Goal: Information Seeking & Learning: Learn about a topic

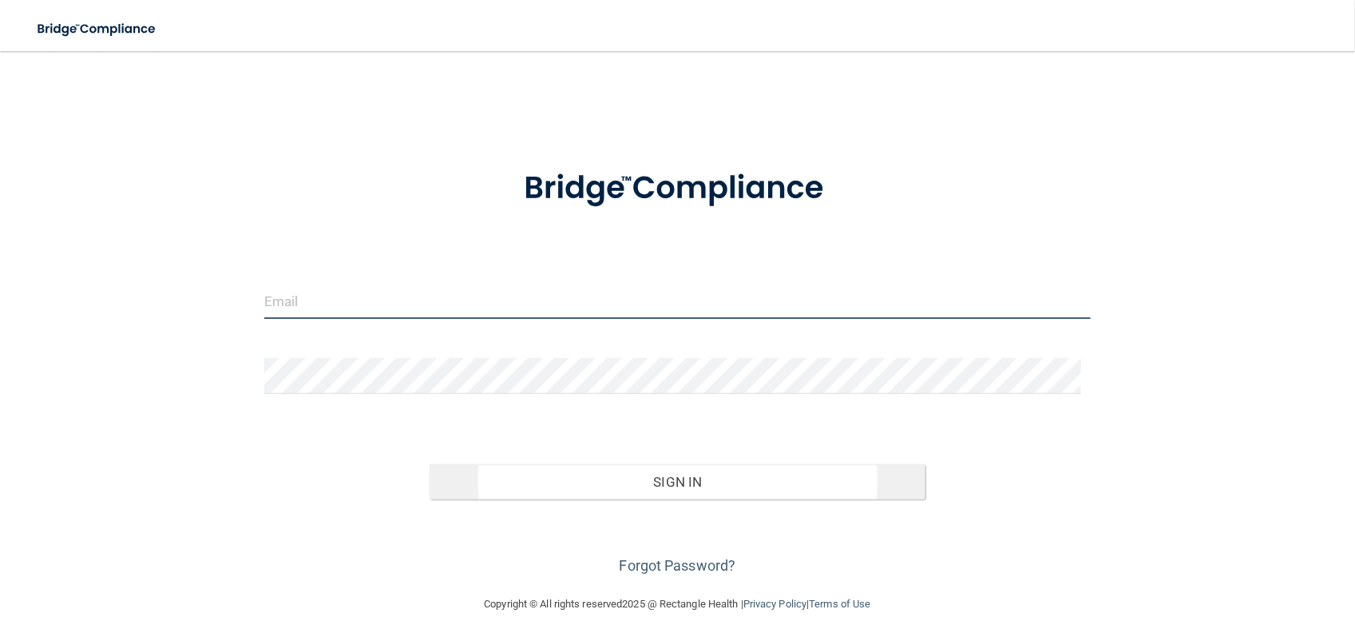
type input "[EMAIL_ADDRESS][DOMAIN_NAME]"
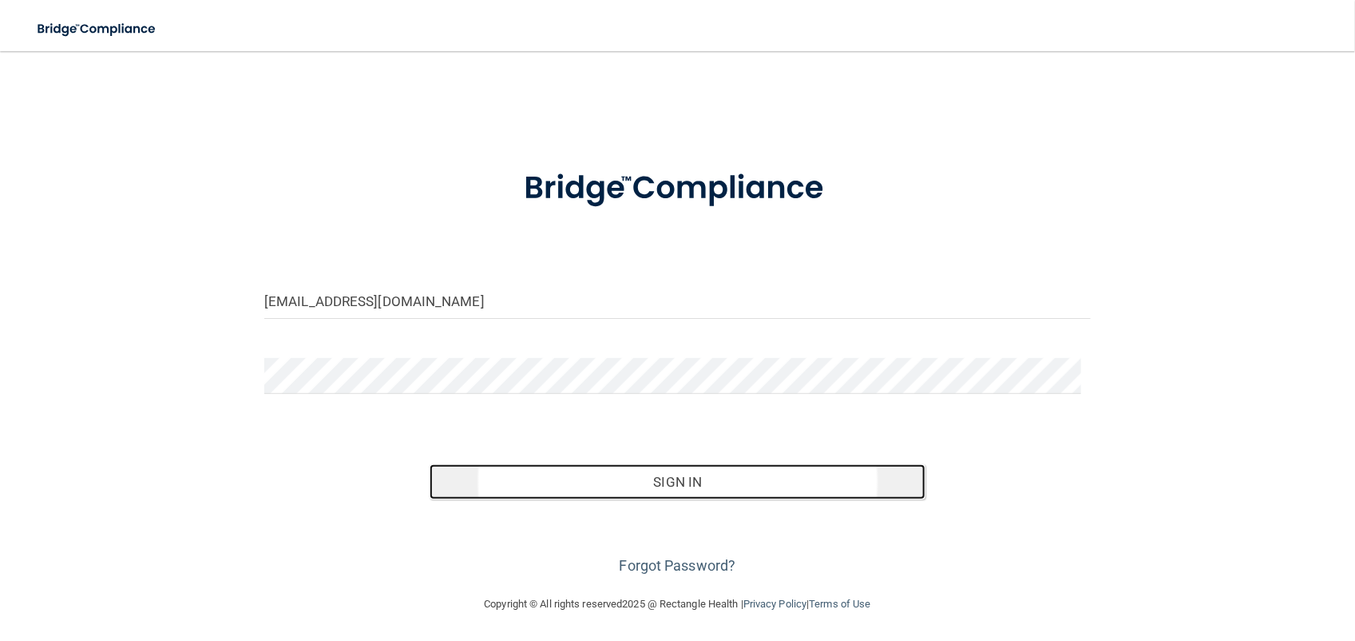
click at [696, 464] on button "Sign In" at bounding box center [678, 481] width 496 height 35
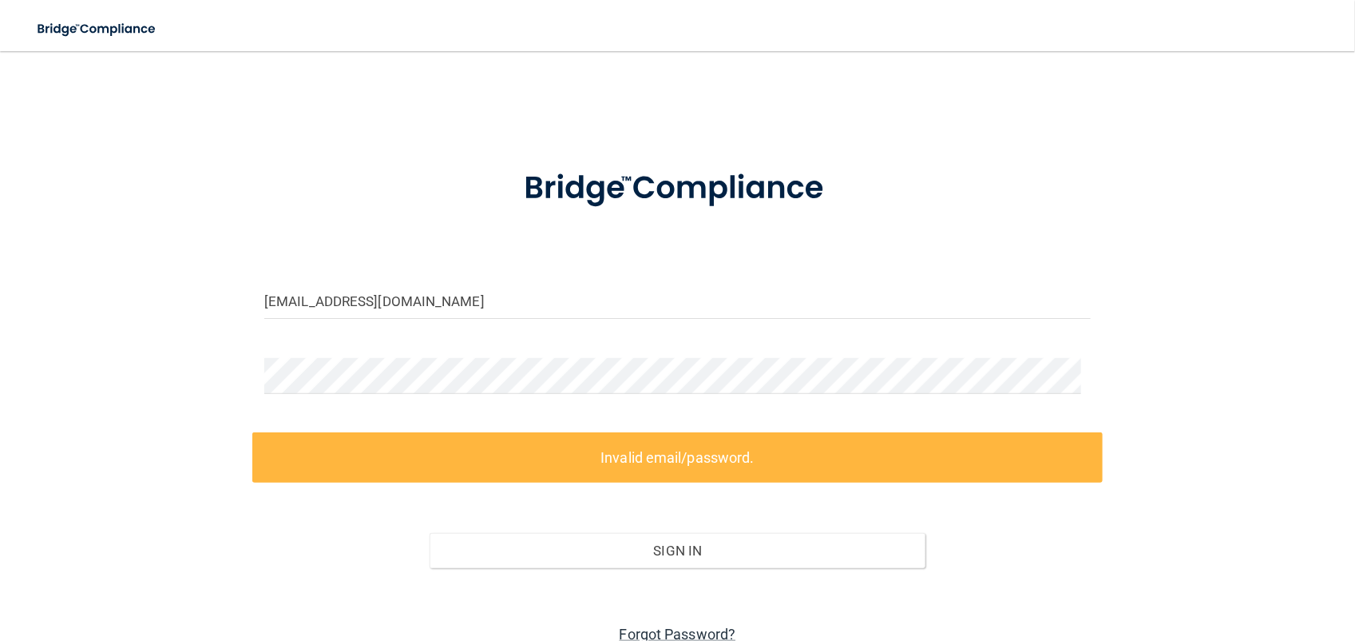
click at [661, 625] on link "Forgot Password?" at bounding box center [678, 633] width 117 height 17
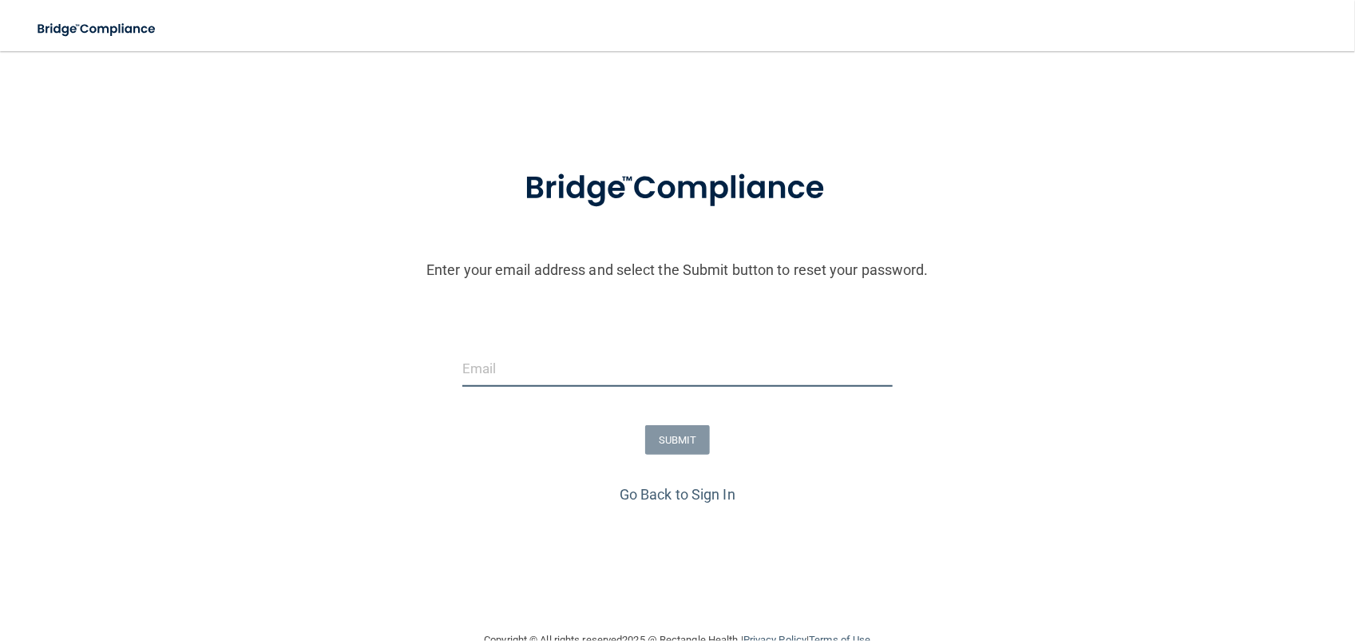
click at [521, 380] on input "email" at bounding box center [677, 369] width 430 height 36
type input "[EMAIL_ADDRESS][DOMAIN_NAME]"
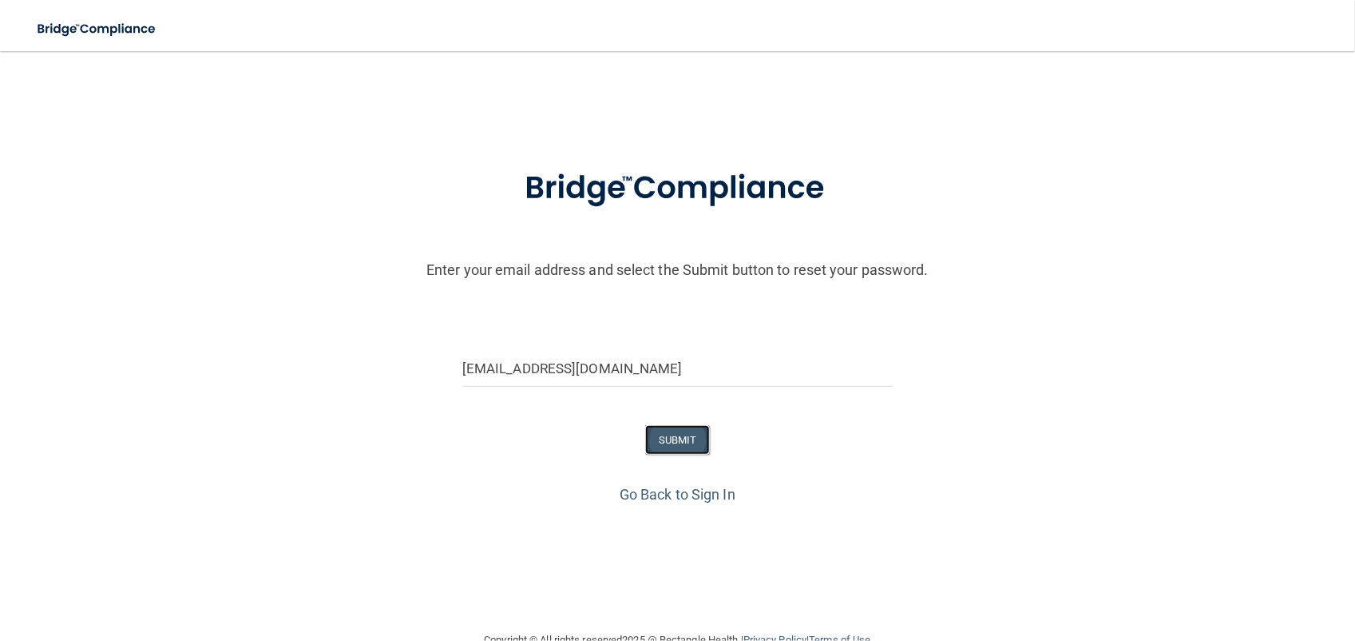
click at [669, 435] on button "SUBMIT" at bounding box center [677, 440] width 65 height 30
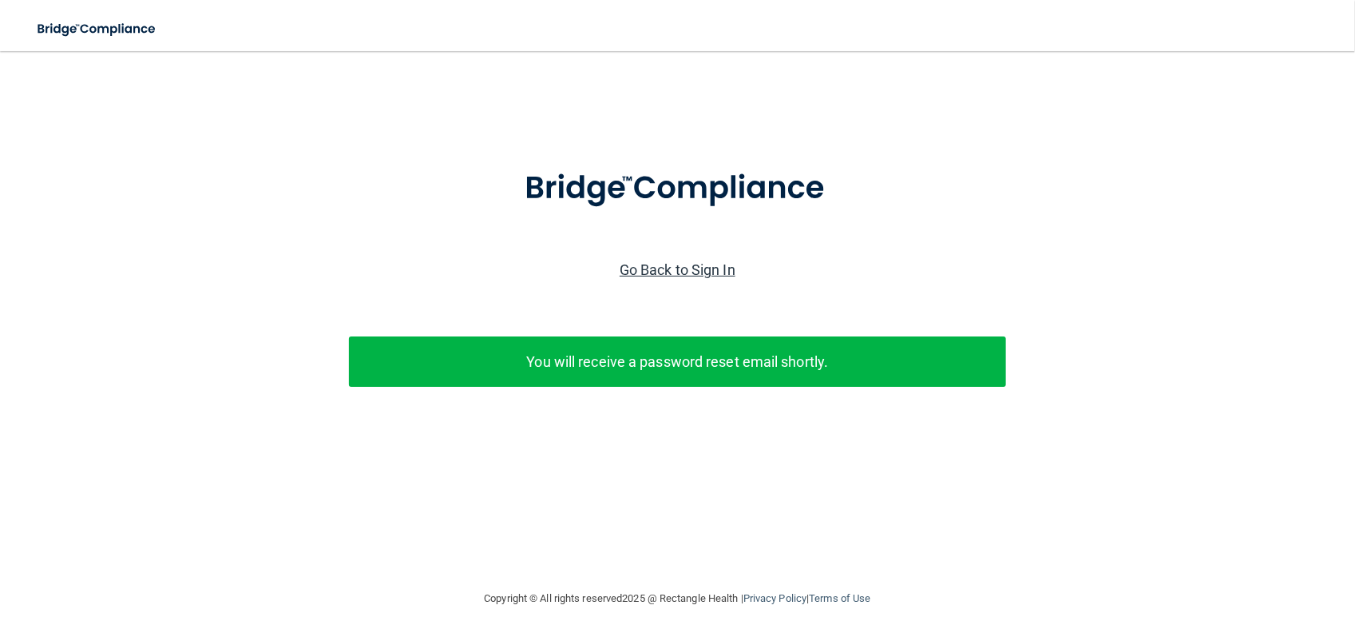
click at [687, 268] on link "Go Back to Sign In" at bounding box center [678, 269] width 116 height 17
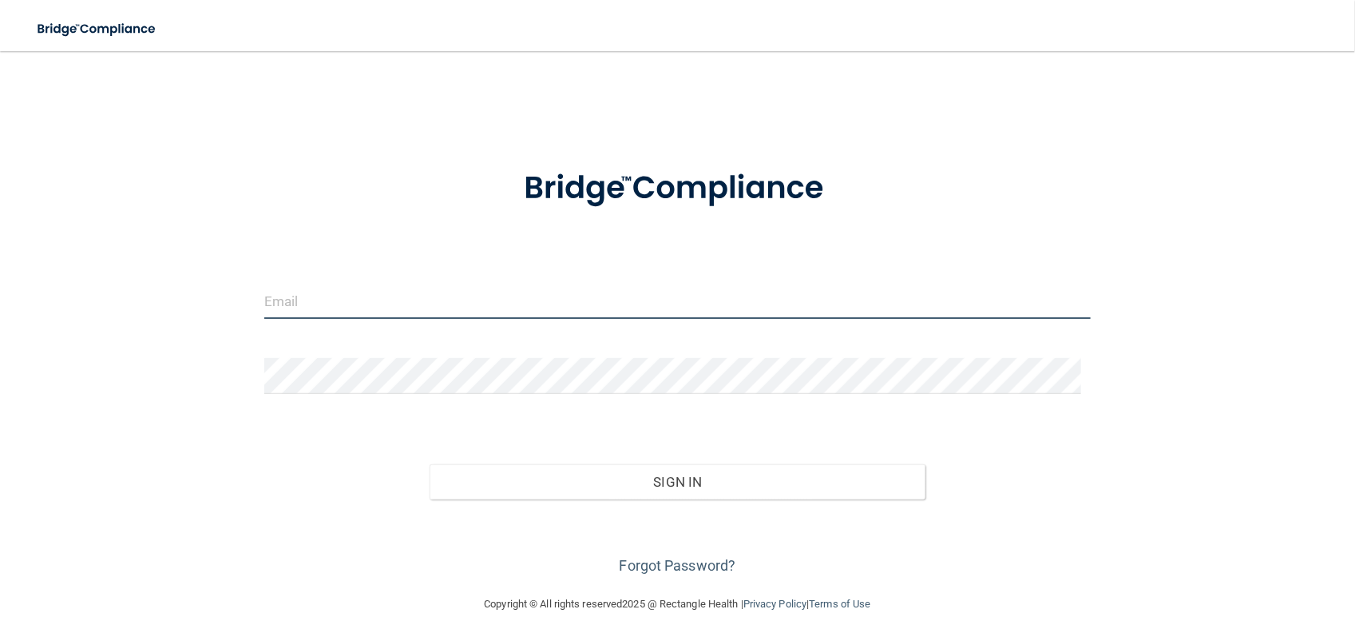
type input "[EMAIL_ADDRESS][DOMAIN_NAME]"
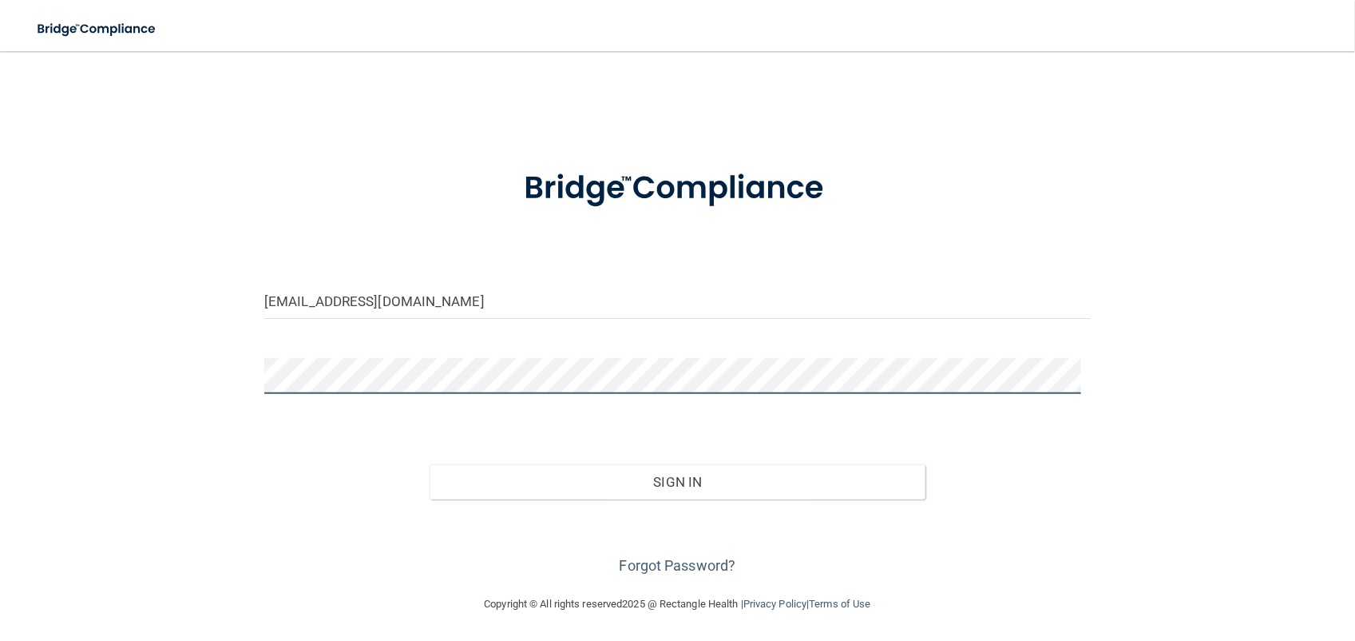
click at [238, 391] on div "breannab94@msn.com Invalid email/password. You don't have permission to access …" at bounding box center [677, 322] width 1291 height 511
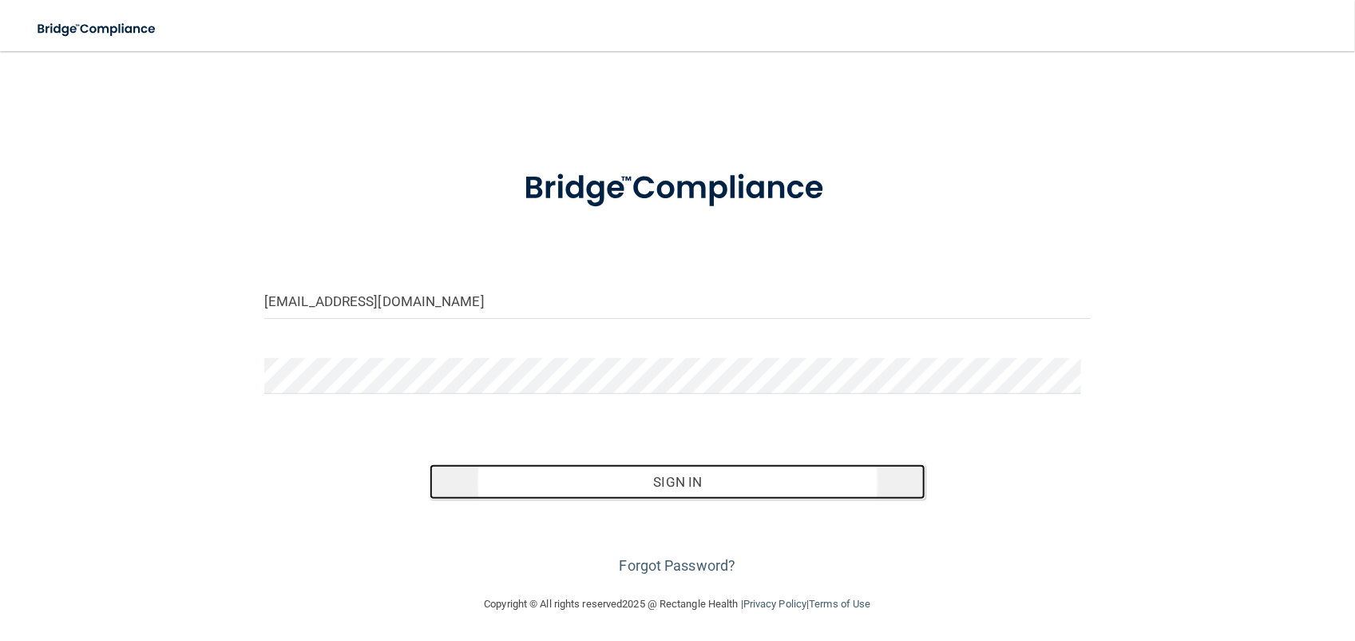
click at [693, 477] on button "Sign In" at bounding box center [678, 481] width 496 height 35
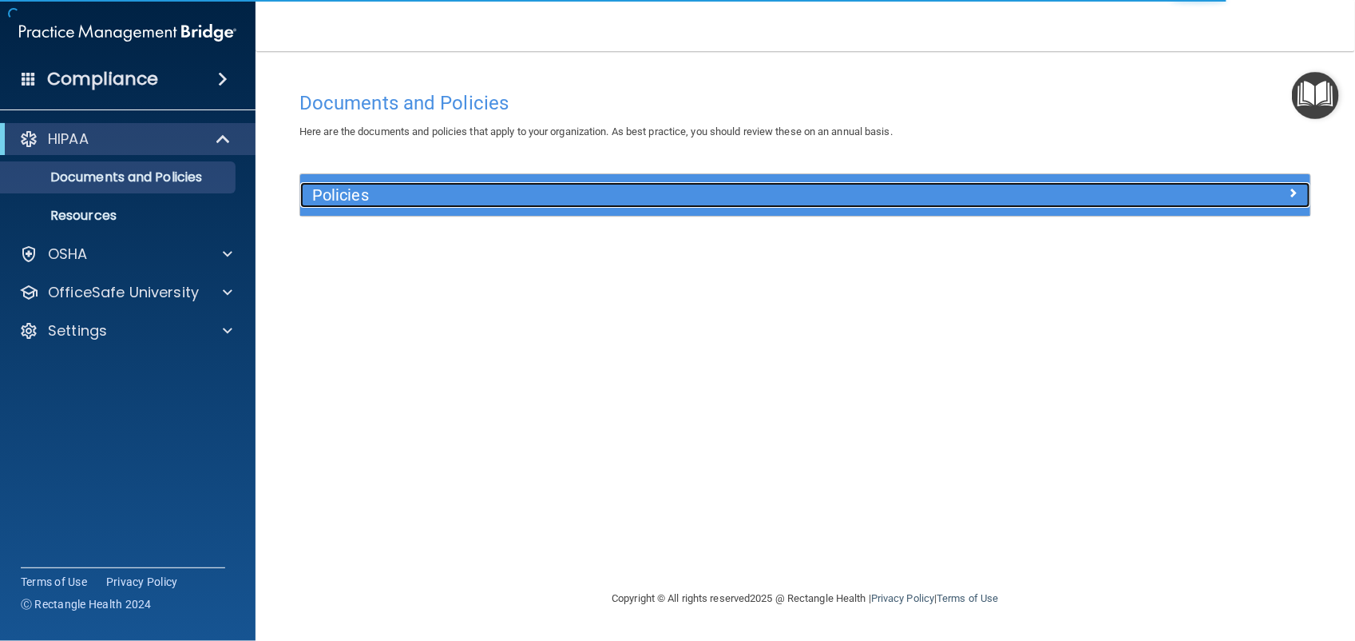
click at [992, 196] on h5 "Policies" at bounding box center [679, 195] width 734 height 18
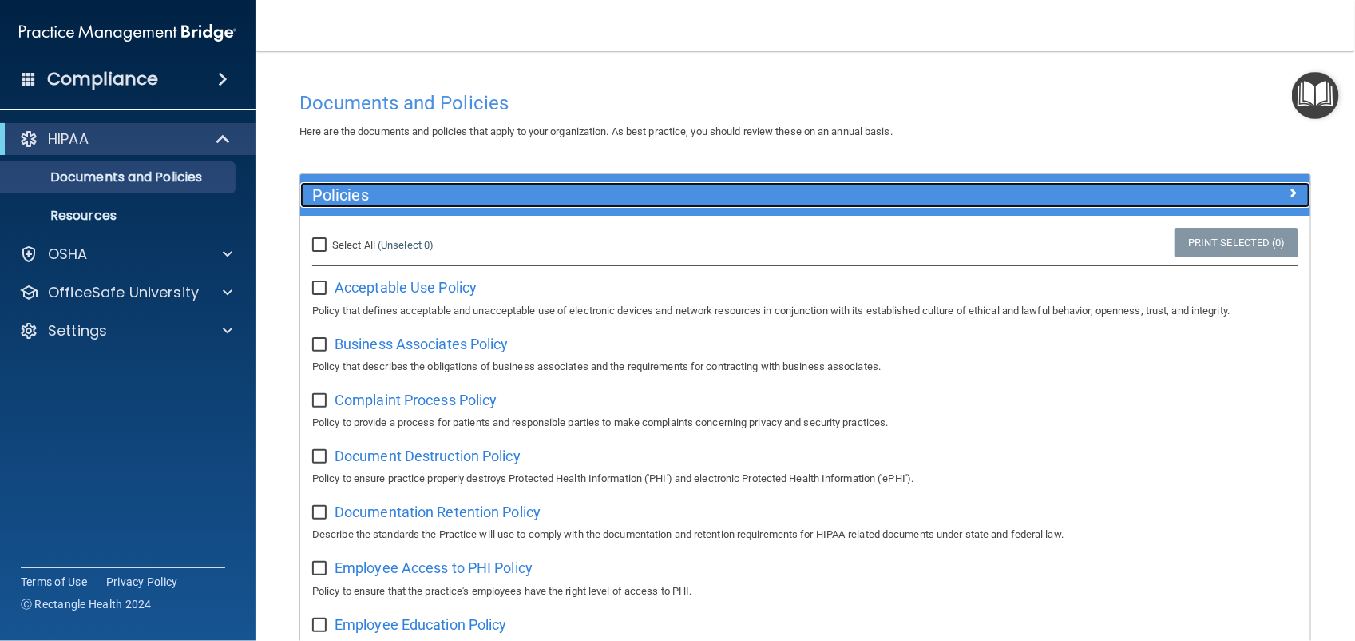
click at [1286, 189] on div at bounding box center [1184, 191] width 252 height 19
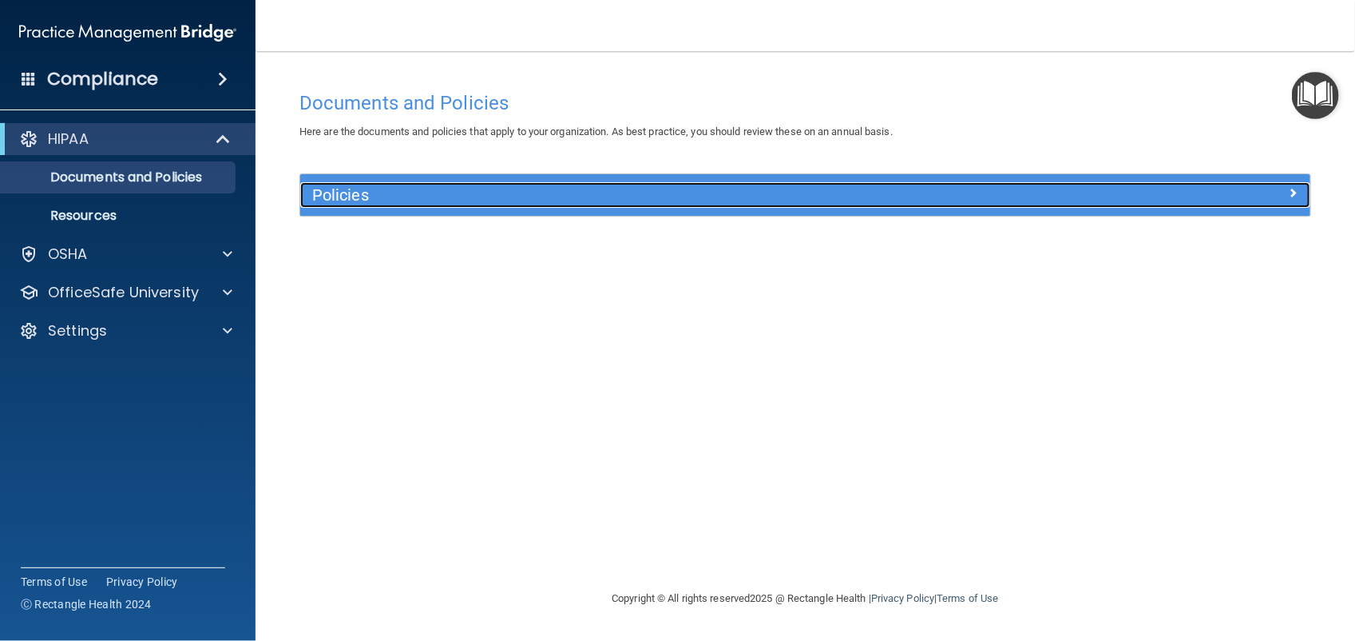
click at [1286, 189] on div at bounding box center [1184, 191] width 252 height 19
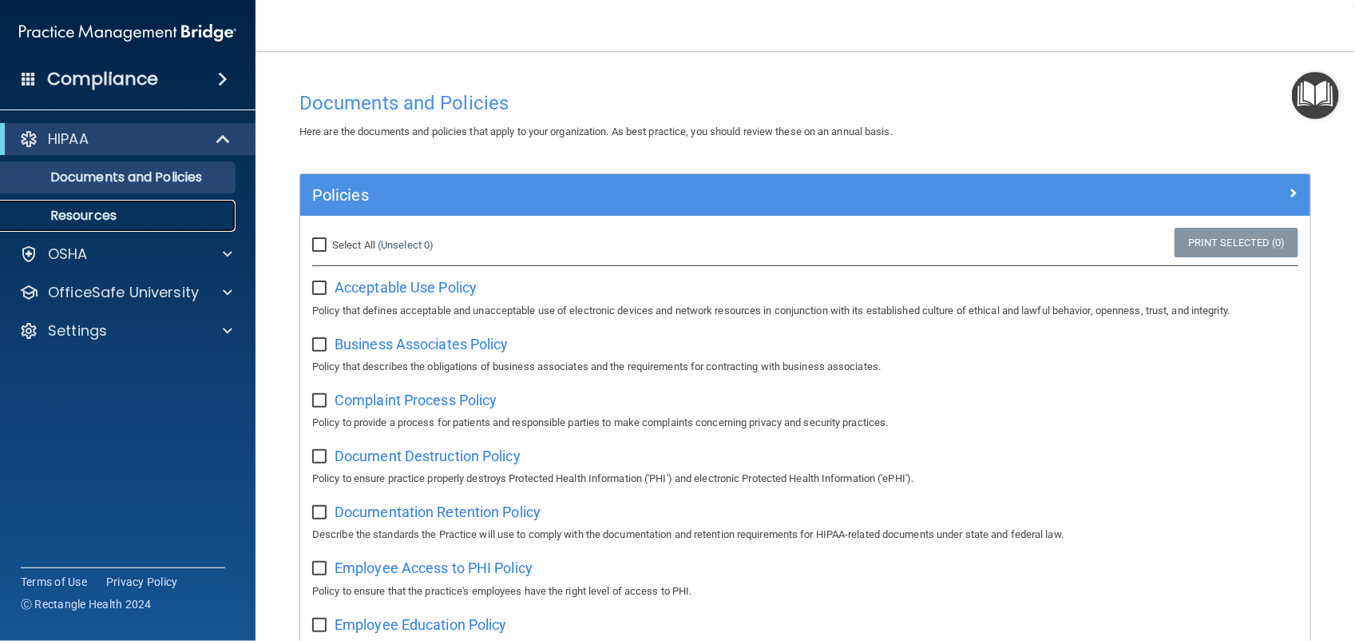
click at [209, 224] on link "Resources" at bounding box center [110, 216] width 252 height 32
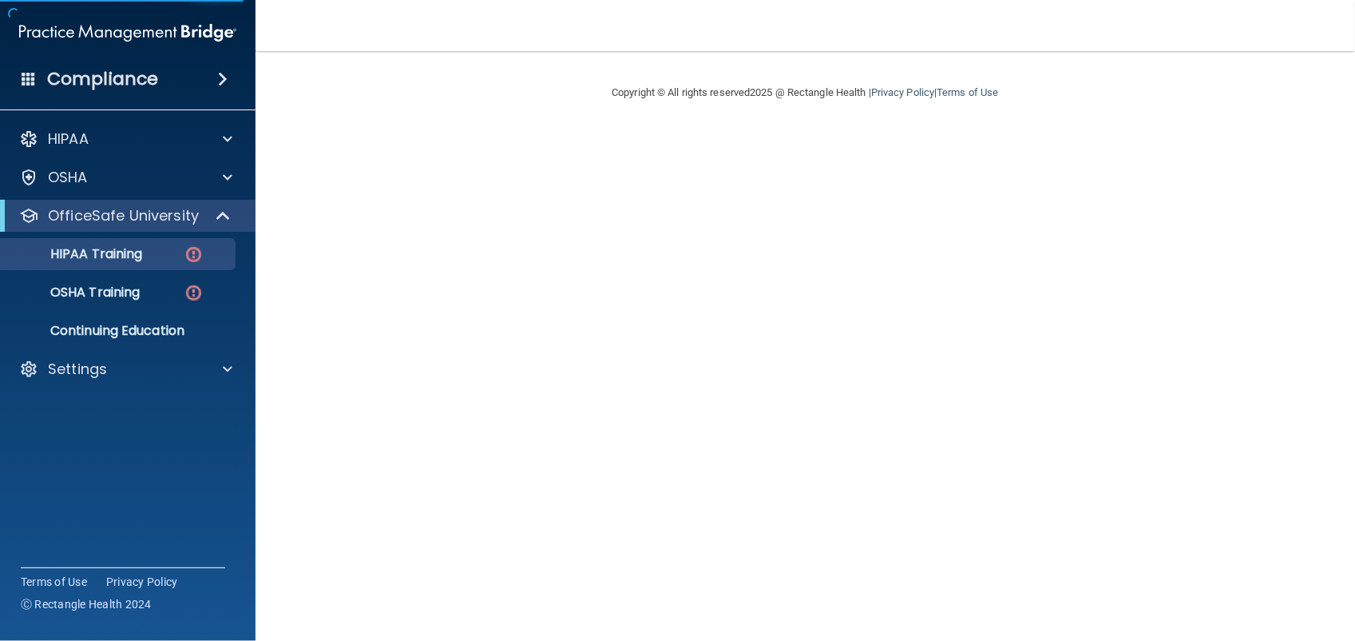
click at [404, 424] on main "Copyright © All rights reserved 2025 @ Rectangle Health | Privacy Policy | Term…" at bounding box center [806, 345] width 1100 height 589
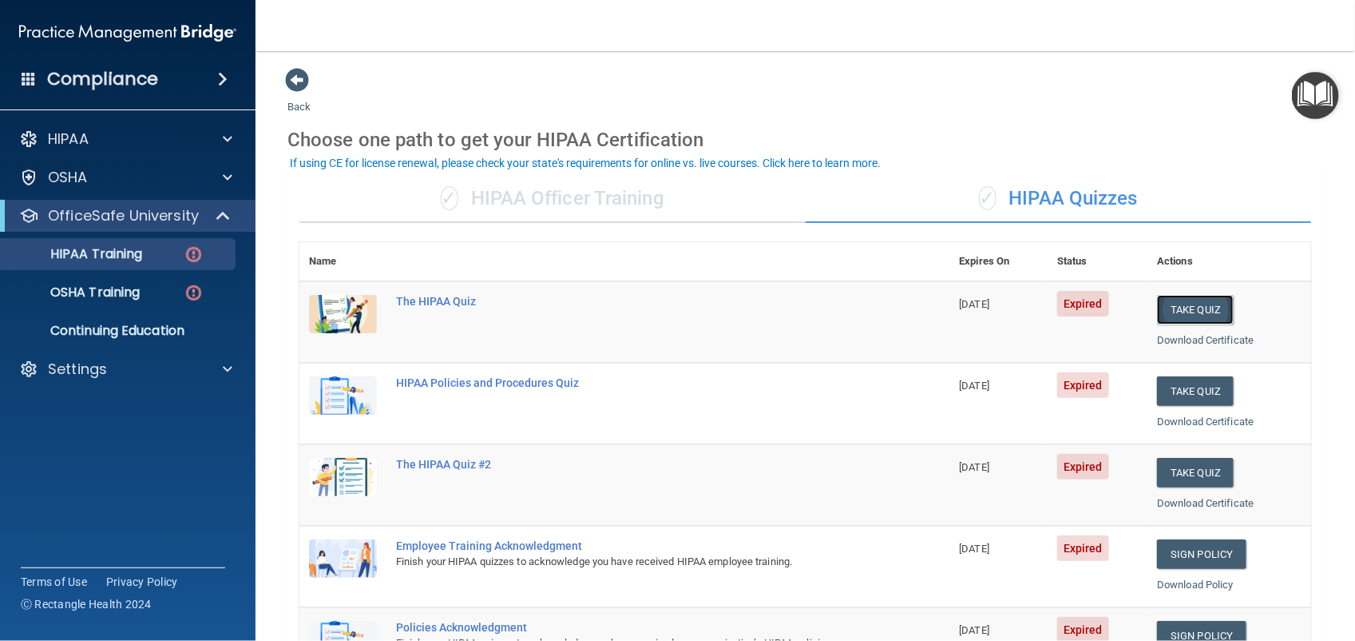
click at [1218, 303] on button "Take Quiz" at bounding box center [1195, 310] width 77 height 30
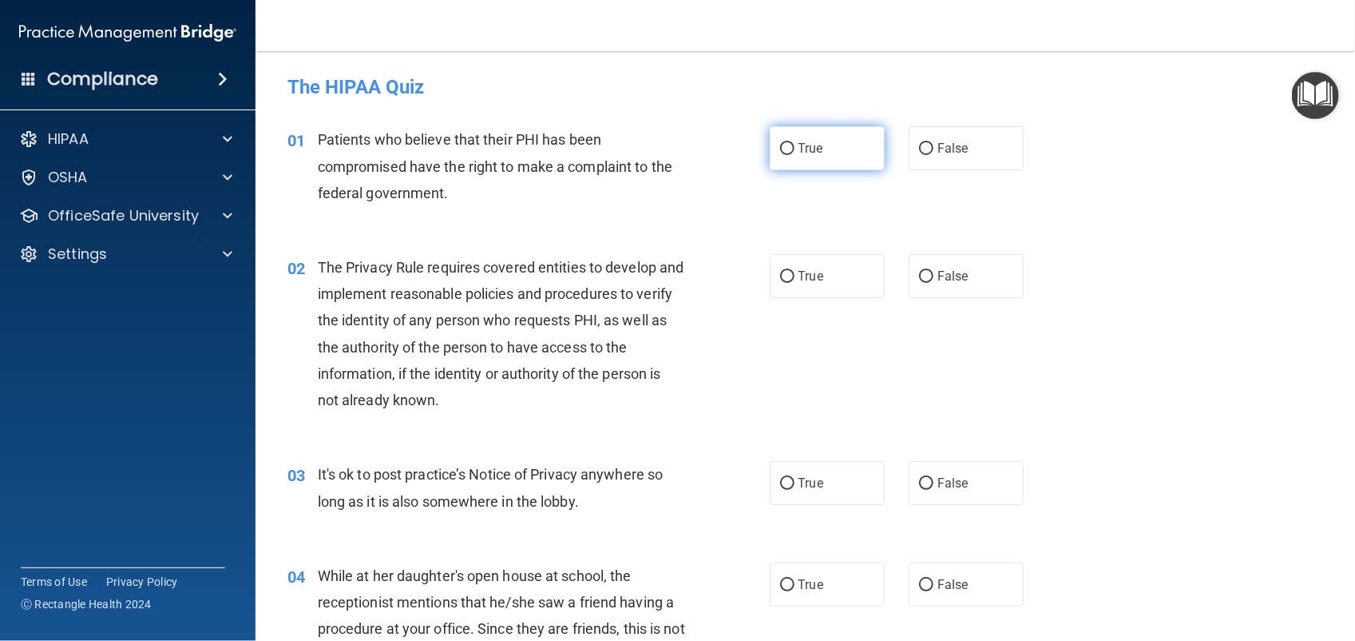
click at [836, 154] on label "True" at bounding box center [827, 148] width 115 height 44
click at [795, 154] on input "True" at bounding box center [787, 149] width 14 height 12
radio input "true"
click at [1086, 216] on div "01 Patients who believe that their PHI has been compromised have the right to m…" at bounding box center [806, 170] width 1060 height 128
click at [530, 272] on span "The Privacy Rule requires covered entities to develop and implement reasonable …" at bounding box center [501, 333] width 367 height 149
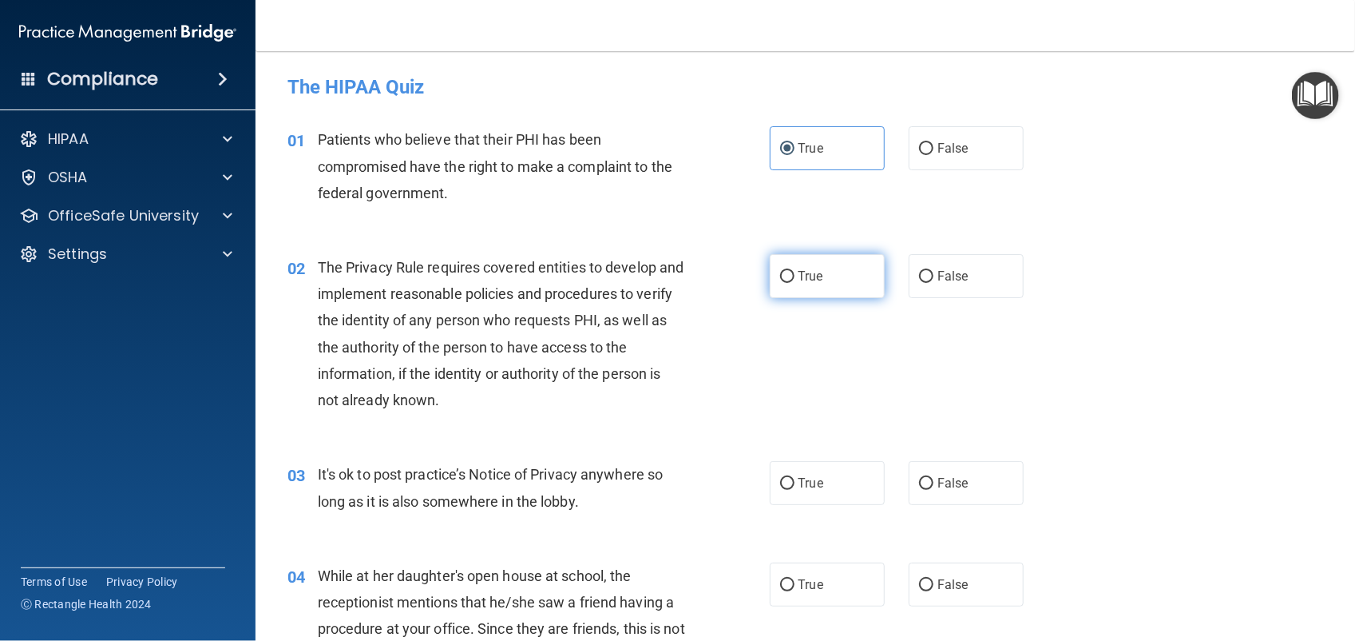
click at [803, 280] on span "True" at bounding box center [811, 275] width 25 height 15
click at [795, 280] on input "True" at bounding box center [787, 277] width 14 height 12
radio input "true"
click at [737, 352] on div "02 The Privacy Rule requires covered entities to develop and implement reasonab…" at bounding box center [529, 337] width 530 height 167
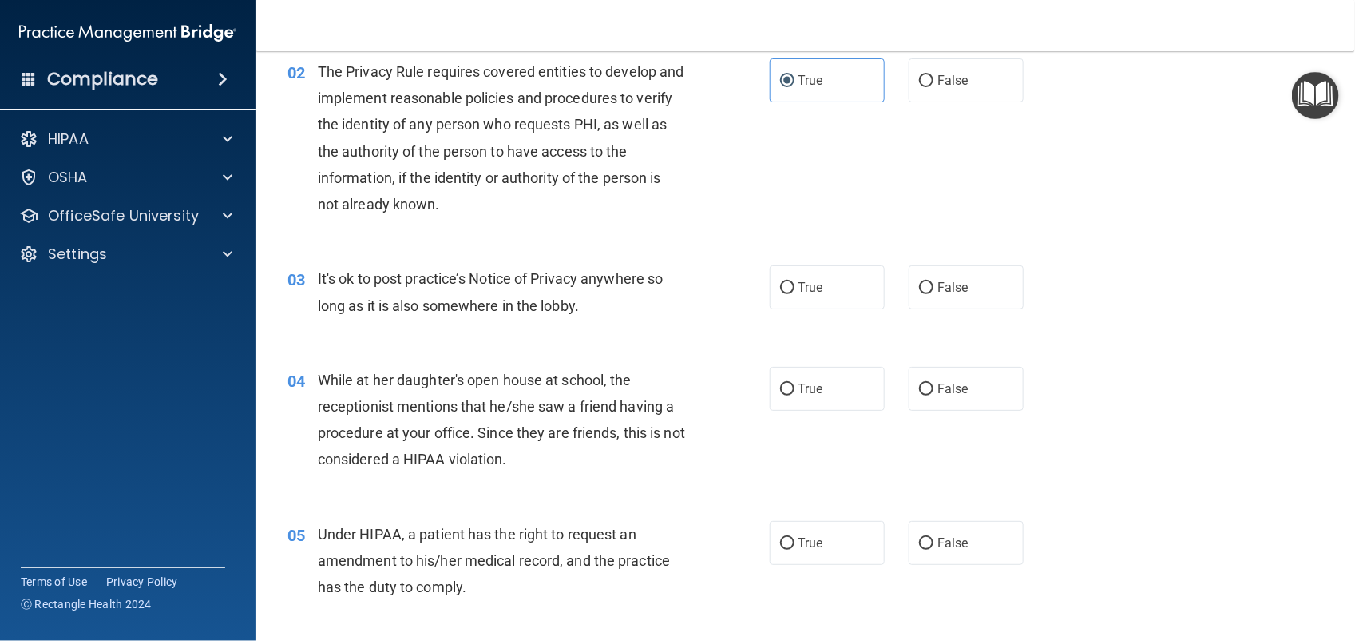
scroll to position [204, 0]
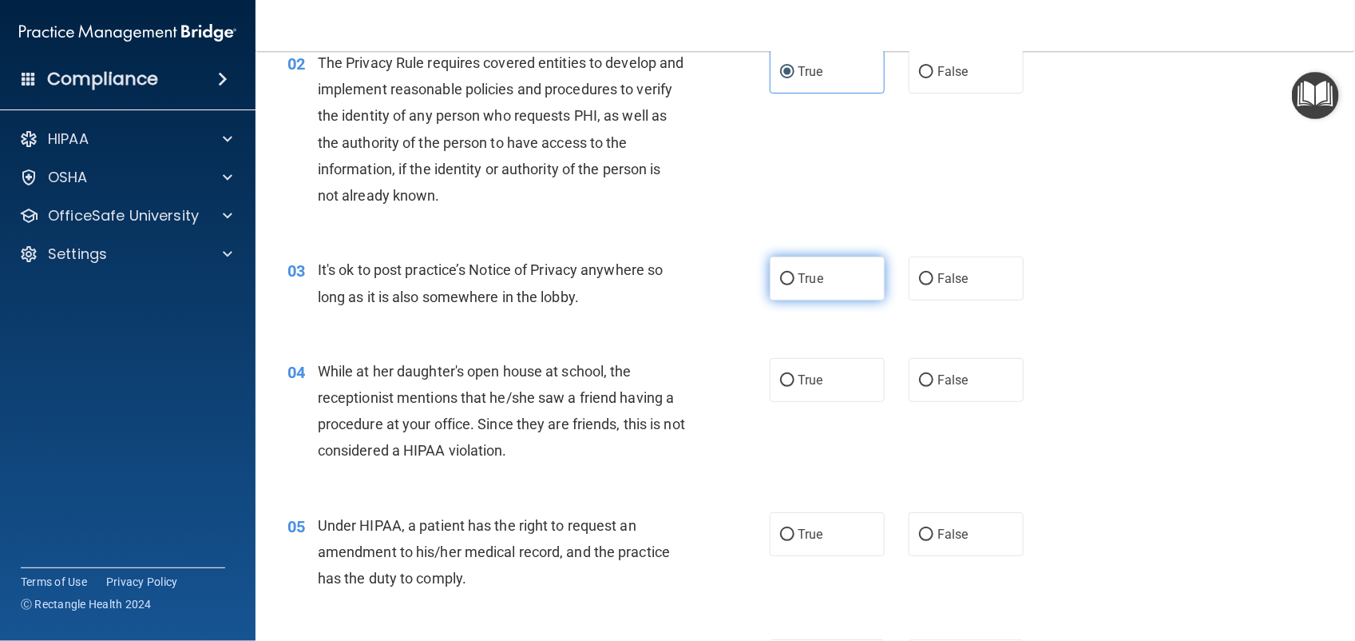
click at [827, 284] on label "True" at bounding box center [827, 278] width 115 height 44
click at [795, 284] on input "True" at bounding box center [787, 279] width 14 height 12
radio input "true"
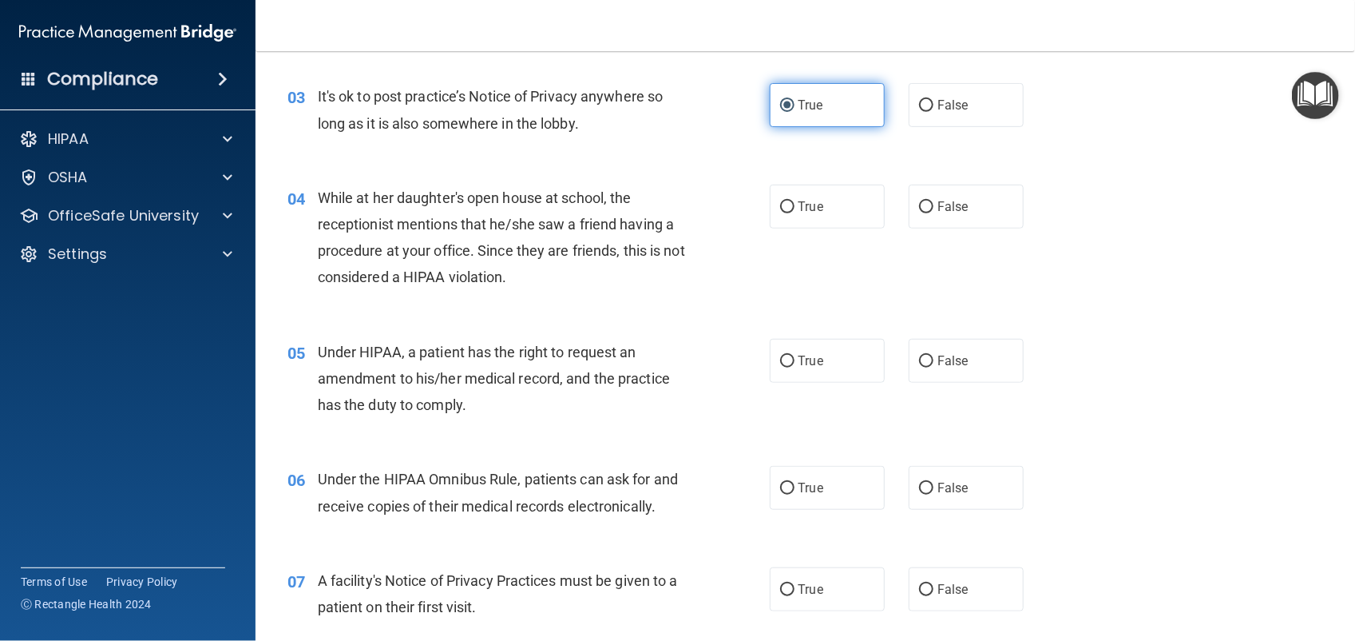
scroll to position [380, 0]
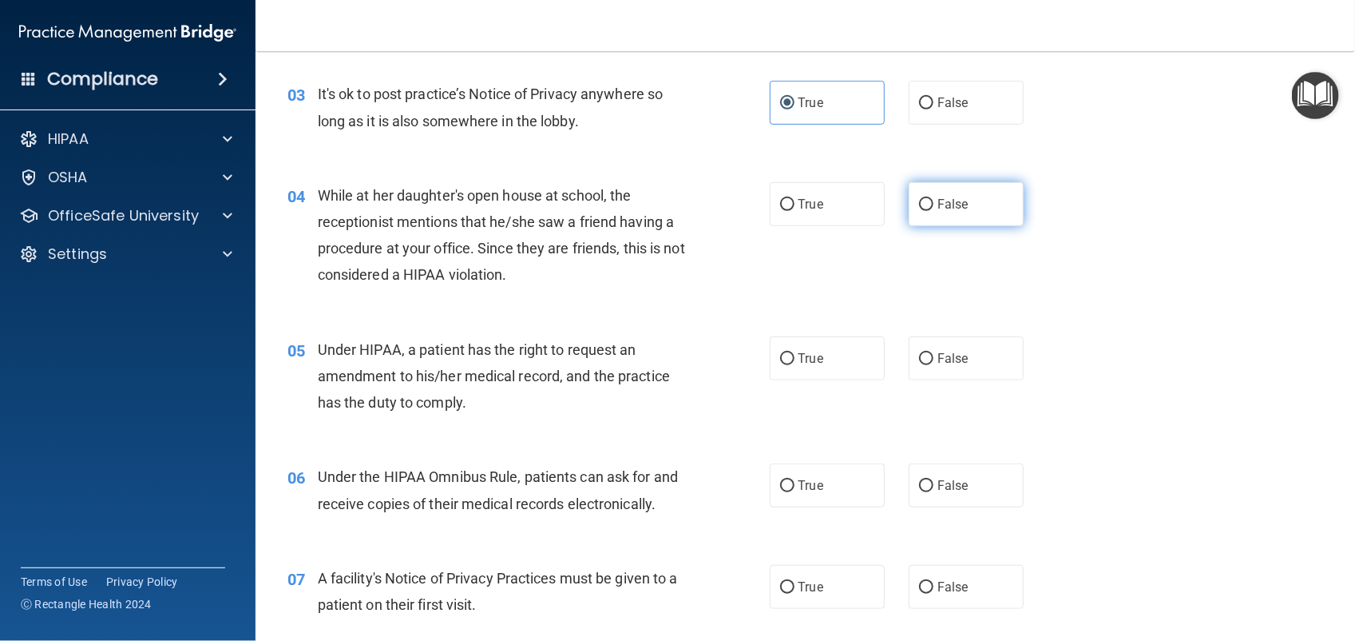
click at [966, 205] on label "False" at bounding box center [966, 204] width 115 height 44
click at [934, 205] on input "False" at bounding box center [926, 205] width 14 height 12
radio input "true"
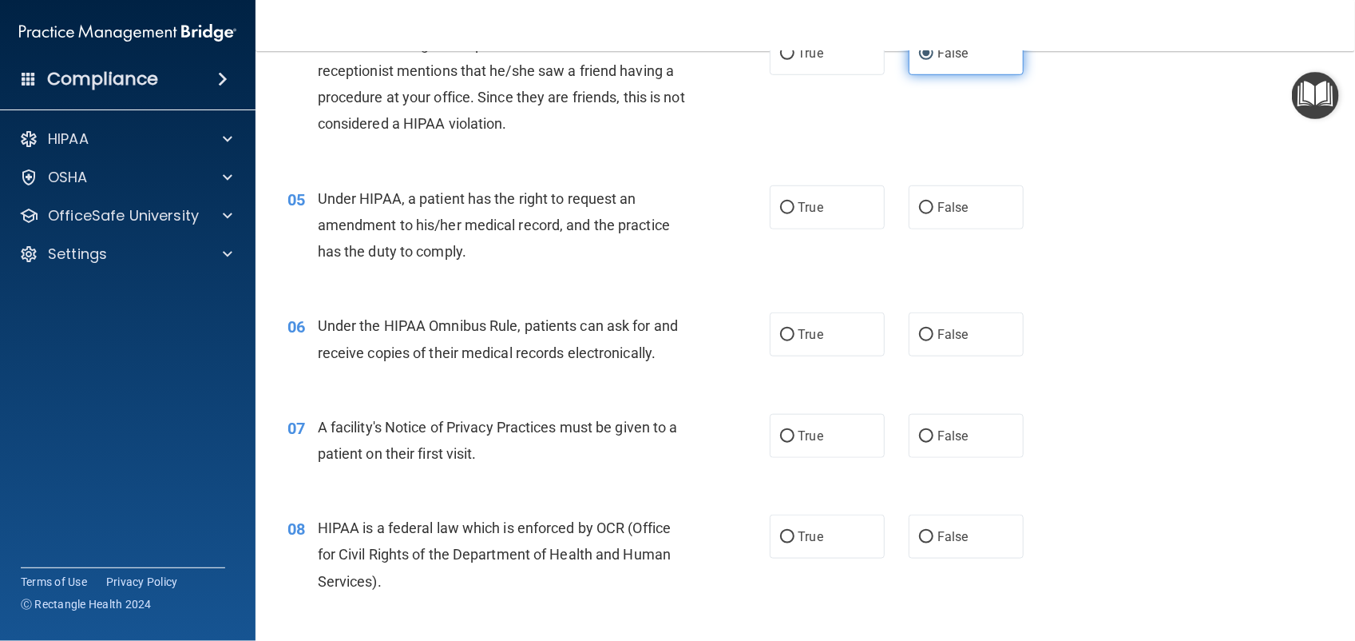
scroll to position [533, 0]
click at [812, 196] on label "True" at bounding box center [827, 206] width 115 height 44
click at [795, 200] on input "True" at bounding box center [787, 206] width 14 height 12
radio input "true"
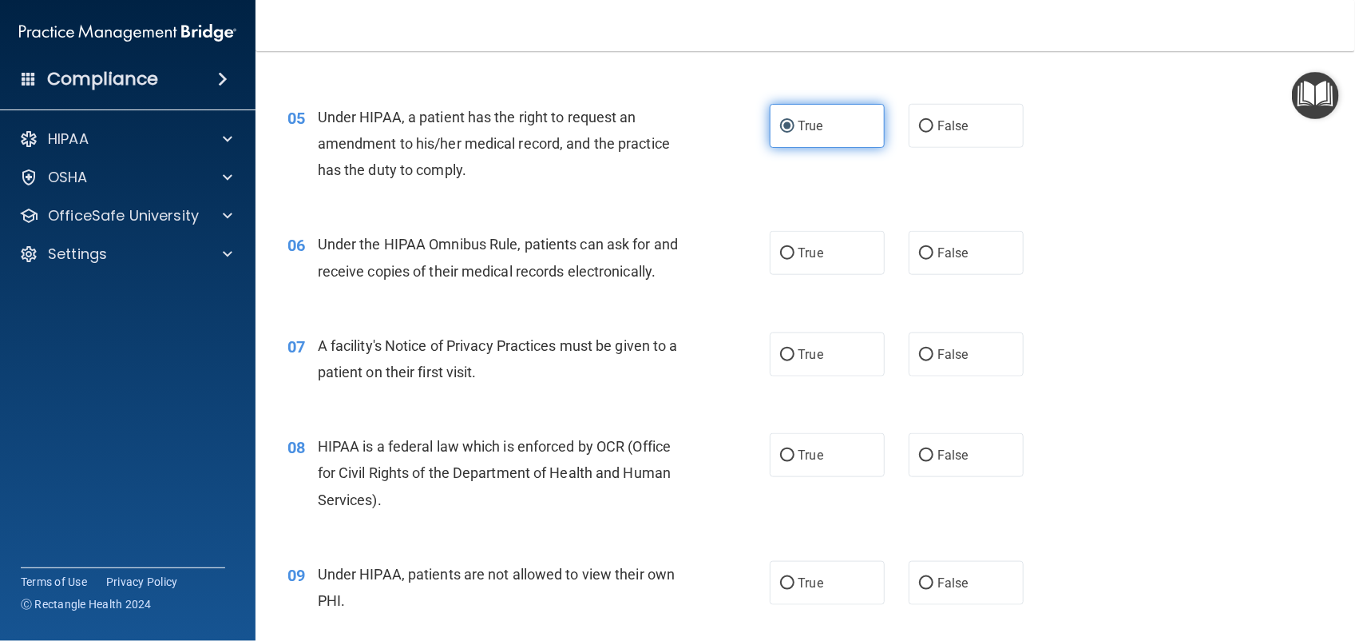
scroll to position [651, 0]
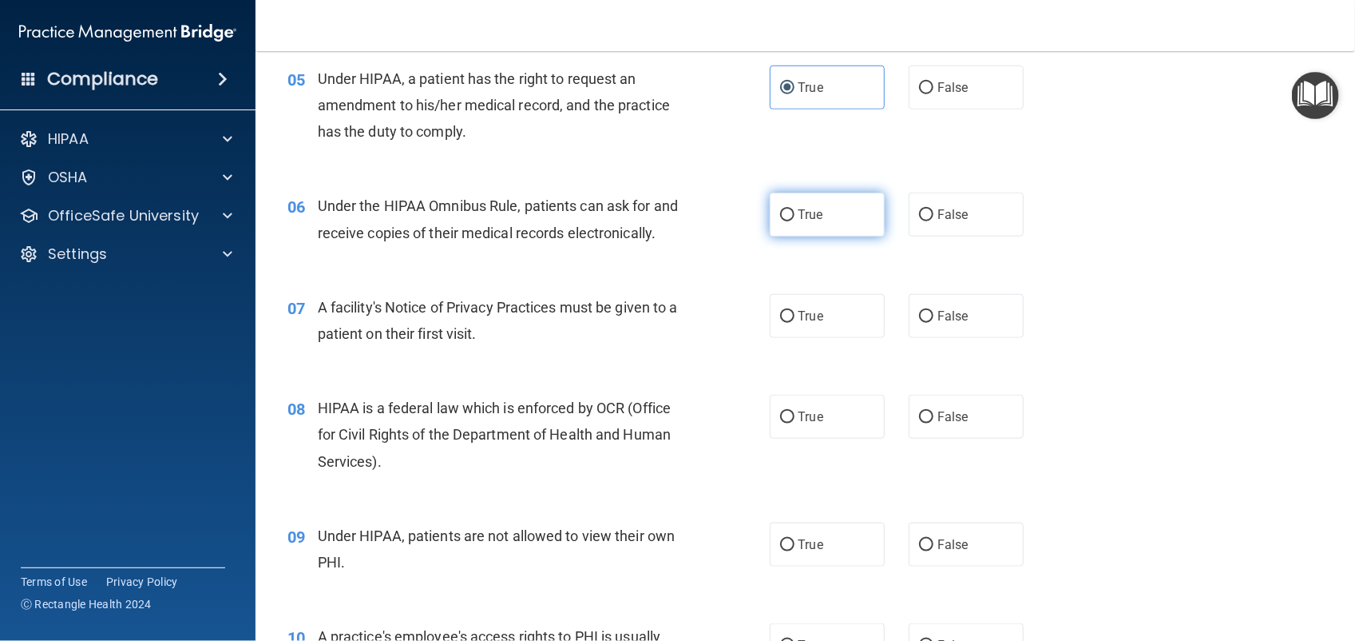
click at [809, 230] on label "True" at bounding box center [827, 214] width 115 height 44
click at [795, 221] on input "True" at bounding box center [787, 215] width 14 height 12
radio input "true"
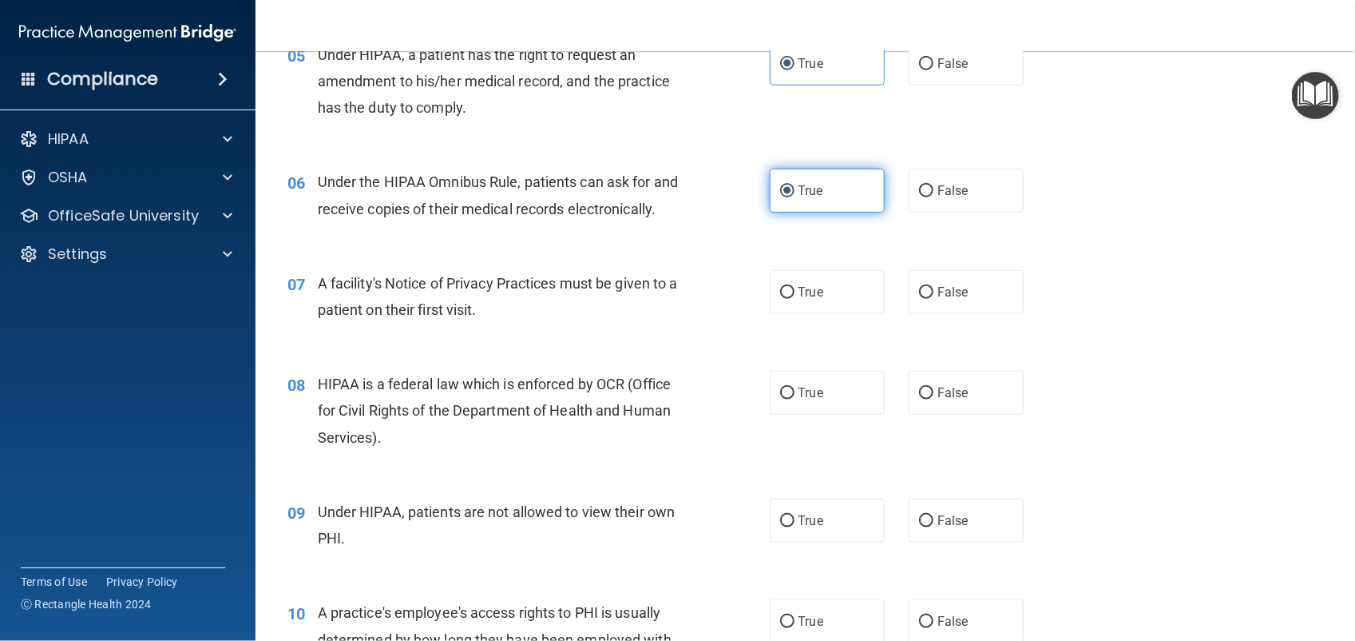
scroll to position [692, 0]
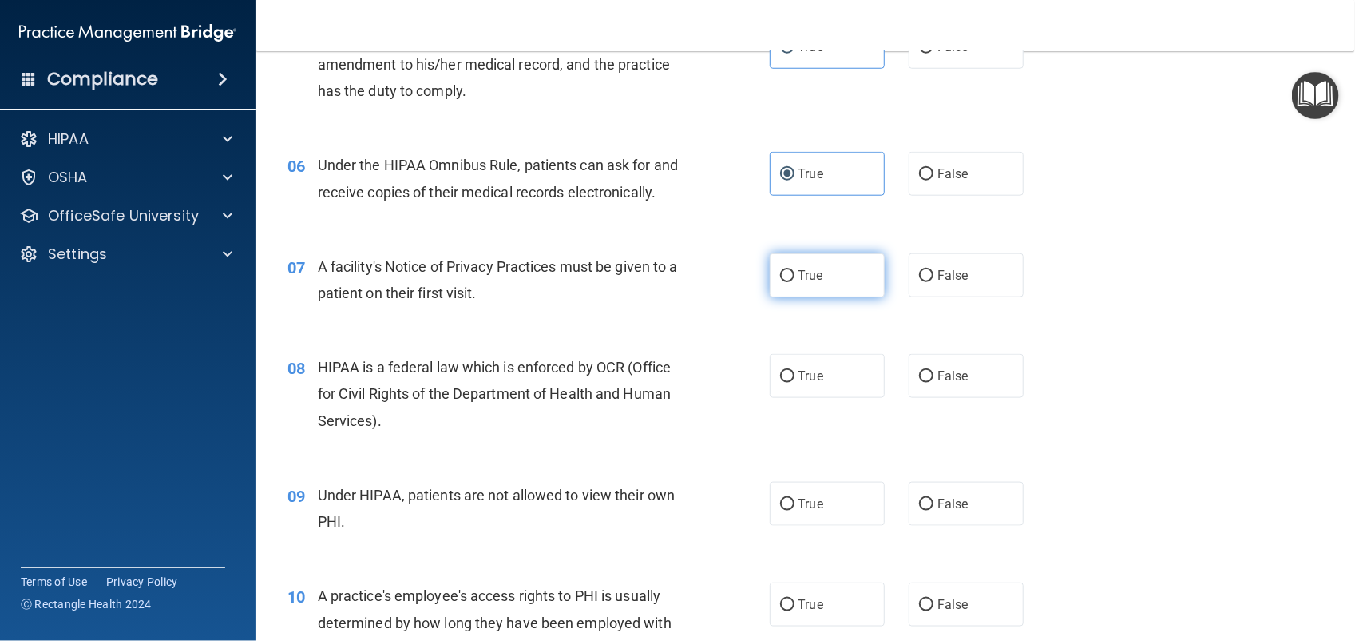
click at [779, 297] on label "True" at bounding box center [827, 275] width 115 height 44
click at [780, 282] on input "True" at bounding box center [787, 276] width 14 height 12
radio input "true"
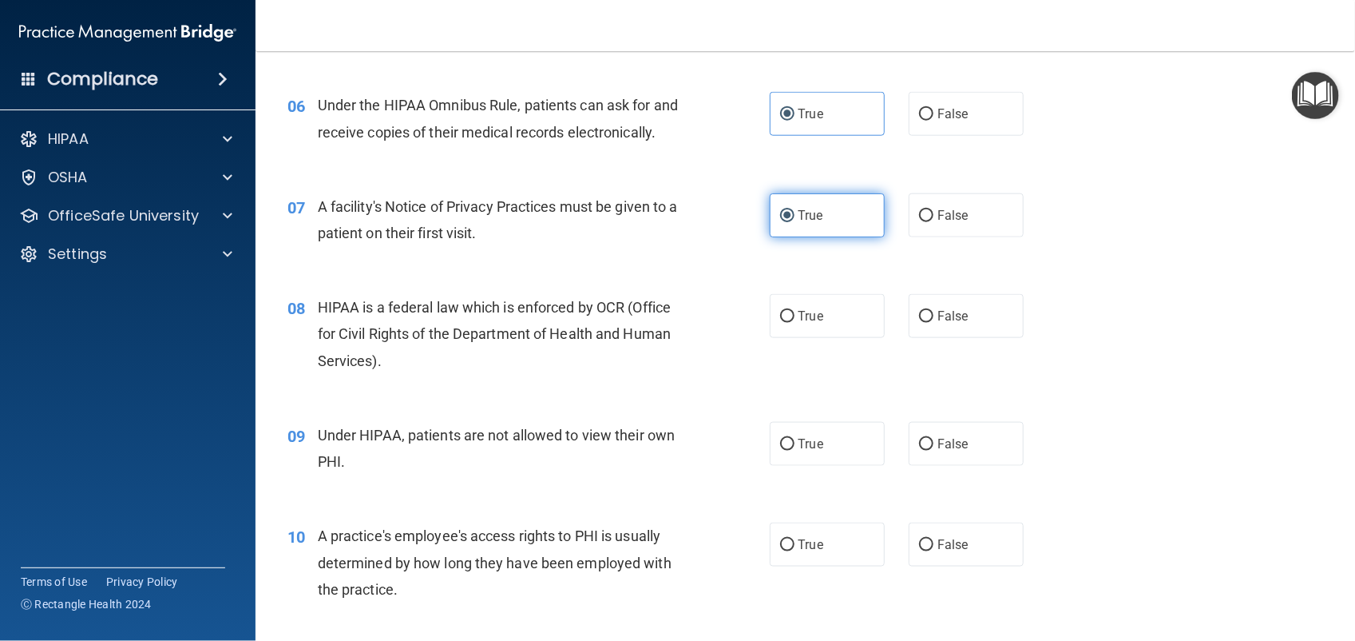
scroll to position [807, 0]
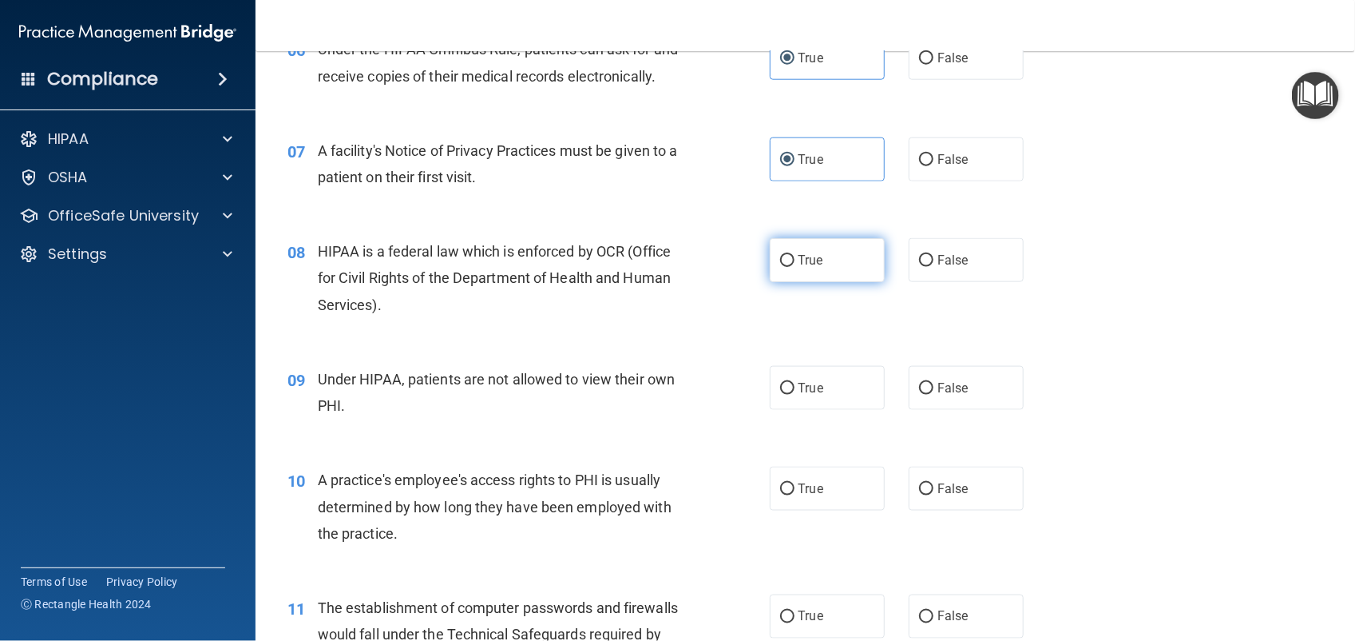
click at [805, 268] on span "True" at bounding box center [811, 259] width 25 height 15
click at [795, 267] on input "True" at bounding box center [787, 261] width 14 height 12
radio input "true"
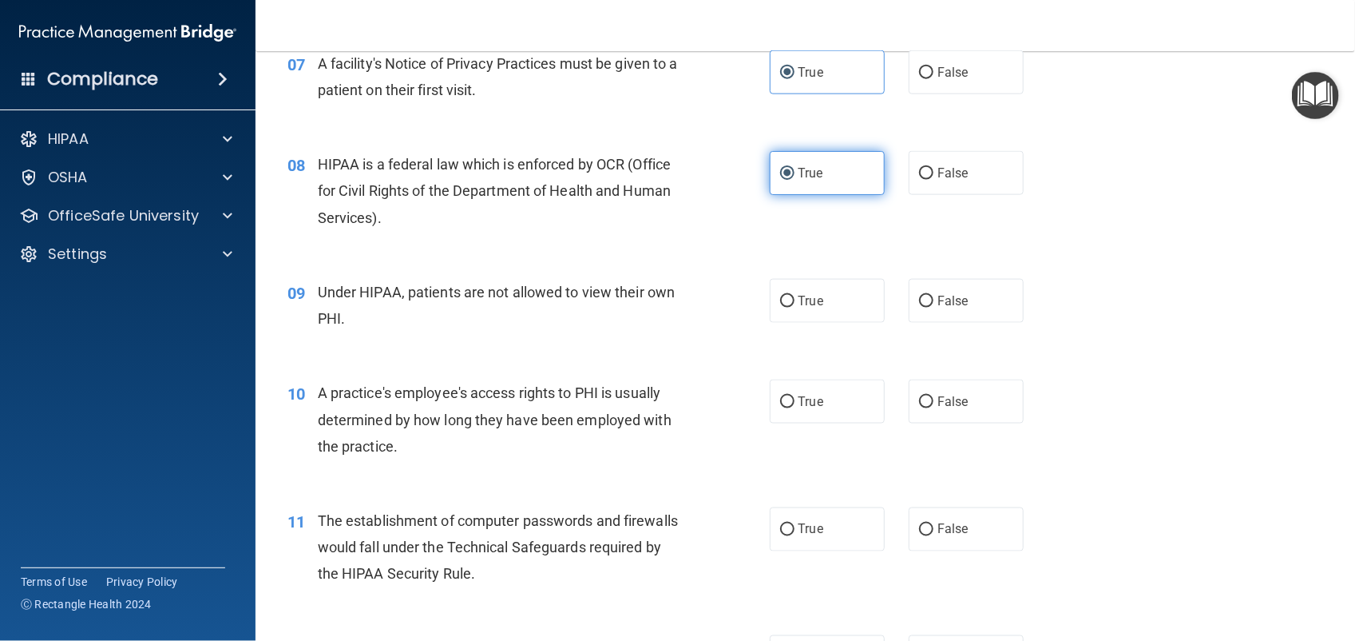
scroll to position [896, 0]
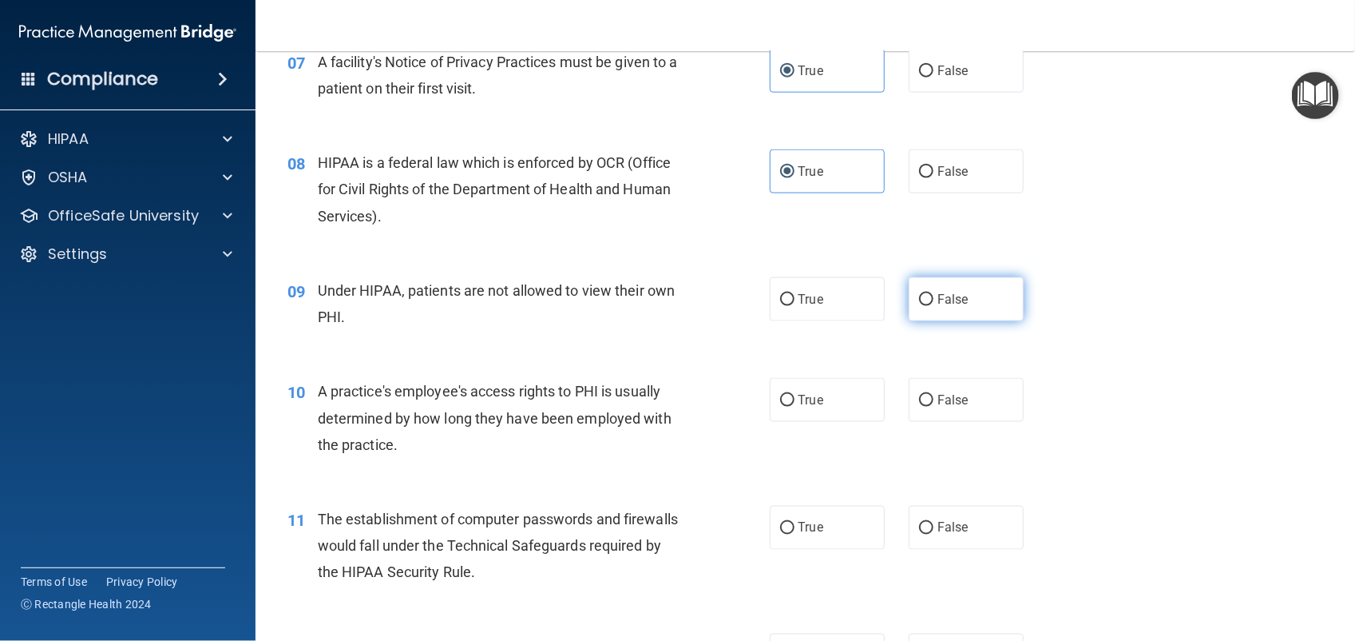
click at [958, 307] on span "False" at bounding box center [953, 299] width 31 height 15
click at [934, 306] on input "False" at bounding box center [926, 300] width 14 height 12
radio input "true"
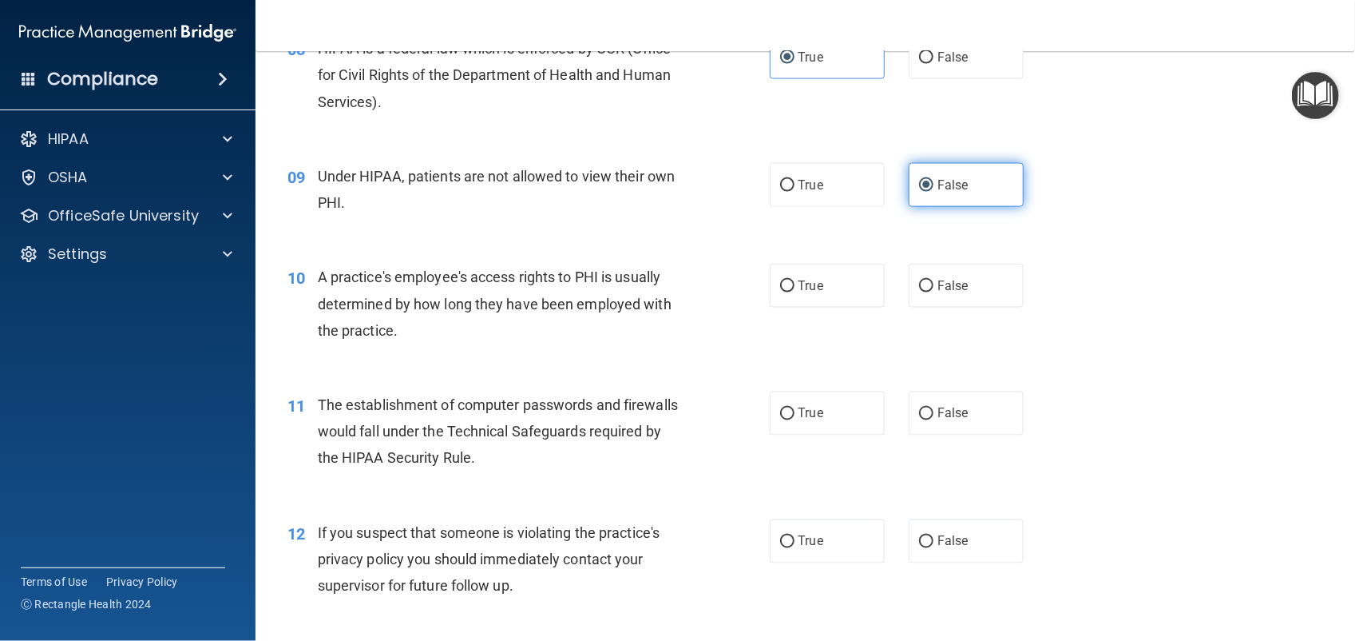
scroll to position [1013, 0]
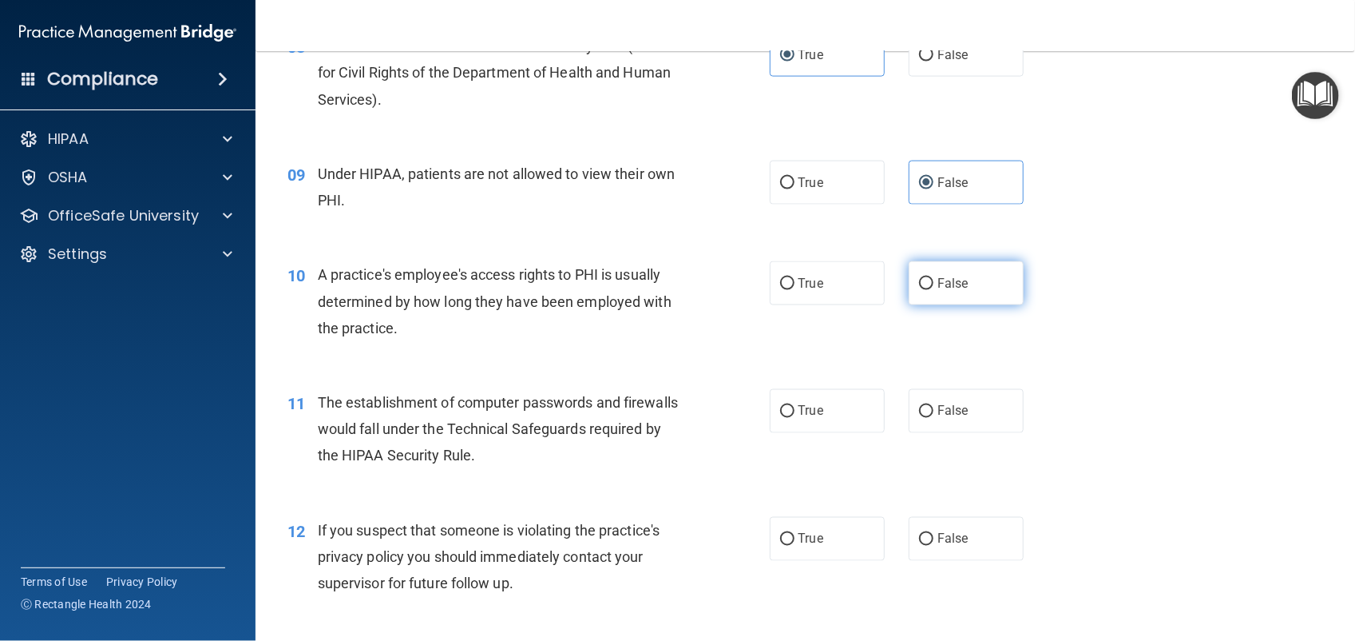
click at [947, 305] on label "False" at bounding box center [966, 283] width 115 height 44
click at [934, 290] on input "False" at bounding box center [926, 284] width 14 height 12
radio input "true"
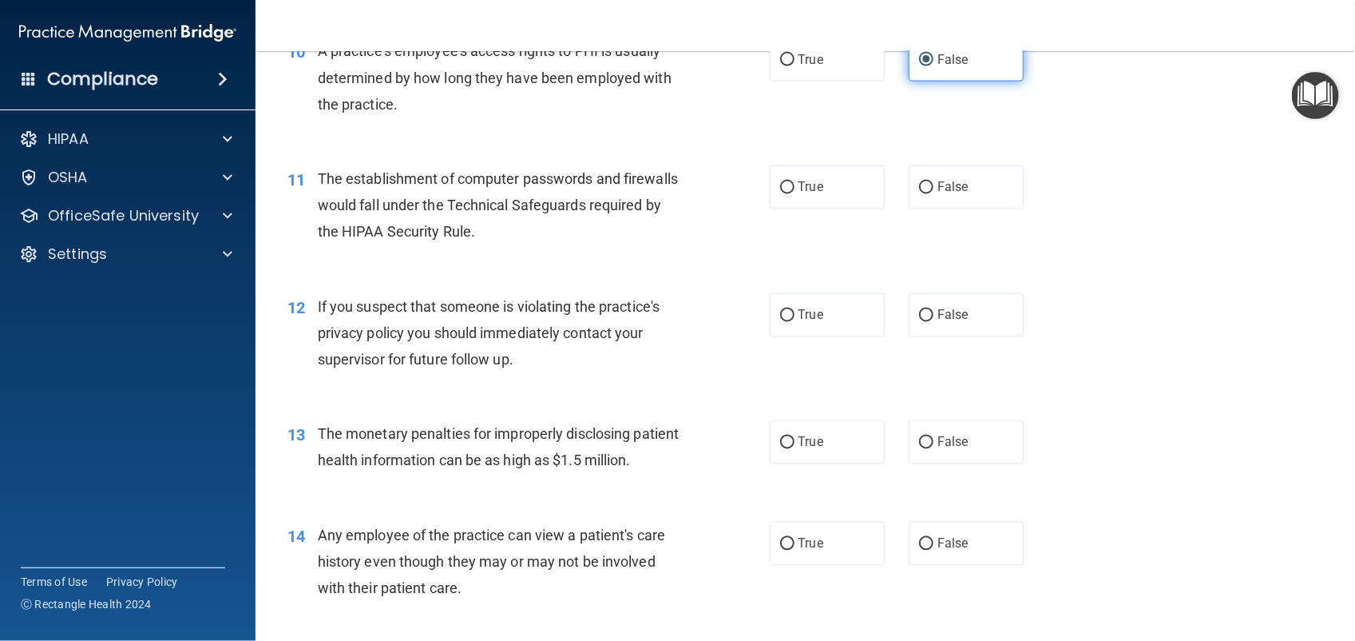
scroll to position [1236, 0]
click at [823, 209] on label "True" at bounding box center [827, 187] width 115 height 44
click at [795, 194] on input "True" at bounding box center [787, 188] width 14 height 12
radio input "true"
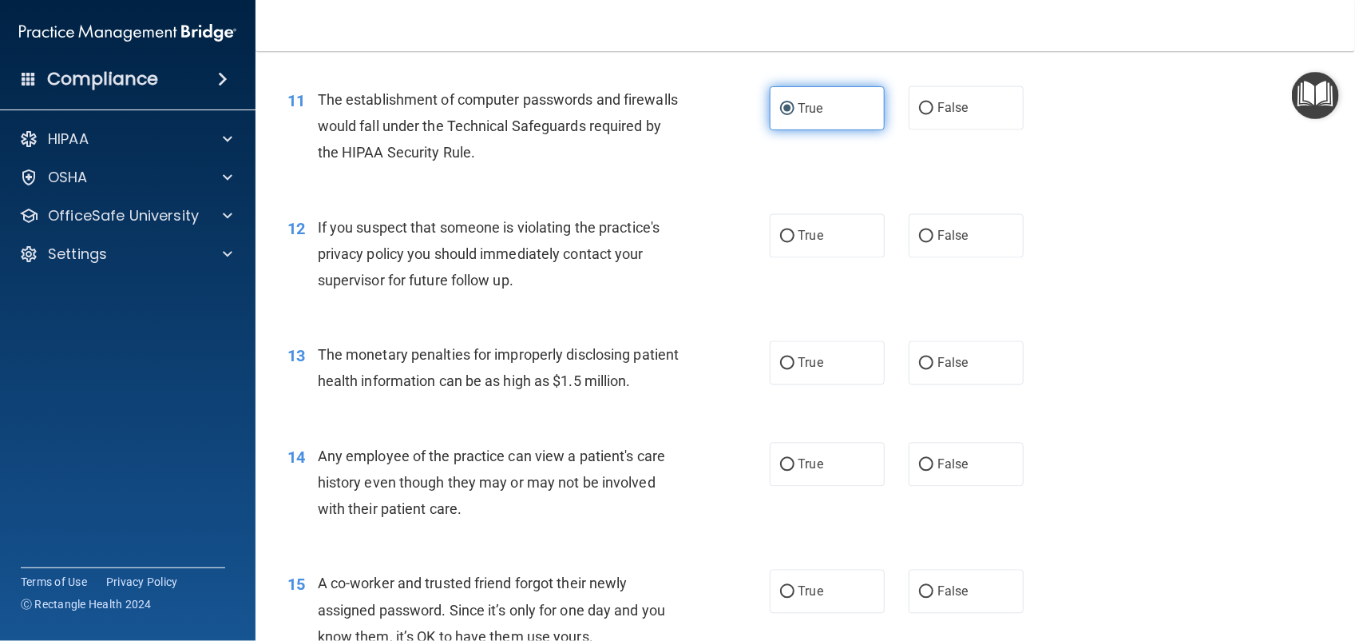
scroll to position [1316, 0]
click at [781, 242] on input "True" at bounding box center [787, 236] width 14 height 12
radio input "true"
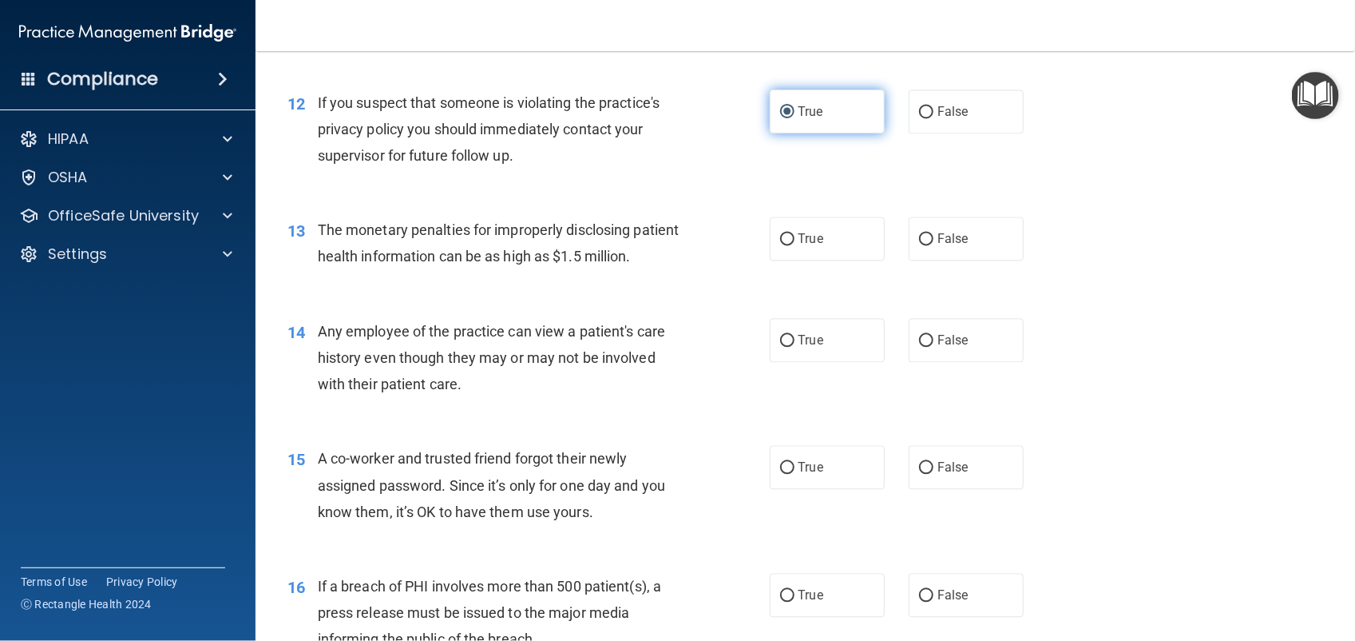
scroll to position [1446, 0]
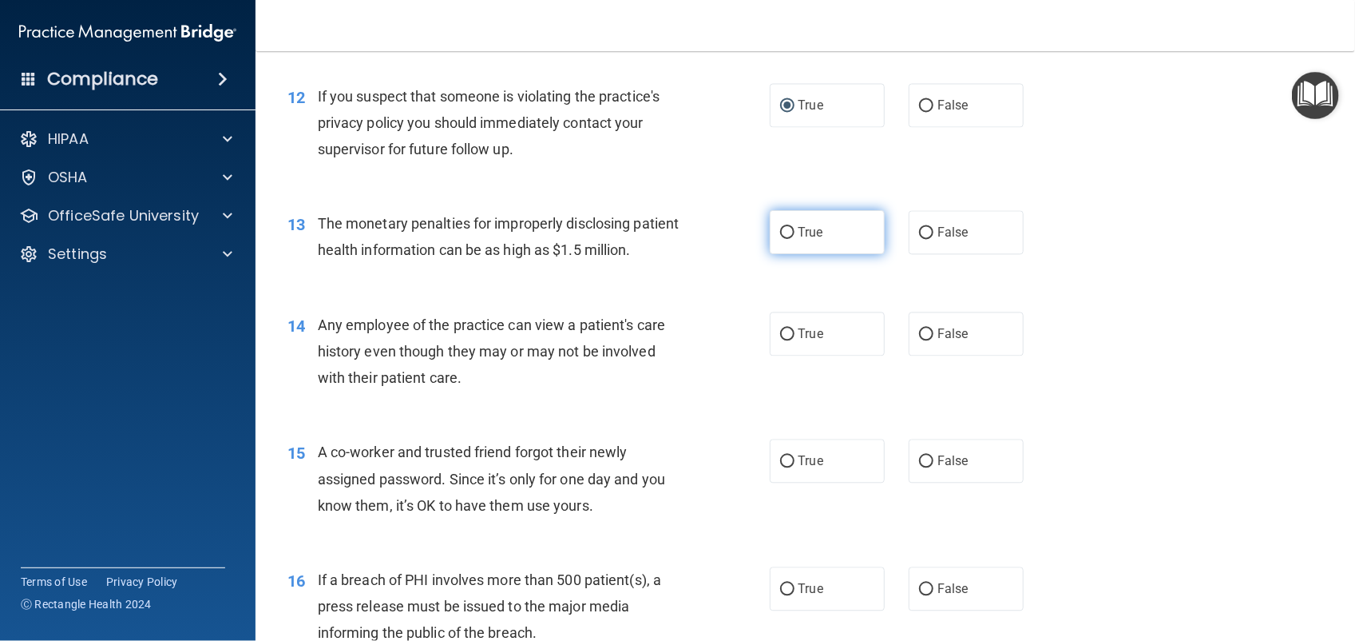
click at [795, 254] on label "True" at bounding box center [827, 232] width 115 height 44
click at [795, 239] on input "True" at bounding box center [787, 233] width 14 height 12
radio input "true"
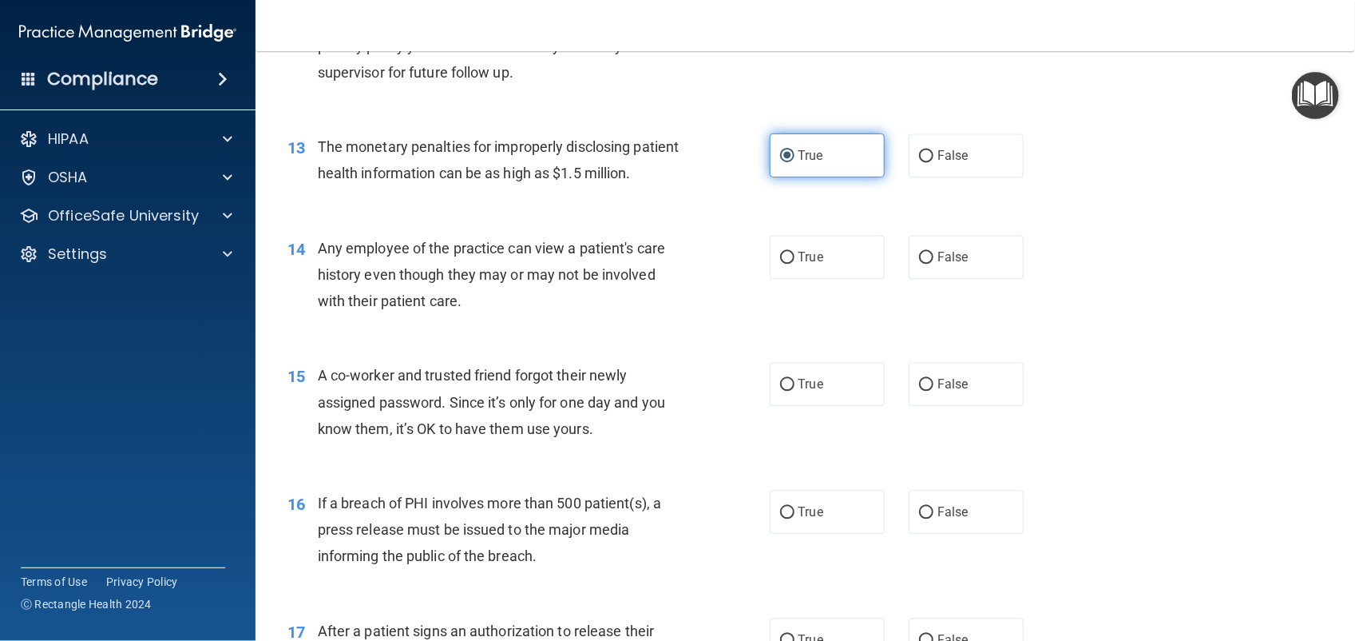
scroll to position [1601, 0]
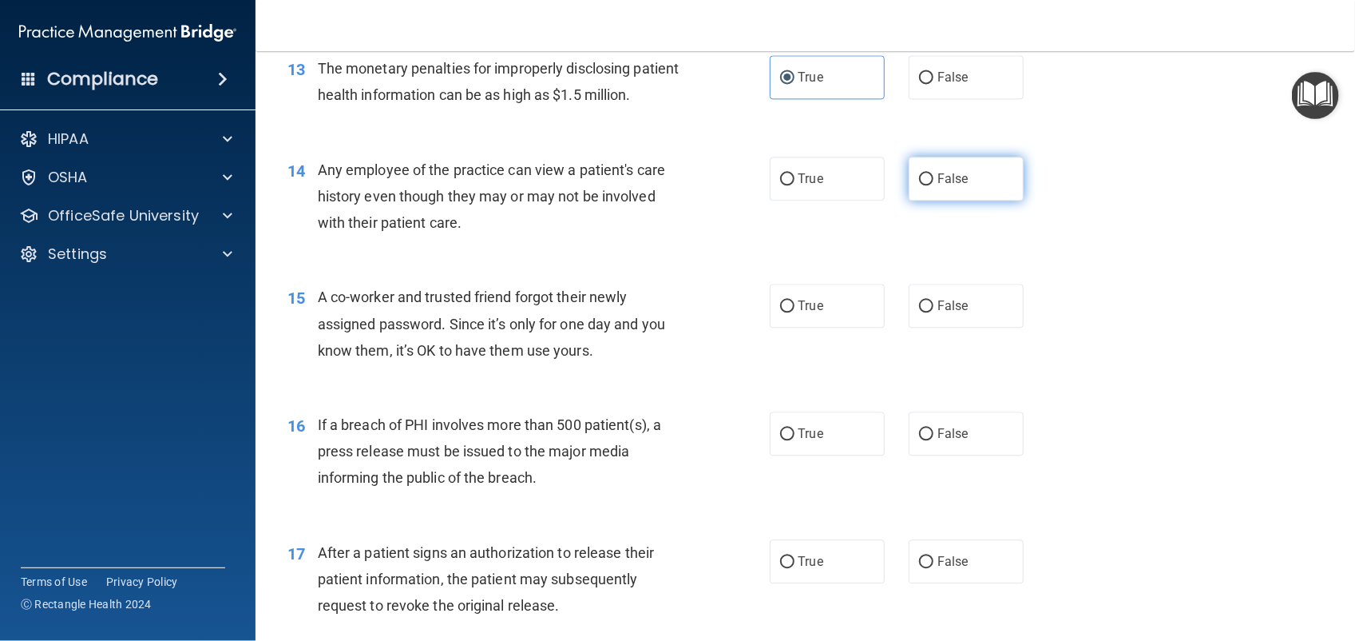
click at [952, 186] on span "False" at bounding box center [953, 178] width 31 height 15
click at [934, 185] on input "False" at bounding box center [926, 179] width 14 height 12
radio input "true"
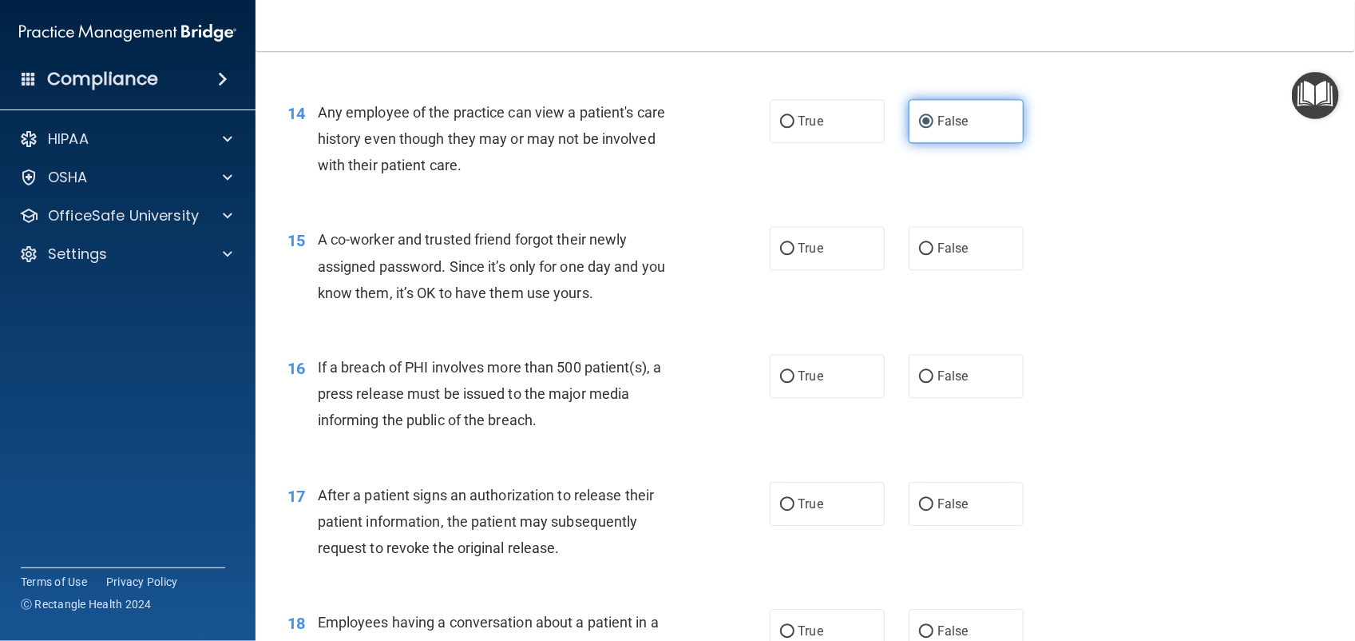
scroll to position [1690, 0]
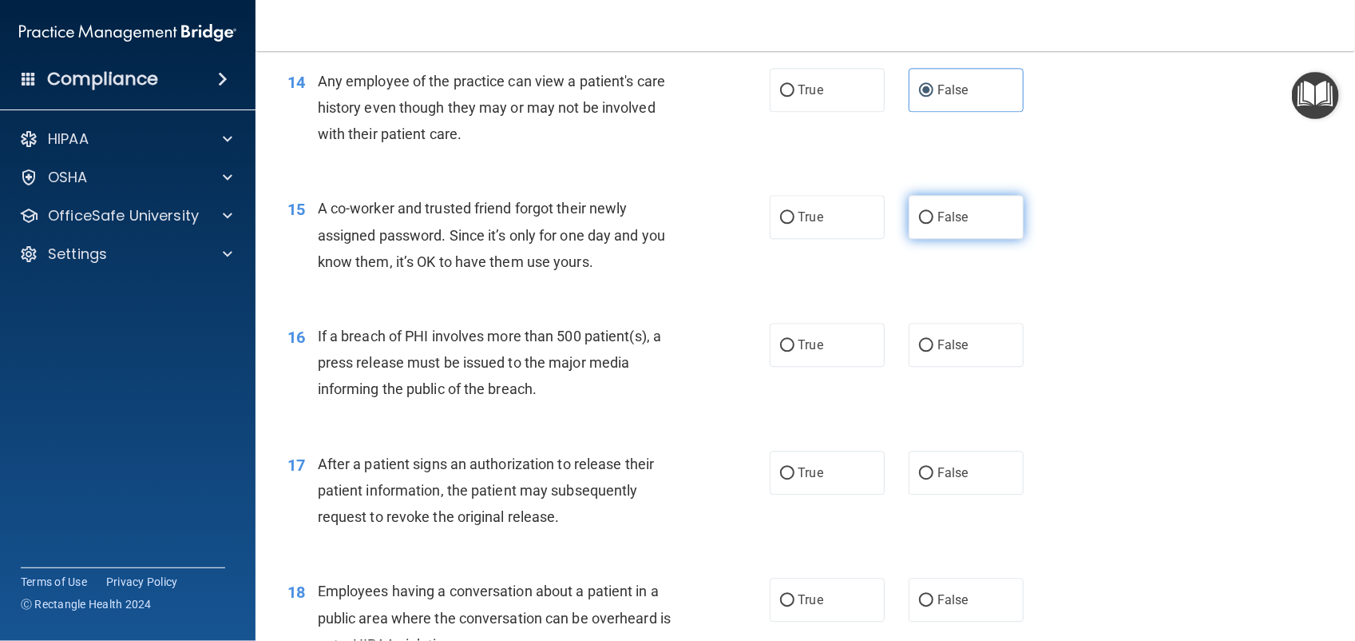
click at [942, 224] on span "False" at bounding box center [953, 216] width 31 height 15
click at [934, 224] on input "False" at bounding box center [926, 218] width 14 height 12
radio input "true"
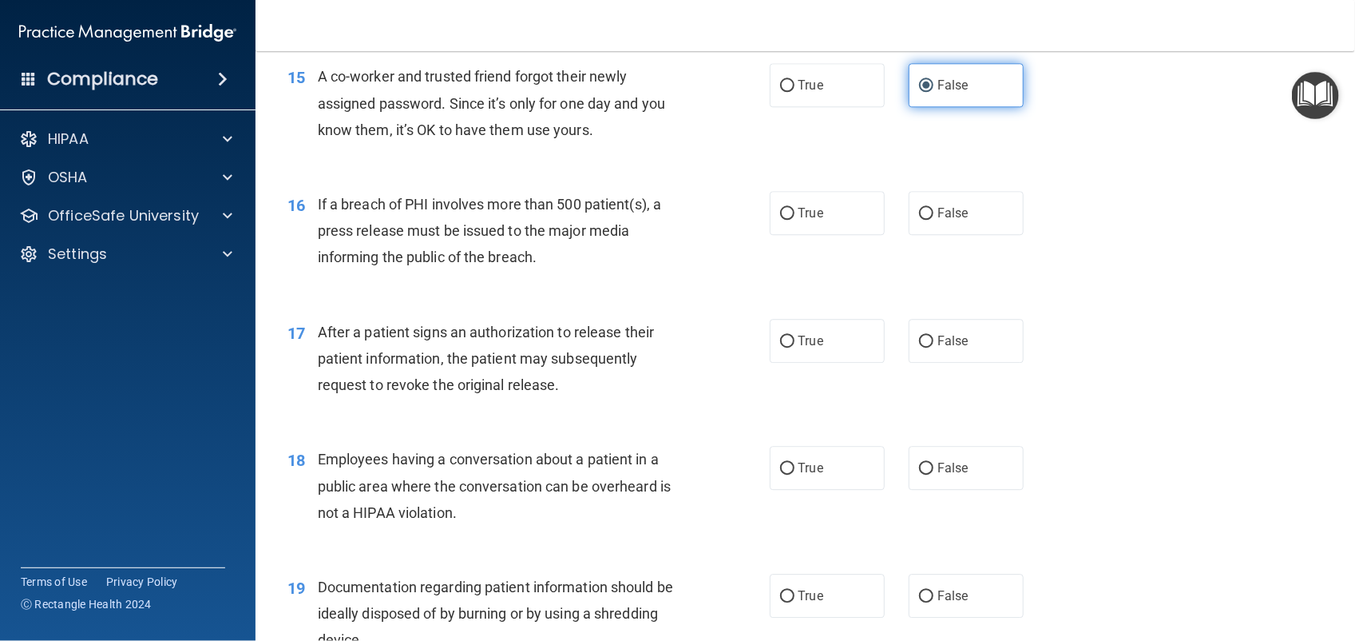
scroll to position [1823, 0]
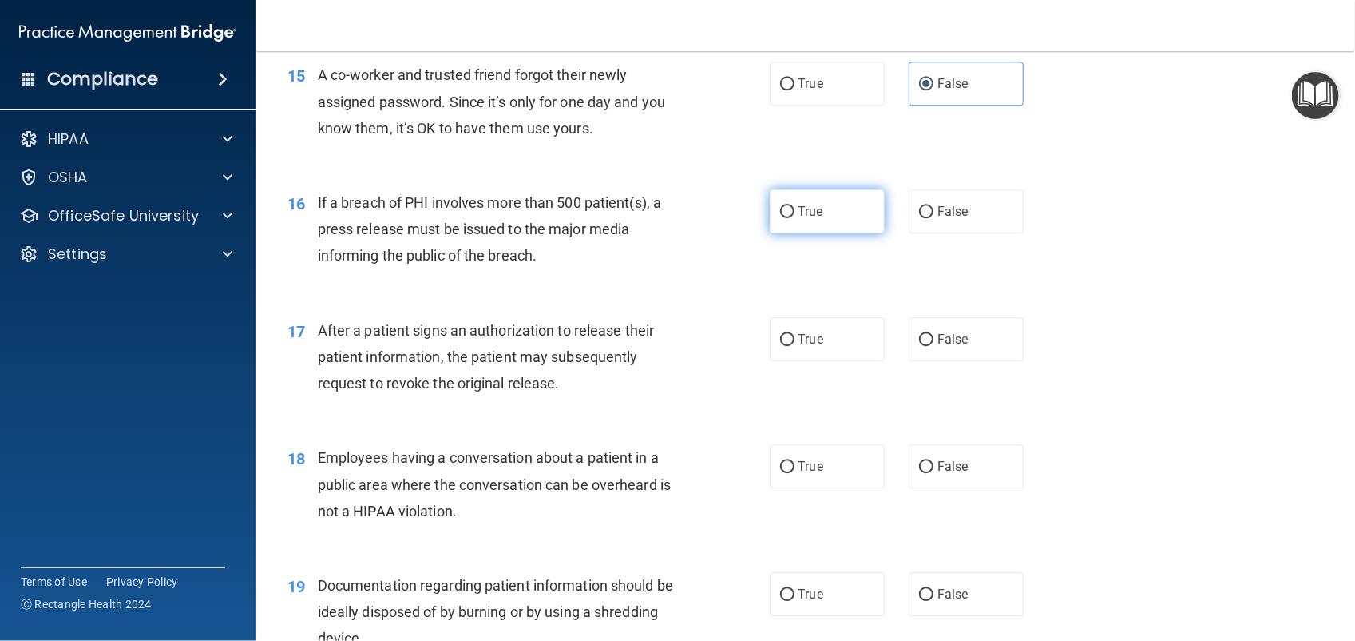
click at [805, 219] on span "True" at bounding box center [811, 211] width 25 height 15
click at [795, 218] on input "True" at bounding box center [787, 212] width 14 height 12
radio input "true"
click at [809, 361] on label "True" at bounding box center [827, 339] width 115 height 44
click at [795, 346] on input "True" at bounding box center [787, 340] width 14 height 12
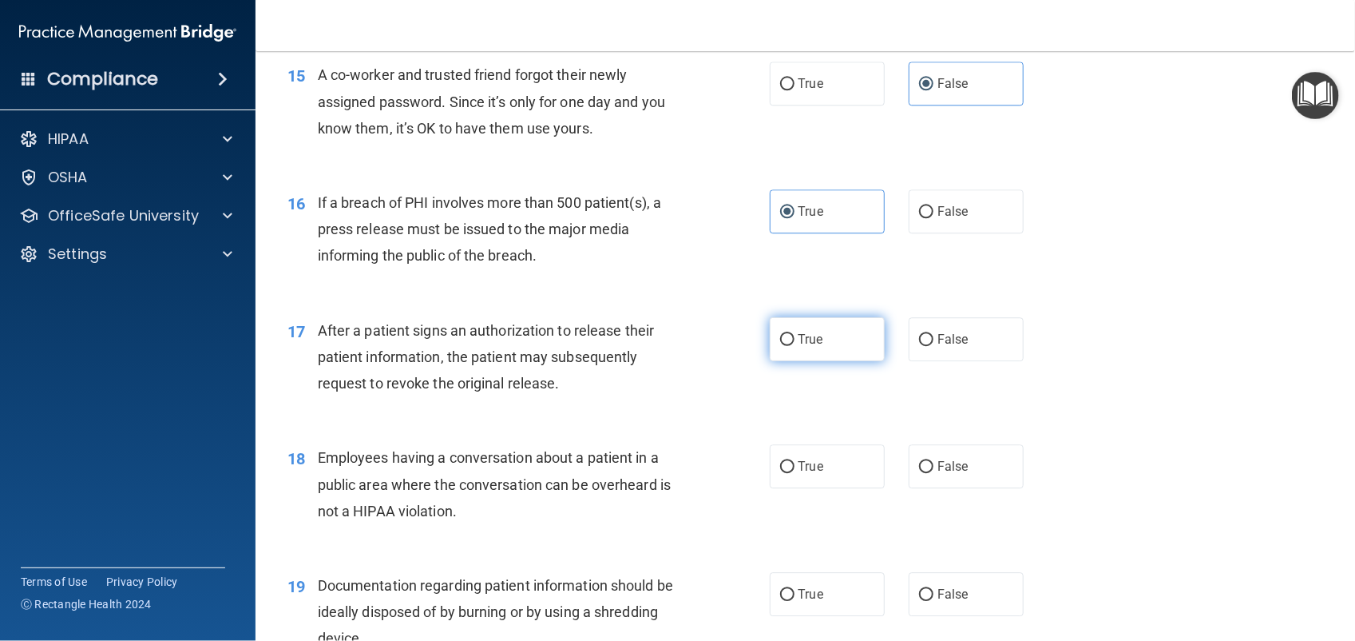
radio input "true"
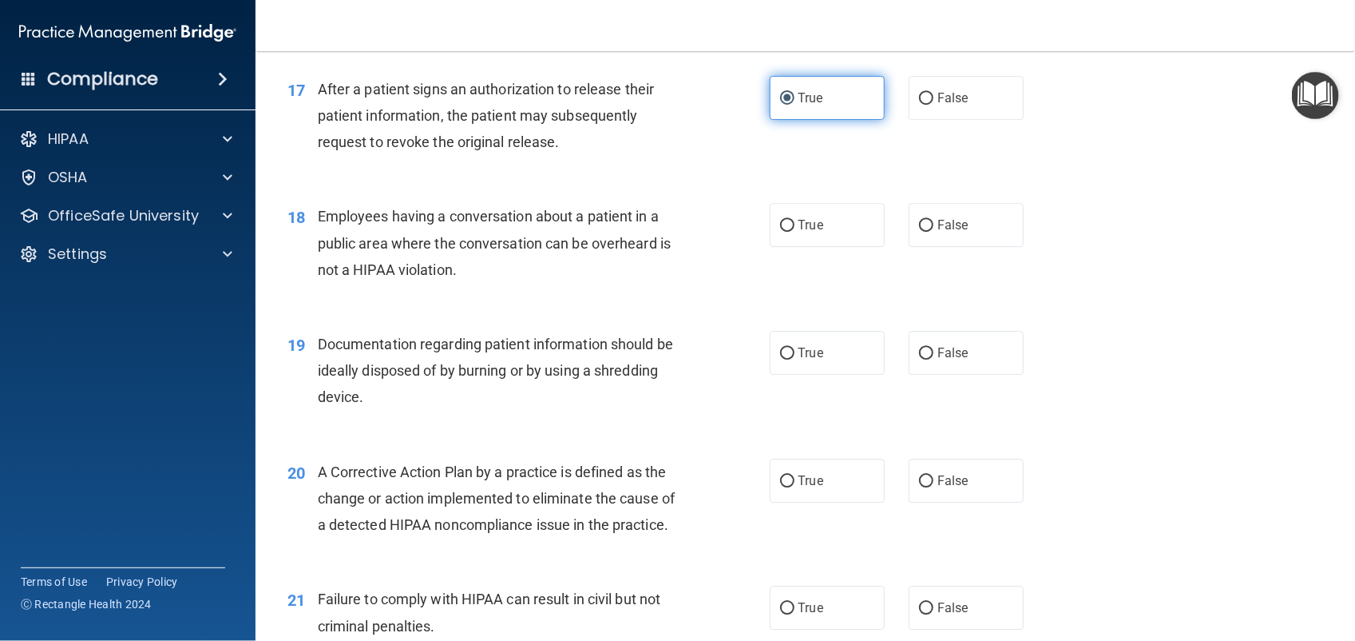
scroll to position [2067, 0]
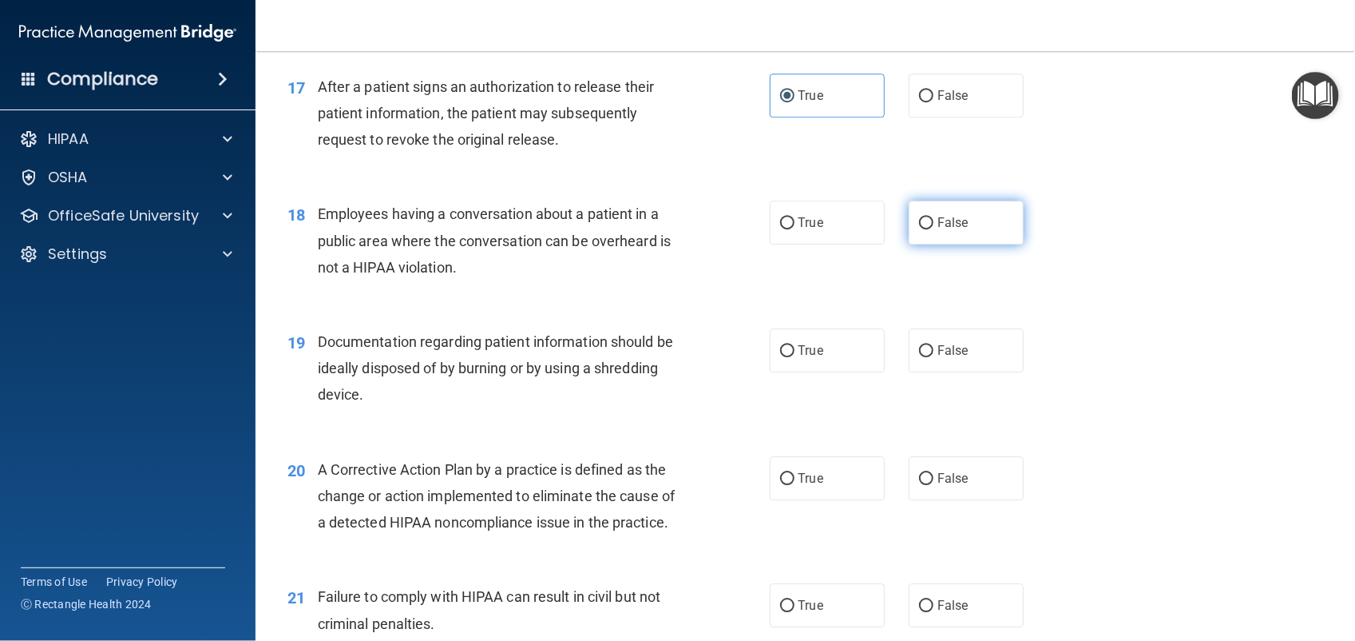
click at [958, 244] on label "False" at bounding box center [966, 222] width 115 height 44
click at [934, 229] on input "False" at bounding box center [926, 223] width 14 height 12
radio input "true"
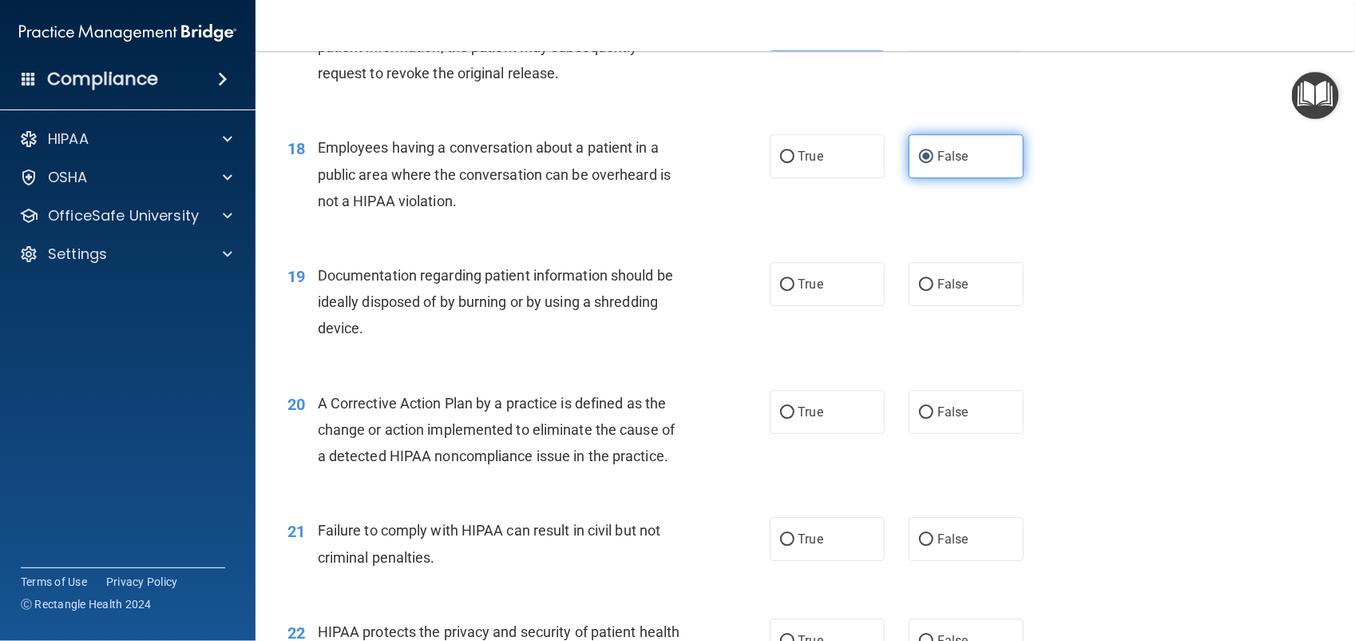
scroll to position [2199, 0]
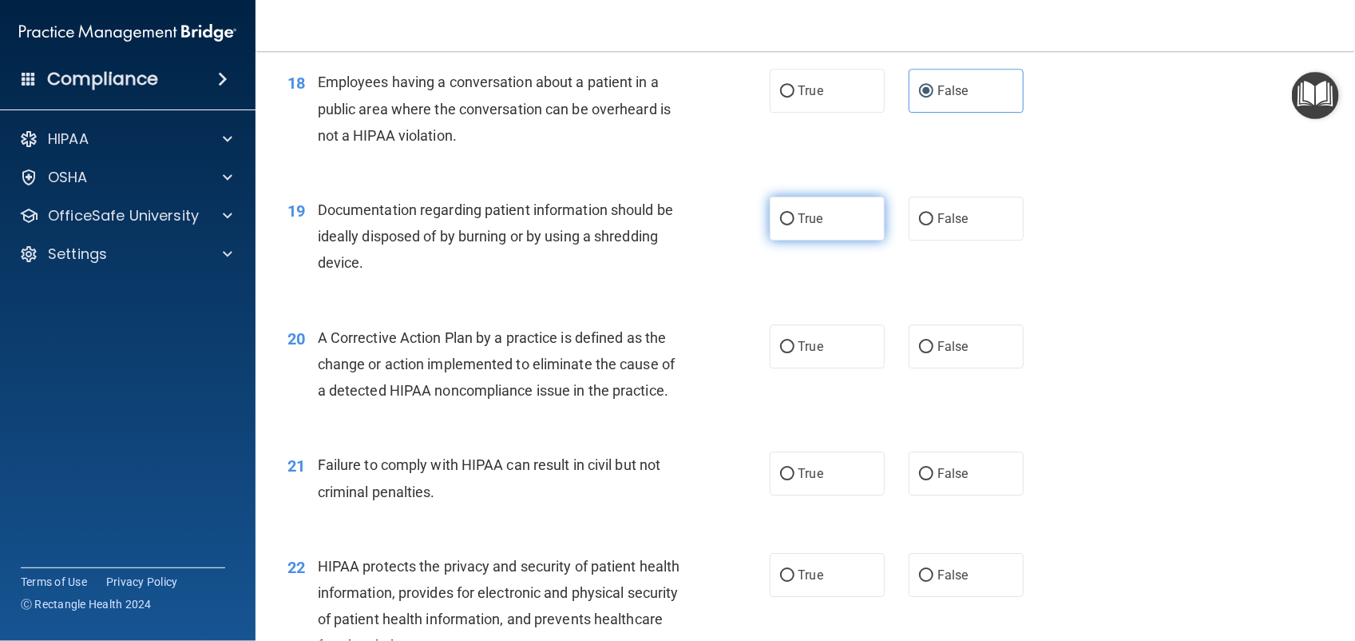
click at [803, 226] on span "True" at bounding box center [811, 218] width 25 height 15
click at [795, 225] on input "True" at bounding box center [787, 219] width 14 height 12
radio input "true"
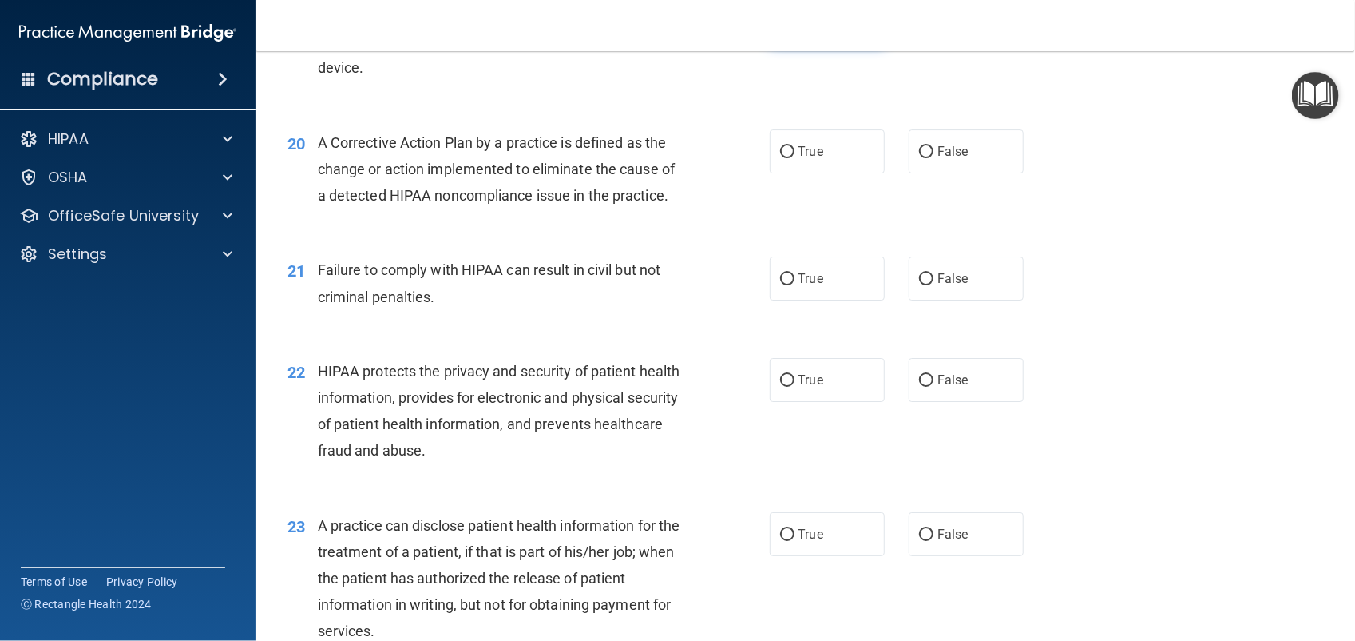
scroll to position [2394, 0]
click at [817, 299] on label "True" at bounding box center [827, 278] width 115 height 44
click at [795, 284] on input "True" at bounding box center [787, 278] width 14 height 12
radio input "true"
click at [819, 173] on label "True" at bounding box center [827, 151] width 115 height 44
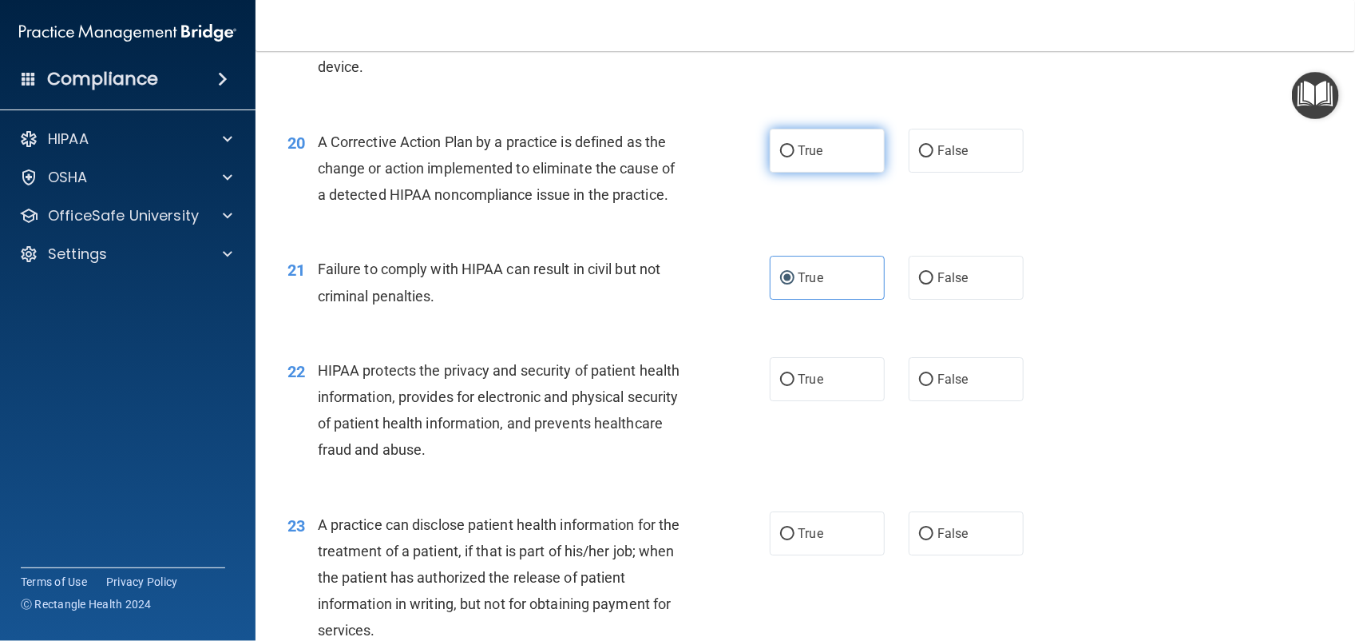
click at [795, 157] on input "True" at bounding box center [787, 151] width 14 height 12
radio input "true"
click at [709, 316] on div "21 Failure to comply with HIPAA can result in civil but not criminal penalties." at bounding box center [529, 286] width 530 height 61
click at [957, 299] on label "False" at bounding box center [966, 278] width 115 height 44
click at [934, 284] on input "False" at bounding box center [926, 278] width 14 height 12
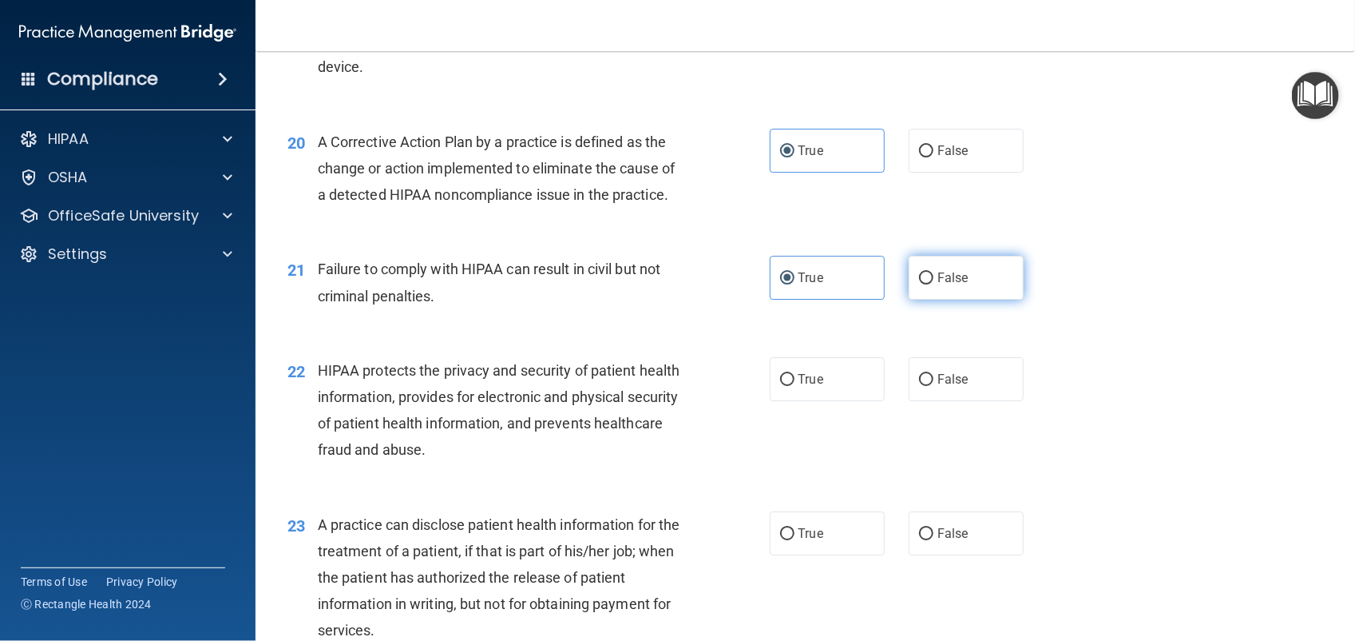
radio input "true"
radio input "false"
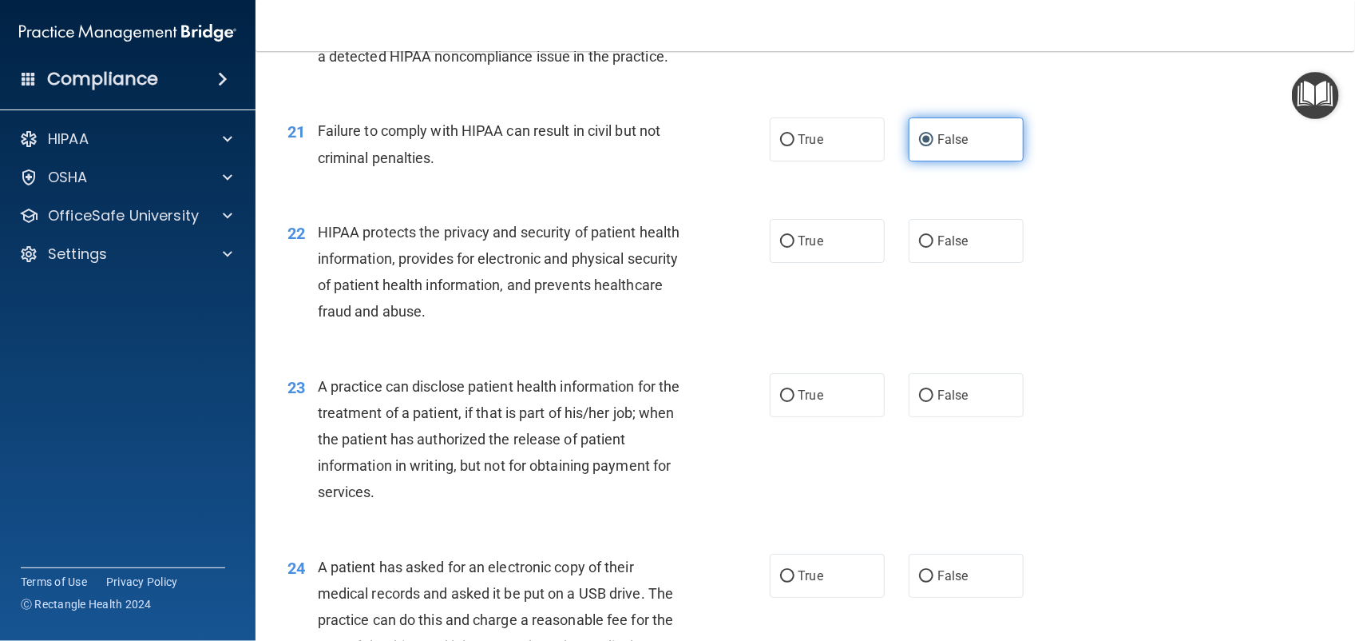
scroll to position [2549, 0]
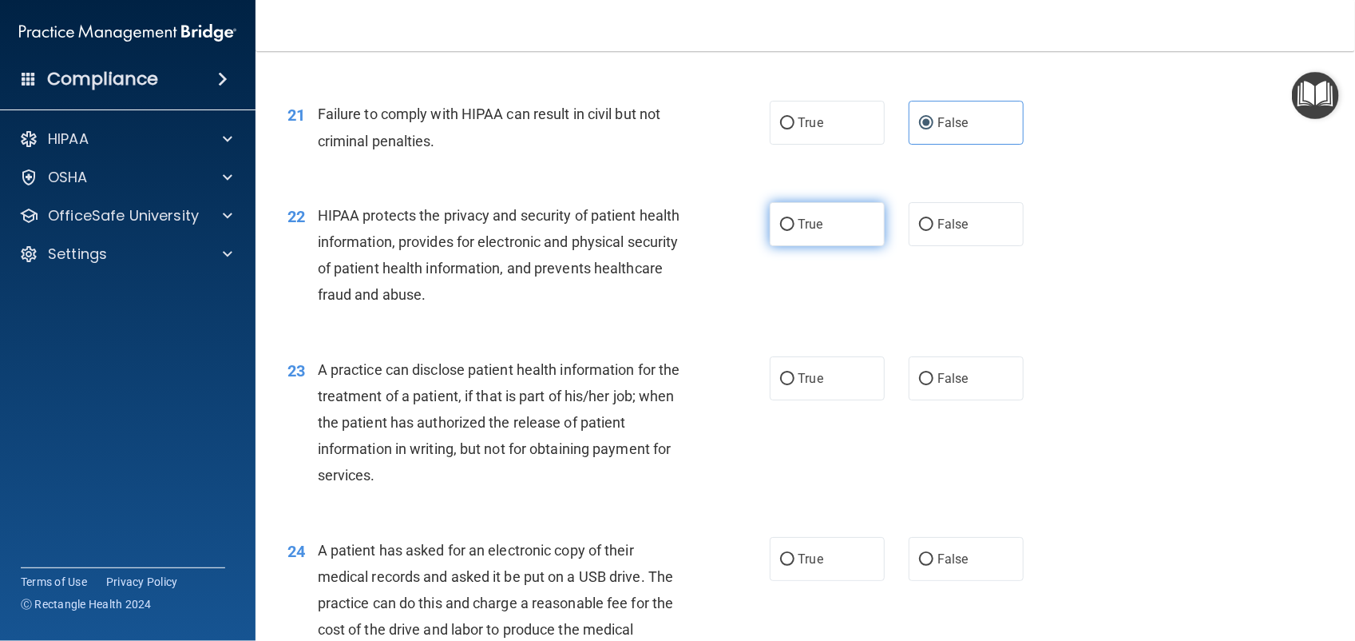
click at [803, 232] on span "True" at bounding box center [811, 223] width 25 height 15
click at [795, 231] on input "True" at bounding box center [787, 225] width 14 height 12
radio input "true"
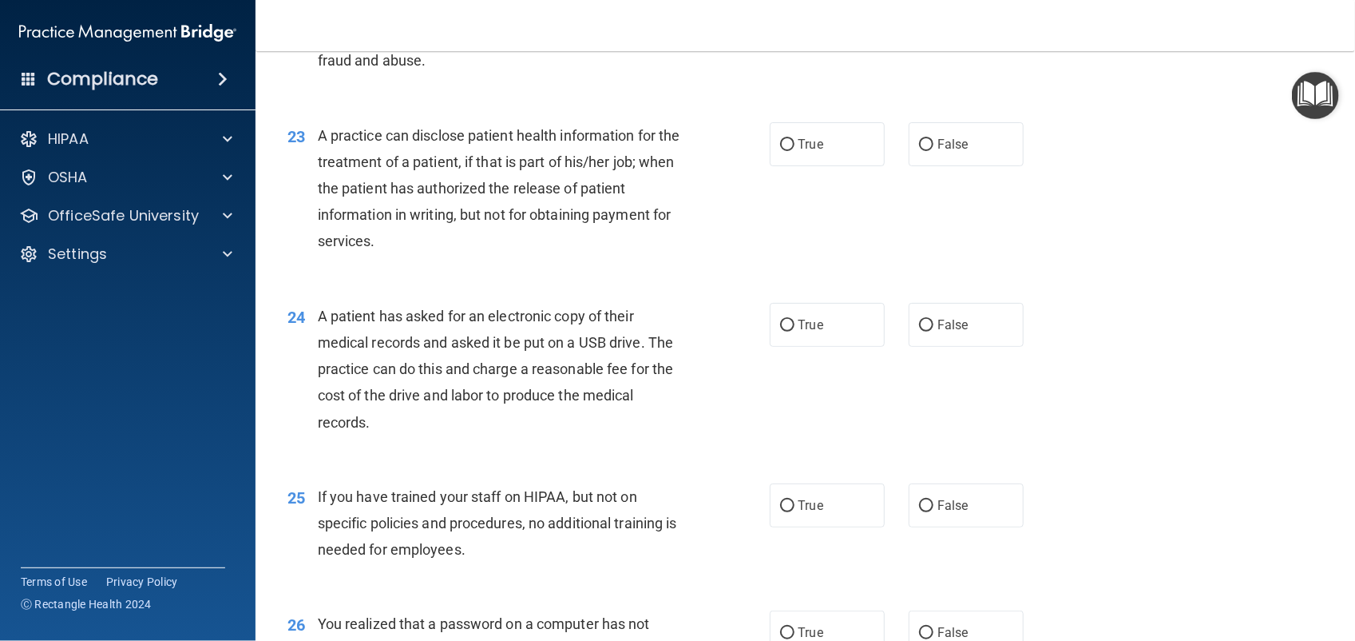
scroll to position [2786, 0]
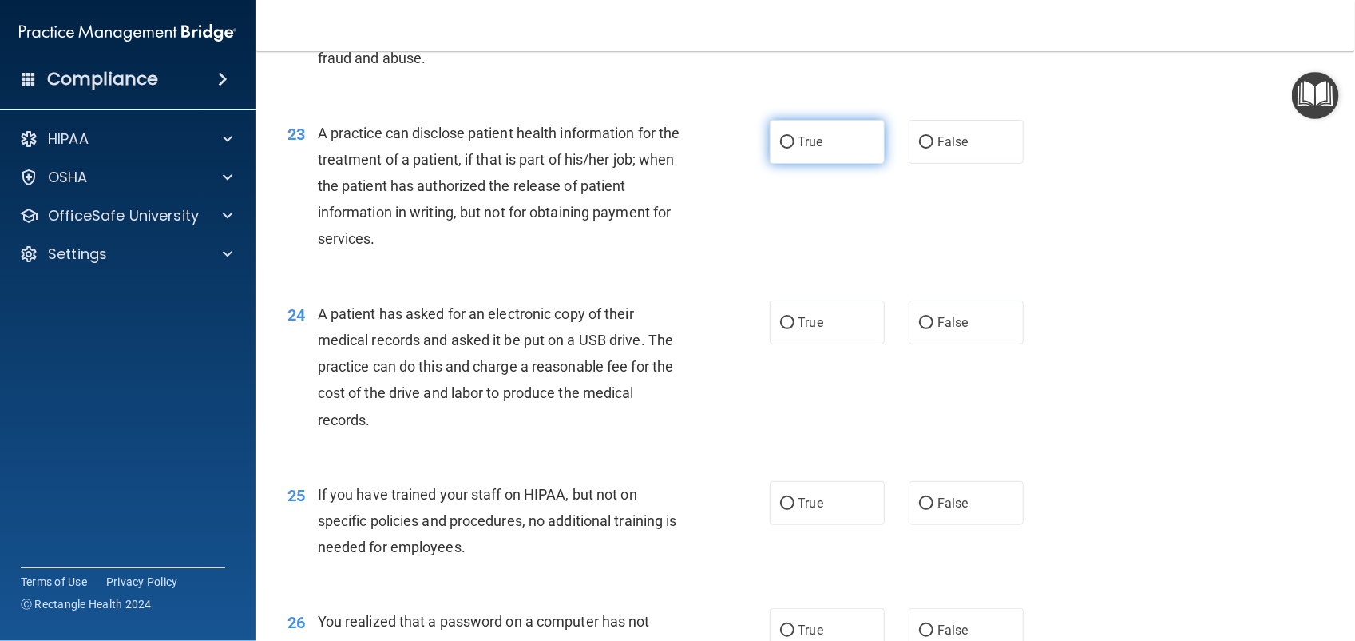
click at [817, 164] on label "True" at bounding box center [827, 142] width 115 height 44
click at [795, 149] on input "True" at bounding box center [787, 143] width 14 height 12
radio input "true"
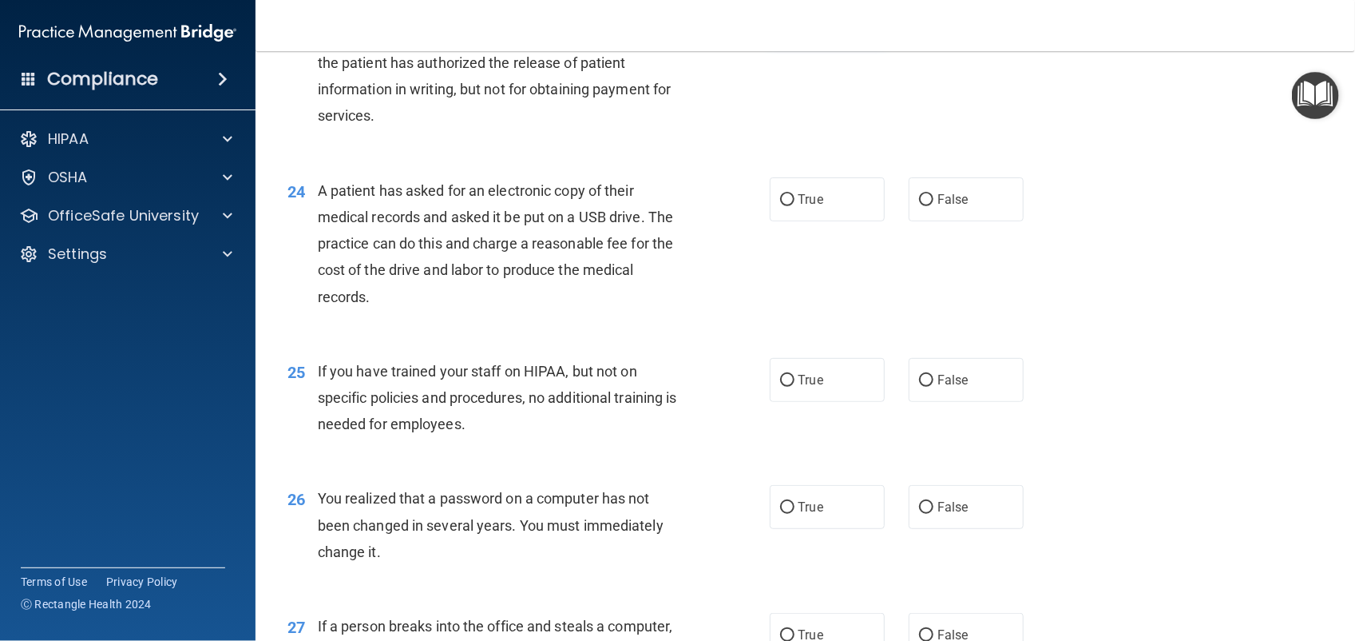
scroll to position [2914, 0]
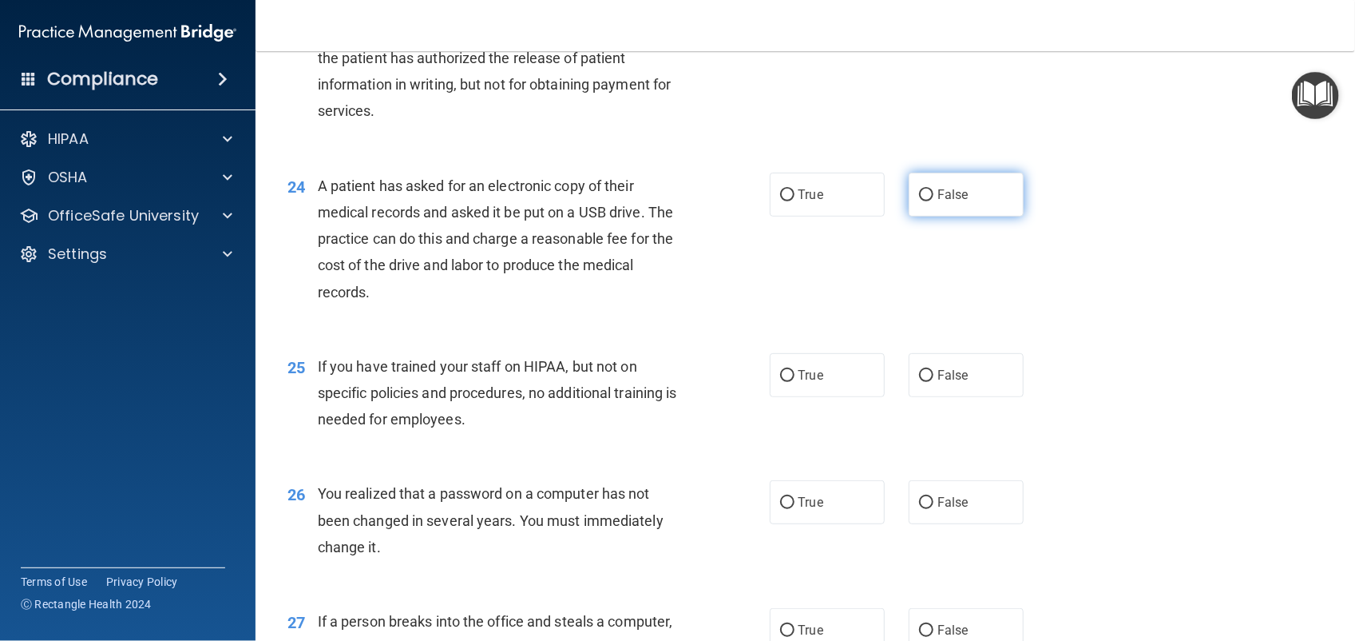
click at [946, 216] on label "False" at bounding box center [966, 195] width 115 height 44
click at [934, 201] on input "False" at bounding box center [926, 195] width 14 height 12
radio input "true"
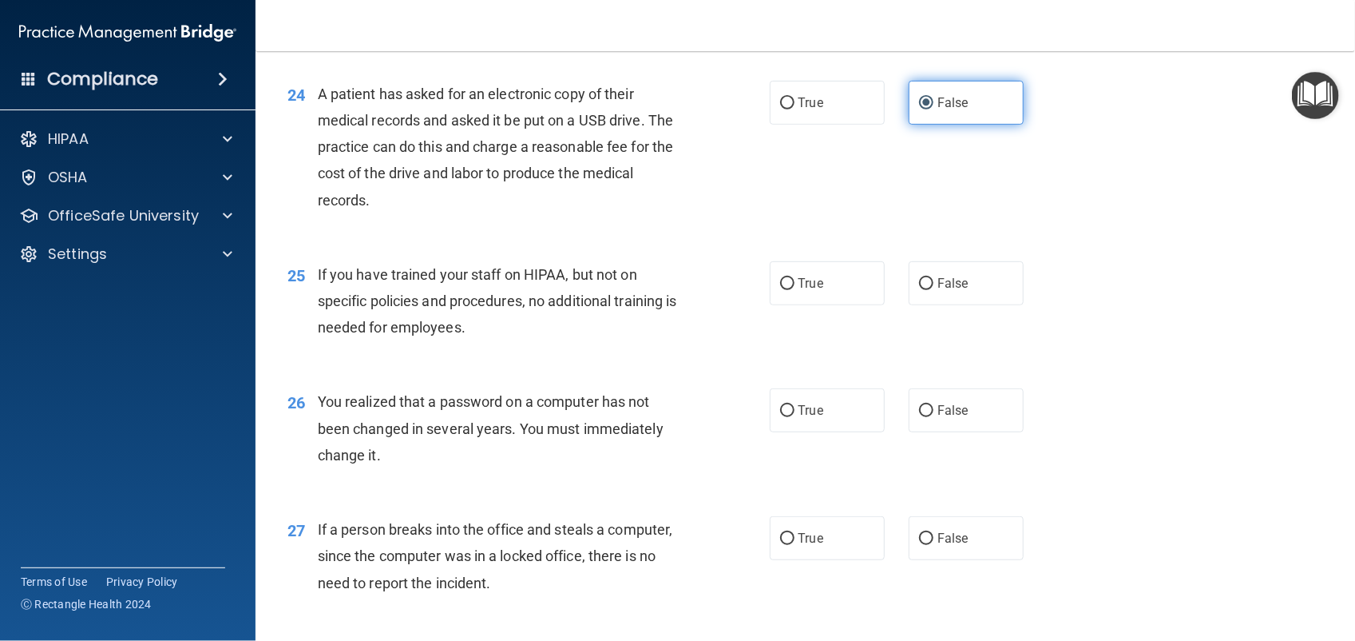
scroll to position [3053, 0]
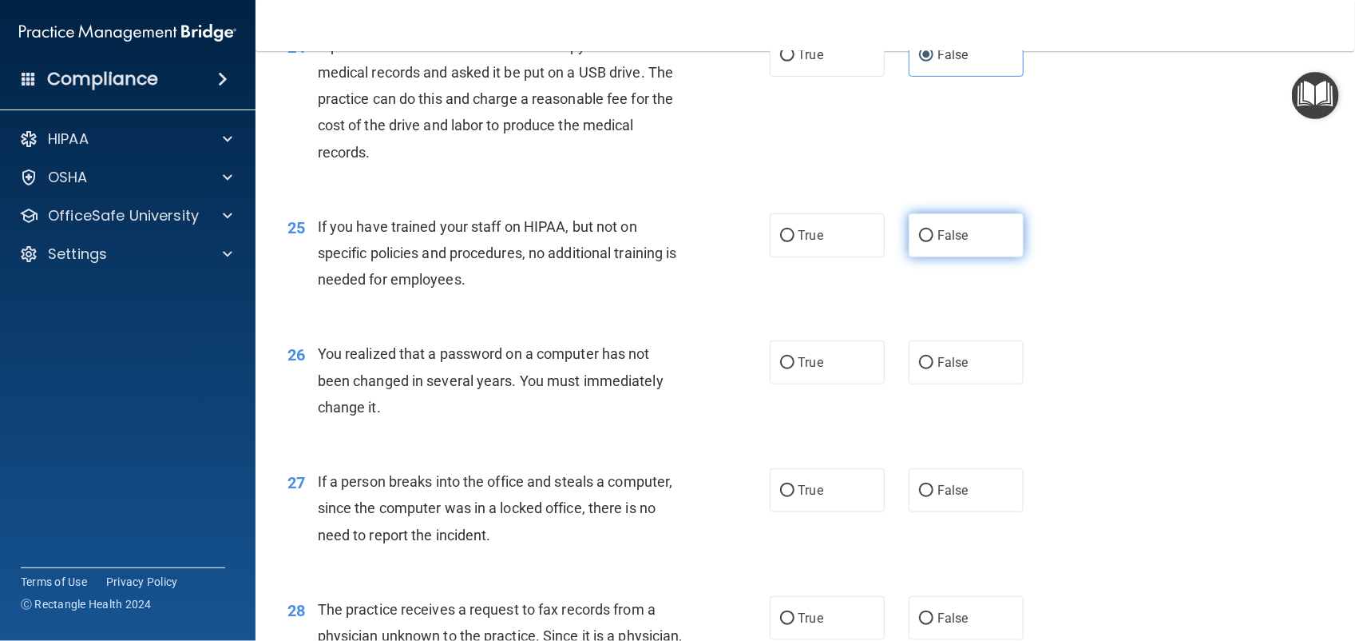
click at [954, 243] on span "False" at bounding box center [953, 235] width 31 height 15
click at [934, 242] on input "False" at bounding box center [926, 236] width 14 height 12
radio input "true"
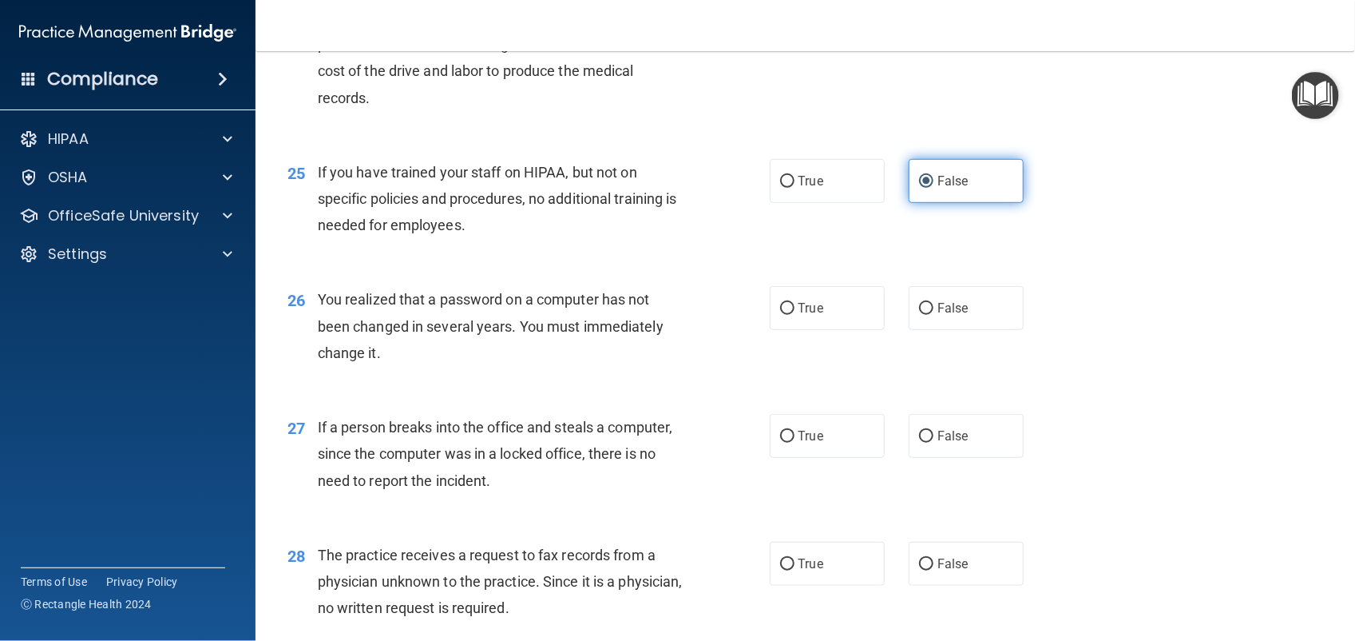
scroll to position [3127, 0]
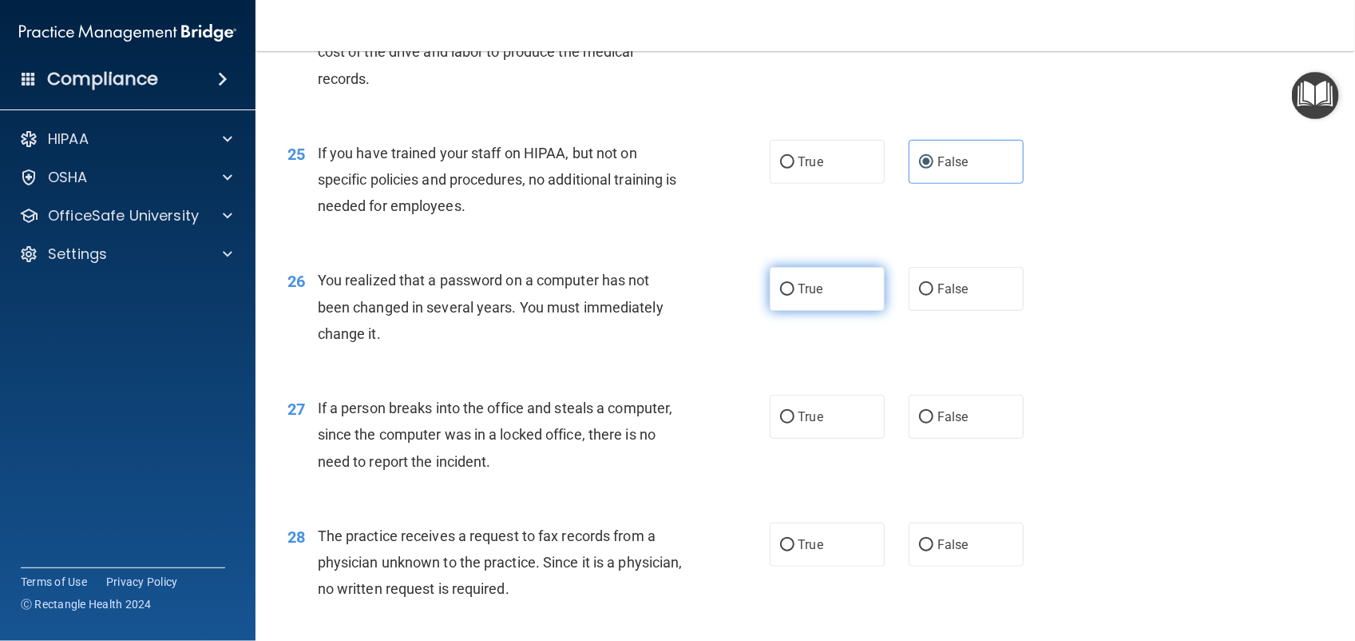
click at [780, 296] on input "True" at bounding box center [787, 290] width 14 height 12
radio input "true"
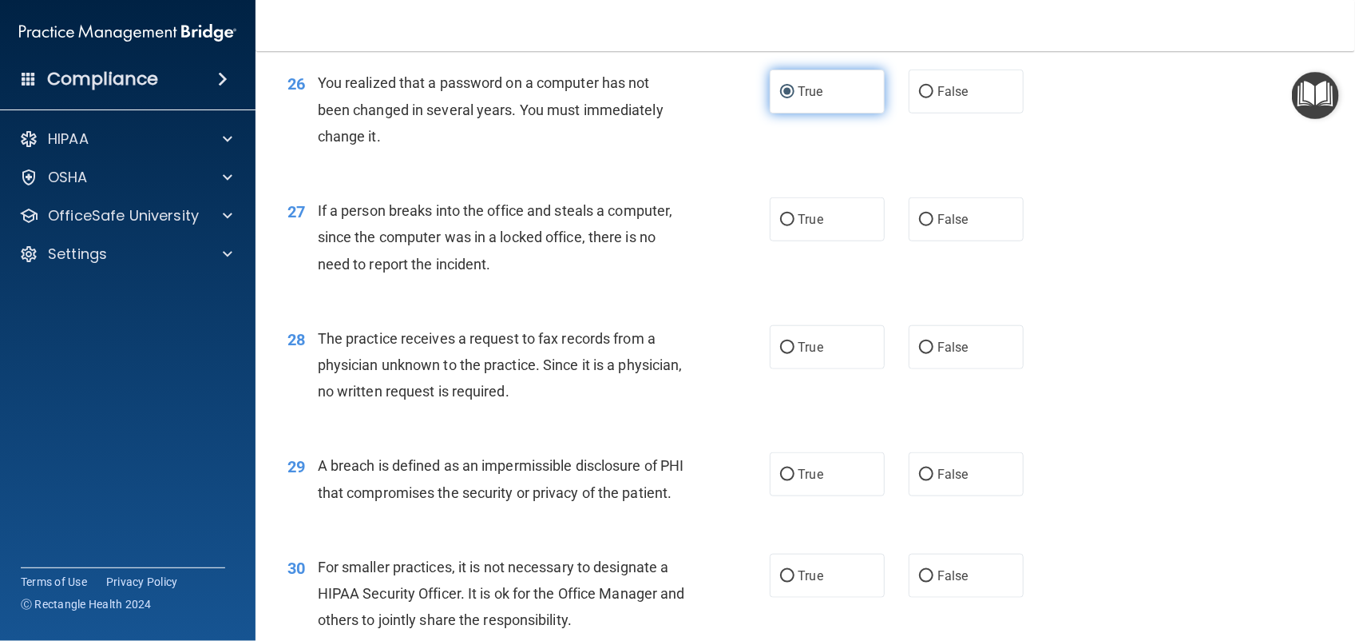
scroll to position [3325, 0]
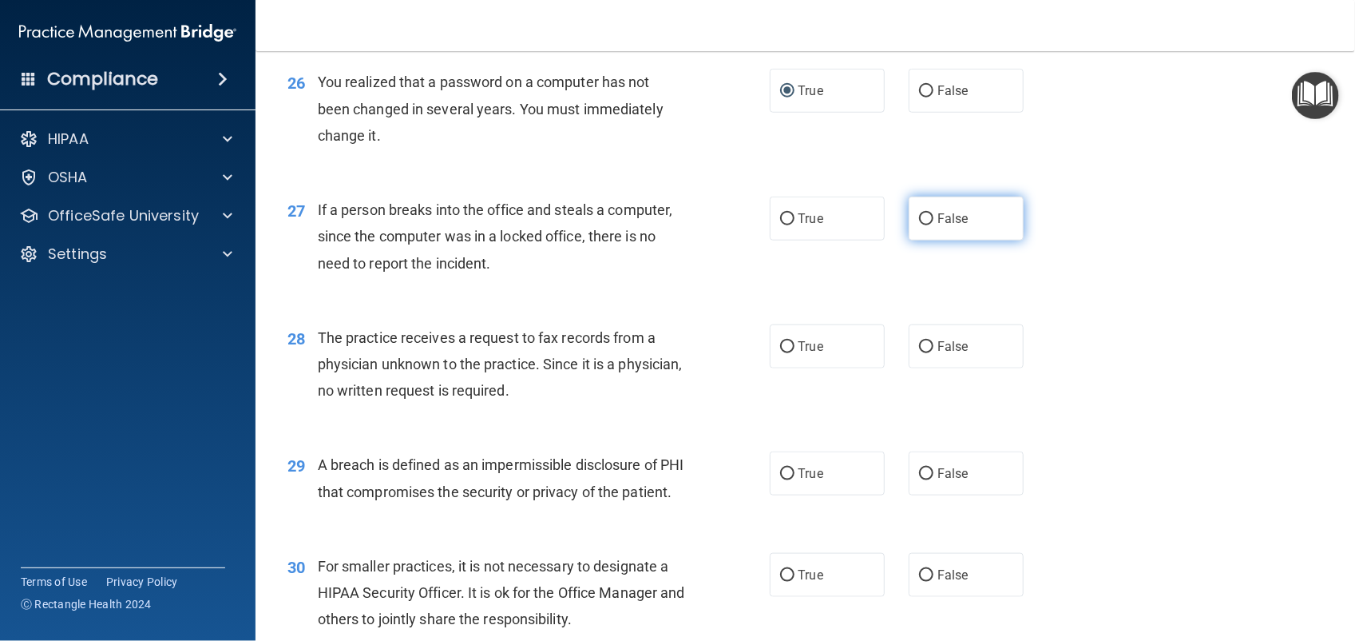
click at [970, 240] on label "False" at bounding box center [966, 218] width 115 height 44
click at [934, 225] on input "False" at bounding box center [926, 219] width 14 height 12
radio input "true"
click at [923, 353] on input "False" at bounding box center [926, 347] width 14 height 12
radio input "true"
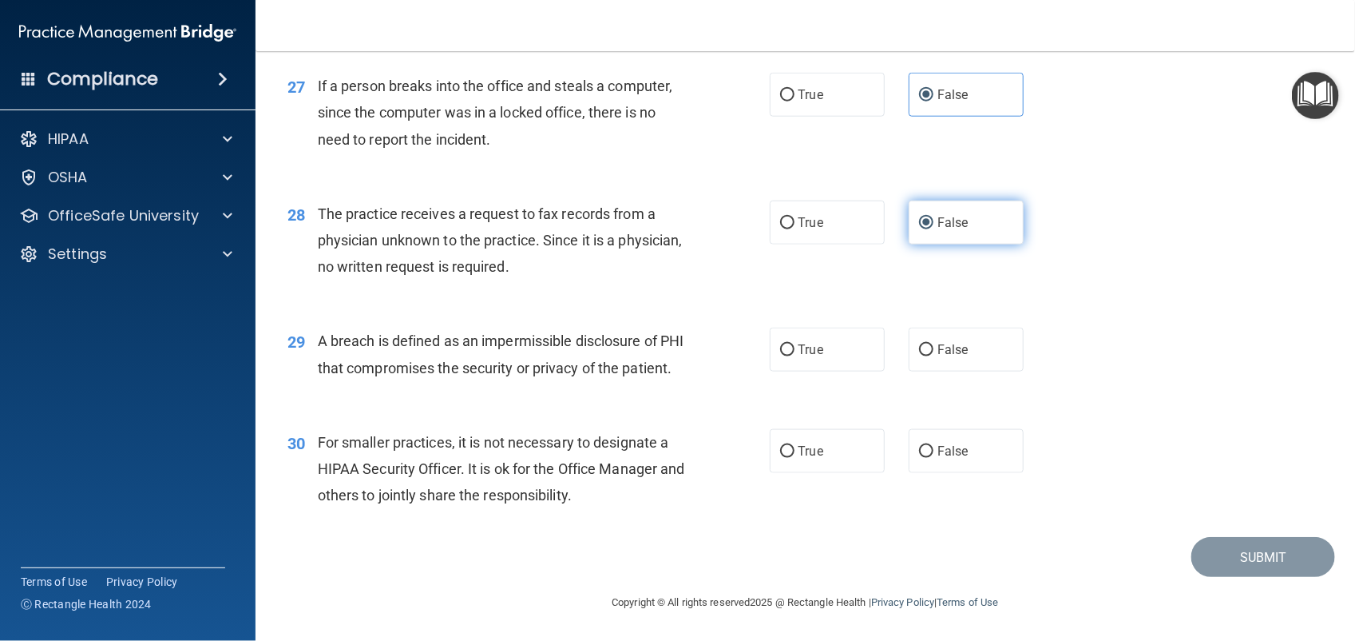
scroll to position [3530, 0]
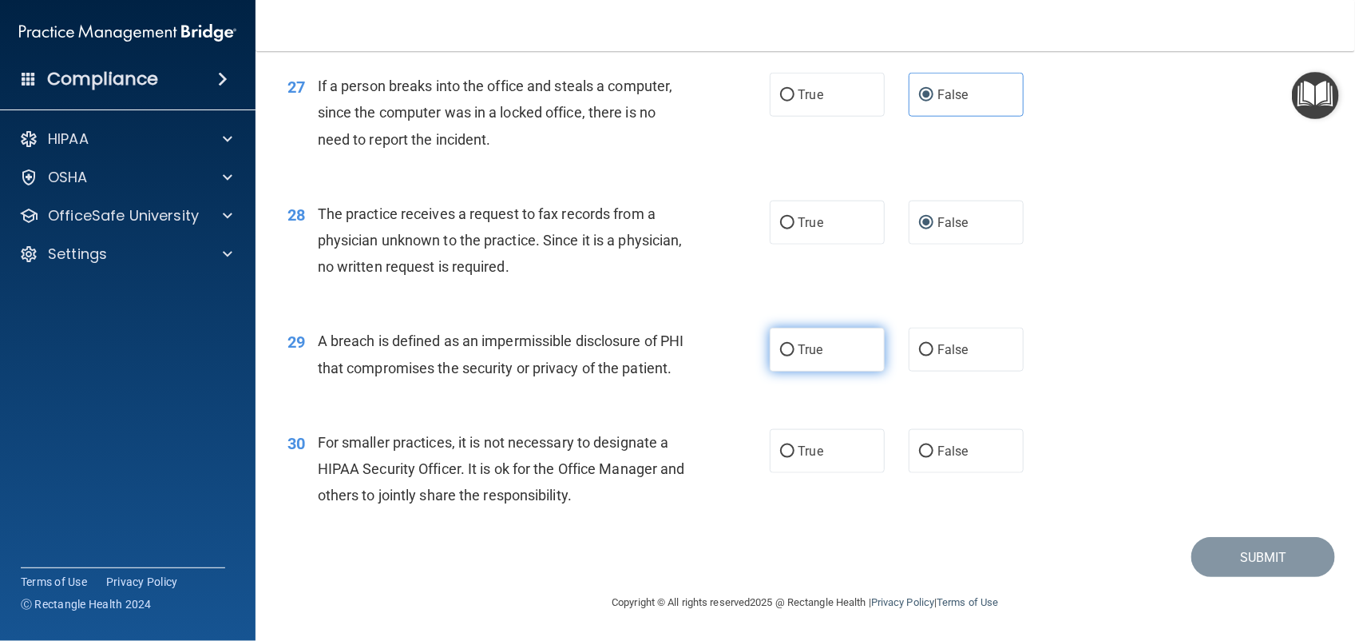
click at [840, 327] on label "True" at bounding box center [827, 349] width 115 height 44
click at [795, 344] on input "True" at bounding box center [787, 350] width 14 height 12
radio input "true"
click at [943, 449] on span "False" at bounding box center [953, 450] width 31 height 15
click at [934, 449] on input "False" at bounding box center [926, 452] width 14 height 12
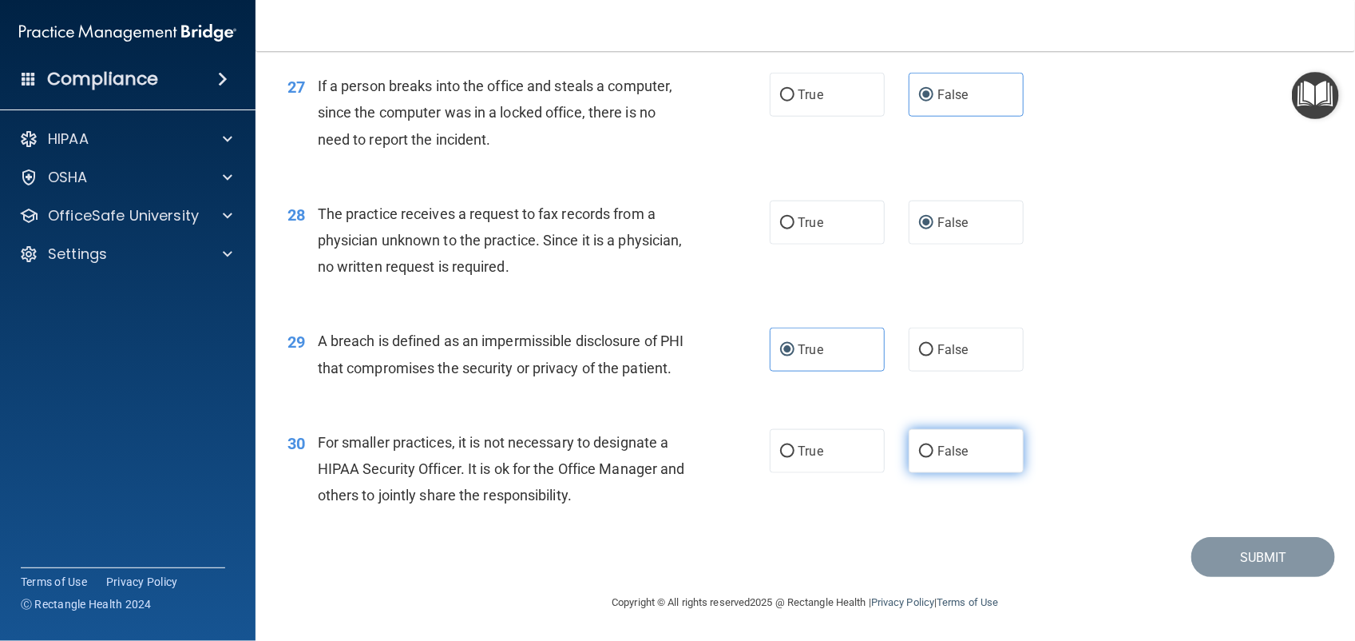
radio input "true"
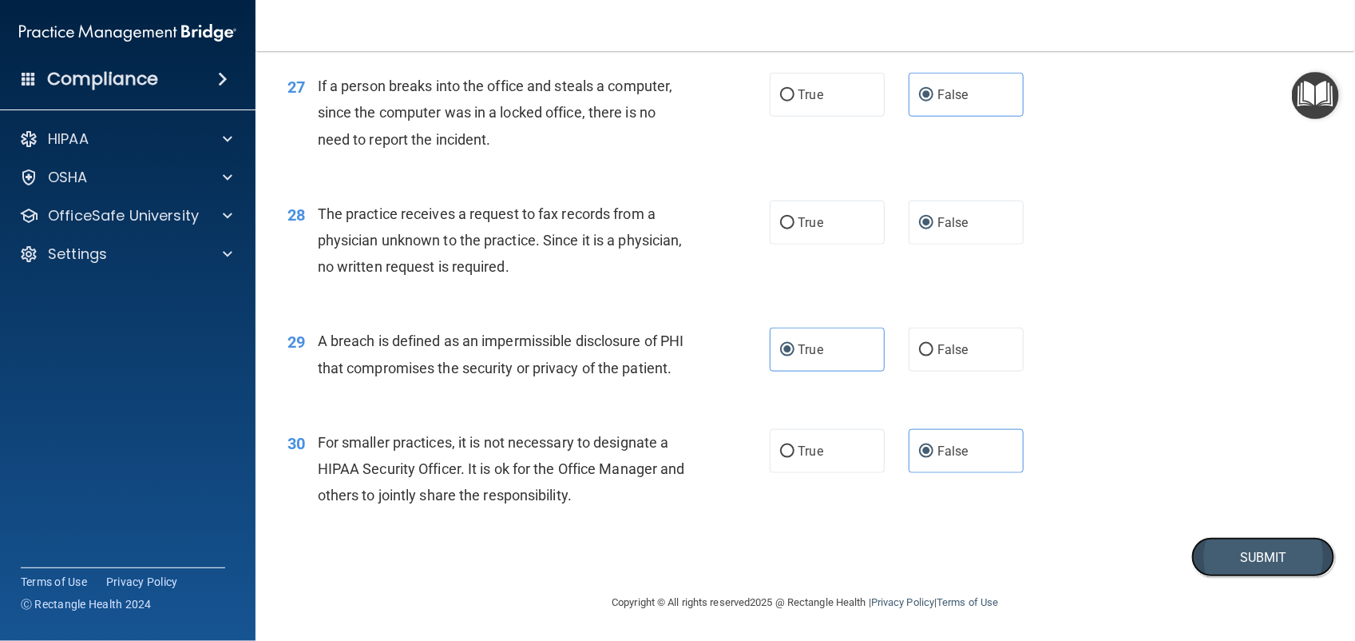
click at [1244, 557] on button "Submit" at bounding box center [1264, 557] width 144 height 41
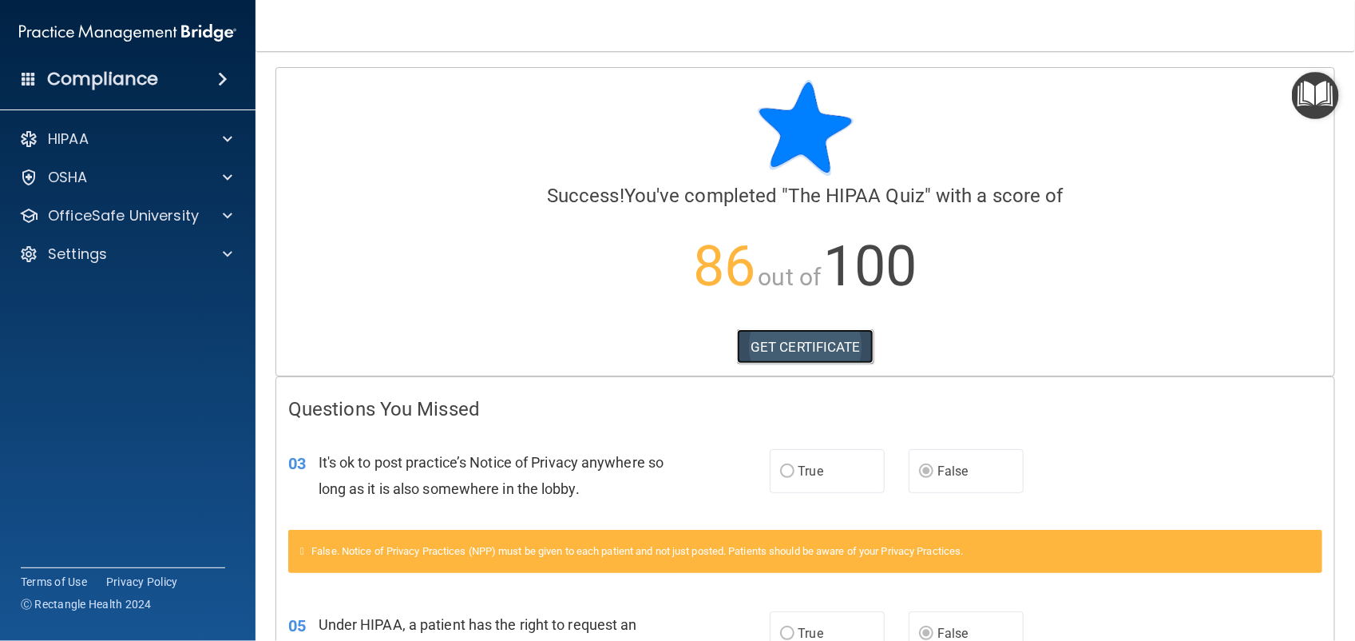
click at [763, 346] on link "GET CERTIFICATE" at bounding box center [805, 346] width 137 height 35
click at [228, 145] on span at bounding box center [228, 138] width 10 height 19
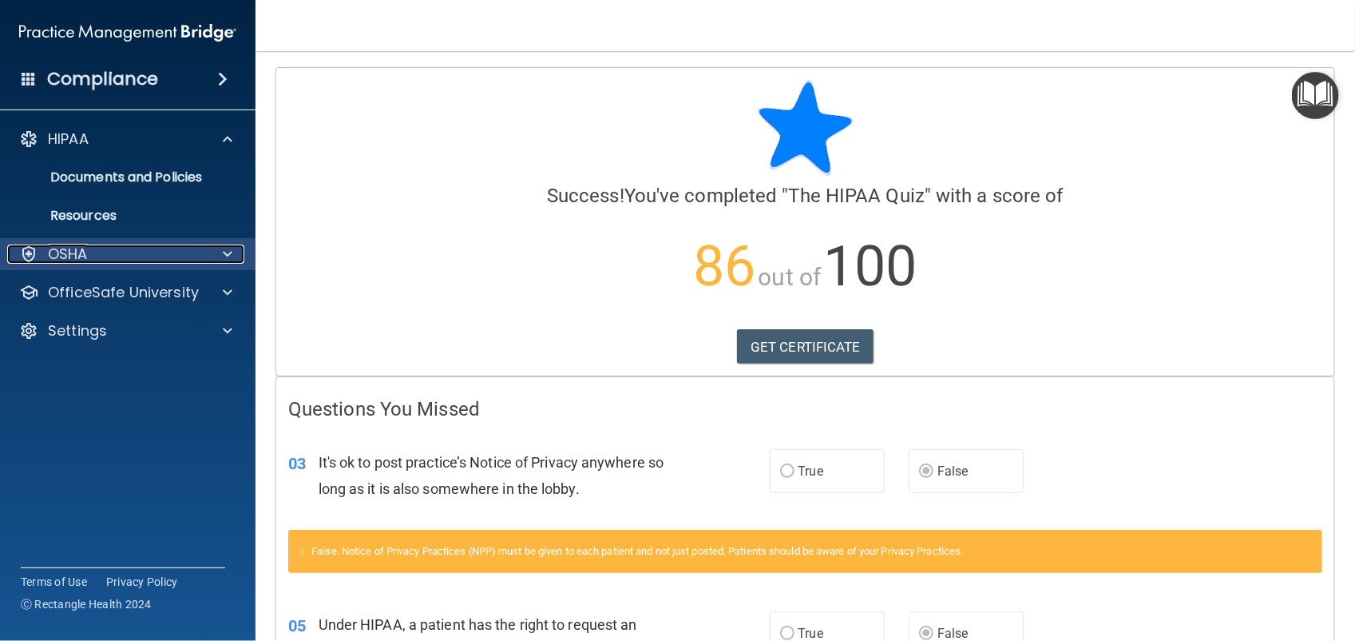
click at [225, 258] on span at bounding box center [228, 253] width 10 height 19
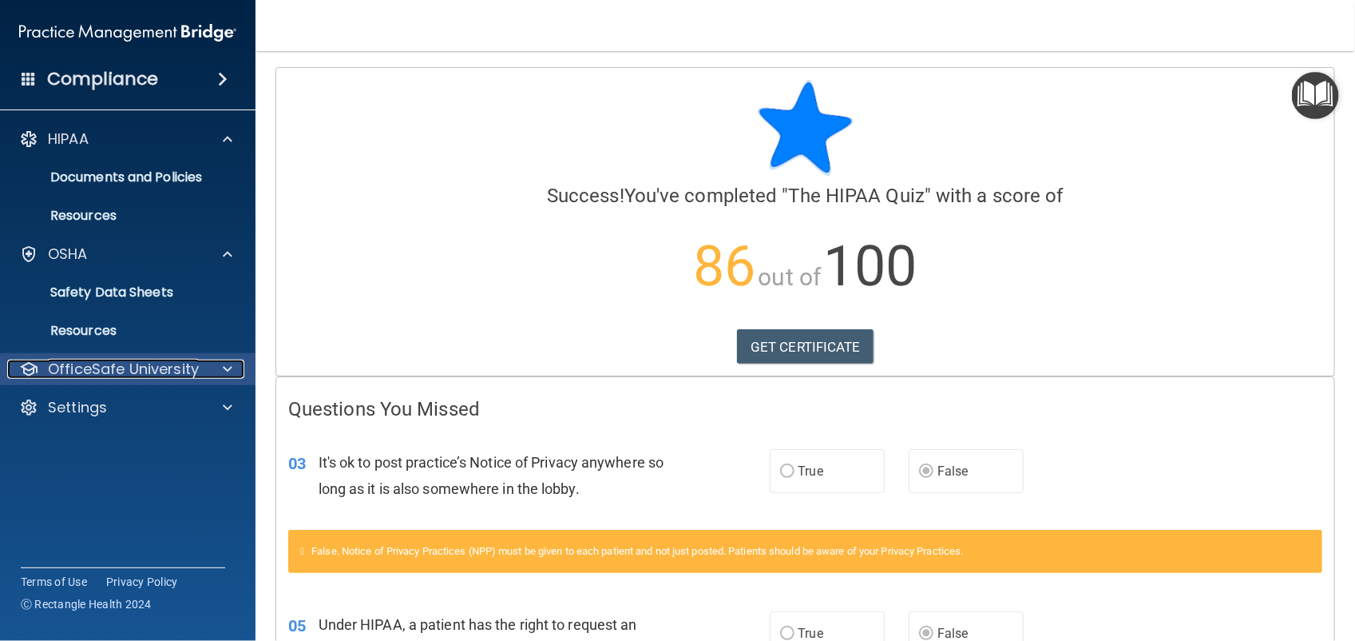
click at [232, 374] on span at bounding box center [228, 368] width 10 height 19
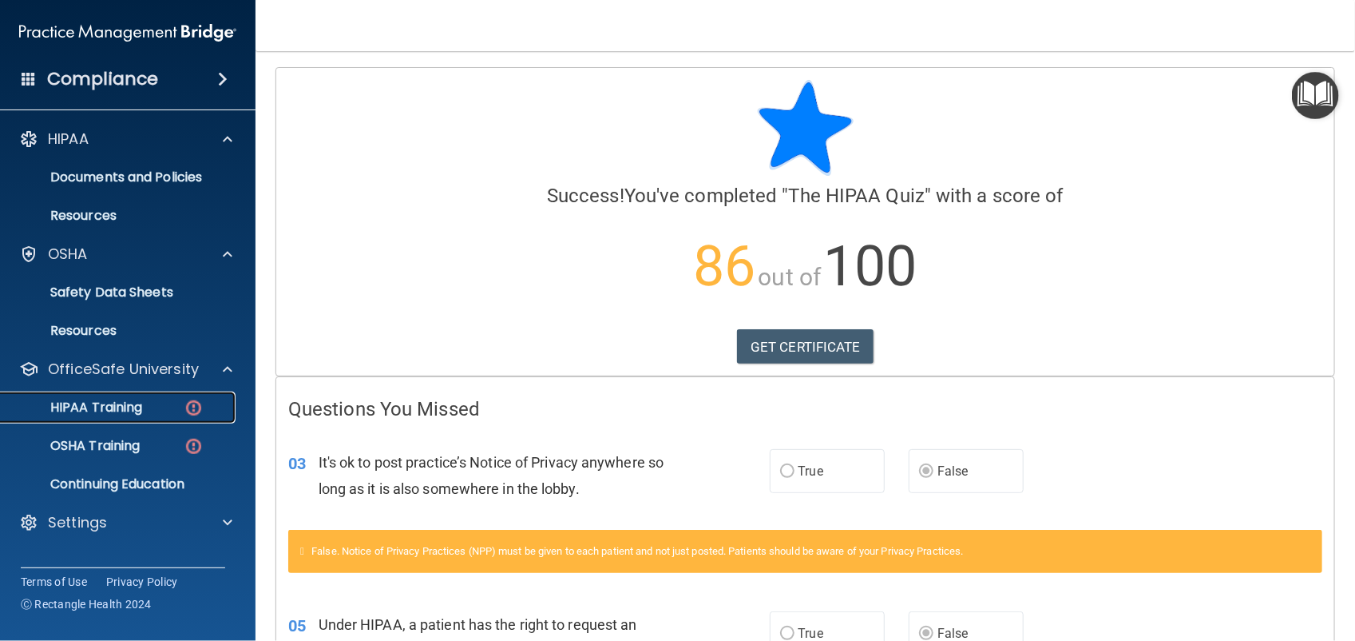
click at [157, 412] on div "HIPAA Training" at bounding box center [119, 407] width 218 height 16
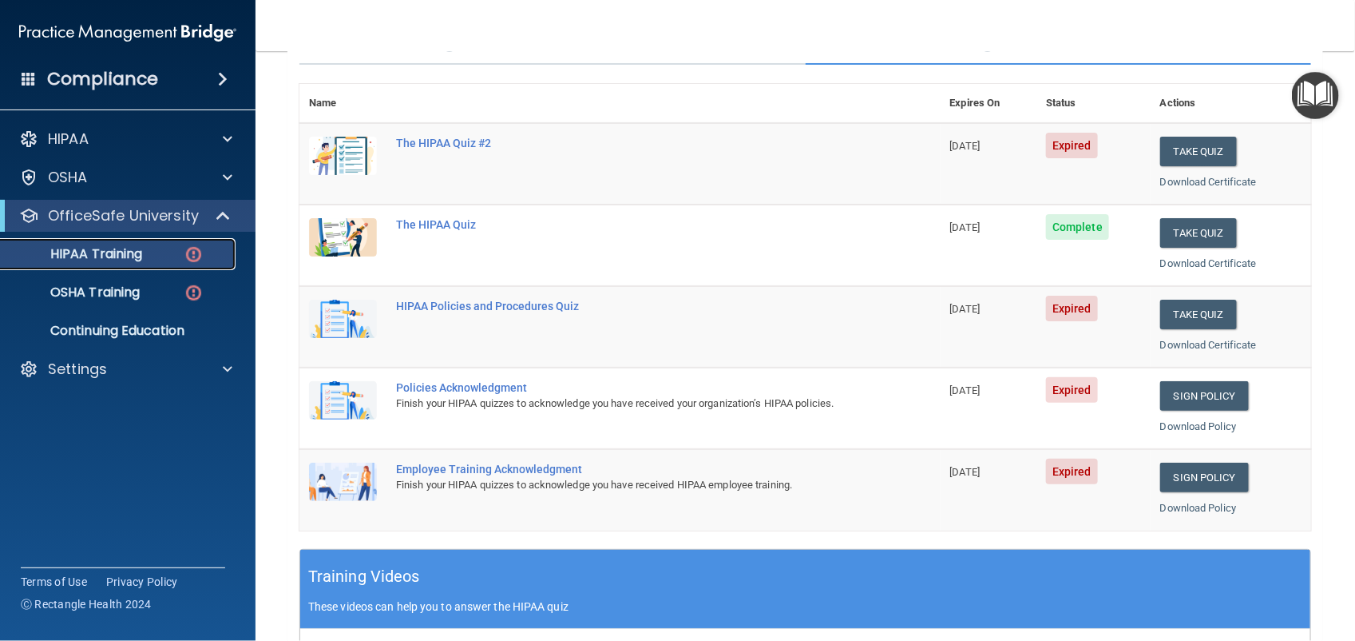
scroll to position [149, 0]
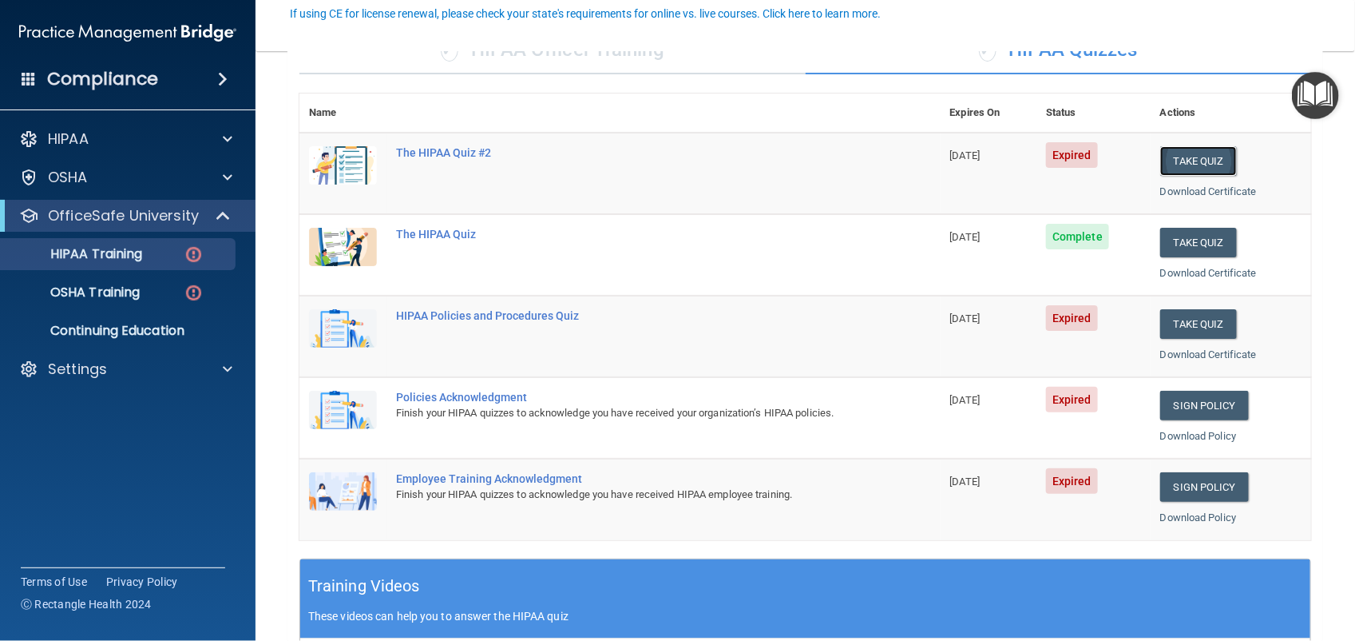
click at [1196, 161] on button "Take Quiz" at bounding box center [1198, 161] width 77 height 30
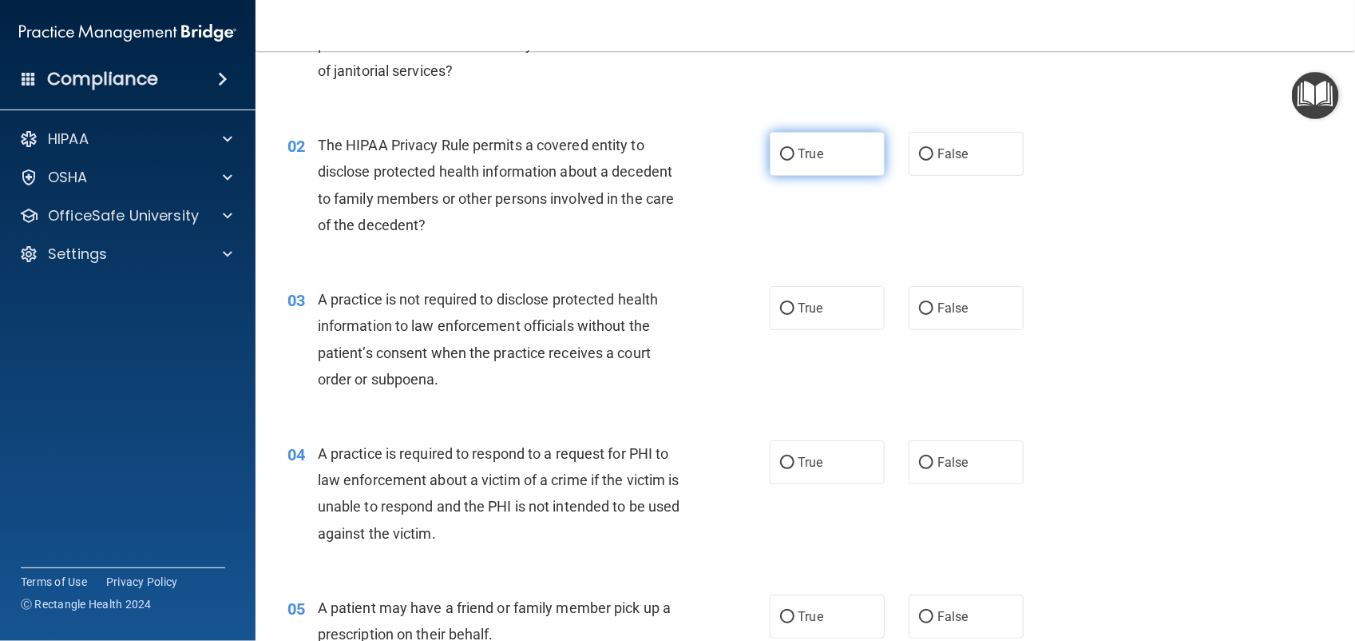
click at [817, 157] on label "True" at bounding box center [827, 154] width 115 height 44
click at [795, 157] on input "True" at bounding box center [787, 155] width 14 height 12
radio input "true"
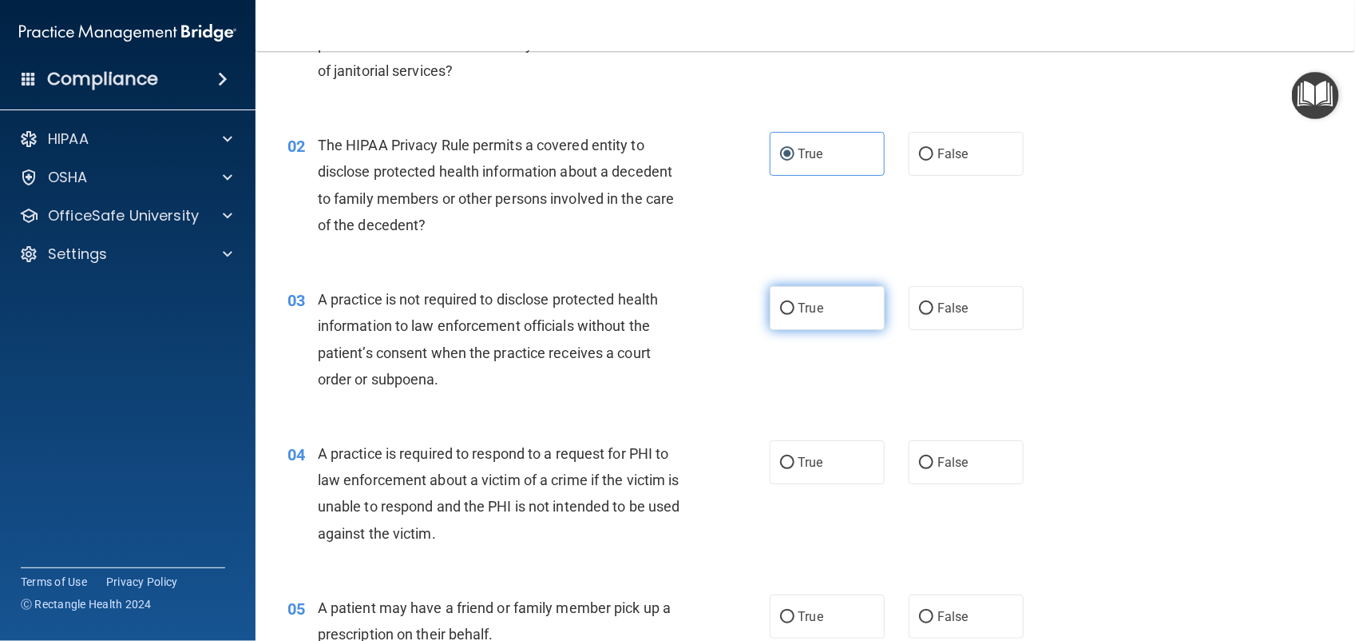
click at [817, 306] on label "True" at bounding box center [827, 308] width 115 height 44
click at [795, 306] on input "True" at bounding box center [787, 309] width 14 height 12
radio input "true"
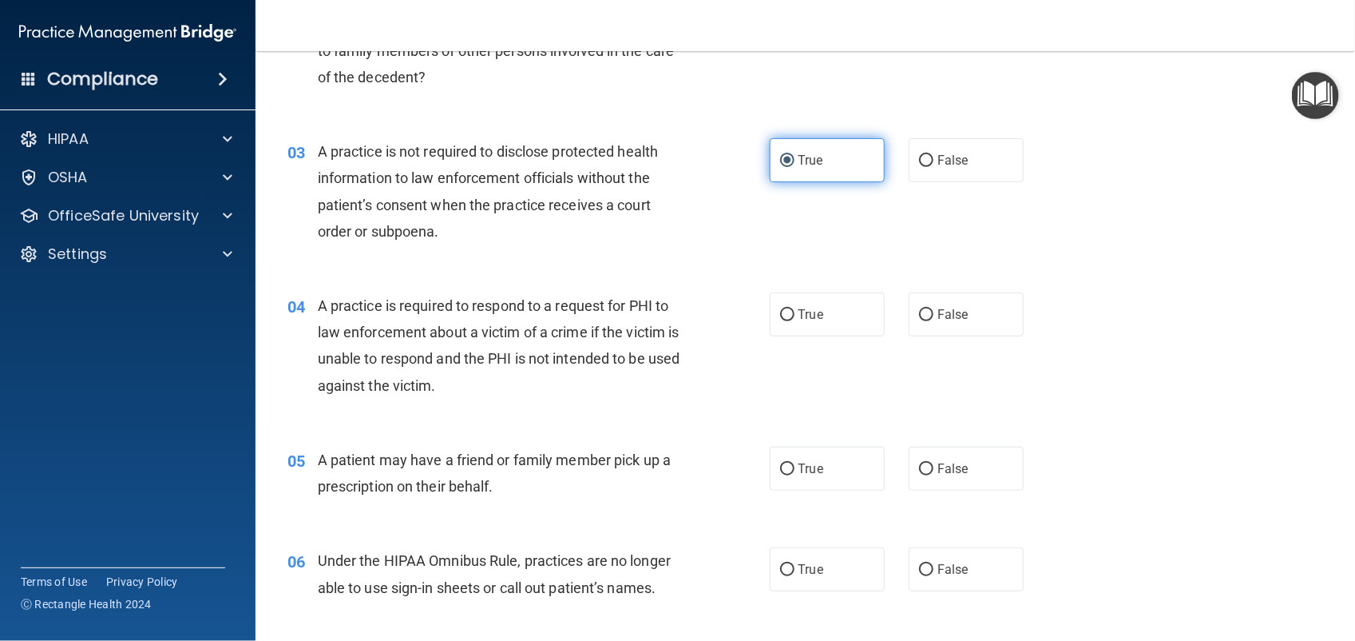
scroll to position [296, 0]
click at [805, 321] on span "True" at bounding box center [811, 314] width 25 height 15
click at [795, 321] on input "True" at bounding box center [787, 316] width 14 height 12
radio input "true"
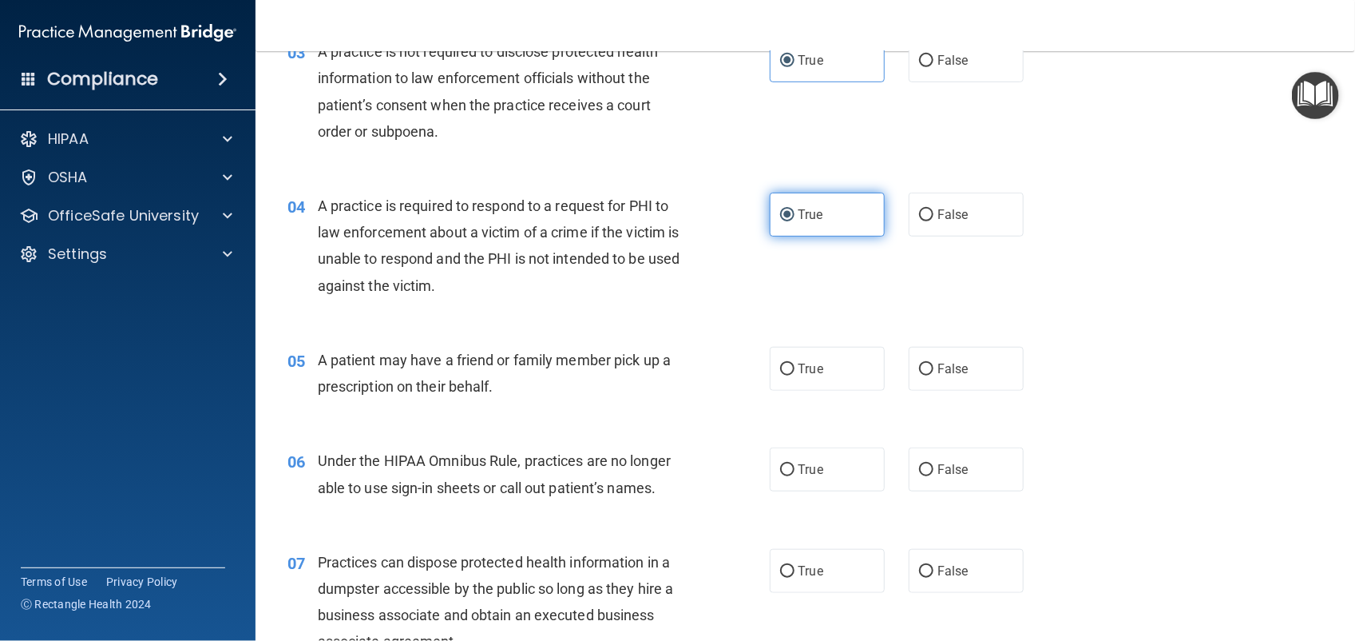
scroll to position [397, 0]
click at [824, 376] on label "True" at bounding box center [827, 368] width 115 height 44
click at [795, 375] on input "True" at bounding box center [787, 369] width 14 height 12
radio input "true"
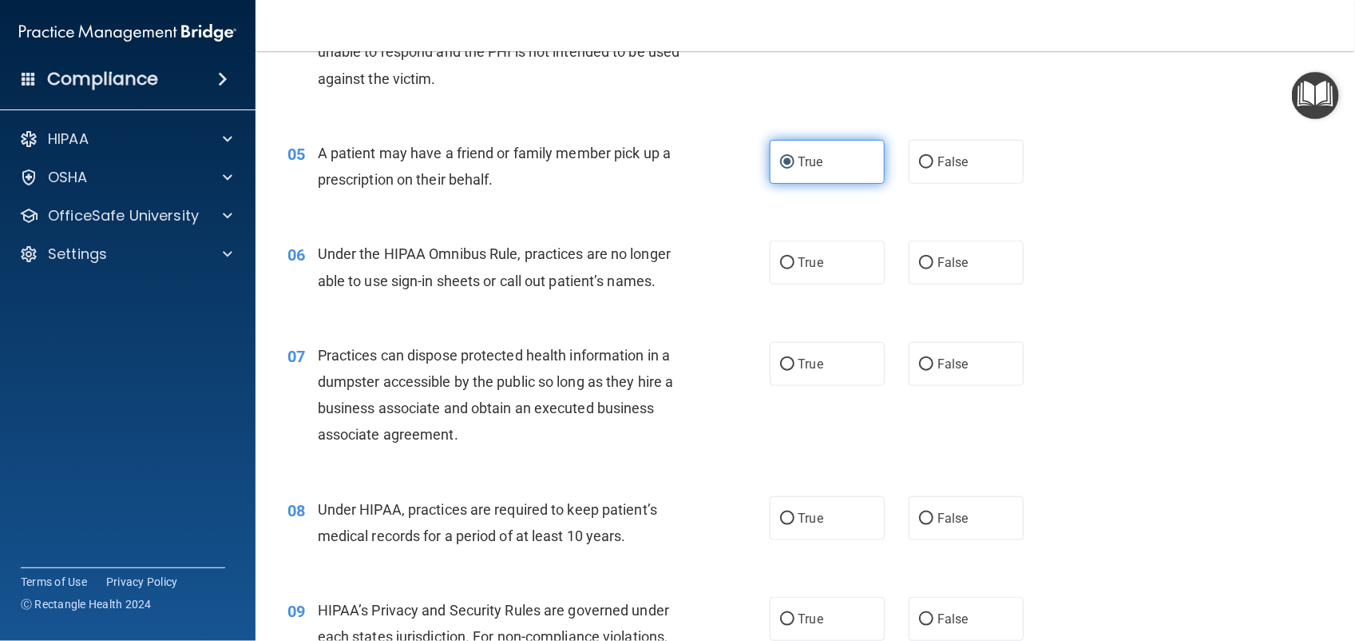
scroll to position [607, 0]
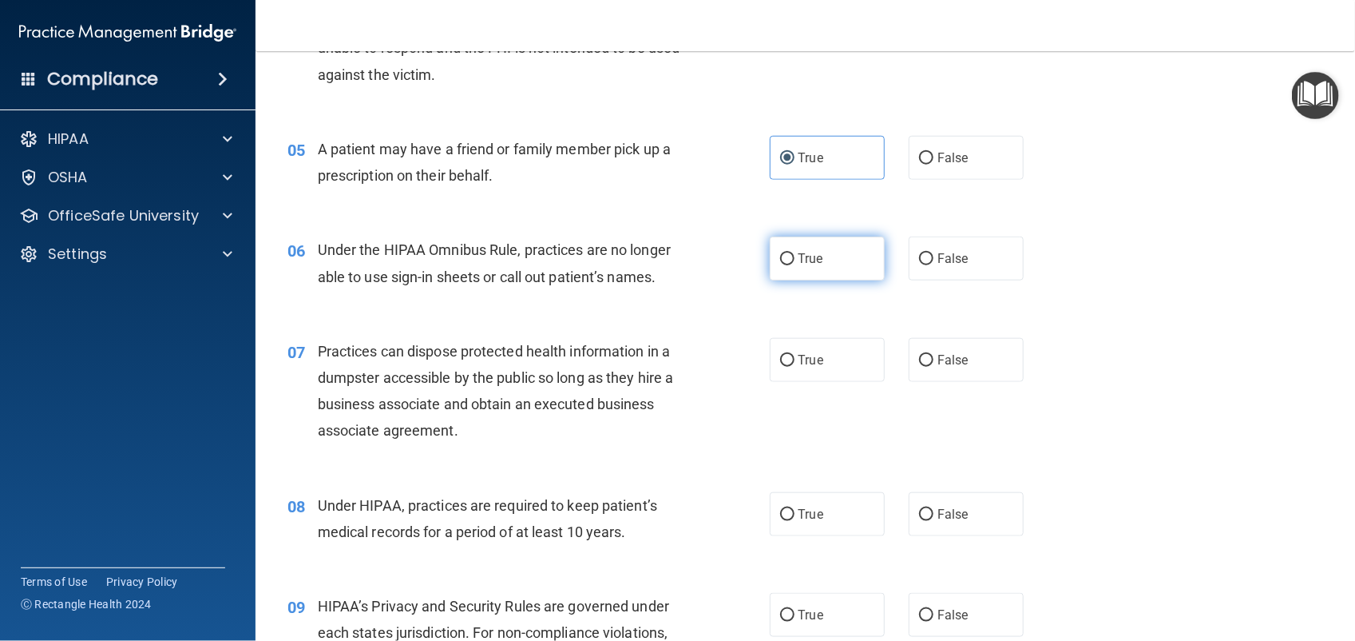
click at [835, 260] on label "True" at bounding box center [827, 258] width 115 height 44
click at [795, 260] on input "True" at bounding box center [787, 259] width 14 height 12
radio input "true"
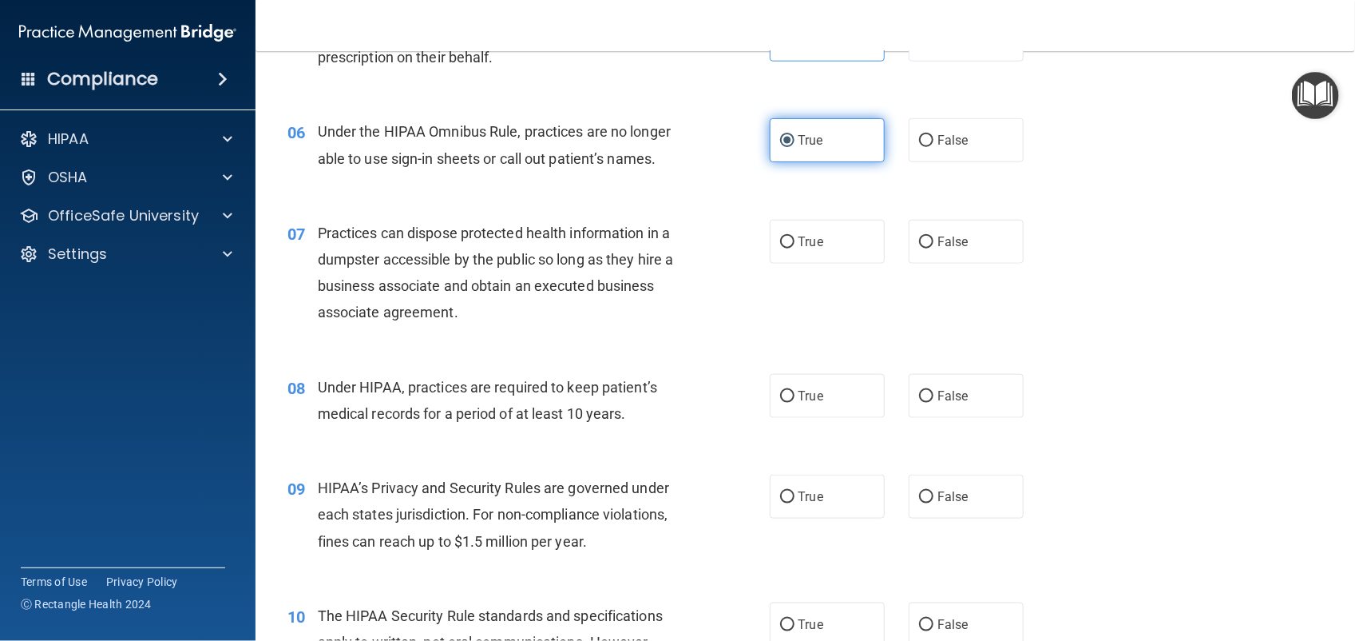
scroll to position [724, 0]
click at [951, 250] on label "False" at bounding box center [966, 242] width 115 height 44
click at [934, 249] on input "False" at bounding box center [926, 243] width 14 height 12
radio input "true"
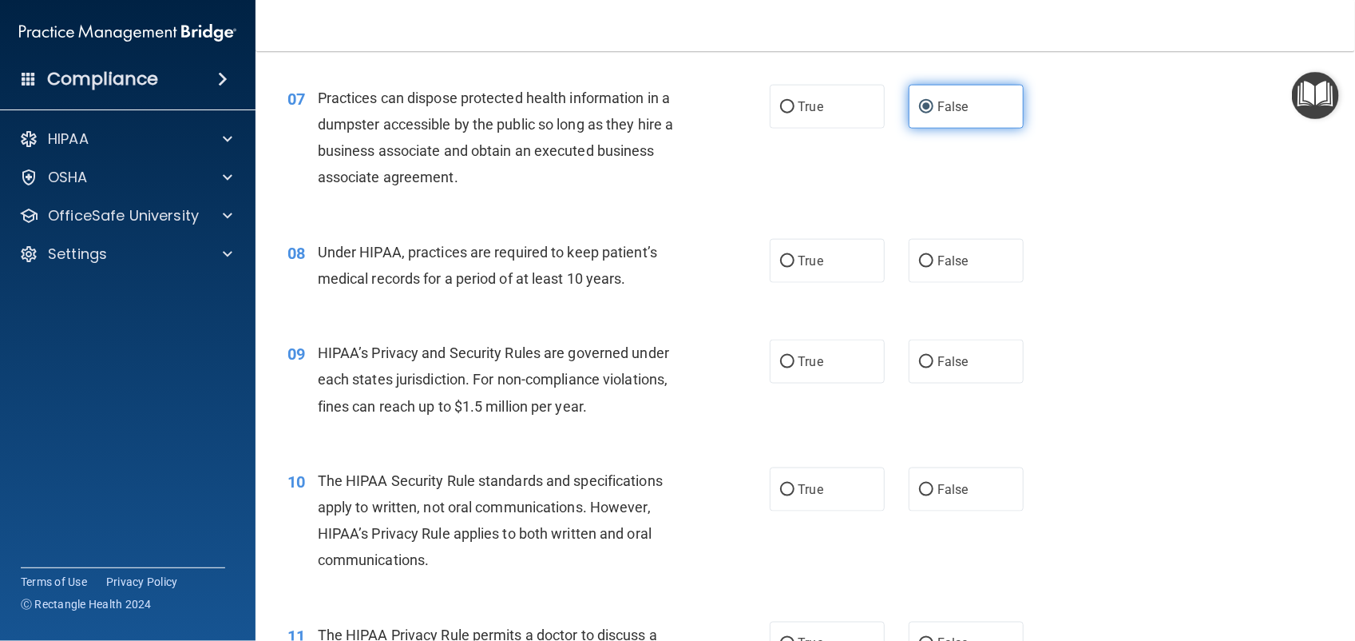
scroll to position [859, 0]
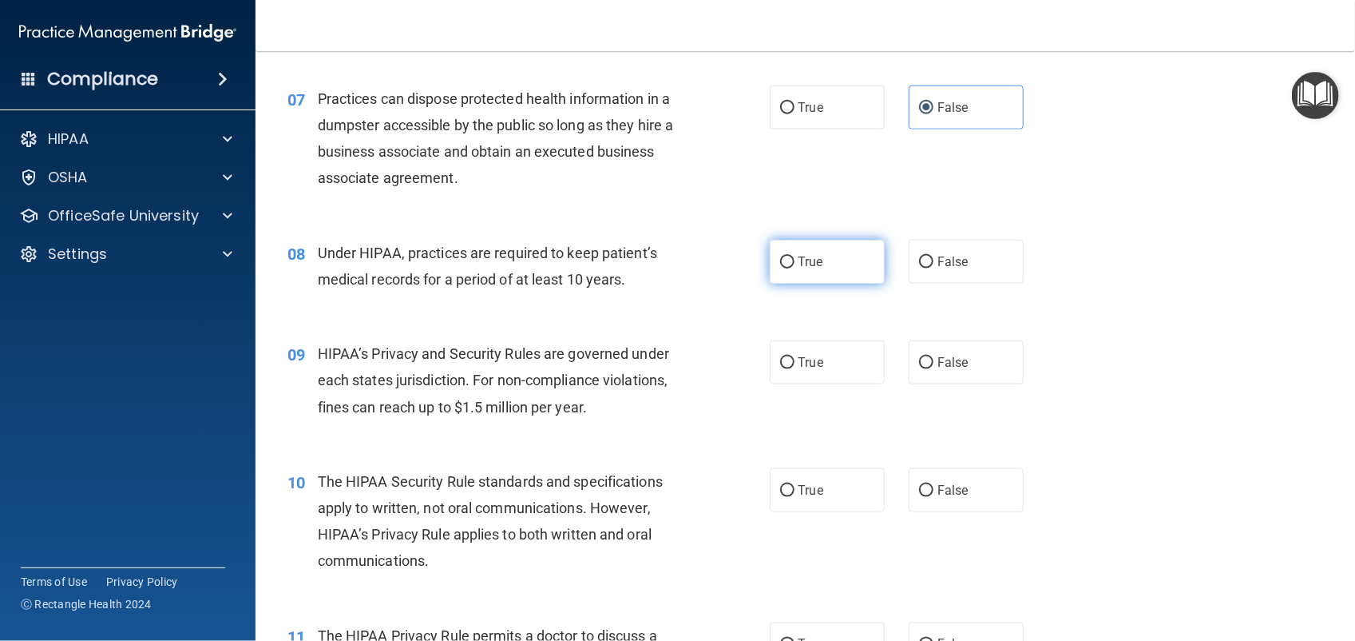
click at [812, 264] on span "True" at bounding box center [811, 261] width 25 height 15
click at [795, 264] on input "True" at bounding box center [787, 262] width 14 height 12
radio input "true"
click at [808, 374] on label "True" at bounding box center [827, 362] width 115 height 44
click at [795, 369] on input "True" at bounding box center [787, 363] width 14 height 12
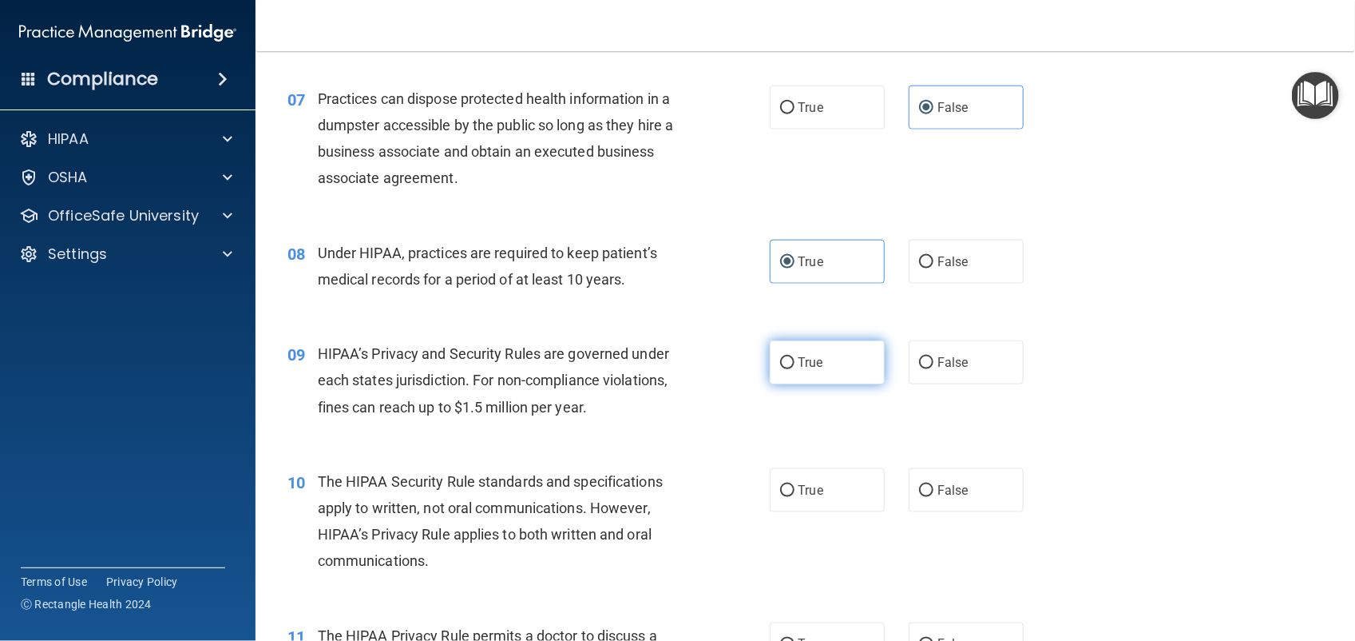
radio input "true"
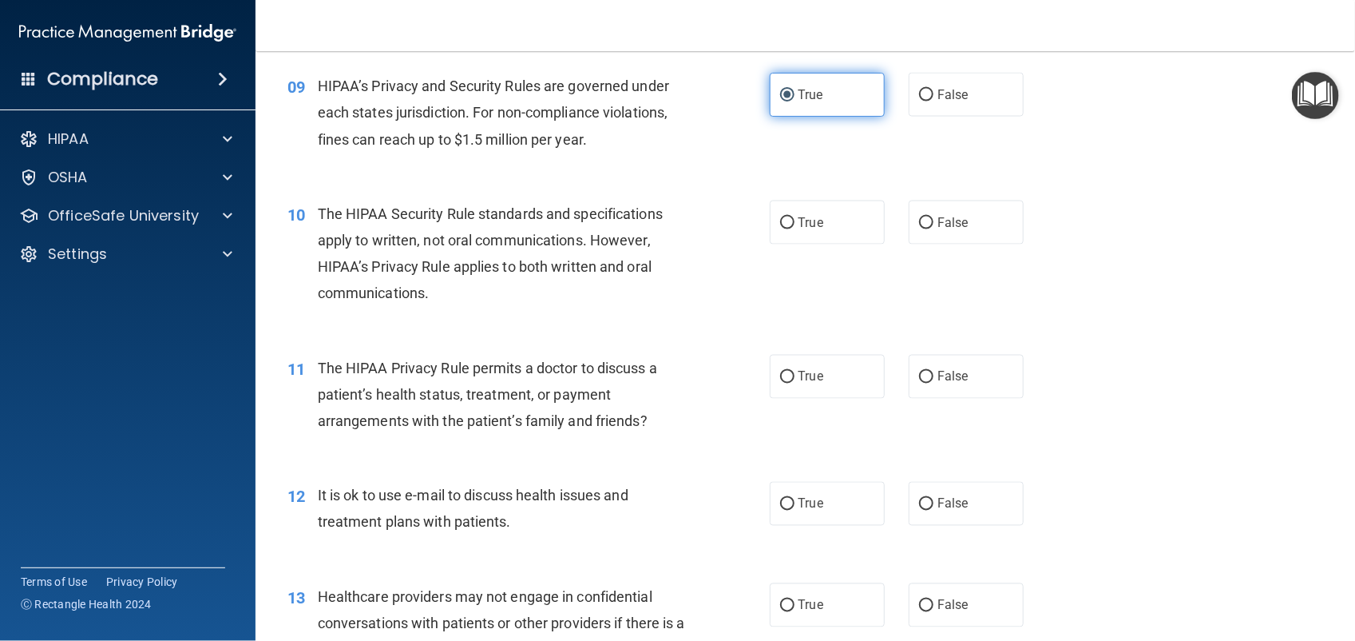
scroll to position [1123, 0]
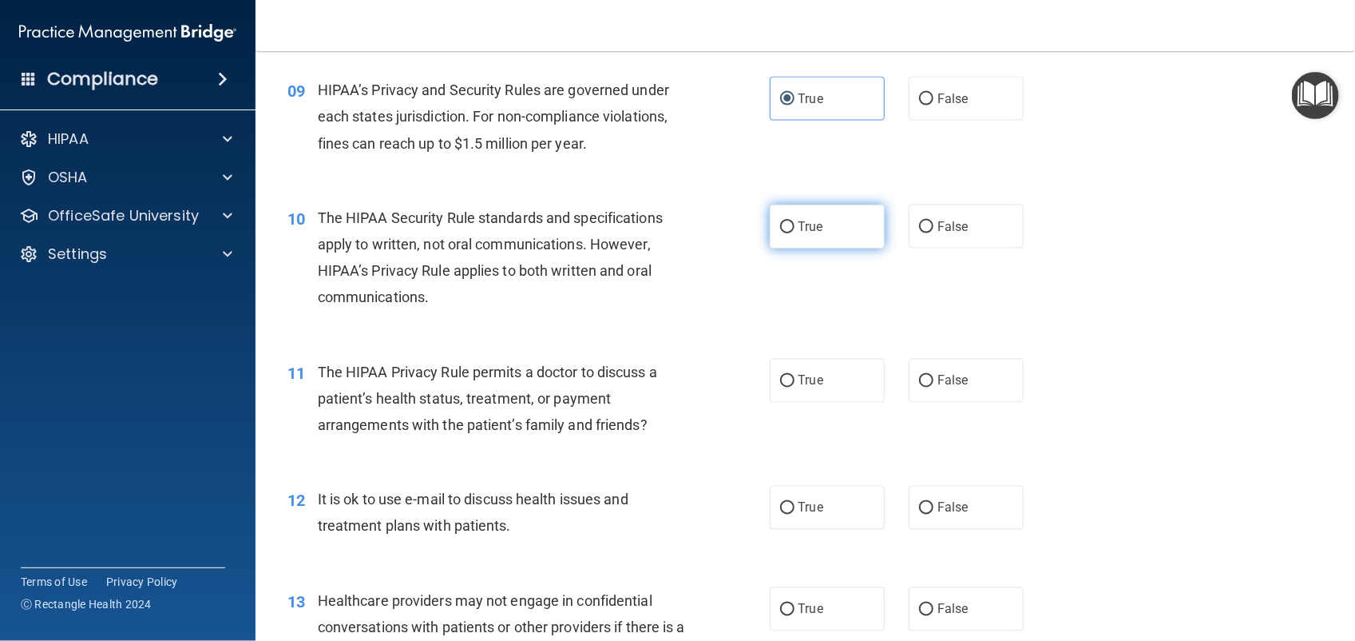
click at [811, 226] on span "True" at bounding box center [811, 226] width 25 height 15
click at [795, 226] on input "True" at bounding box center [787, 227] width 14 height 12
radio input "true"
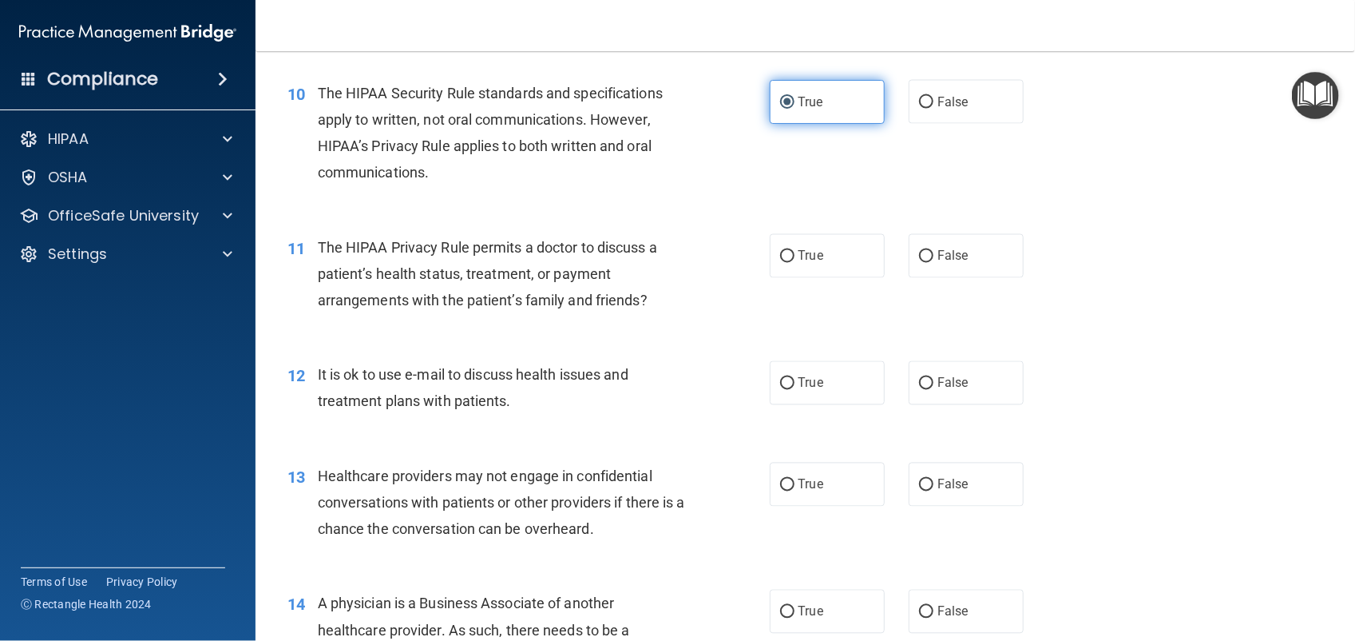
scroll to position [1259, 0]
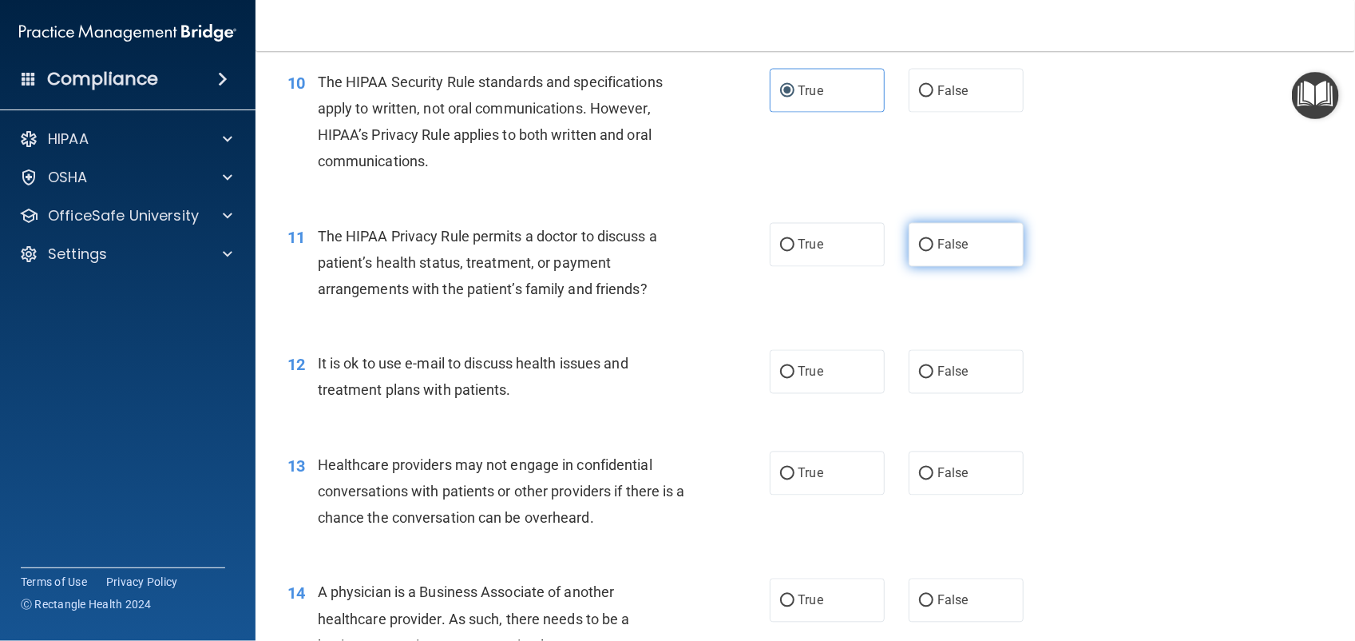
click at [942, 246] on span "False" at bounding box center [953, 244] width 31 height 15
click at [934, 246] on input "False" at bounding box center [926, 246] width 14 height 12
radio input "true"
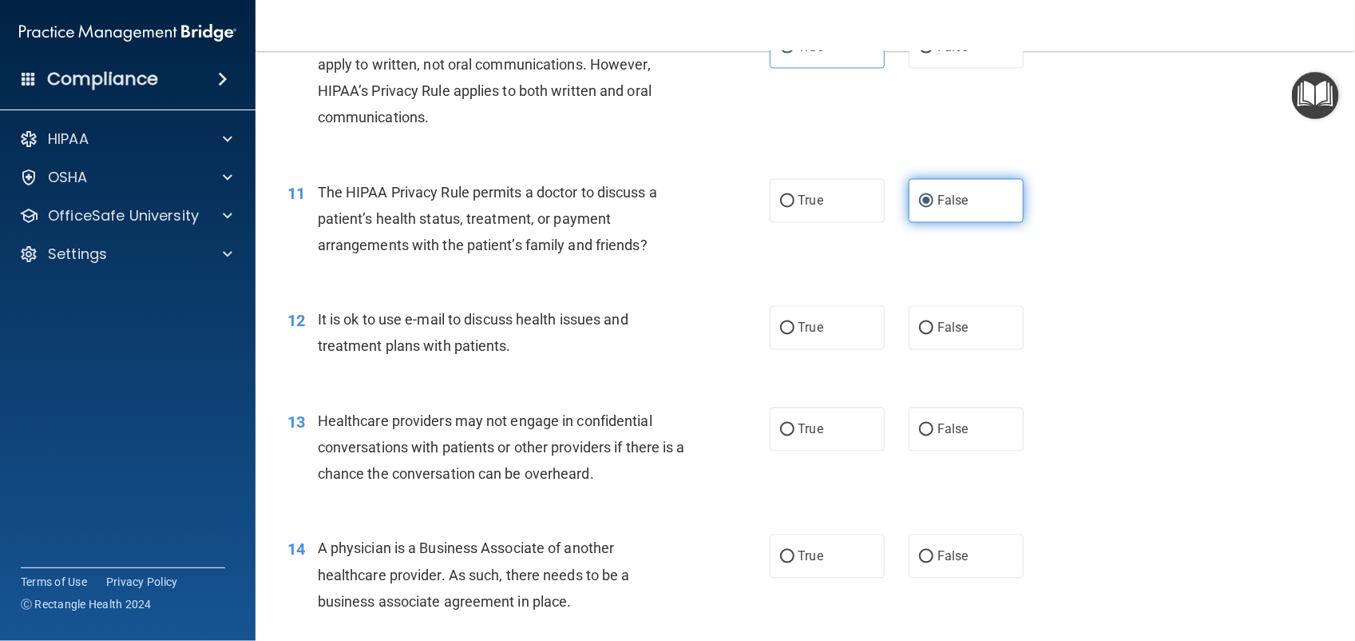
scroll to position [1328, 0]
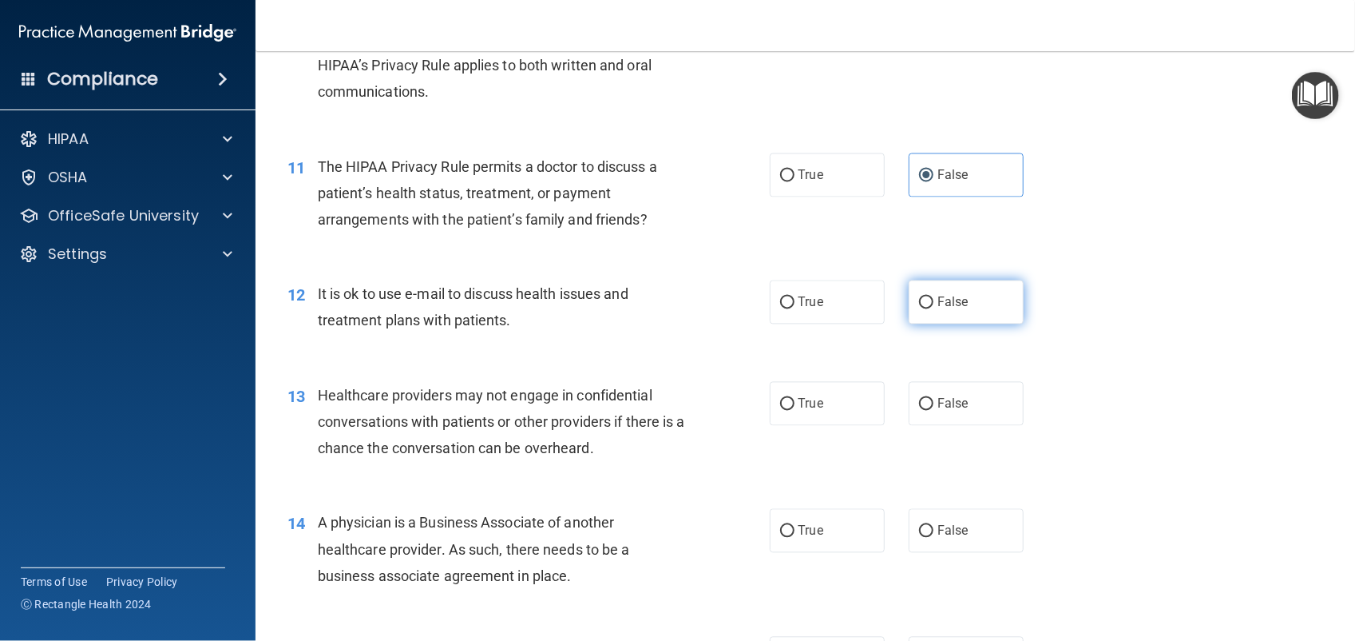
click at [960, 302] on label "False" at bounding box center [966, 302] width 115 height 44
click at [934, 302] on input "False" at bounding box center [926, 303] width 14 height 12
radio input "true"
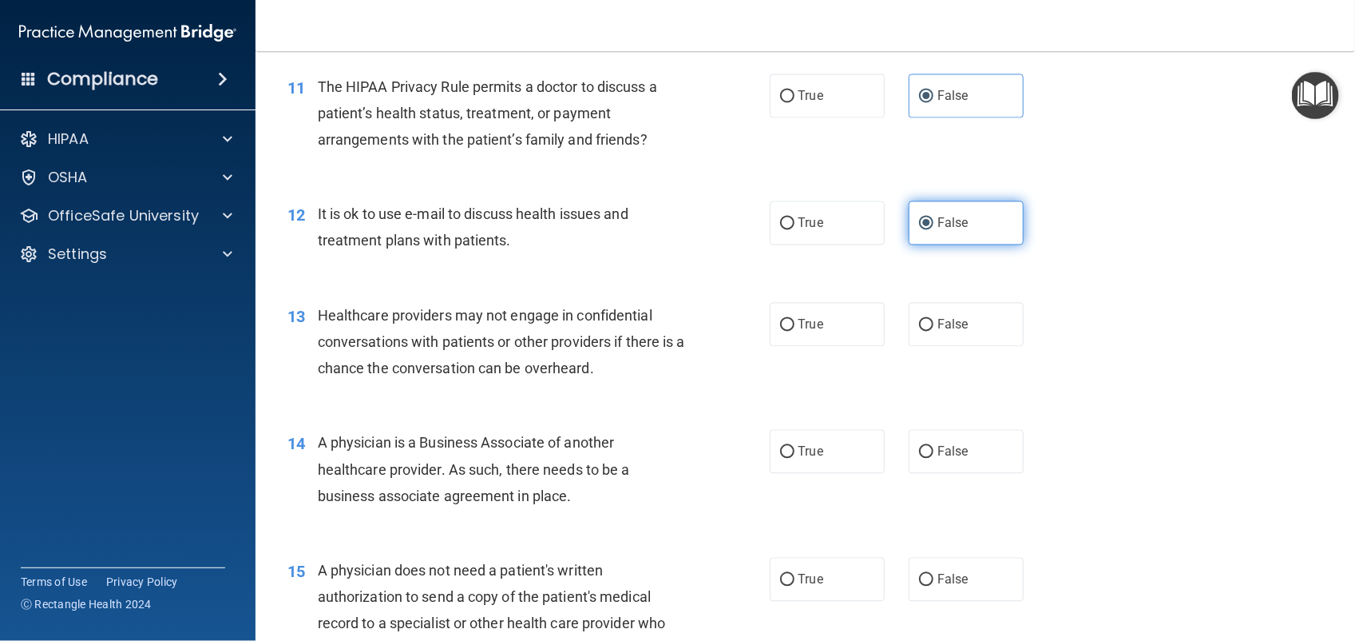
scroll to position [1411, 0]
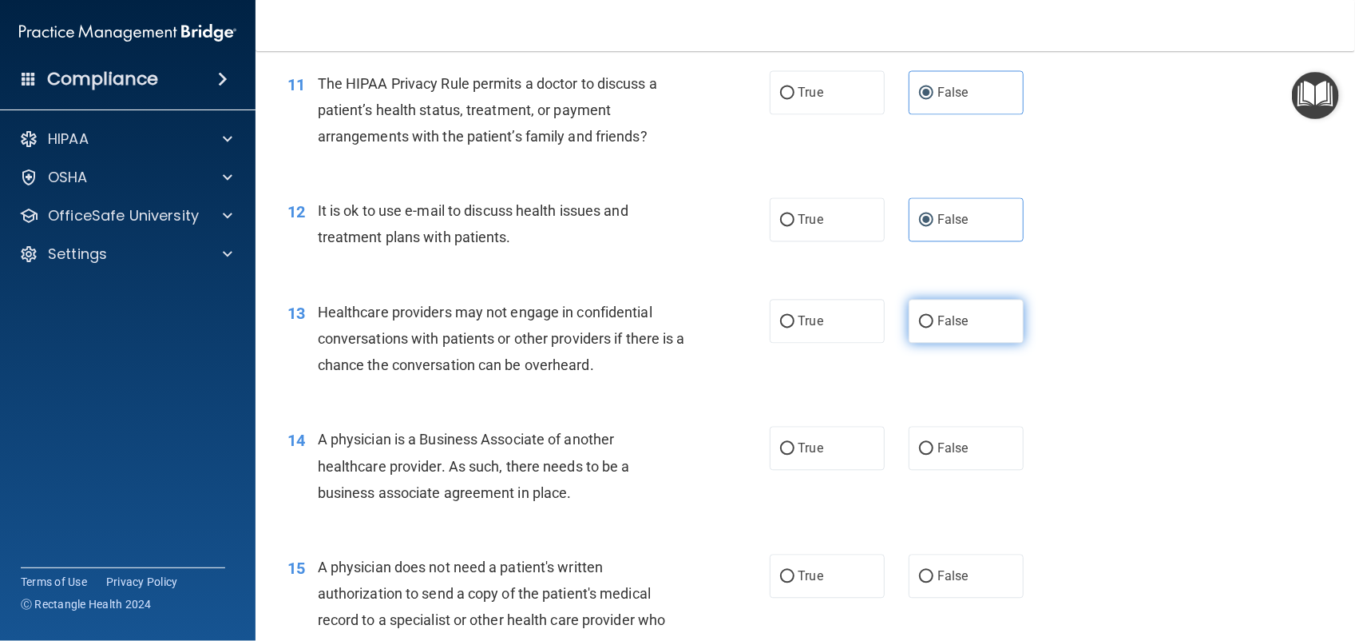
click at [943, 333] on label "False" at bounding box center [966, 321] width 115 height 44
click at [934, 327] on input "False" at bounding box center [926, 321] width 14 height 12
radio input "true"
click at [827, 323] on label "True" at bounding box center [827, 321] width 115 height 44
click at [795, 323] on input "True" at bounding box center [787, 321] width 14 height 12
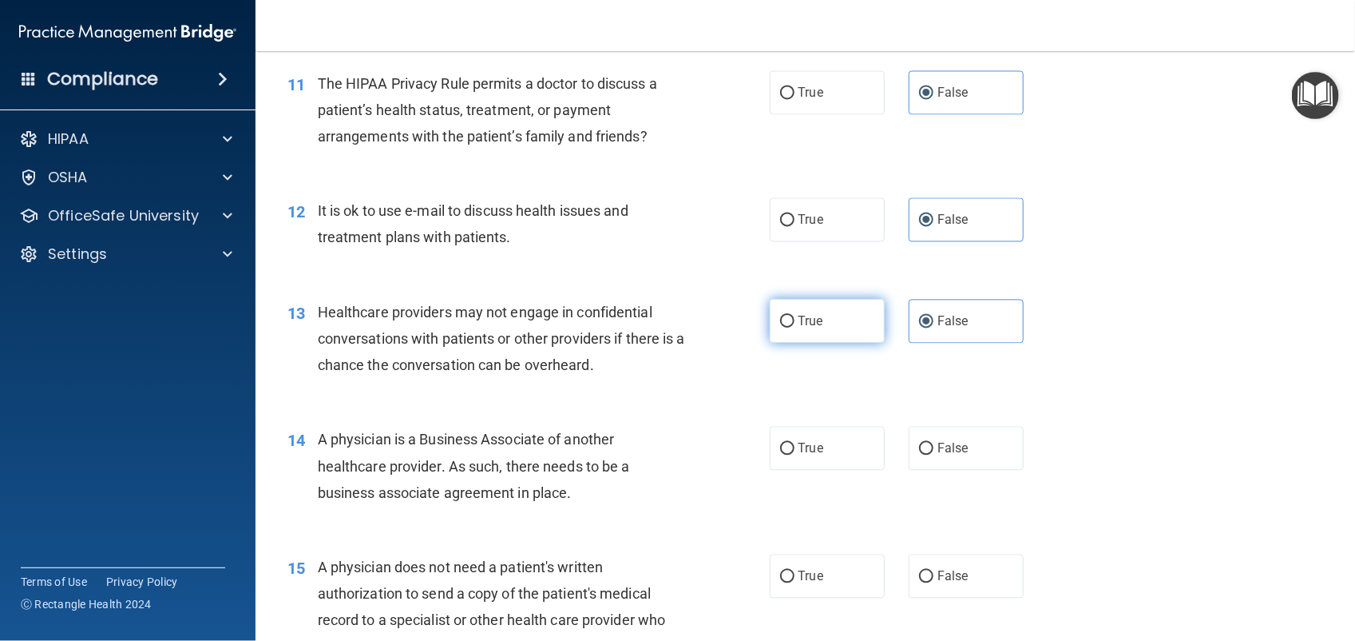
radio input "true"
radio input "false"
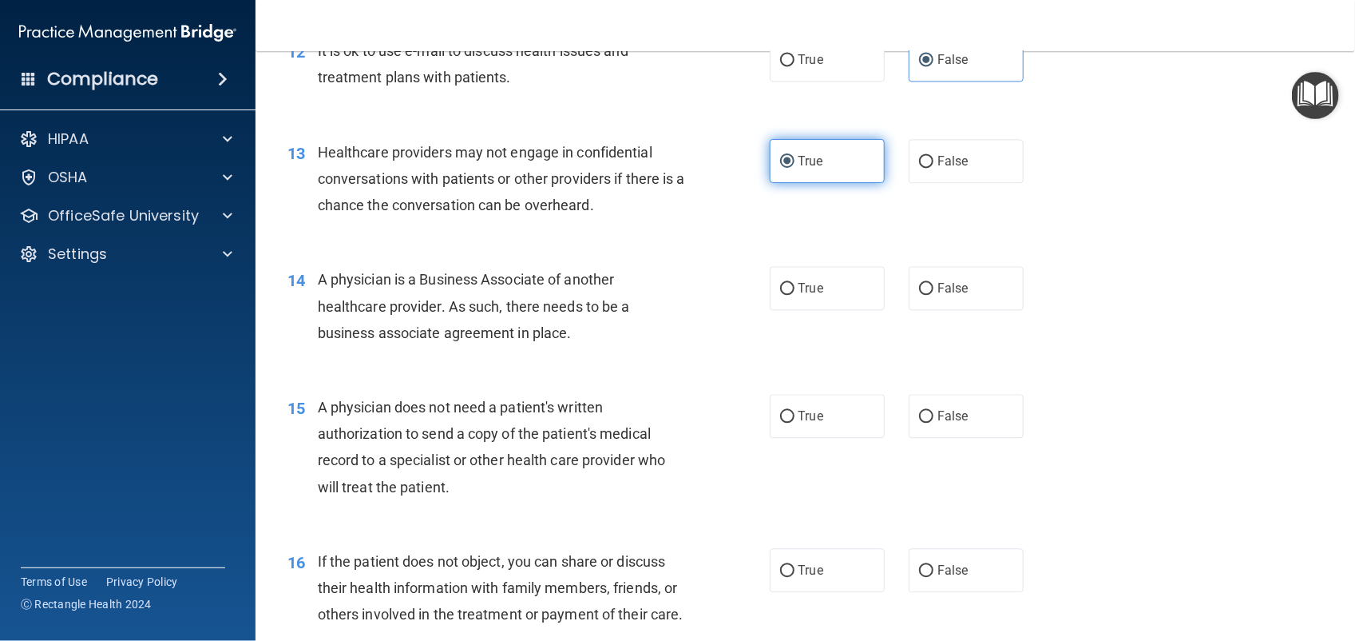
scroll to position [1575, 0]
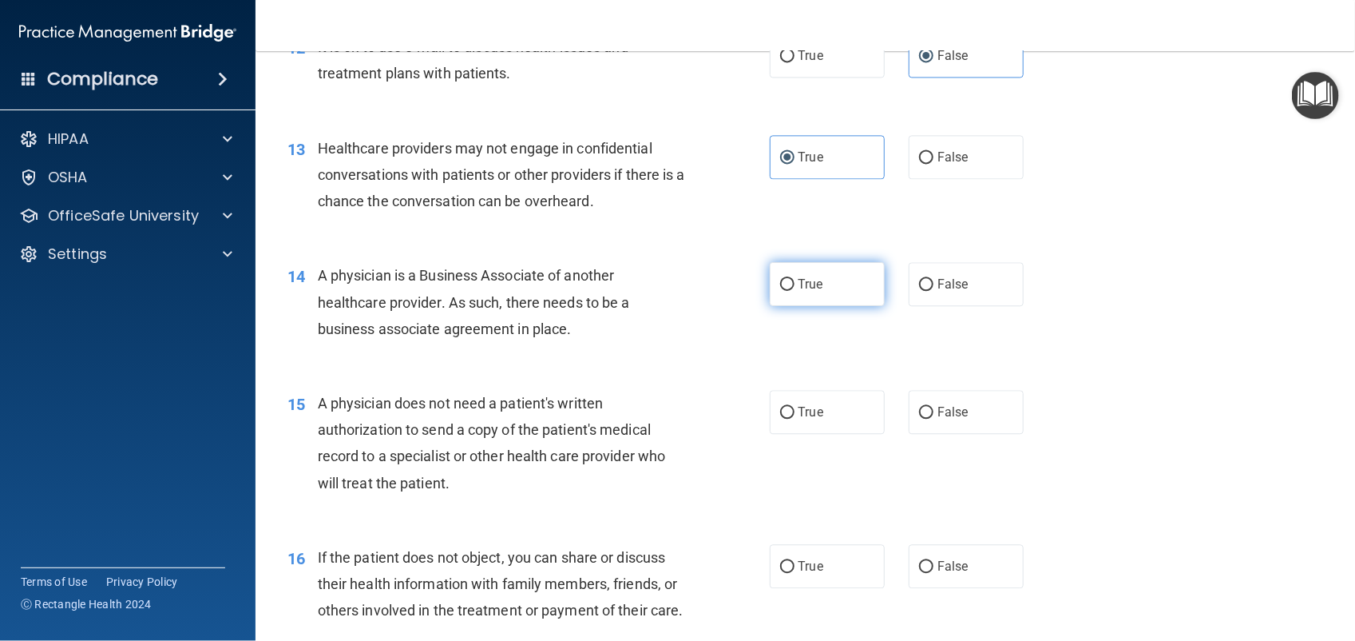
click at [823, 301] on label "True" at bounding box center [827, 284] width 115 height 44
click at [795, 291] on input "True" at bounding box center [787, 285] width 14 height 12
radio input "true"
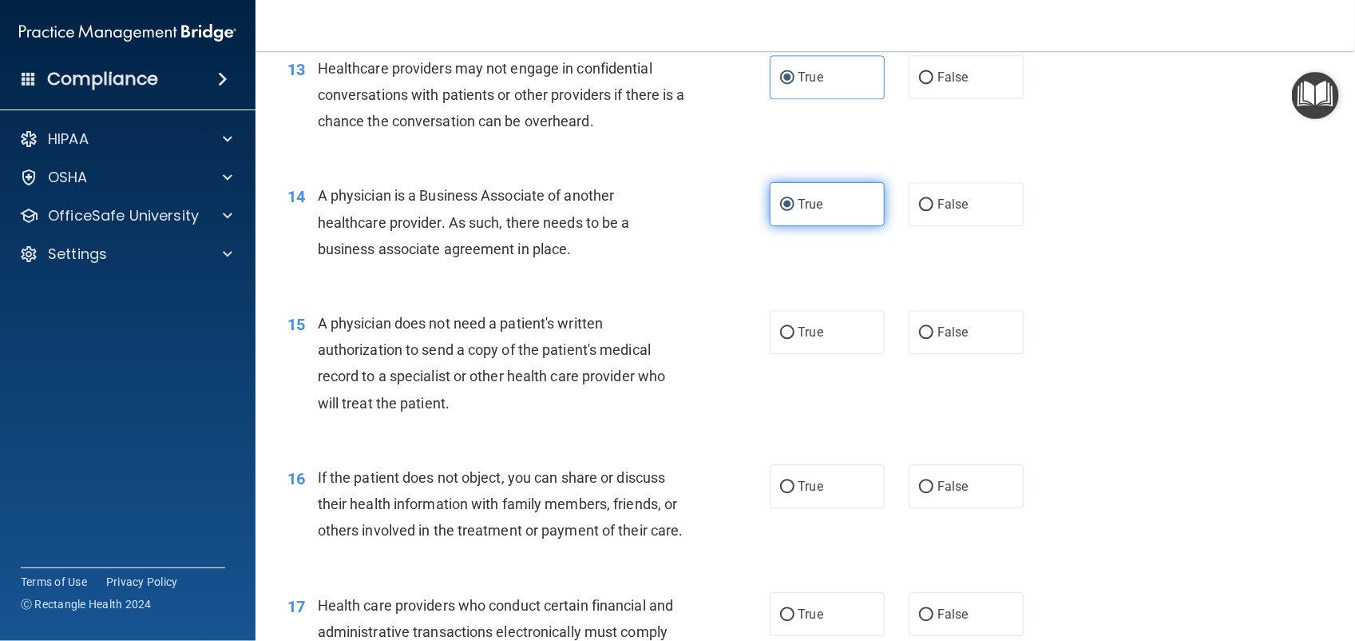
scroll to position [1724, 0]
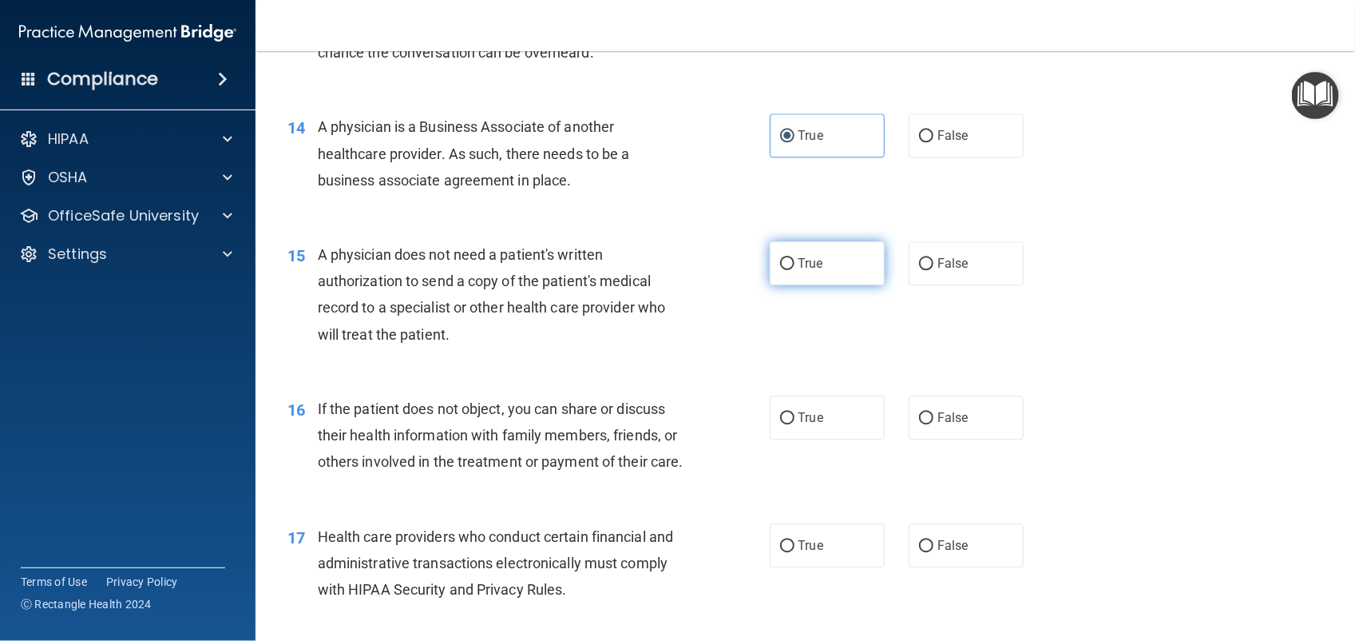
click at [819, 266] on label "True" at bounding box center [827, 263] width 115 height 44
click at [795, 266] on input "True" at bounding box center [787, 264] width 14 height 12
radio input "true"
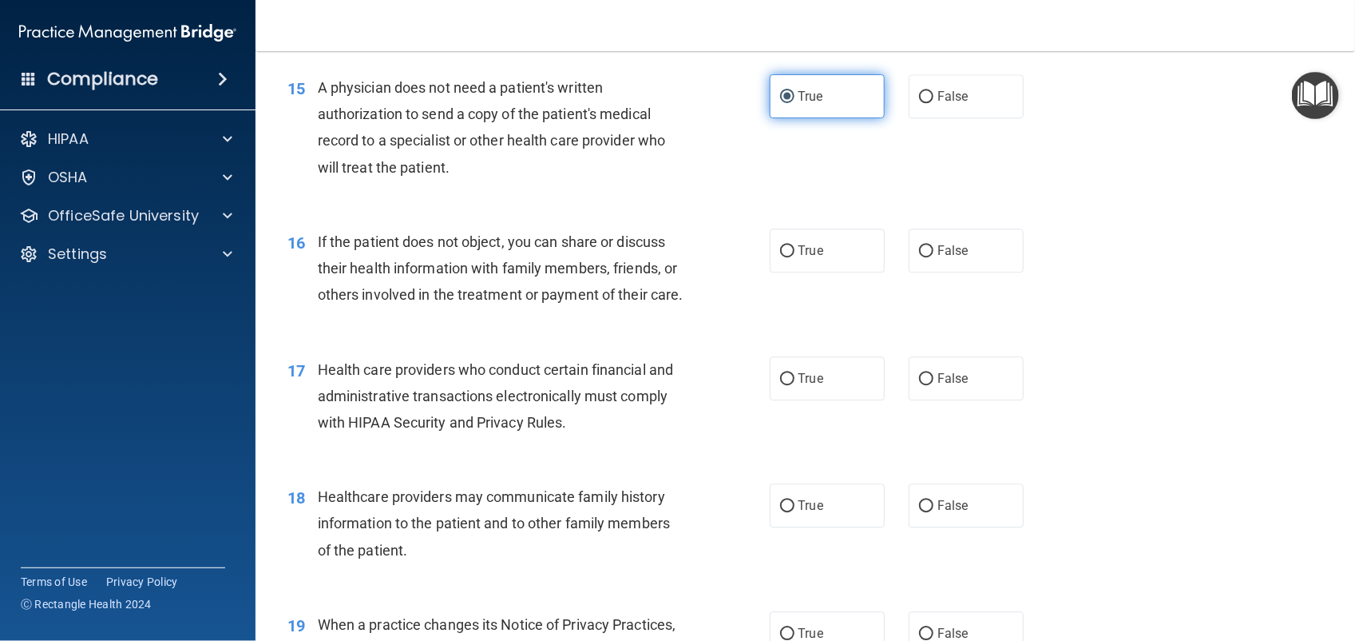
scroll to position [1889, 0]
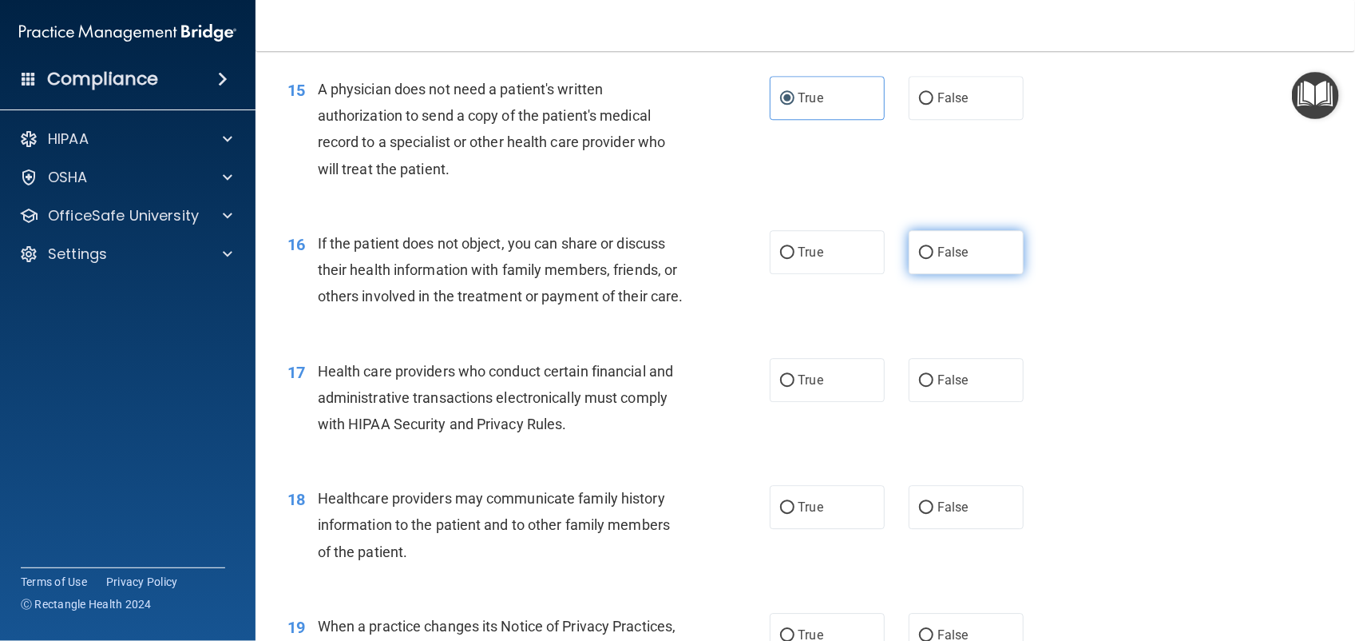
click at [963, 260] on label "False" at bounding box center [966, 252] width 115 height 44
click at [934, 259] on input "False" at bounding box center [926, 253] width 14 height 12
radio input "true"
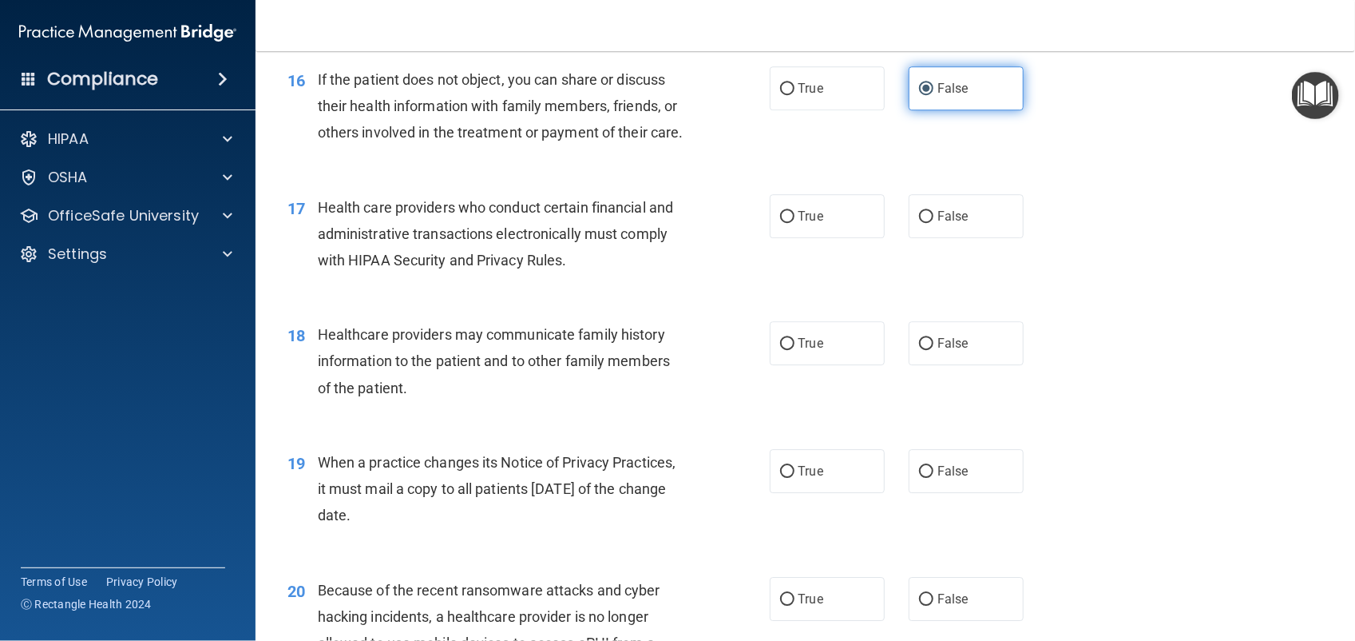
scroll to position [1966, 0]
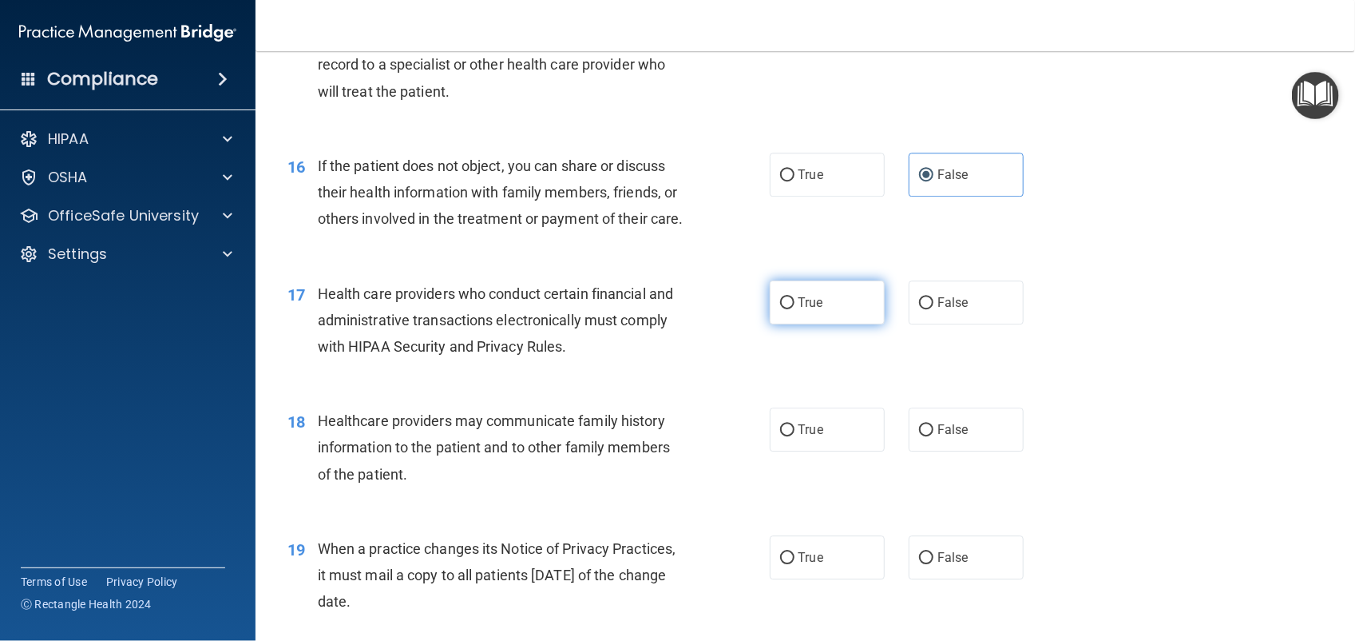
click at [809, 310] on span "True" at bounding box center [811, 302] width 25 height 15
click at [795, 309] on input "True" at bounding box center [787, 303] width 14 height 12
radio input "true"
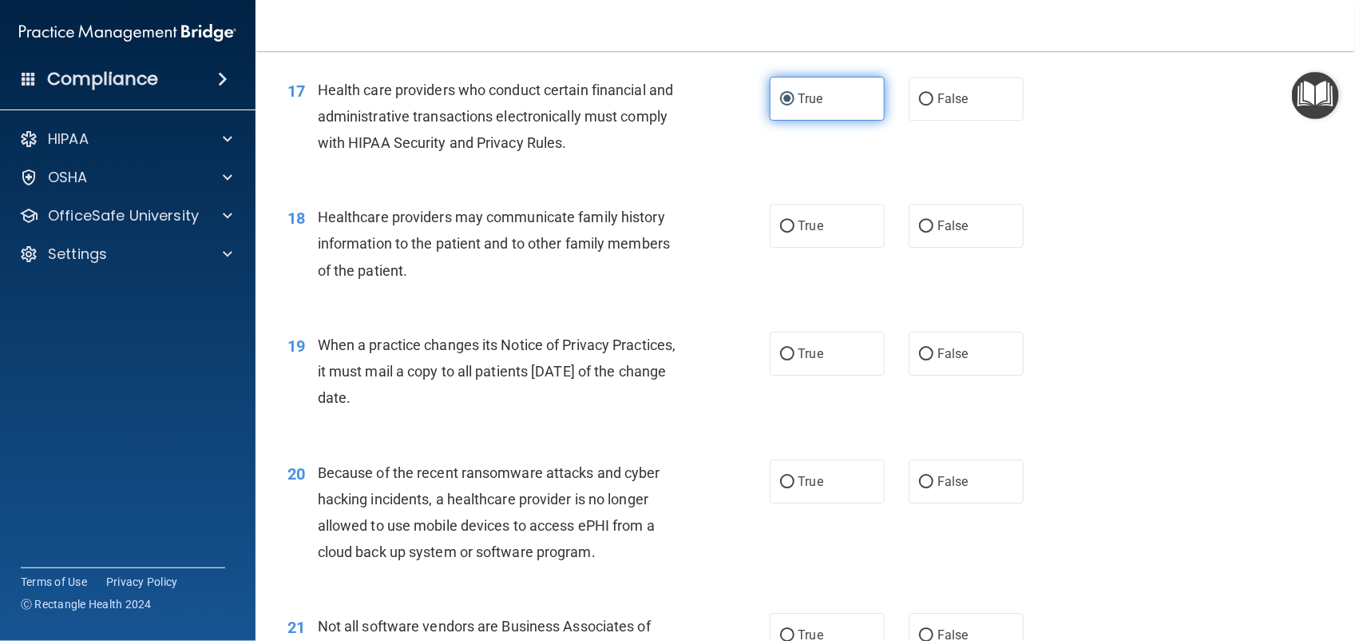
scroll to position [2176, 0]
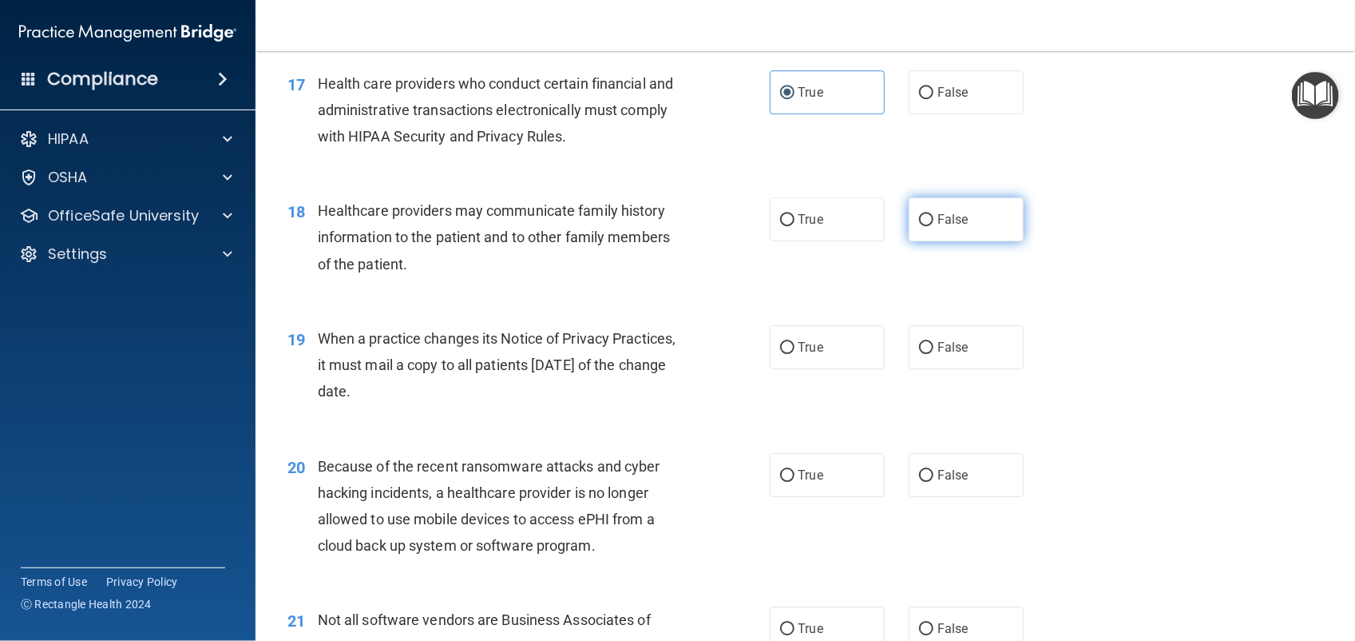
click at [973, 241] on label "False" at bounding box center [966, 219] width 115 height 44
click at [934, 226] on input "False" at bounding box center [926, 220] width 14 height 12
radio input "true"
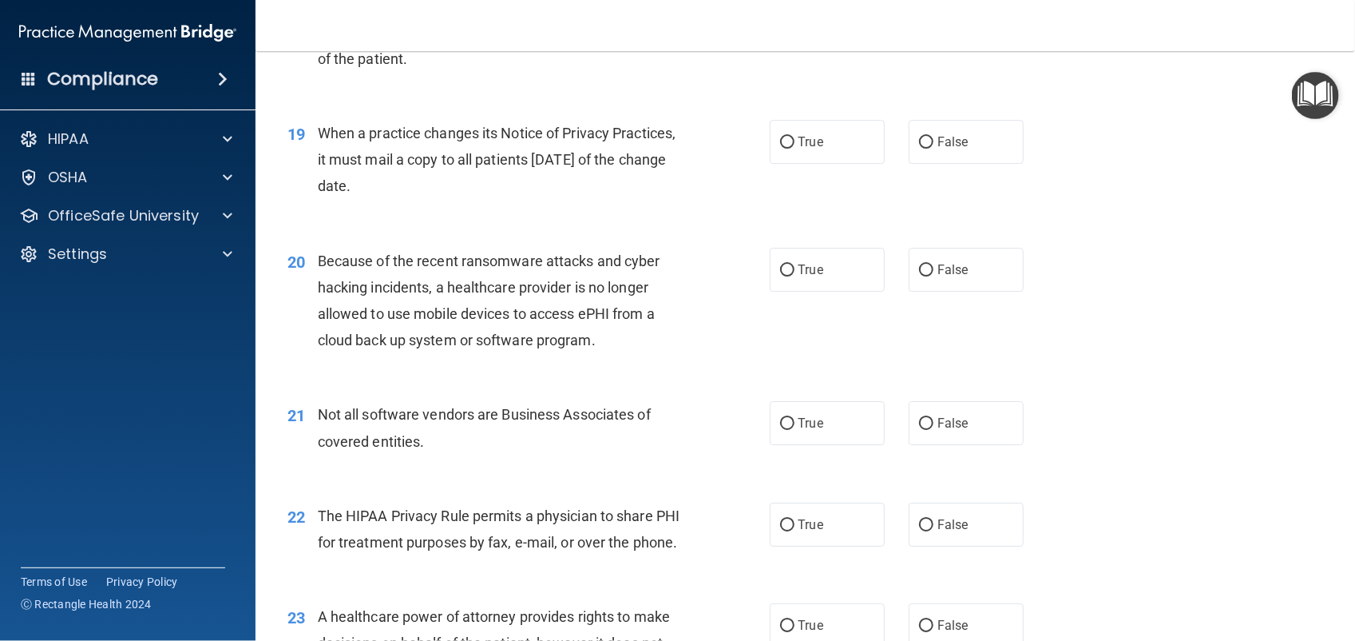
scroll to position [2381, 0]
click at [785, 149] on input "True" at bounding box center [787, 143] width 14 height 12
radio input "true"
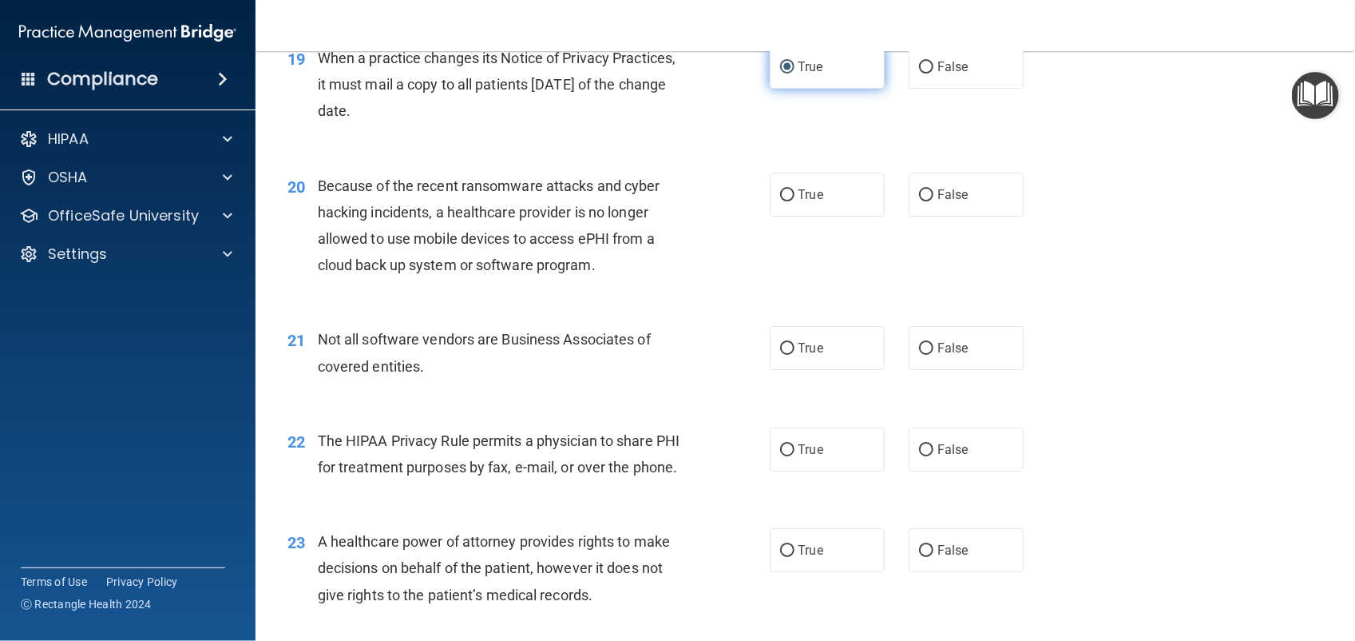
scroll to position [2457, 0]
click at [823, 216] on label "True" at bounding box center [827, 194] width 115 height 44
click at [795, 200] on input "True" at bounding box center [787, 194] width 14 height 12
radio input "true"
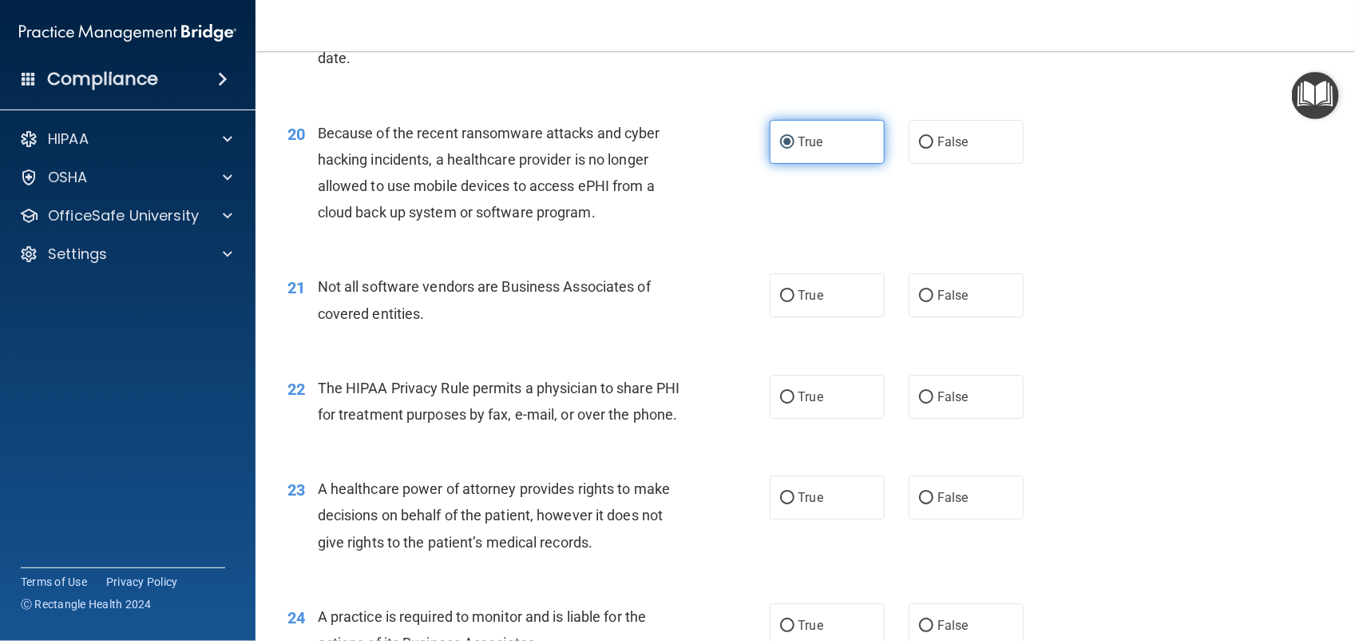
scroll to position [2546, 0]
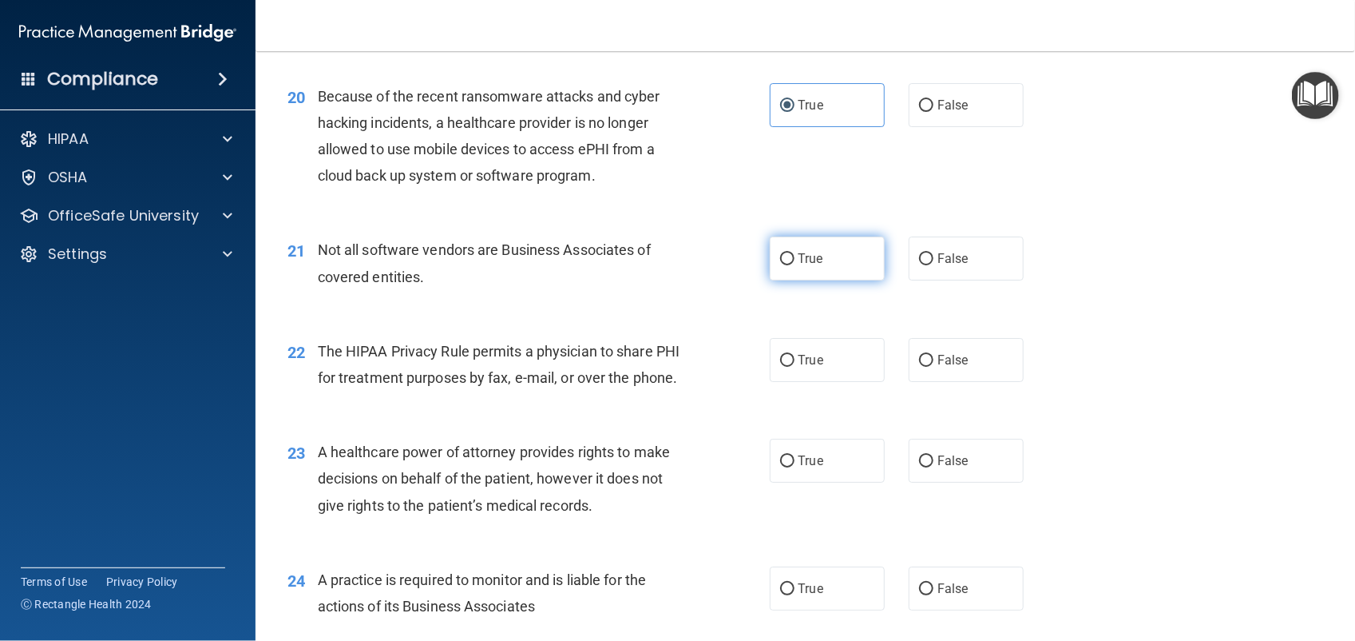
click at [783, 265] on input "True" at bounding box center [787, 259] width 14 height 12
radio input "true"
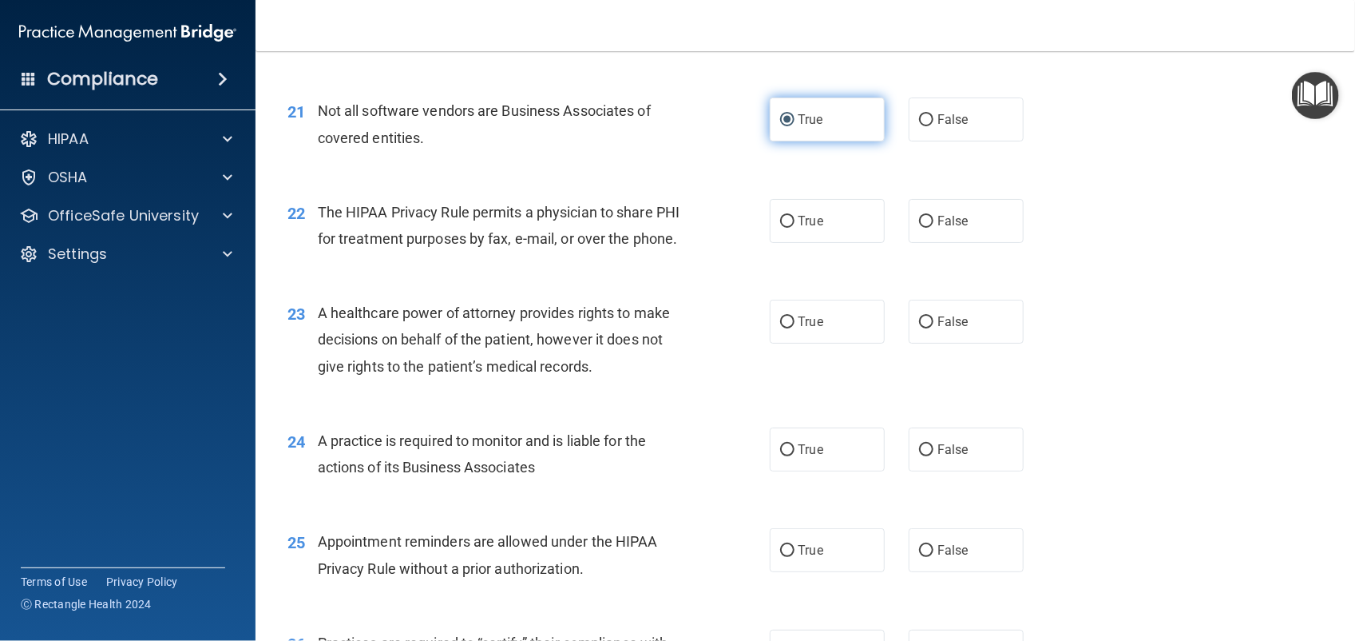
scroll to position [2686, 0]
click at [813, 242] on label "True" at bounding box center [827, 220] width 115 height 44
click at [795, 227] on input "True" at bounding box center [787, 221] width 14 height 12
radio input "true"
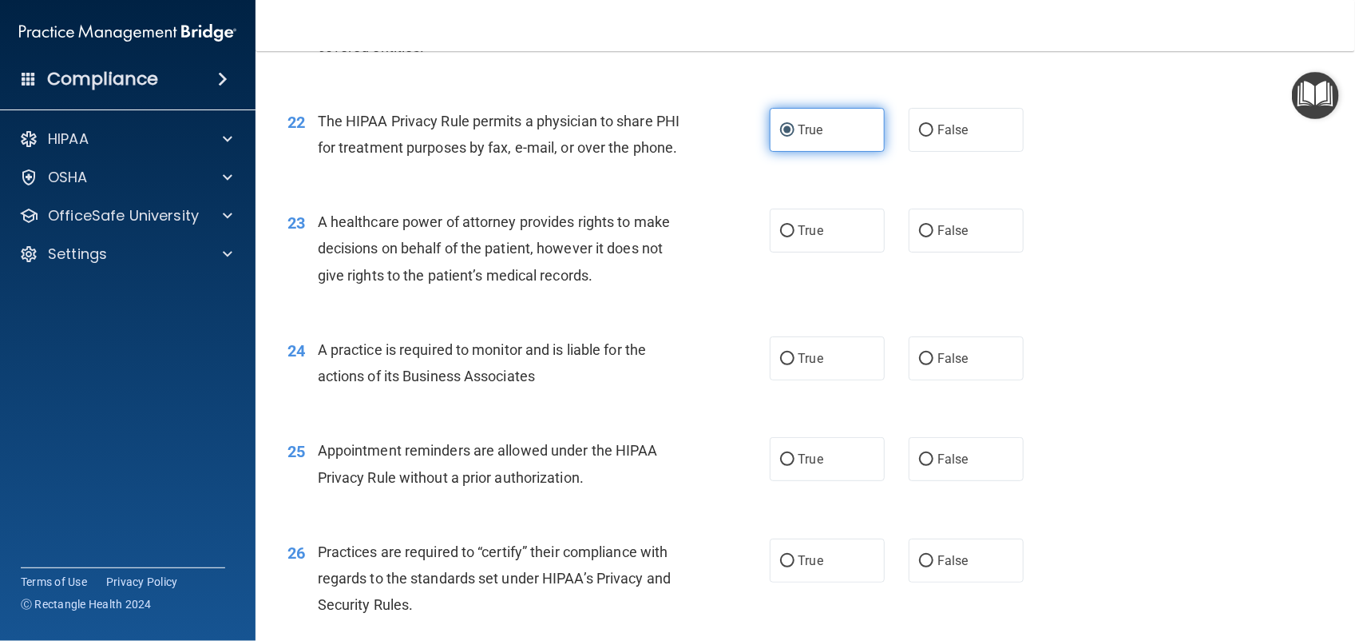
scroll to position [2784, 0]
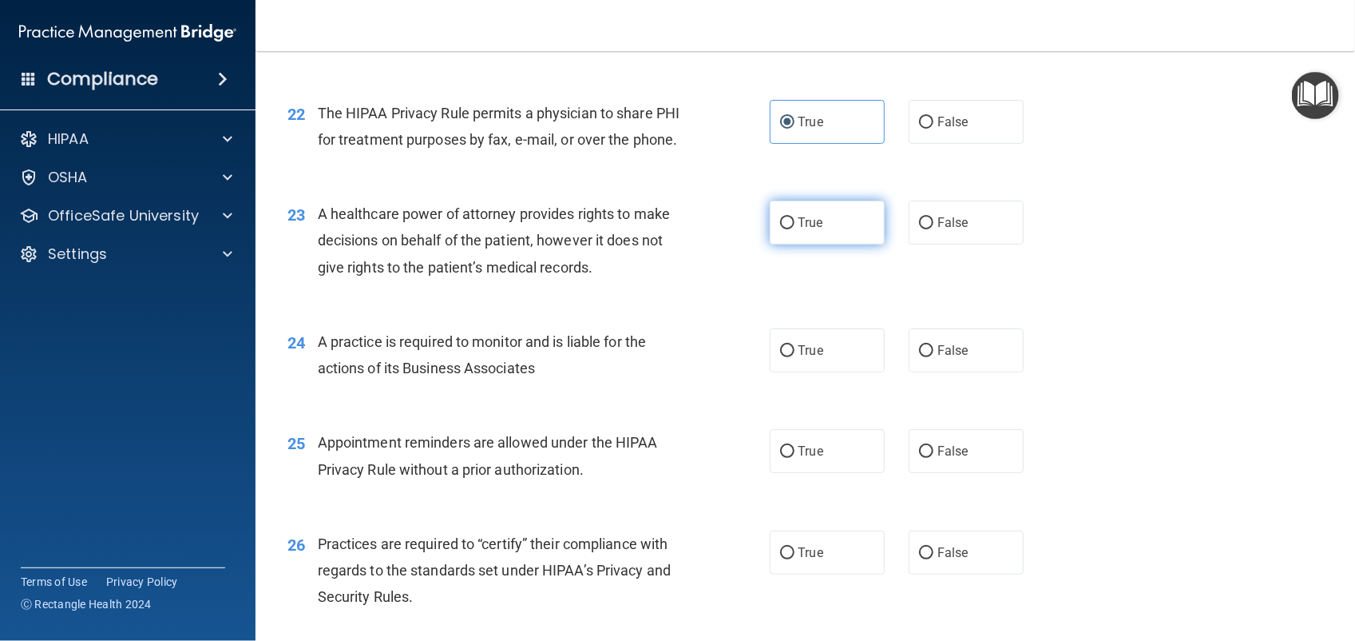
click at [817, 244] on label "True" at bounding box center [827, 222] width 115 height 44
click at [795, 229] on input "True" at bounding box center [787, 223] width 14 height 12
radio input "true"
click at [919, 229] on input "False" at bounding box center [926, 223] width 14 height 12
radio input "true"
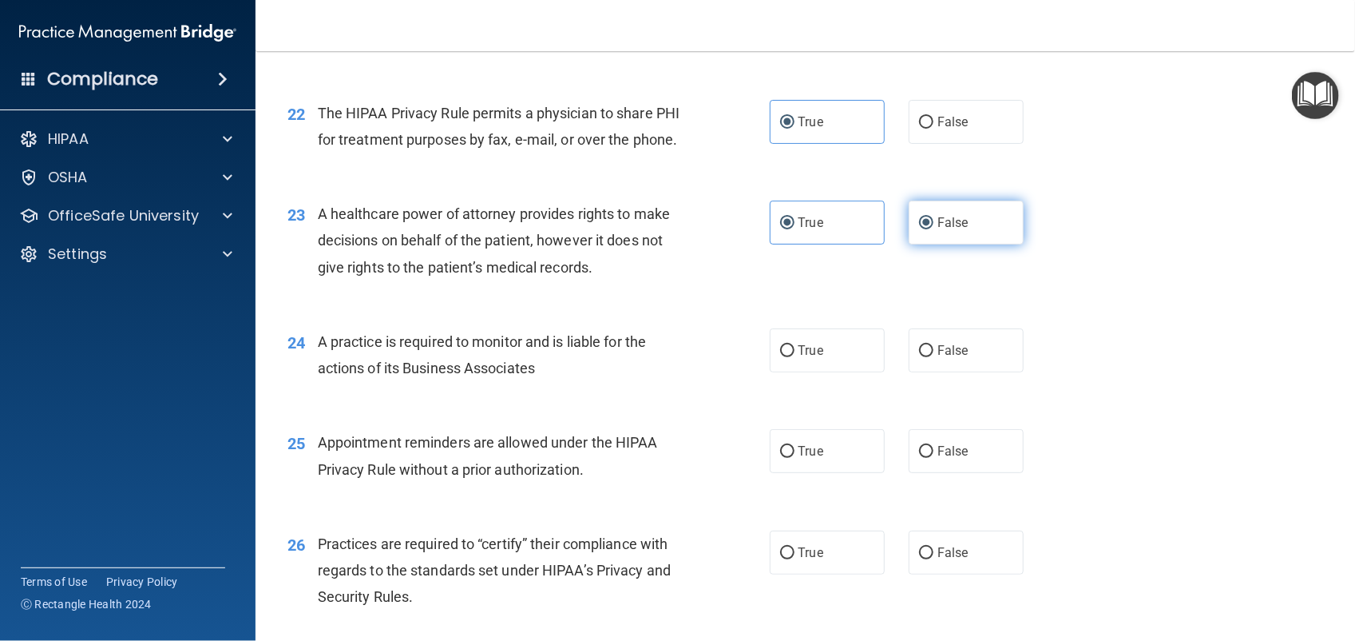
radio input "false"
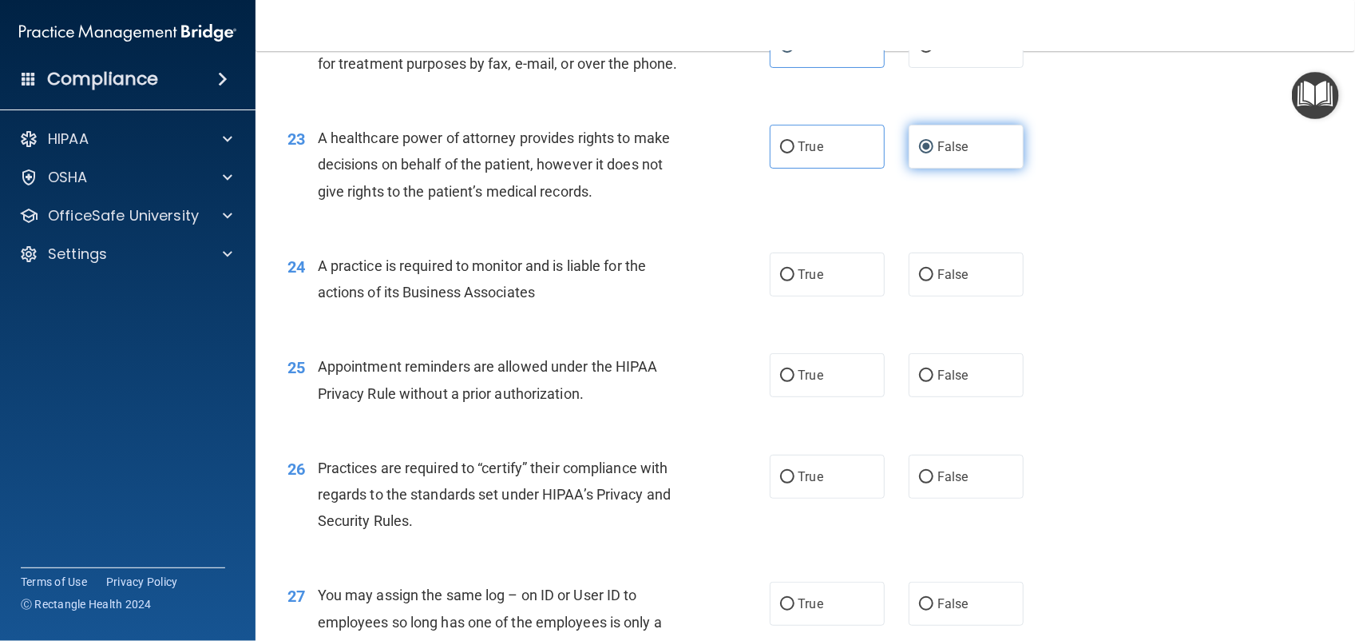
scroll to position [2868, 0]
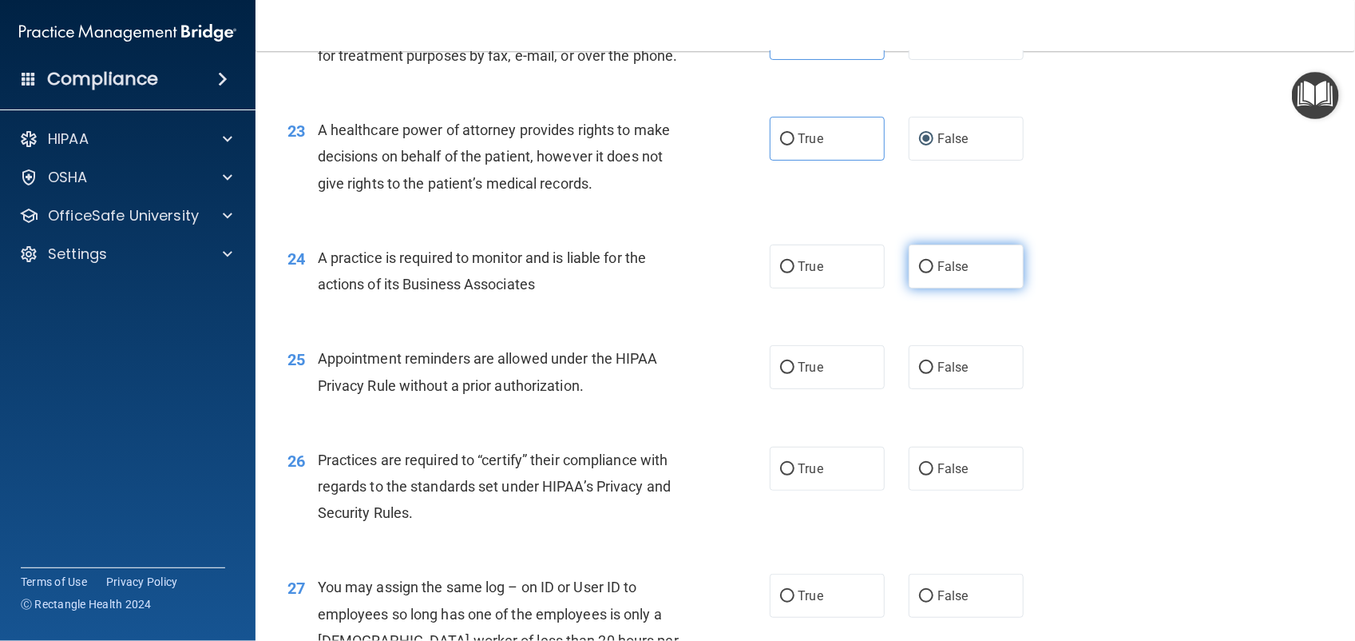
click at [950, 274] on span "False" at bounding box center [953, 266] width 31 height 15
click at [934, 273] on input "False" at bounding box center [926, 267] width 14 height 12
radio input "true"
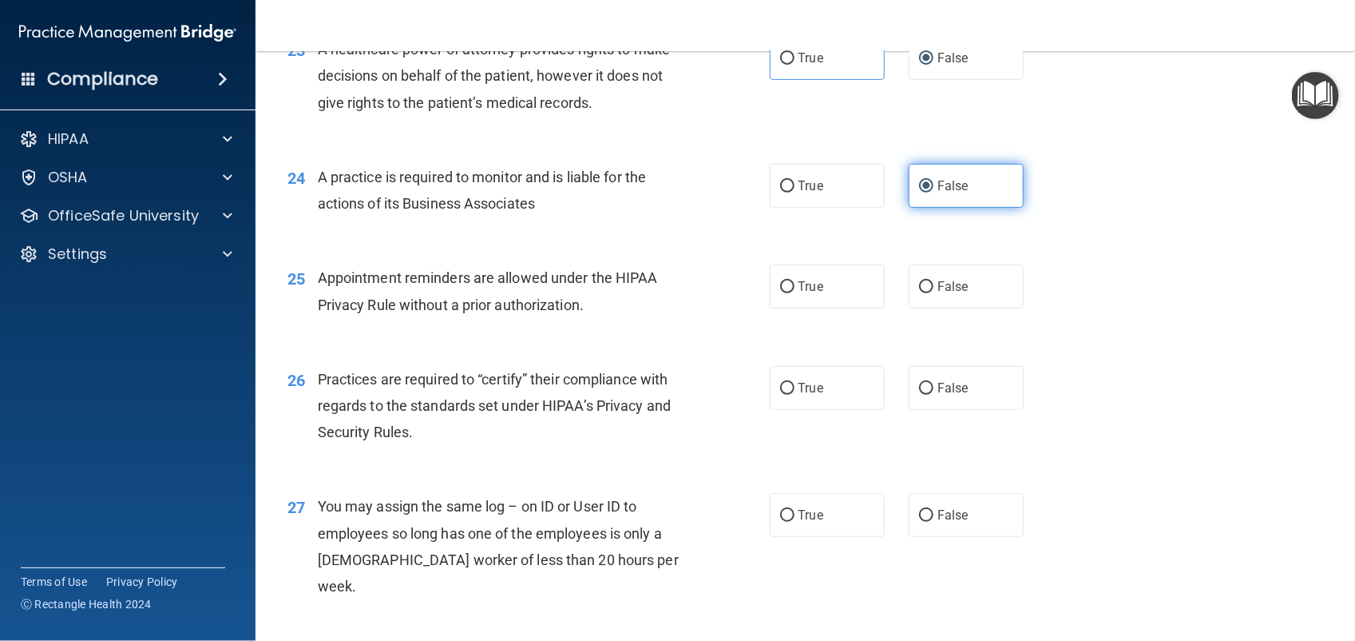
scroll to position [3015, 0]
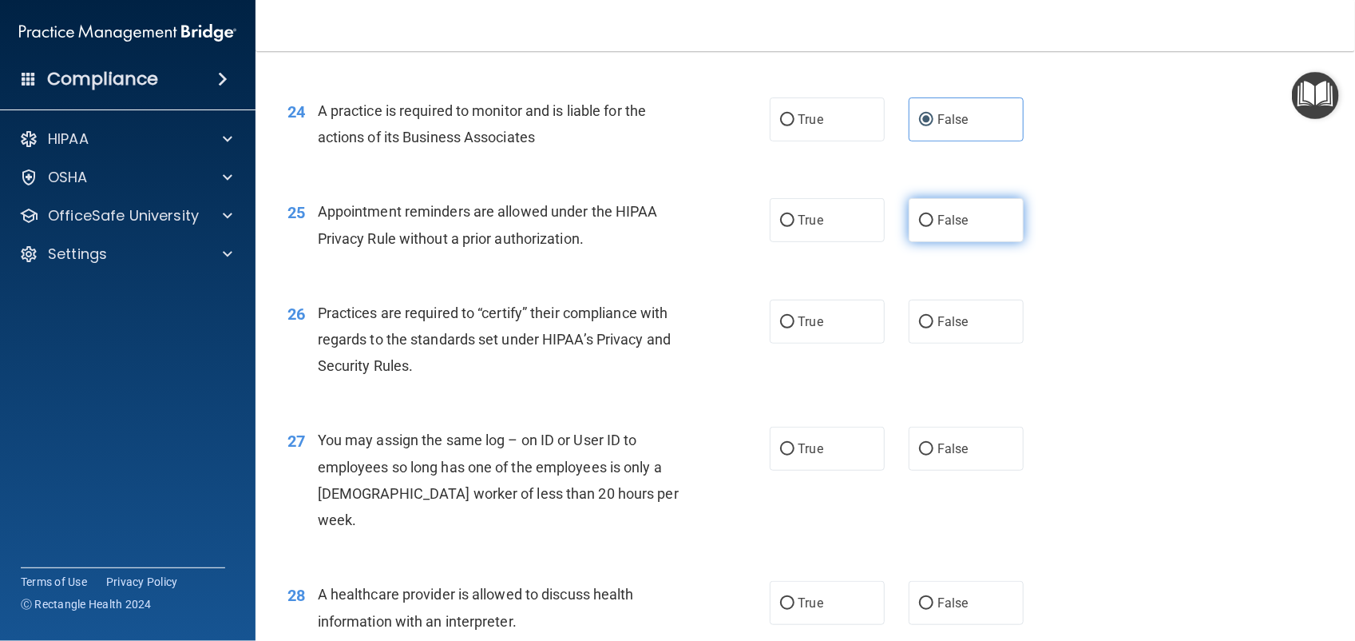
click at [952, 242] on label "False" at bounding box center [966, 220] width 115 height 44
click at [934, 227] on input "False" at bounding box center [926, 221] width 14 height 12
radio input "true"
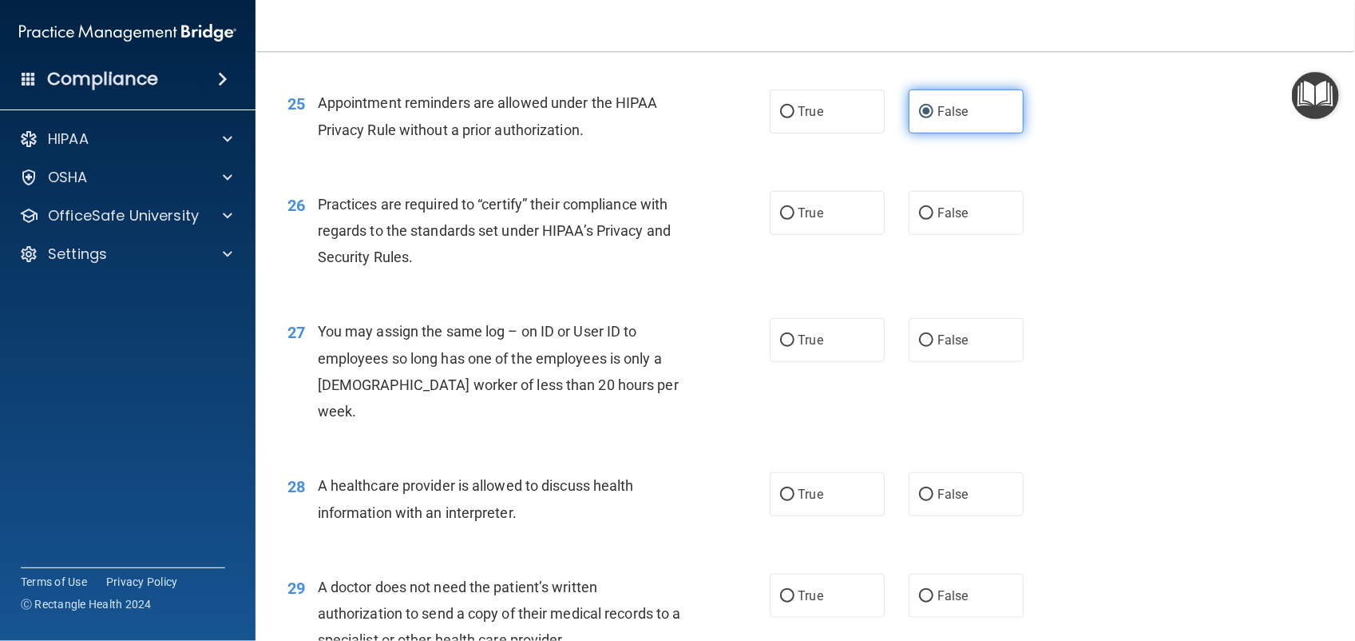
scroll to position [3124, 0]
click at [803, 234] on label "True" at bounding box center [827, 212] width 115 height 44
click at [795, 219] on input "True" at bounding box center [787, 213] width 14 height 12
radio input "true"
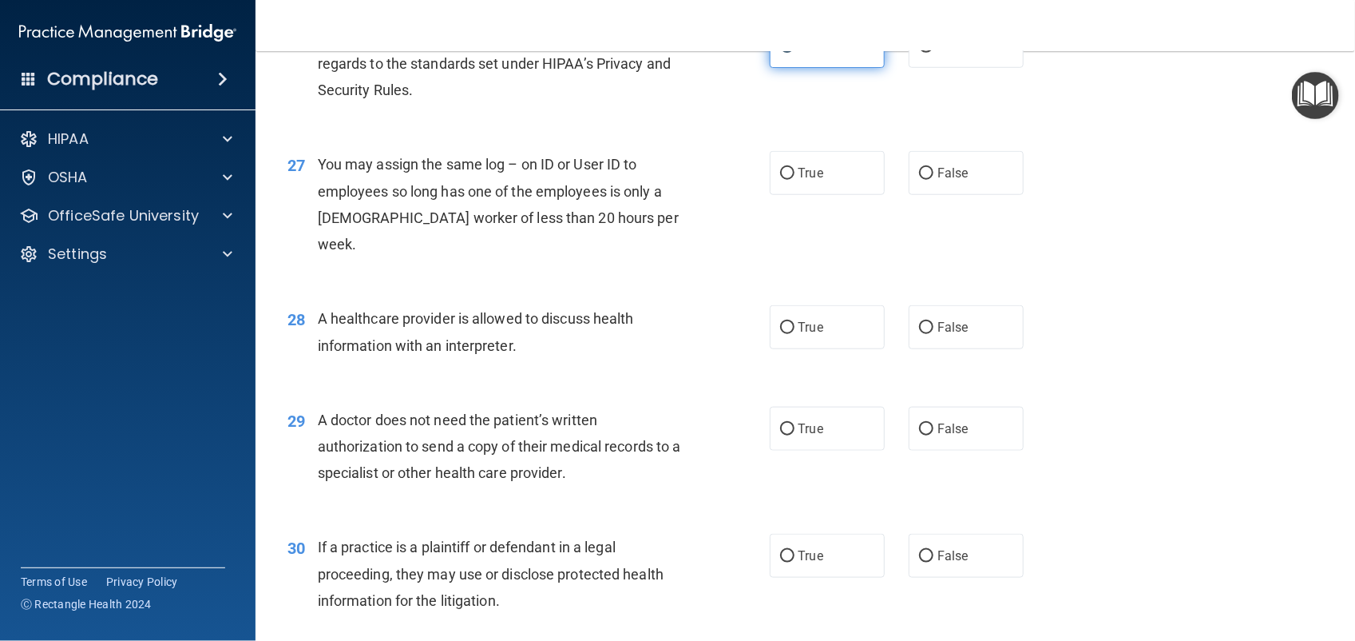
scroll to position [3294, 0]
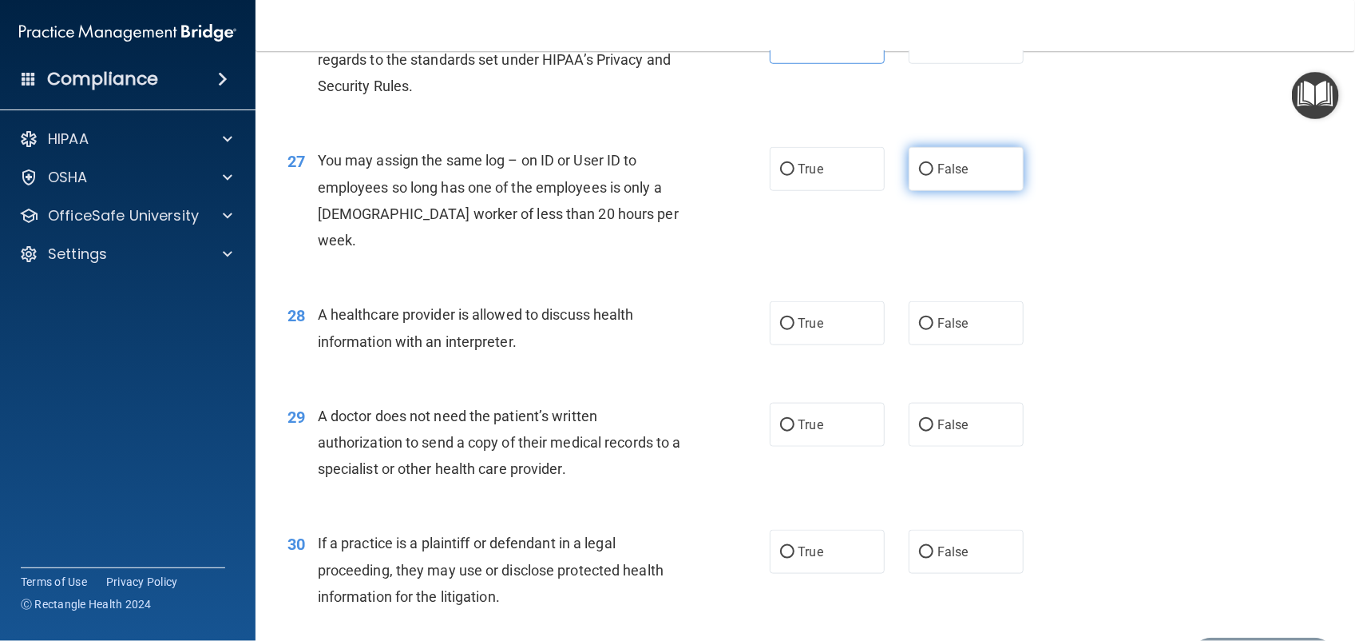
click at [948, 177] on span "False" at bounding box center [953, 168] width 31 height 15
click at [934, 176] on input "False" at bounding box center [926, 170] width 14 height 12
radio input "true"
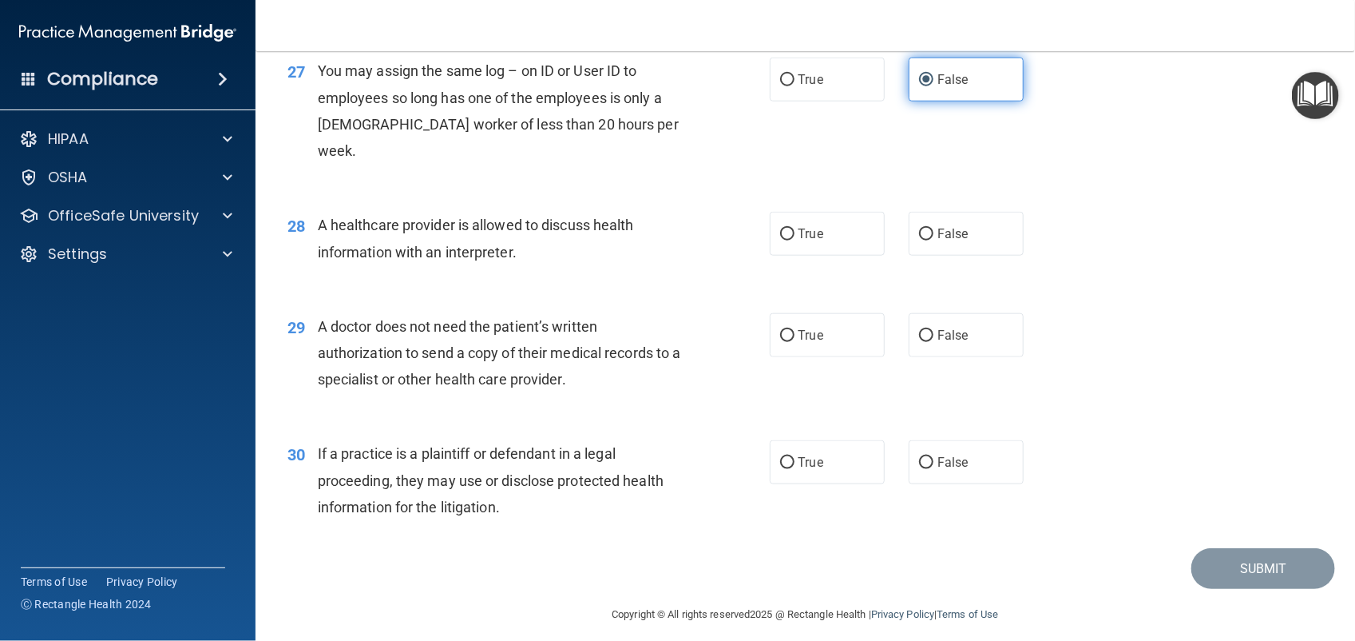
scroll to position [3388, 0]
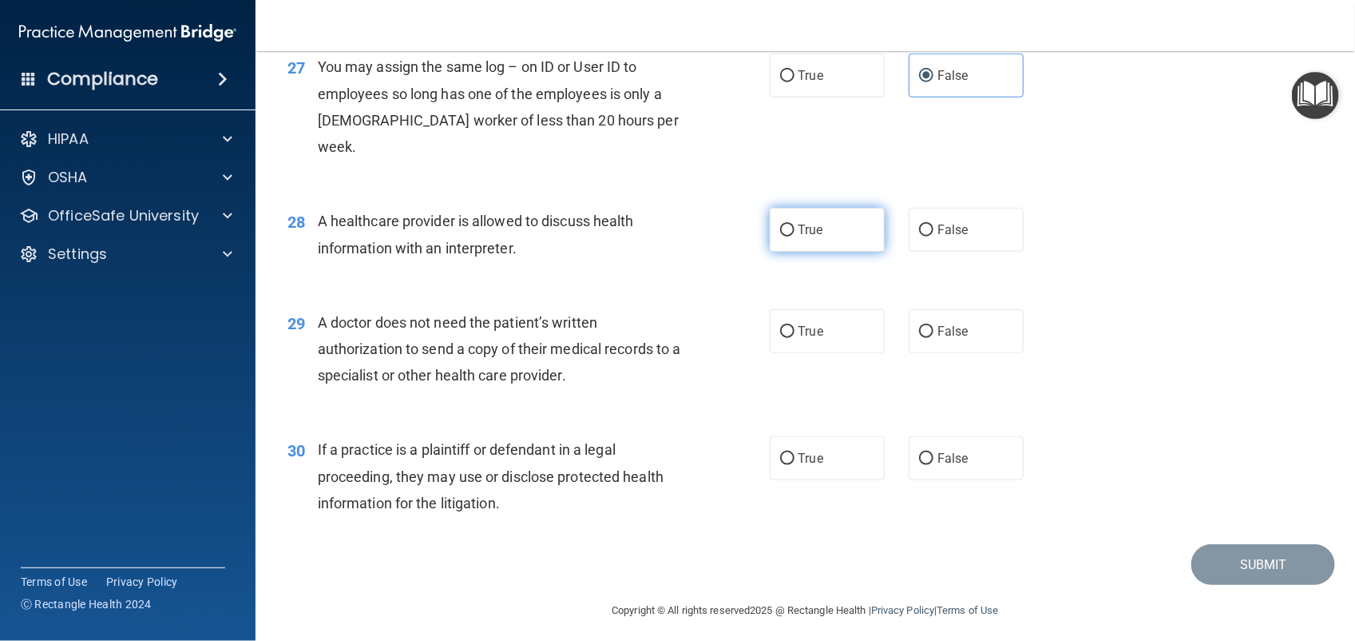
click at [828, 252] on label "True" at bounding box center [827, 230] width 115 height 44
click at [795, 236] on input "True" at bounding box center [787, 230] width 14 height 12
radio input "true"
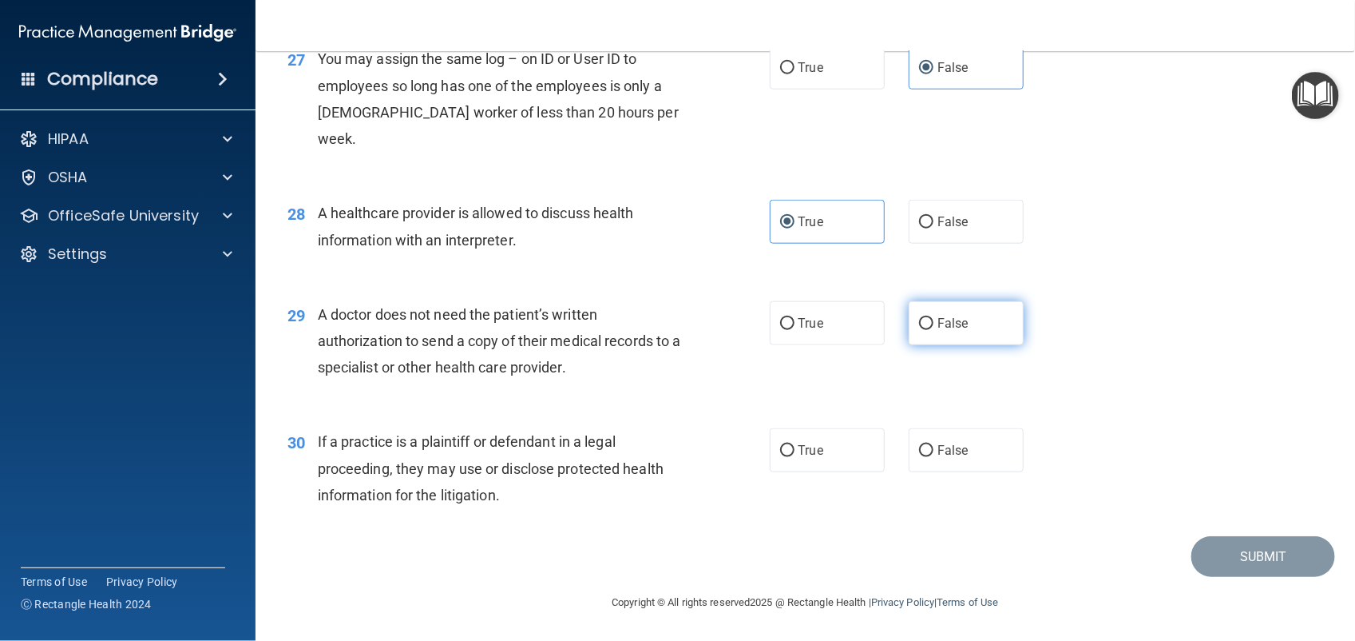
click at [924, 325] on input "False" at bounding box center [926, 324] width 14 height 12
radio input "true"
click at [843, 317] on label "True" at bounding box center [827, 323] width 115 height 44
click at [795, 318] on input "True" at bounding box center [787, 324] width 14 height 12
radio input "true"
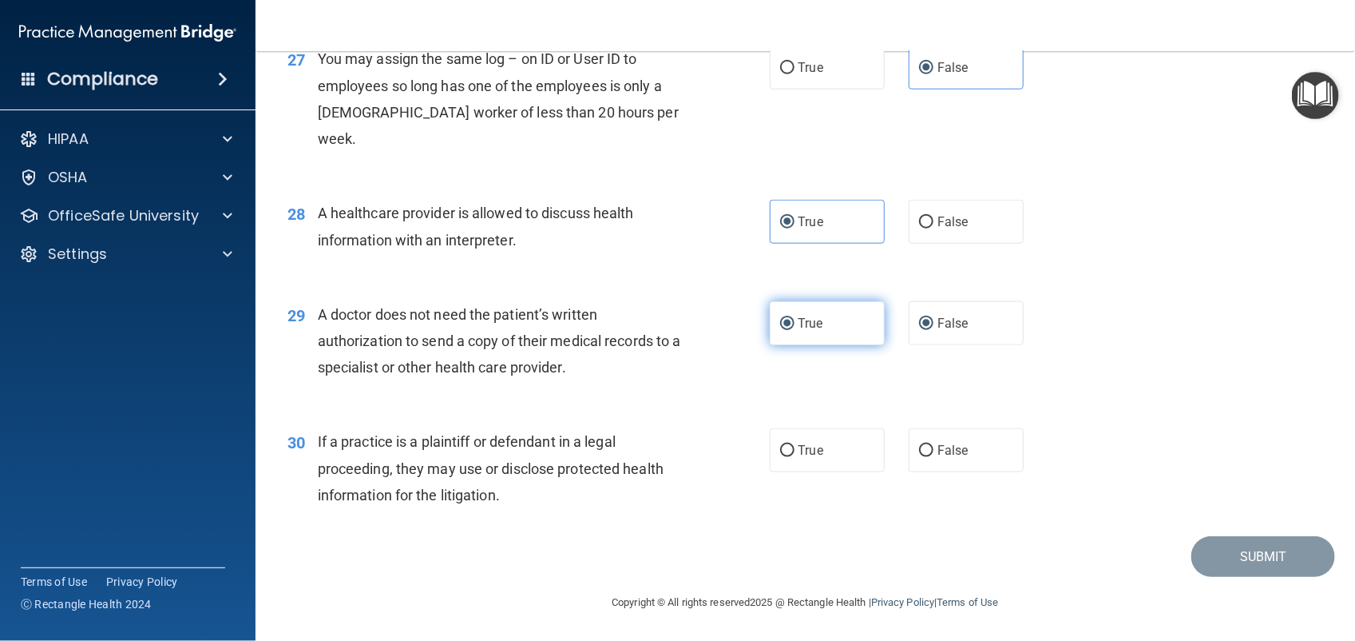
radio input "false"
click at [957, 454] on span "False" at bounding box center [953, 449] width 31 height 15
click at [934, 454] on input "False" at bounding box center [926, 451] width 14 height 12
radio input "true"
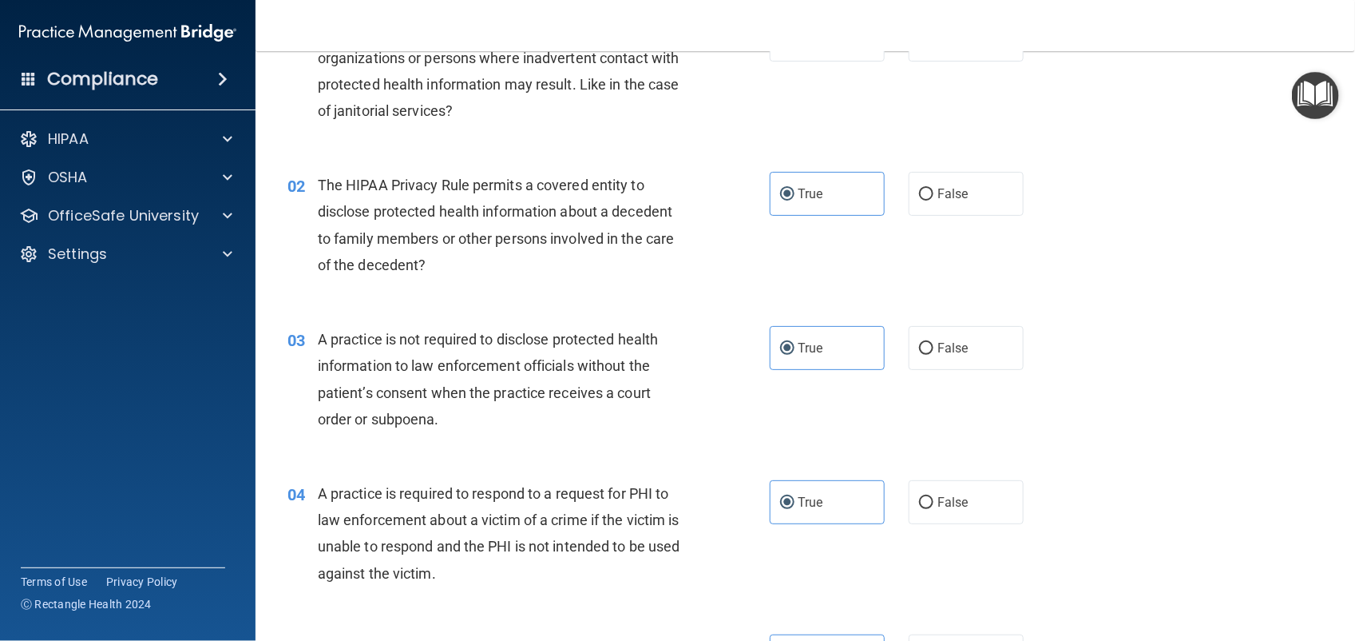
scroll to position [0, 0]
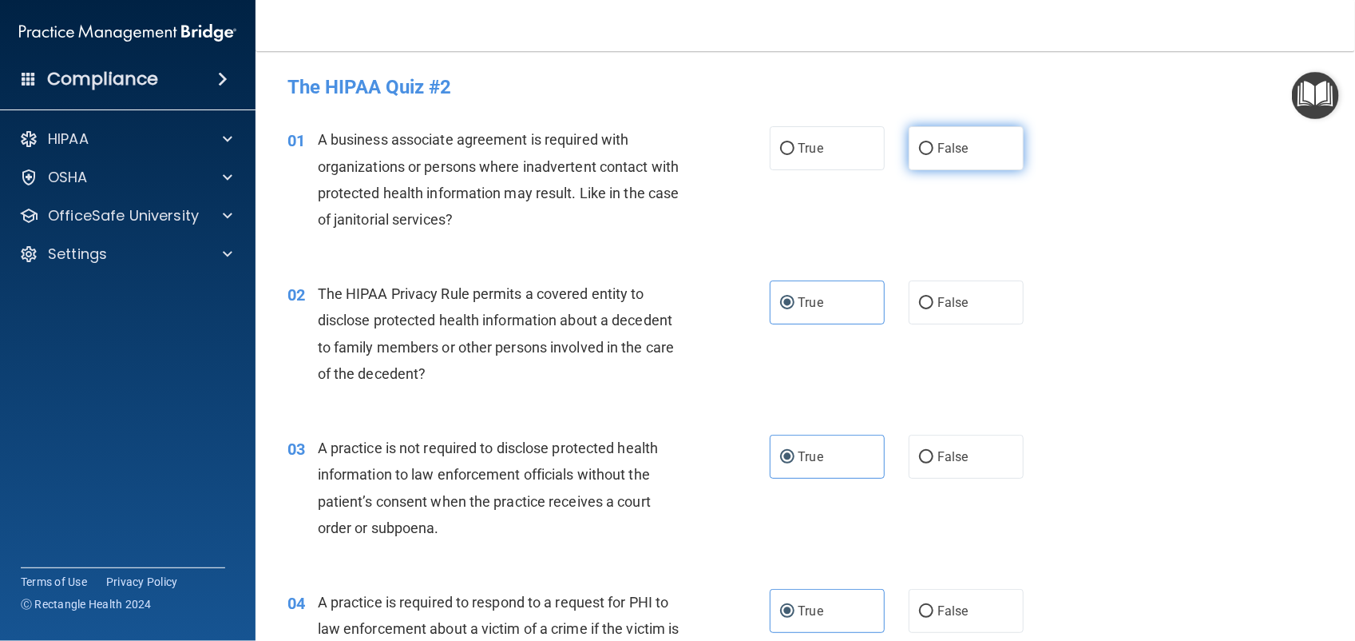
click at [965, 164] on label "False" at bounding box center [966, 148] width 115 height 44
click at [934, 155] on input "False" at bounding box center [926, 149] width 14 height 12
radio input "true"
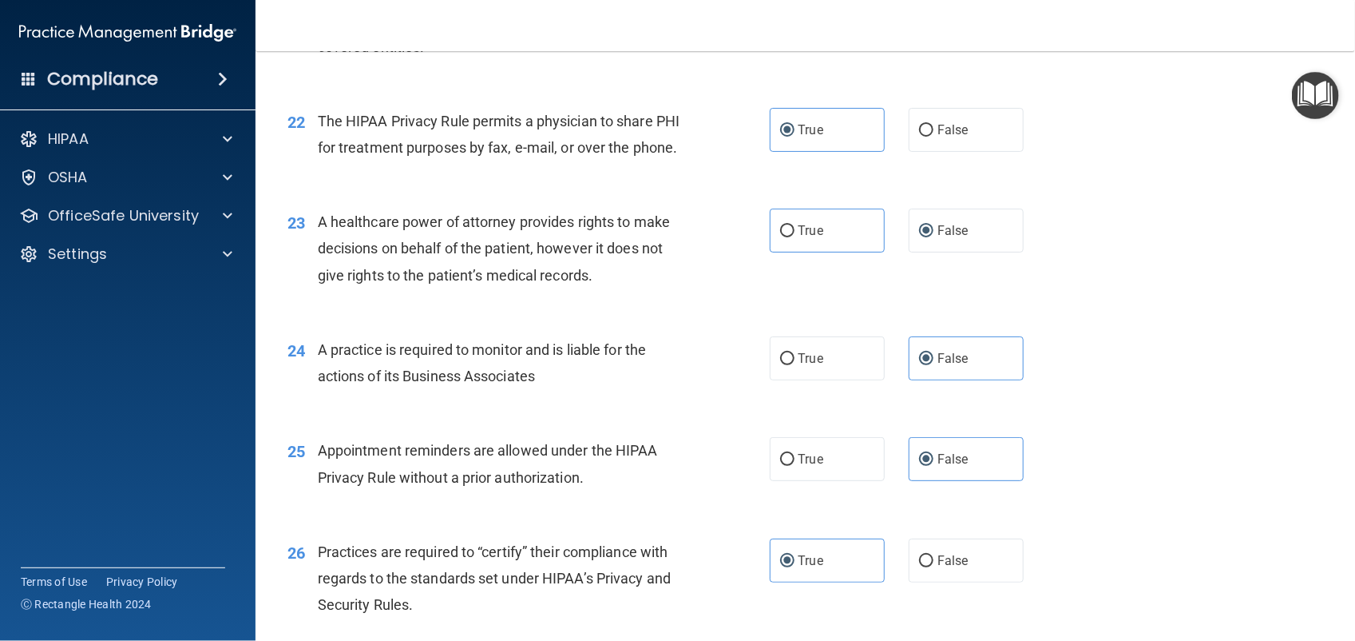
scroll to position [3423, 0]
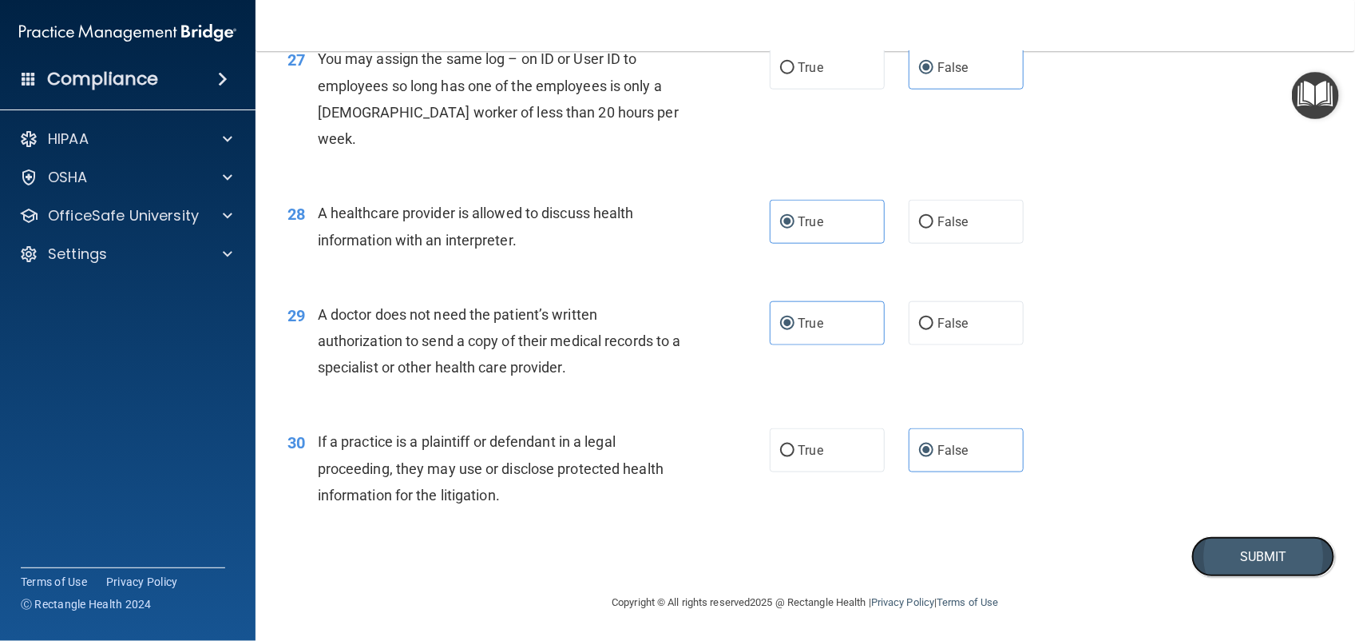
click at [1252, 559] on button "Submit" at bounding box center [1264, 556] width 144 height 41
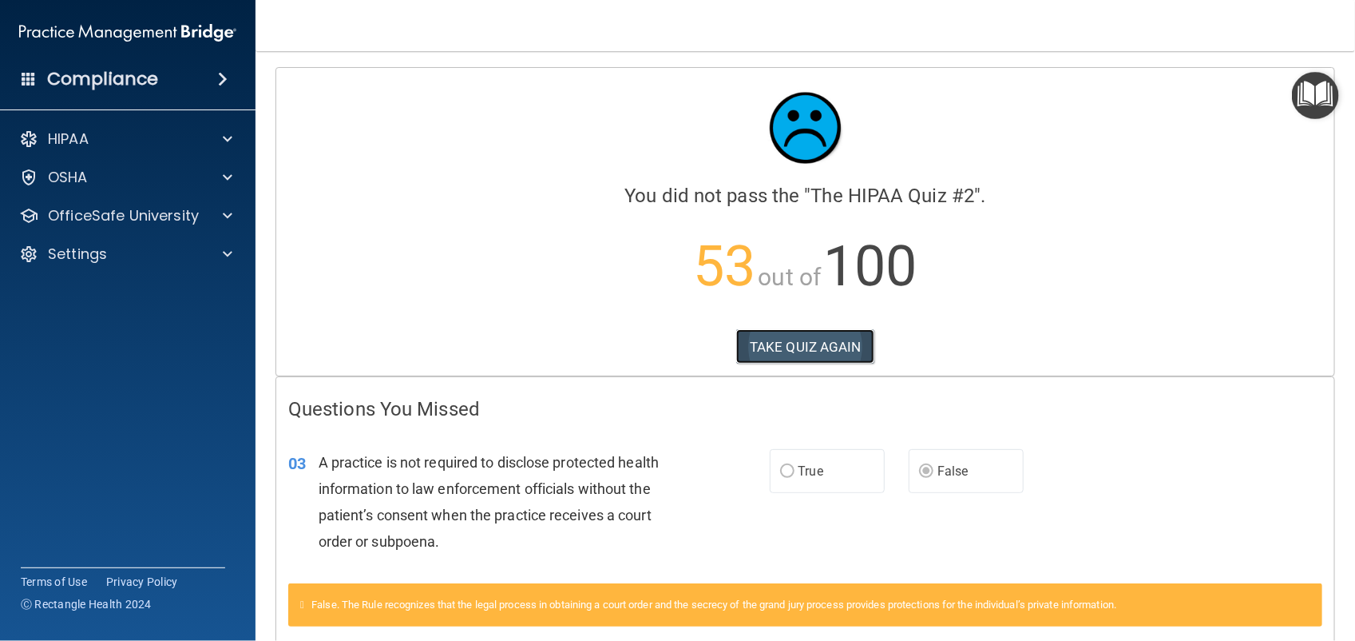
click at [819, 346] on button "TAKE QUIZ AGAIN" at bounding box center [805, 346] width 138 height 35
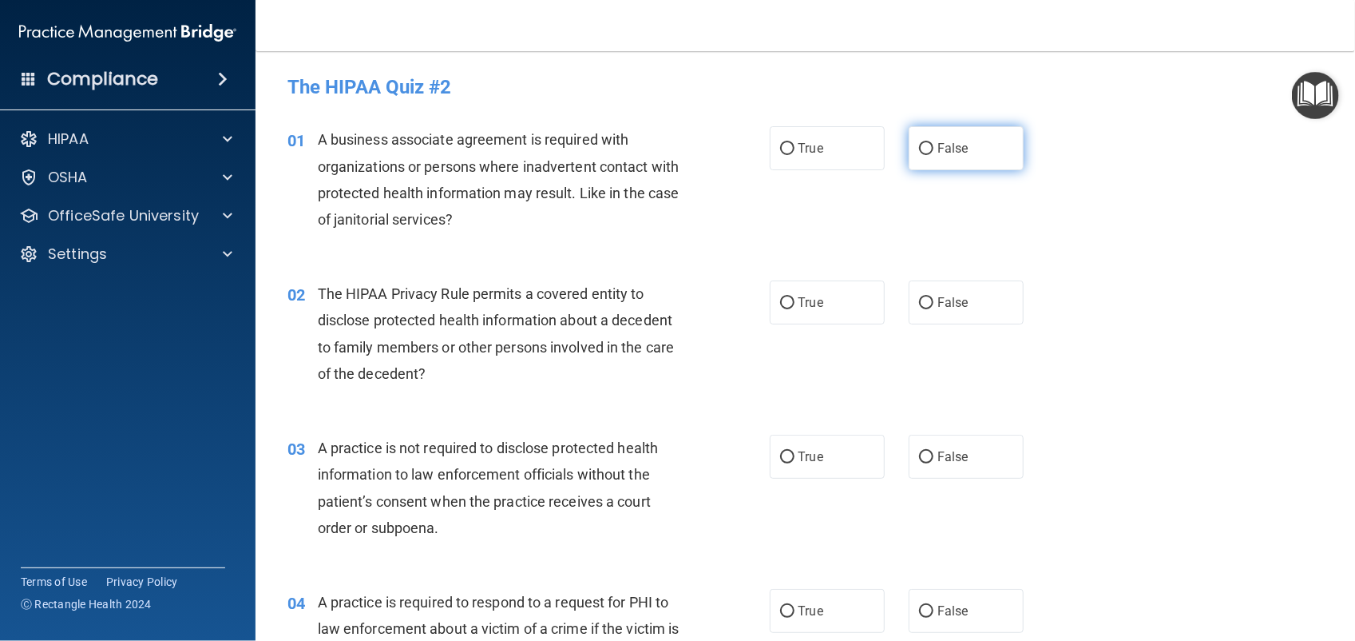
click at [960, 153] on label "False" at bounding box center [966, 148] width 115 height 44
click at [934, 153] on input "False" at bounding box center [926, 149] width 14 height 12
radio input "true"
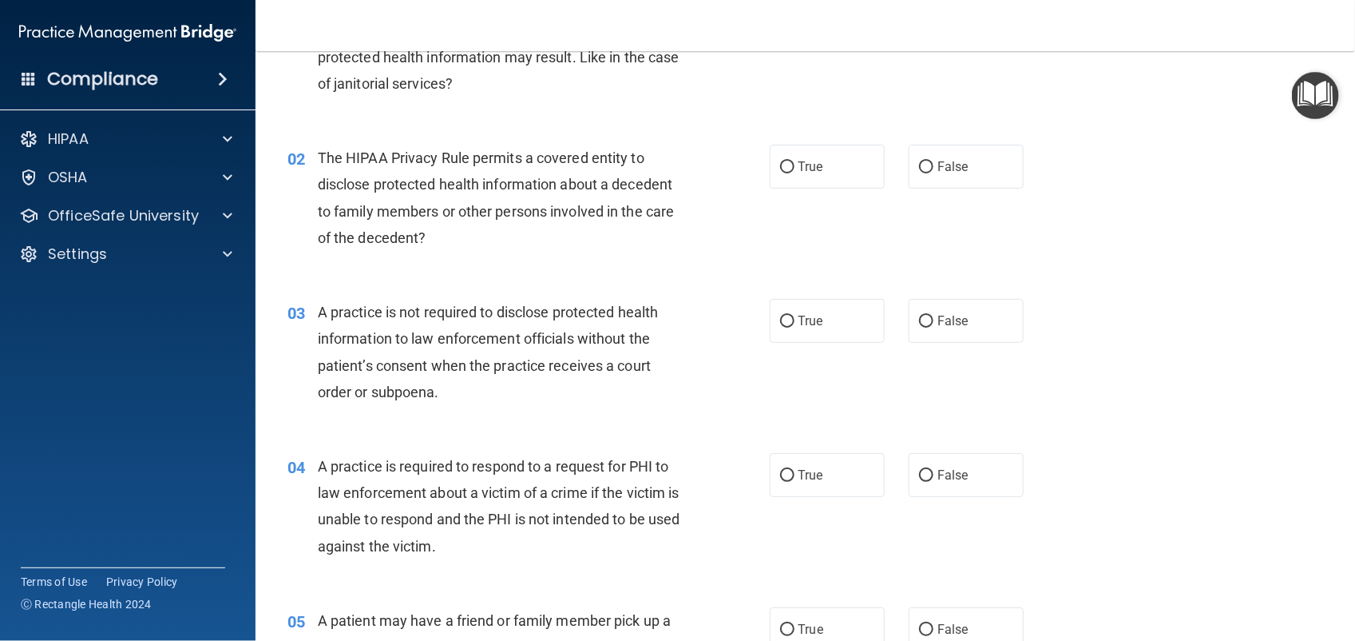
scroll to position [137, 0]
click at [827, 169] on label "True" at bounding box center [827, 165] width 115 height 44
click at [795, 169] on input "True" at bounding box center [787, 166] width 14 height 12
radio input "true"
click at [957, 323] on span "False" at bounding box center [953, 318] width 31 height 15
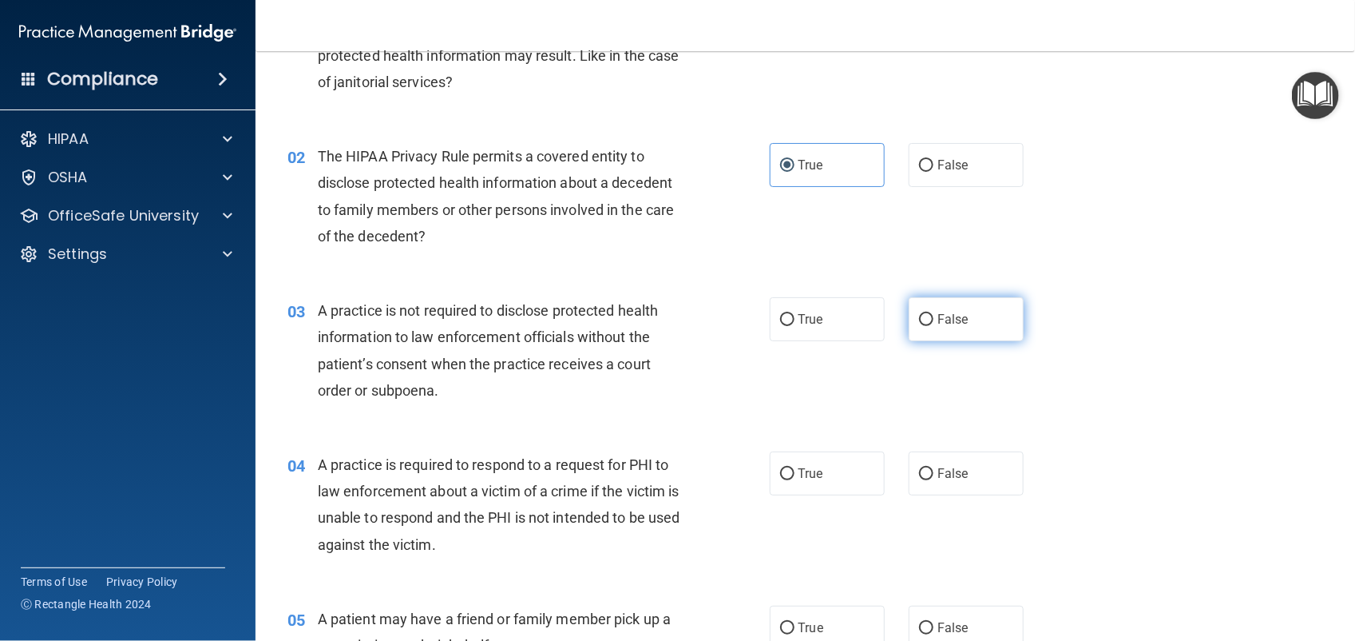
click at [934, 323] on input "False" at bounding box center [926, 320] width 14 height 12
radio input "true"
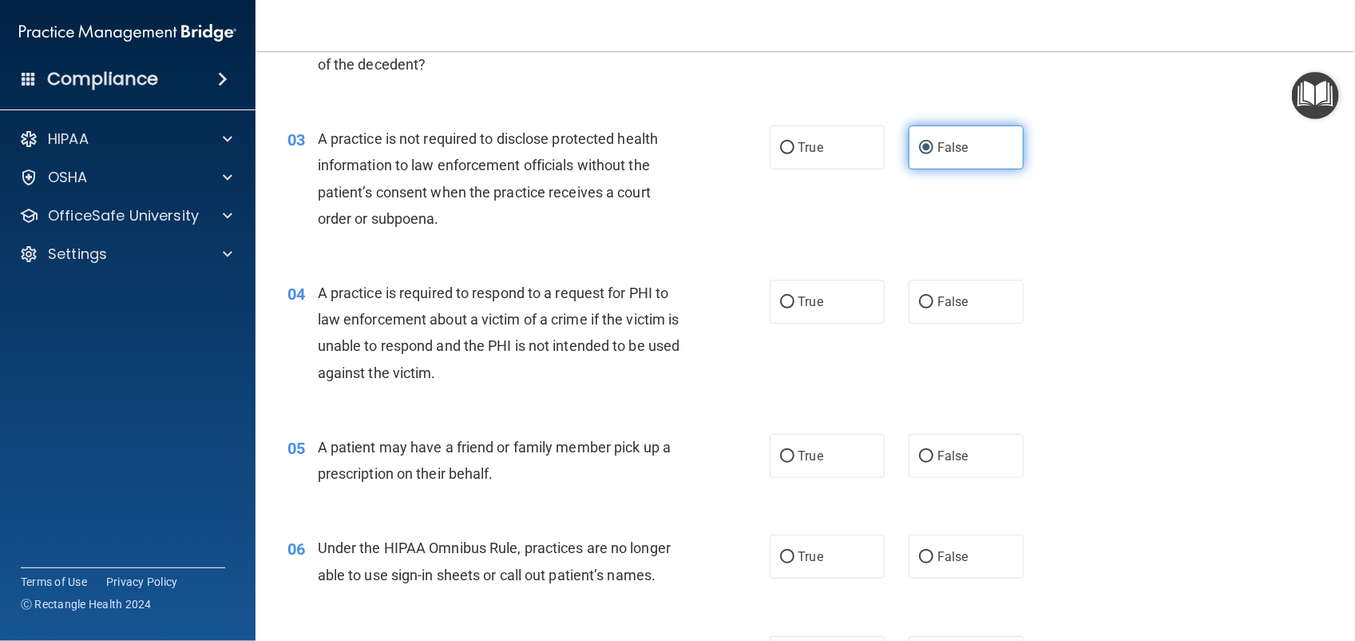
scroll to position [311, 0]
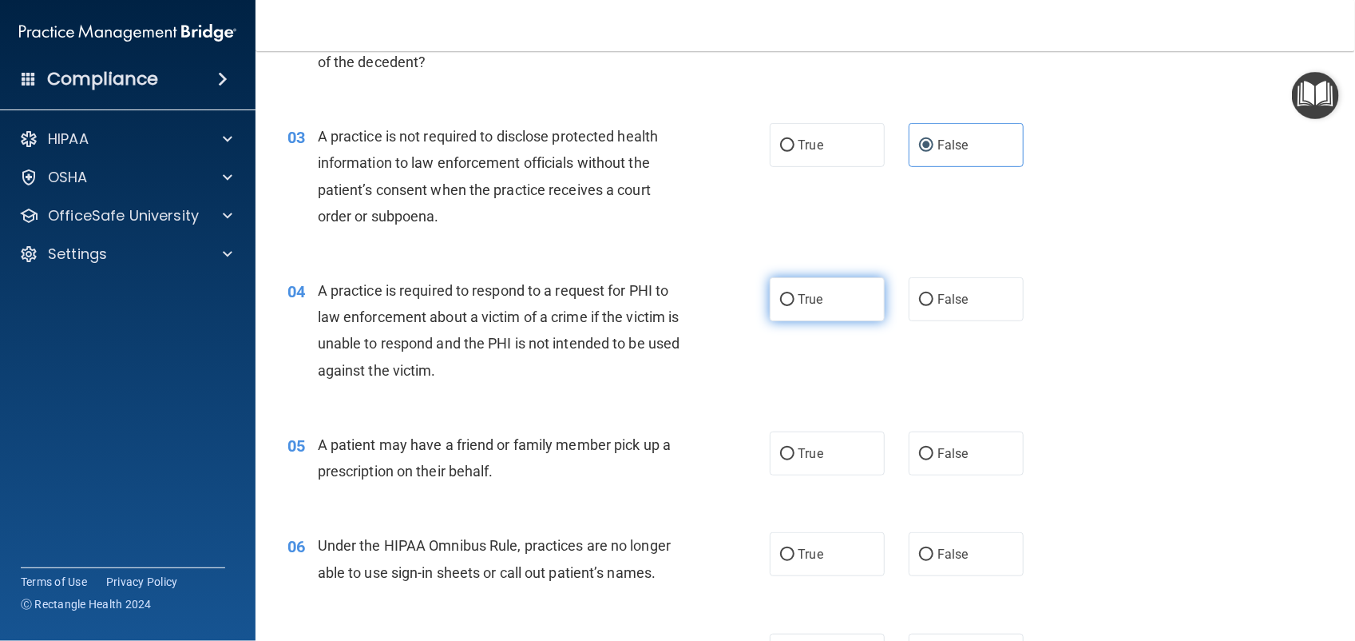
click at [844, 297] on label "True" at bounding box center [827, 299] width 115 height 44
click at [795, 297] on input "True" at bounding box center [787, 300] width 14 height 12
radio input "true"
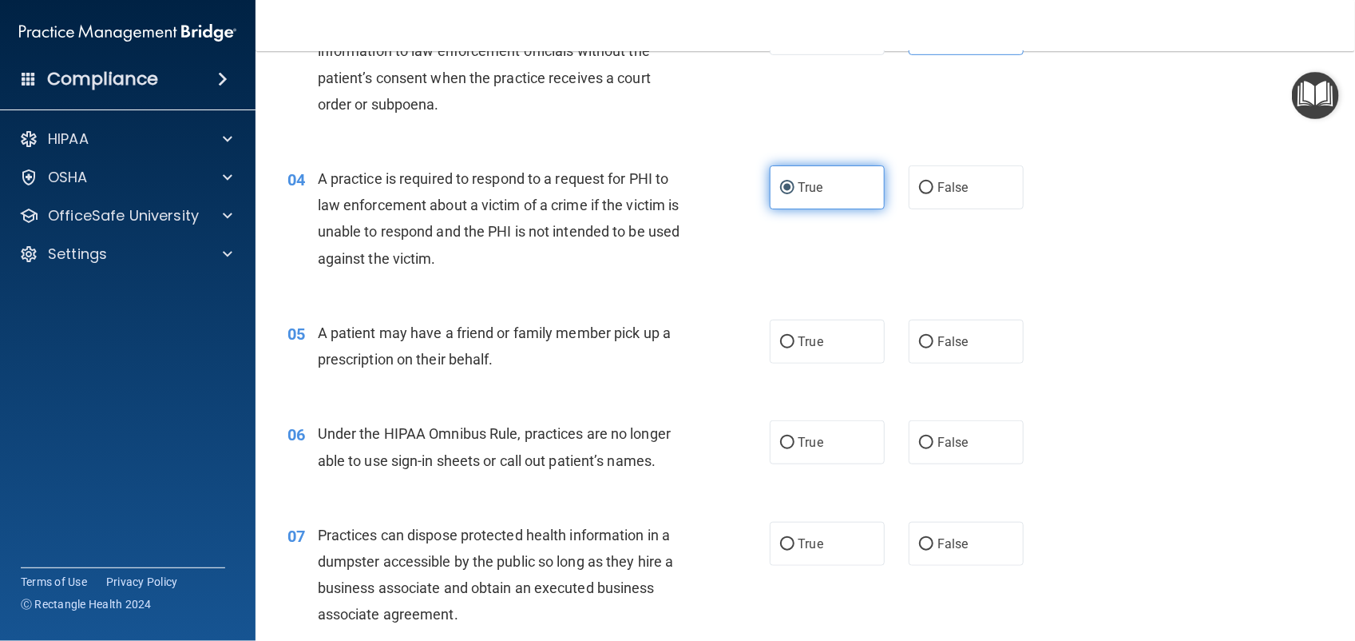
scroll to position [426, 0]
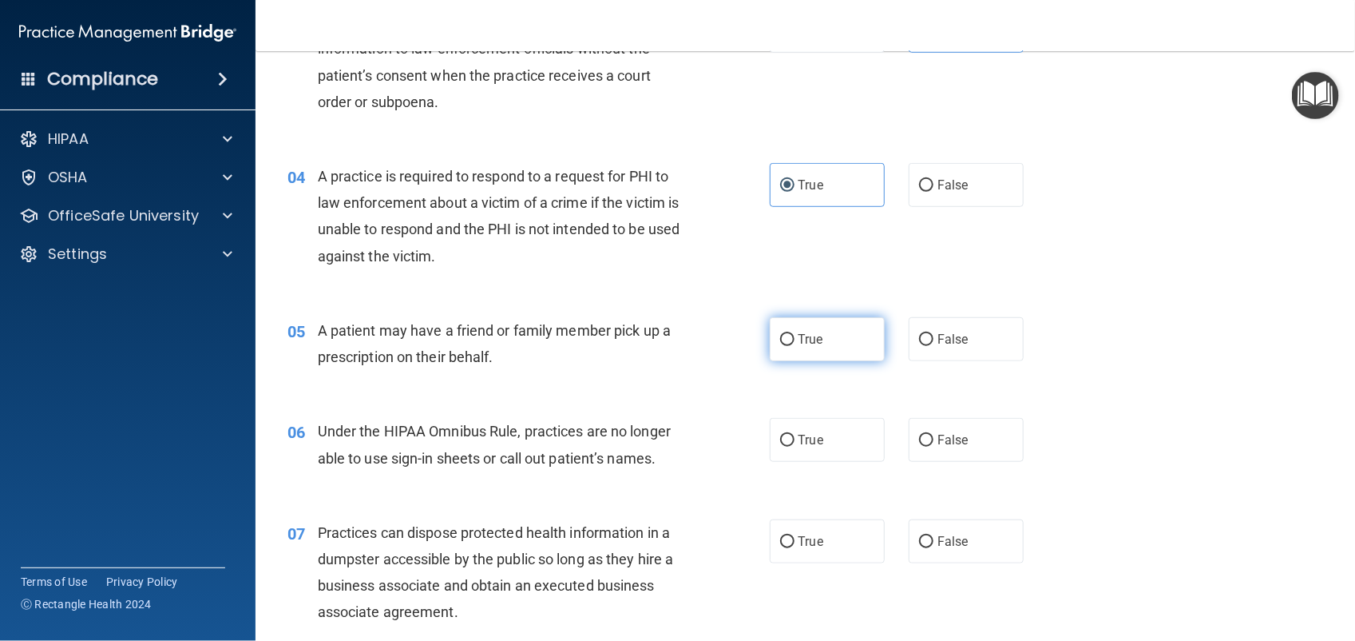
click at [837, 346] on label "True" at bounding box center [827, 339] width 115 height 44
click at [795, 346] on input "True" at bounding box center [787, 340] width 14 height 12
radio input "true"
click at [972, 450] on label "False" at bounding box center [966, 440] width 115 height 44
click at [934, 446] on input "False" at bounding box center [926, 440] width 14 height 12
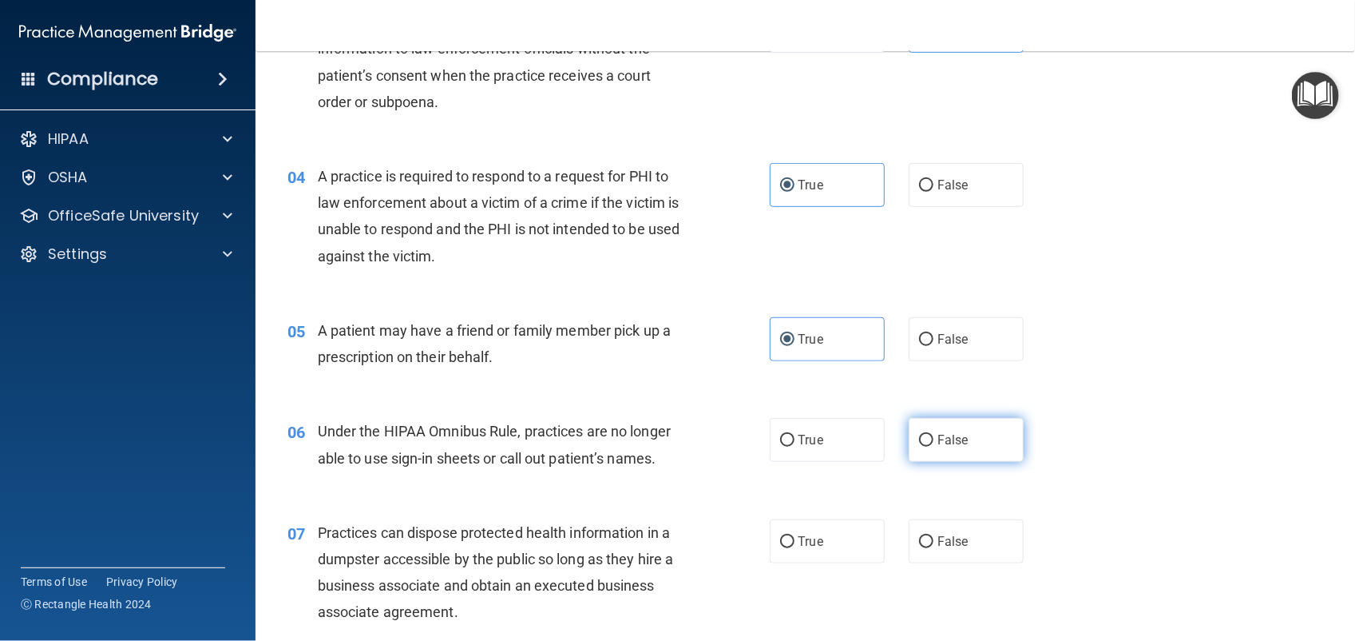
radio input "true"
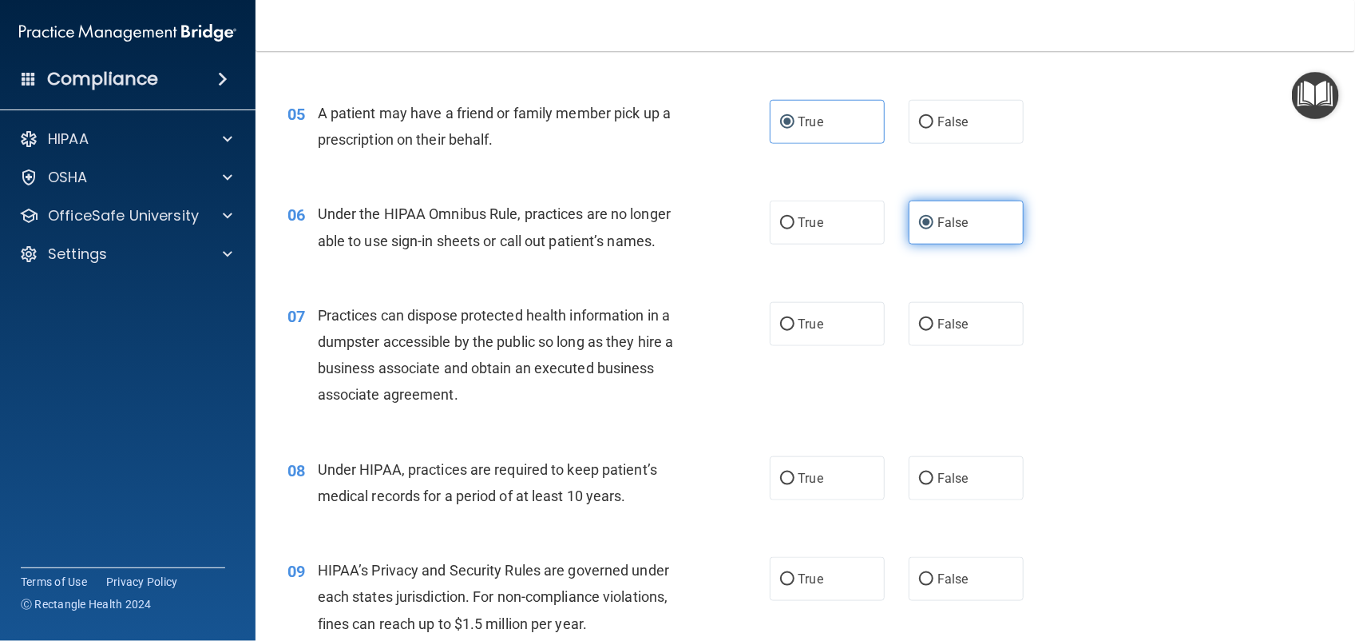
scroll to position [649, 0]
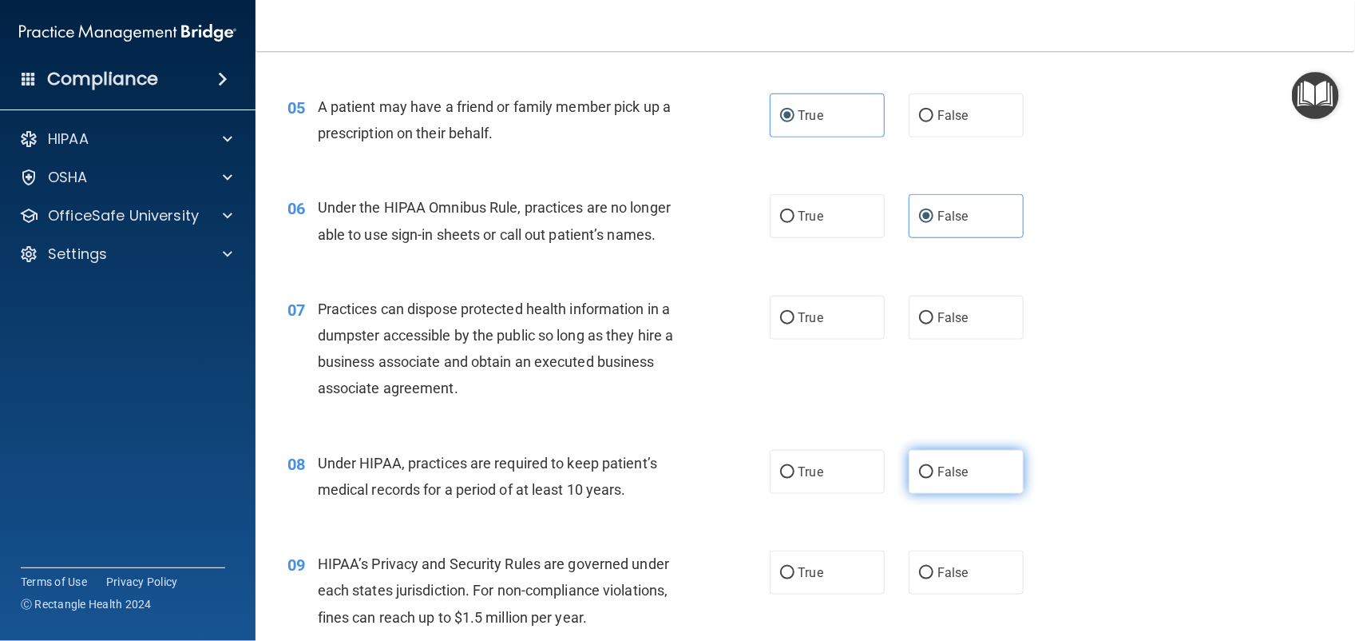
click at [957, 484] on label "False" at bounding box center [966, 472] width 115 height 44
click at [934, 478] on input "False" at bounding box center [926, 472] width 14 height 12
radio input "true"
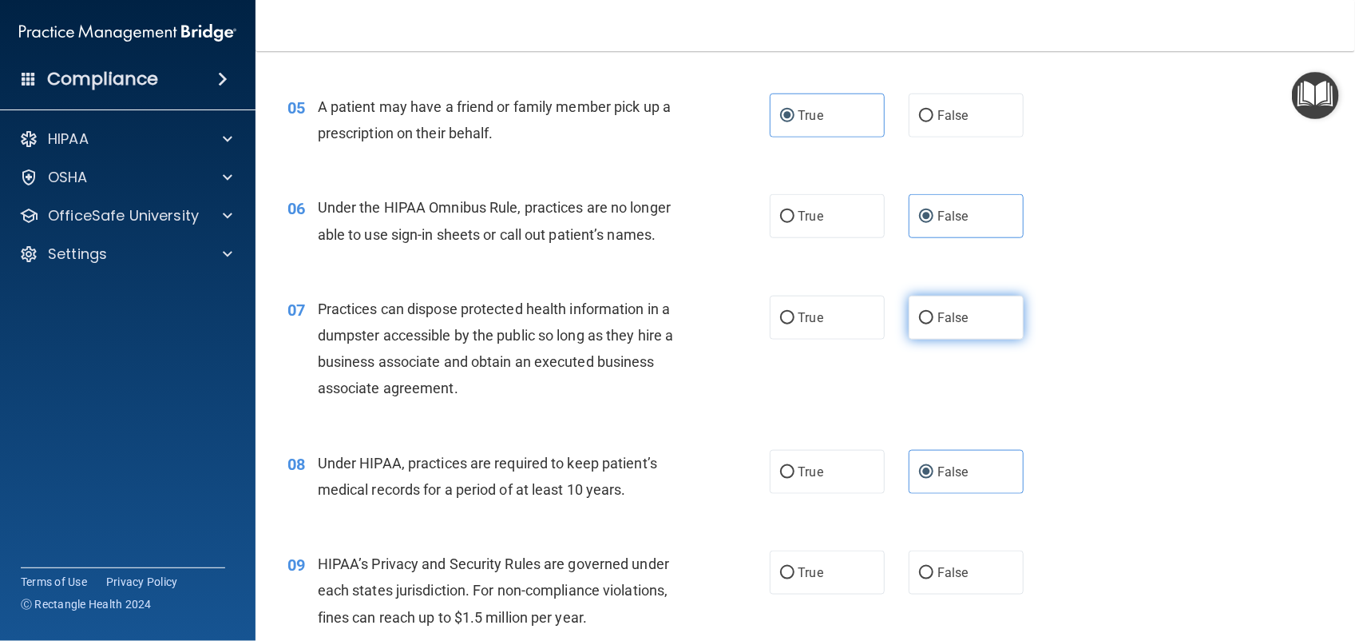
click at [948, 334] on label "False" at bounding box center [966, 318] width 115 height 44
click at [934, 324] on input "False" at bounding box center [926, 318] width 14 height 12
radio input "true"
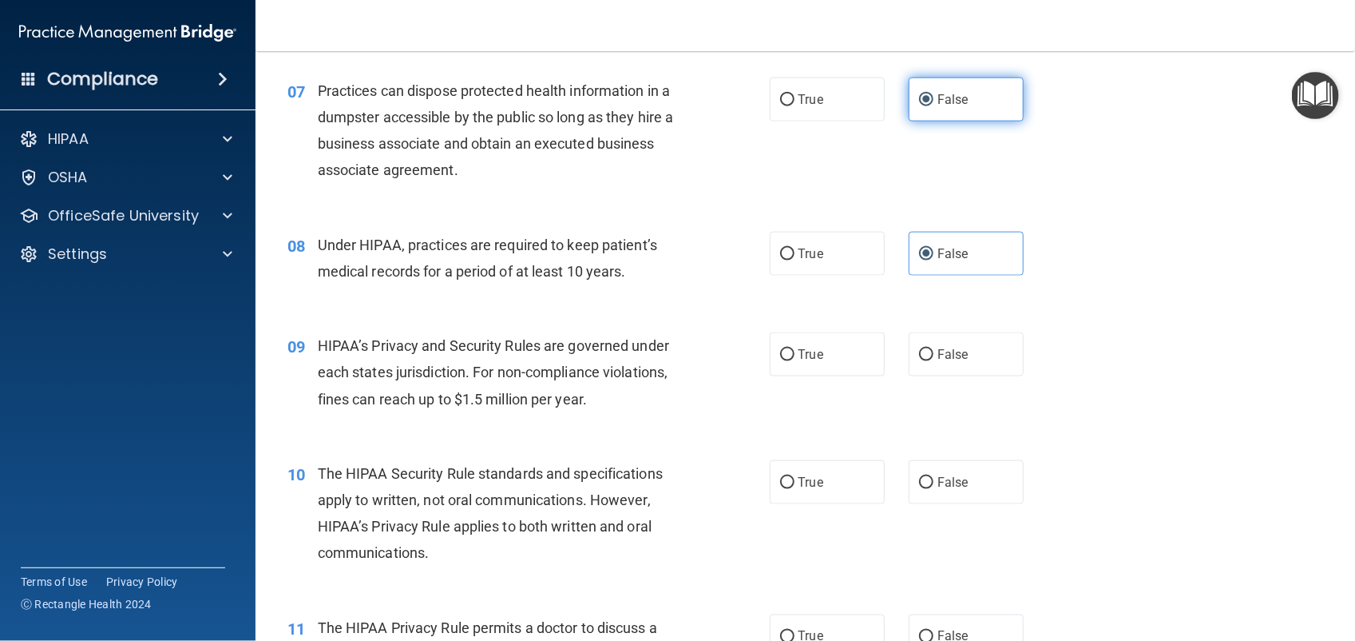
scroll to position [871, 0]
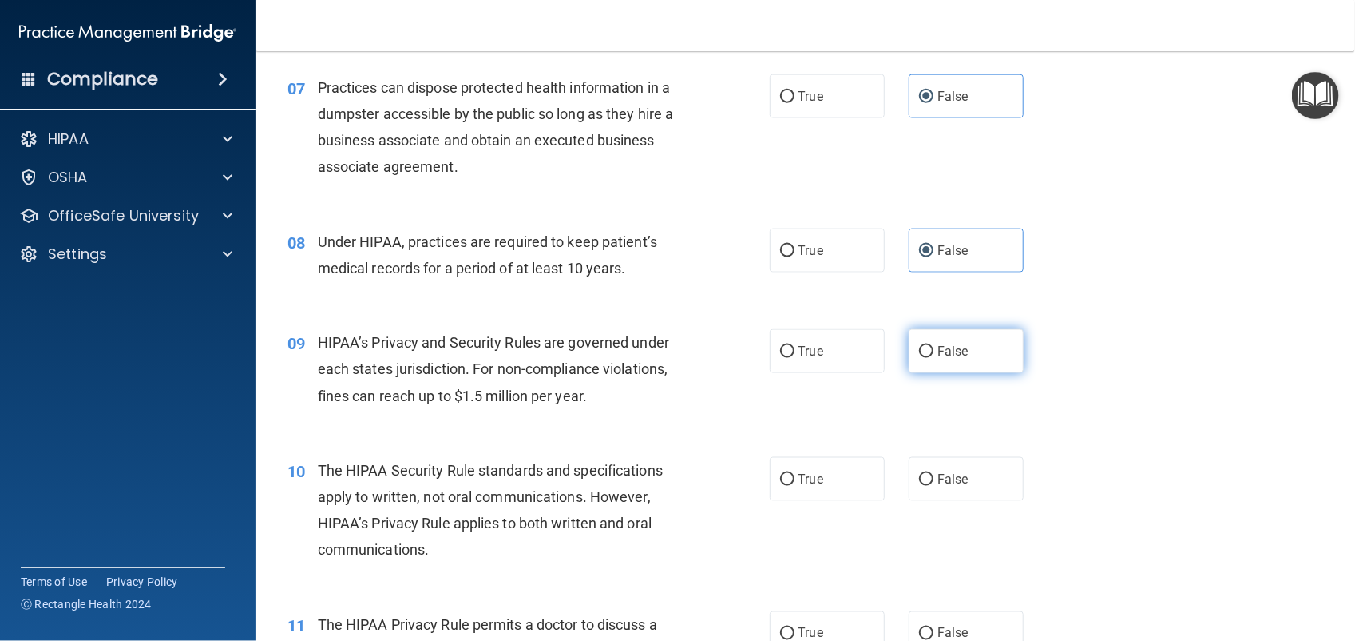
click at [967, 355] on label "False" at bounding box center [966, 351] width 115 height 44
click at [934, 355] on input "False" at bounding box center [926, 352] width 14 height 12
radio input "true"
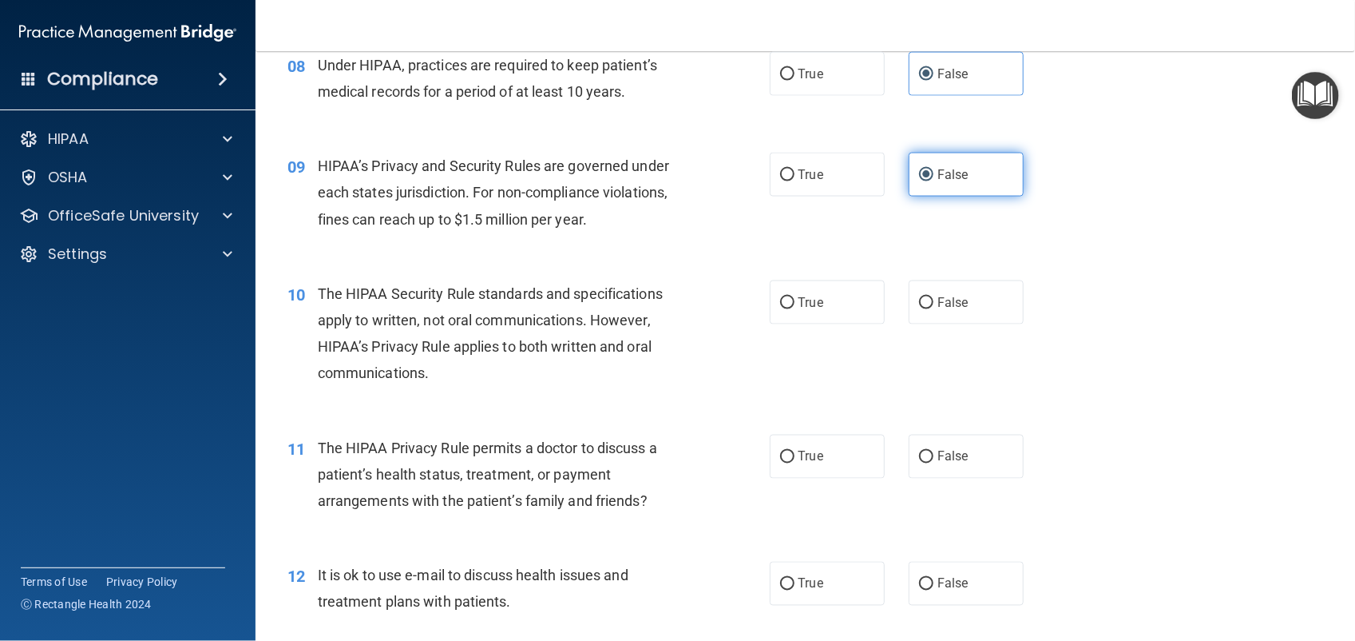
scroll to position [1048, 0]
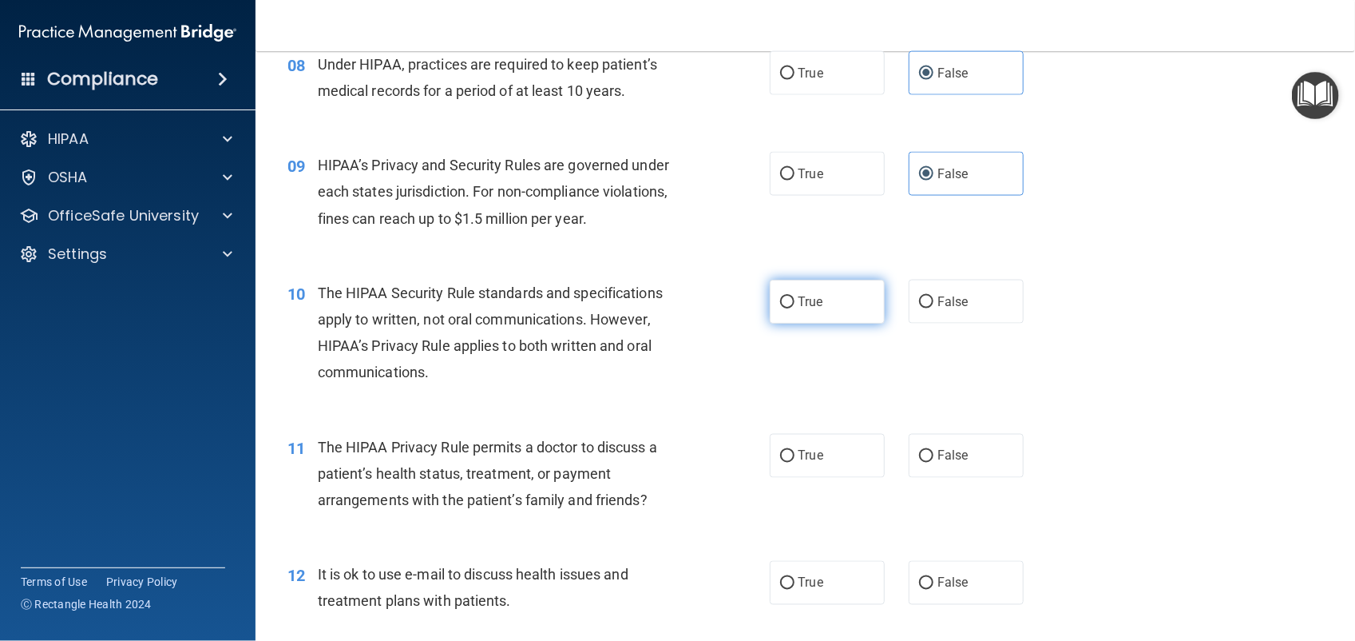
click at [831, 307] on label "True" at bounding box center [827, 302] width 115 height 44
click at [795, 307] on input "True" at bounding box center [787, 302] width 14 height 12
radio input "true"
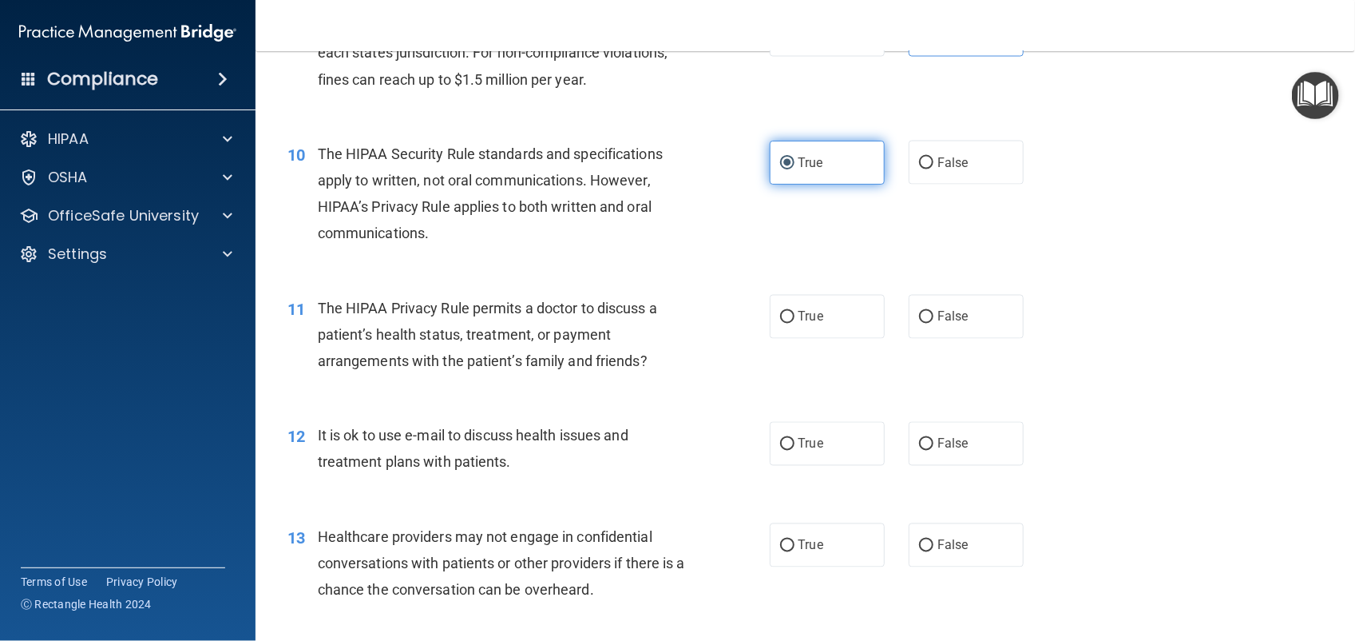
scroll to position [1190, 0]
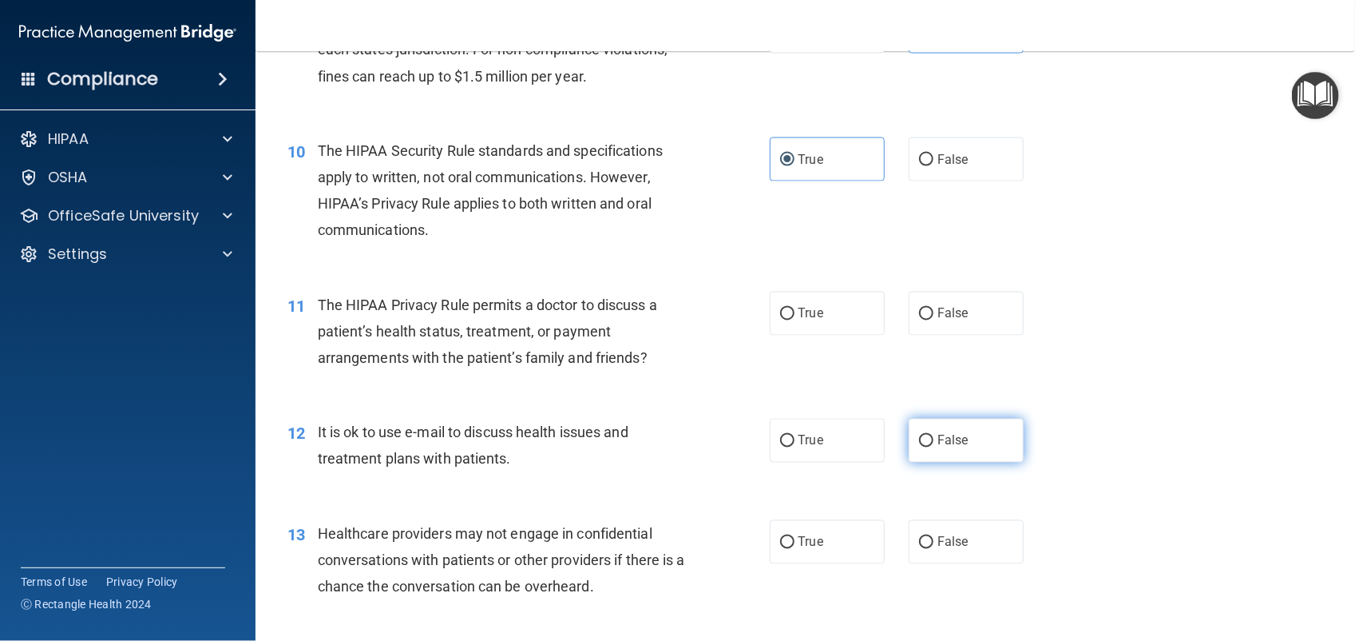
click at [919, 446] on input "False" at bounding box center [926, 441] width 14 height 12
radio input "true"
click at [851, 327] on label "True" at bounding box center [827, 314] width 115 height 44
click at [795, 320] on input "True" at bounding box center [787, 314] width 14 height 12
radio input "true"
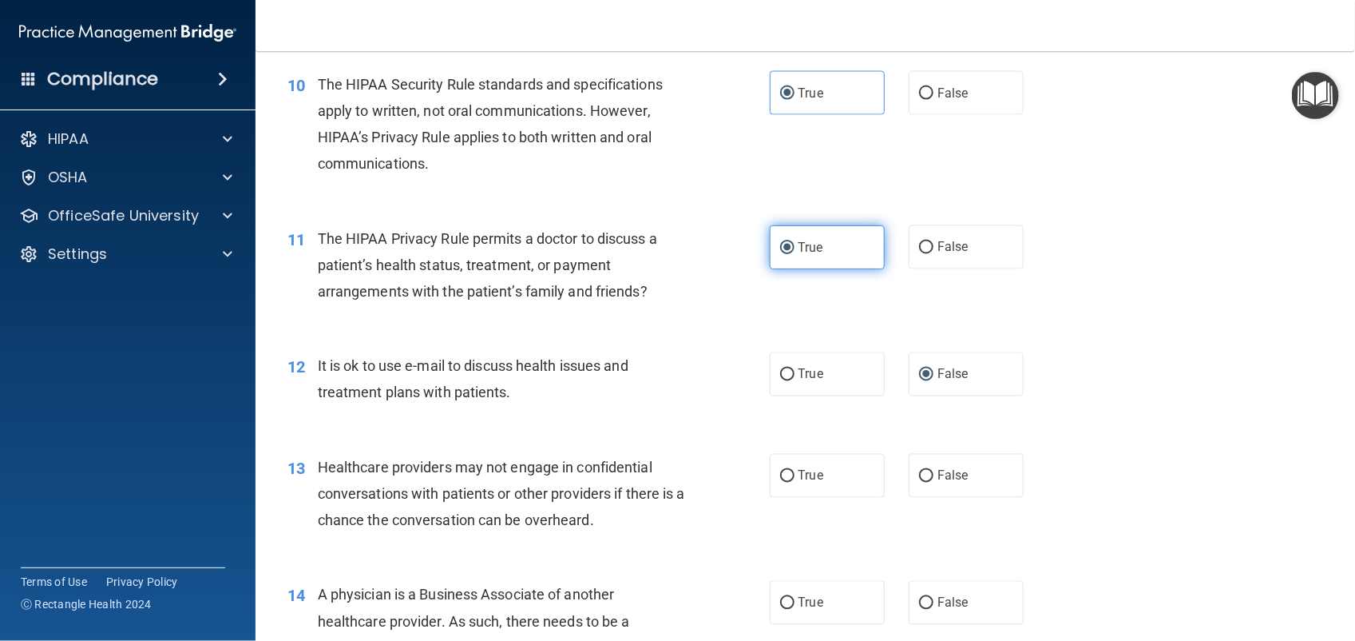
scroll to position [1351, 0]
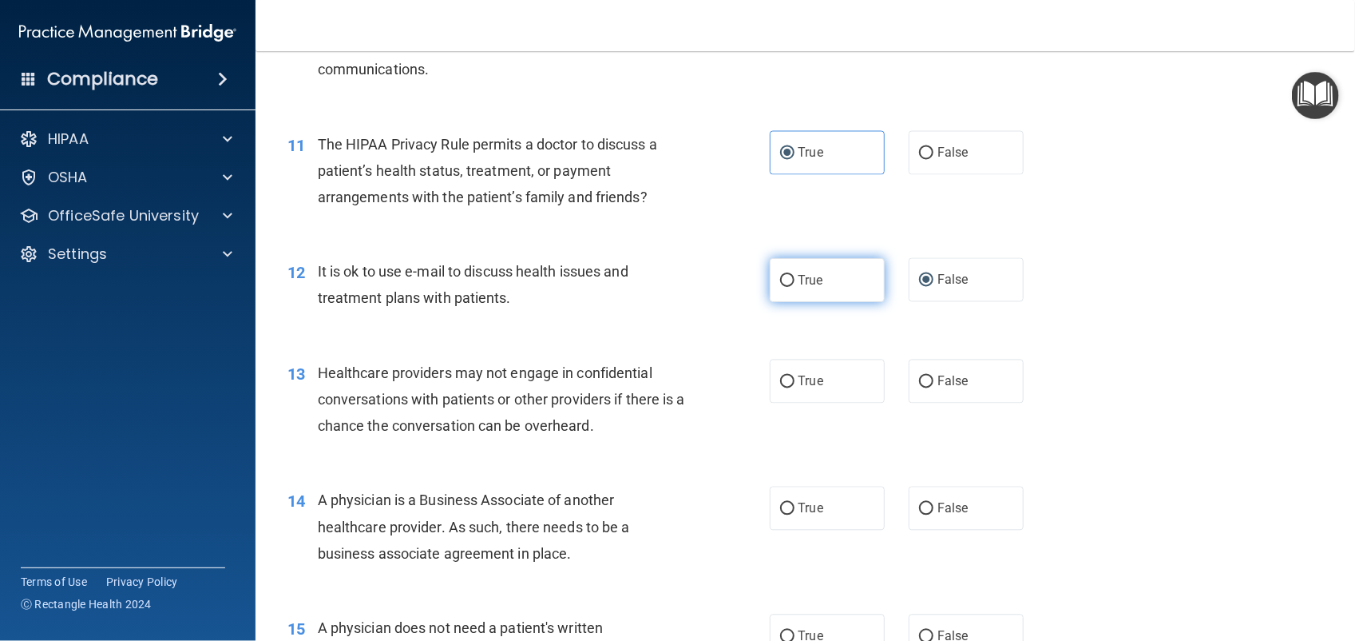
click at [829, 277] on label "True" at bounding box center [827, 280] width 115 height 44
click at [795, 277] on input "True" at bounding box center [787, 281] width 14 height 12
radio input "true"
radio input "false"
click at [956, 388] on span "False" at bounding box center [953, 381] width 31 height 15
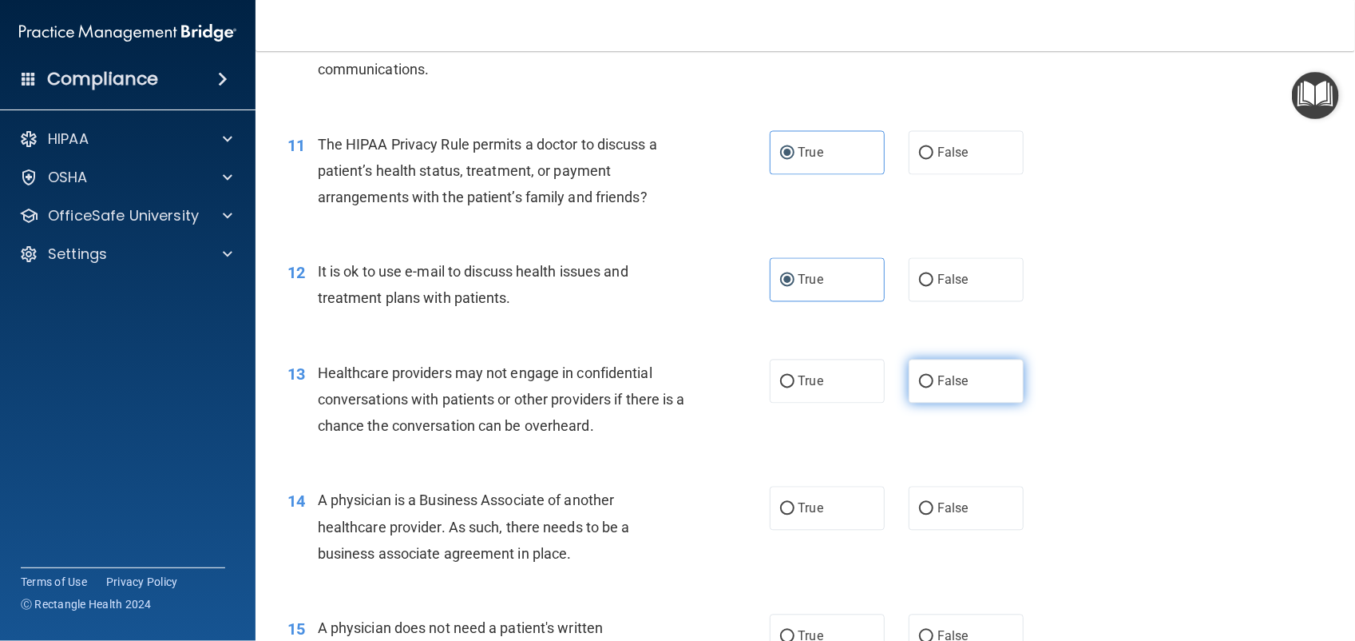
click at [934, 388] on input "False" at bounding box center [926, 382] width 14 height 12
radio input "true"
click at [948, 518] on label "False" at bounding box center [966, 508] width 115 height 44
click at [934, 515] on input "False" at bounding box center [926, 509] width 14 height 12
radio input "true"
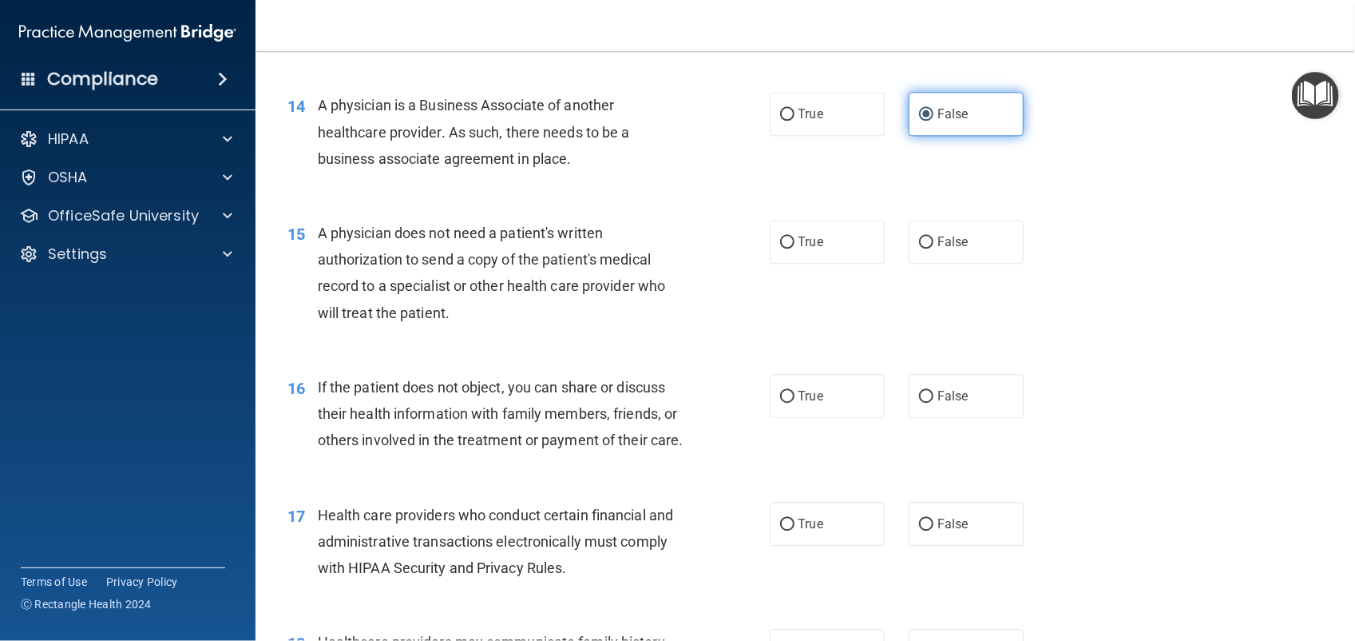
scroll to position [1750, 0]
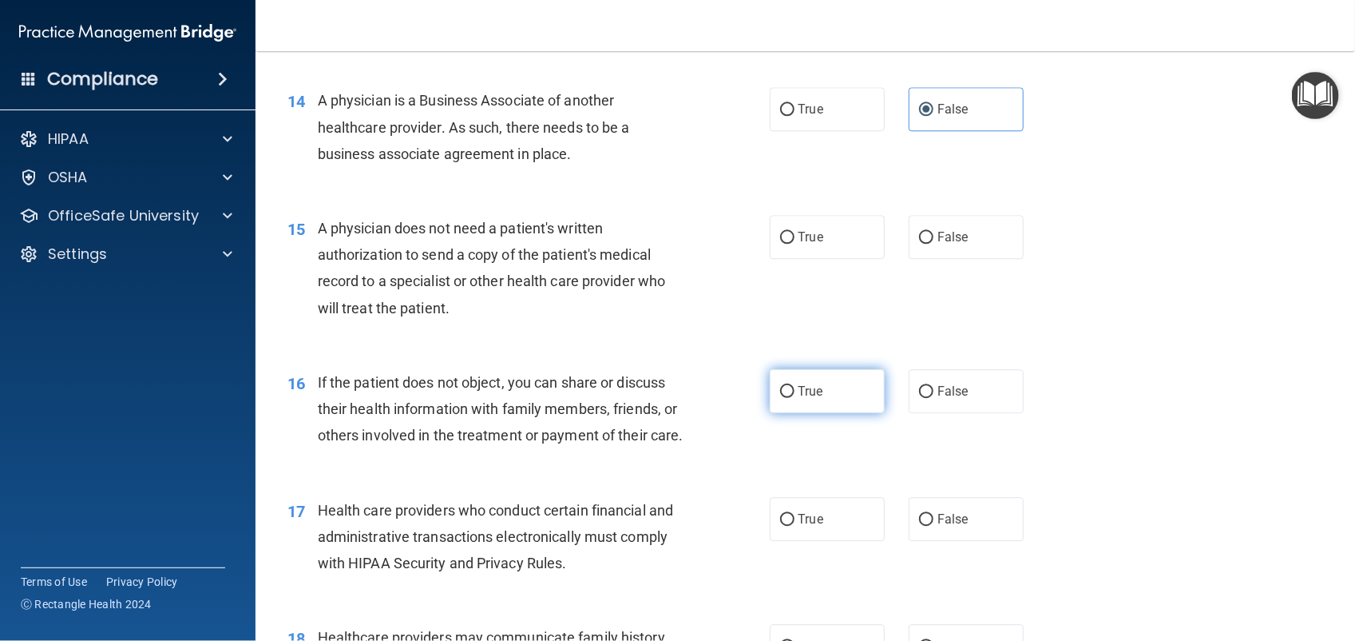
click at [821, 407] on label "True" at bounding box center [827, 391] width 115 height 44
click at [795, 398] on input "True" at bounding box center [787, 392] width 14 height 12
radio input "true"
click at [819, 244] on label "True" at bounding box center [827, 237] width 115 height 44
click at [795, 244] on input "True" at bounding box center [787, 238] width 14 height 12
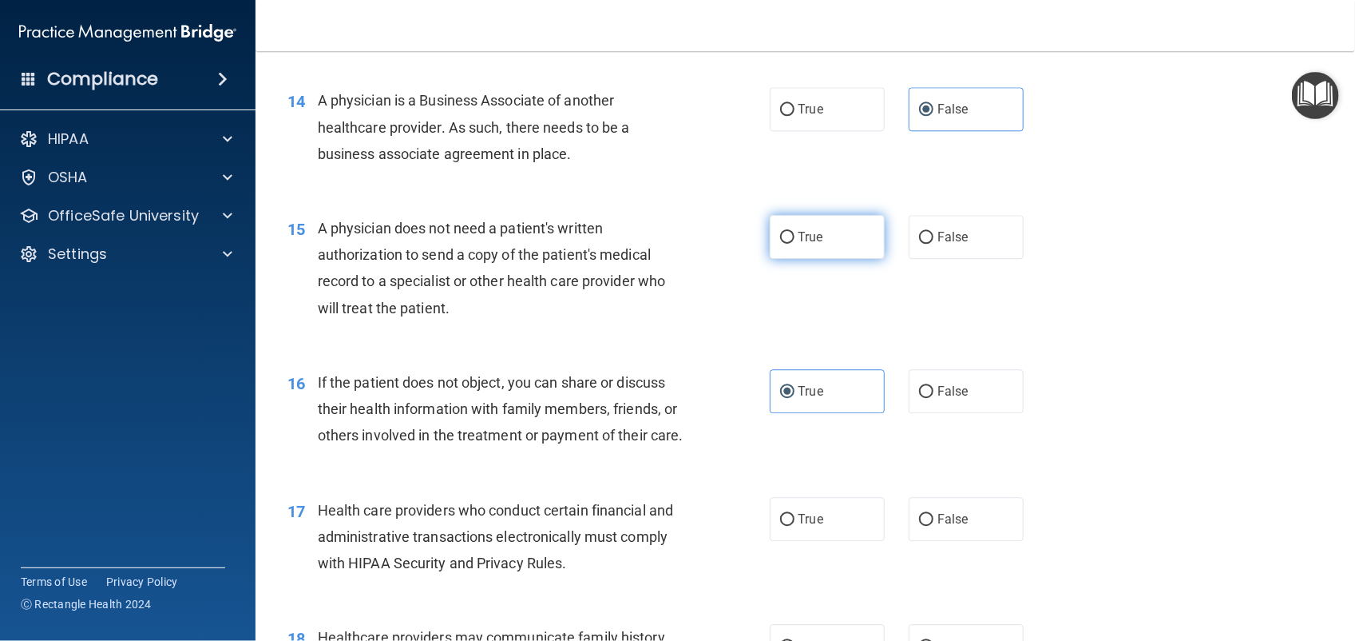
radio input "true"
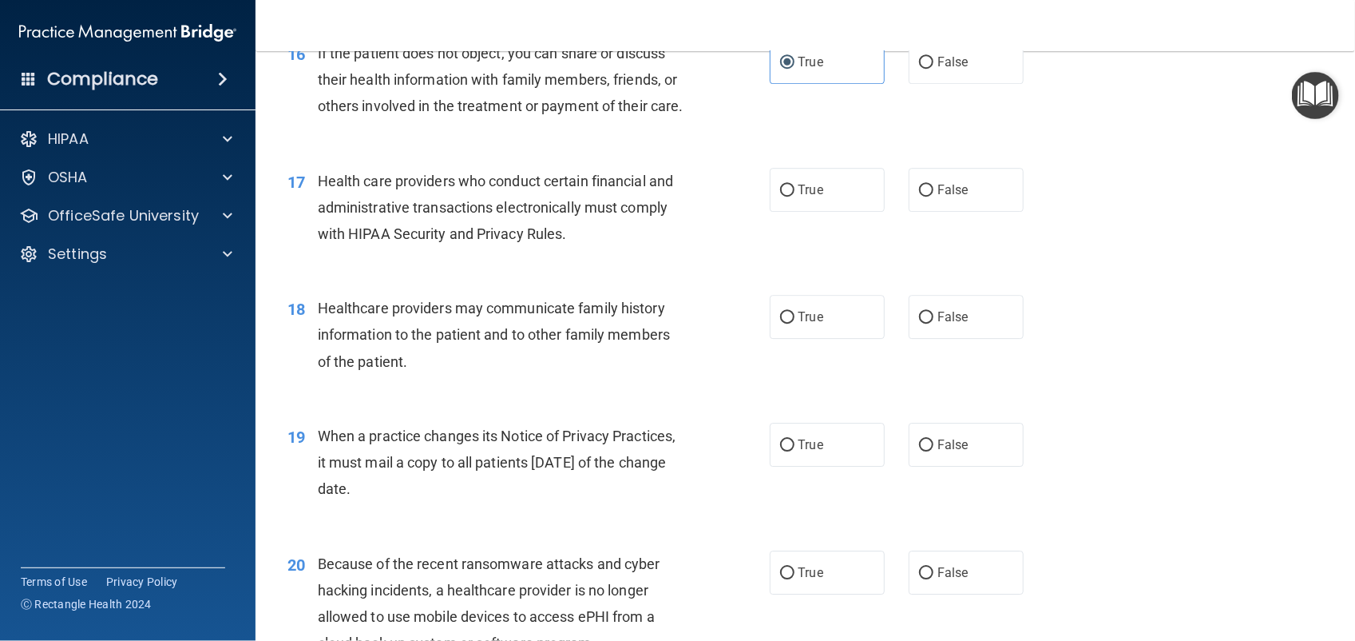
scroll to position [2081, 0]
click at [959, 464] on label "False" at bounding box center [966, 442] width 115 height 44
click at [934, 449] on input "False" at bounding box center [926, 443] width 14 height 12
radio input "true"
click at [950, 322] on span "False" at bounding box center [953, 314] width 31 height 15
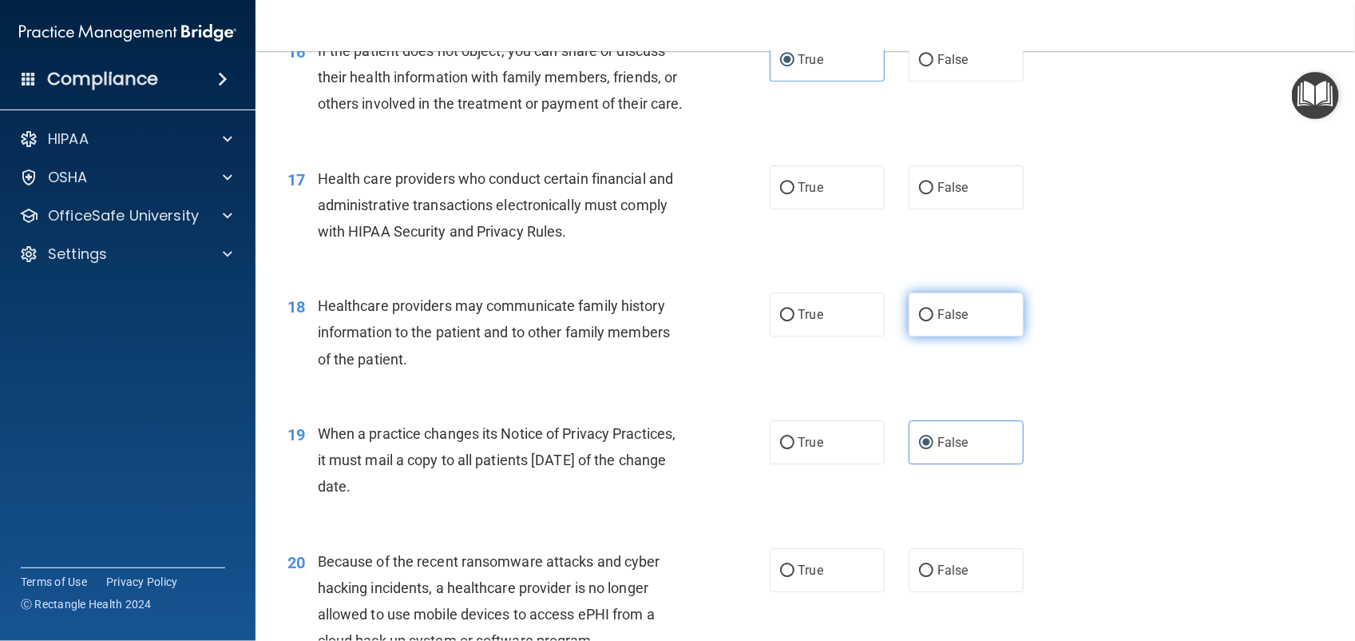
click at [934, 321] on input "False" at bounding box center [926, 315] width 14 height 12
radio input "true"
click at [807, 209] on label "True" at bounding box center [827, 187] width 115 height 44
click at [795, 194] on input "True" at bounding box center [787, 188] width 14 height 12
radio input "true"
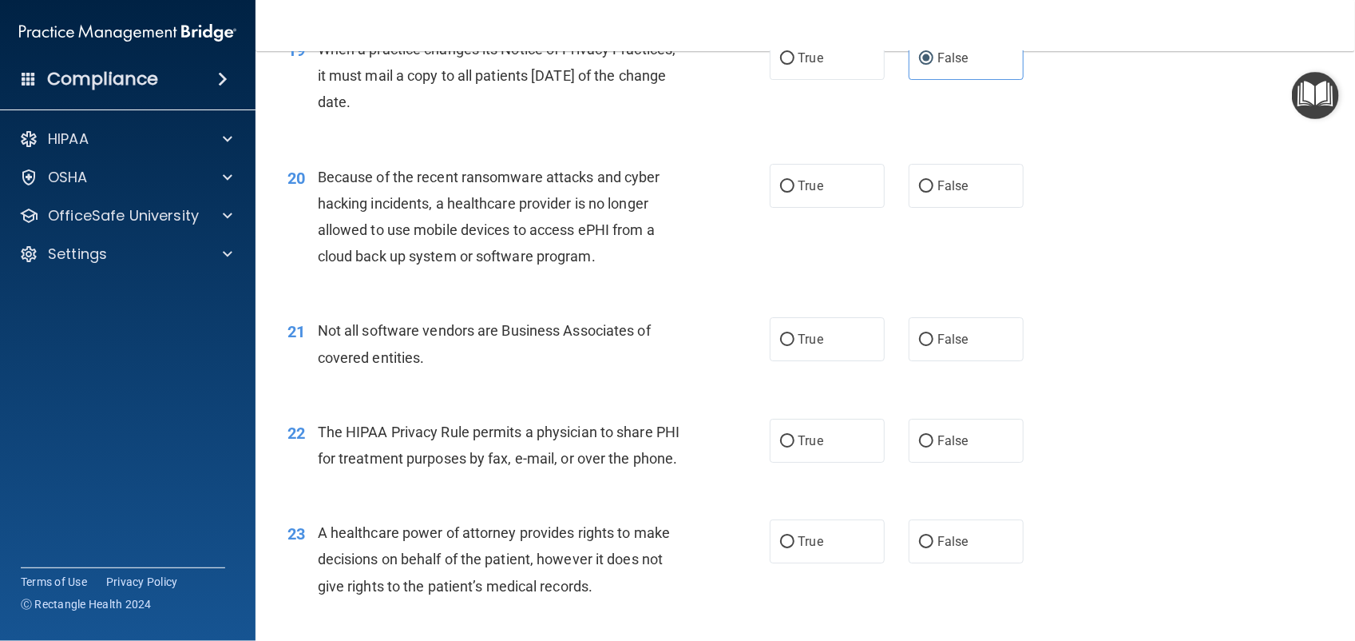
scroll to position [2477, 0]
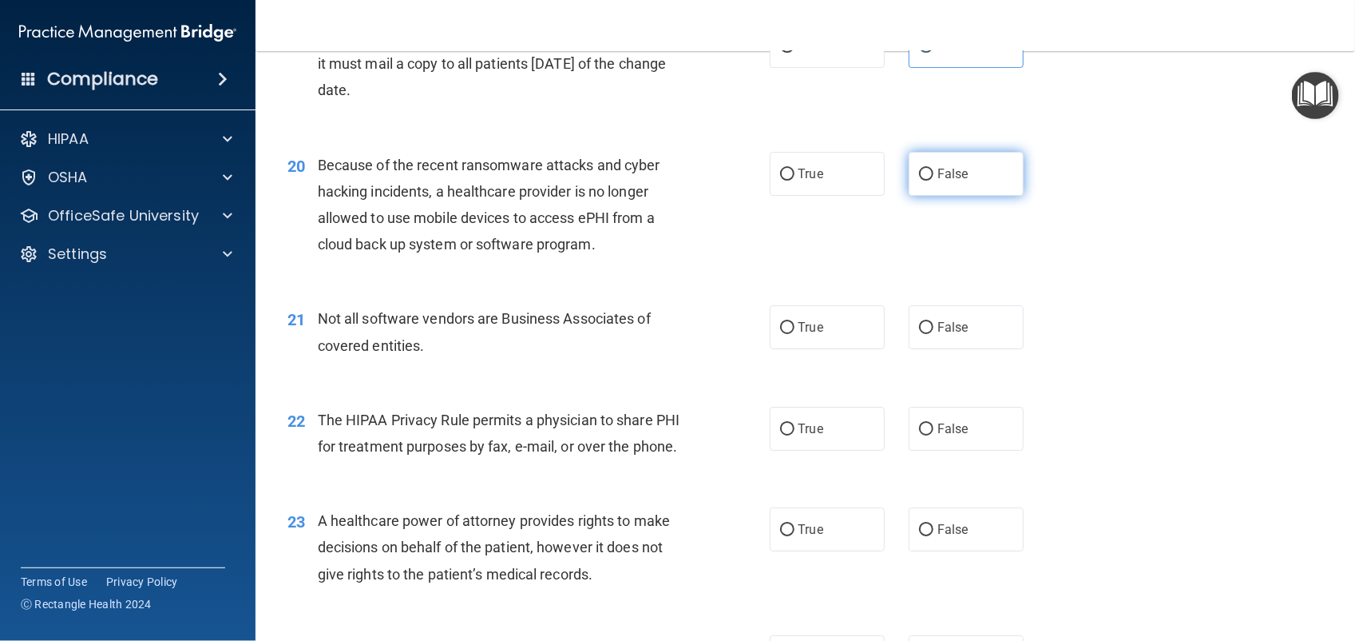
click at [946, 196] on label "False" at bounding box center [966, 174] width 115 height 44
click at [934, 180] on input "False" at bounding box center [926, 175] width 14 height 12
radio input "true"
click at [817, 349] on label "True" at bounding box center [827, 327] width 115 height 44
click at [795, 334] on input "True" at bounding box center [787, 328] width 14 height 12
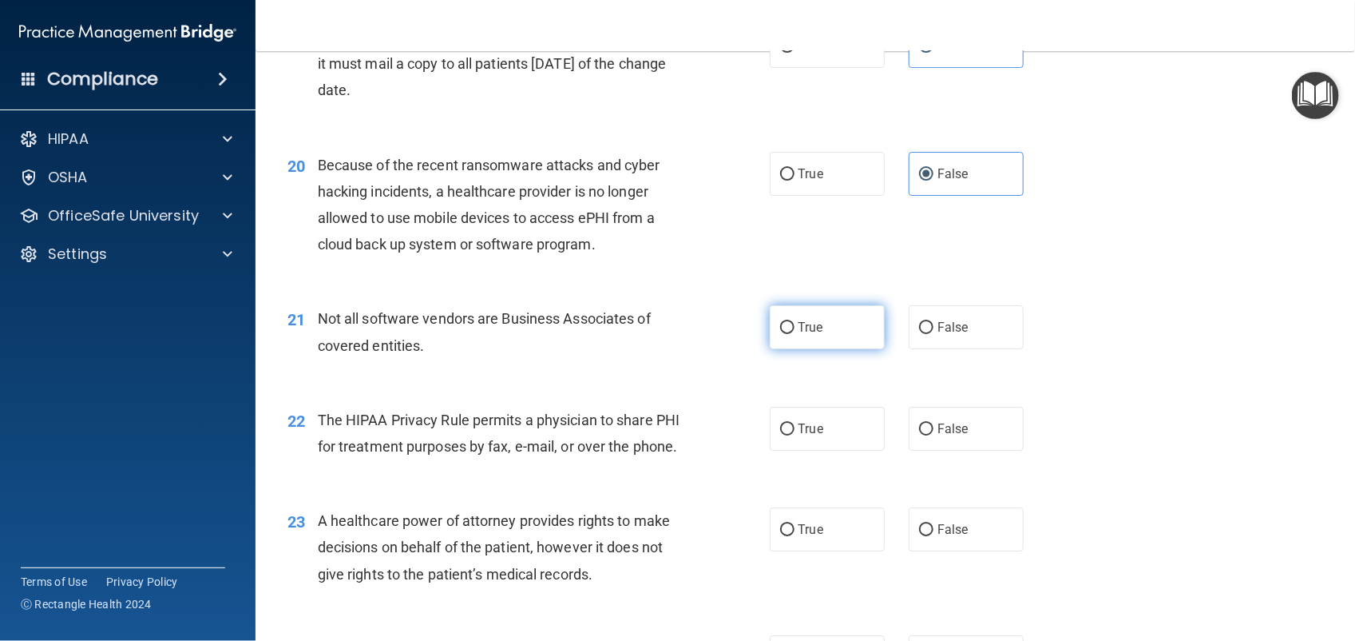
radio input "true"
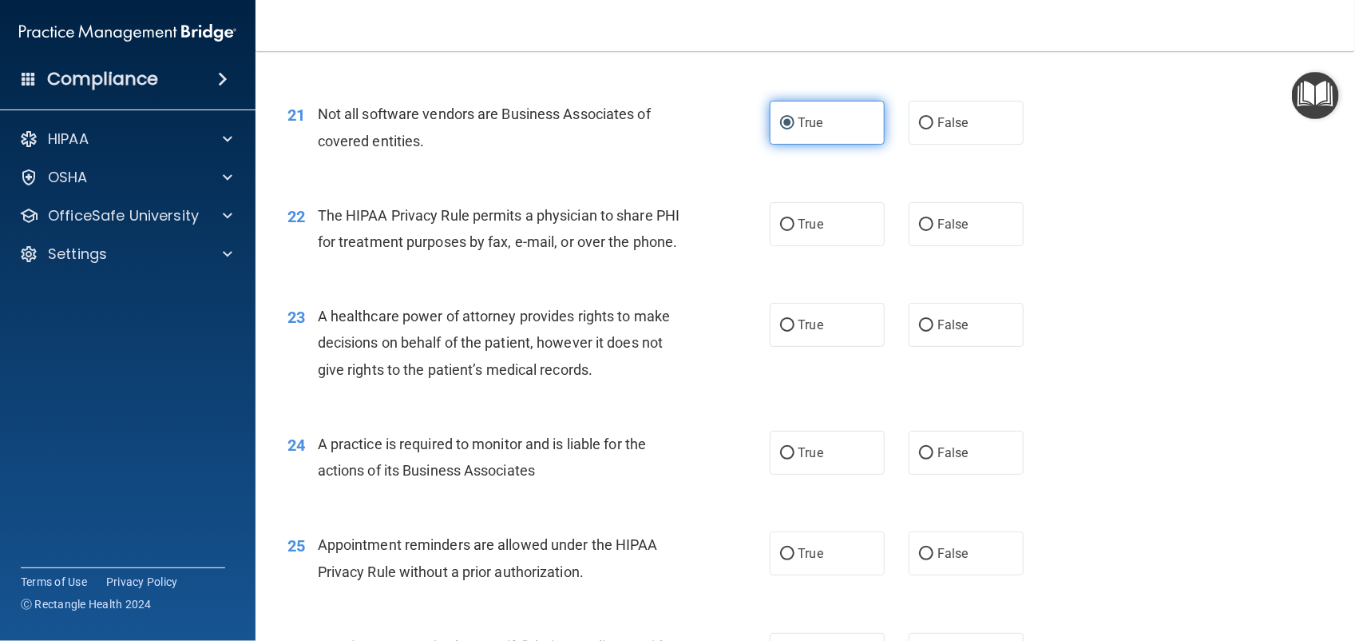
scroll to position [2691, 0]
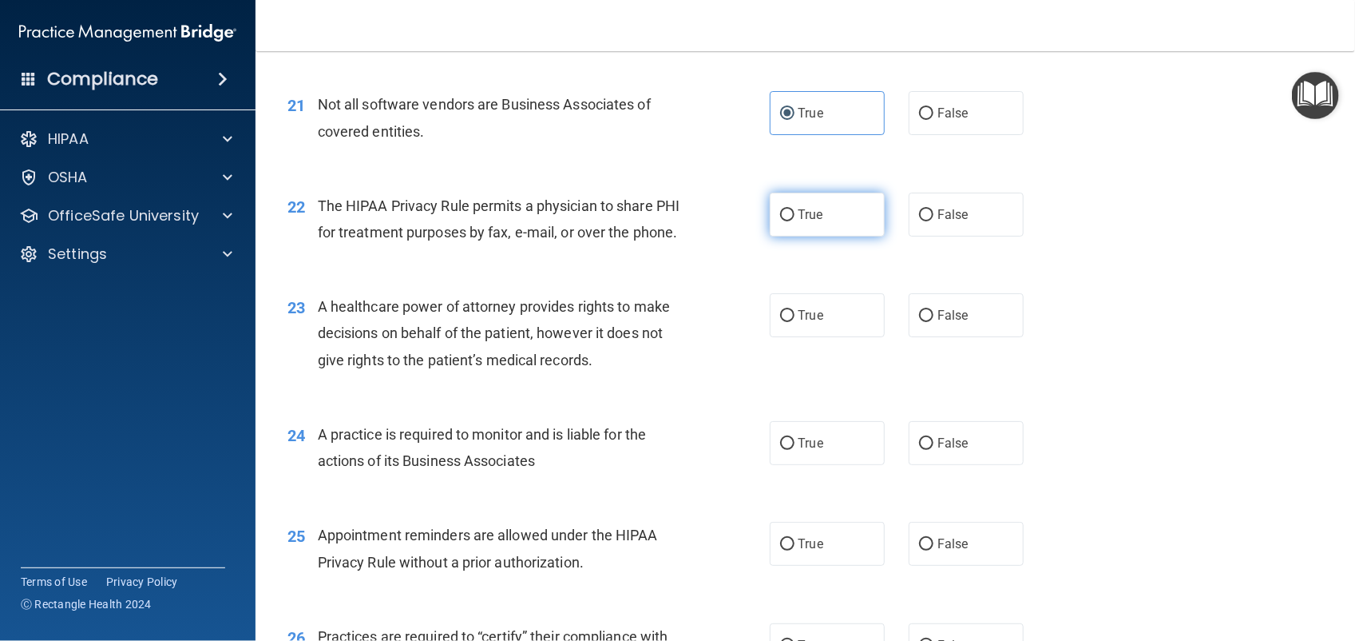
click at [820, 236] on label "True" at bounding box center [827, 214] width 115 height 44
click at [795, 221] on input "True" at bounding box center [787, 215] width 14 height 12
radio input "true"
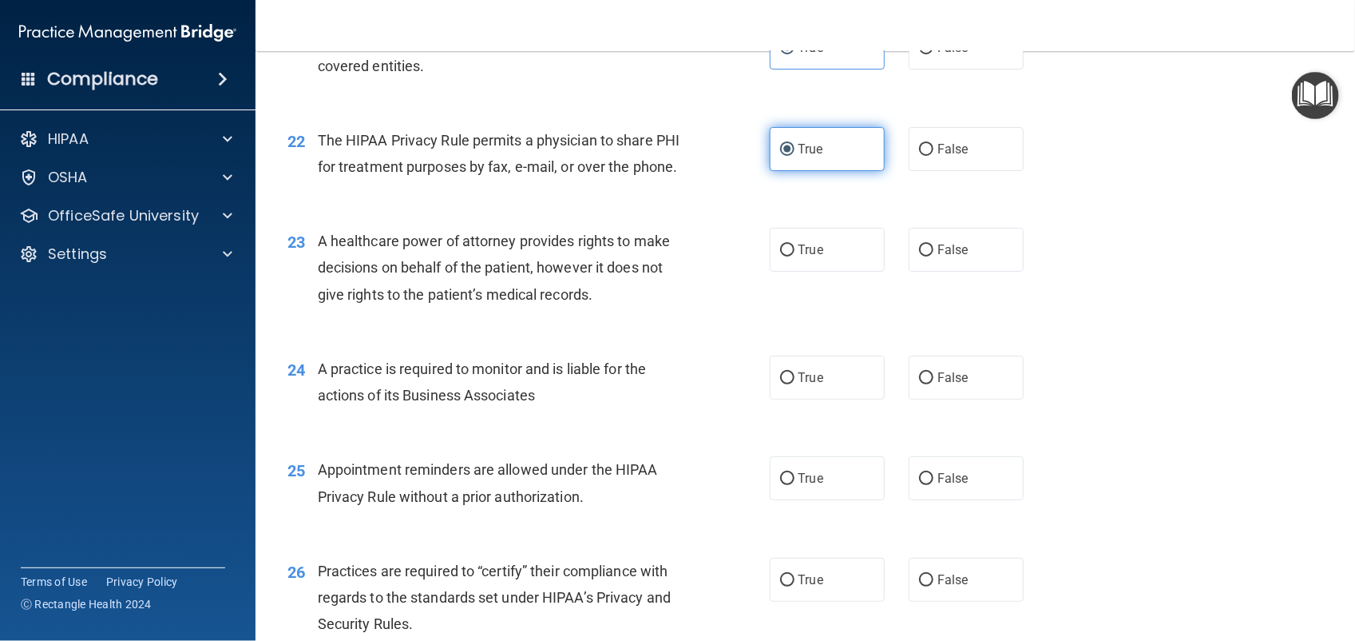
scroll to position [2798, 0]
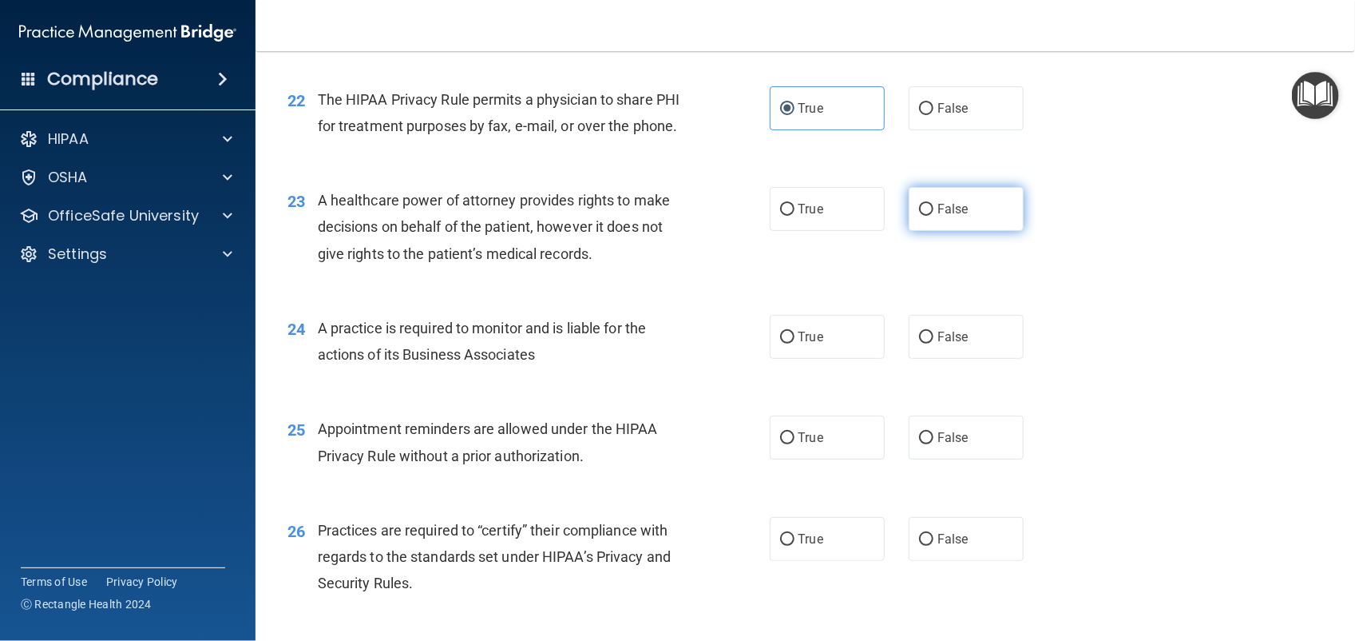
click at [921, 216] on input "False" at bounding box center [926, 210] width 14 height 12
radio input "true"
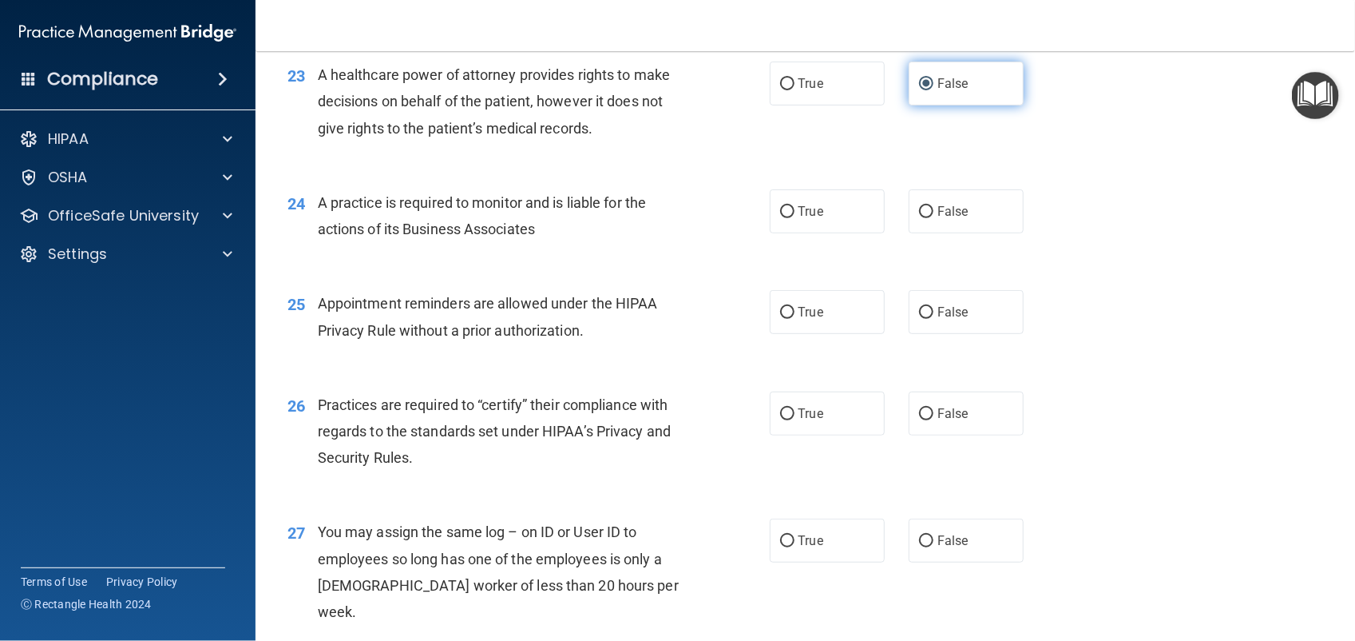
scroll to position [2925, 0]
click at [951, 232] on label "False" at bounding box center [966, 210] width 115 height 44
click at [934, 216] on input "False" at bounding box center [926, 210] width 14 height 12
radio input "true"
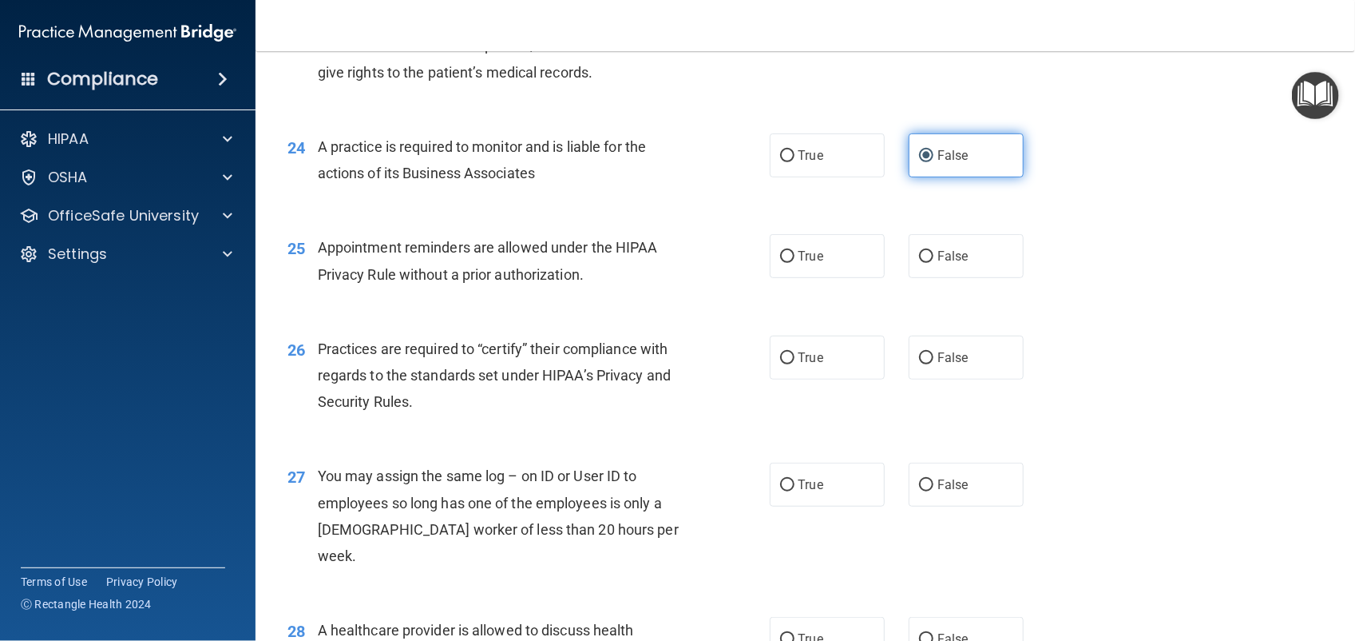
scroll to position [3027, 0]
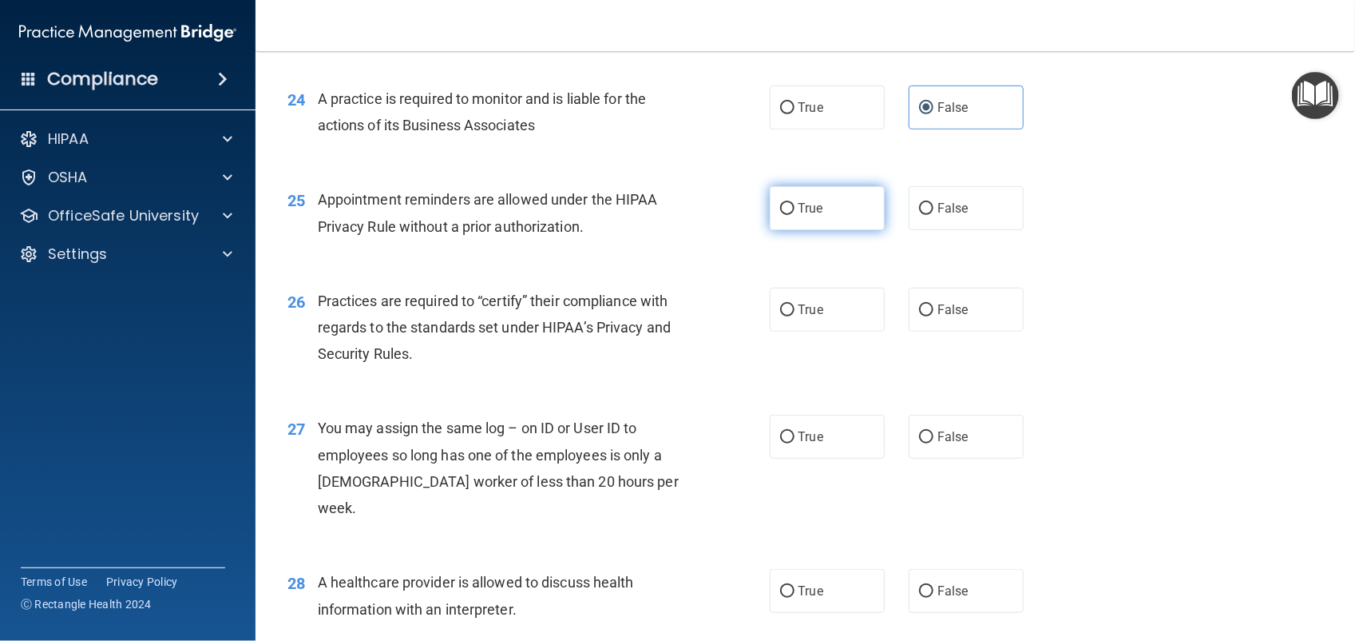
click at [833, 230] on label "True" at bounding box center [827, 208] width 115 height 44
click at [795, 215] on input "True" at bounding box center [787, 209] width 14 height 12
radio input "true"
click at [979, 331] on label "False" at bounding box center [966, 310] width 115 height 44
click at [934, 316] on input "False" at bounding box center [926, 310] width 14 height 12
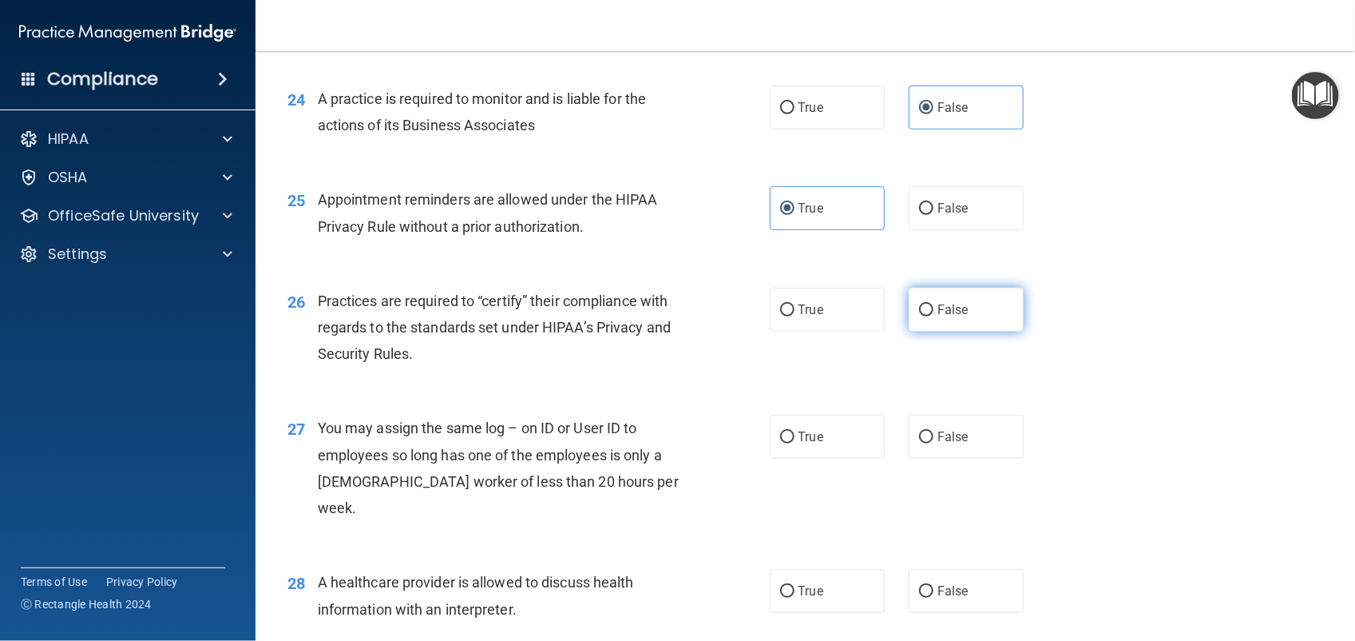
radio input "true"
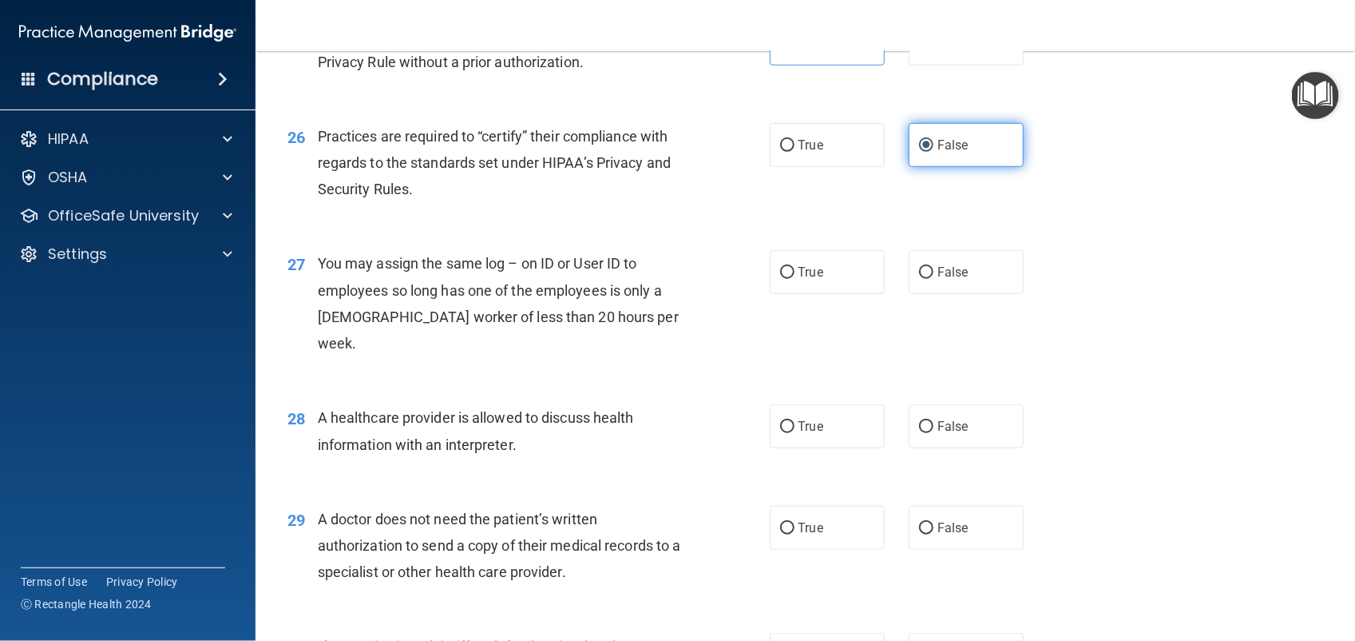
scroll to position [3193, 0]
click at [982, 292] on label "False" at bounding box center [966, 270] width 115 height 44
click at [934, 277] on input "False" at bounding box center [926, 271] width 14 height 12
radio input "true"
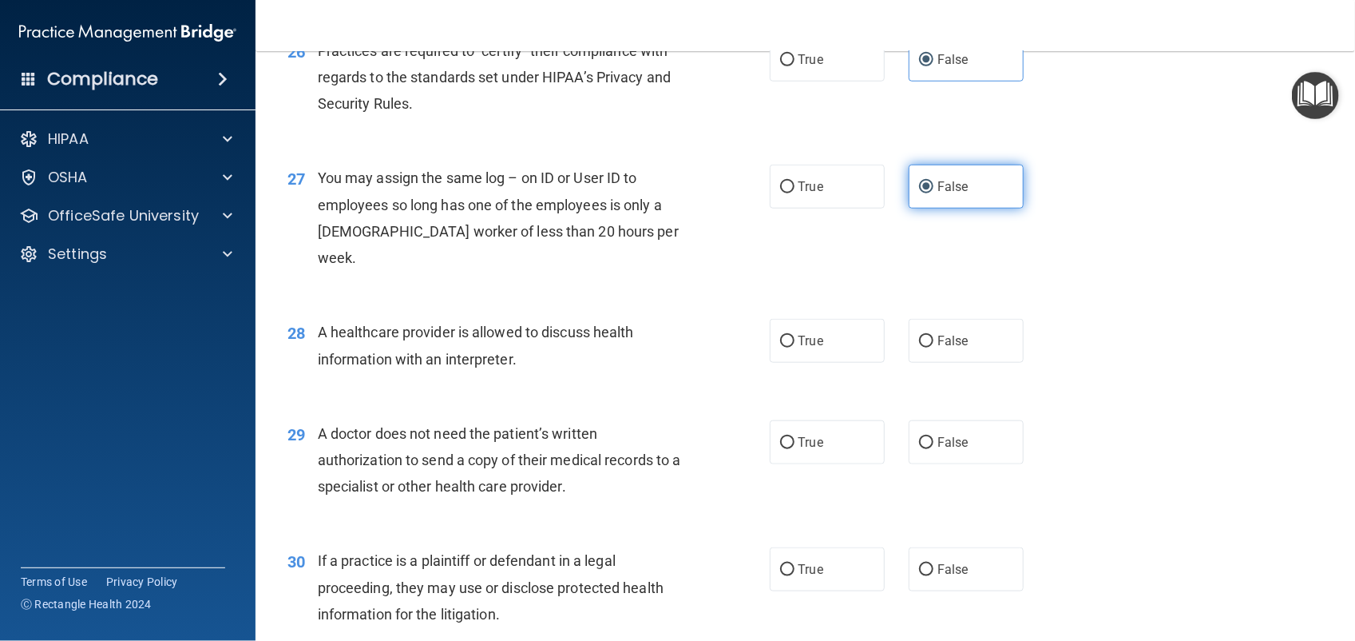
scroll to position [3354, 0]
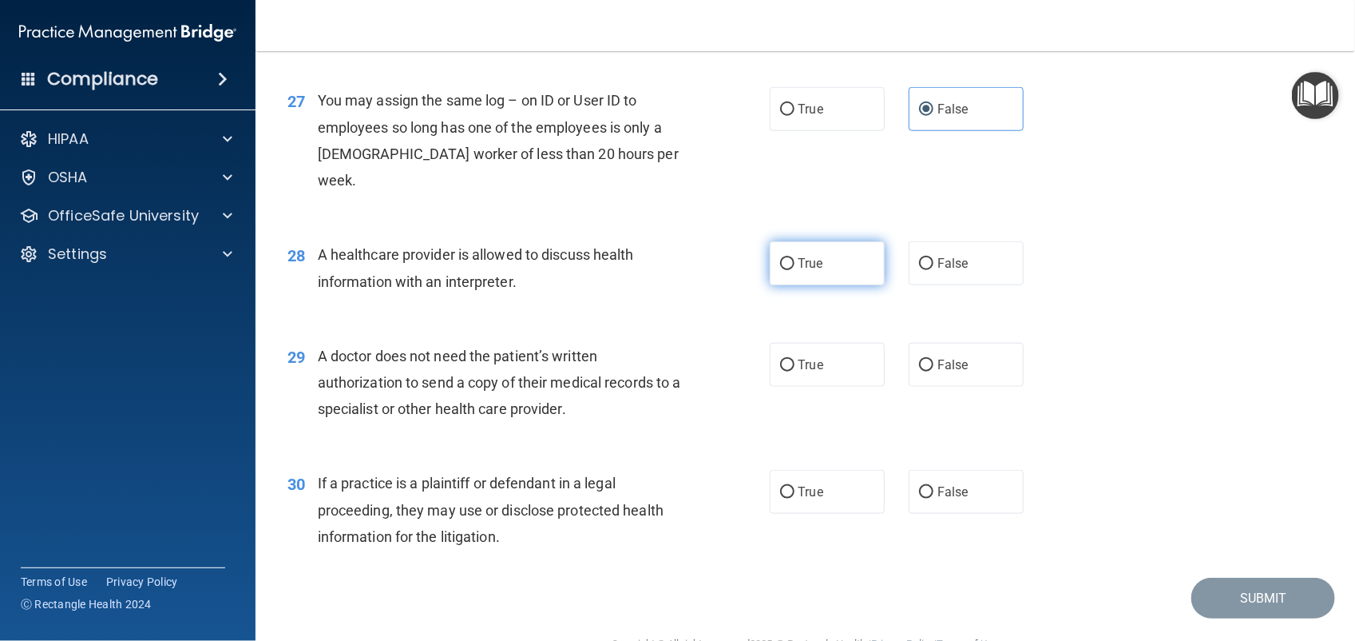
click at [839, 285] on label "True" at bounding box center [827, 263] width 115 height 44
click at [795, 270] on input "True" at bounding box center [787, 264] width 14 height 12
radio input "true"
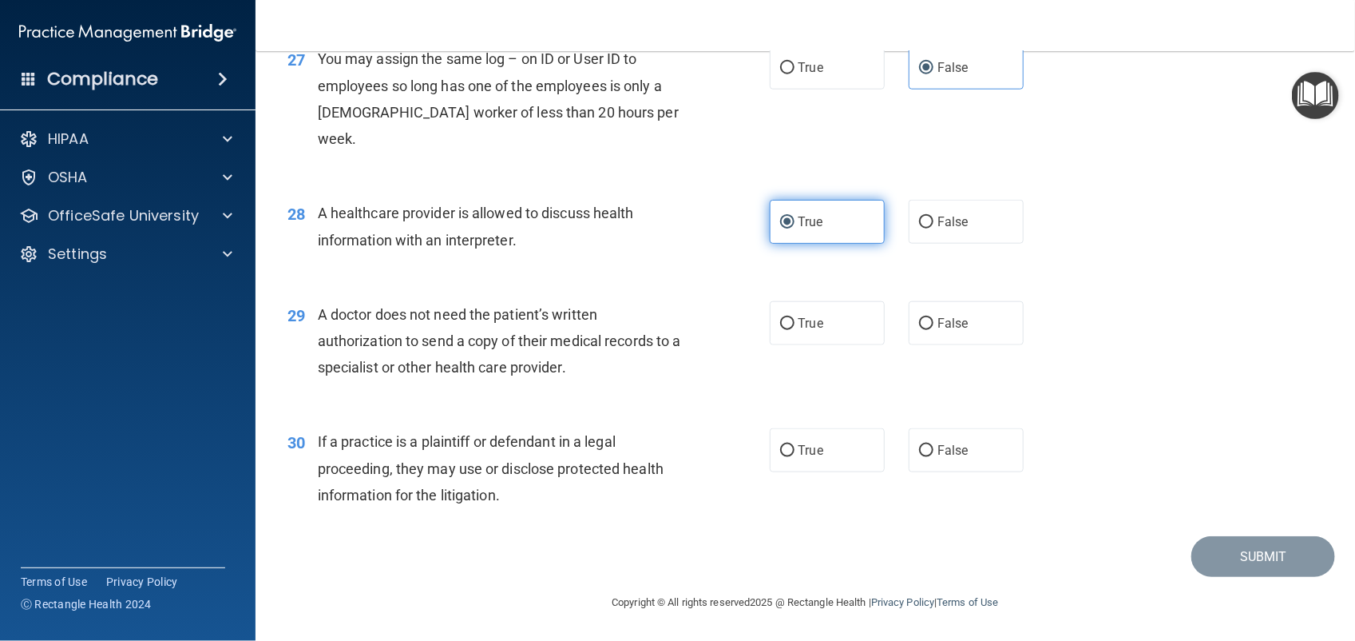
scroll to position [3419, 0]
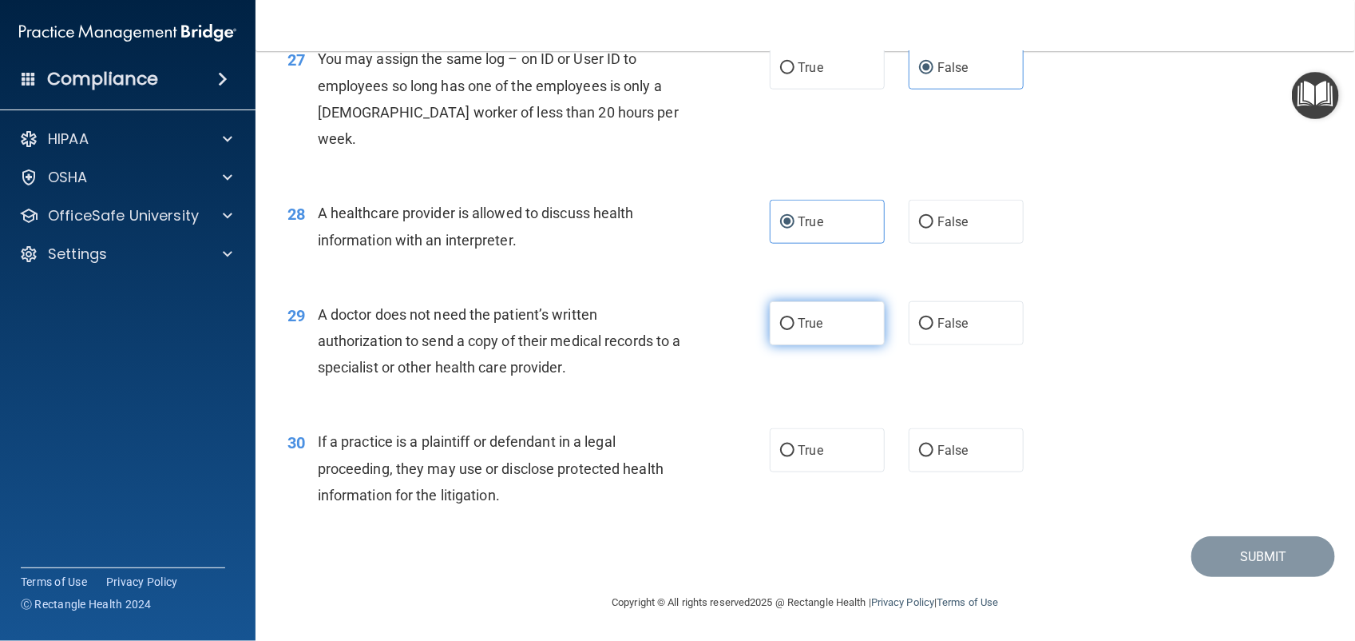
click at [831, 323] on label "True" at bounding box center [827, 323] width 115 height 44
click at [795, 323] on input "True" at bounding box center [787, 324] width 14 height 12
radio input "true"
click at [922, 456] on input "False" at bounding box center [926, 451] width 14 height 12
radio input "true"
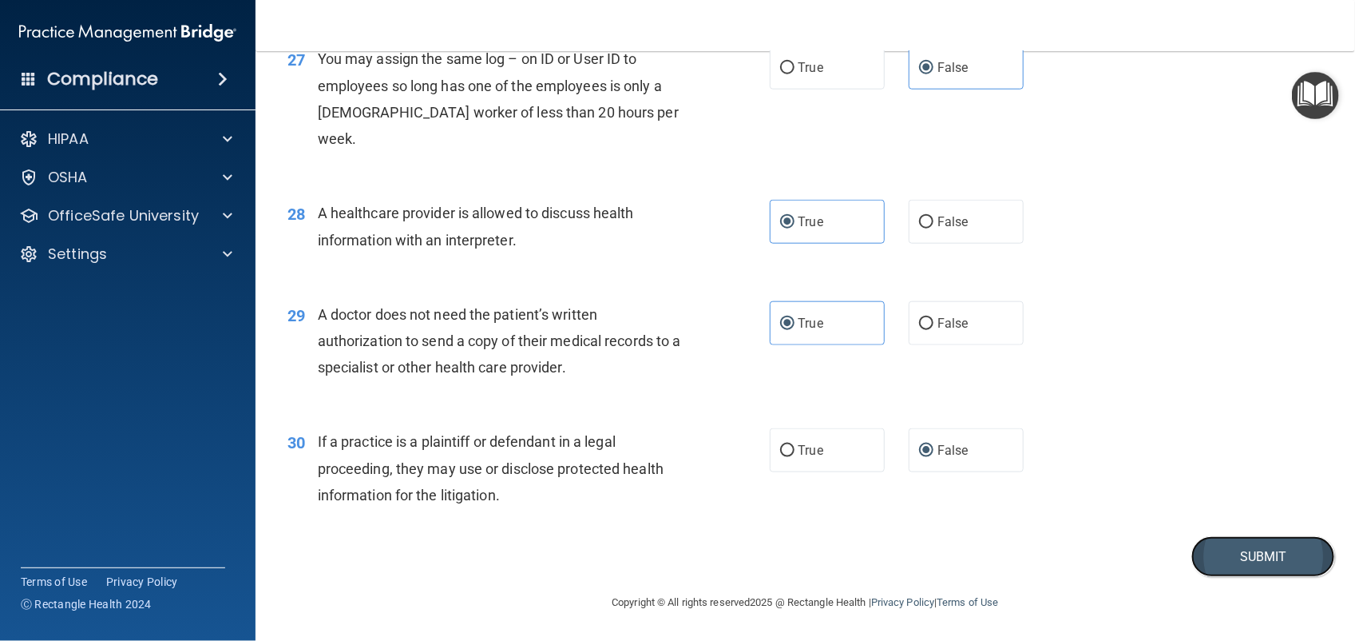
click at [1247, 563] on button "Submit" at bounding box center [1264, 556] width 144 height 41
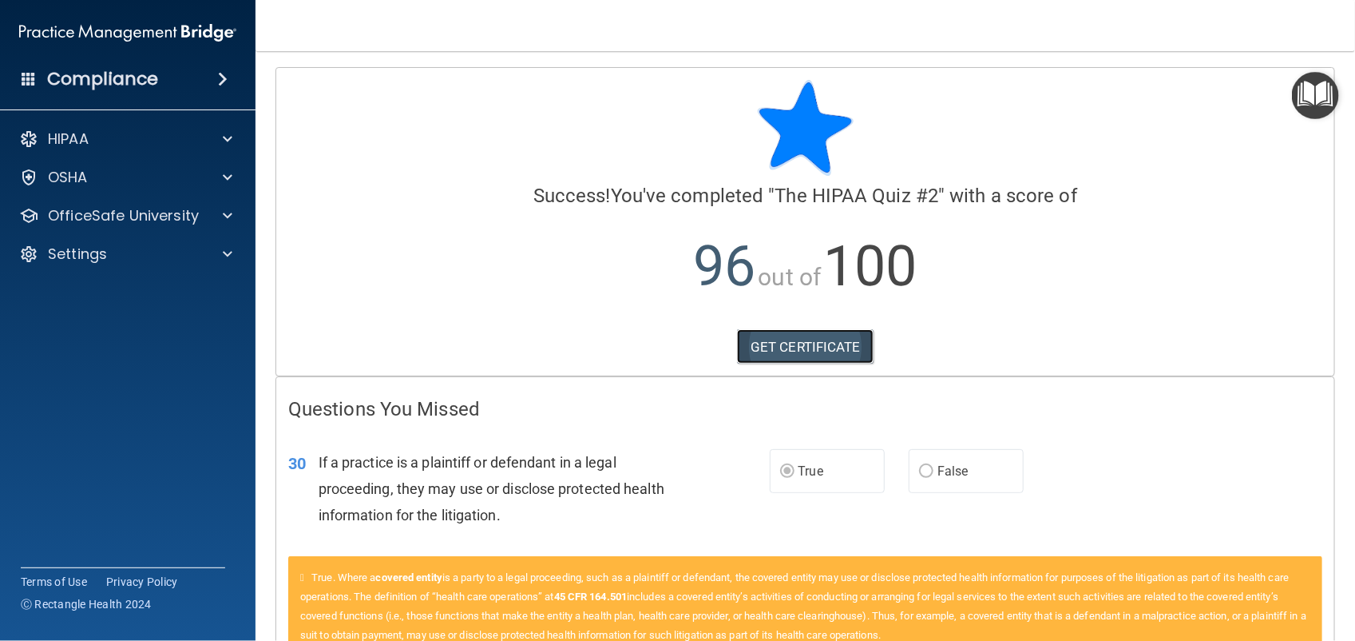
click at [825, 348] on link "GET CERTIFICATE" at bounding box center [805, 346] width 137 height 35
click at [182, 221] on p "OfficeSafe University" at bounding box center [123, 215] width 151 height 19
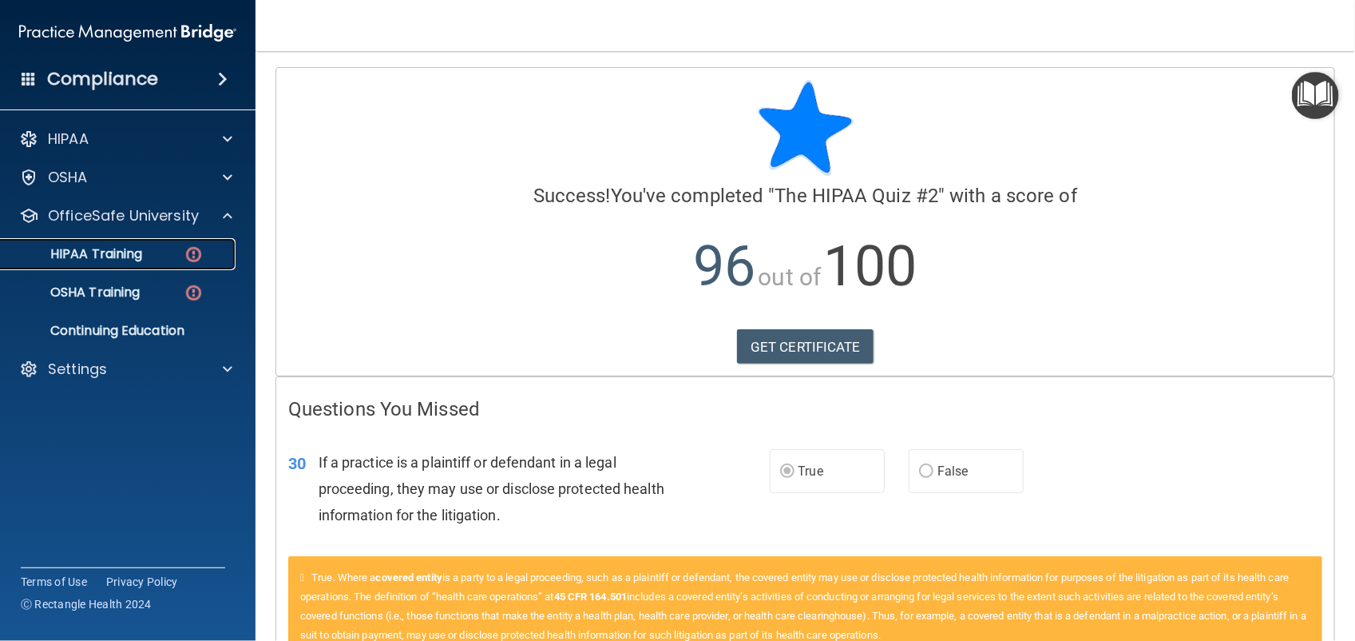
click at [164, 261] on div "HIPAA Training" at bounding box center [119, 254] width 218 height 16
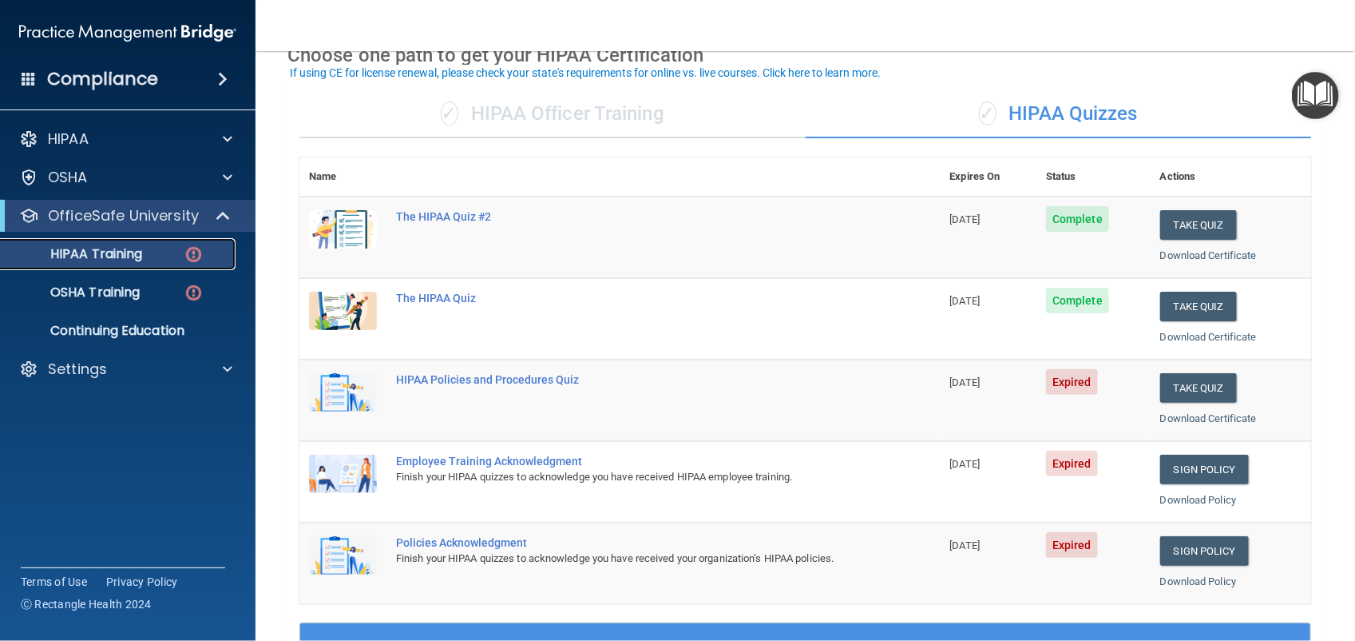
scroll to position [92, 0]
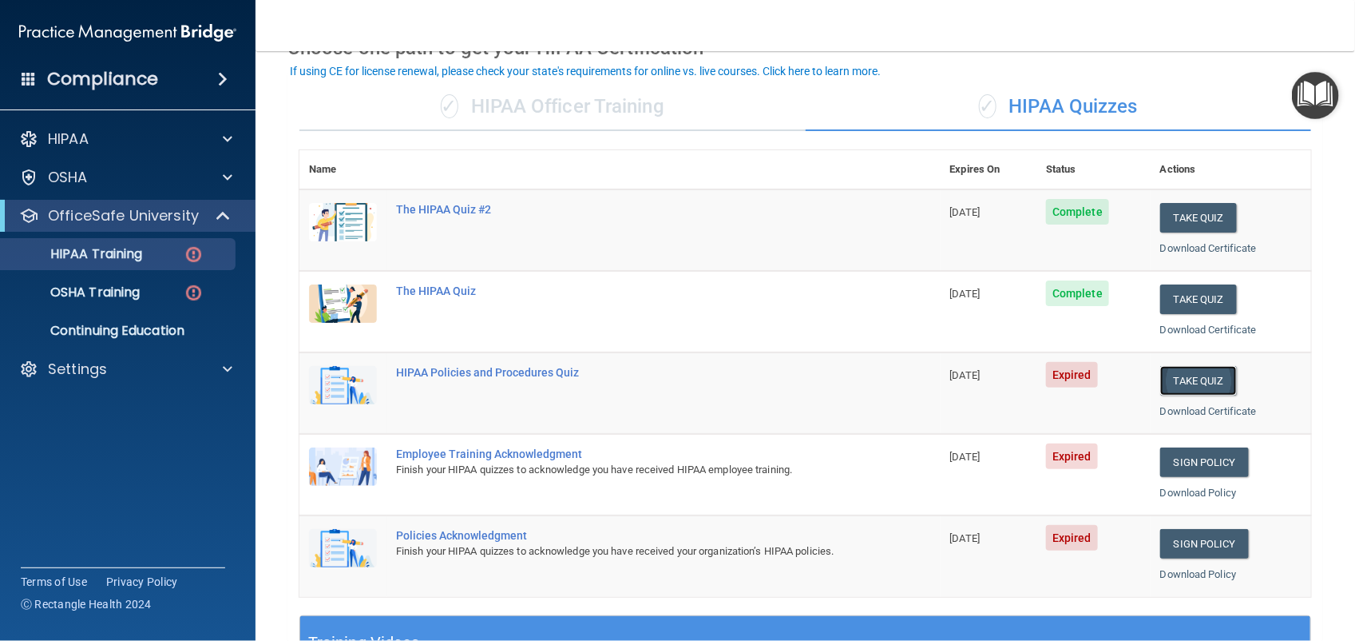
click at [1199, 386] on button "Take Quiz" at bounding box center [1198, 381] width 77 height 30
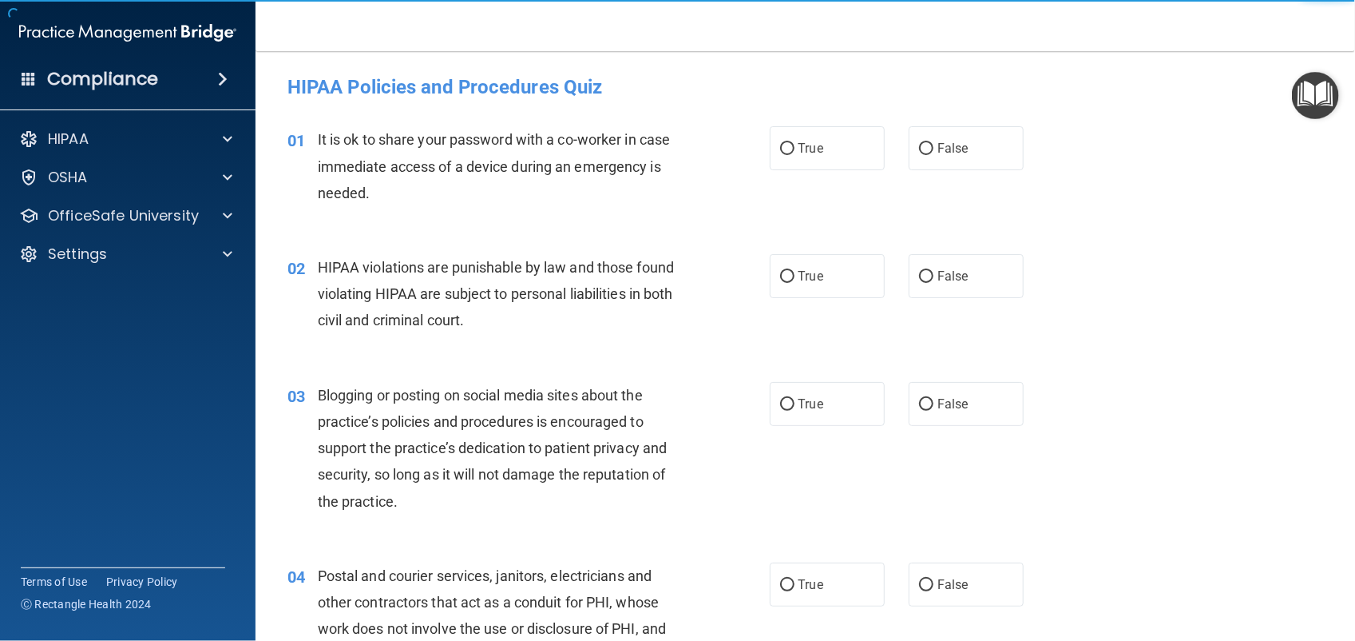
scroll to position [6, 0]
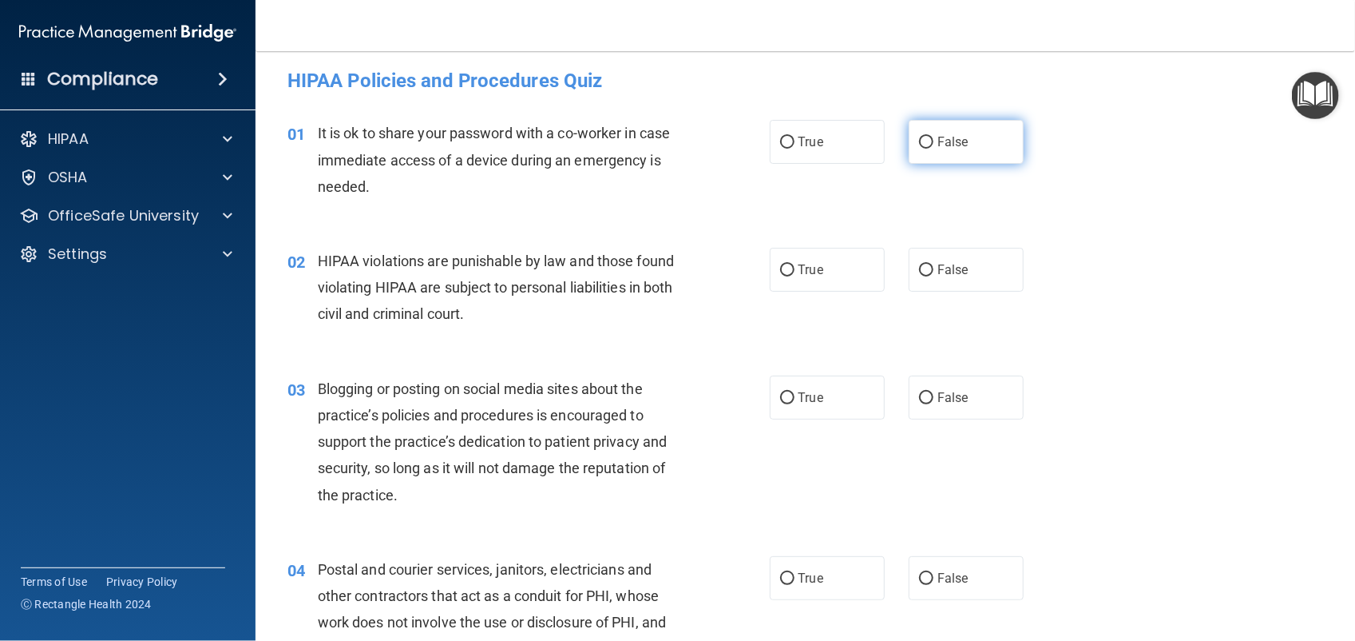
click at [942, 156] on label "False" at bounding box center [966, 142] width 115 height 44
click at [934, 149] on input "False" at bounding box center [926, 143] width 14 height 12
radio input "true"
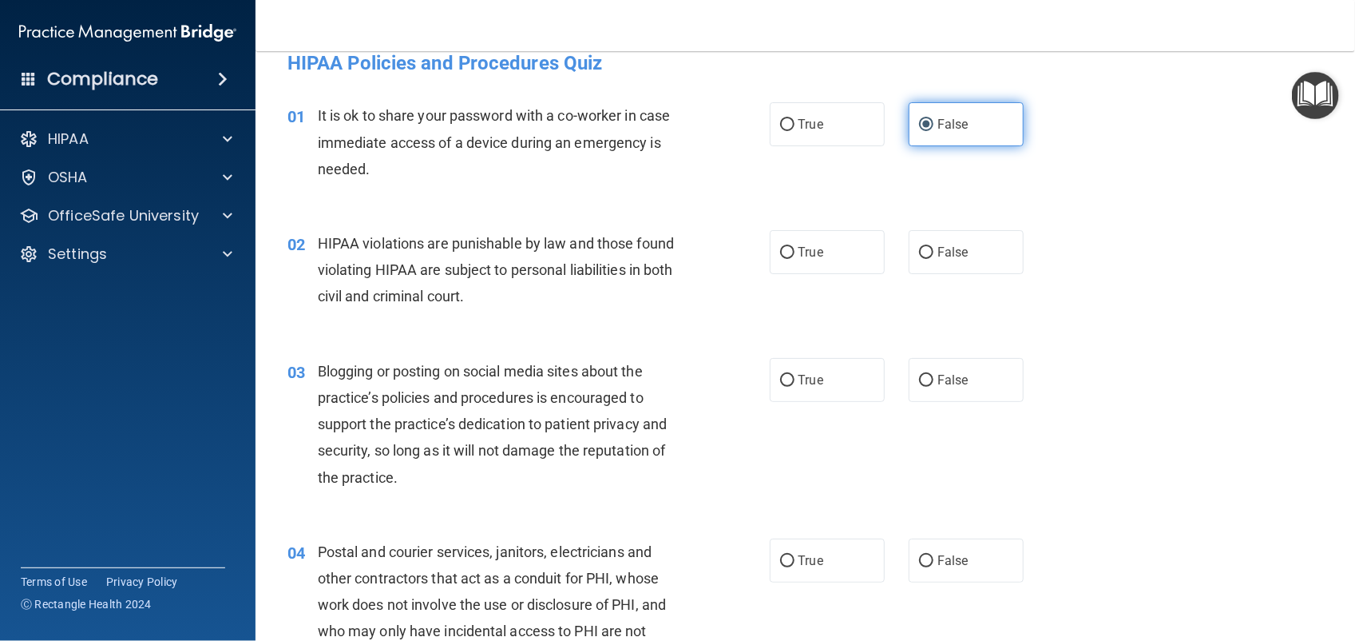
scroll to position [28, 0]
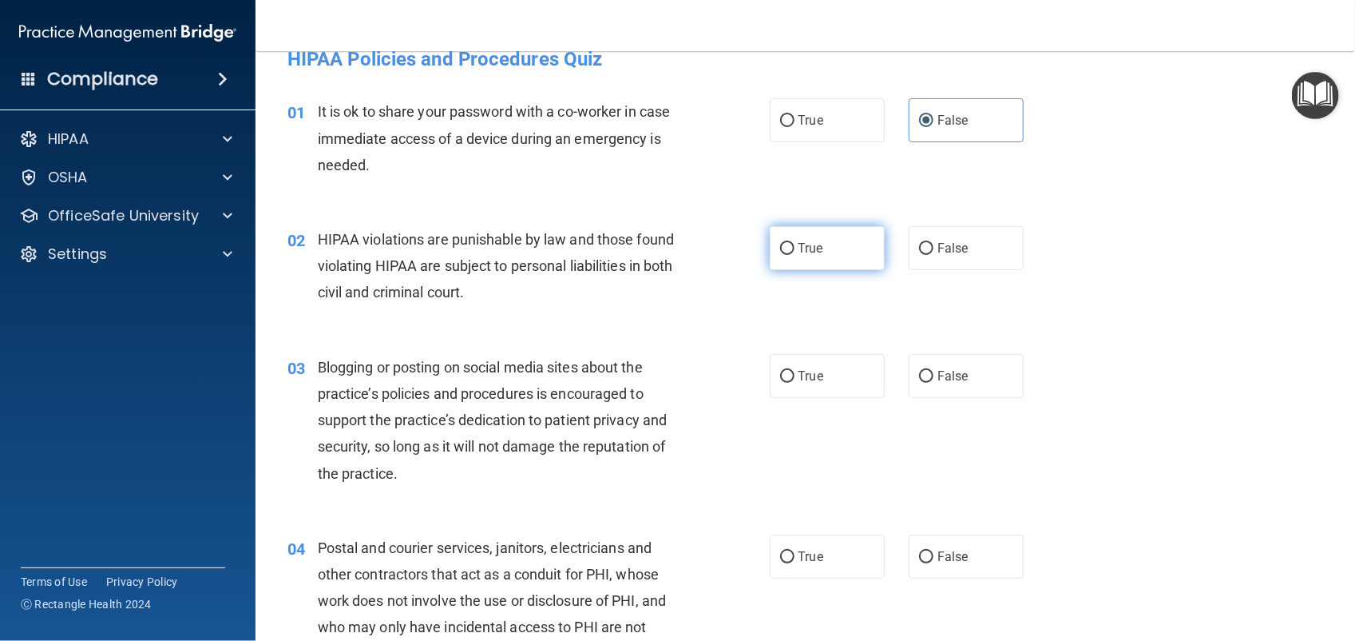
click at [821, 240] on label "True" at bounding box center [827, 248] width 115 height 44
click at [795, 243] on input "True" at bounding box center [787, 249] width 14 height 12
radio input "true"
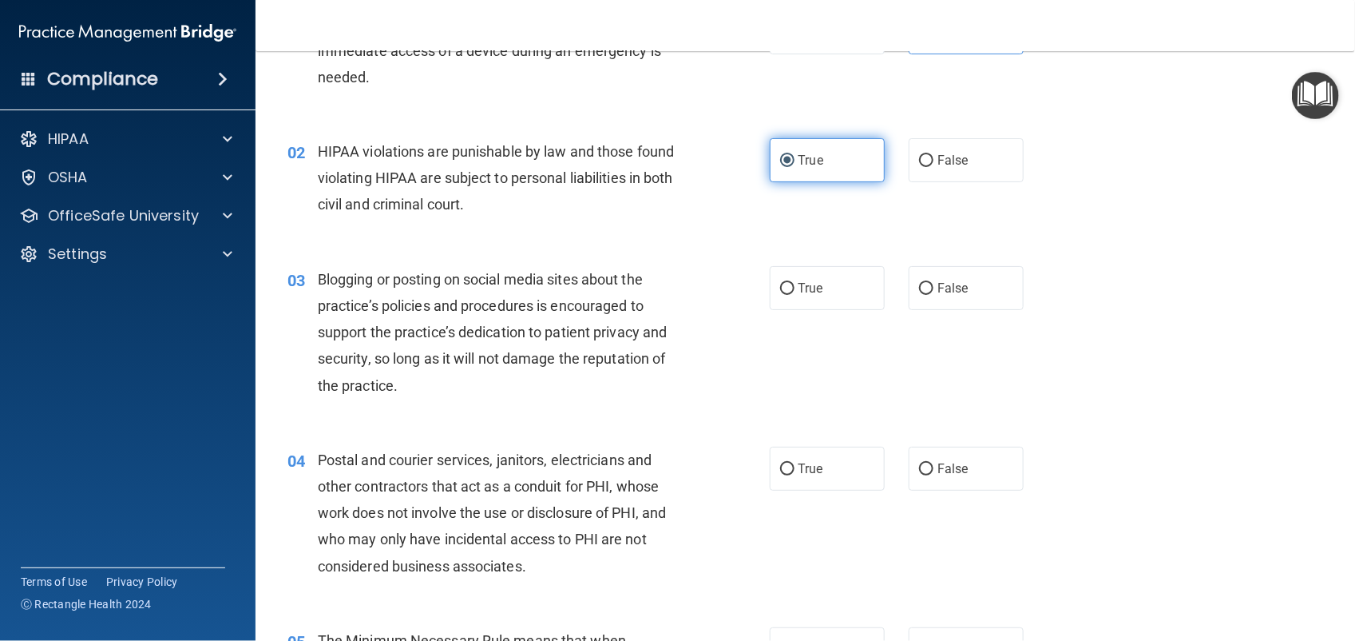
scroll to position [114, 0]
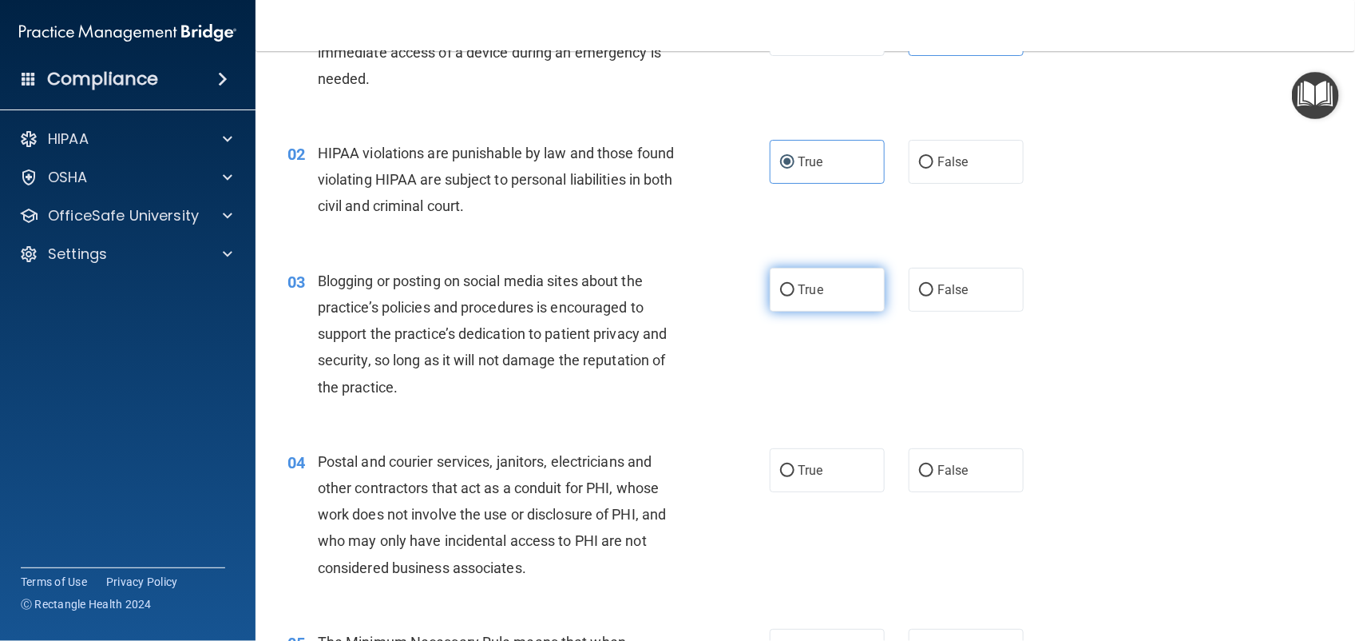
click at [820, 292] on label "True" at bounding box center [827, 290] width 115 height 44
click at [795, 292] on input "True" at bounding box center [787, 290] width 14 height 12
radio input "true"
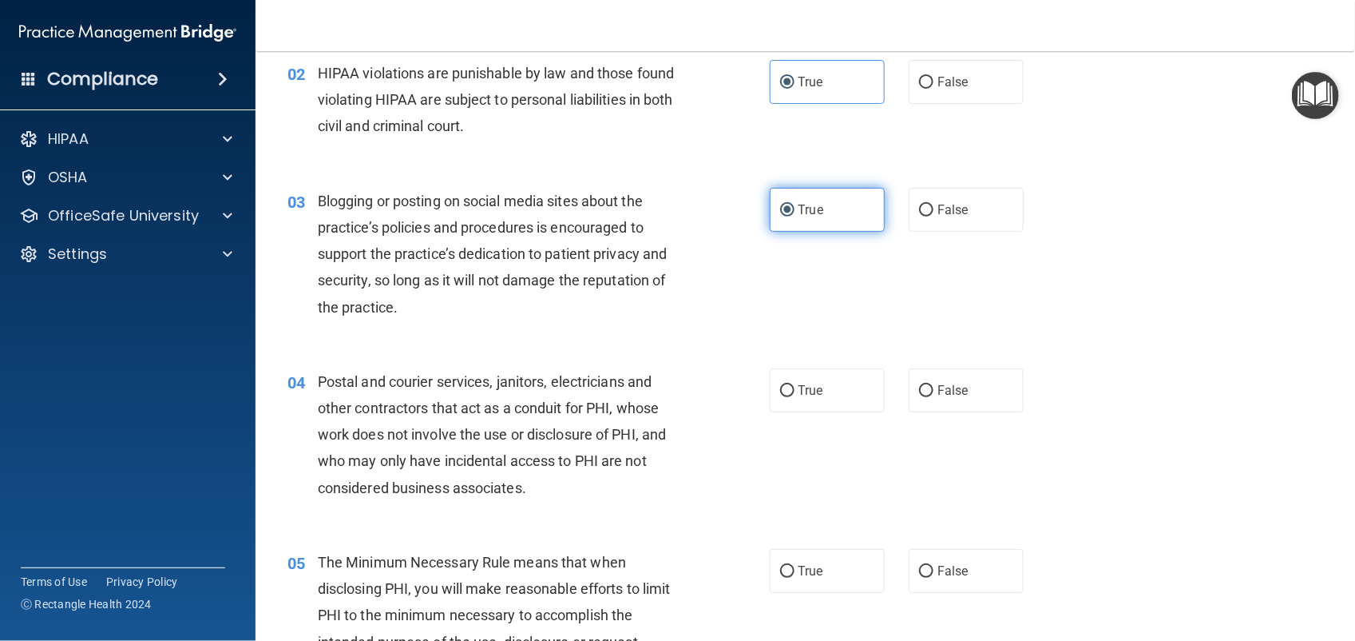
scroll to position [266, 0]
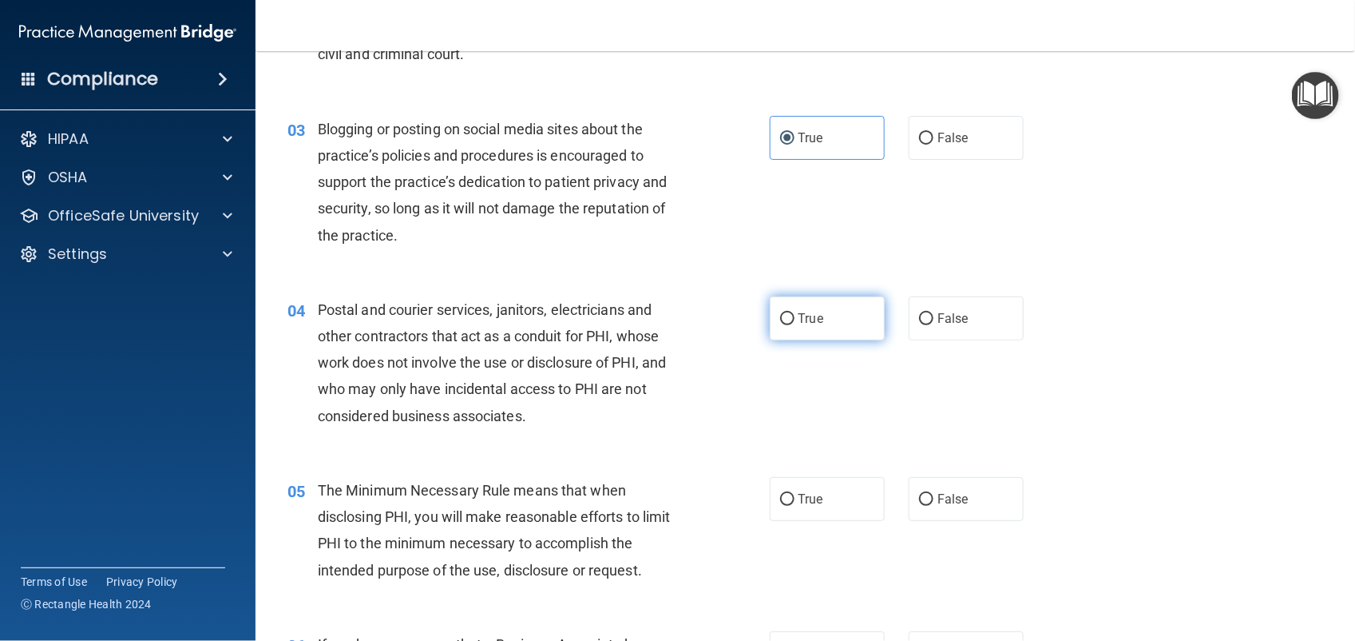
click at [839, 324] on label "True" at bounding box center [827, 318] width 115 height 44
click at [795, 324] on input "True" at bounding box center [787, 319] width 14 height 12
radio input "true"
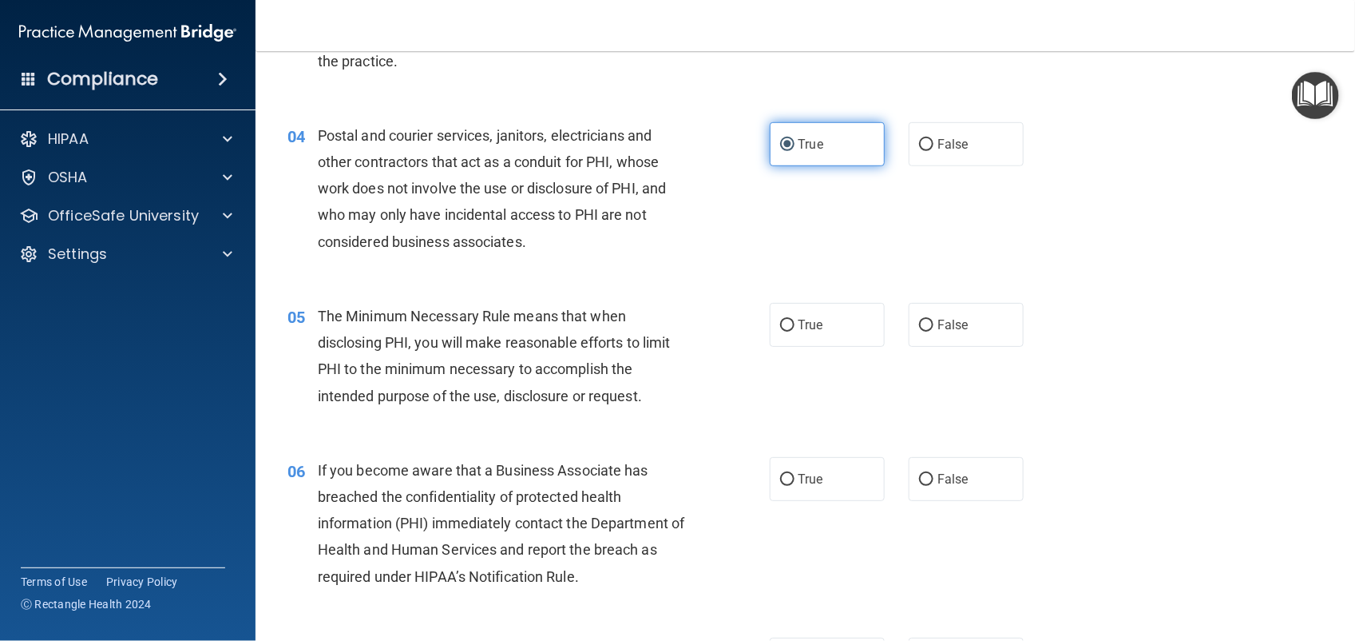
scroll to position [447, 0]
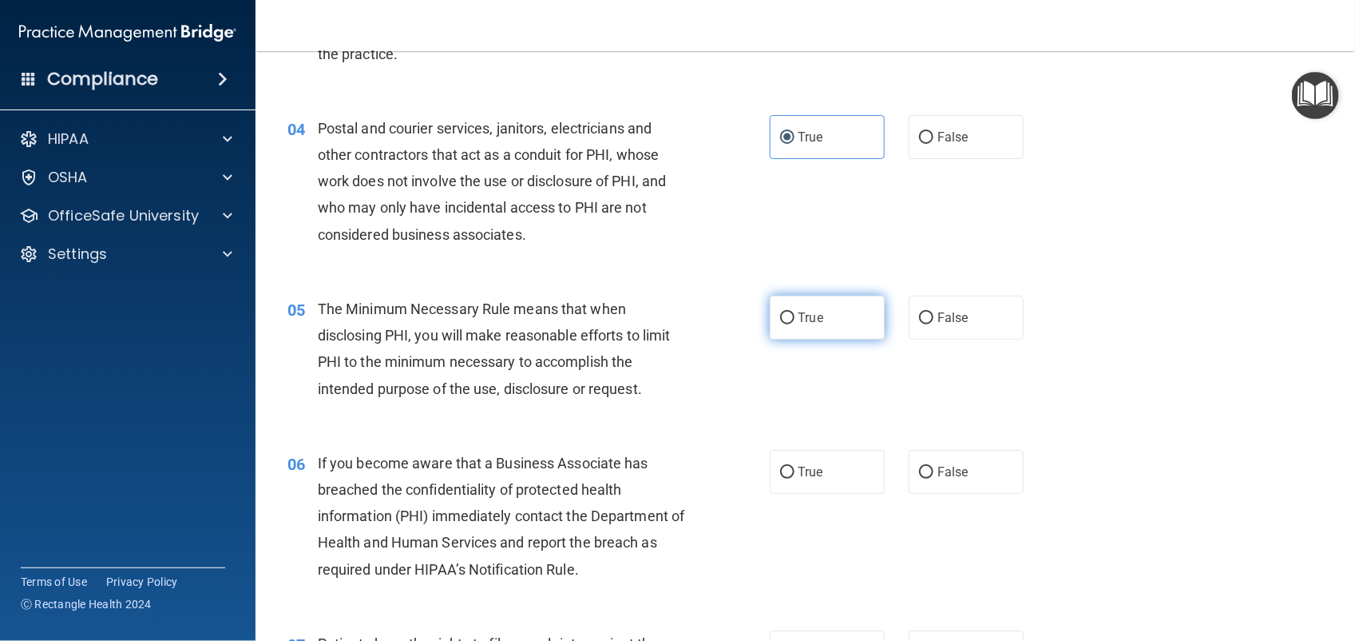
click at [821, 315] on label "True" at bounding box center [827, 318] width 115 height 44
click at [795, 315] on input "True" at bounding box center [787, 318] width 14 height 12
radio input "true"
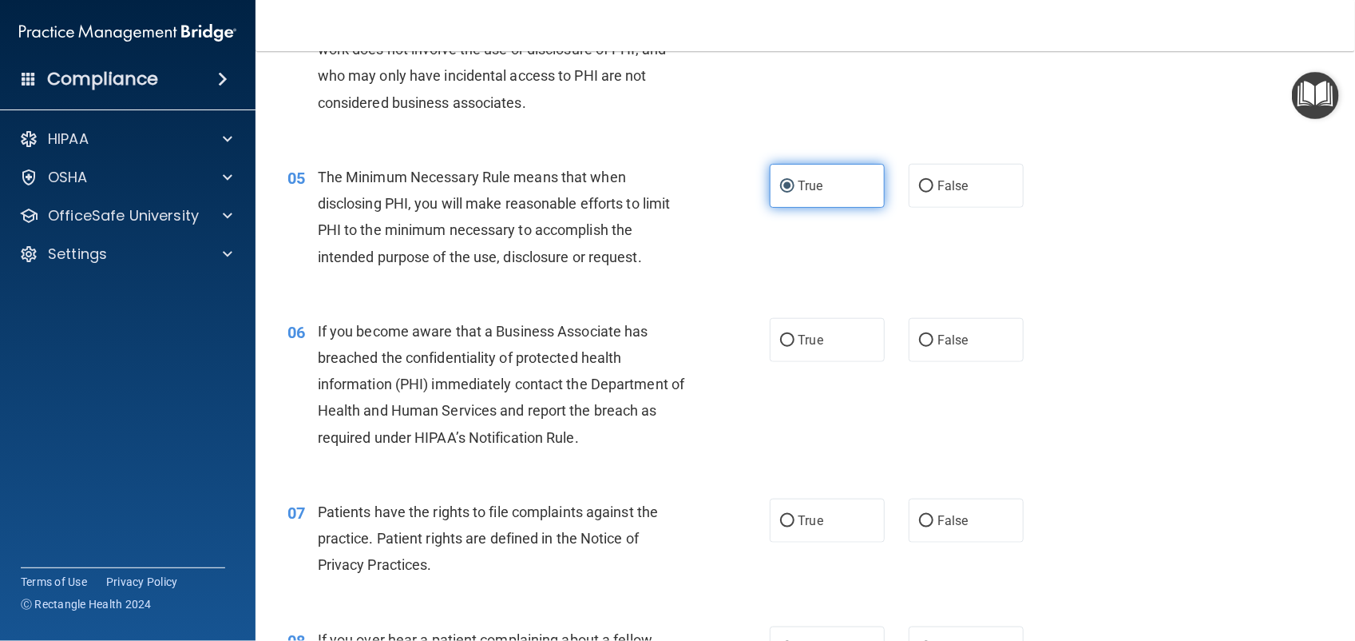
scroll to position [581, 0]
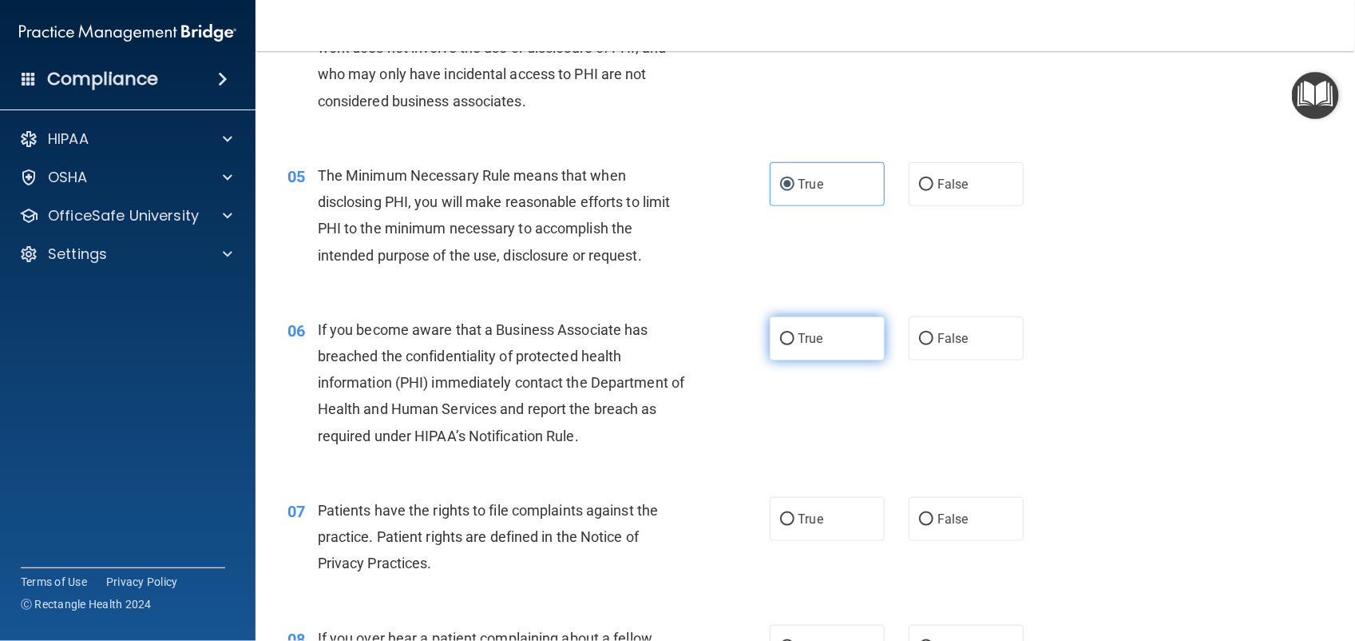
click at [827, 354] on label "True" at bounding box center [827, 338] width 115 height 44
click at [795, 345] on input "True" at bounding box center [787, 339] width 14 height 12
radio input "true"
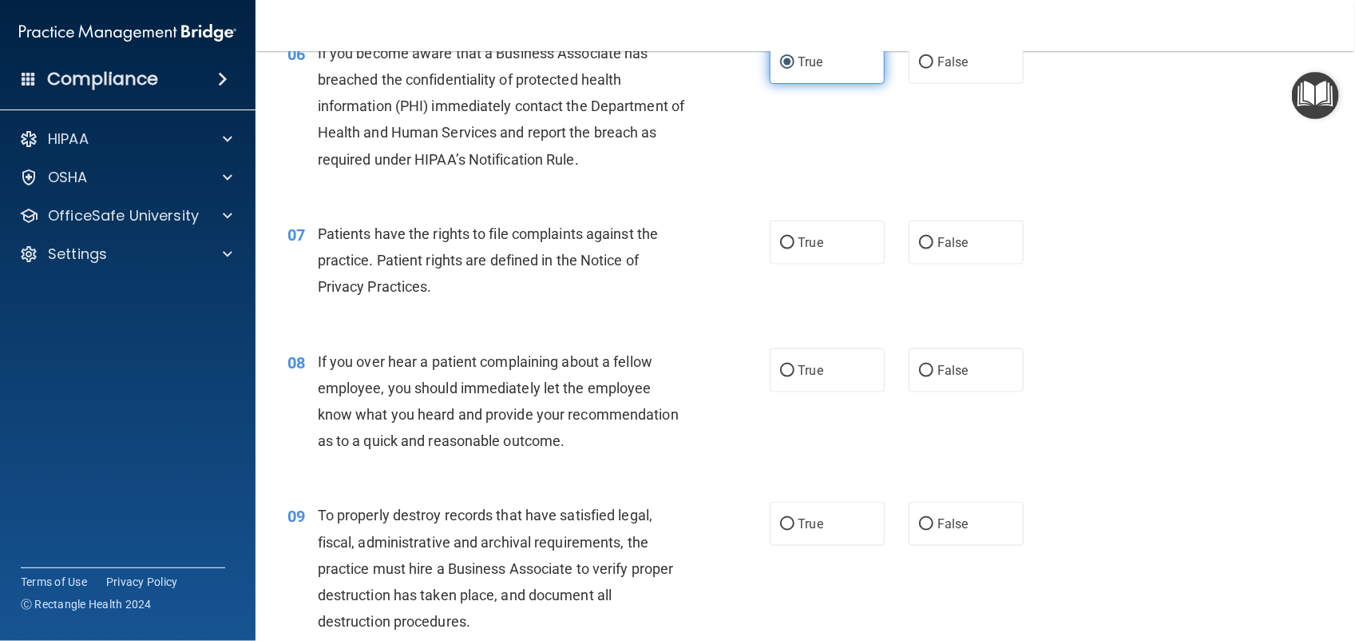
scroll to position [859, 0]
click at [819, 254] on label "True" at bounding box center [827, 241] width 115 height 44
click at [795, 248] on input "True" at bounding box center [787, 242] width 14 height 12
radio input "true"
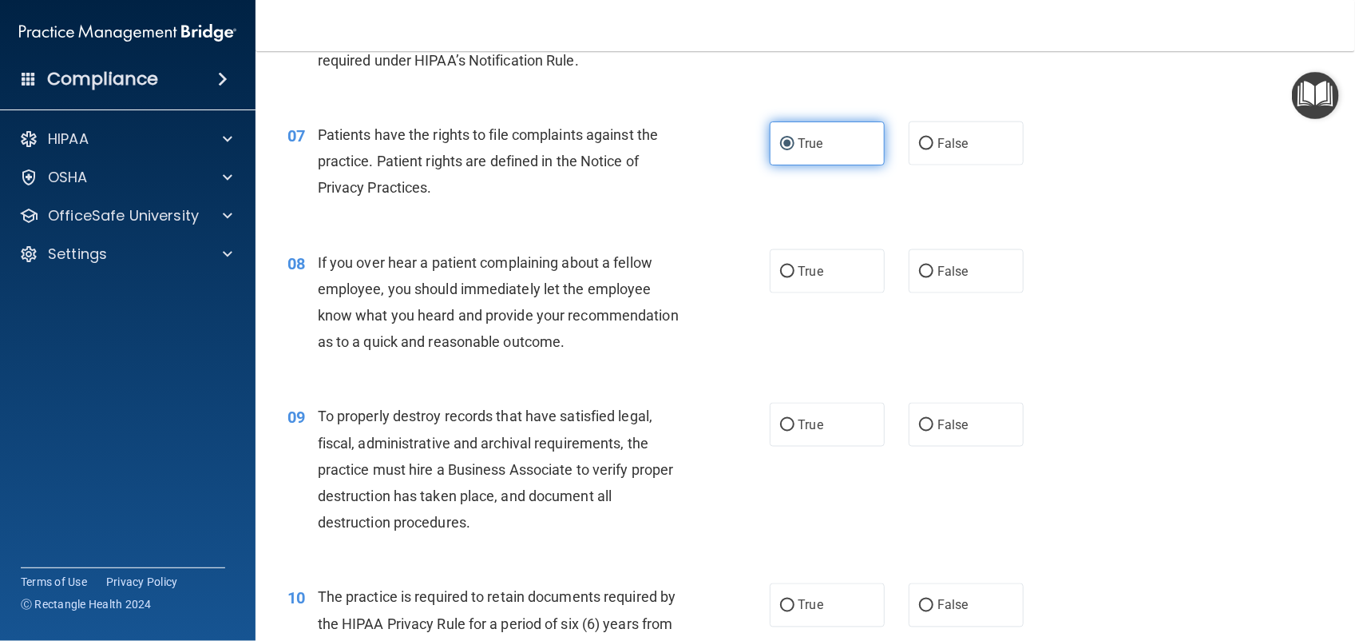
scroll to position [959, 0]
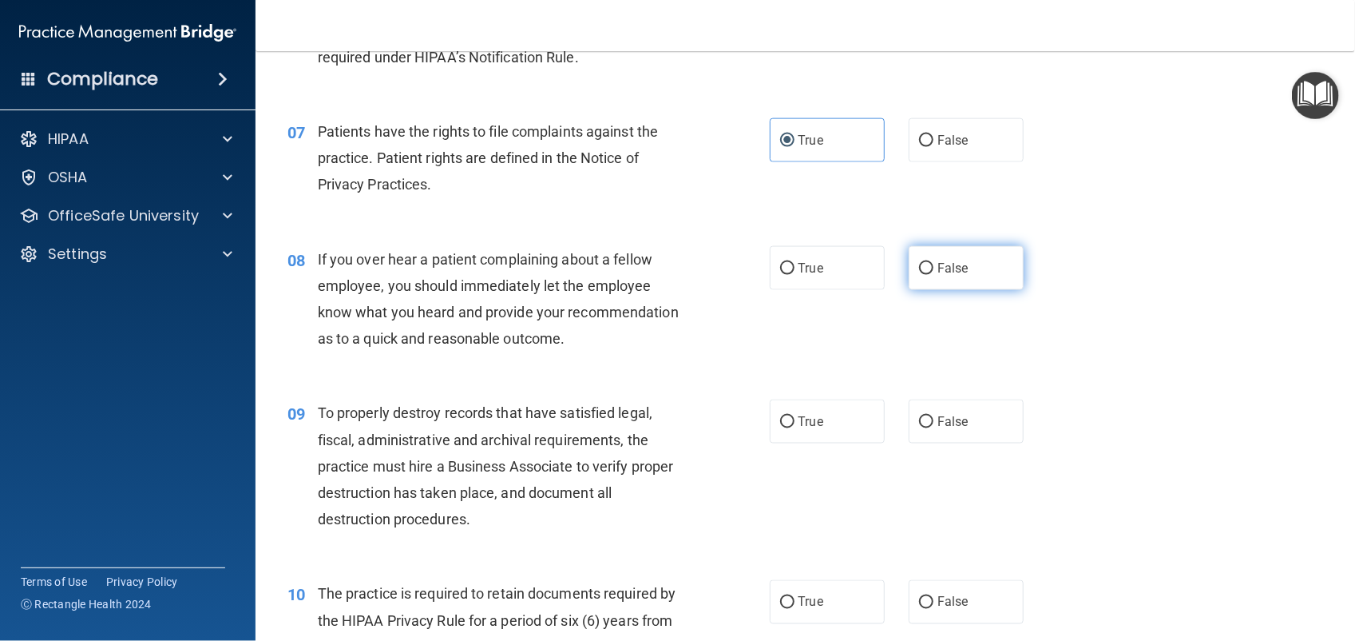
click at [945, 280] on label "False" at bounding box center [966, 268] width 115 height 44
click at [934, 275] on input "False" at bounding box center [926, 269] width 14 height 12
radio input "true"
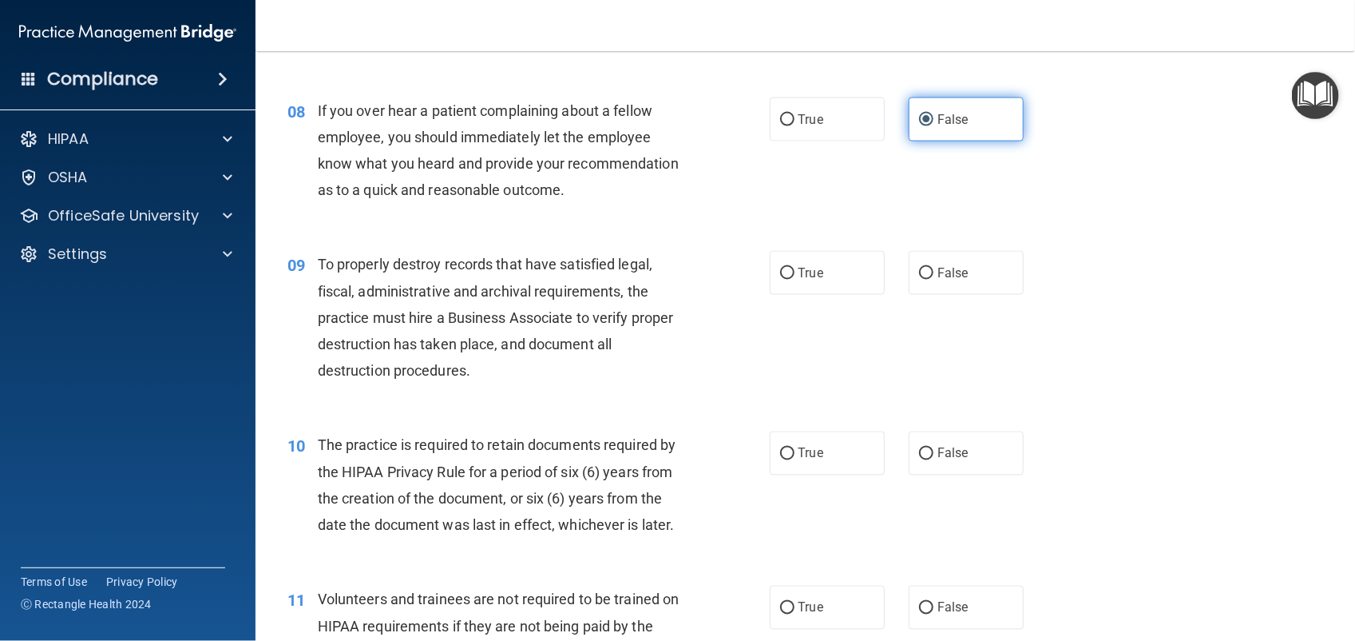
scroll to position [1120, 0]
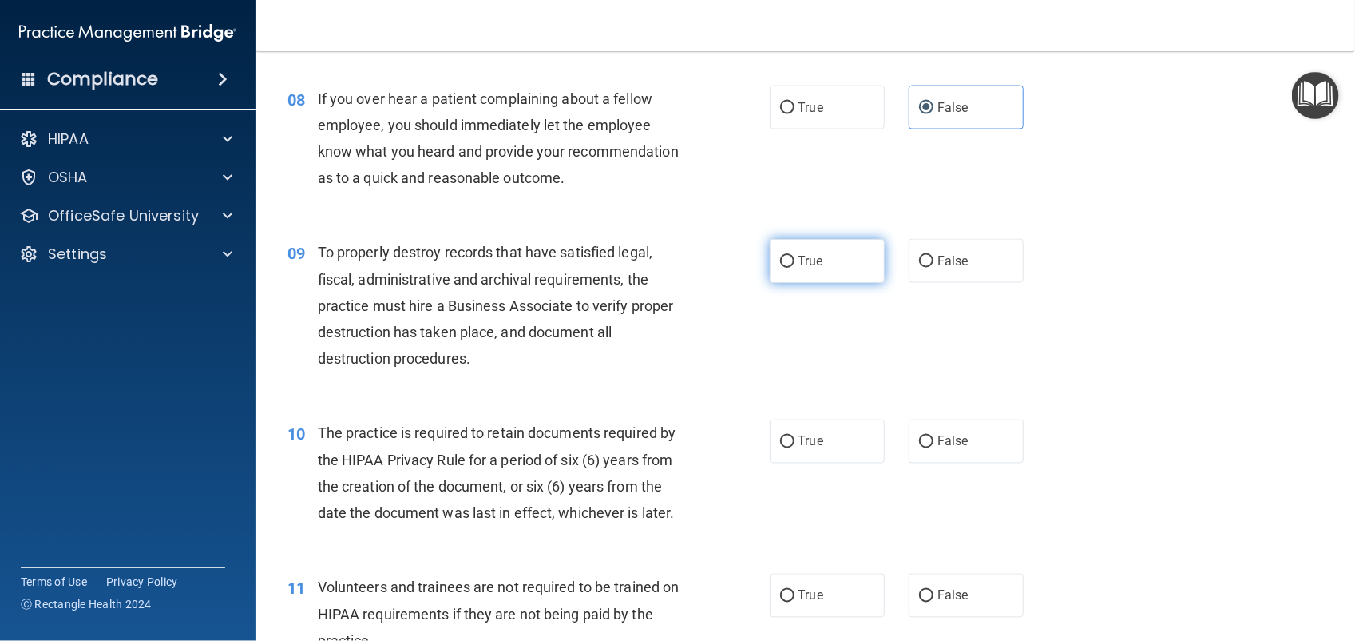
click at [839, 266] on label "True" at bounding box center [827, 261] width 115 height 44
click at [795, 266] on input "True" at bounding box center [787, 262] width 14 height 12
radio input "true"
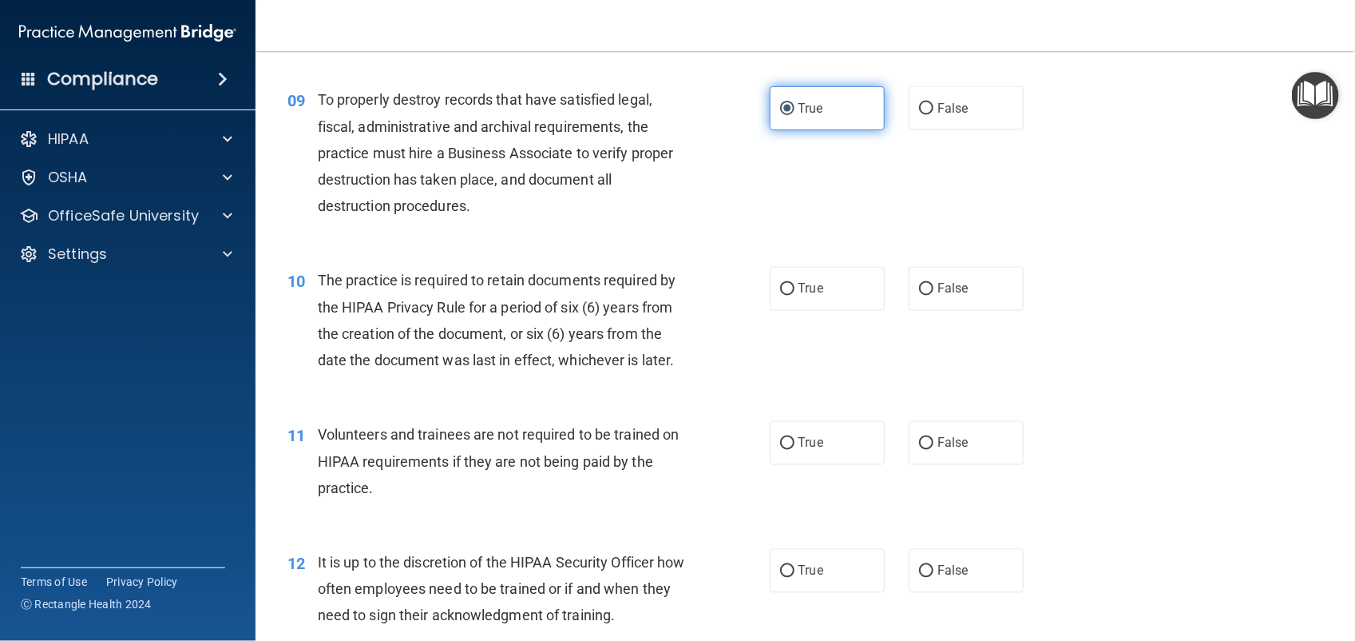
scroll to position [1279, 0]
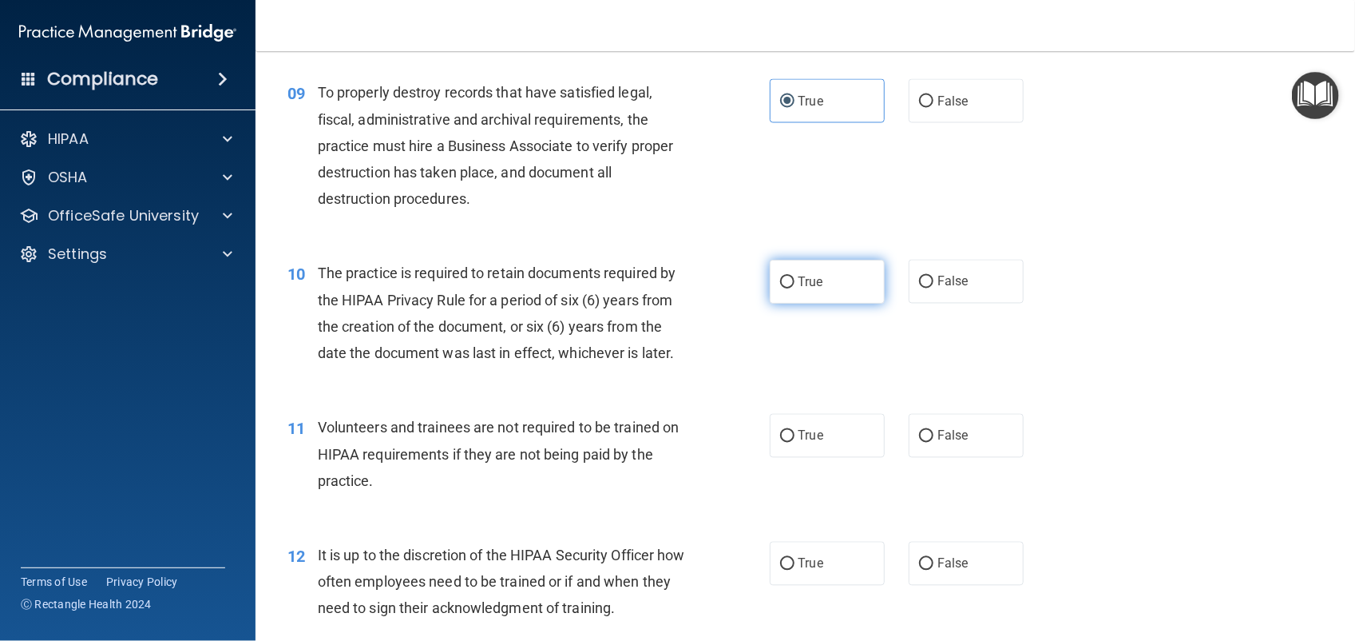
click at [811, 284] on span "True" at bounding box center [811, 281] width 25 height 15
click at [795, 284] on input "True" at bounding box center [787, 282] width 14 height 12
radio input "true"
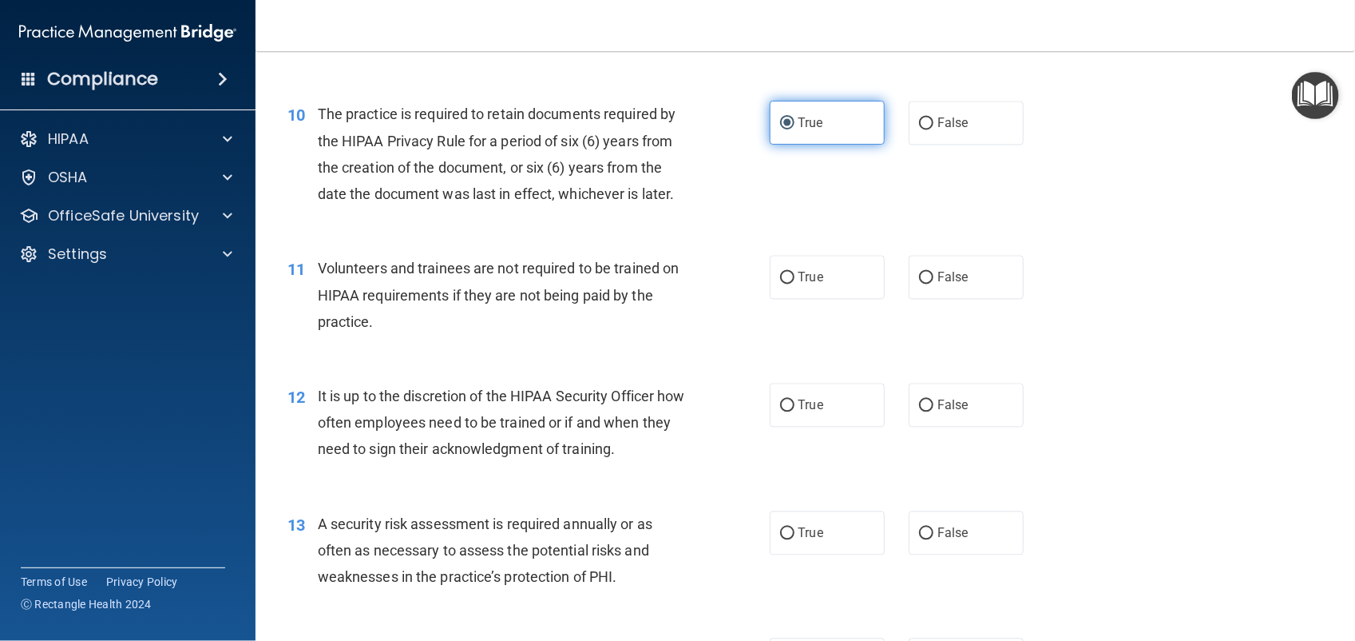
scroll to position [1443, 0]
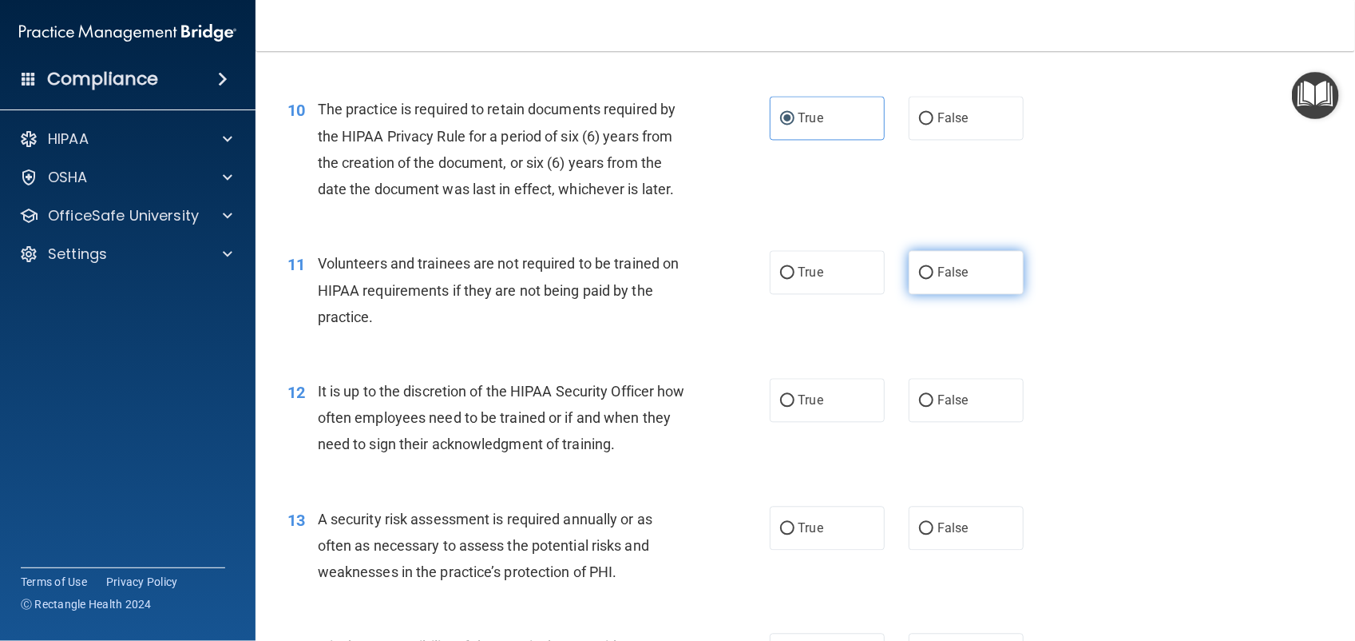
click at [944, 285] on label "False" at bounding box center [966, 272] width 115 height 44
click at [934, 279] on input "False" at bounding box center [926, 273] width 14 height 12
radio input "true"
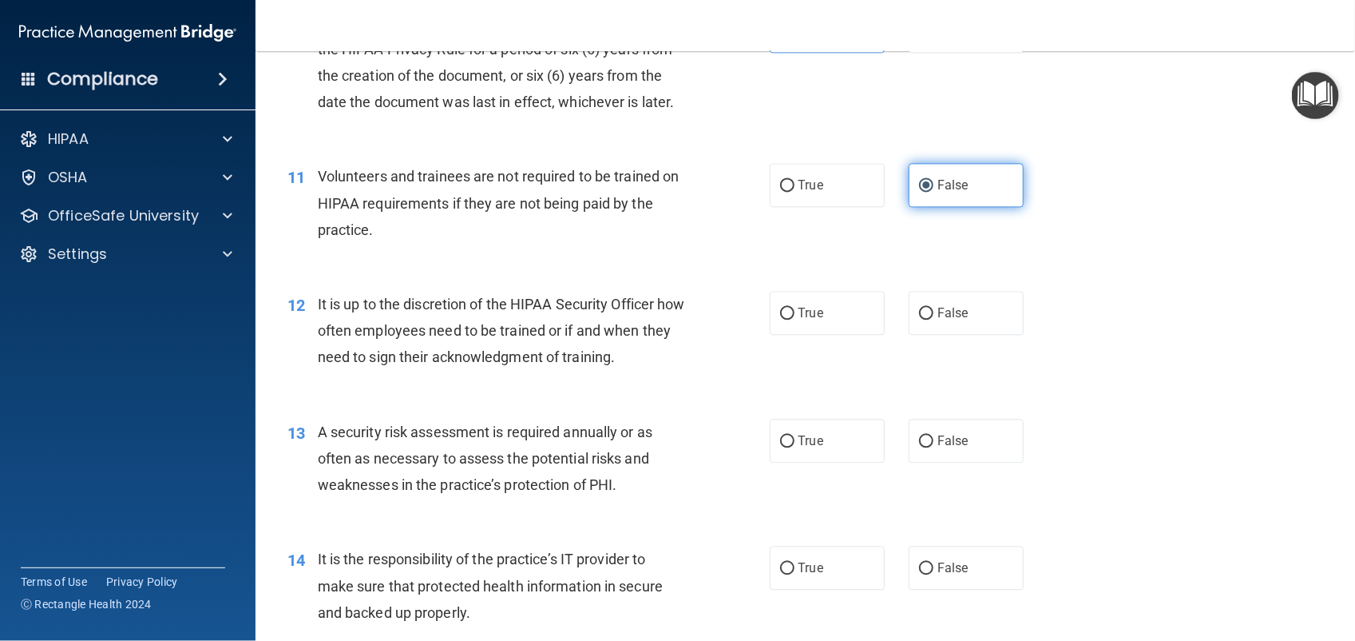
scroll to position [1533, 0]
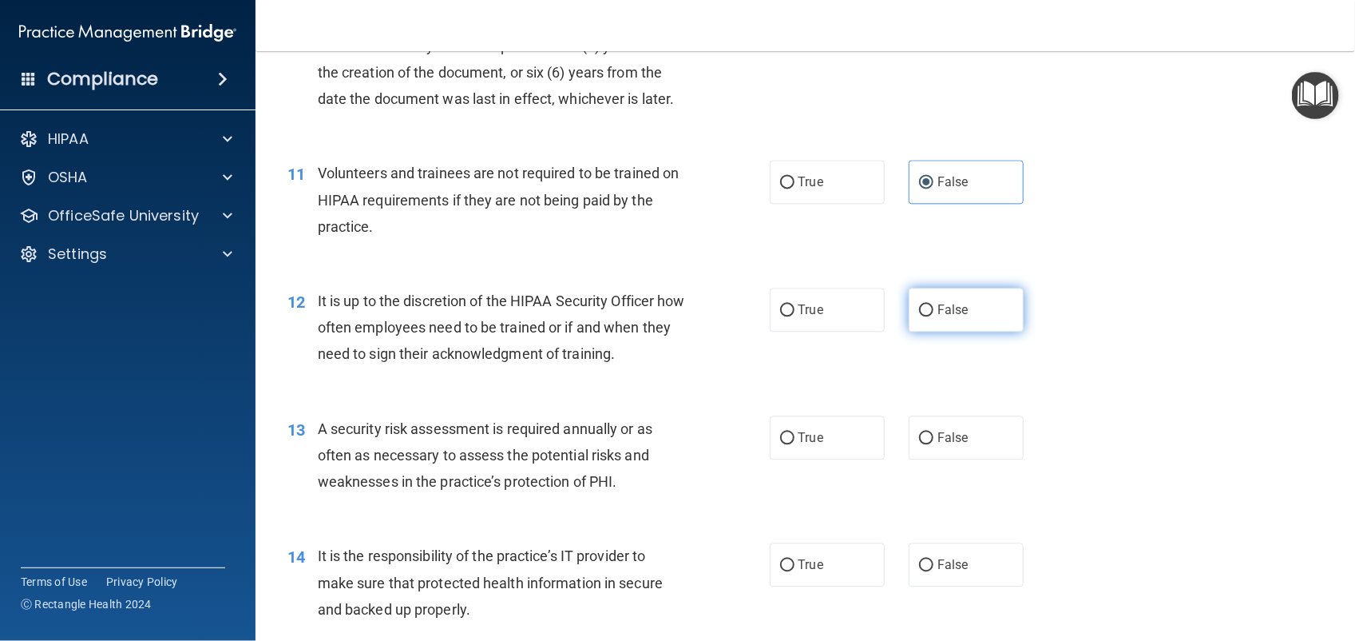
click at [955, 310] on span "False" at bounding box center [953, 309] width 31 height 15
click at [934, 310] on input "False" at bounding box center [926, 310] width 14 height 12
radio input "true"
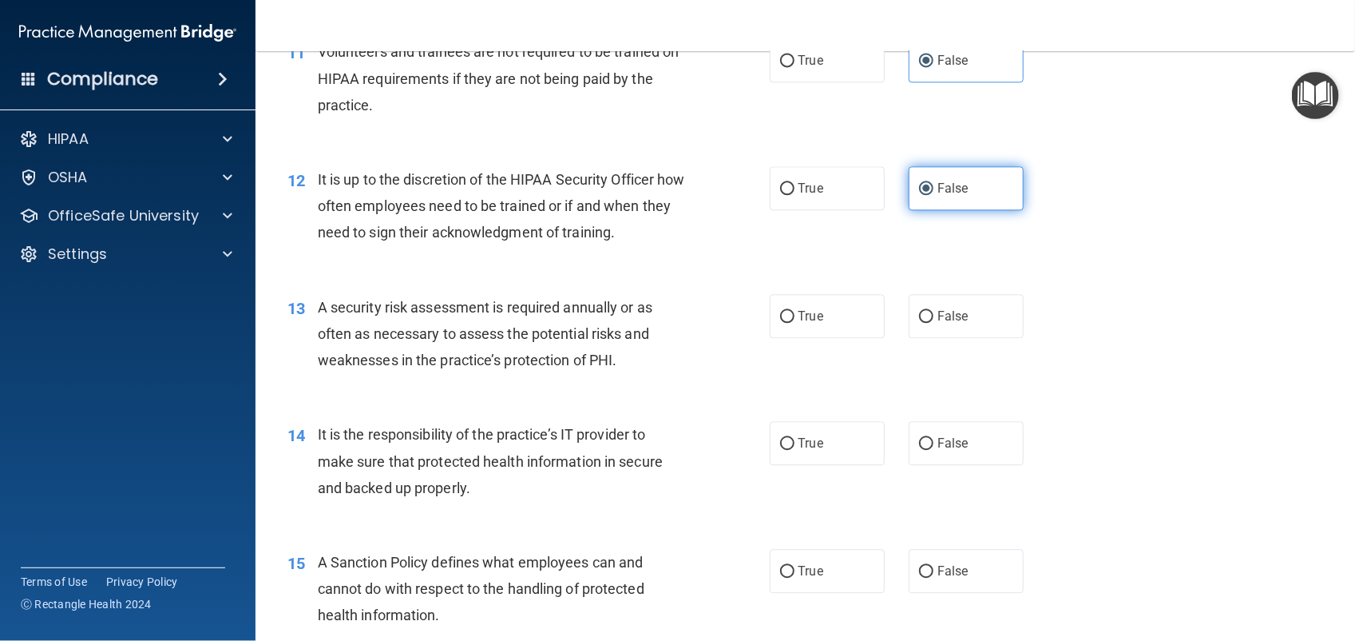
scroll to position [1659, 0]
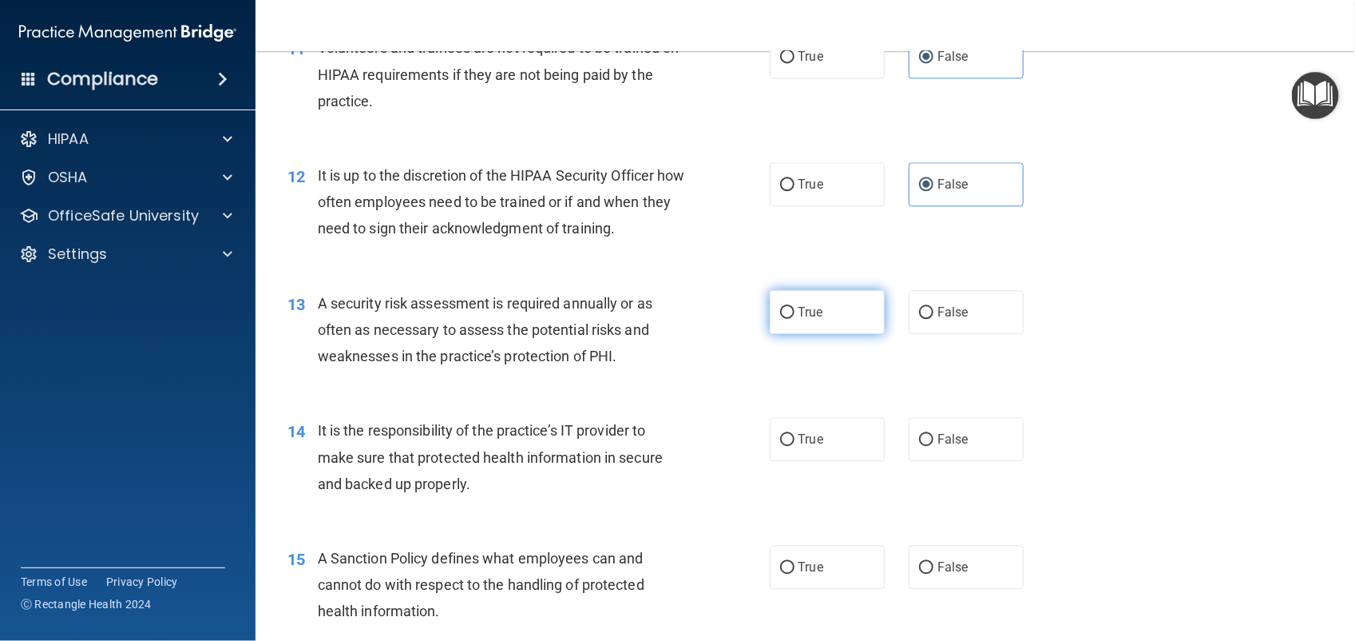
click at [808, 321] on label "True" at bounding box center [827, 312] width 115 height 44
click at [795, 319] on input "True" at bounding box center [787, 313] width 14 height 12
radio input "true"
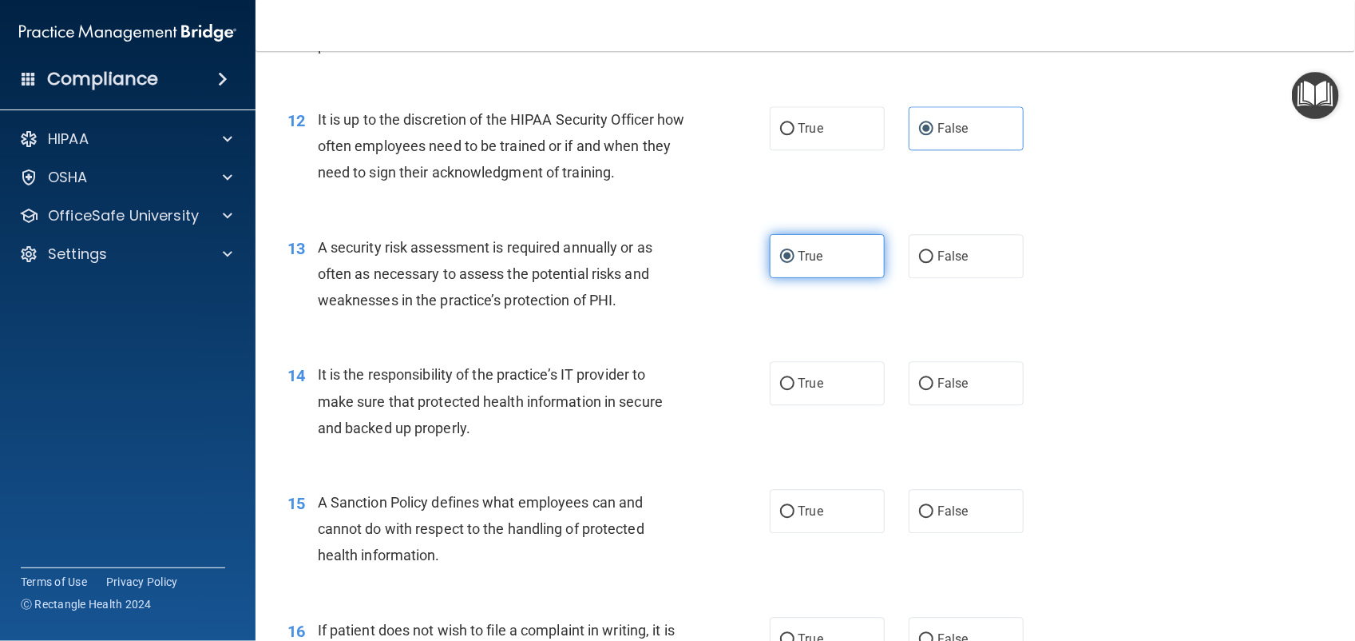
scroll to position [1739, 0]
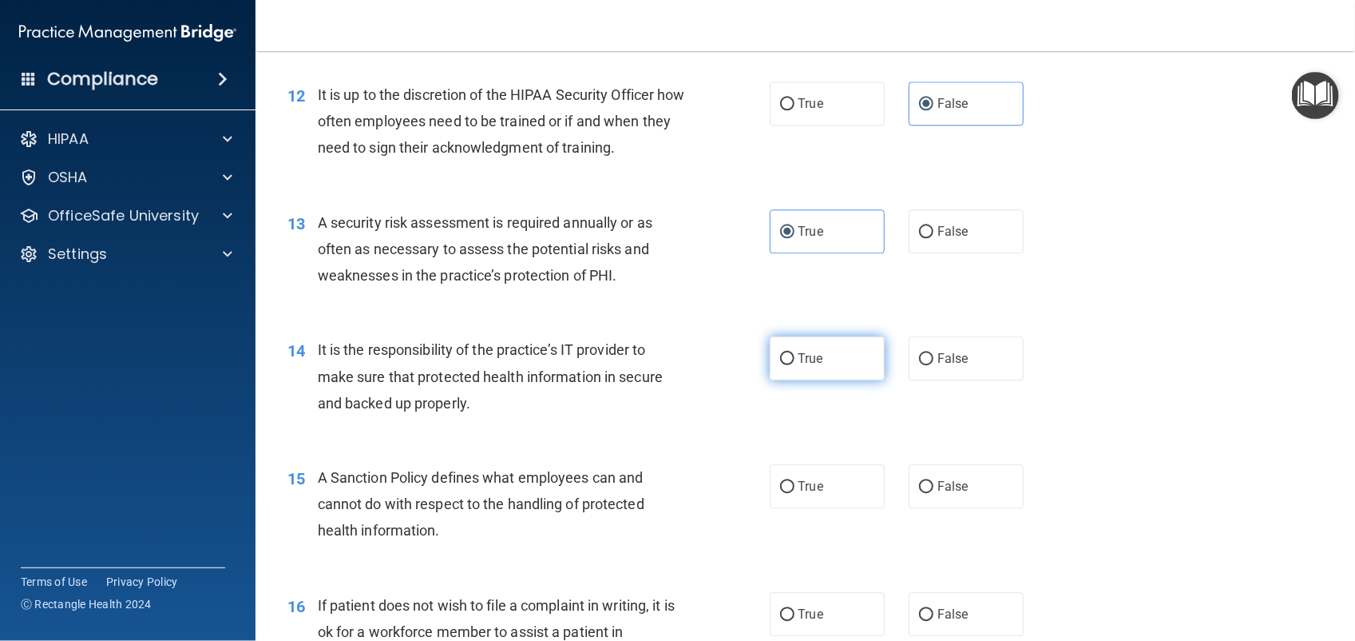
click at [815, 368] on label "True" at bounding box center [827, 358] width 115 height 44
click at [795, 365] on input "True" at bounding box center [787, 359] width 14 height 12
radio input "true"
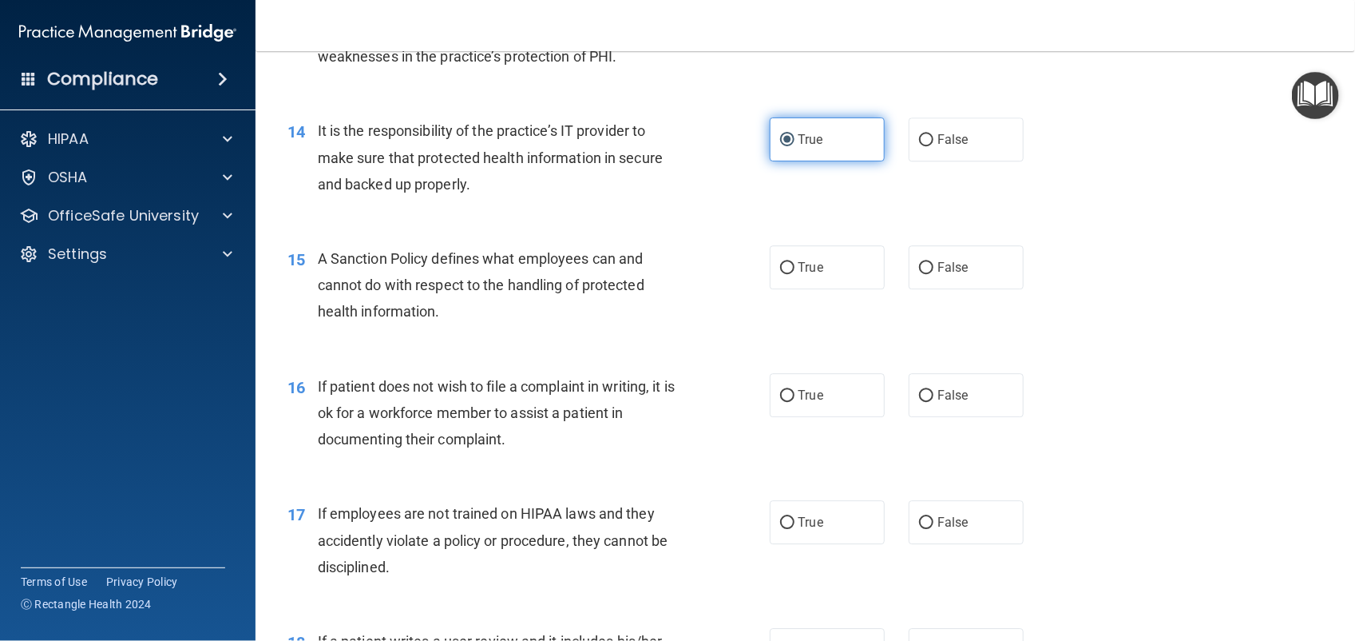
scroll to position [1962, 0]
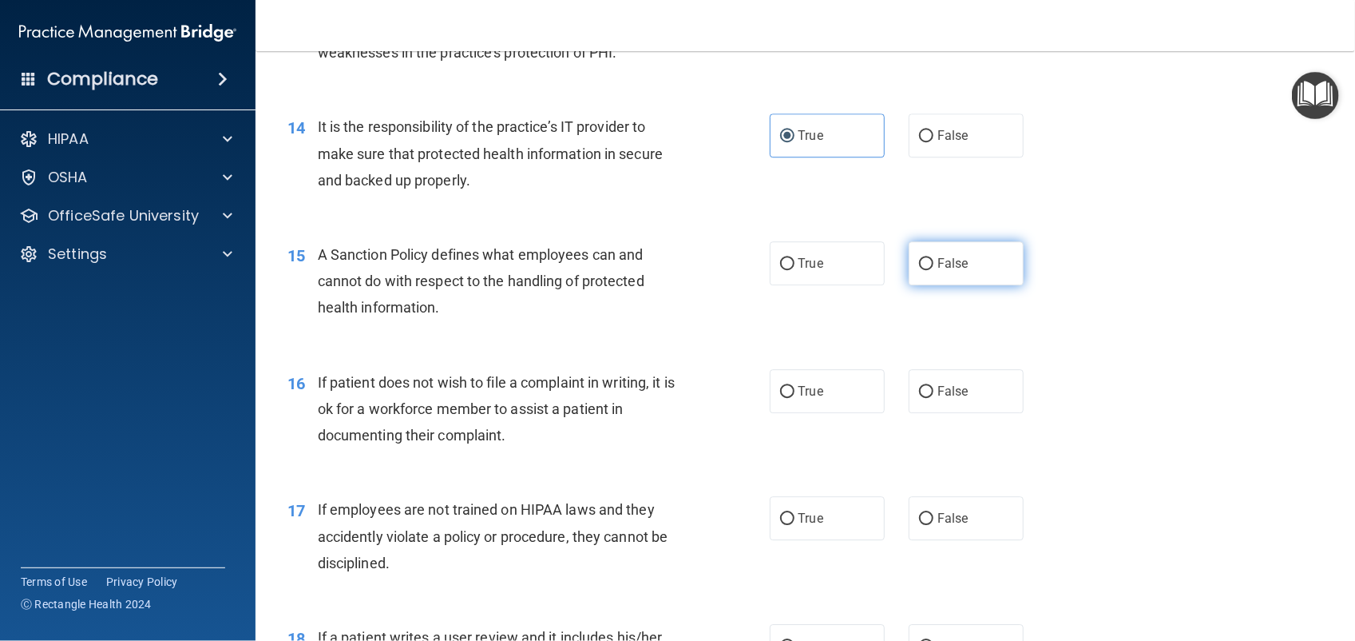
click at [945, 262] on span "False" at bounding box center [953, 263] width 31 height 15
click at [934, 262] on input "False" at bounding box center [926, 264] width 14 height 12
radio input "true"
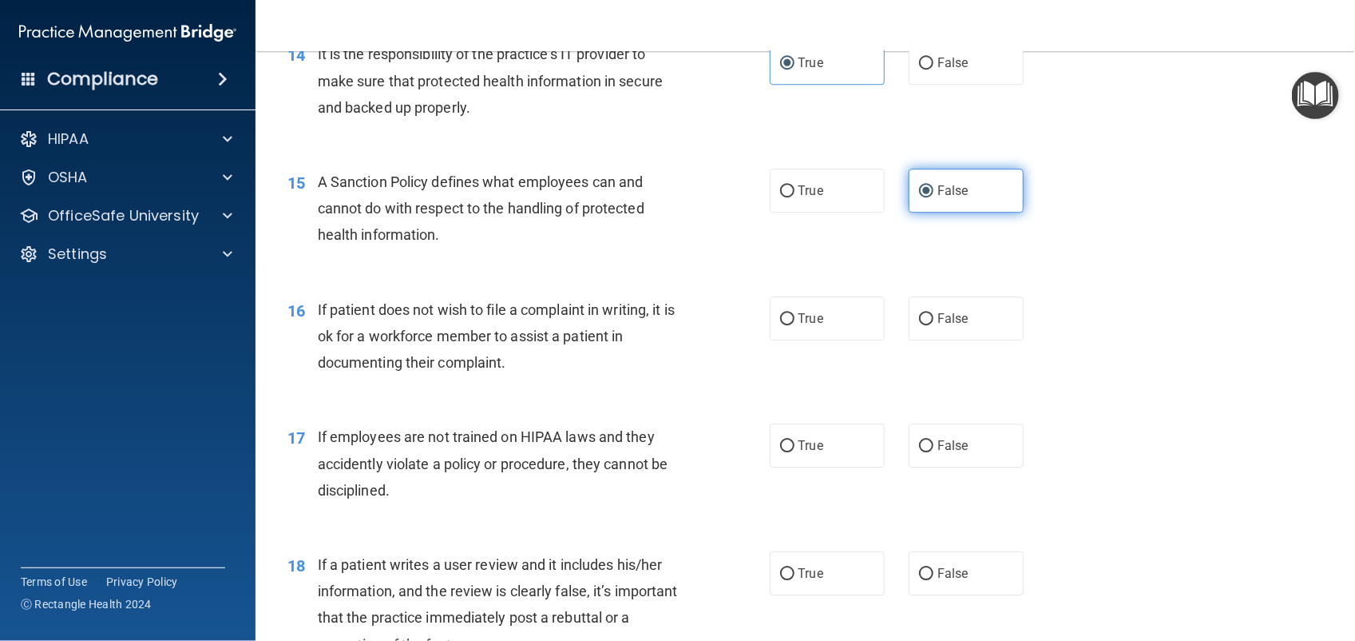
scroll to position [2098, 0]
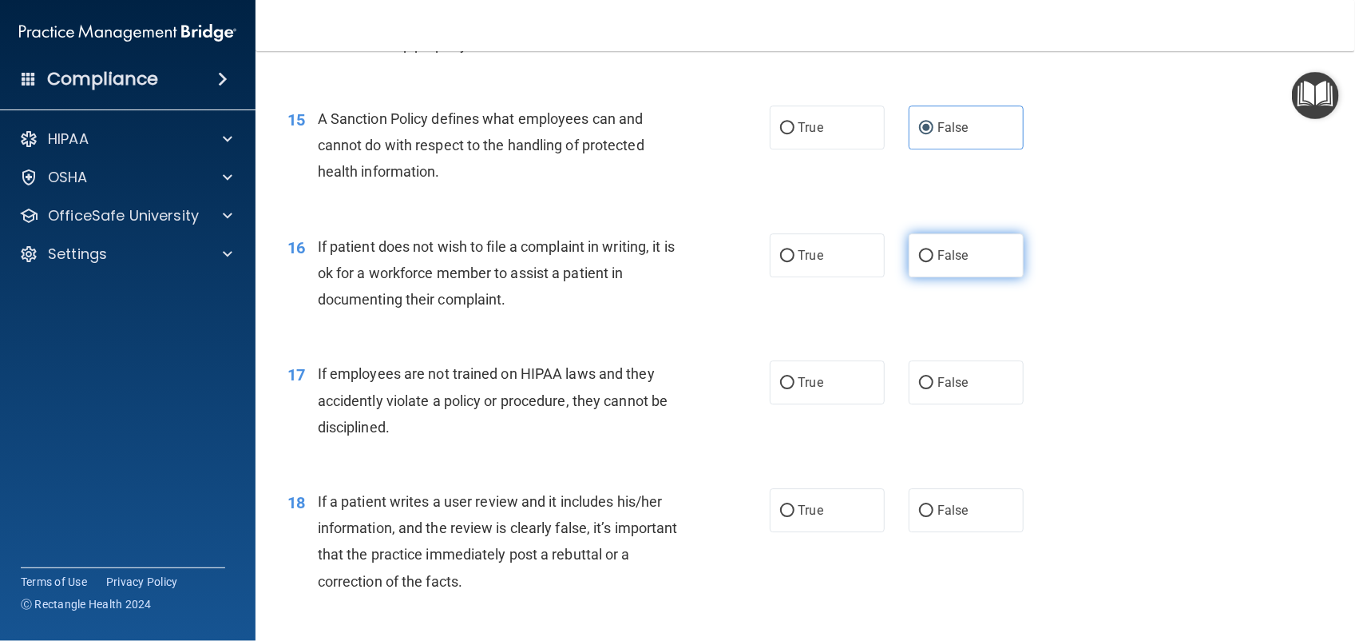
click at [945, 262] on span "False" at bounding box center [953, 255] width 31 height 15
click at [934, 262] on input "False" at bounding box center [926, 256] width 14 height 12
radio input "true"
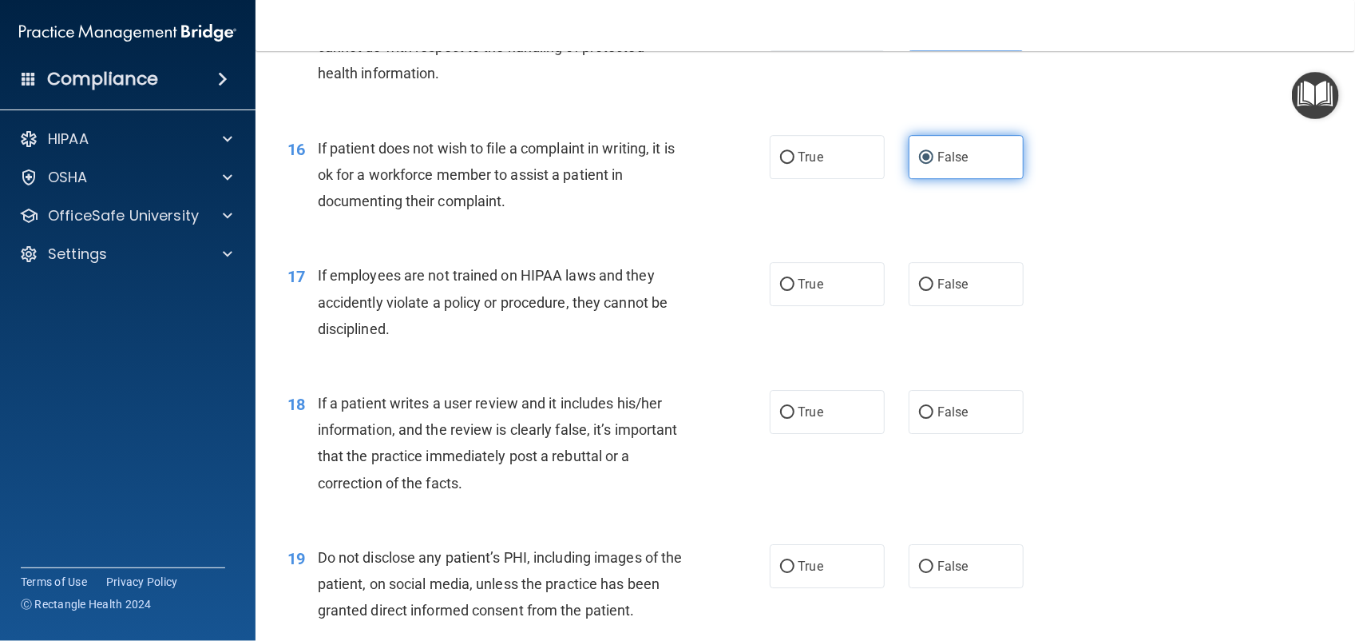
scroll to position [2220, 0]
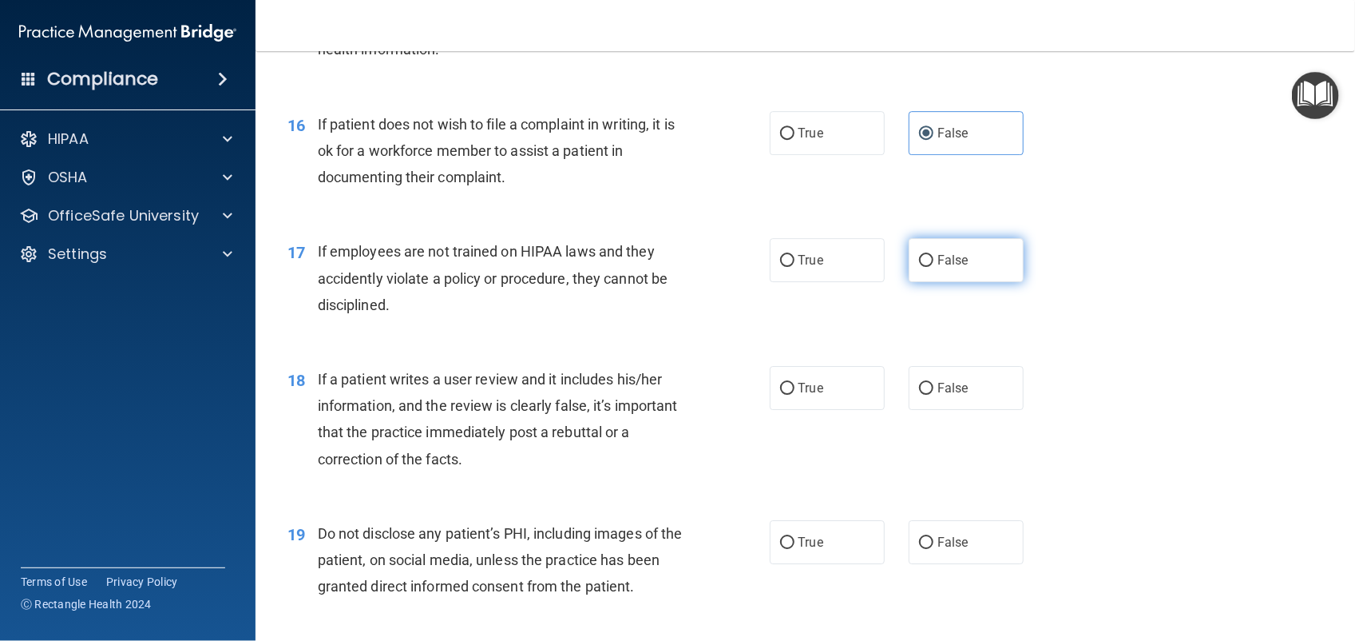
click at [945, 262] on span "False" at bounding box center [953, 259] width 31 height 15
click at [934, 262] on input "False" at bounding box center [926, 261] width 14 height 12
radio input "true"
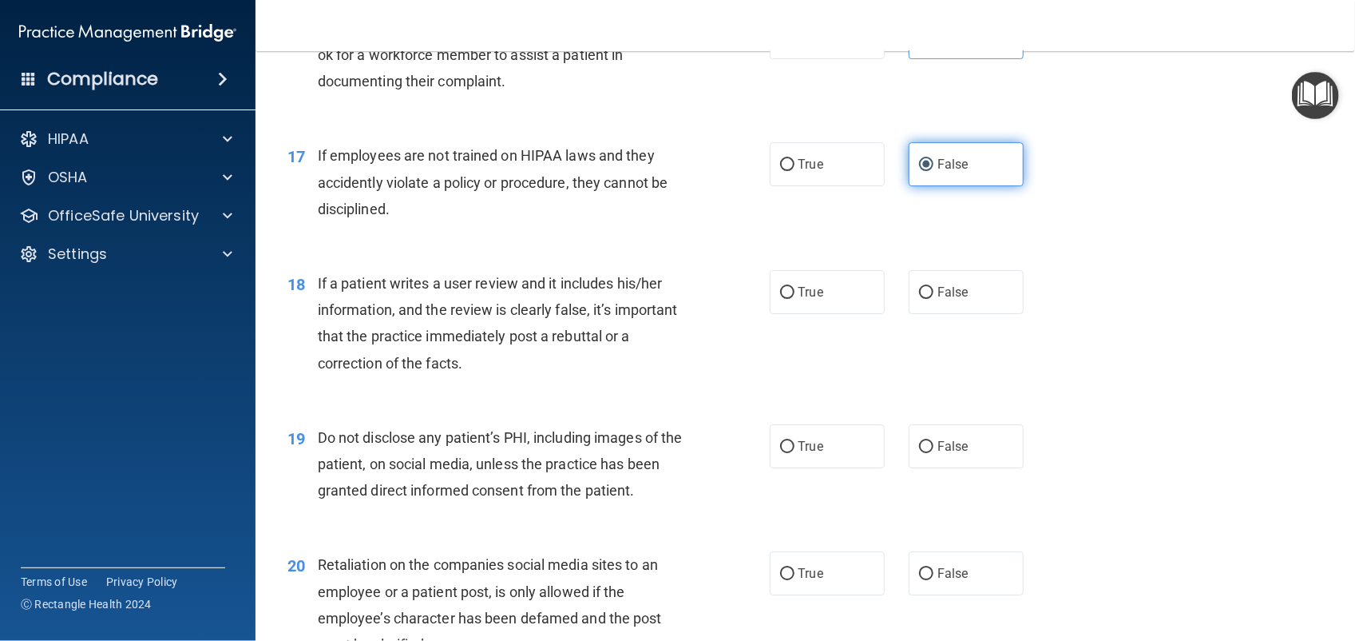
scroll to position [2417, 0]
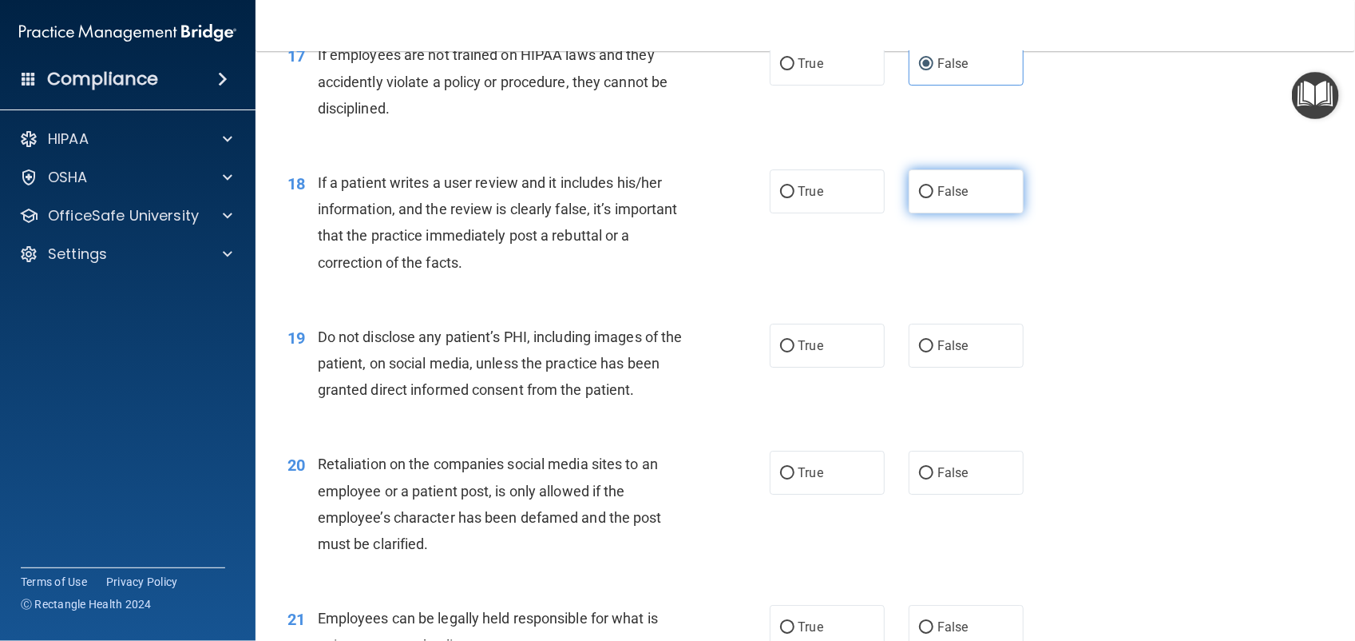
click at [942, 200] on label "False" at bounding box center [966, 191] width 115 height 44
click at [934, 198] on input "False" at bounding box center [926, 192] width 14 height 12
radio input "true"
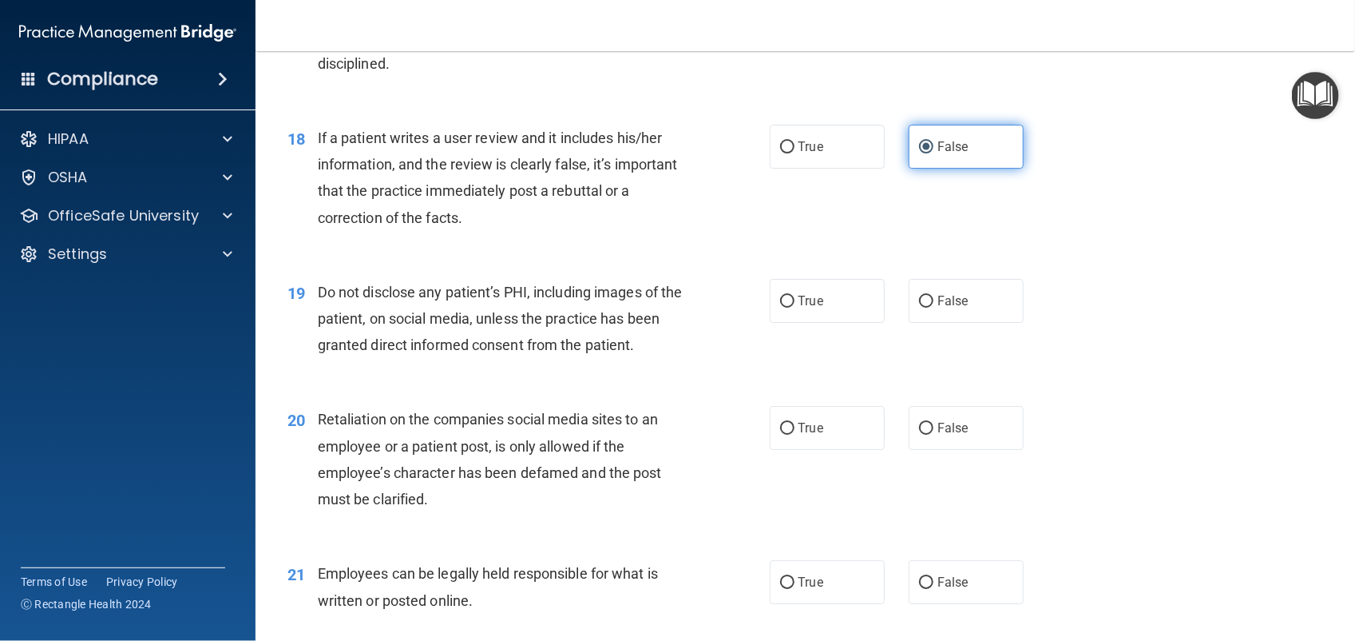
scroll to position [2517, 0]
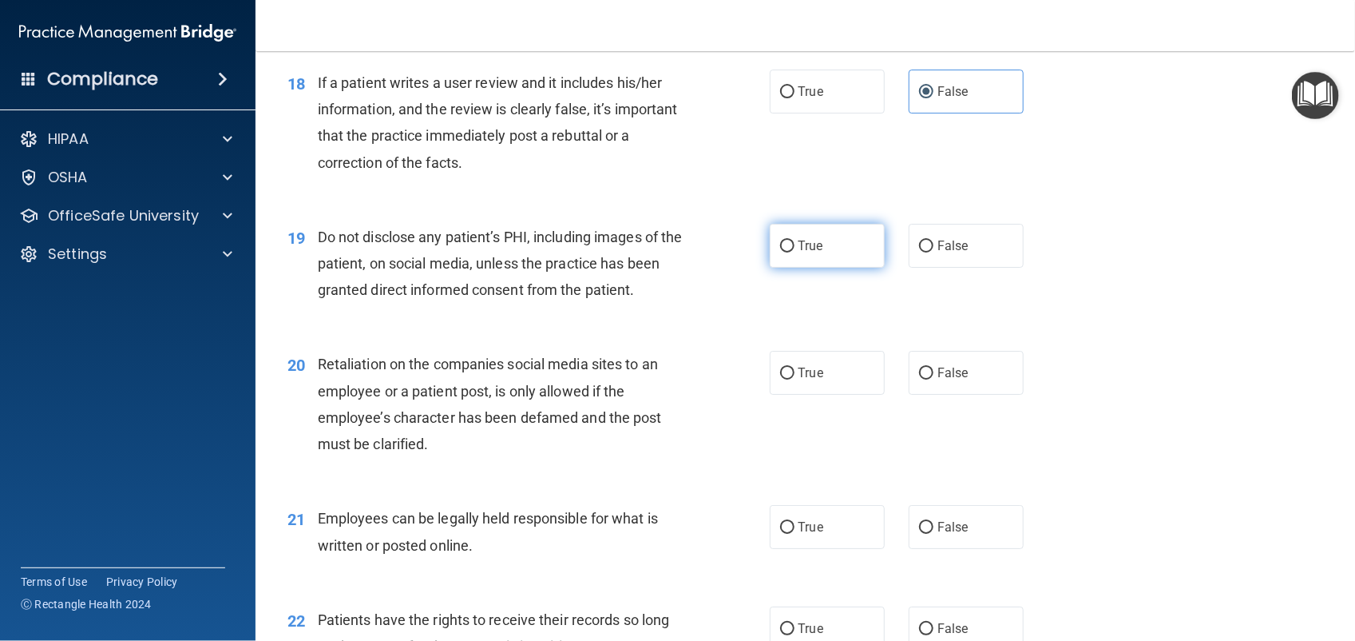
click at [803, 246] on span "True" at bounding box center [811, 245] width 25 height 15
click at [795, 246] on input "True" at bounding box center [787, 246] width 14 height 12
radio input "true"
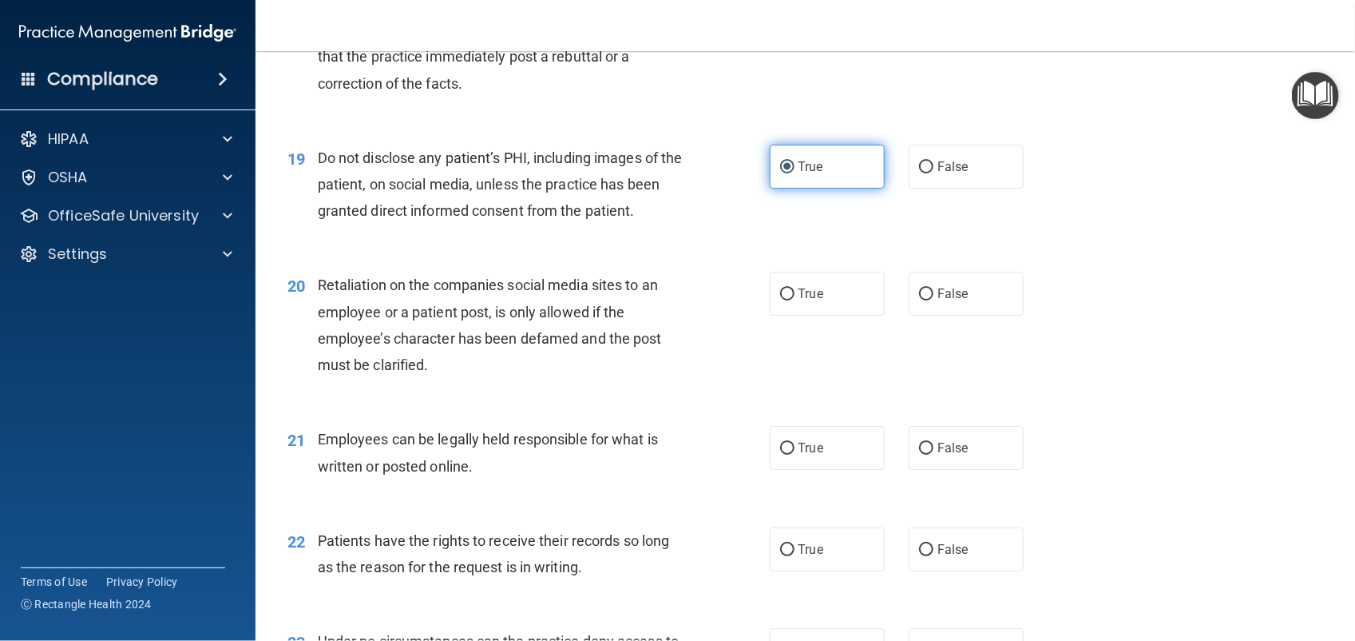
scroll to position [2612, 0]
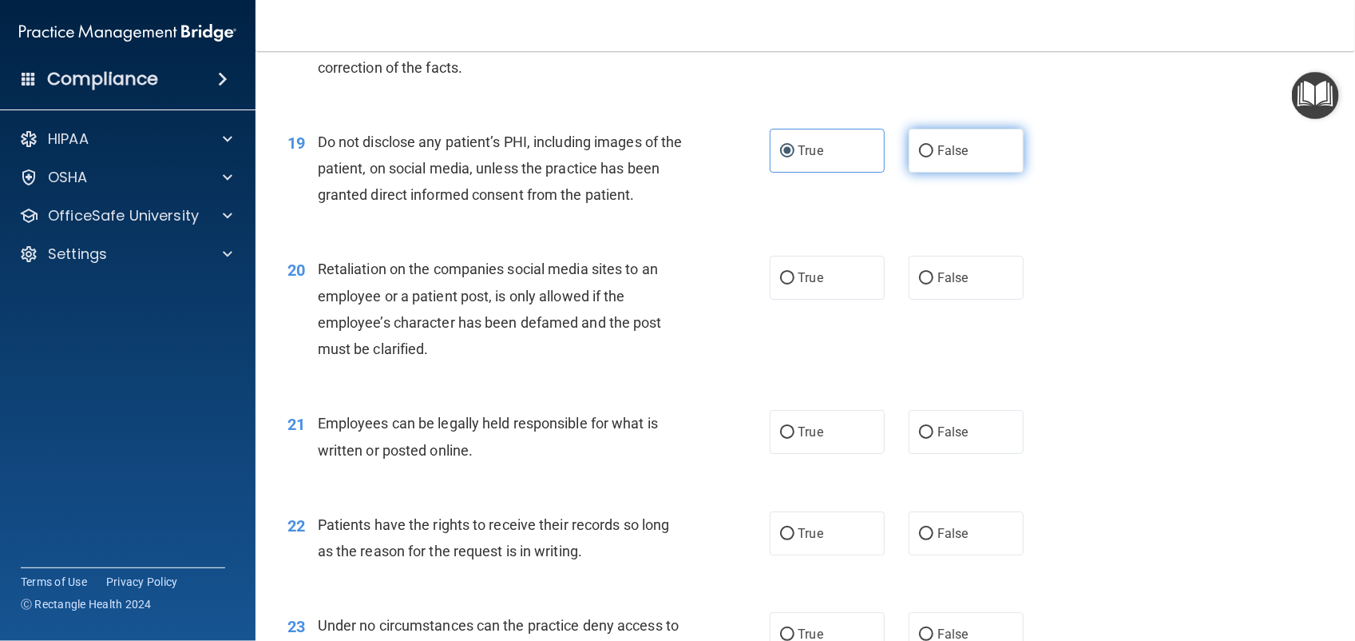
click at [950, 172] on label "False" at bounding box center [966, 151] width 115 height 44
click at [934, 157] on input "False" at bounding box center [926, 151] width 14 height 12
radio input "true"
radio input "false"
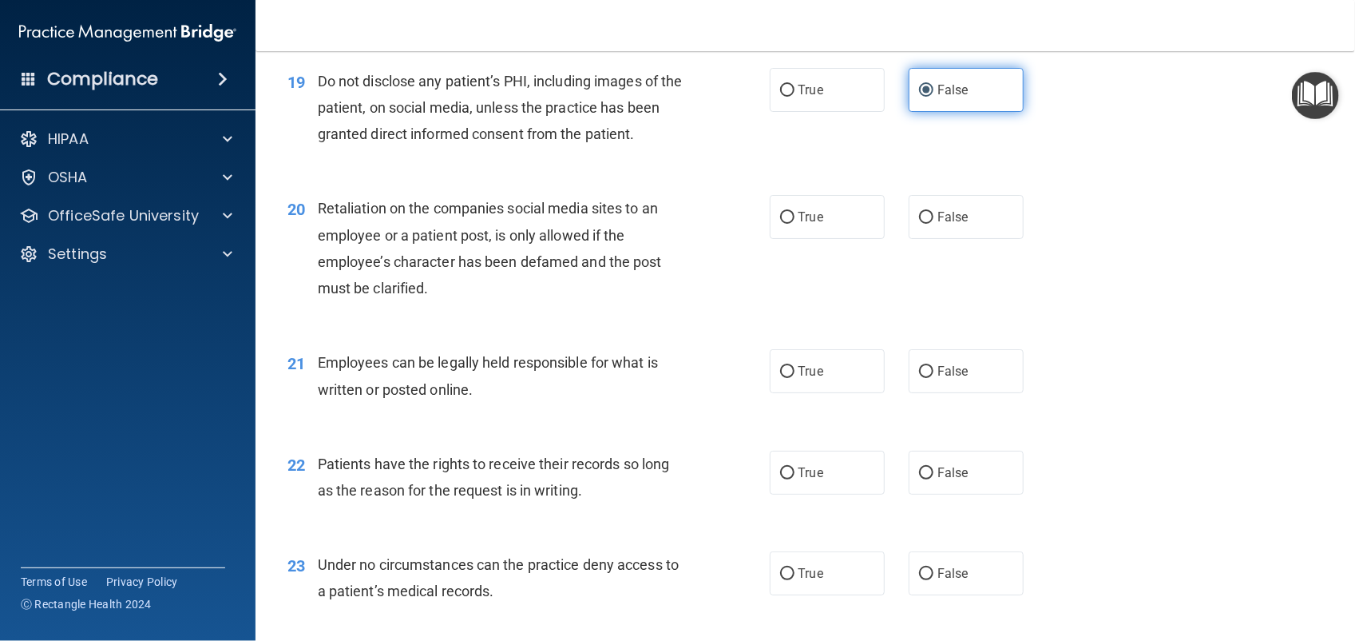
scroll to position [2678, 0]
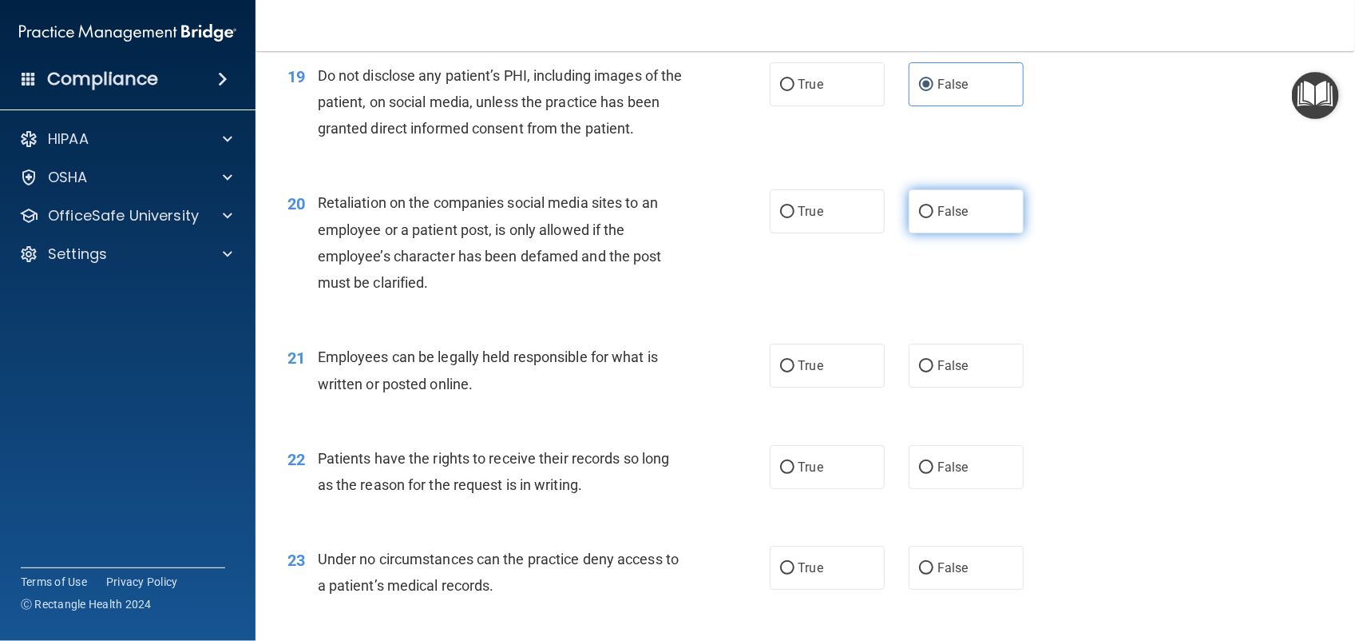
click at [944, 202] on label "False" at bounding box center [966, 211] width 115 height 44
click at [934, 206] on input "False" at bounding box center [926, 212] width 14 height 12
radio input "true"
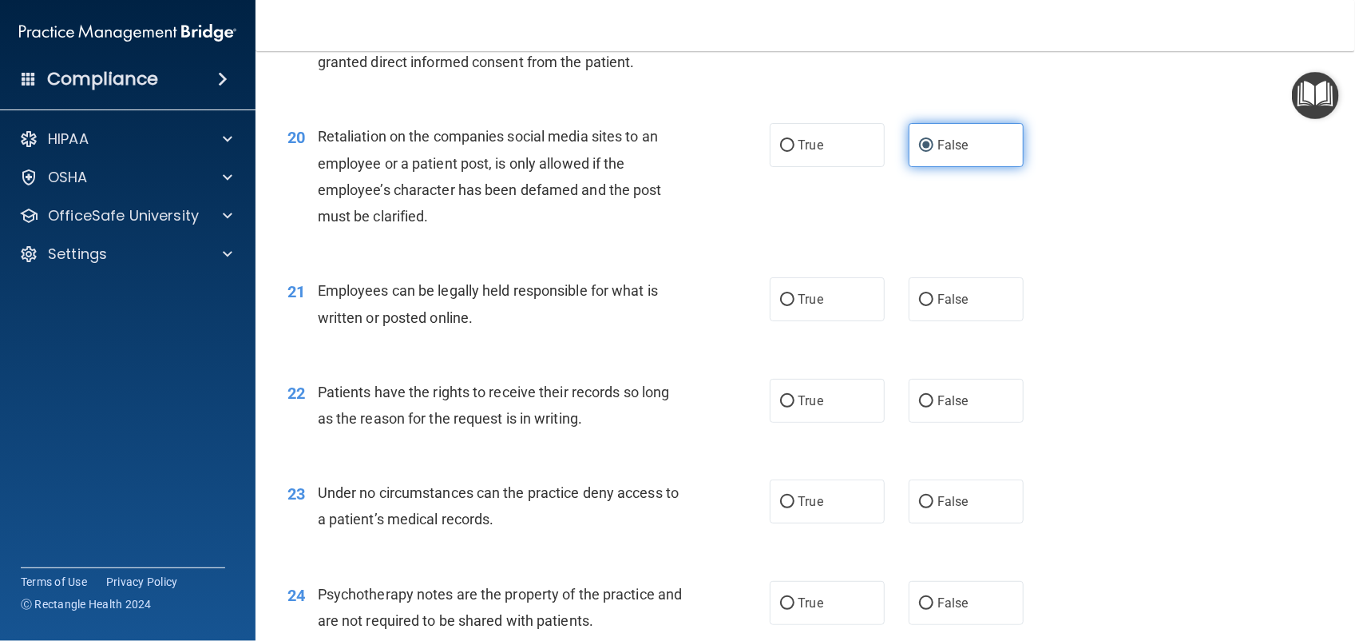
scroll to position [2791, 0]
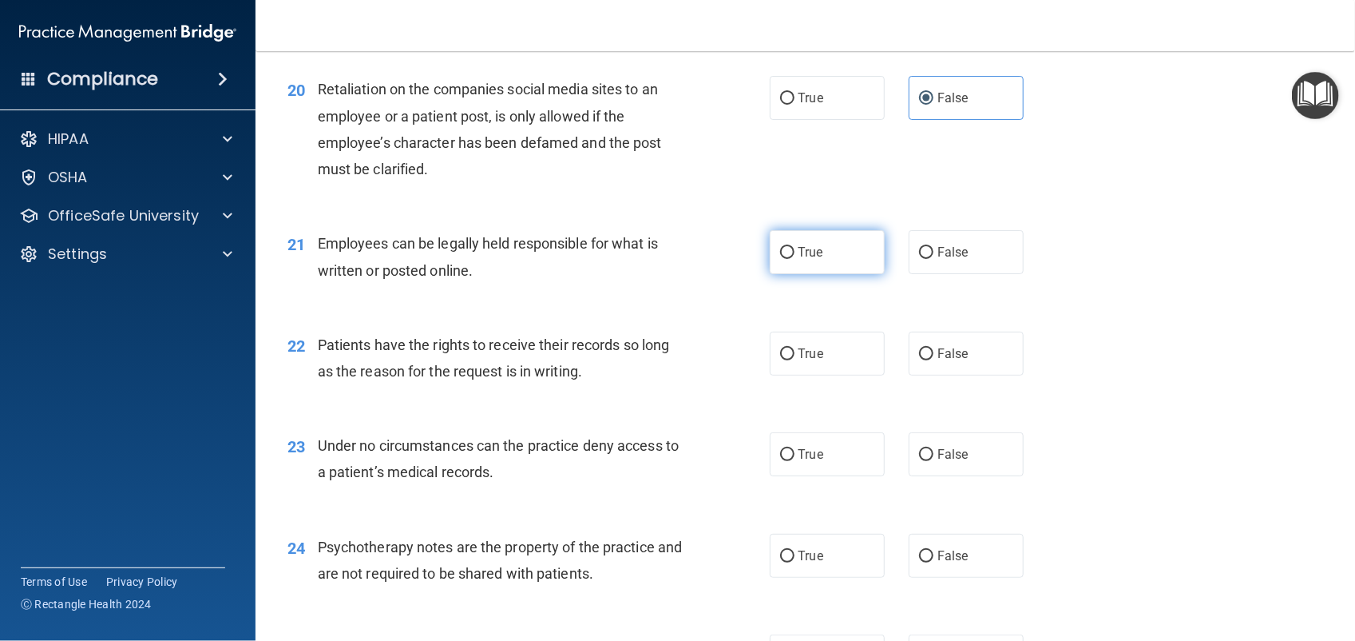
click at [820, 256] on label "True" at bounding box center [827, 252] width 115 height 44
click at [795, 256] on input "True" at bounding box center [787, 253] width 14 height 12
radio input "true"
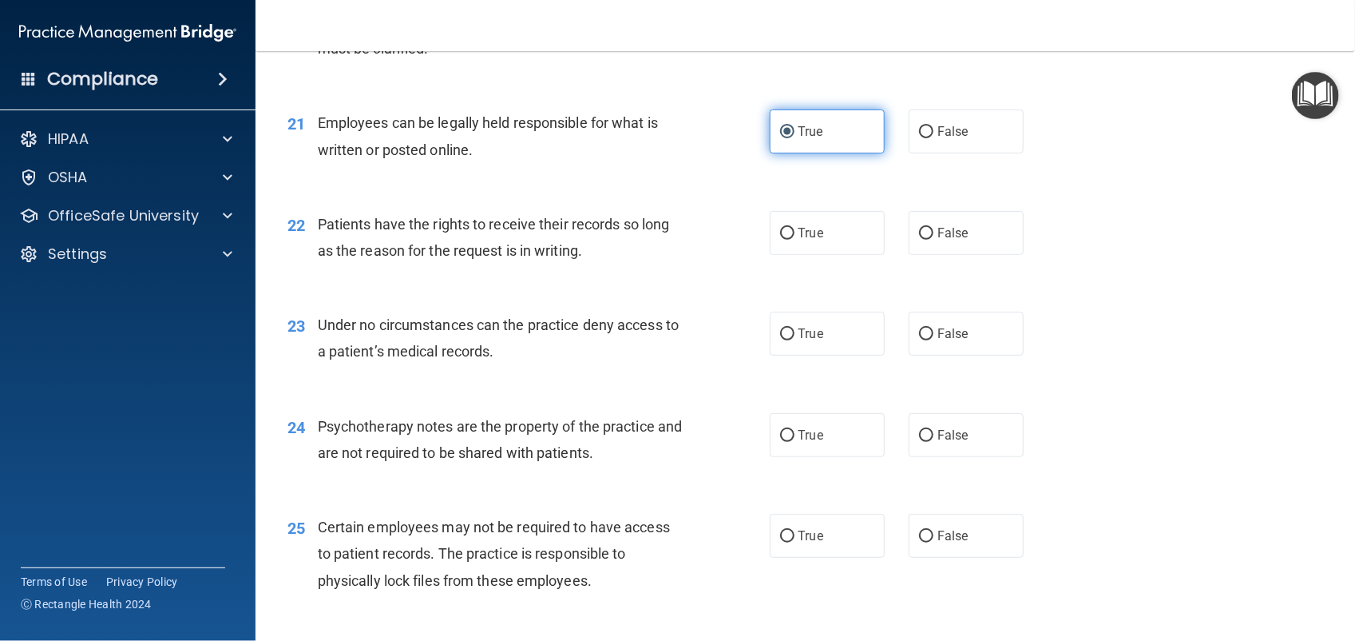
scroll to position [2917, 0]
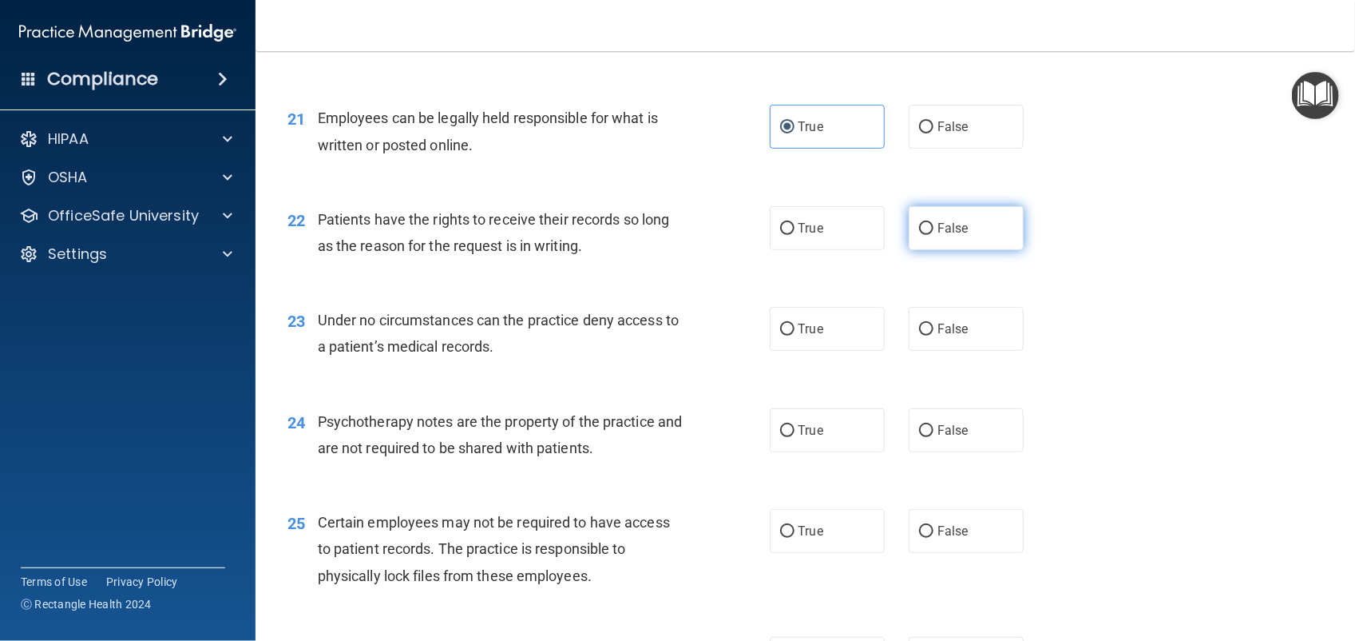
click at [945, 236] on span "False" at bounding box center [953, 227] width 31 height 15
click at [934, 235] on input "False" at bounding box center [926, 229] width 14 height 12
radio input "true"
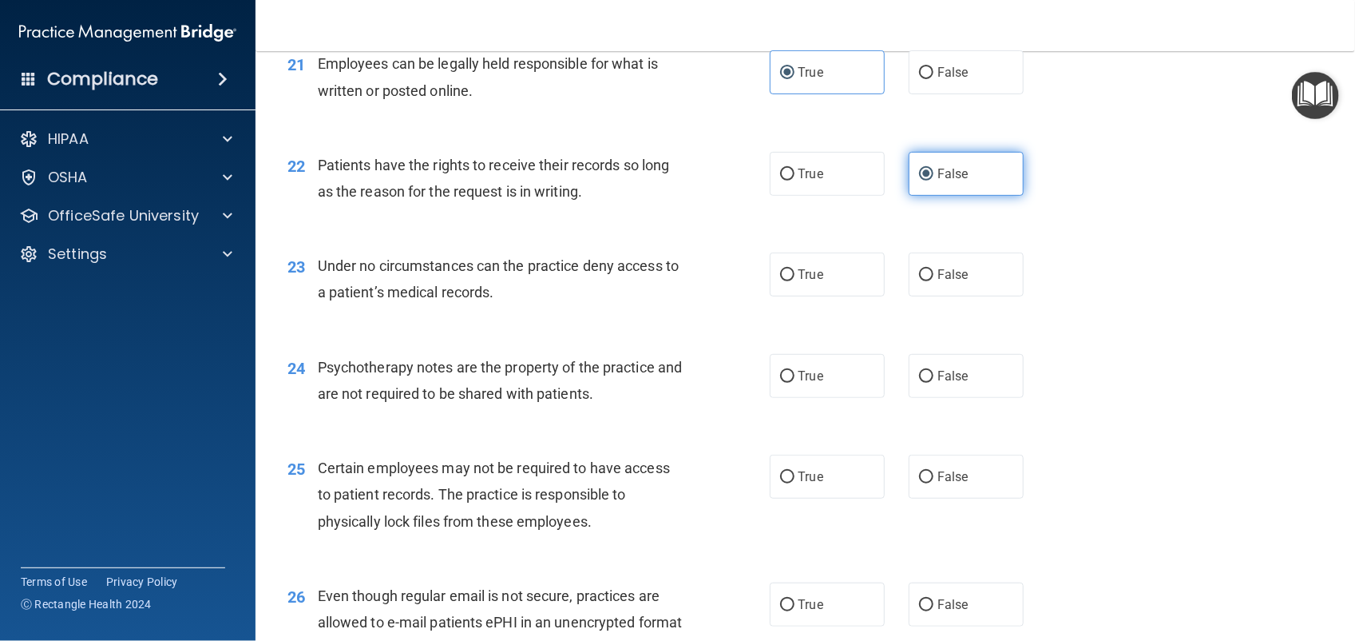
scroll to position [2981, 0]
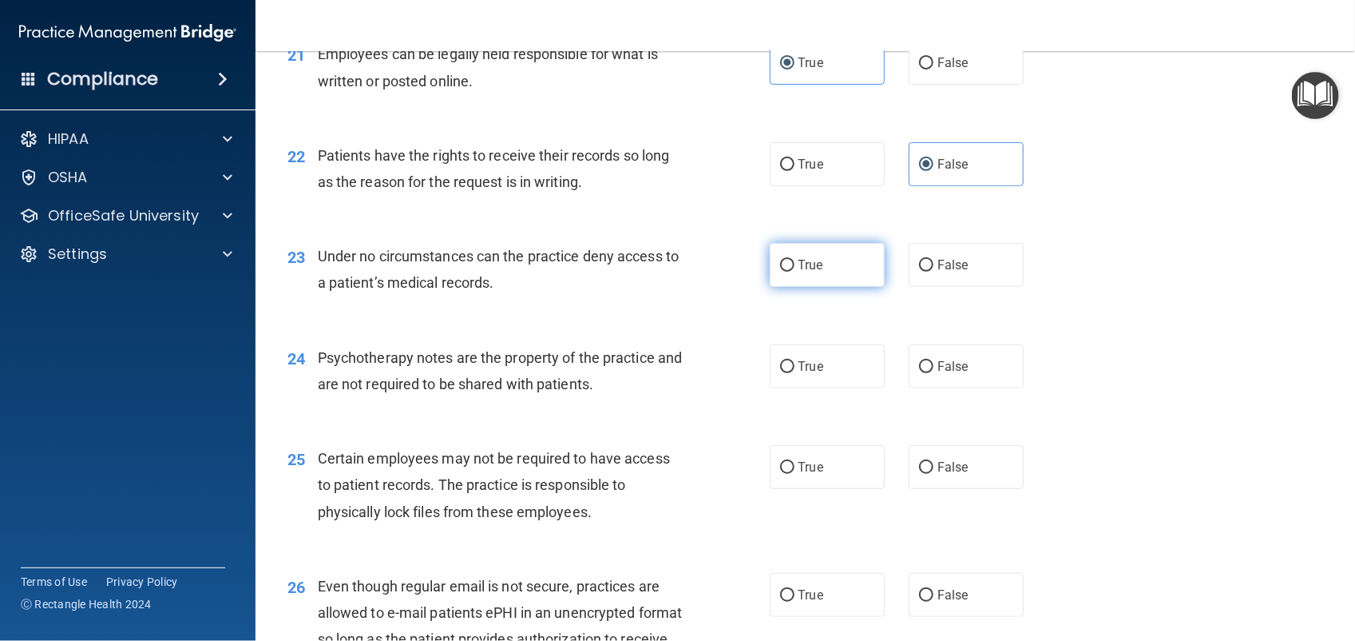
click at [825, 284] on label "True" at bounding box center [827, 265] width 115 height 44
click at [795, 272] on input "True" at bounding box center [787, 266] width 14 height 12
radio input "true"
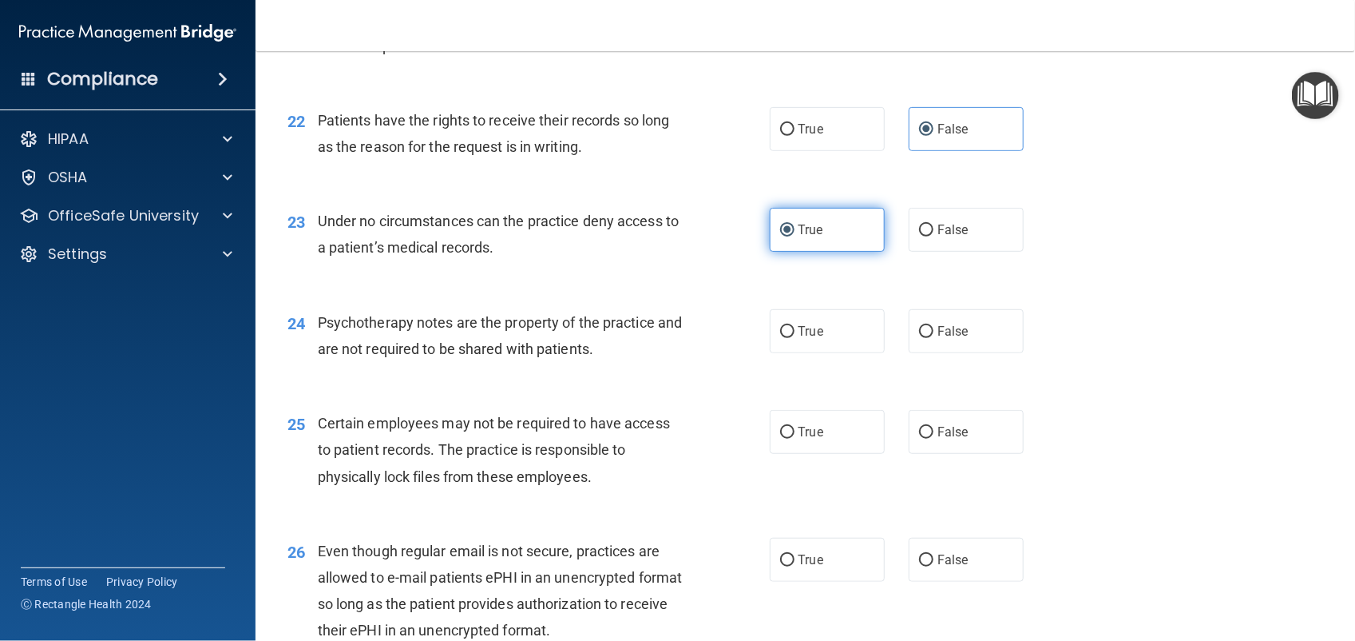
scroll to position [3044, 0]
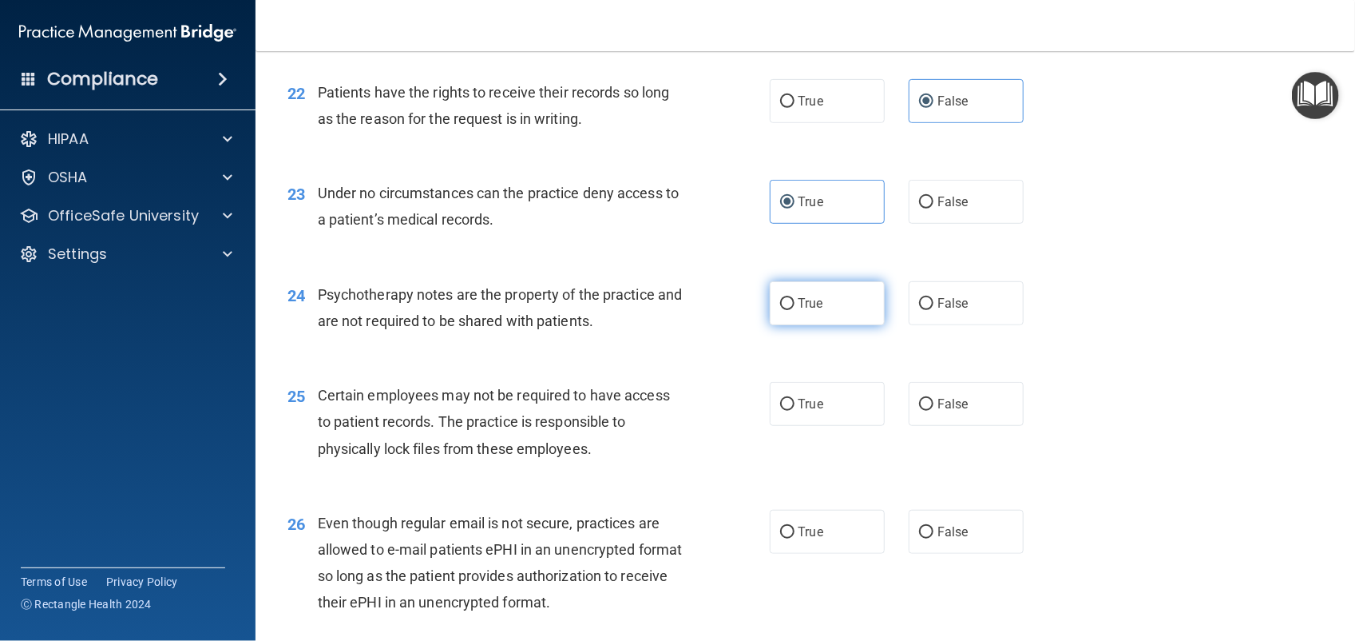
click at [823, 311] on label "True" at bounding box center [827, 303] width 115 height 44
click at [795, 310] on input "True" at bounding box center [787, 304] width 14 height 12
radio input "true"
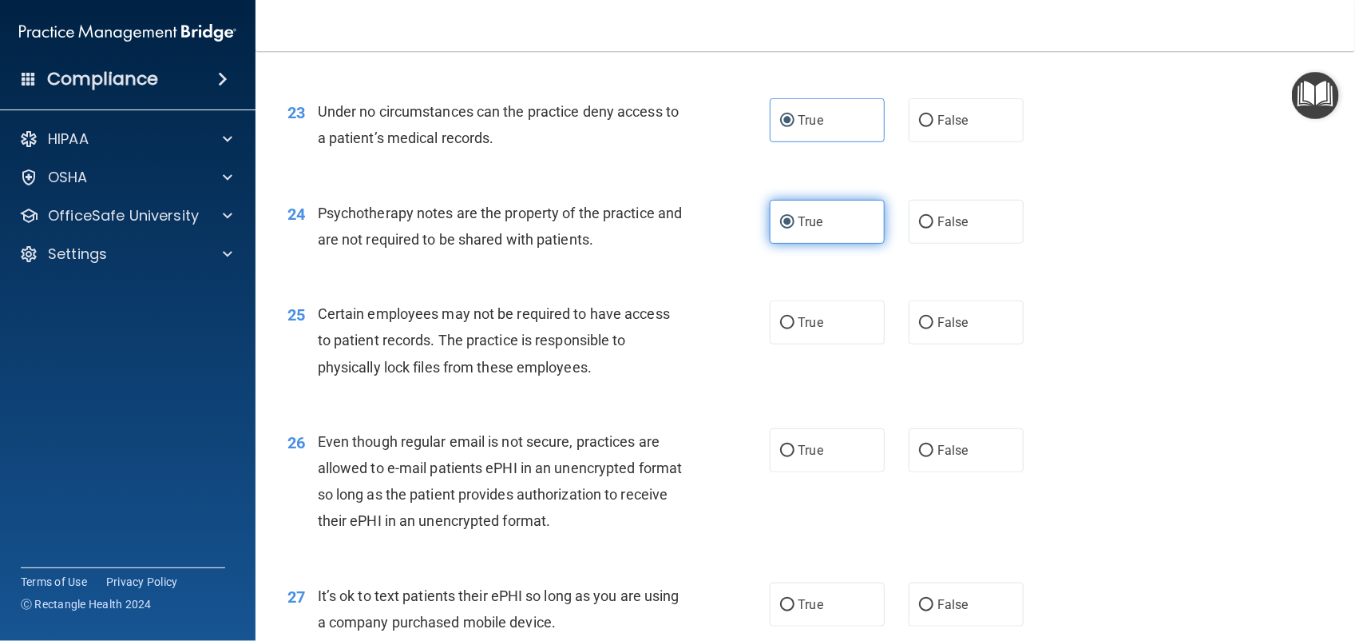
scroll to position [3161, 0]
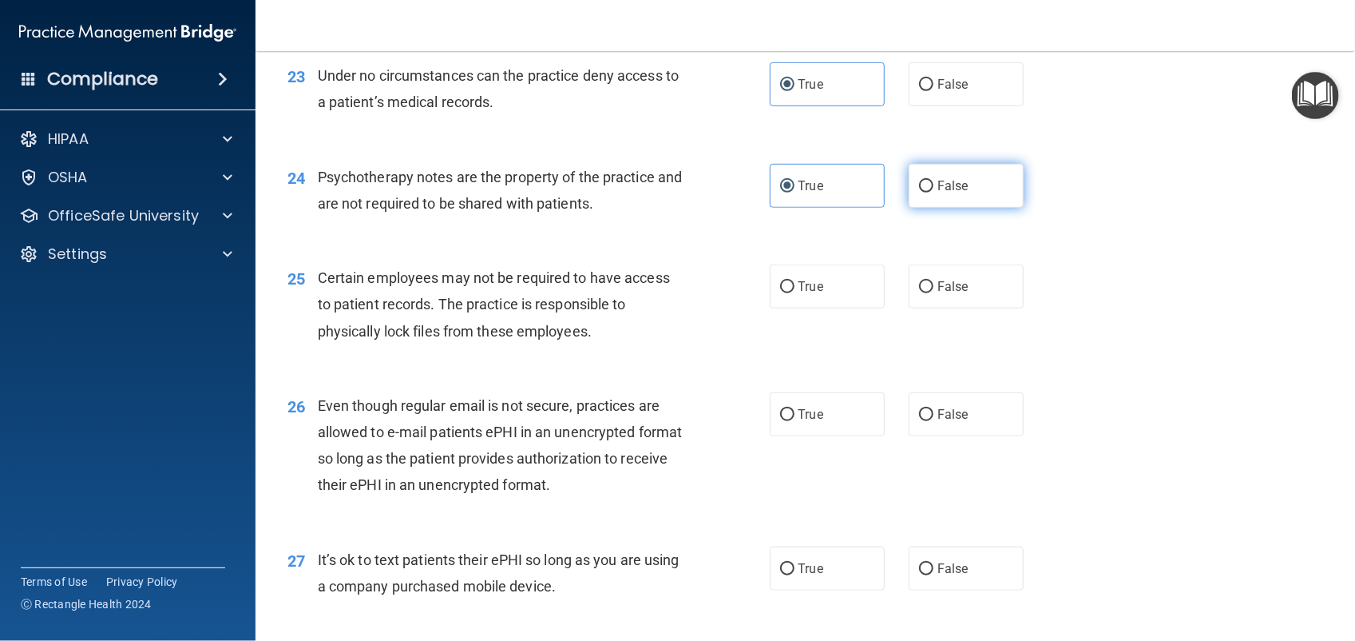
click at [940, 201] on label "False" at bounding box center [966, 186] width 115 height 44
click at [934, 192] on input "False" at bounding box center [926, 186] width 14 height 12
radio input "true"
radio input "false"
click at [839, 297] on label "True" at bounding box center [827, 286] width 115 height 44
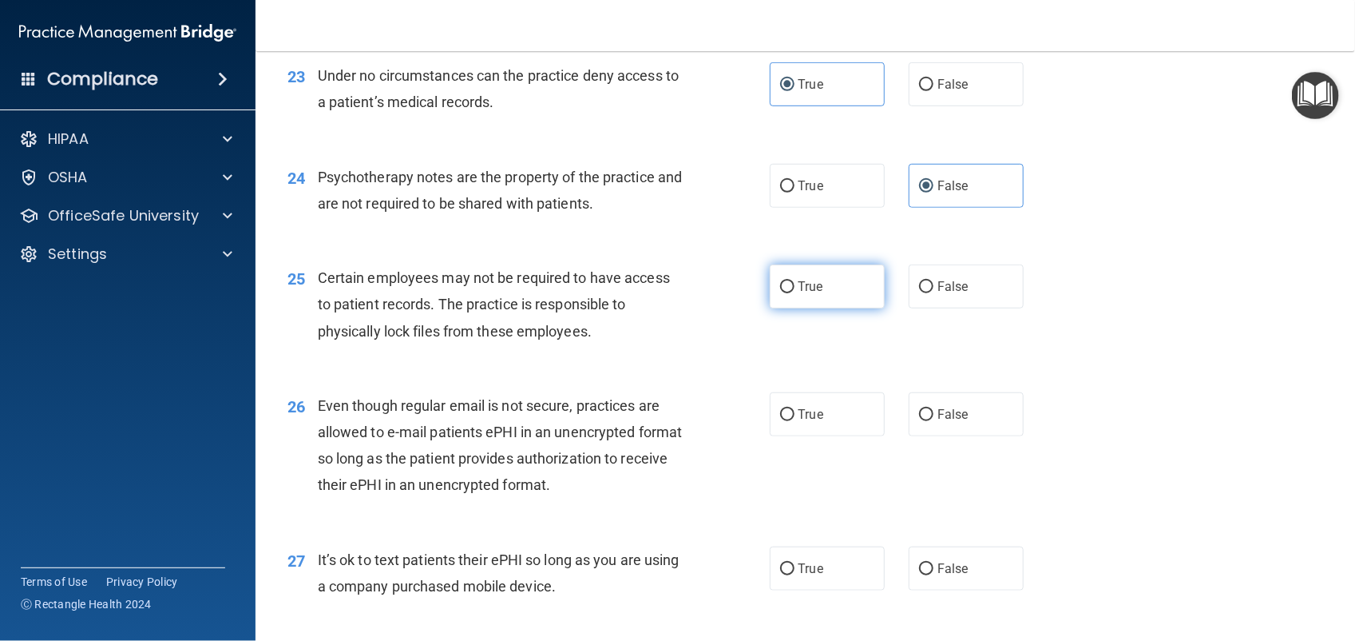
click at [795, 293] on input "True" at bounding box center [787, 287] width 14 height 12
radio input "true"
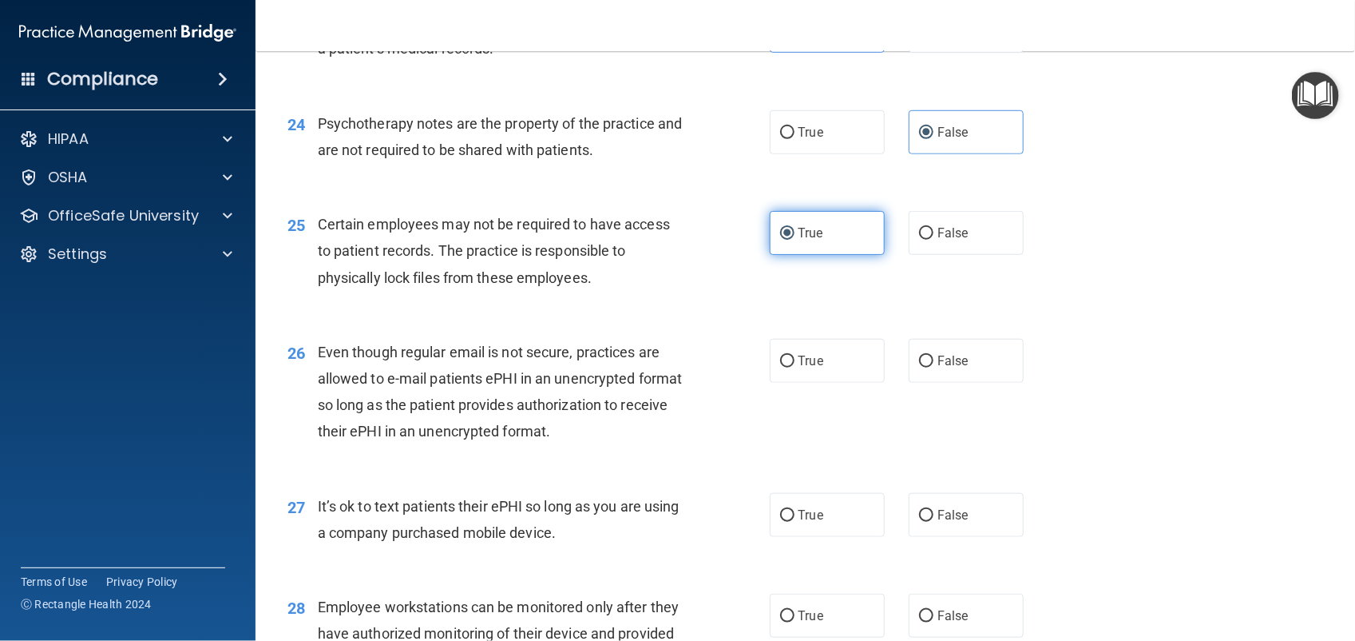
scroll to position [3232, 0]
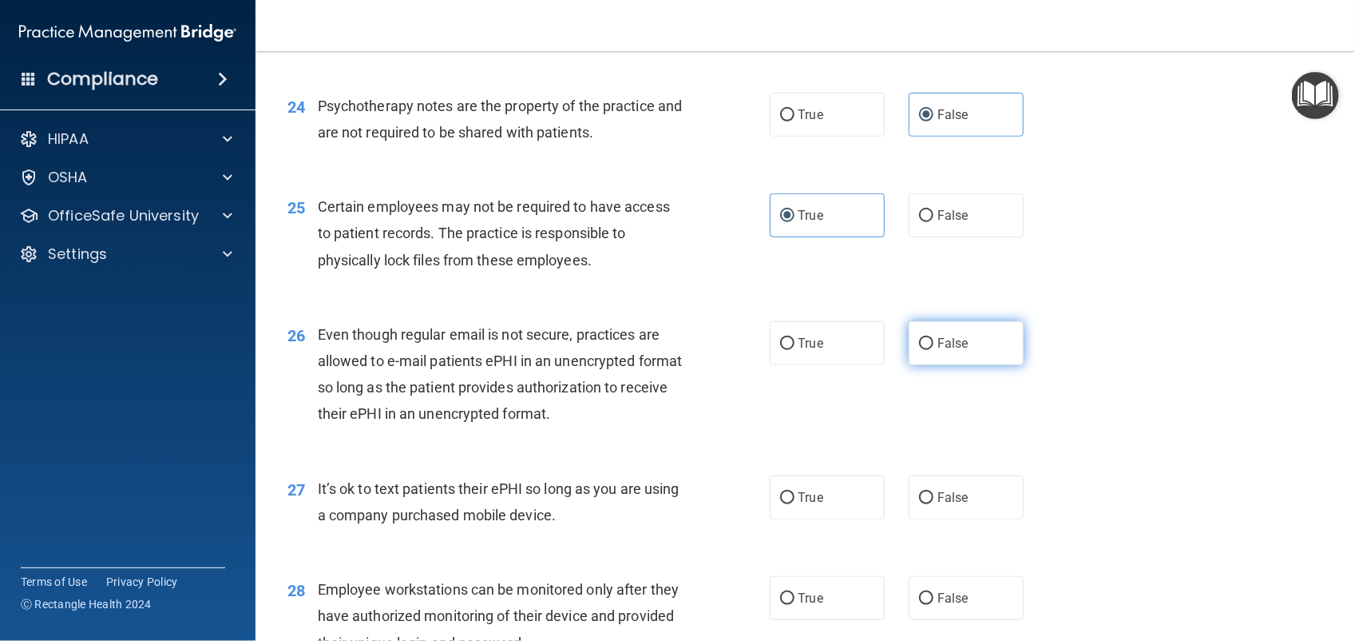
click at [946, 356] on label "False" at bounding box center [966, 343] width 115 height 44
click at [934, 350] on input "False" at bounding box center [926, 344] width 14 height 12
radio input "true"
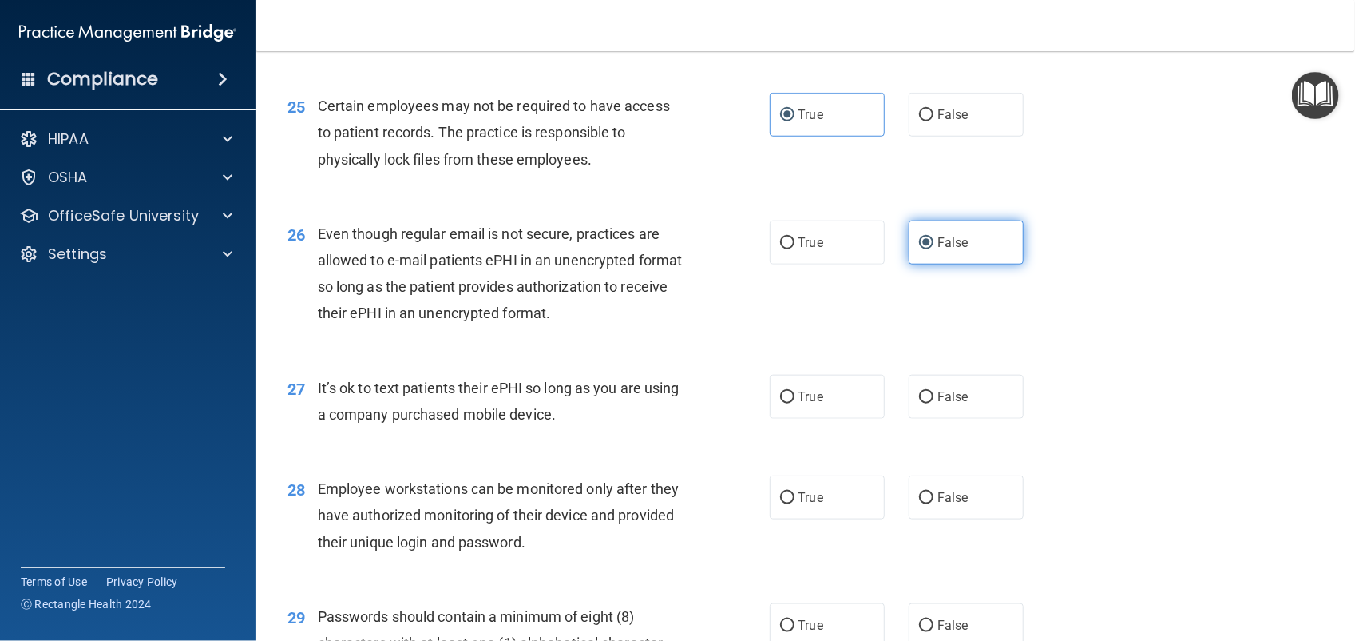
scroll to position [3402, 0]
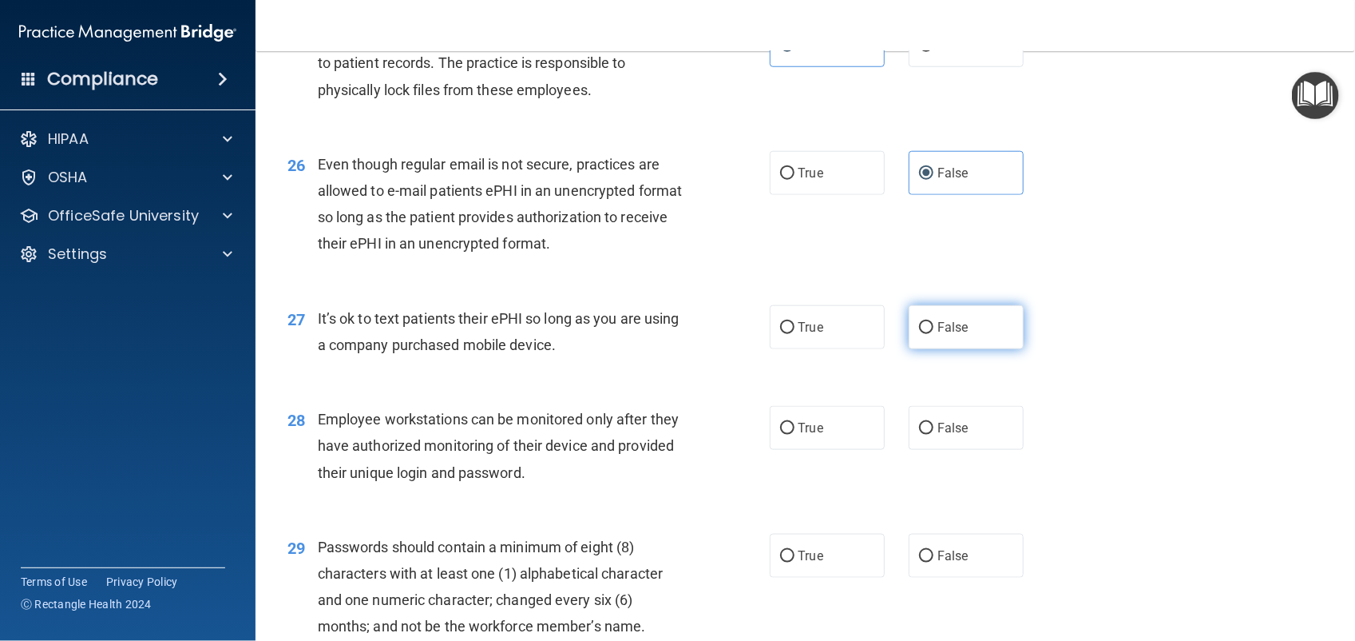
click at [923, 327] on input "False" at bounding box center [926, 328] width 14 height 12
radio input "true"
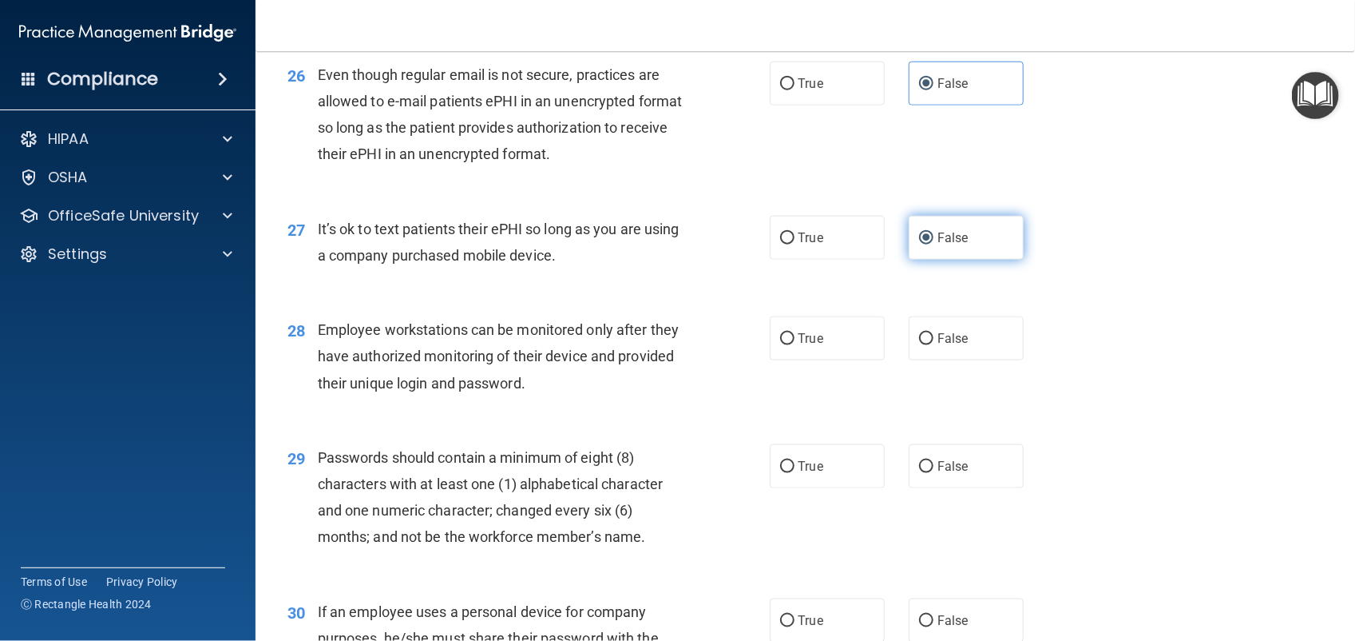
scroll to position [3534, 0]
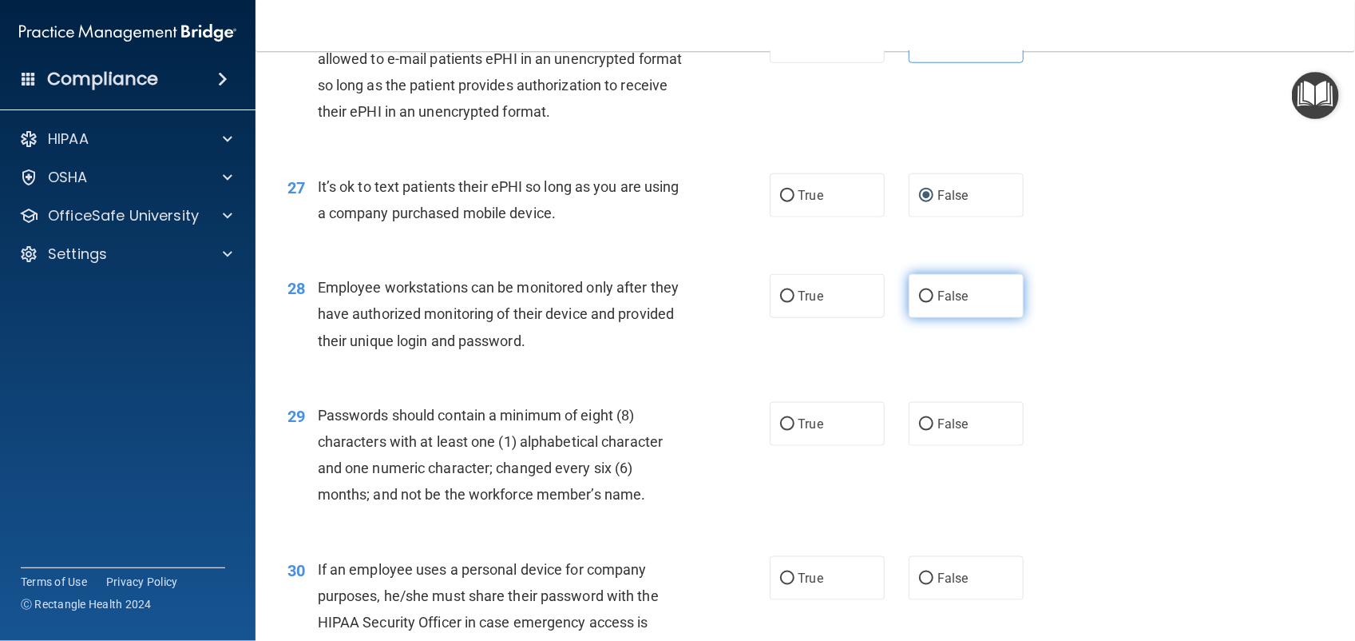
click at [978, 314] on label "False" at bounding box center [966, 296] width 115 height 44
click at [934, 303] on input "False" at bounding box center [926, 297] width 14 height 12
radio input "true"
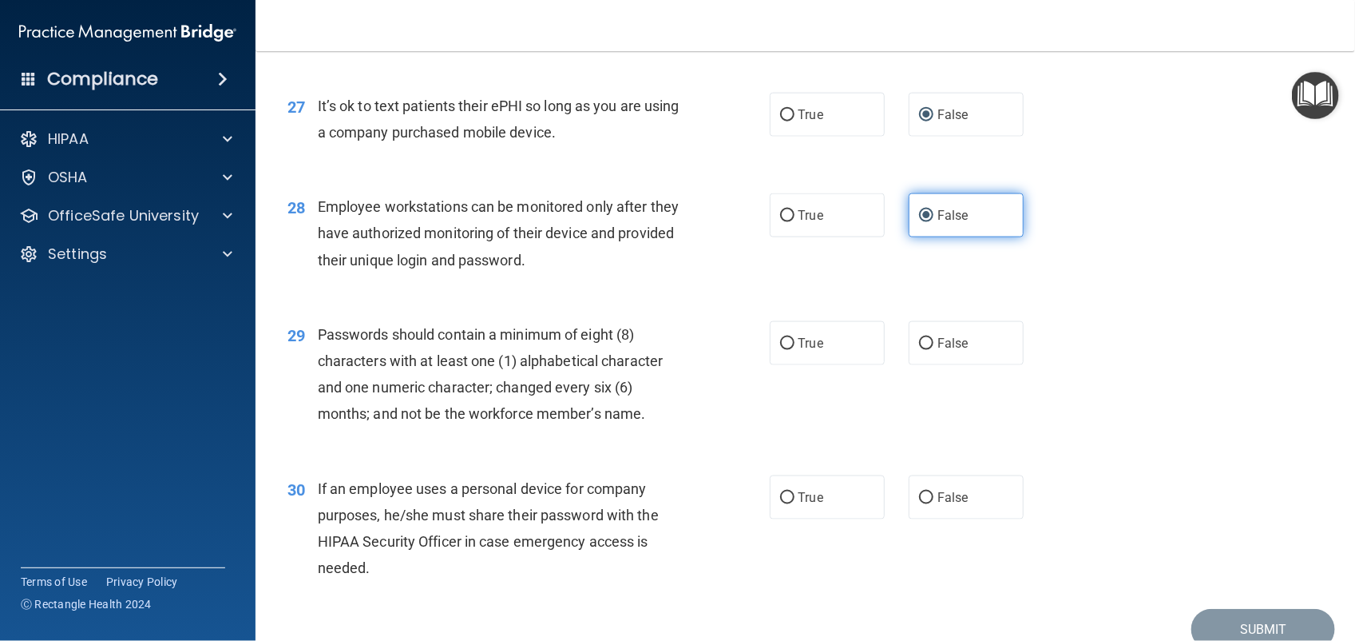
scroll to position [3622, 0]
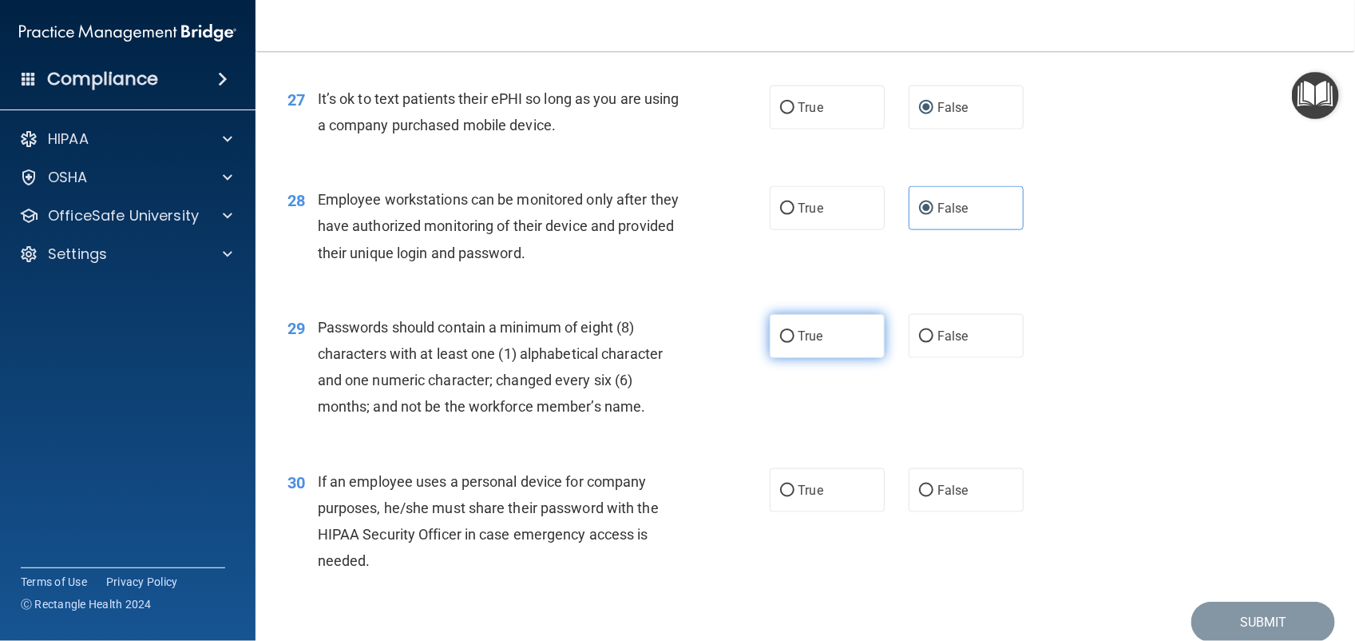
click at [784, 336] on input "True" at bounding box center [787, 337] width 14 height 12
radio input "true"
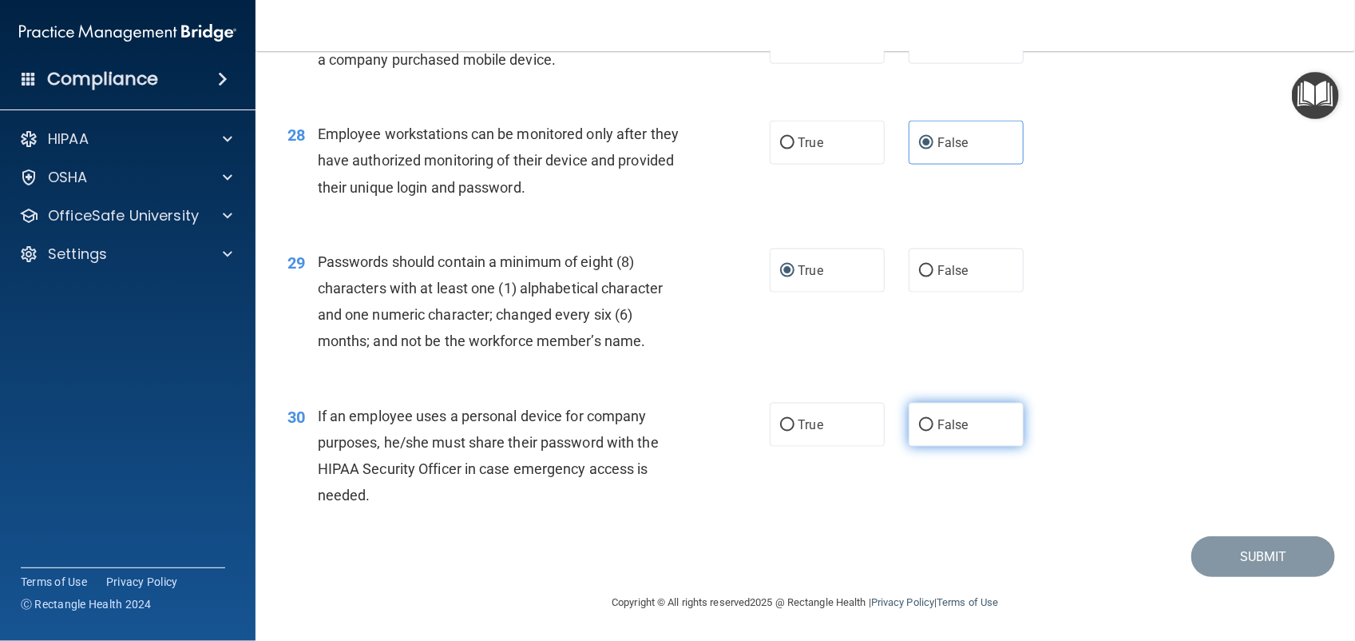
click at [943, 424] on span "False" at bounding box center [953, 424] width 31 height 15
click at [934, 424] on input "False" at bounding box center [926, 425] width 14 height 12
radio input "true"
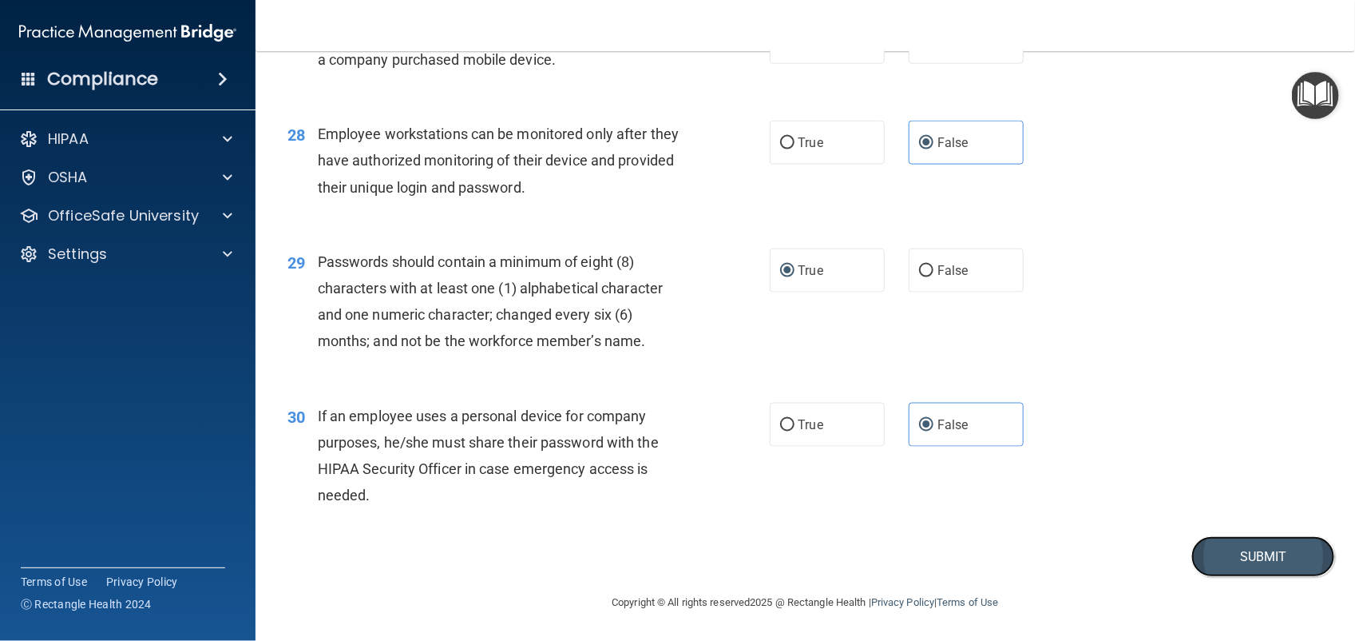
click at [1255, 560] on button "Submit" at bounding box center [1264, 556] width 144 height 41
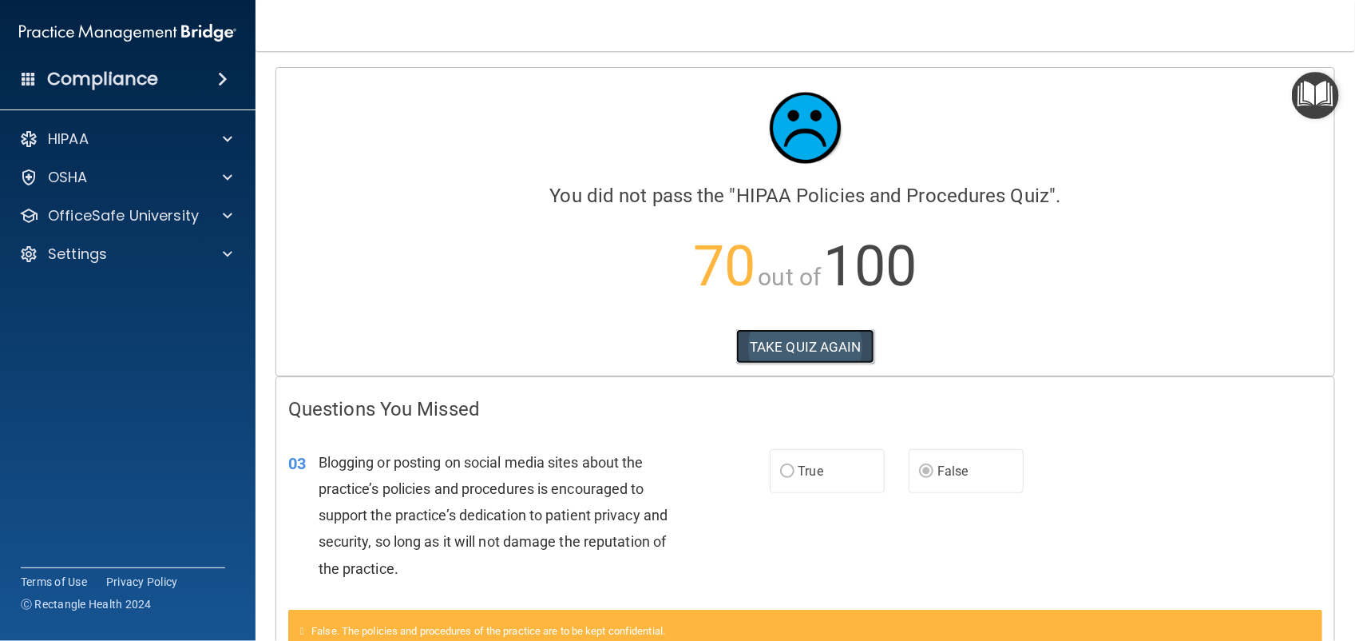
click at [809, 346] on button "TAKE QUIZ AGAIN" at bounding box center [805, 346] width 138 height 35
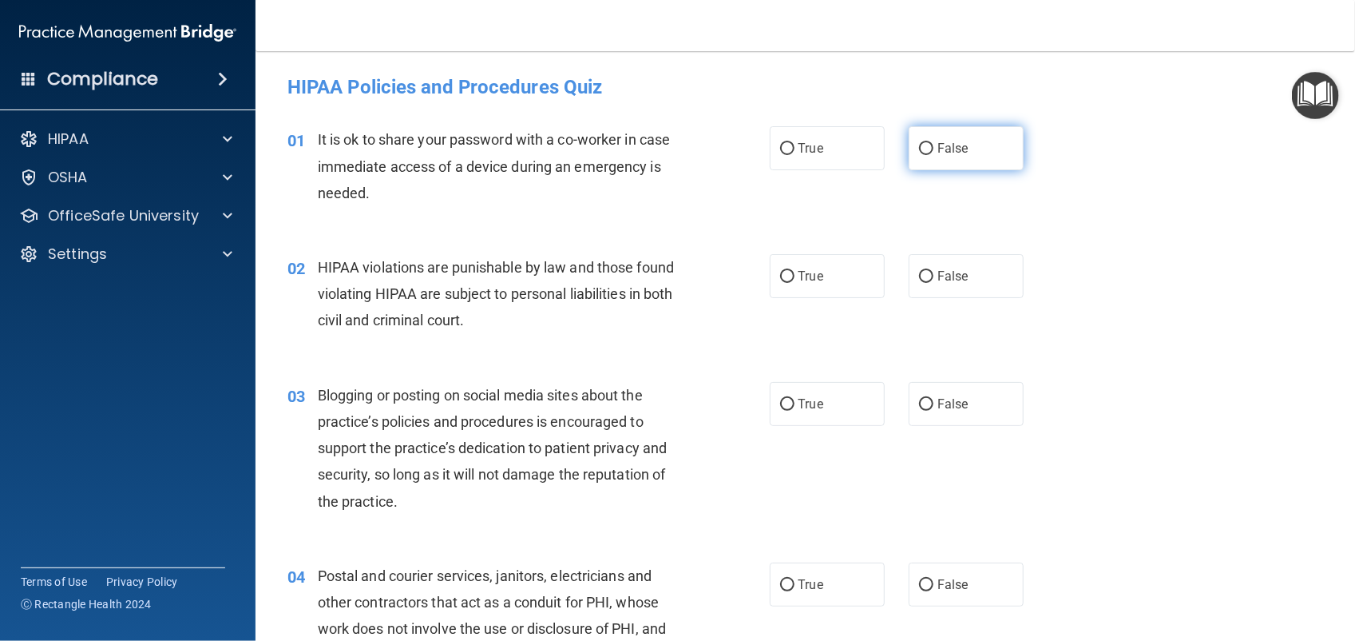
click at [943, 149] on span "False" at bounding box center [953, 148] width 31 height 15
click at [934, 149] on input "False" at bounding box center [926, 149] width 14 height 12
radio input "true"
click at [815, 280] on span "True" at bounding box center [811, 275] width 25 height 15
click at [795, 280] on input "True" at bounding box center [787, 277] width 14 height 12
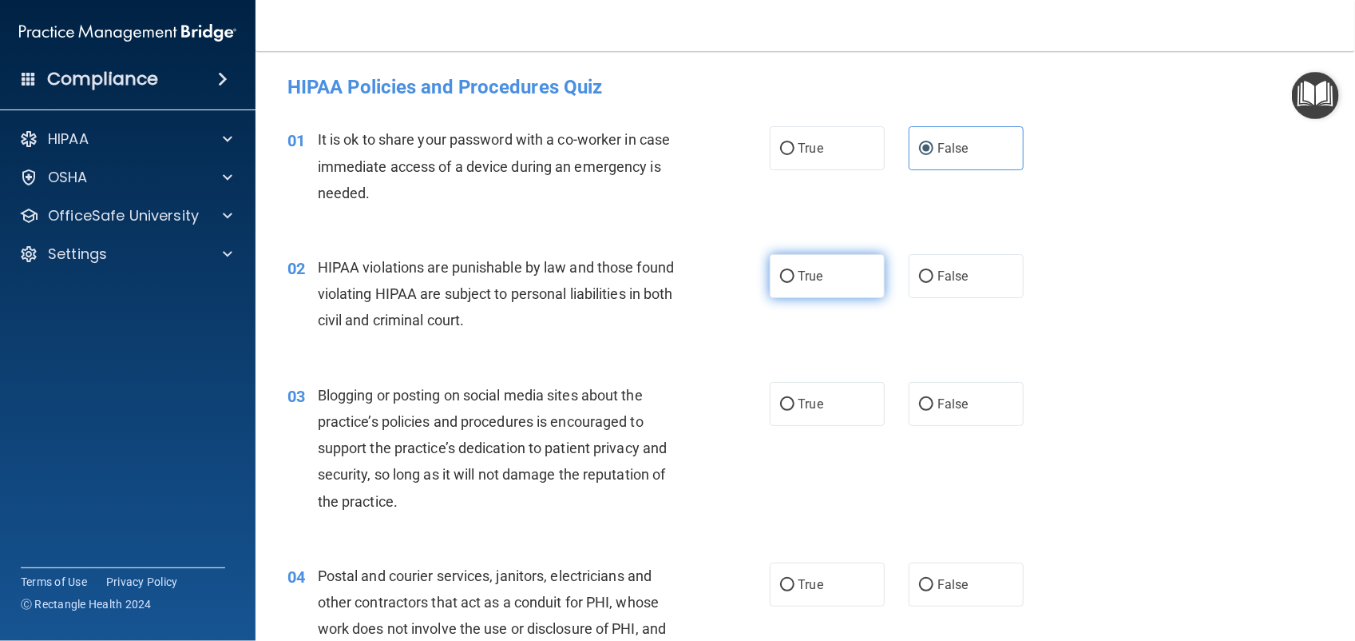
radio input "true"
click at [944, 401] on span "False" at bounding box center [953, 403] width 31 height 15
click at [934, 401] on input "False" at bounding box center [926, 405] width 14 height 12
radio input "true"
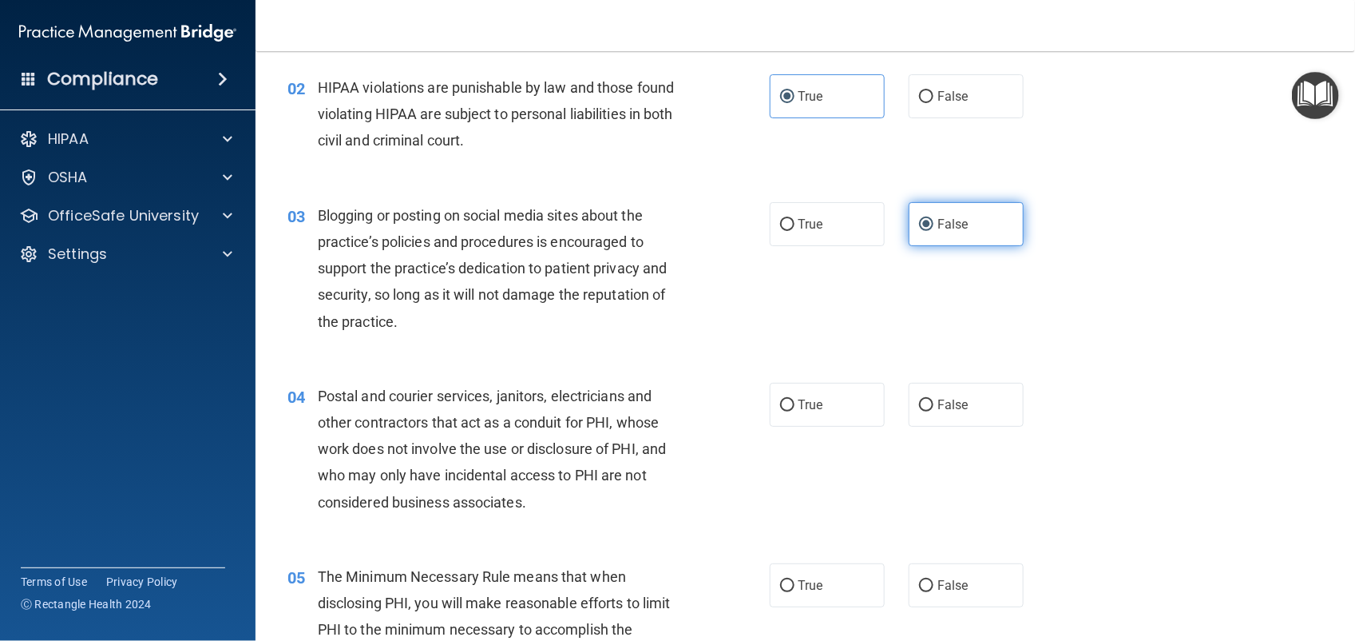
scroll to position [190, 0]
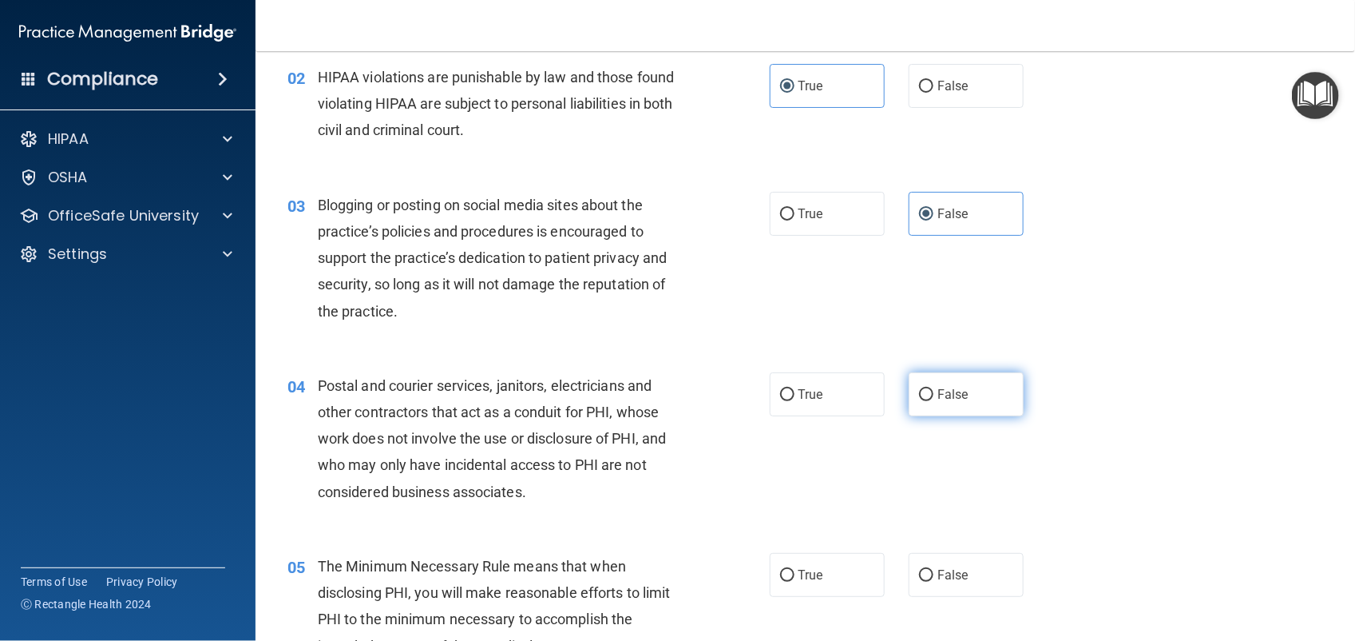
click at [947, 388] on span "False" at bounding box center [953, 394] width 31 height 15
click at [934, 389] on input "False" at bounding box center [926, 395] width 14 height 12
radio input "true"
click at [820, 390] on label "True" at bounding box center [827, 394] width 115 height 44
click at [795, 390] on input "True" at bounding box center [787, 395] width 14 height 12
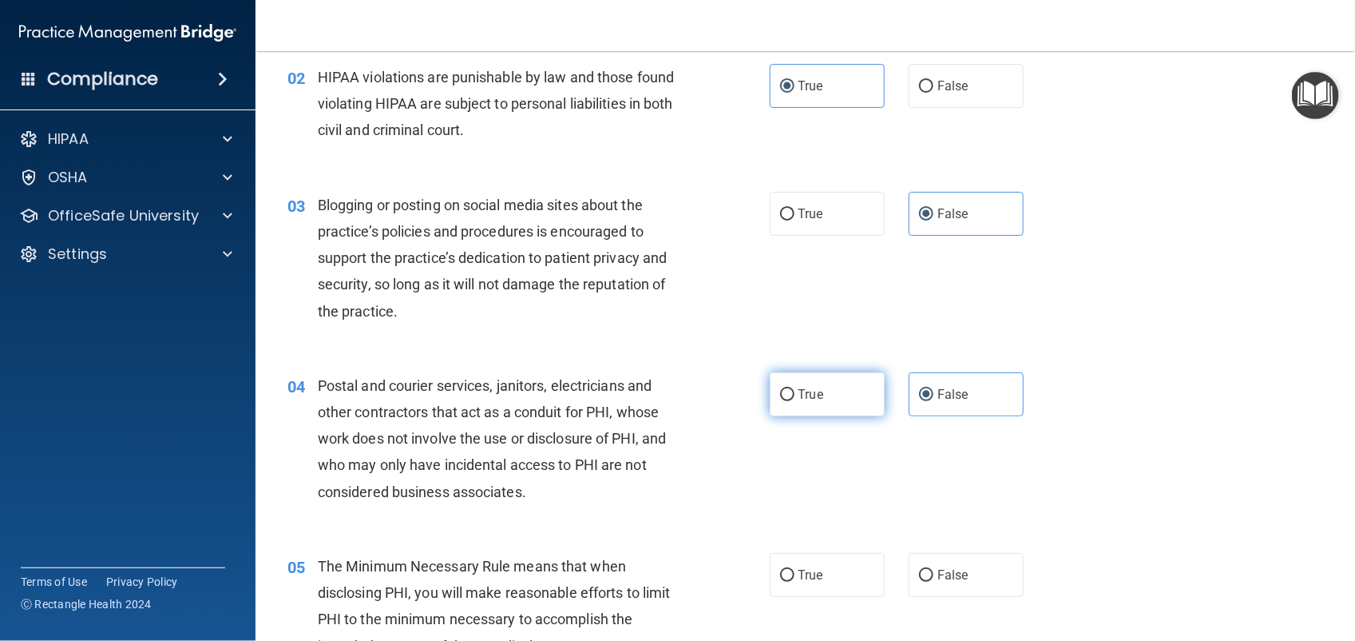
radio input "true"
radio input "false"
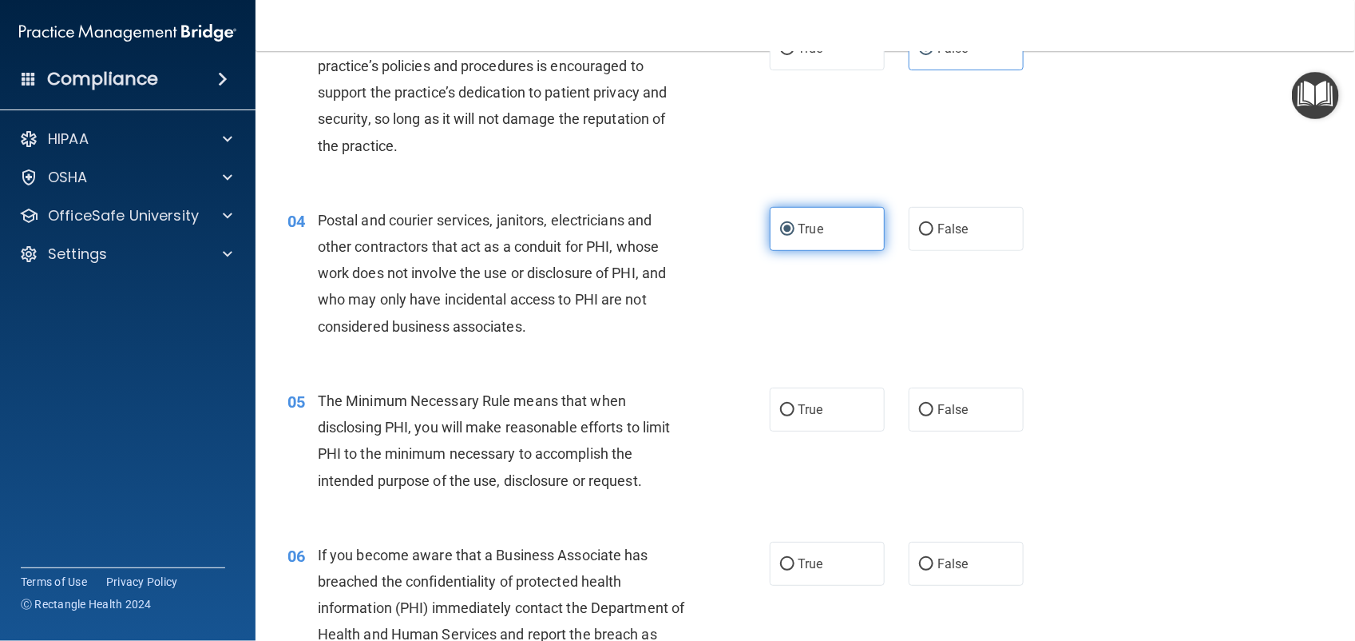
scroll to position [381, 0]
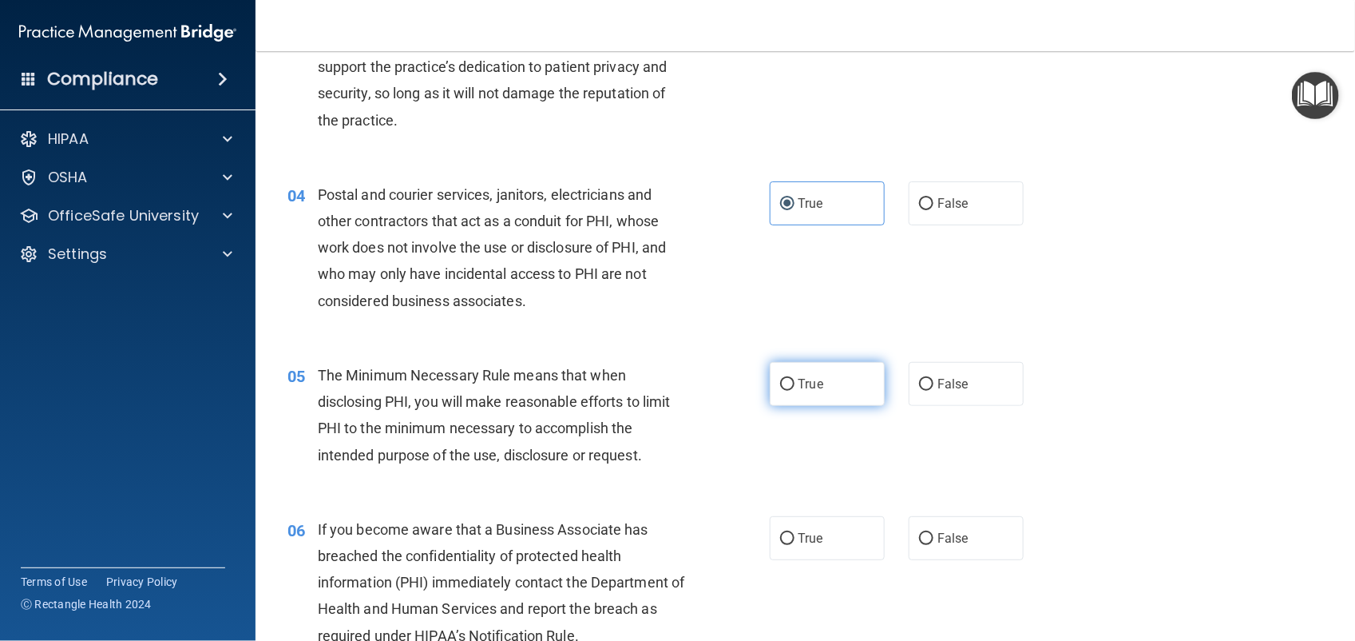
click at [811, 389] on span "True" at bounding box center [811, 383] width 25 height 15
click at [795, 389] on input "True" at bounding box center [787, 385] width 14 height 12
radio input "true"
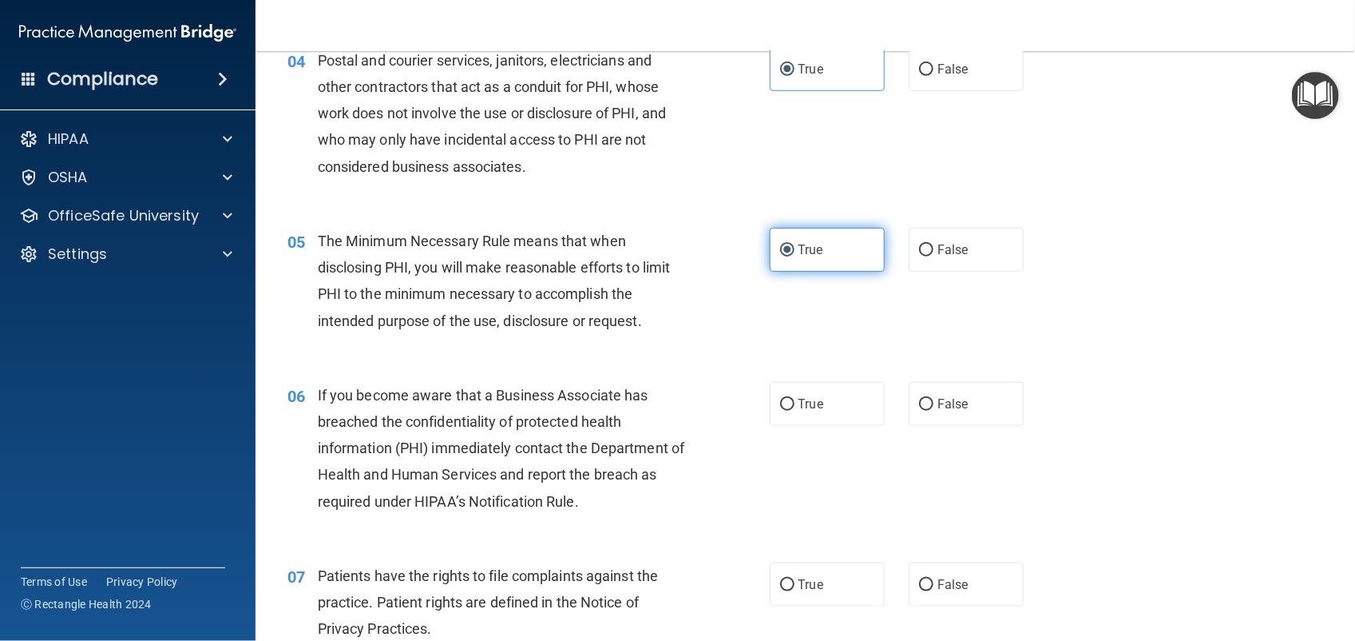
scroll to position [531, 0]
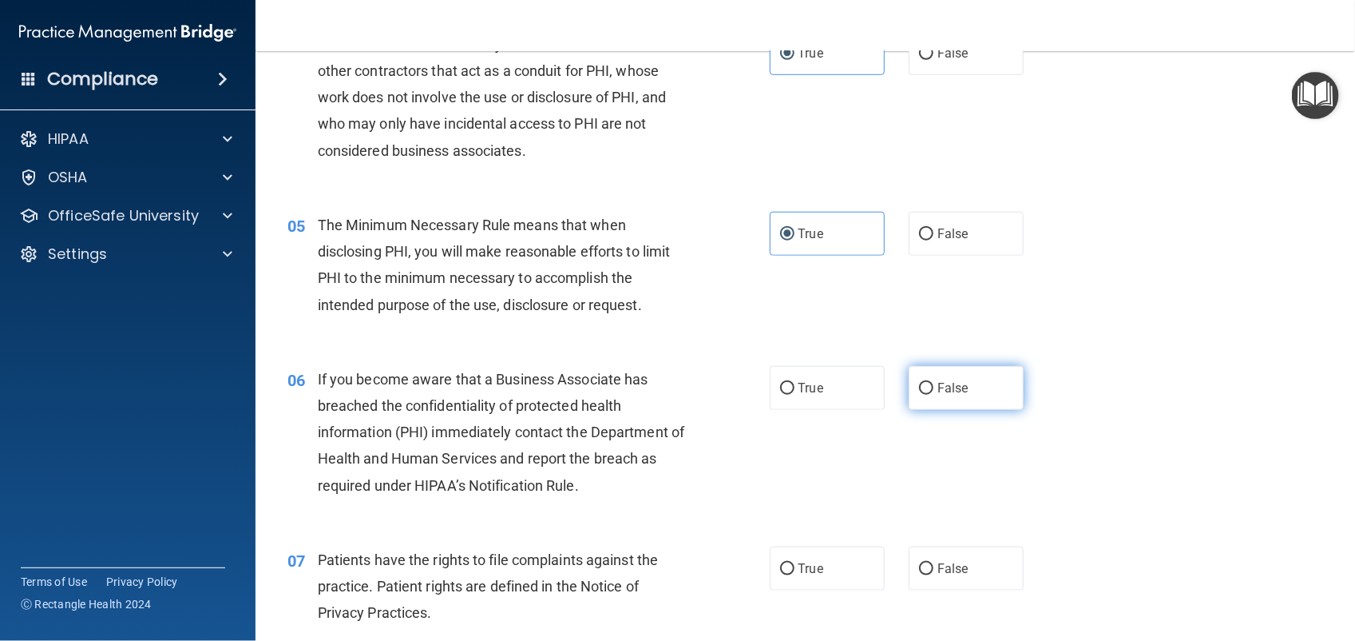
click at [948, 389] on span "False" at bounding box center [953, 387] width 31 height 15
click at [934, 389] on input "False" at bounding box center [926, 389] width 14 height 12
radio input "true"
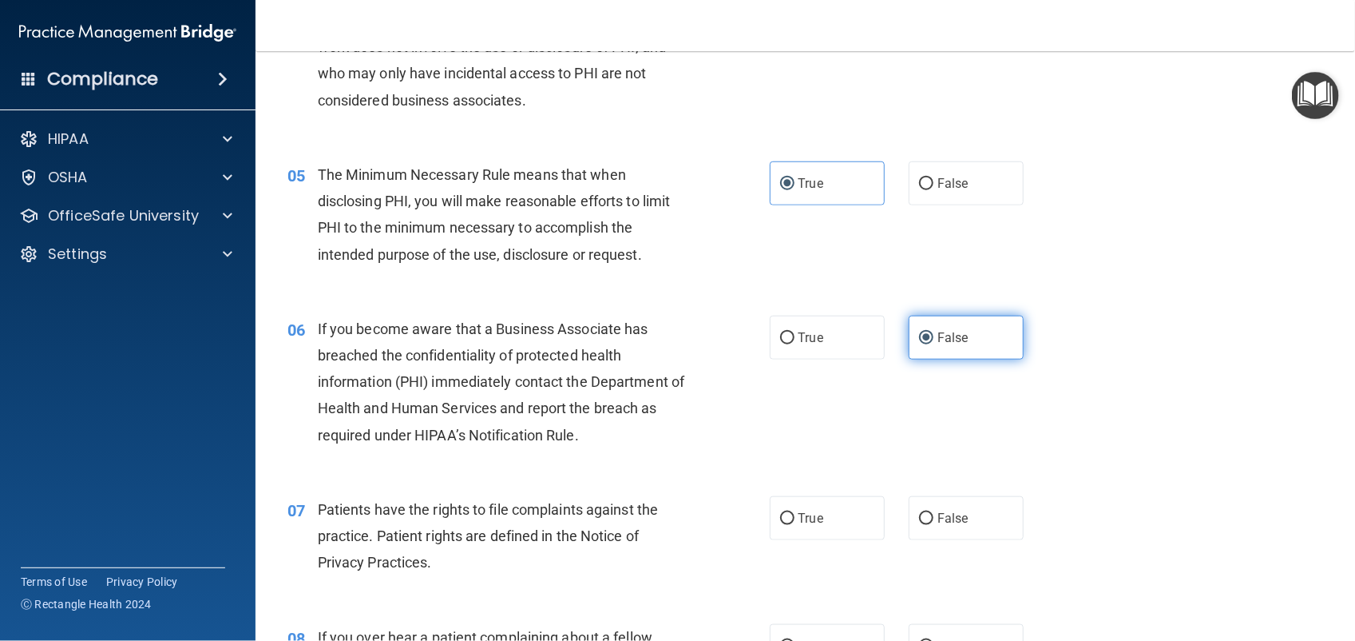
scroll to position [583, 0]
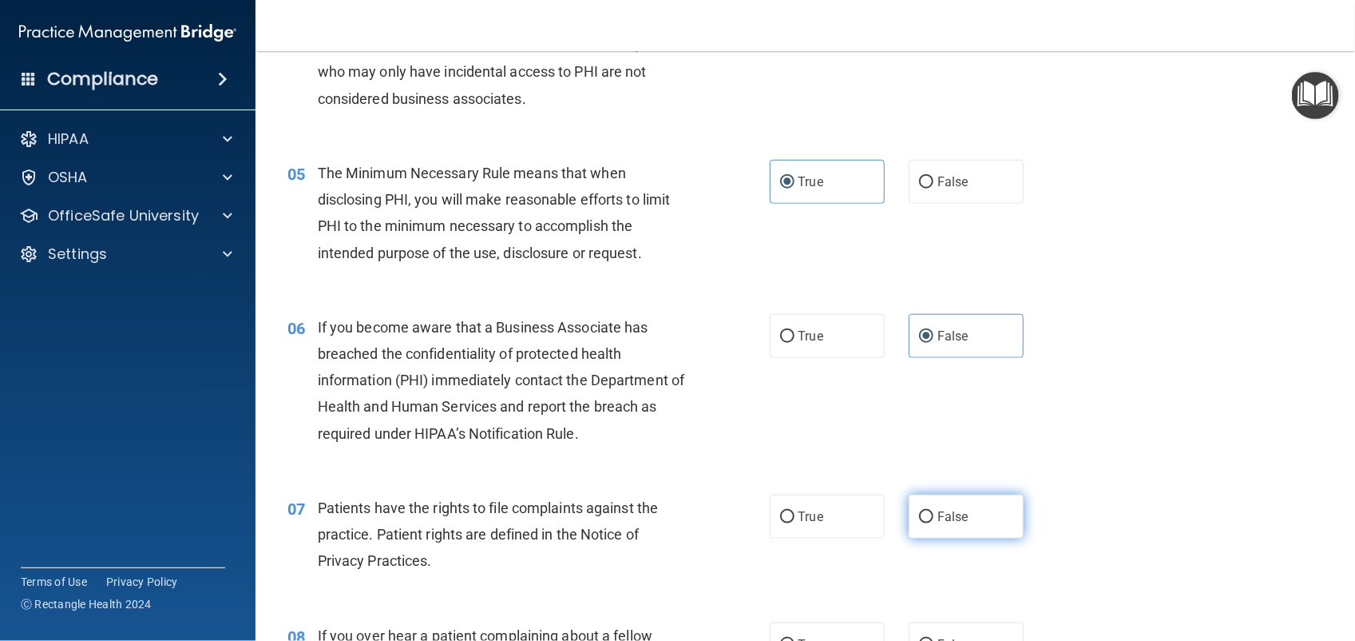
click at [943, 532] on label "False" at bounding box center [966, 516] width 115 height 44
click at [934, 523] on input "False" at bounding box center [926, 517] width 14 height 12
radio input "true"
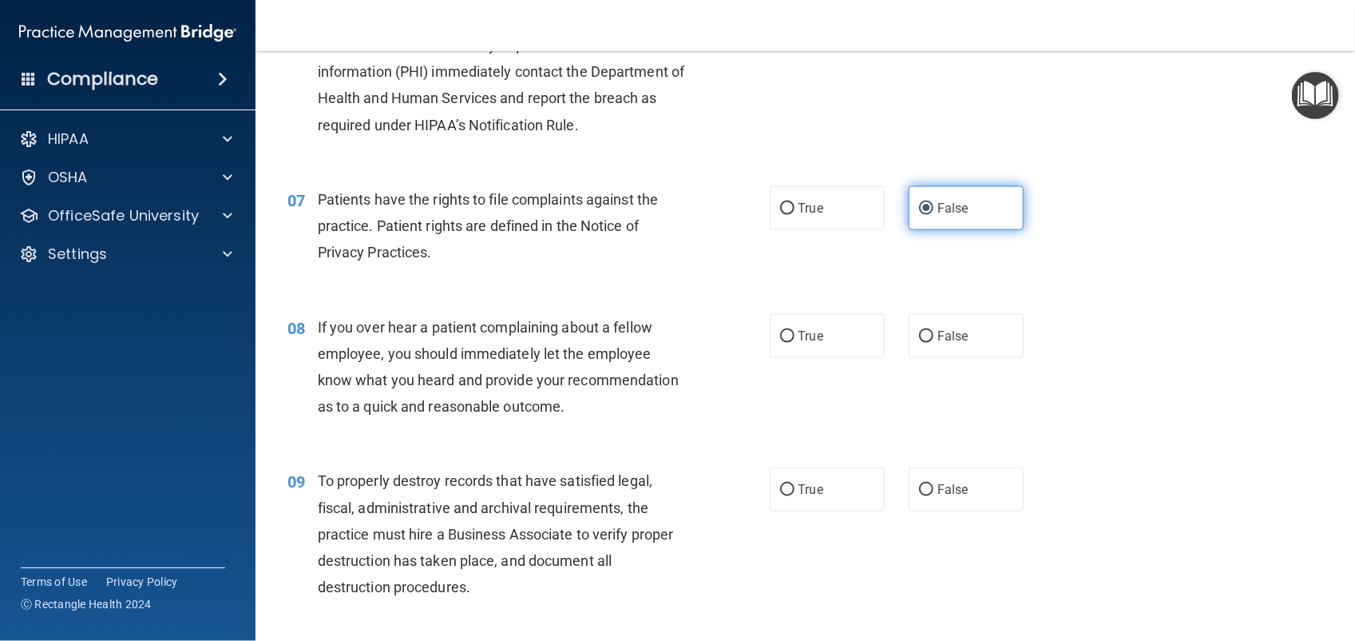
scroll to position [937, 0]
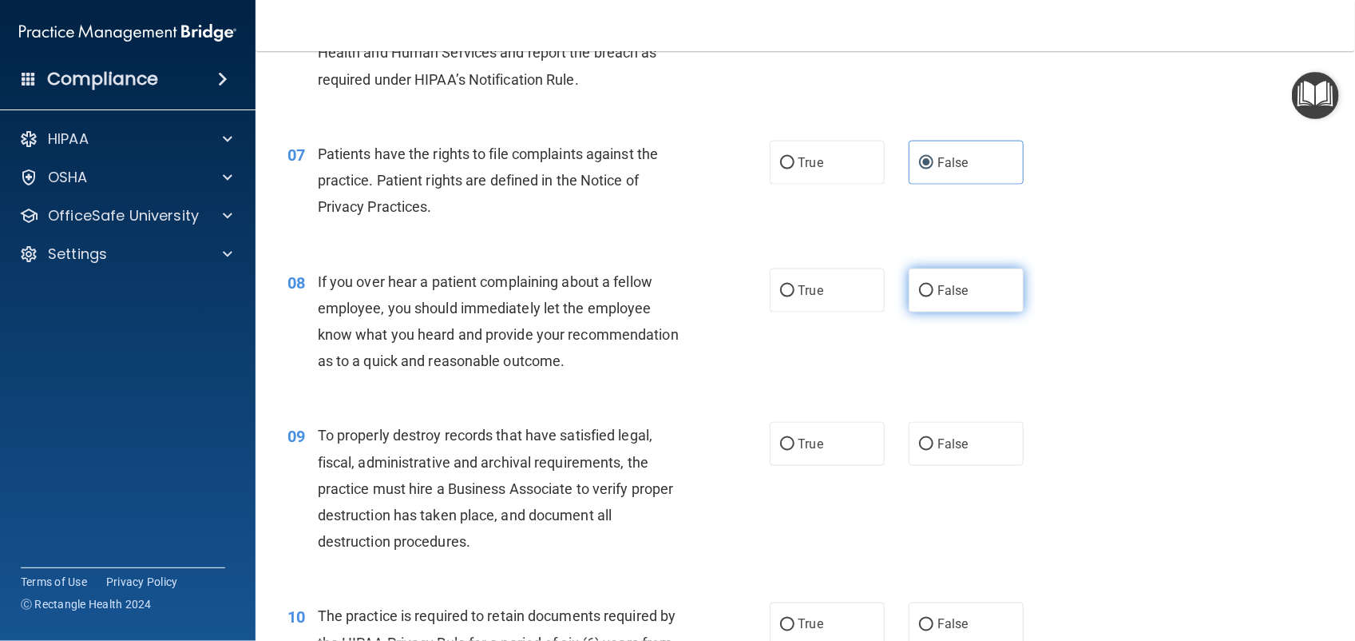
click at [955, 299] on label "False" at bounding box center [966, 290] width 115 height 44
click at [934, 297] on input "False" at bounding box center [926, 291] width 14 height 12
radio input "true"
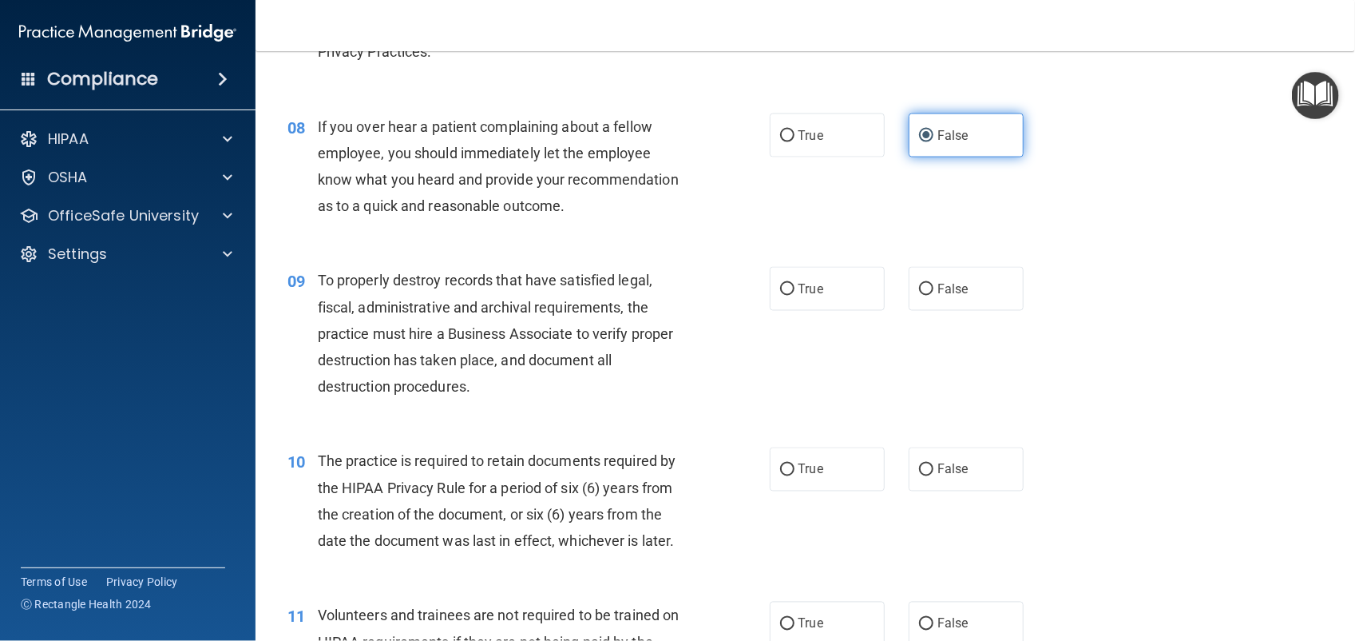
scroll to position [1093, 0]
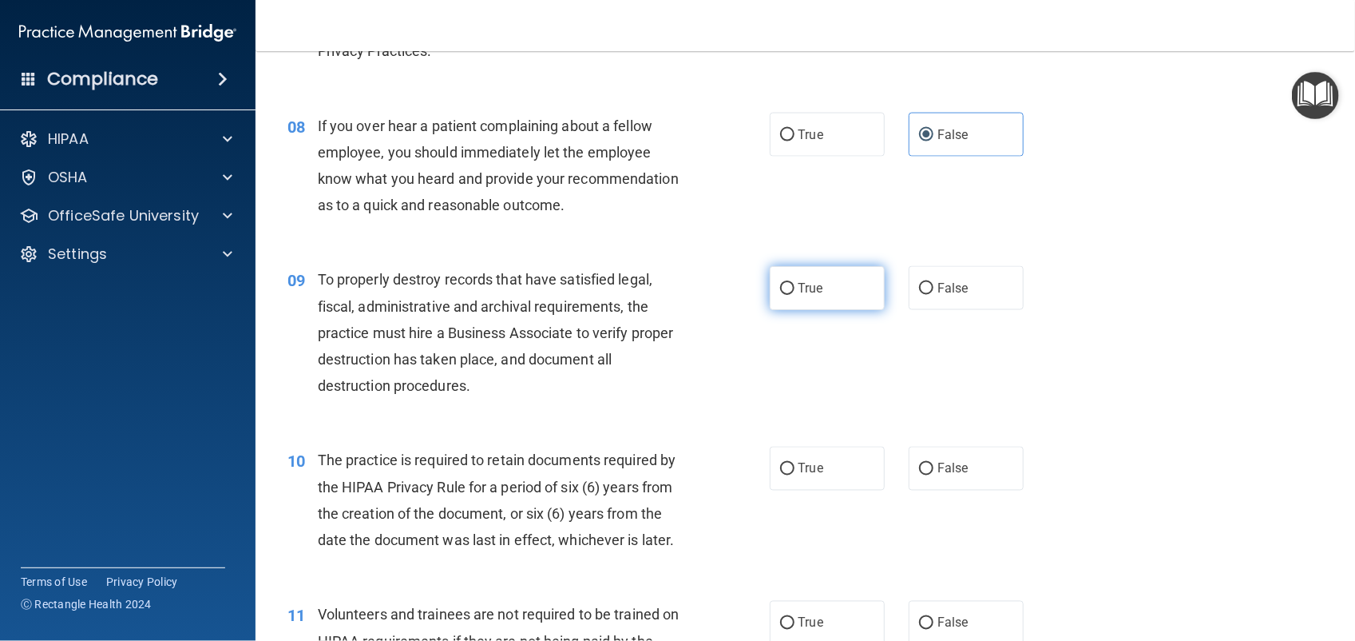
click at [827, 297] on label "True" at bounding box center [827, 288] width 115 height 44
click at [795, 295] on input "True" at bounding box center [787, 289] width 14 height 12
radio input "true"
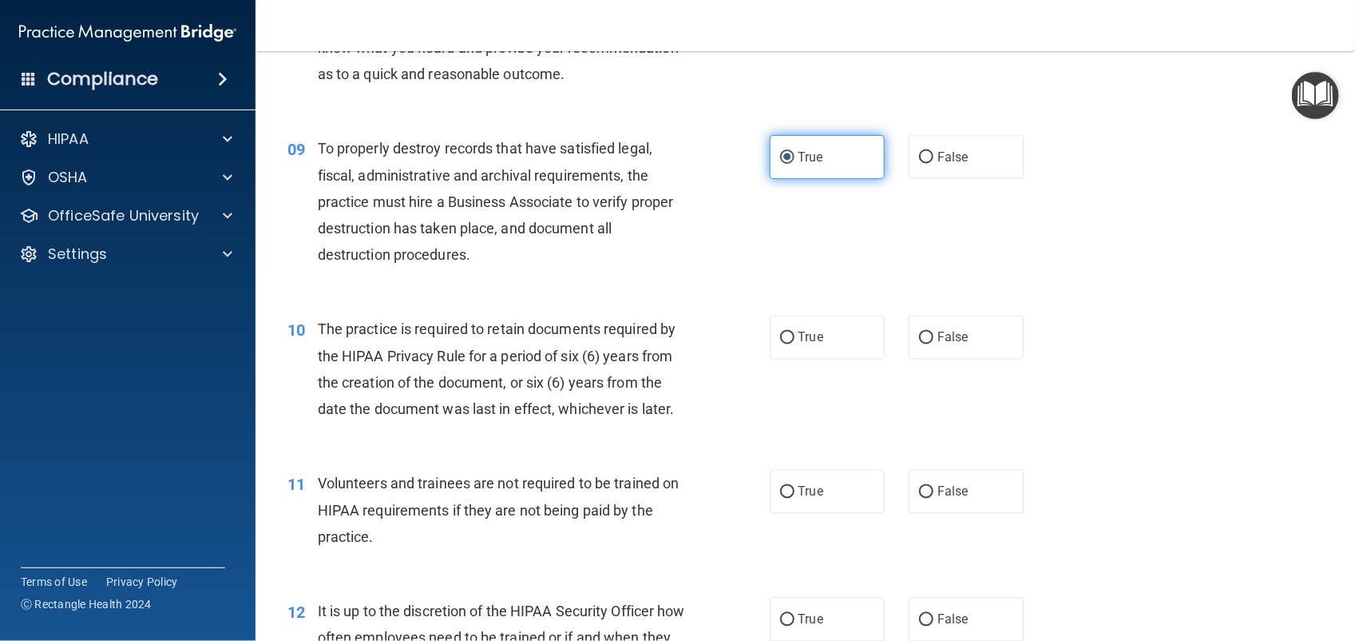
scroll to position [1227, 0]
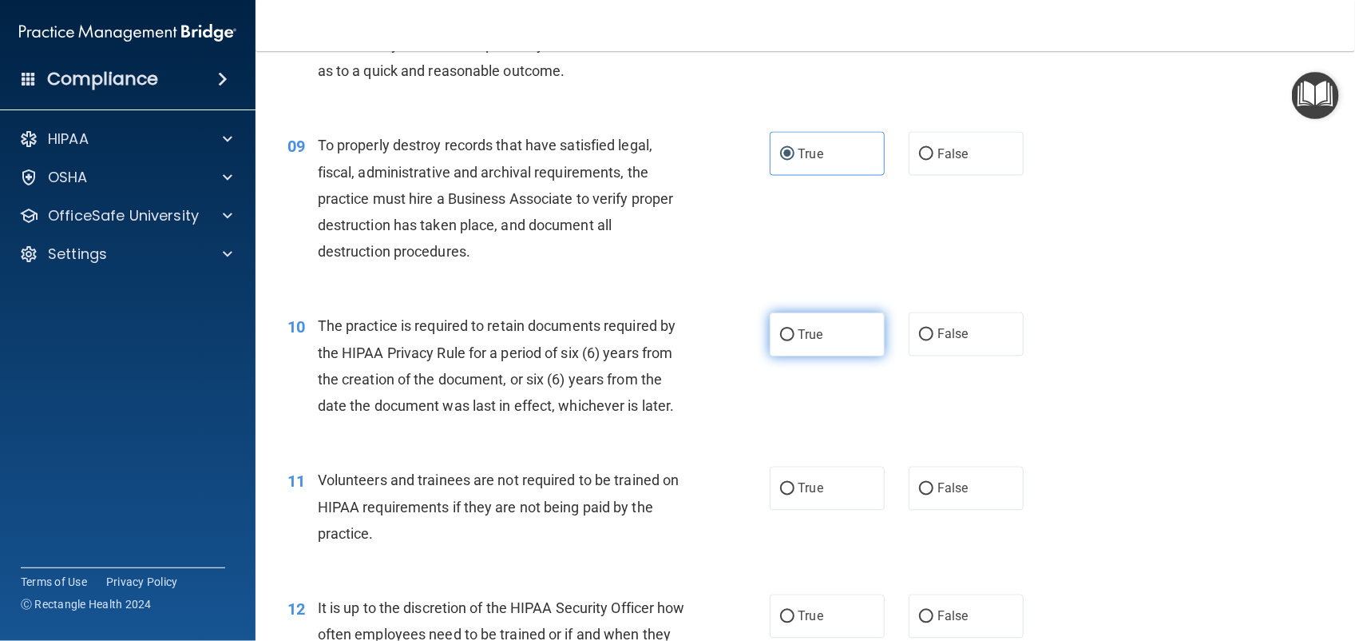
click at [824, 352] on label "True" at bounding box center [827, 334] width 115 height 44
click at [795, 341] on input "True" at bounding box center [787, 335] width 14 height 12
radio input "true"
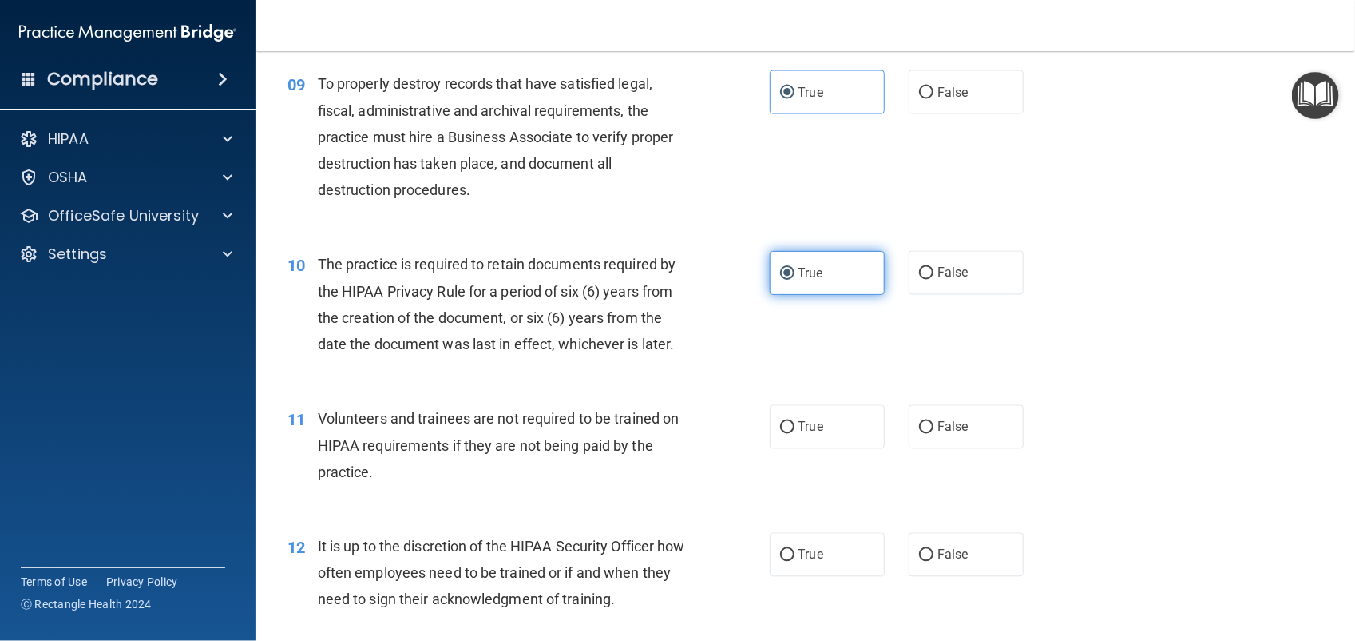
scroll to position [1323, 0]
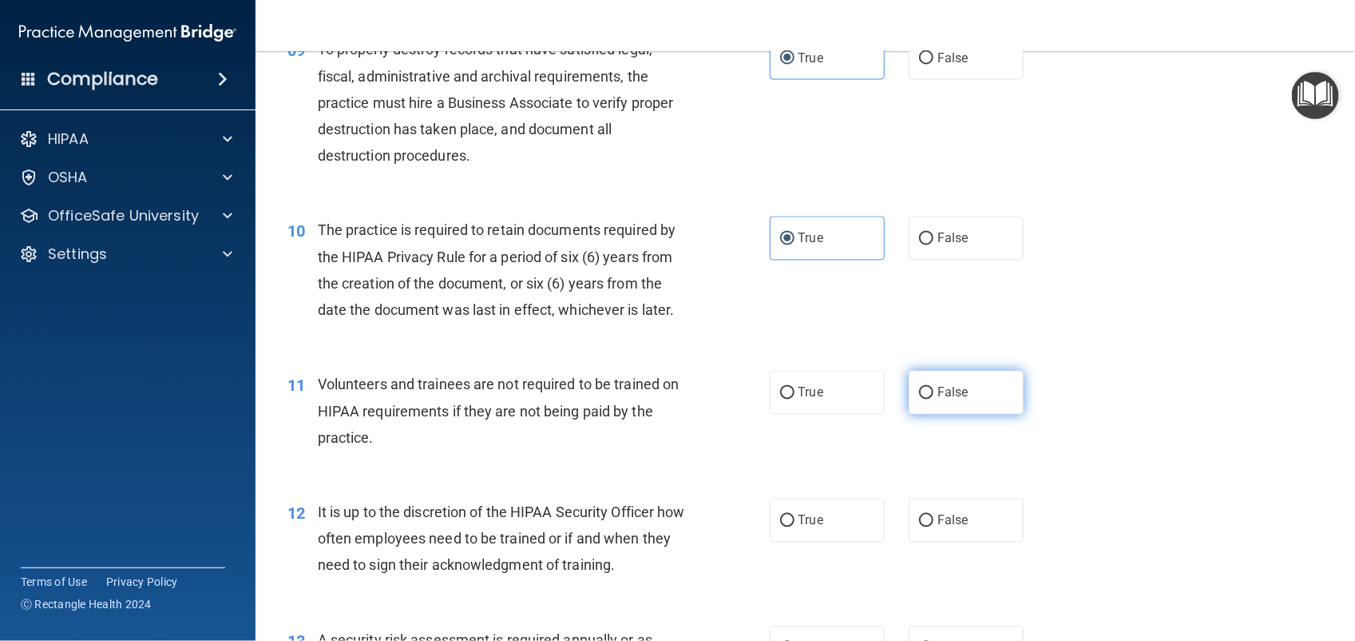
click at [921, 394] on input "False" at bounding box center [926, 393] width 14 height 12
radio input "true"
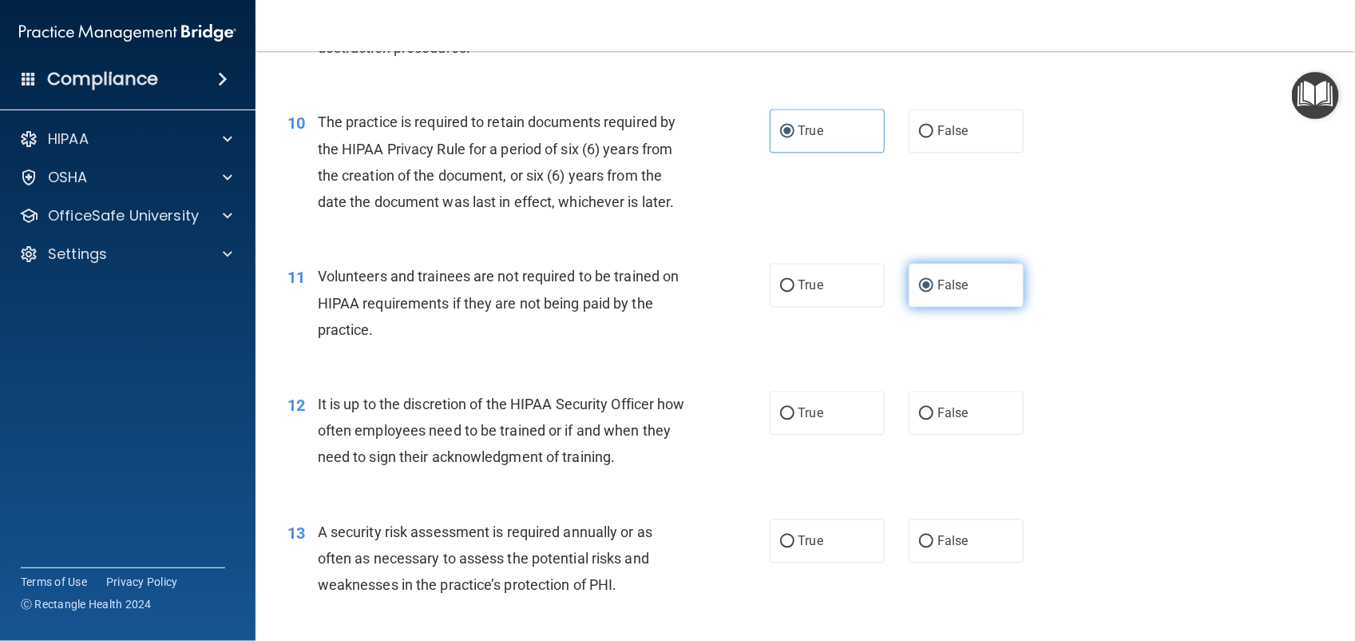
scroll to position [1431, 0]
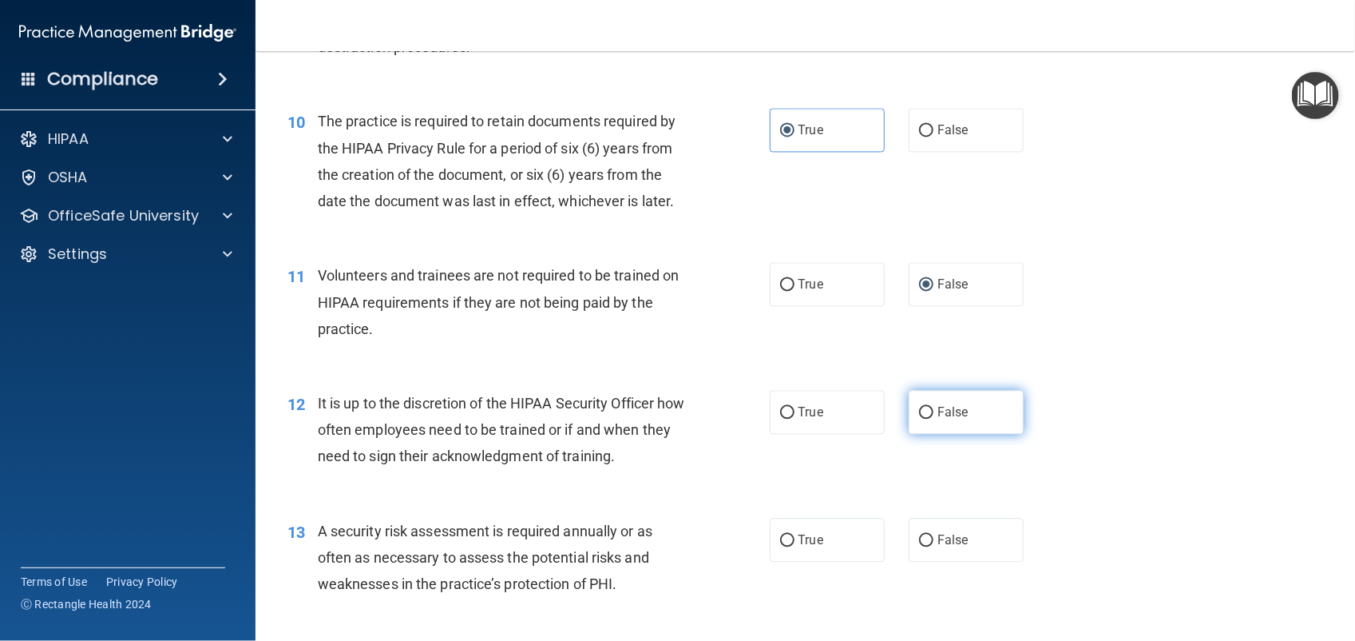
click at [949, 427] on label "False" at bounding box center [966, 412] width 115 height 44
click at [934, 418] on input "False" at bounding box center [926, 413] width 14 height 12
radio input "true"
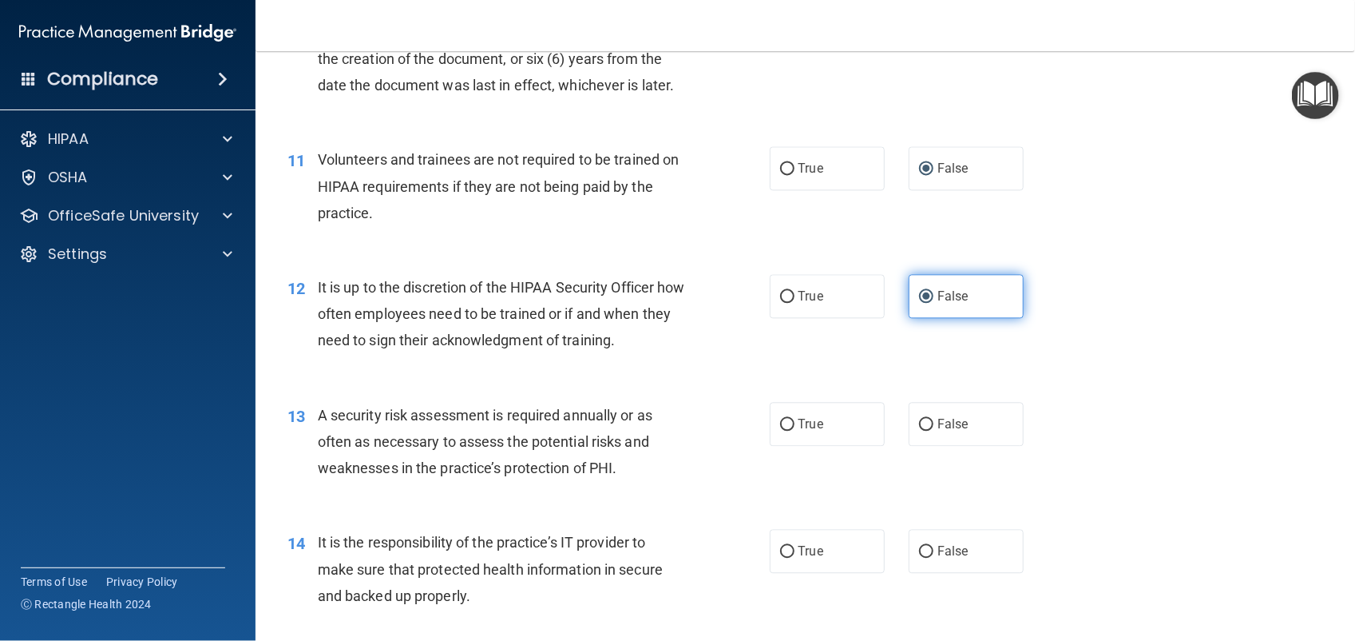
scroll to position [1552, 0]
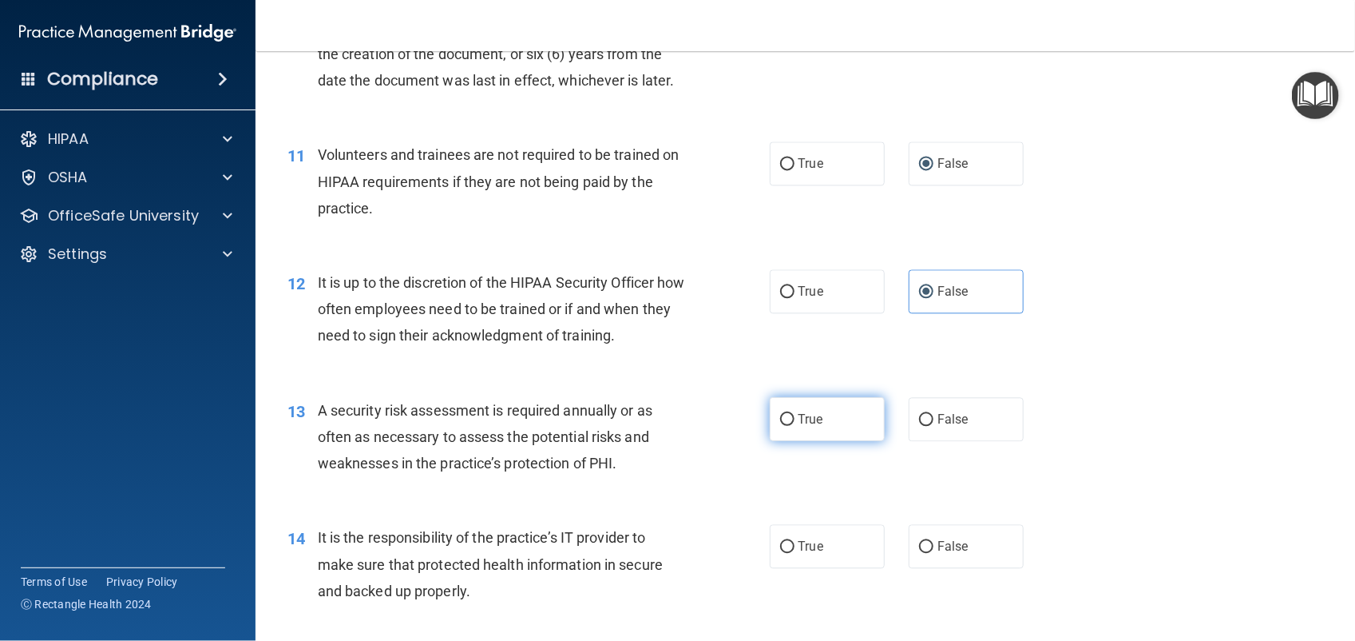
click at [847, 427] on label "True" at bounding box center [827, 419] width 115 height 44
click at [795, 426] on input "True" at bounding box center [787, 420] width 14 height 12
radio input "true"
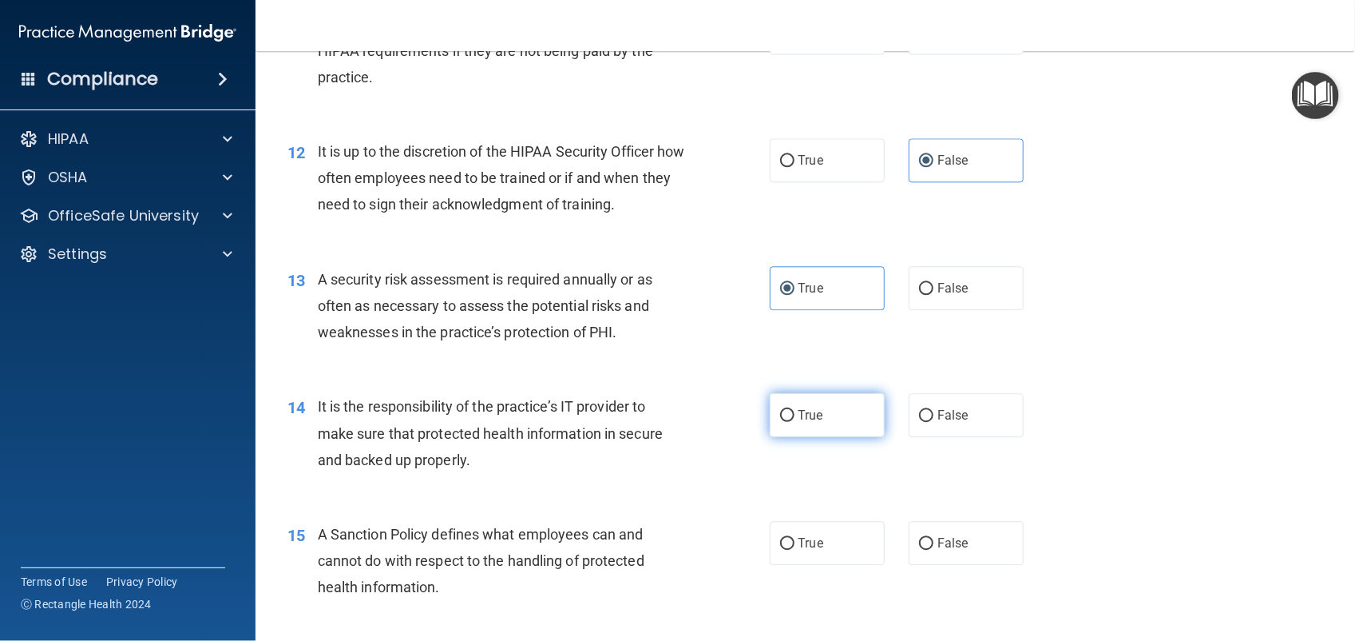
click at [847, 427] on label "True" at bounding box center [827, 415] width 115 height 44
click at [795, 422] on input "True" at bounding box center [787, 416] width 14 height 12
radio input "true"
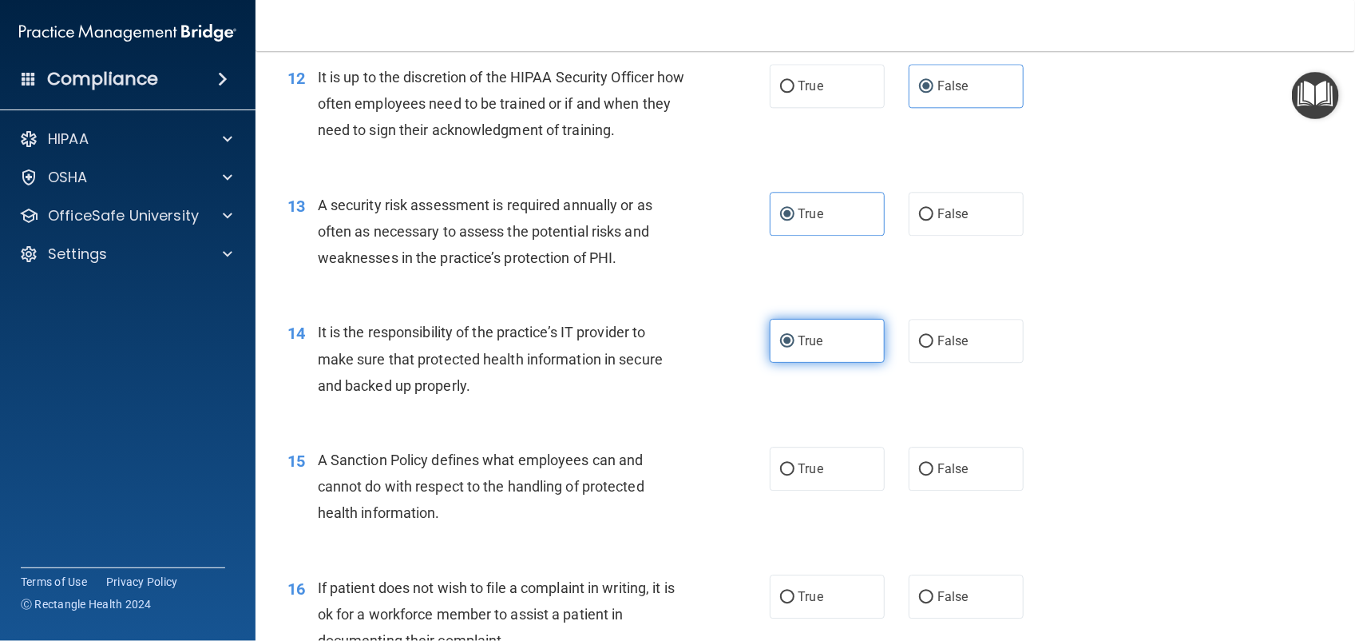
scroll to position [1782, 0]
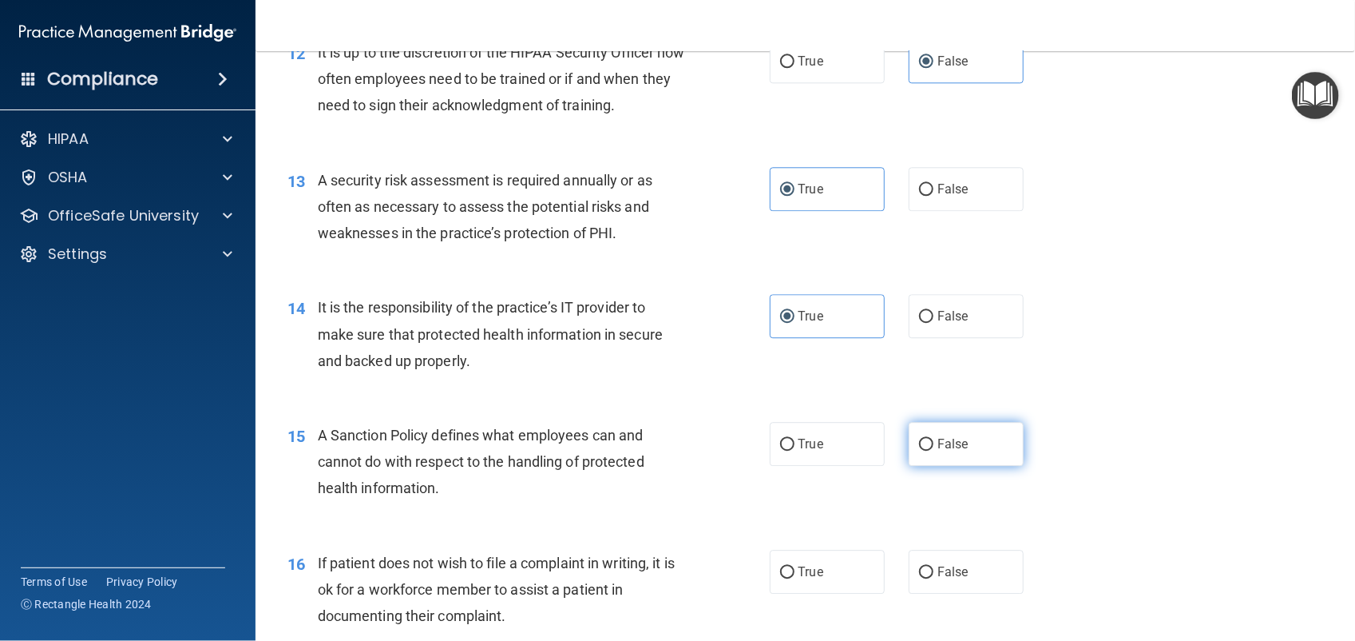
click at [953, 455] on label "False" at bounding box center [966, 444] width 115 height 44
click at [934, 450] on input "False" at bounding box center [926, 444] width 14 height 12
radio input "true"
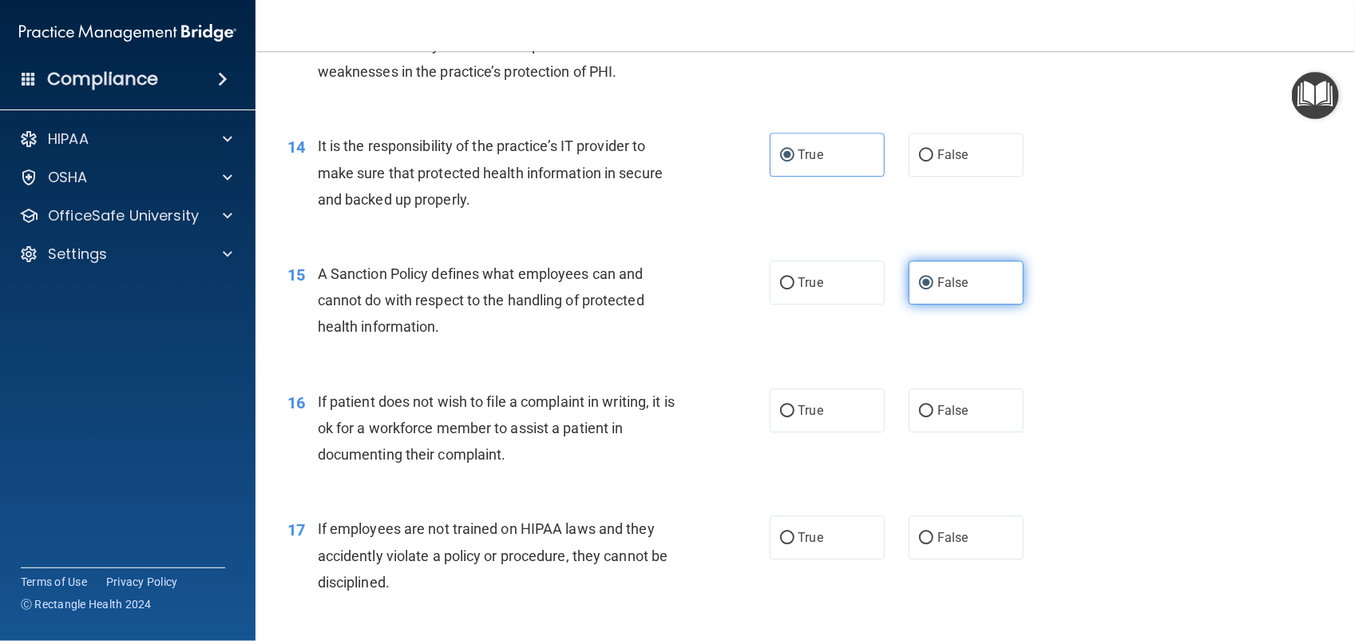
scroll to position [1941, 0]
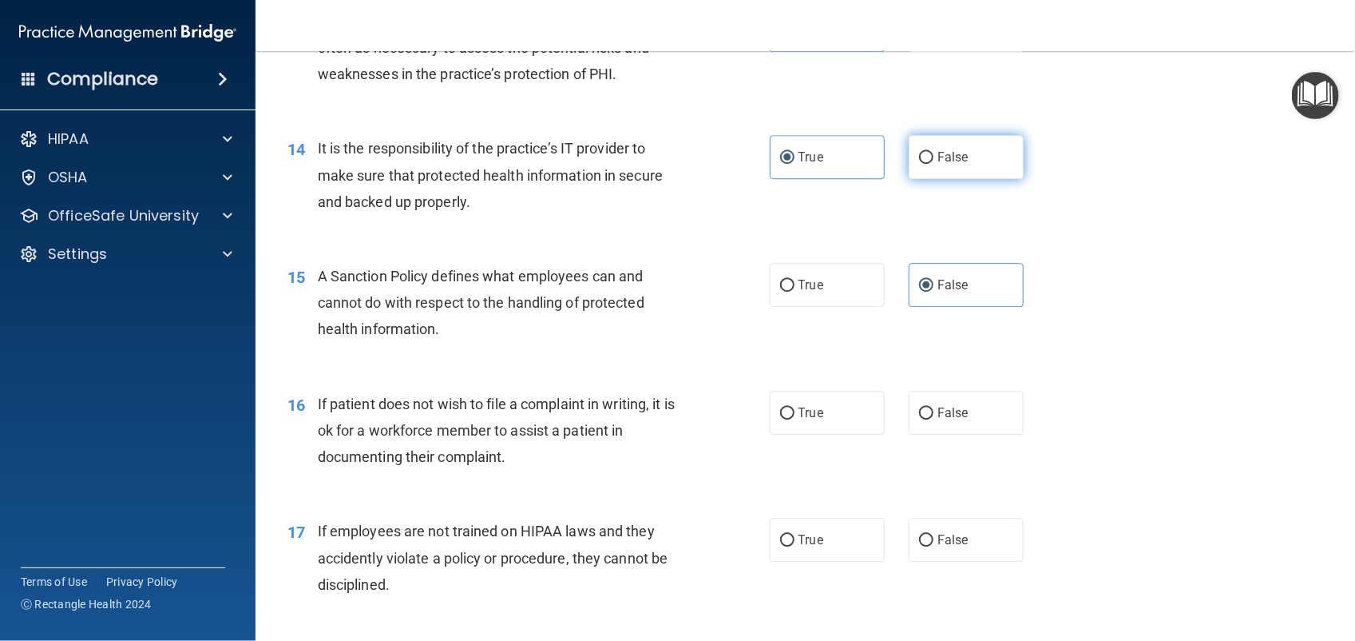
click at [950, 160] on span "False" at bounding box center [953, 156] width 31 height 15
click at [934, 160] on input "False" at bounding box center [926, 158] width 14 height 12
radio input "true"
radio input "false"
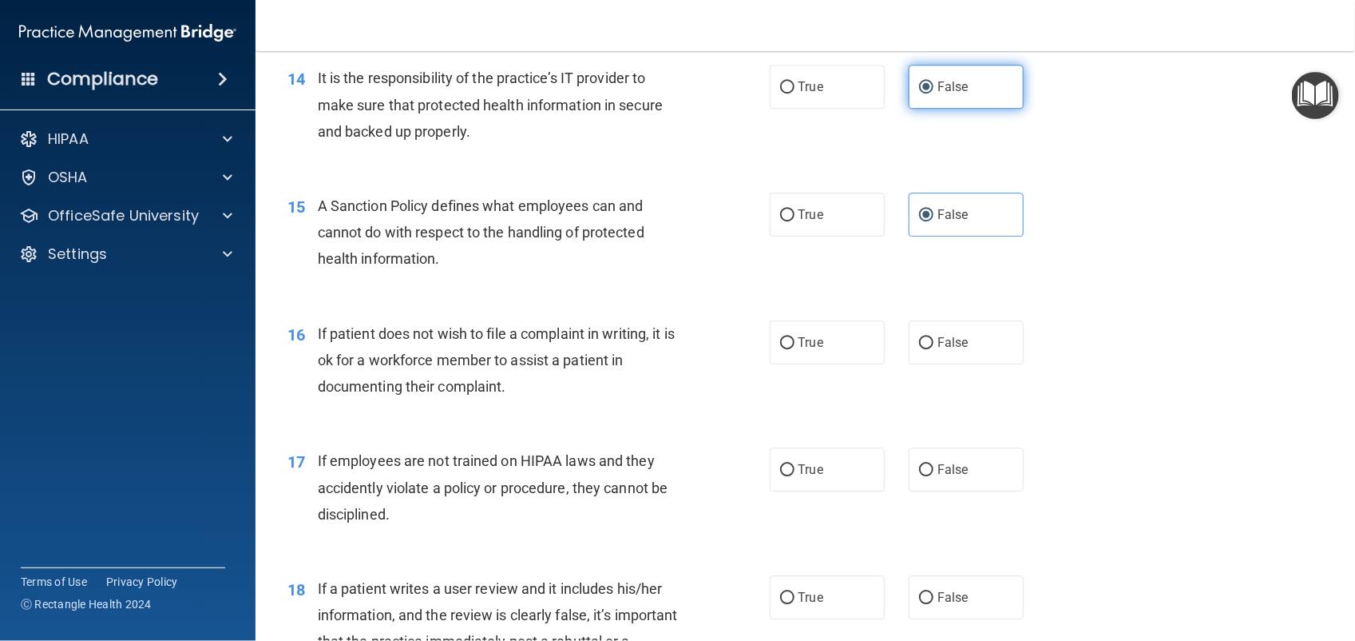
scroll to position [2042, 0]
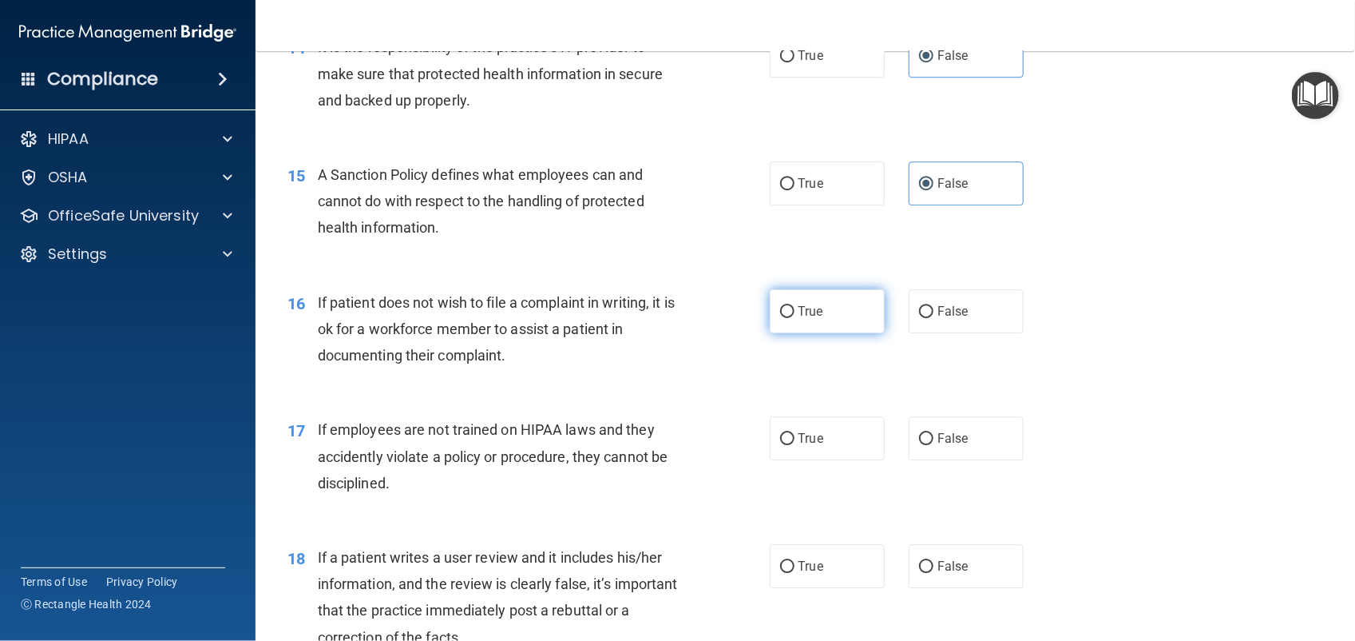
click at [845, 301] on label "True" at bounding box center [827, 311] width 115 height 44
click at [795, 306] on input "True" at bounding box center [787, 312] width 14 height 12
radio input "true"
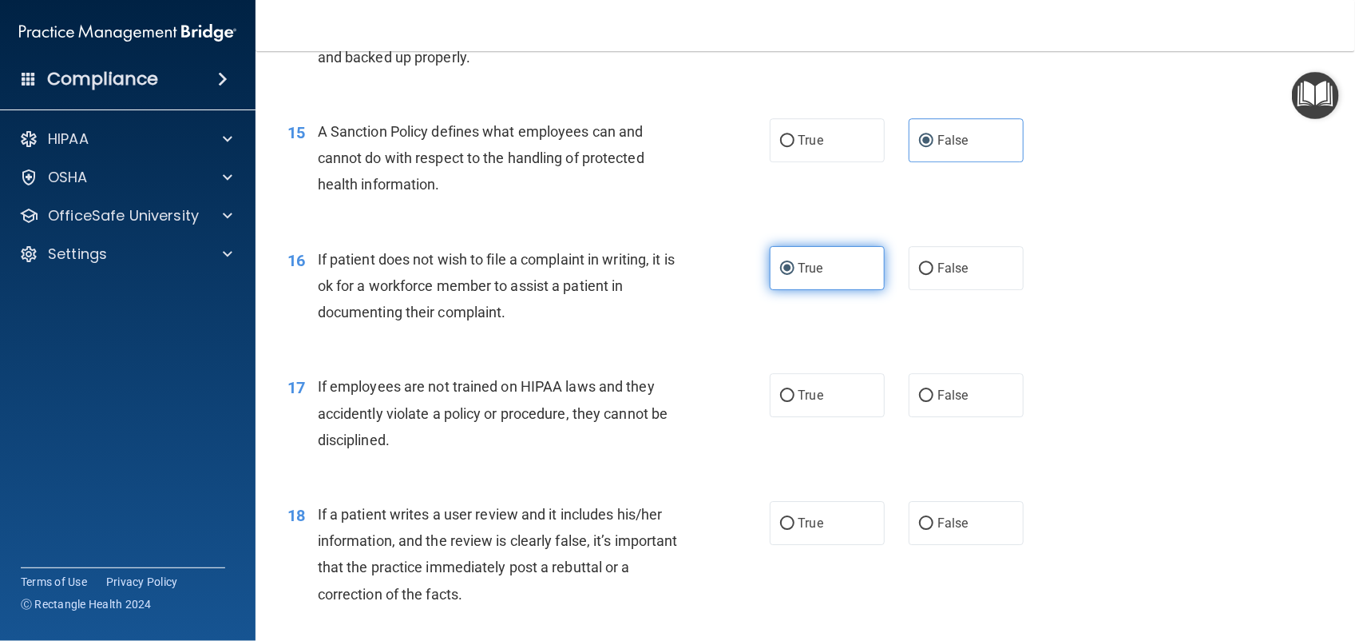
scroll to position [2108, 0]
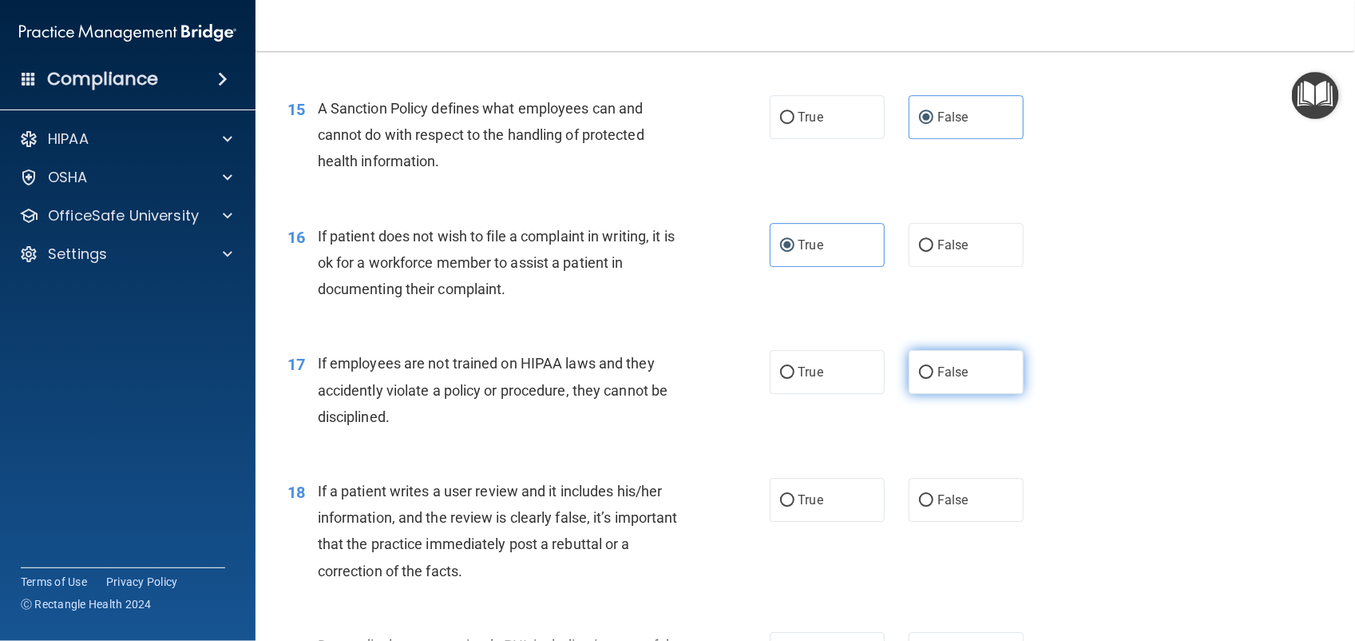
click at [943, 370] on span "False" at bounding box center [953, 371] width 31 height 15
click at [934, 370] on input "False" at bounding box center [926, 373] width 14 height 12
radio input "true"
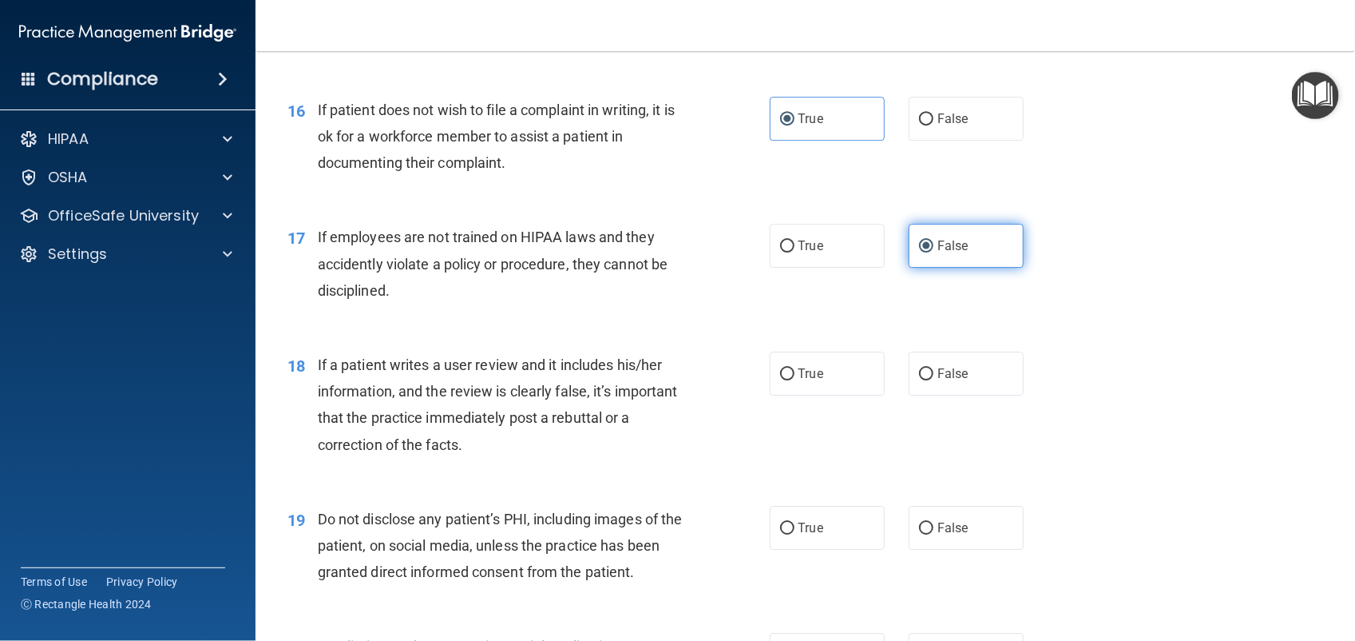
scroll to position [2242, 0]
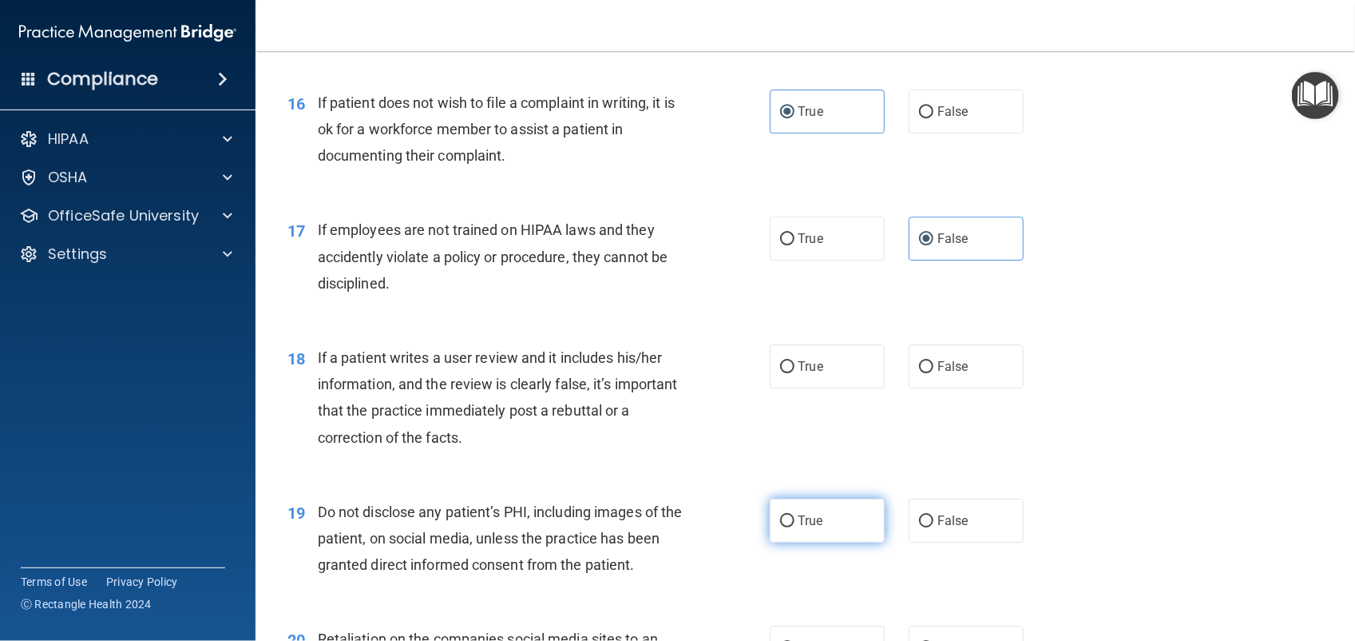
click at [812, 541] on label "True" at bounding box center [827, 520] width 115 height 44
click at [795, 527] on input "True" at bounding box center [787, 521] width 14 height 12
radio input "true"
click at [924, 366] on input "False" at bounding box center [926, 367] width 14 height 12
radio input "true"
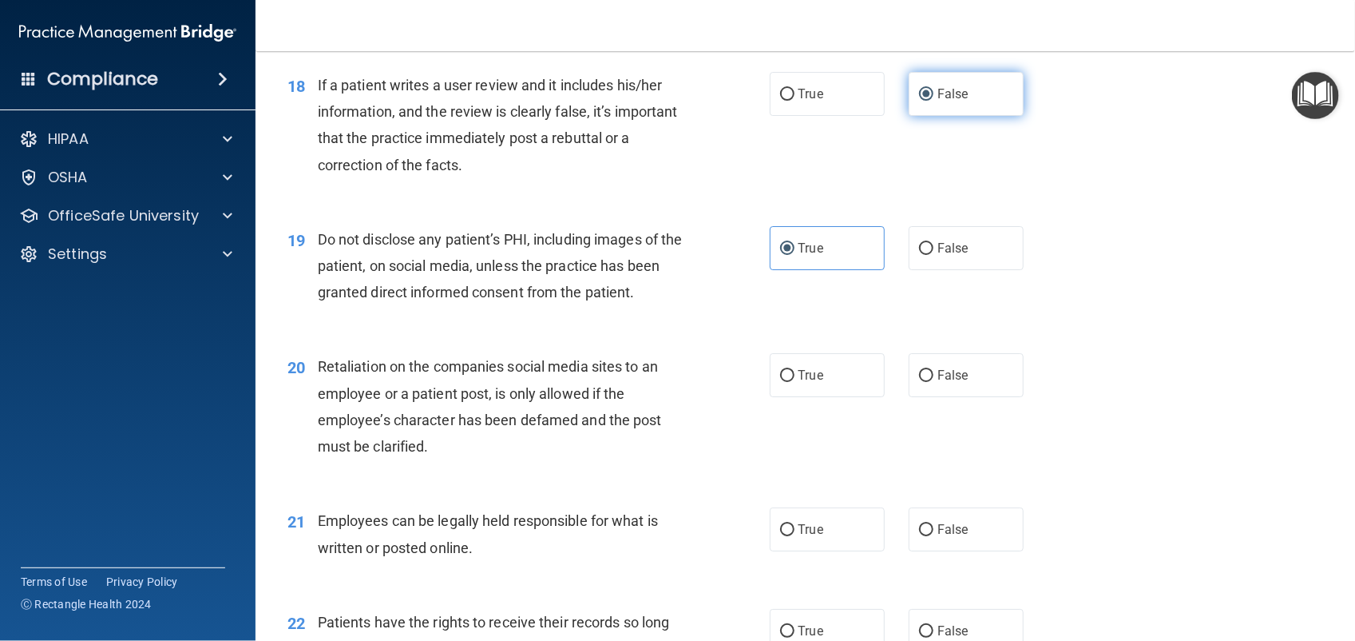
scroll to position [2518, 0]
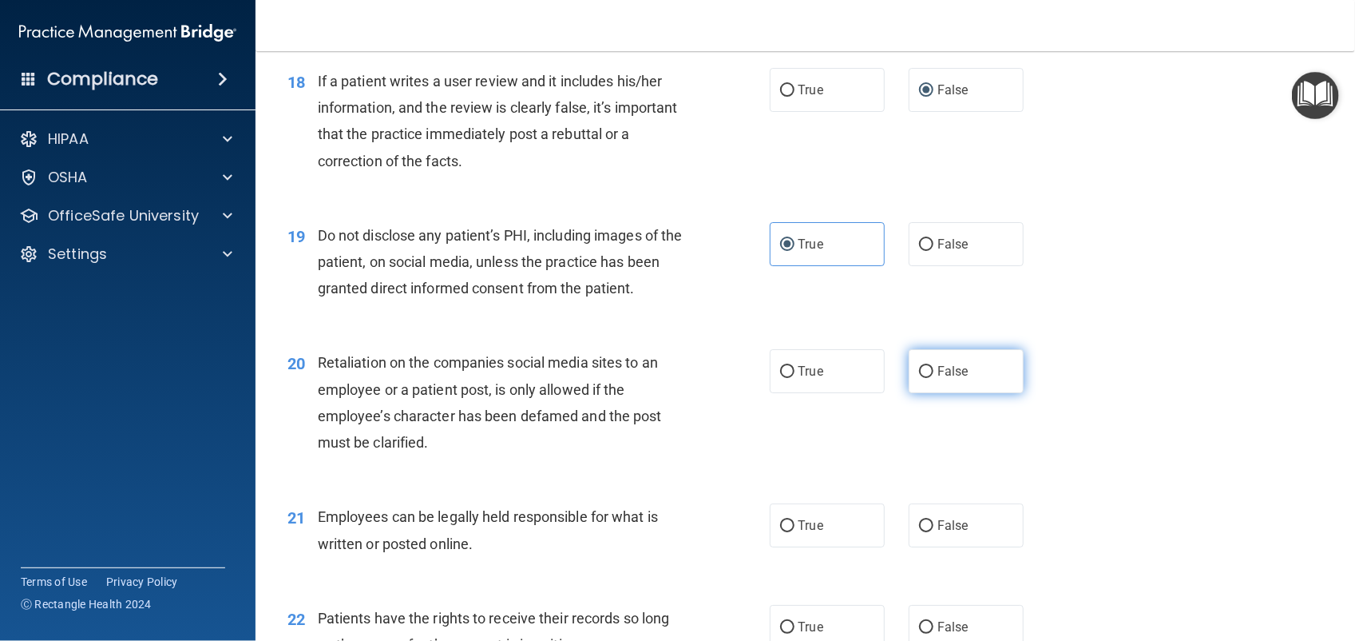
click at [922, 375] on input "False" at bounding box center [926, 372] width 14 height 12
radio input "true"
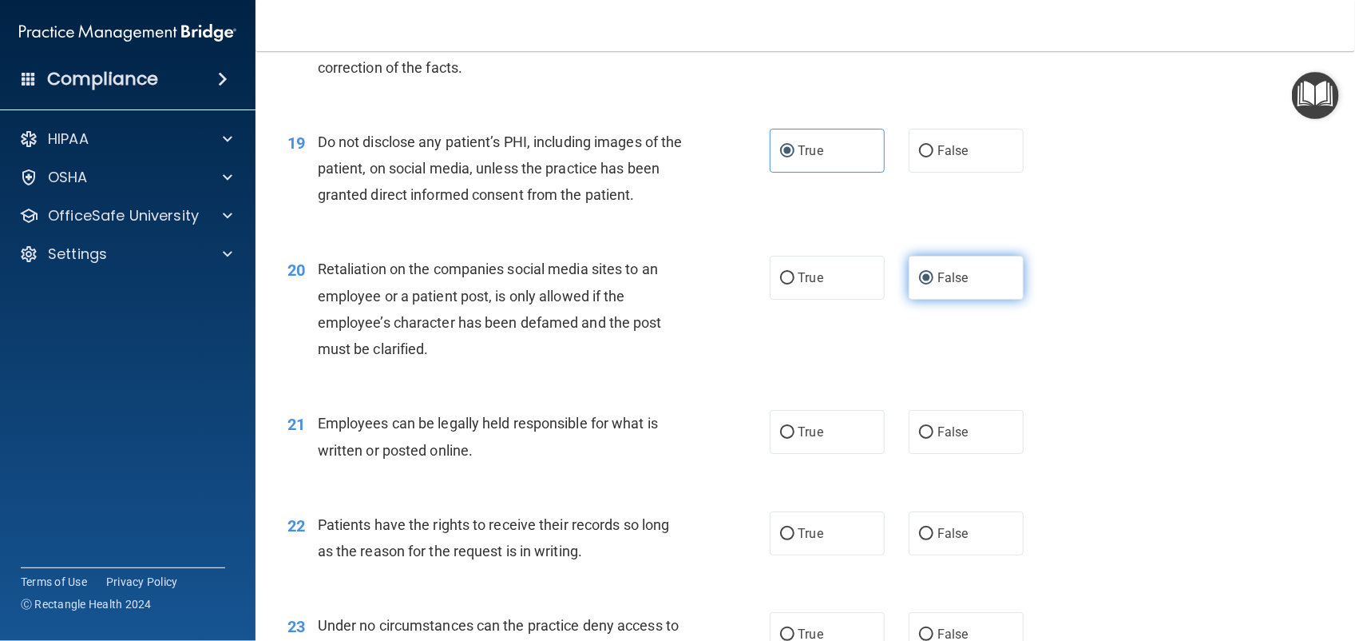
scroll to position [2614, 0]
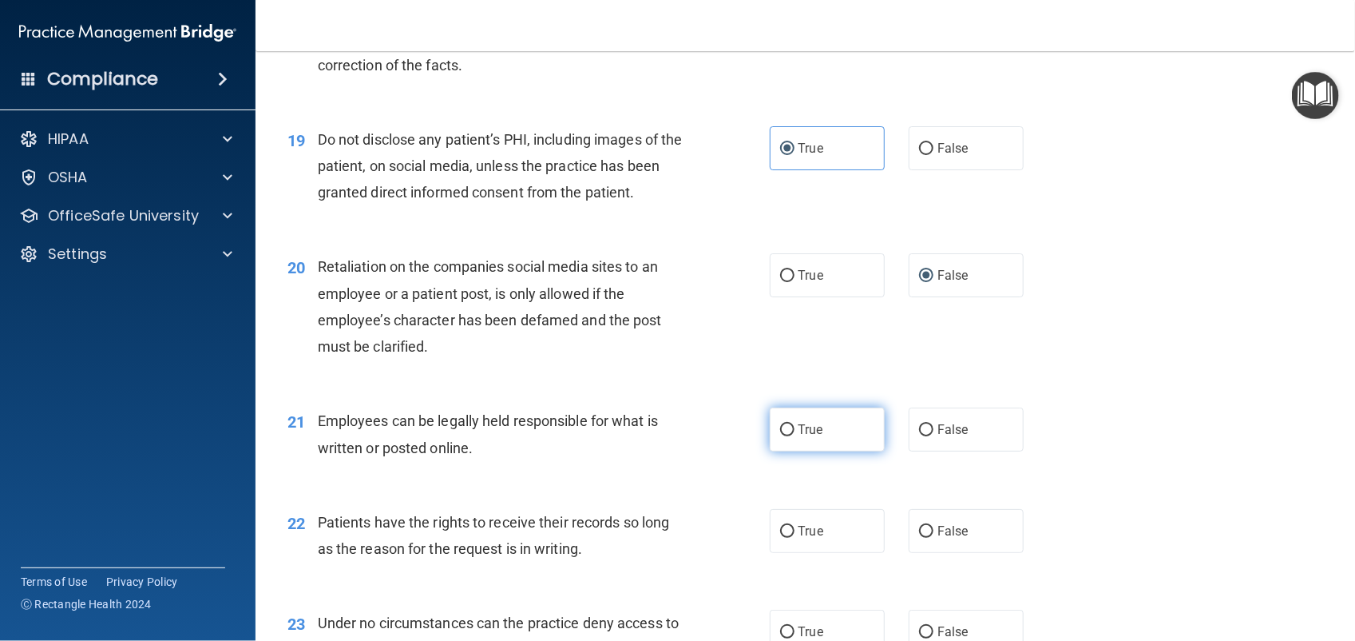
click at [845, 446] on label "True" at bounding box center [827, 429] width 115 height 44
click at [795, 436] on input "True" at bounding box center [787, 430] width 14 height 12
radio input "true"
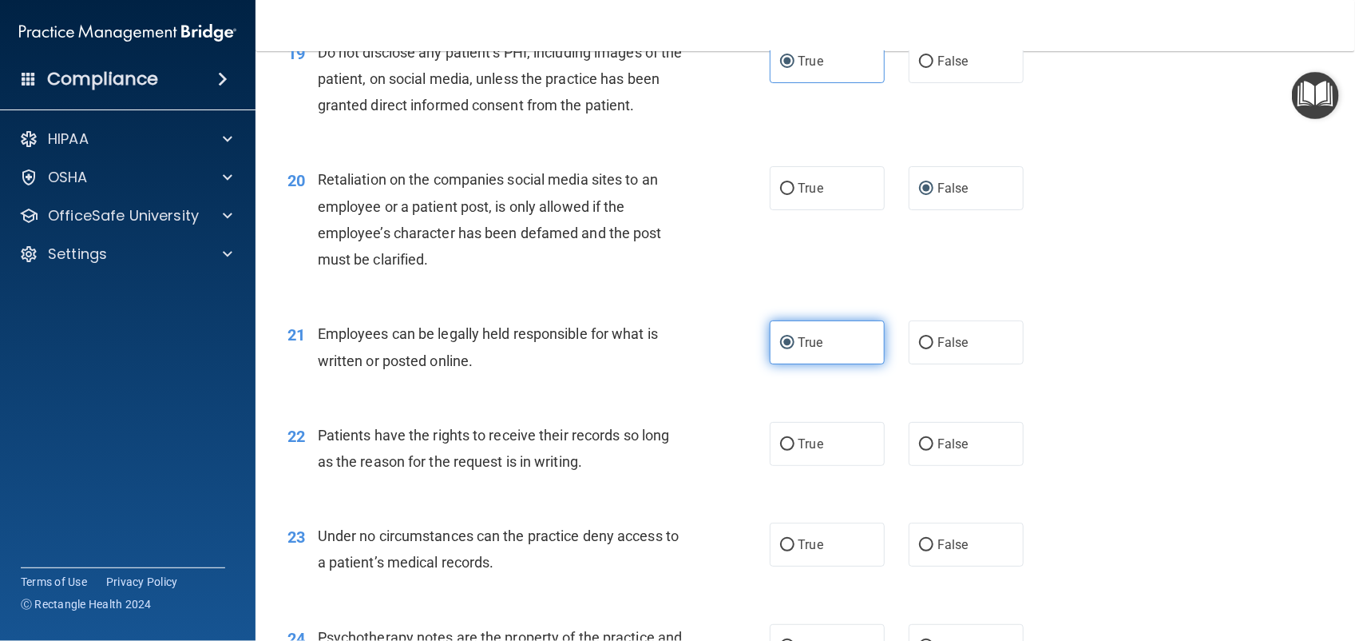
scroll to position [2704, 0]
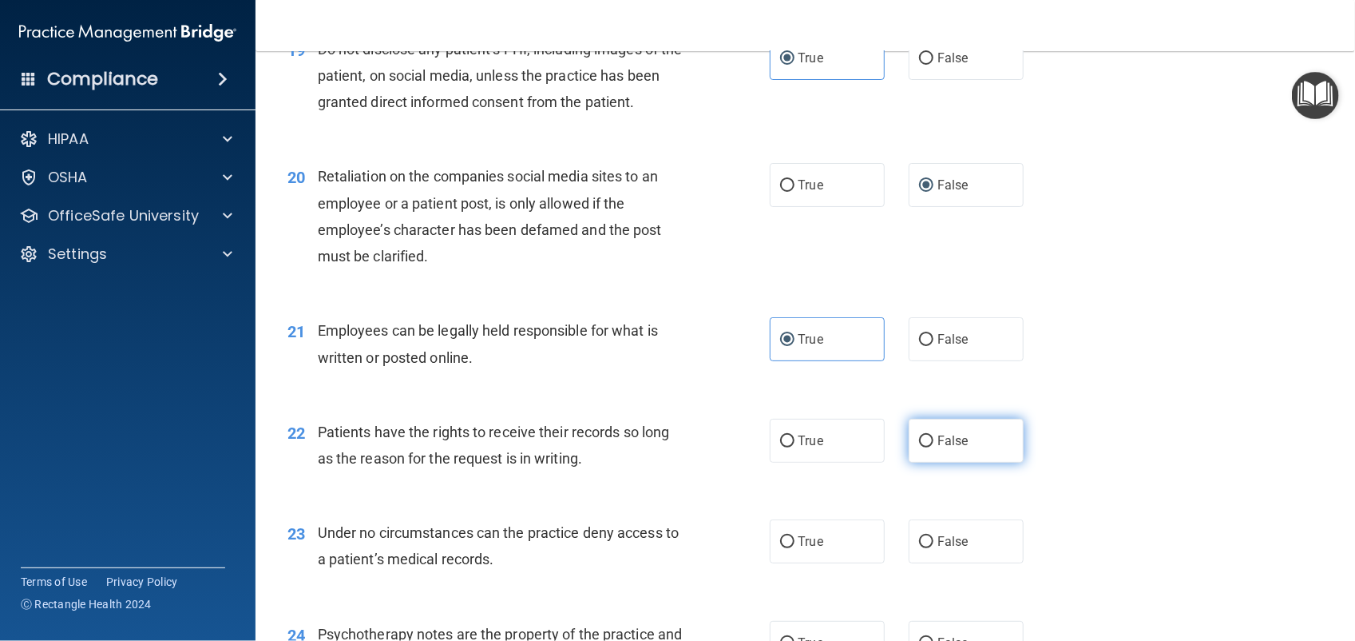
click at [922, 443] on input "False" at bounding box center [926, 441] width 14 height 12
radio input "true"
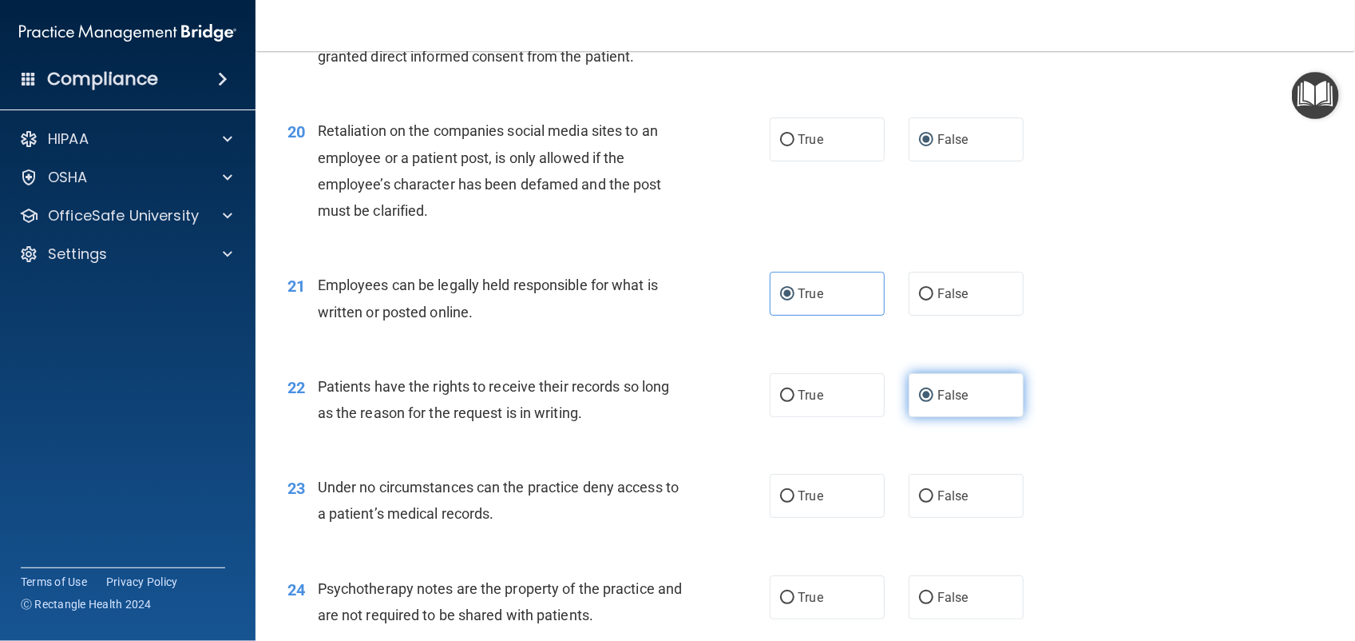
scroll to position [2768, 0]
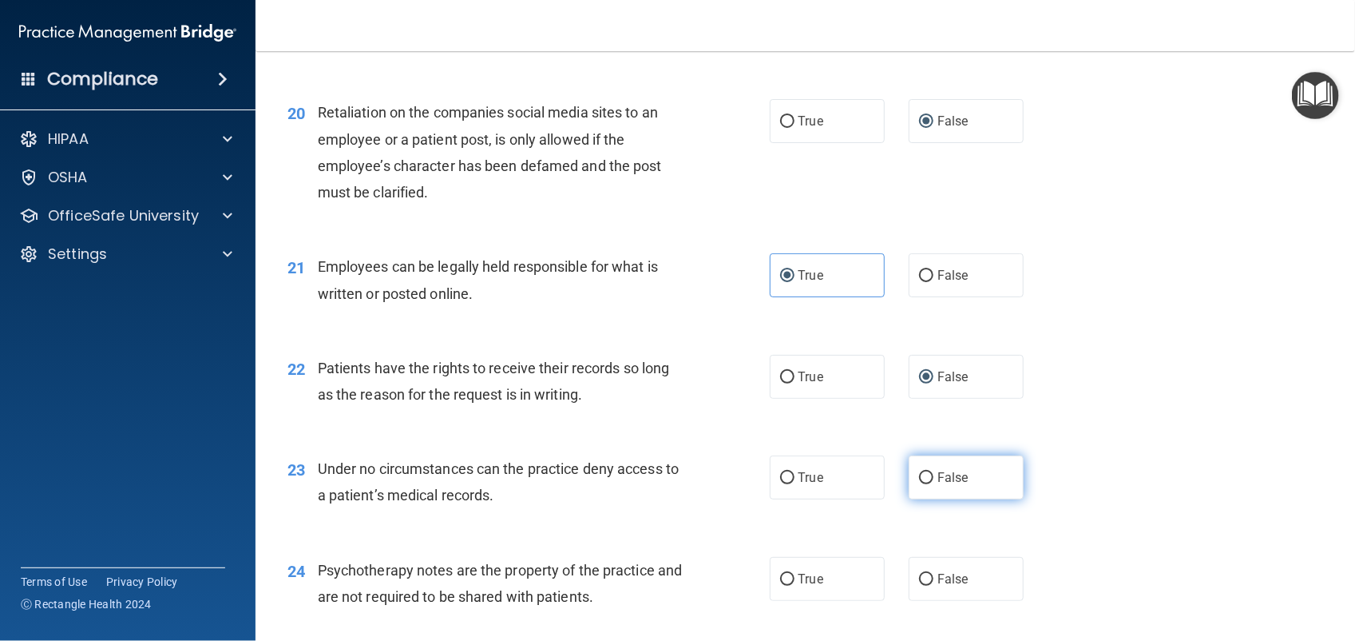
click at [947, 486] on label "False" at bounding box center [966, 477] width 115 height 44
click at [934, 484] on input "False" at bounding box center [926, 478] width 14 height 12
radio input "true"
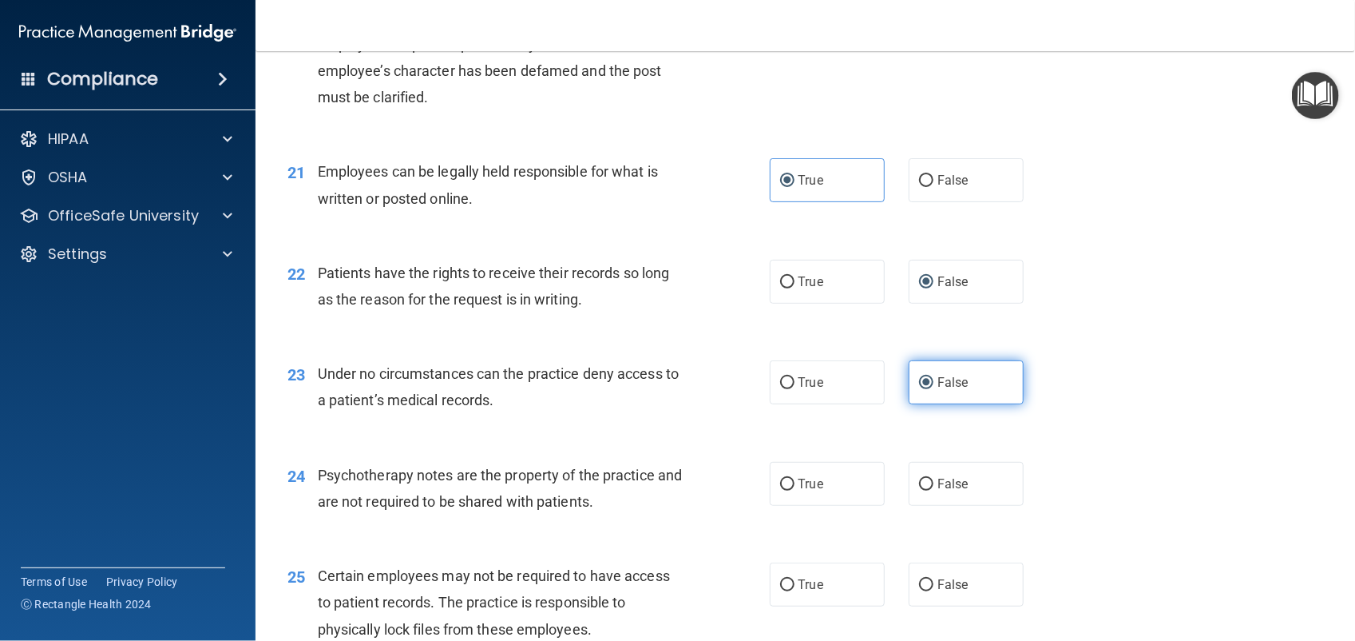
scroll to position [3005, 0]
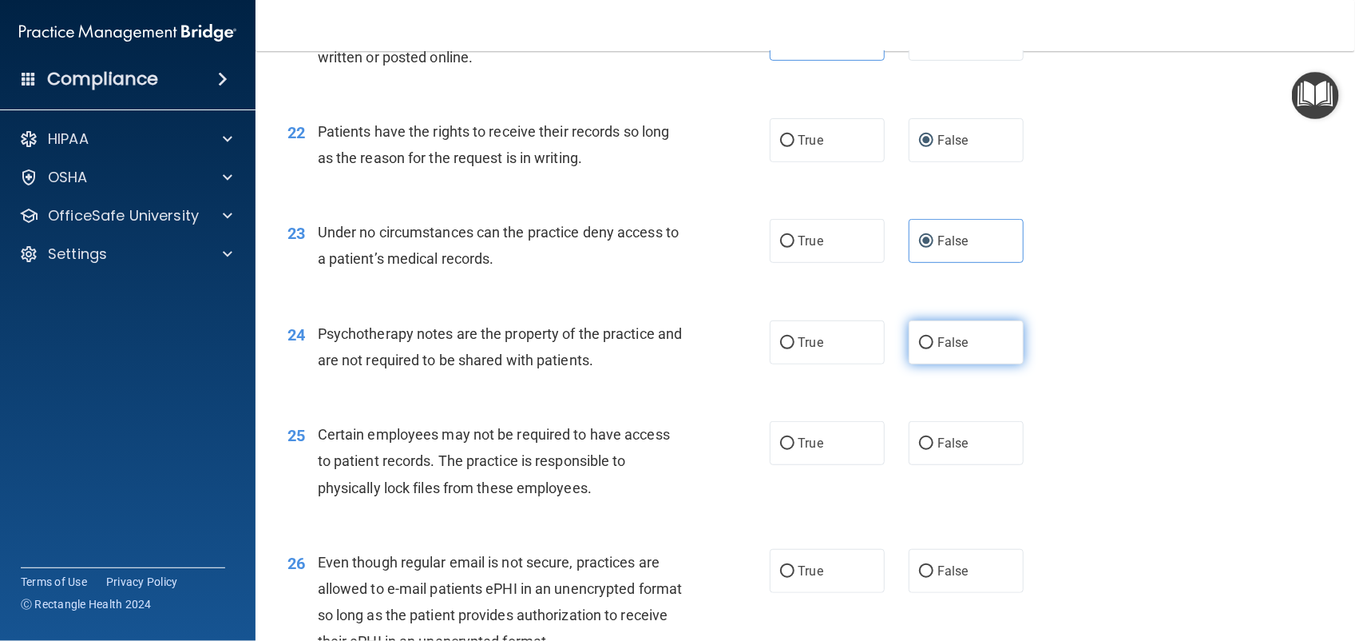
click at [919, 346] on input "False" at bounding box center [926, 343] width 14 height 12
radio input "true"
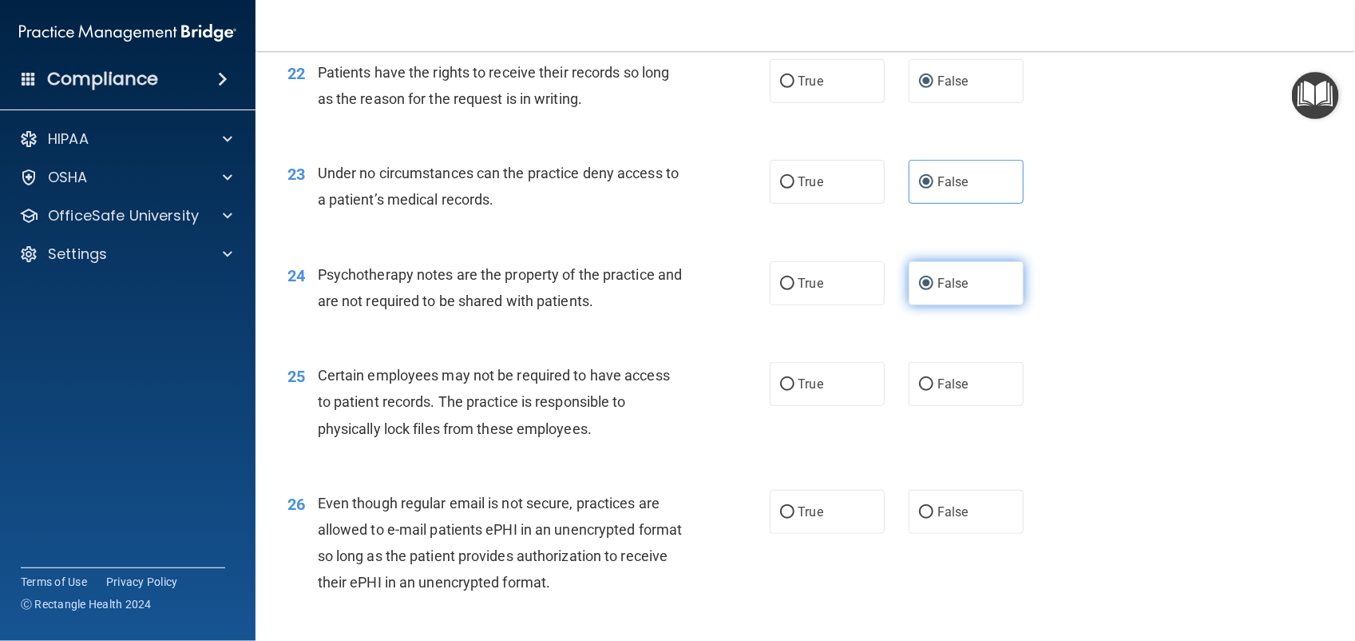
scroll to position [3095, 0]
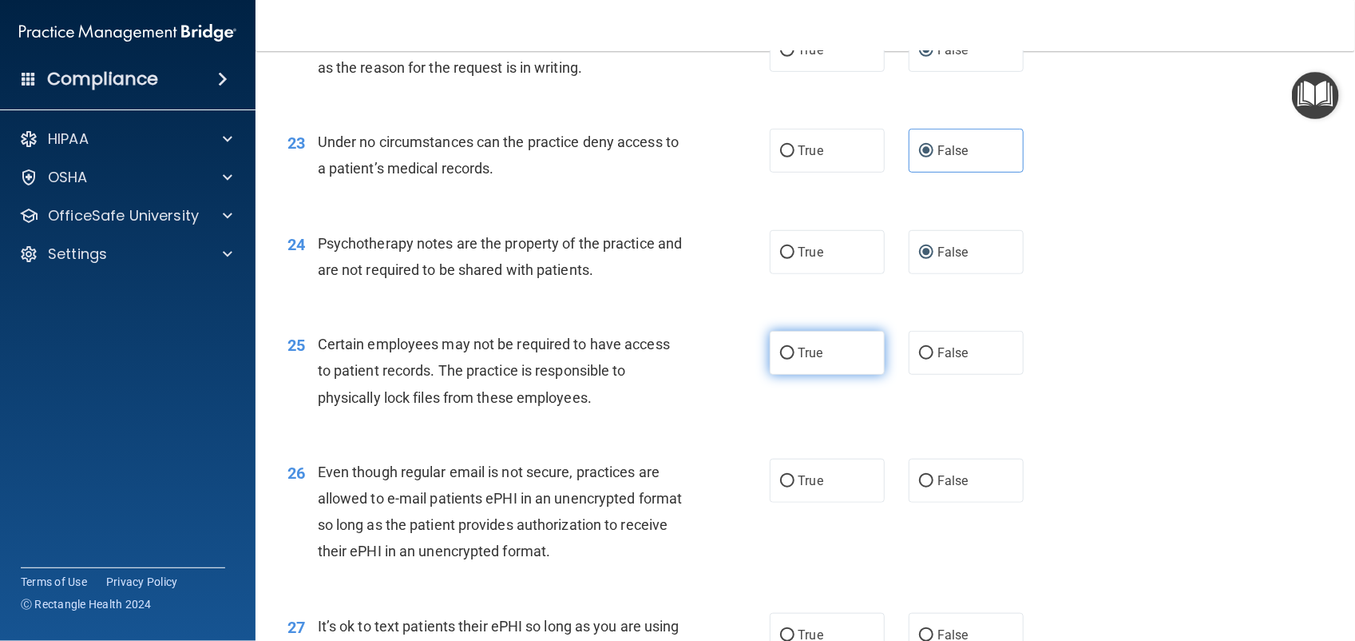
click at [833, 368] on label "True" at bounding box center [827, 353] width 115 height 44
click at [795, 359] on input "True" at bounding box center [787, 353] width 14 height 12
radio input "true"
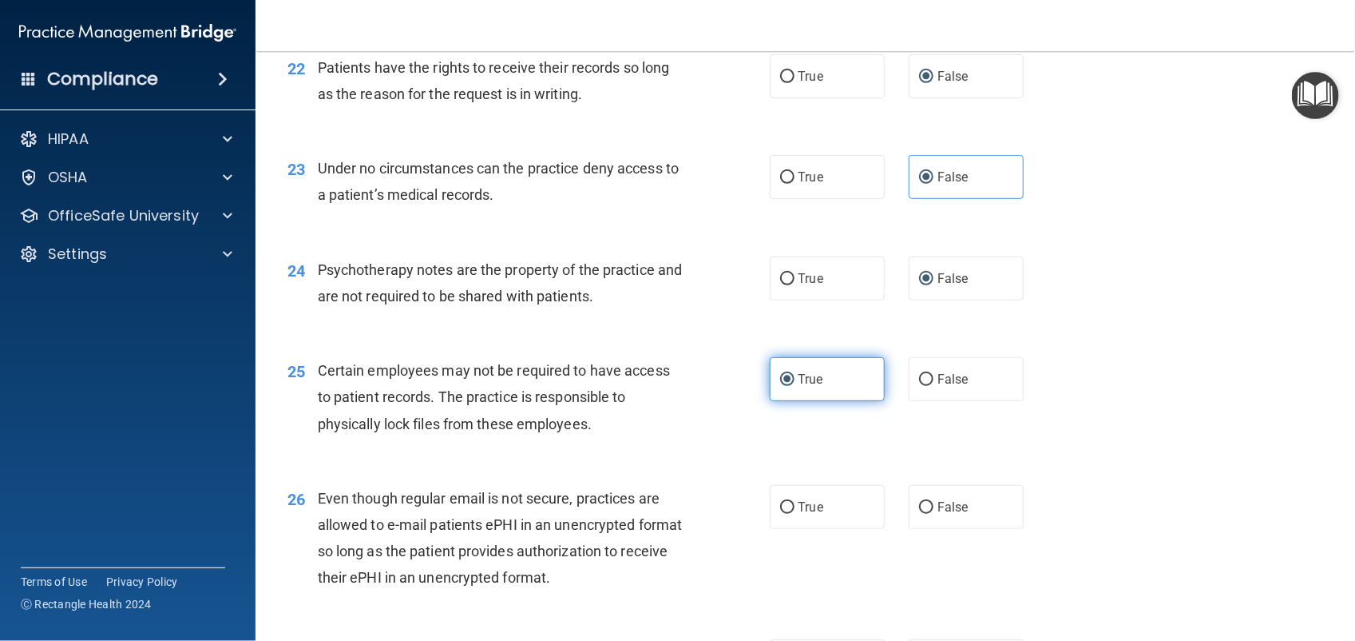
scroll to position [3067, 0]
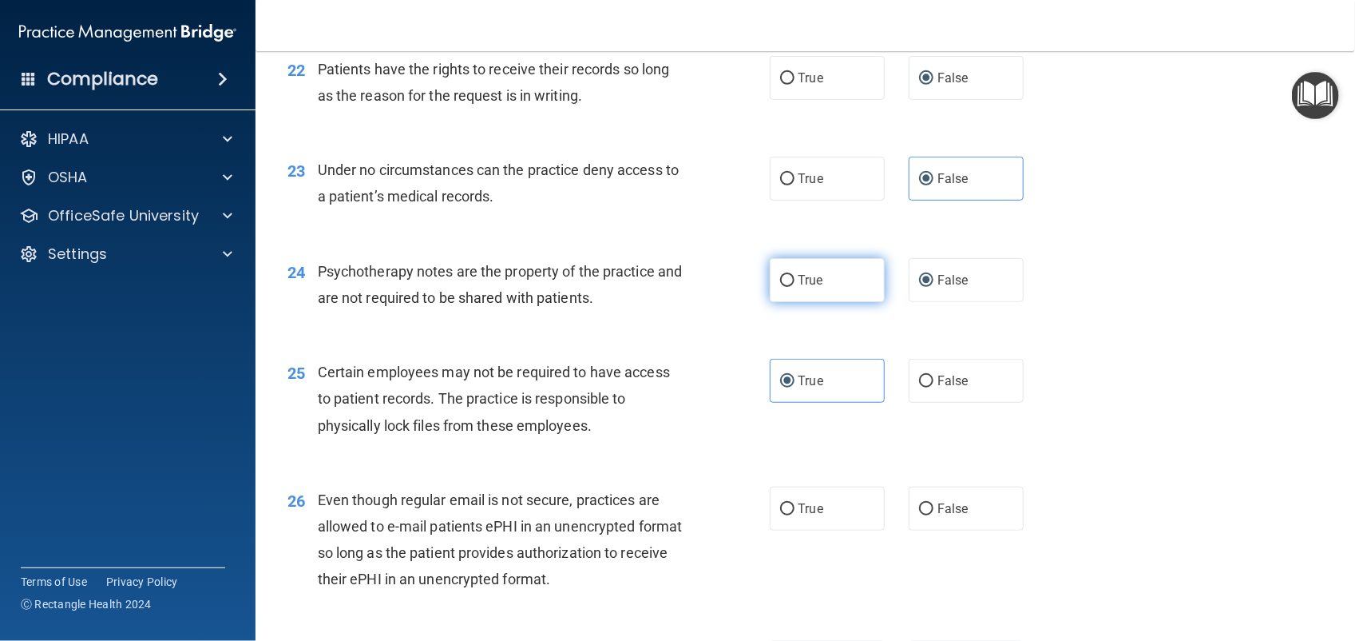
click at [839, 290] on label "True" at bounding box center [827, 280] width 115 height 44
click at [795, 287] on input "True" at bounding box center [787, 281] width 14 height 12
radio input "true"
radio input "false"
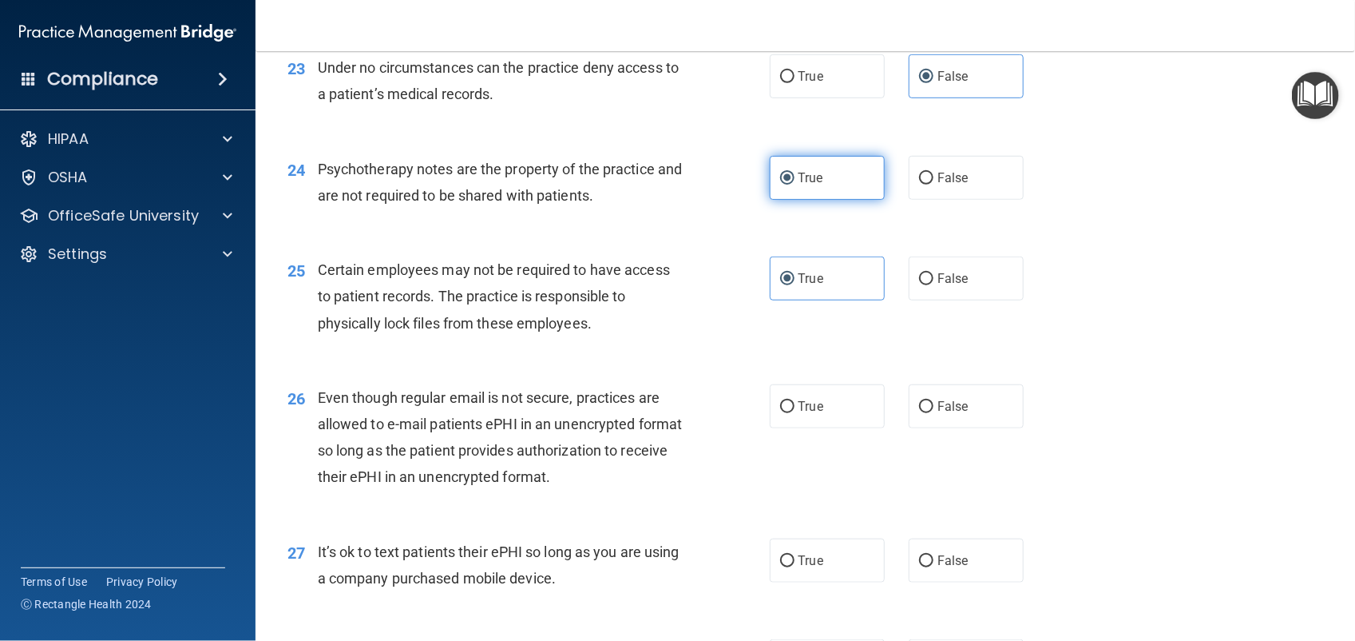
scroll to position [3173, 0]
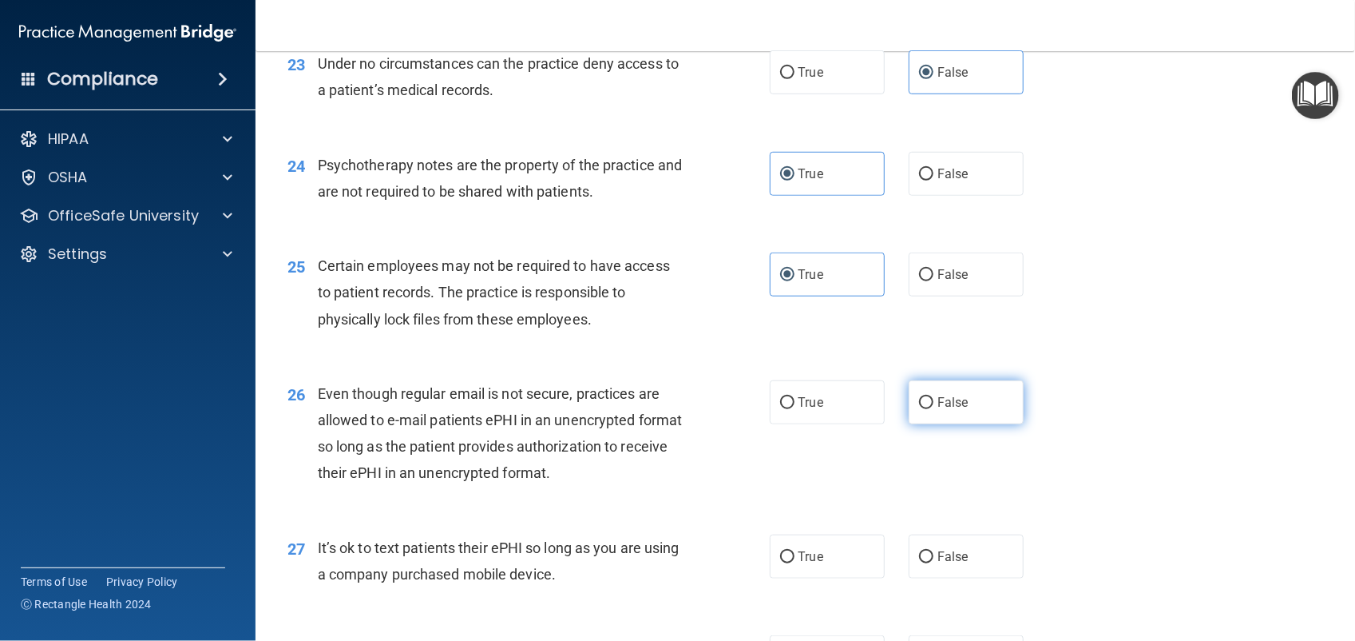
click at [949, 415] on label "False" at bounding box center [966, 402] width 115 height 44
click at [934, 409] on input "False" at bounding box center [926, 403] width 14 height 12
radio input "true"
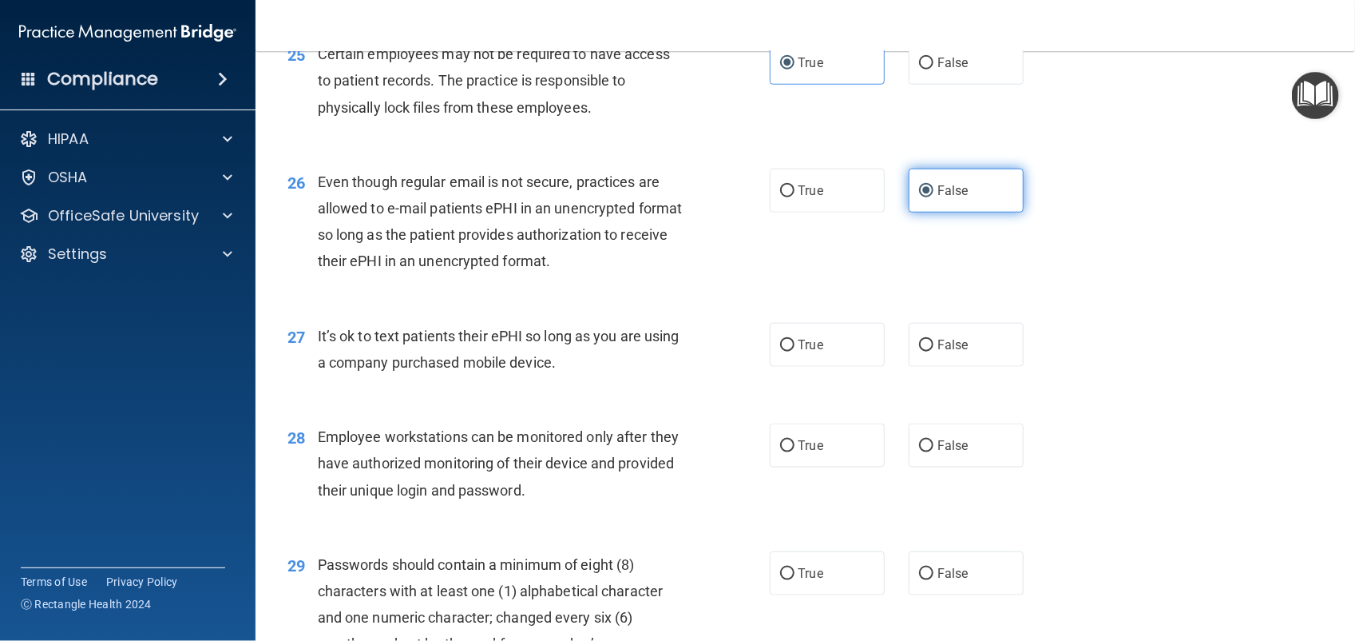
scroll to position [3391, 0]
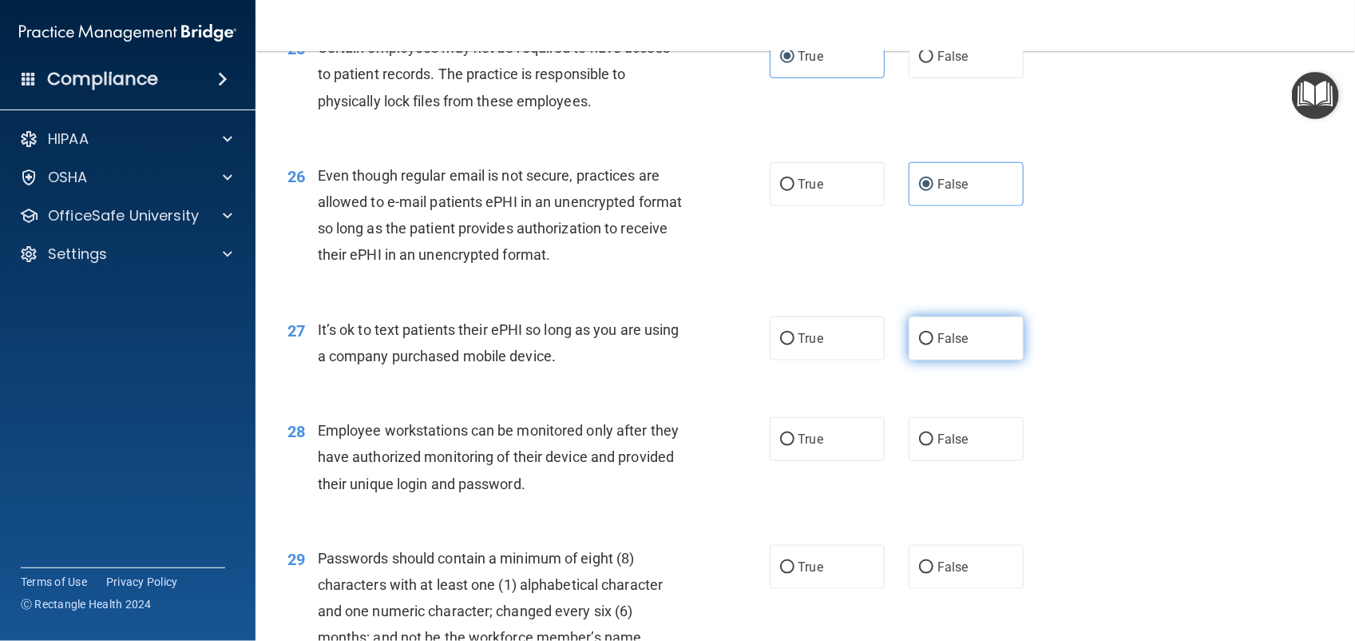
click at [953, 347] on label "False" at bounding box center [966, 338] width 115 height 44
click at [934, 345] on input "False" at bounding box center [926, 339] width 14 height 12
radio input "true"
click at [946, 453] on label "False" at bounding box center [966, 439] width 115 height 44
click at [934, 446] on input "False" at bounding box center [926, 440] width 14 height 12
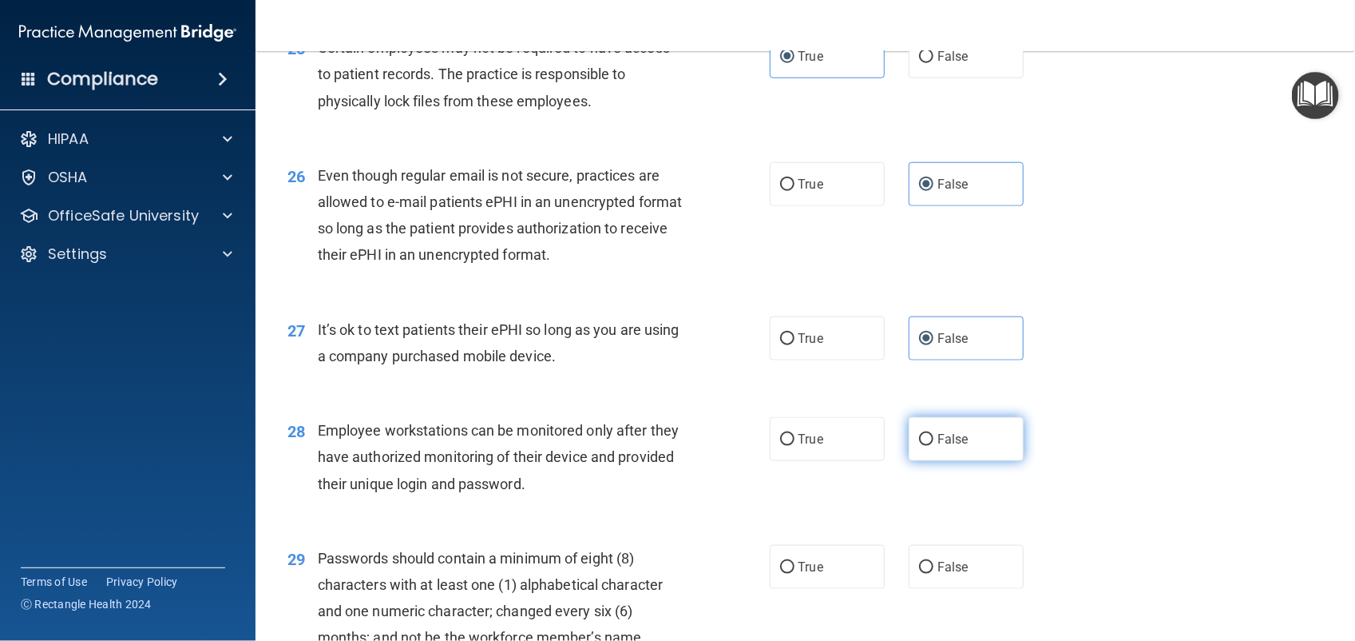
radio input "true"
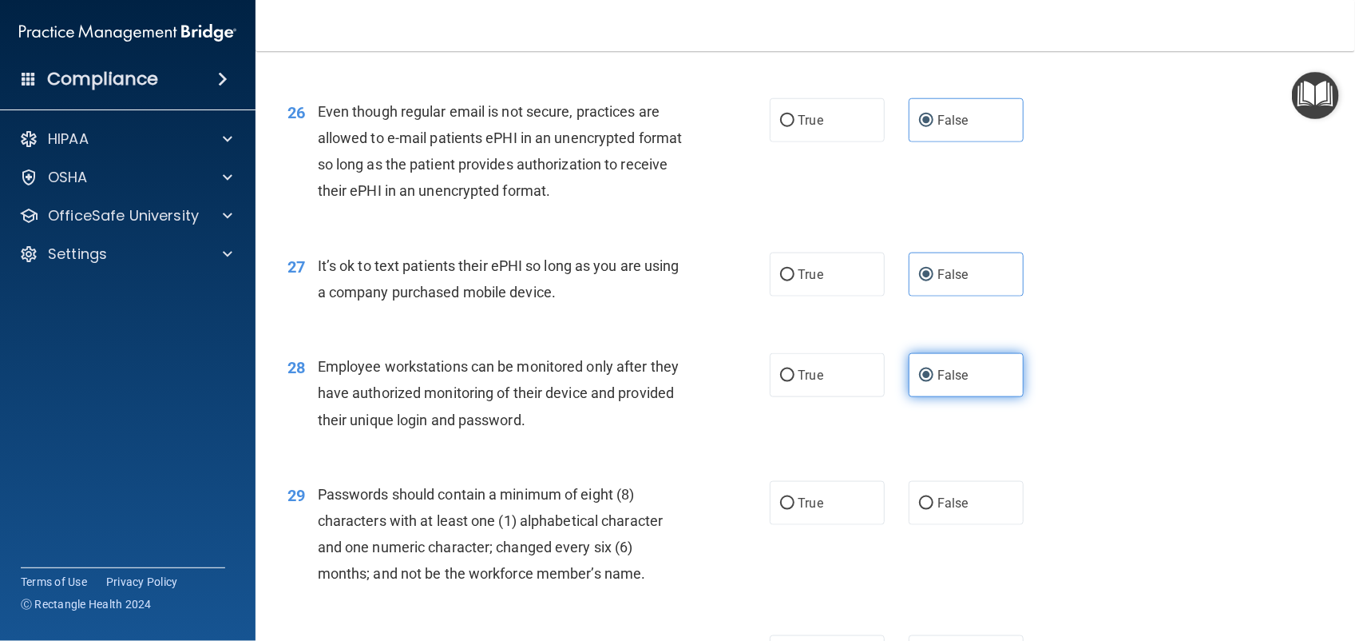
scroll to position [3502, 0]
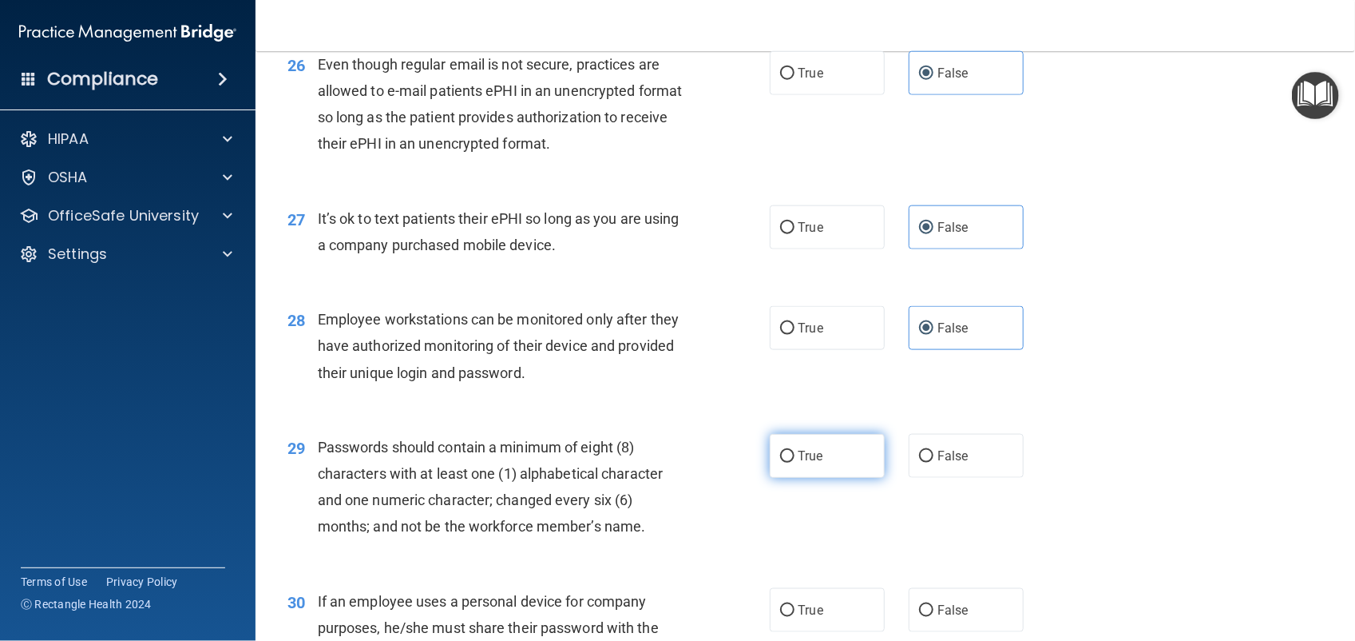
click at [853, 471] on label "True" at bounding box center [827, 456] width 115 height 44
click at [795, 462] on input "True" at bounding box center [787, 456] width 14 height 12
radio input "true"
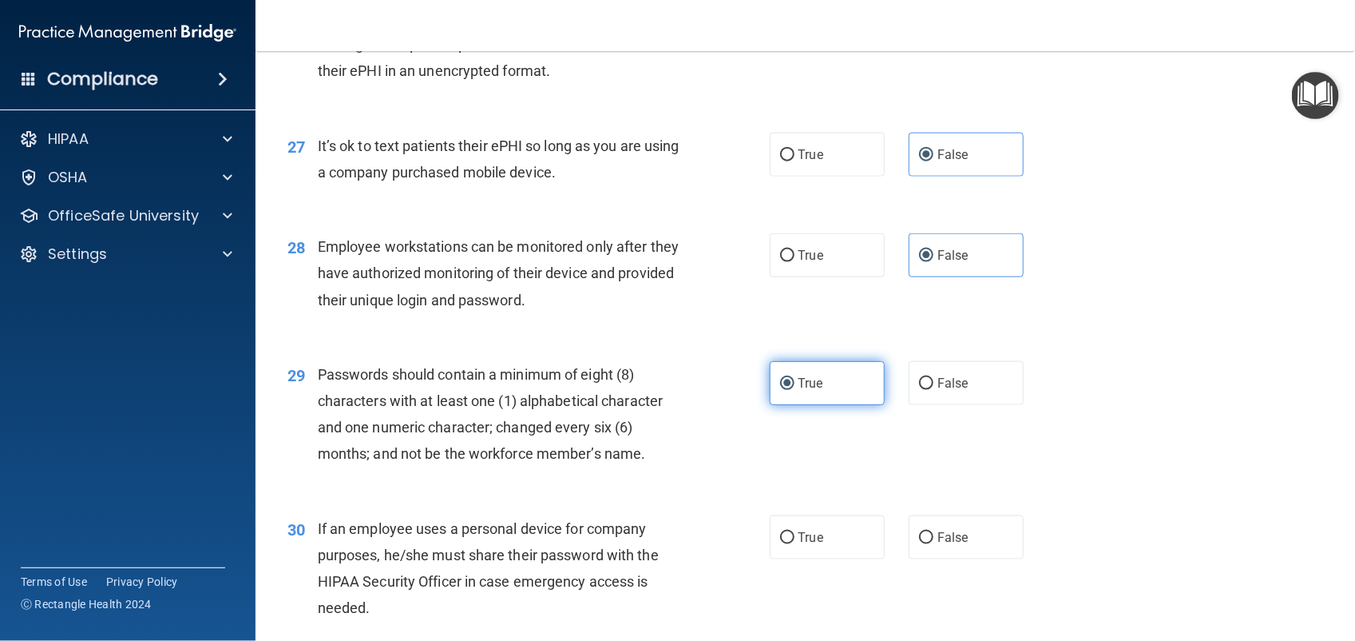
scroll to position [3596, 0]
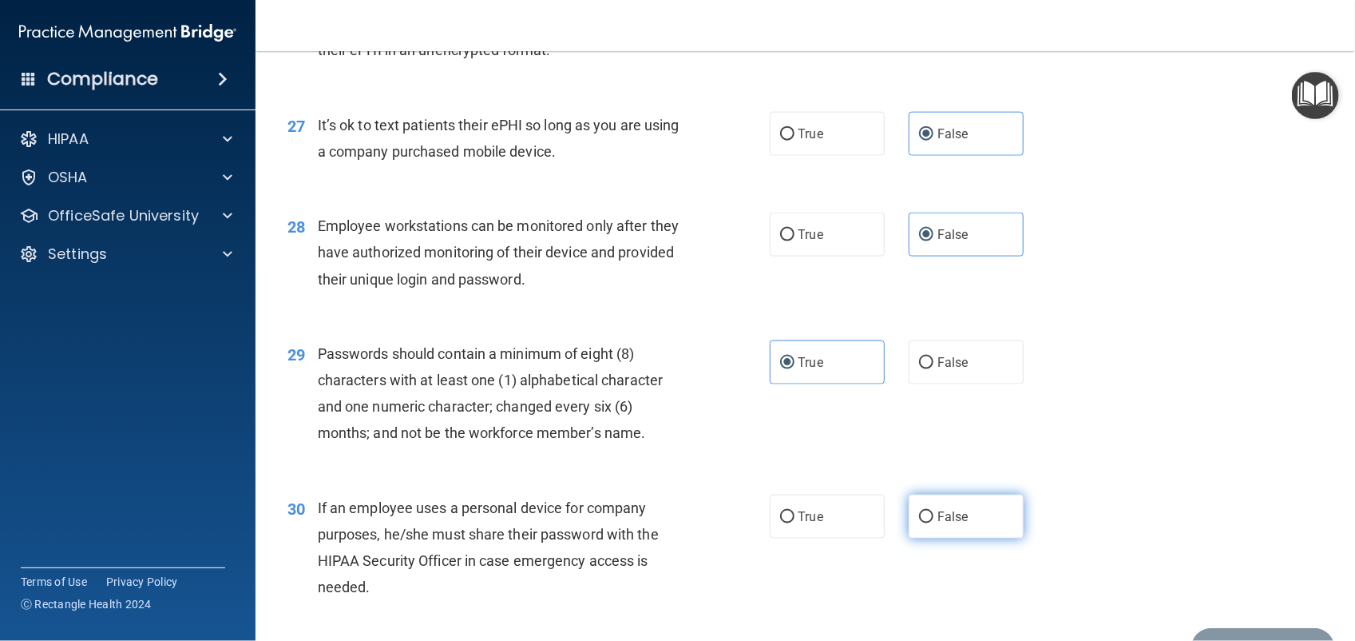
click at [956, 529] on label "False" at bounding box center [966, 516] width 115 height 44
click at [934, 523] on input "False" at bounding box center [926, 517] width 14 height 12
radio input "true"
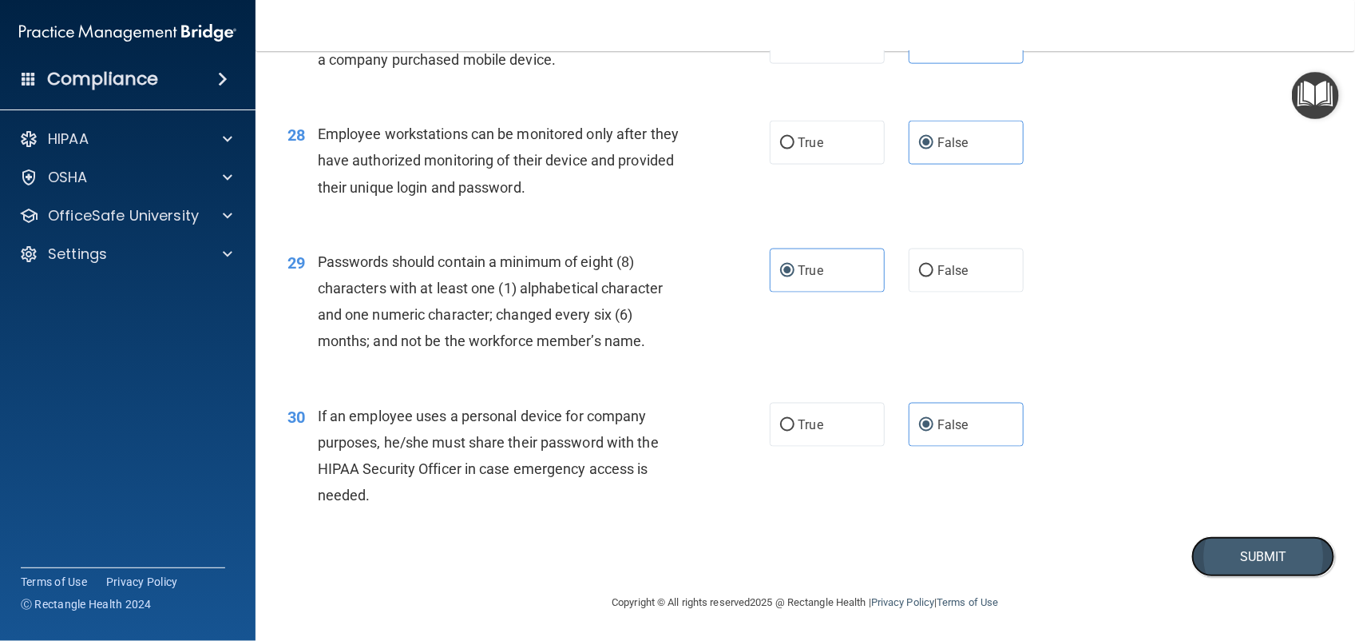
click at [1255, 557] on button "Submit" at bounding box center [1264, 556] width 144 height 41
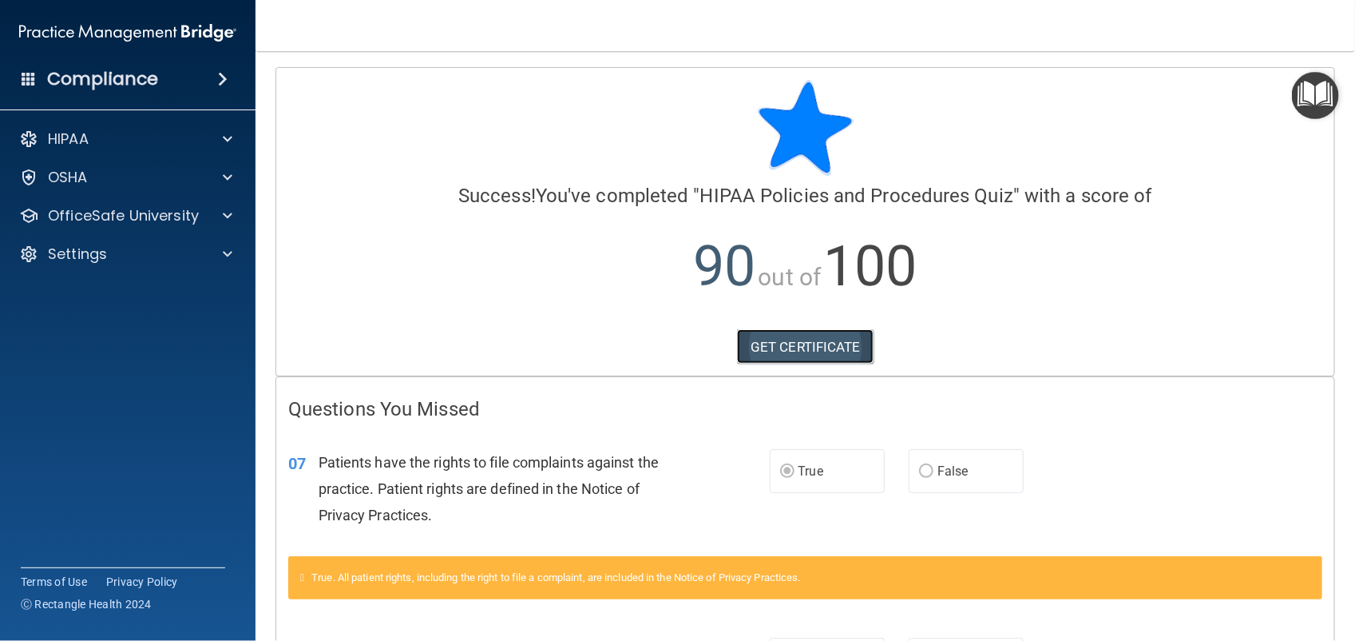
click at [815, 348] on link "GET CERTIFICATE" at bounding box center [805, 346] width 137 height 35
click at [190, 220] on p "OfficeSafe University" at bounding box center [123, 215] width 151 height 19
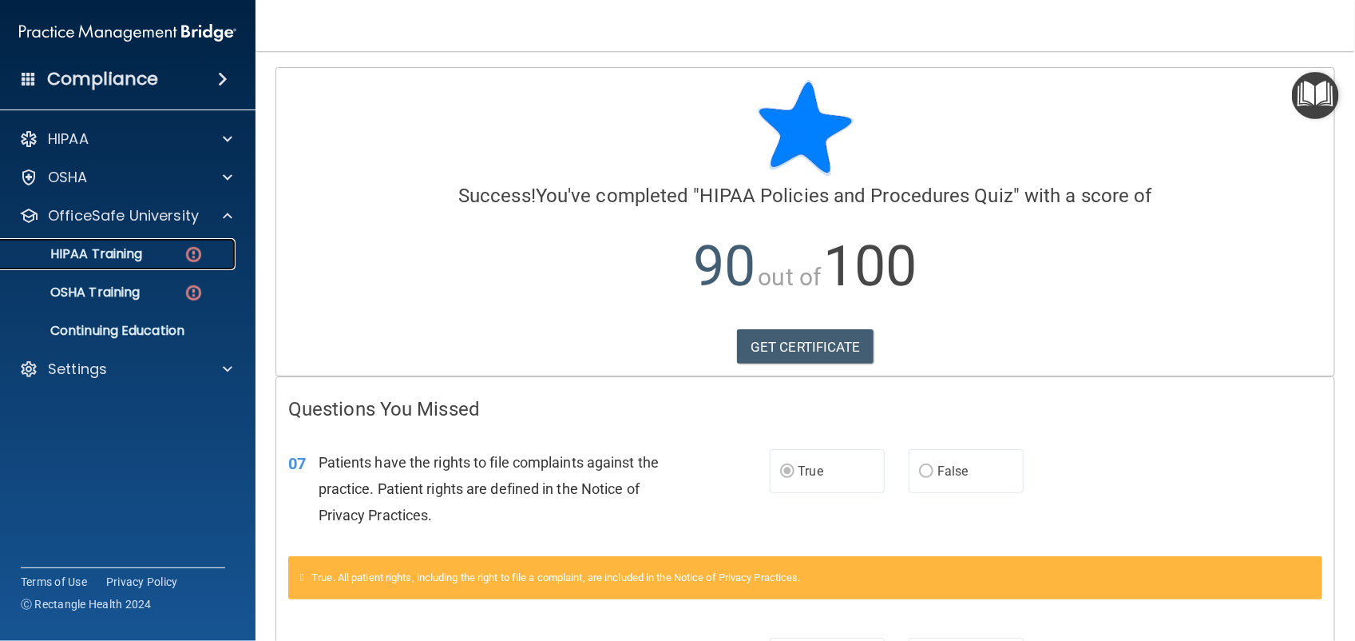
click at [192, 262] on img at bounding box center [194, 254] width 20 height 20
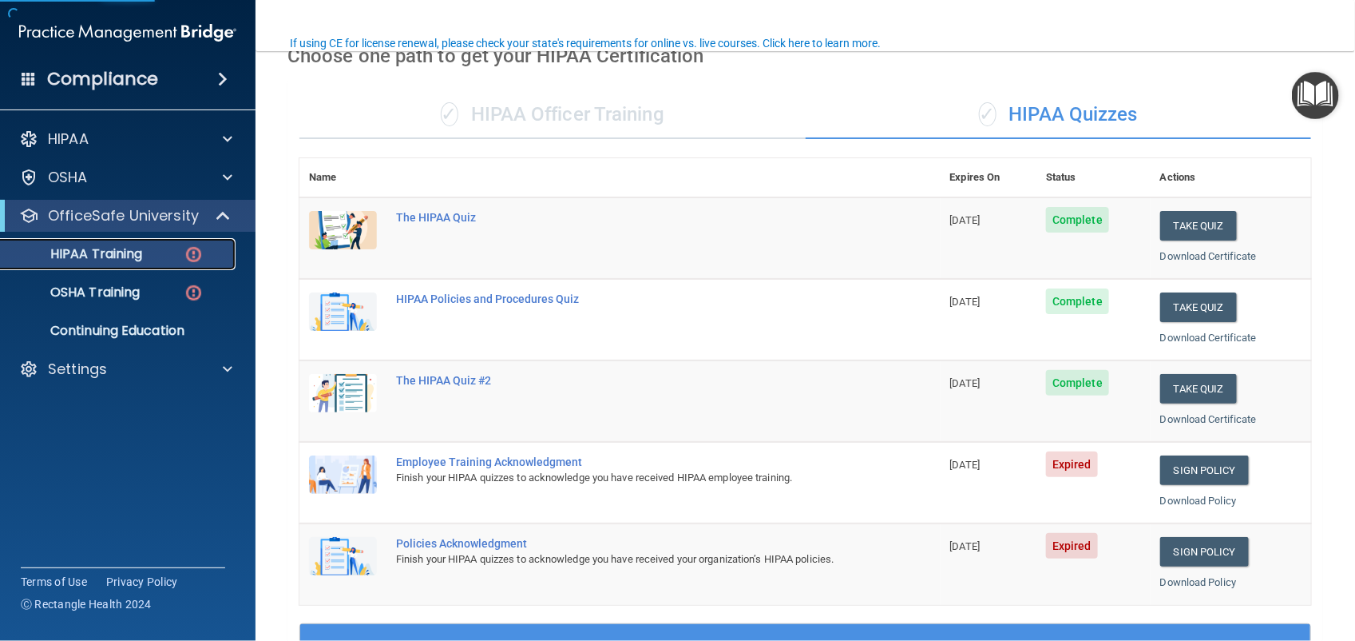
scroll to position [124, 0]
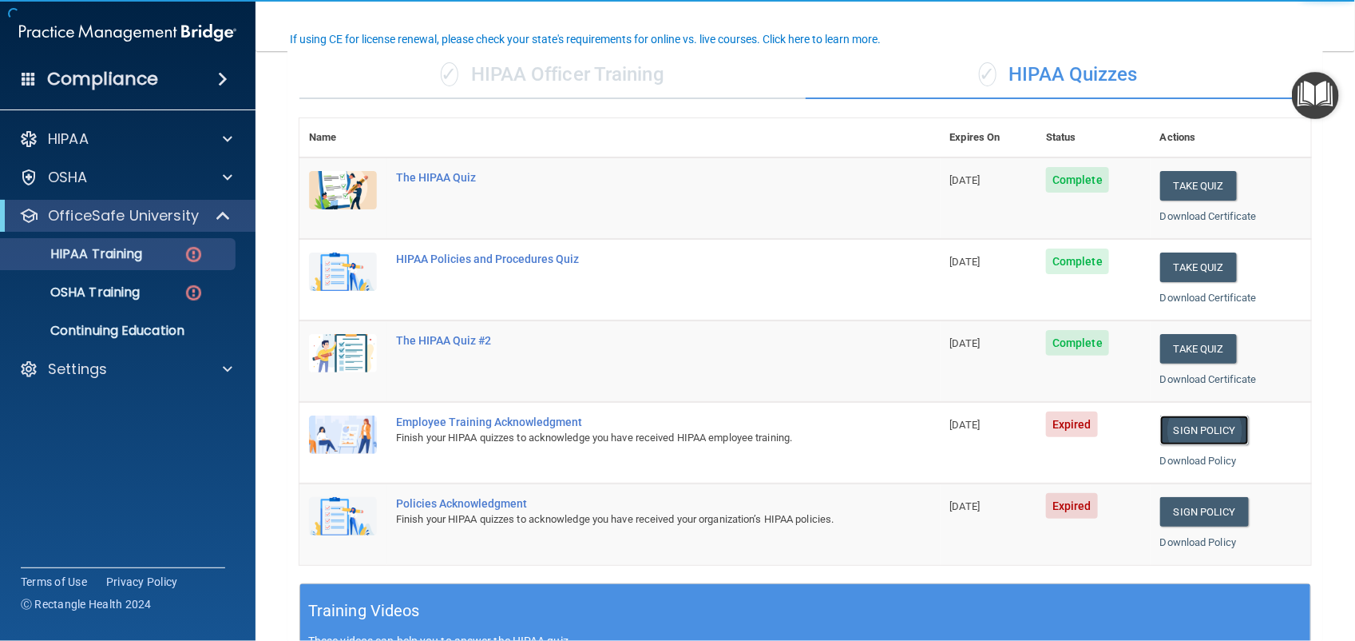
click at [1208, 436] on link "Sign Policy" at bounding box center [1204, 430] width 89 height 30
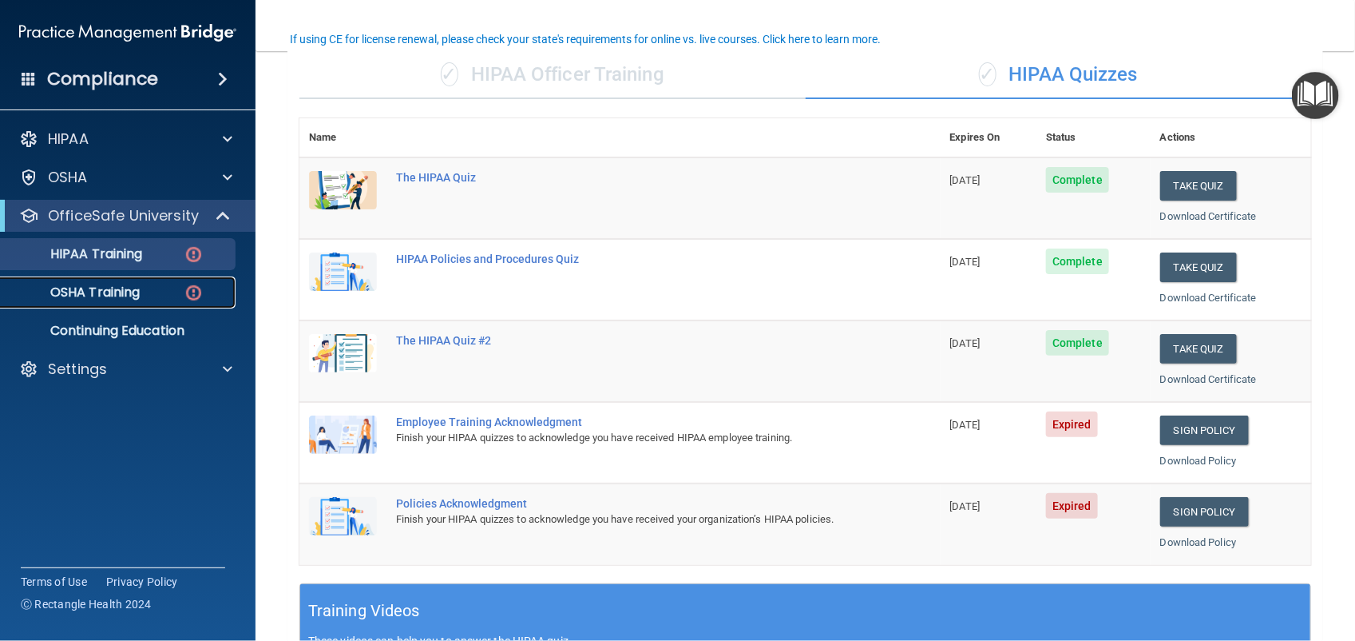
click at [157, 299] on div "OSHA Training" at bounding box center [119, 292] width 218 height 16
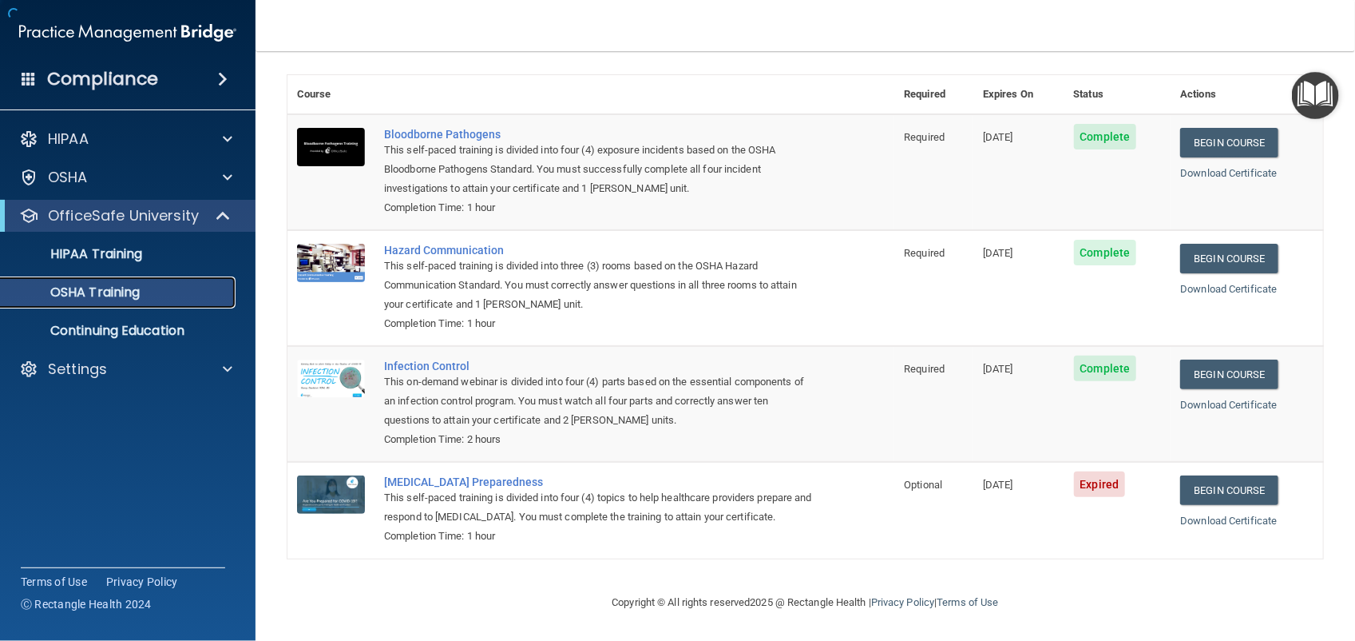
scroll to position [89, 0]
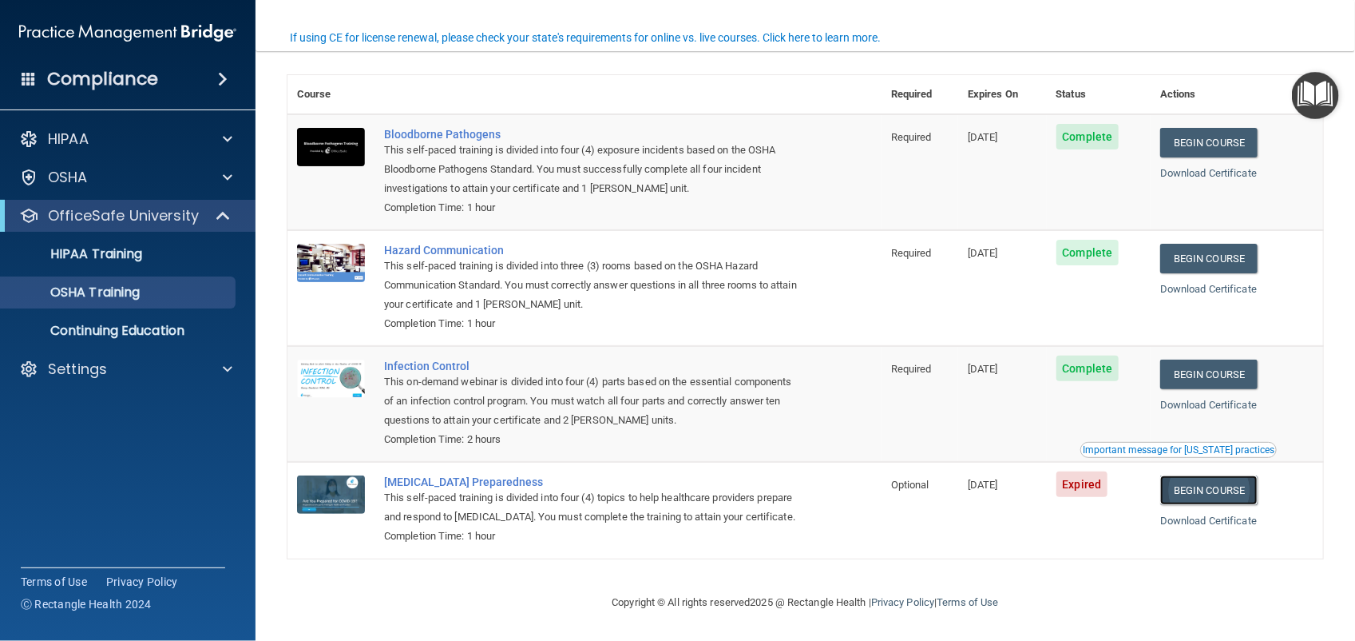
click at [1228, 476] on link "Begin Course" at bounding box center [1208, 490] width 97 height 30
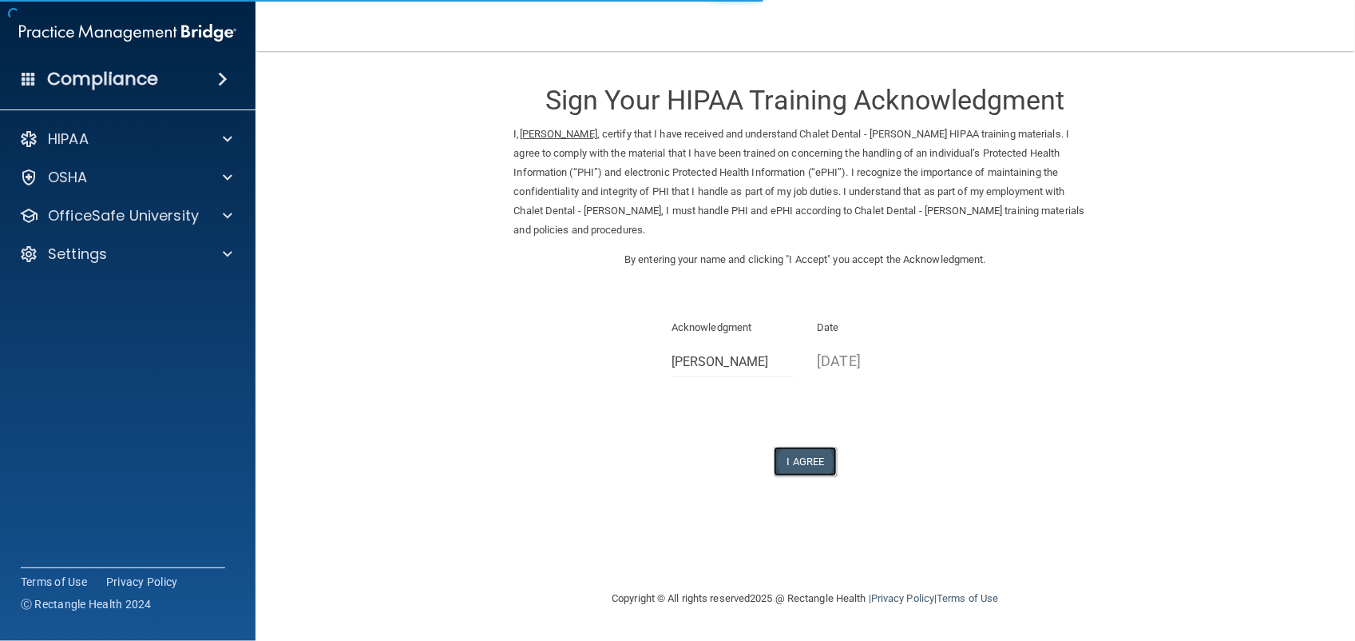
click at [792, 461] on button "I Agree" at bounding box center [806, 461] width 64 height 30
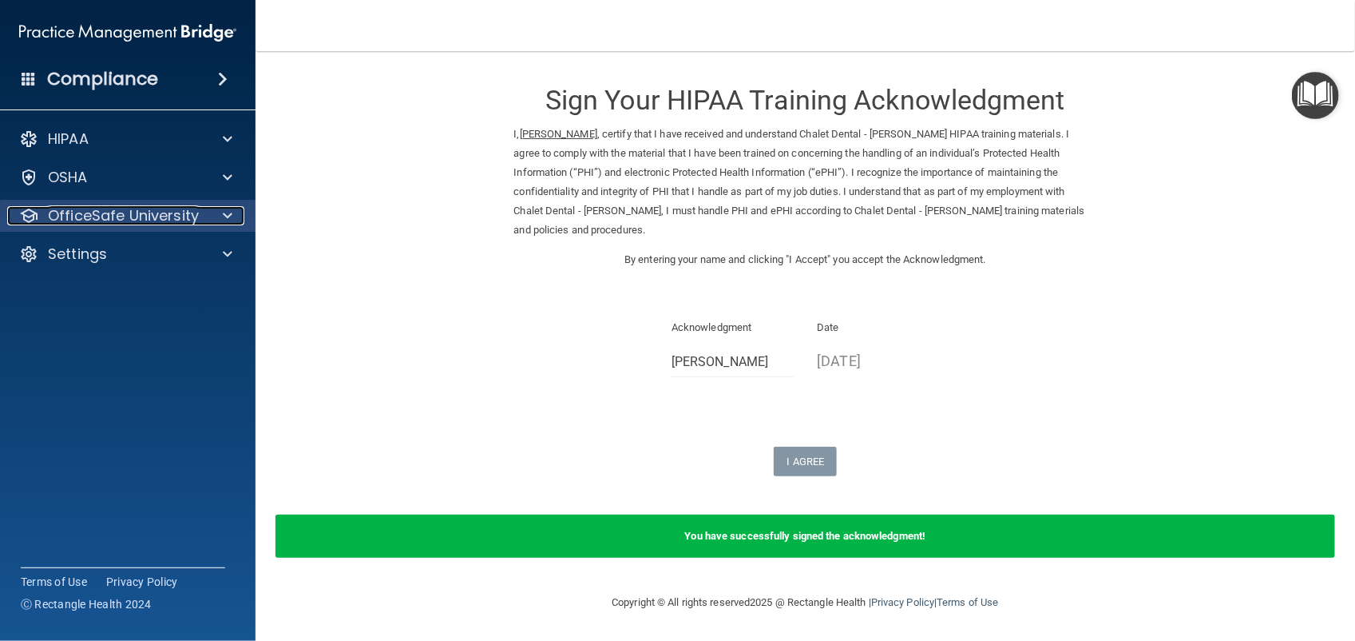
click at [214, 217] on div at bounding box center [225, 215] width 40 height 19
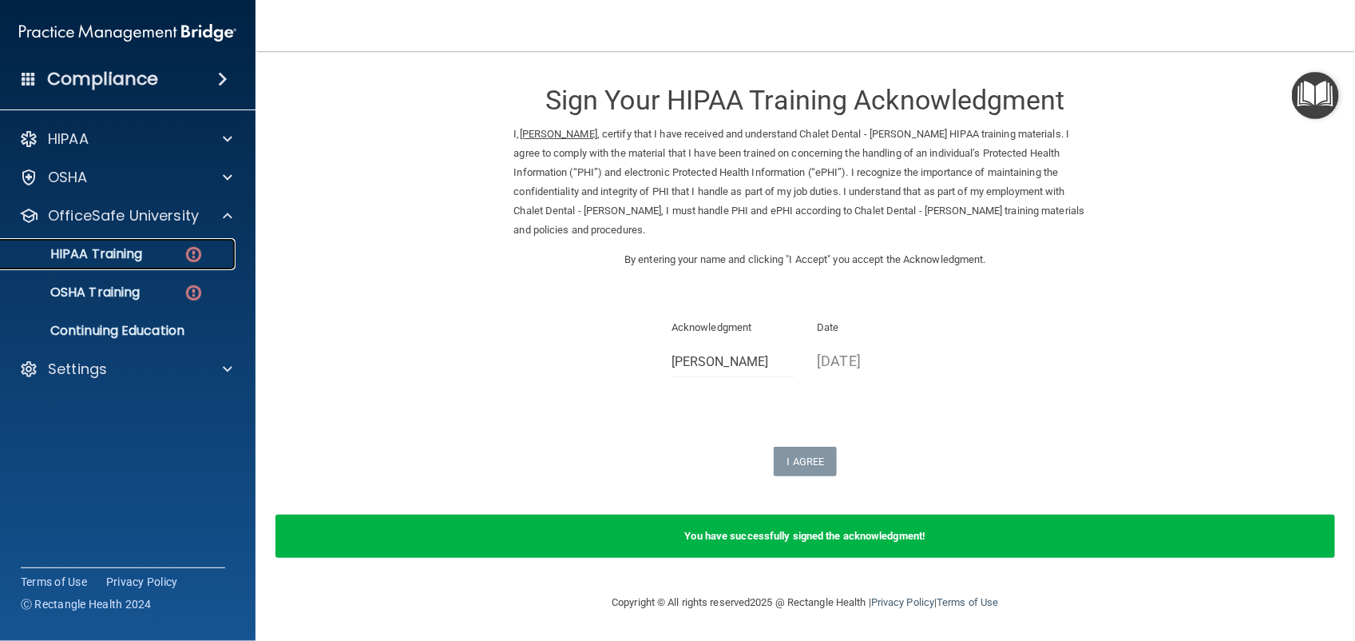
click at [206, 254] on div "HIPAA Training" at bounding box center [119, 254] width 218 height 16
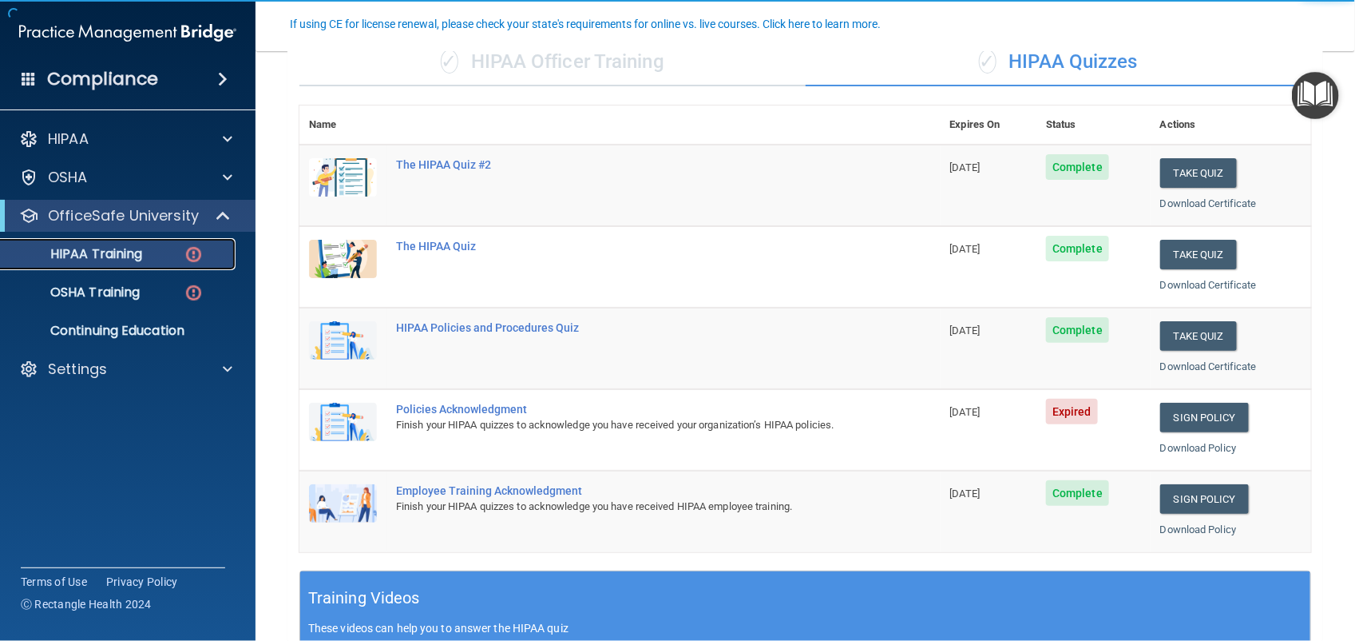
scroll to position [138, 0]
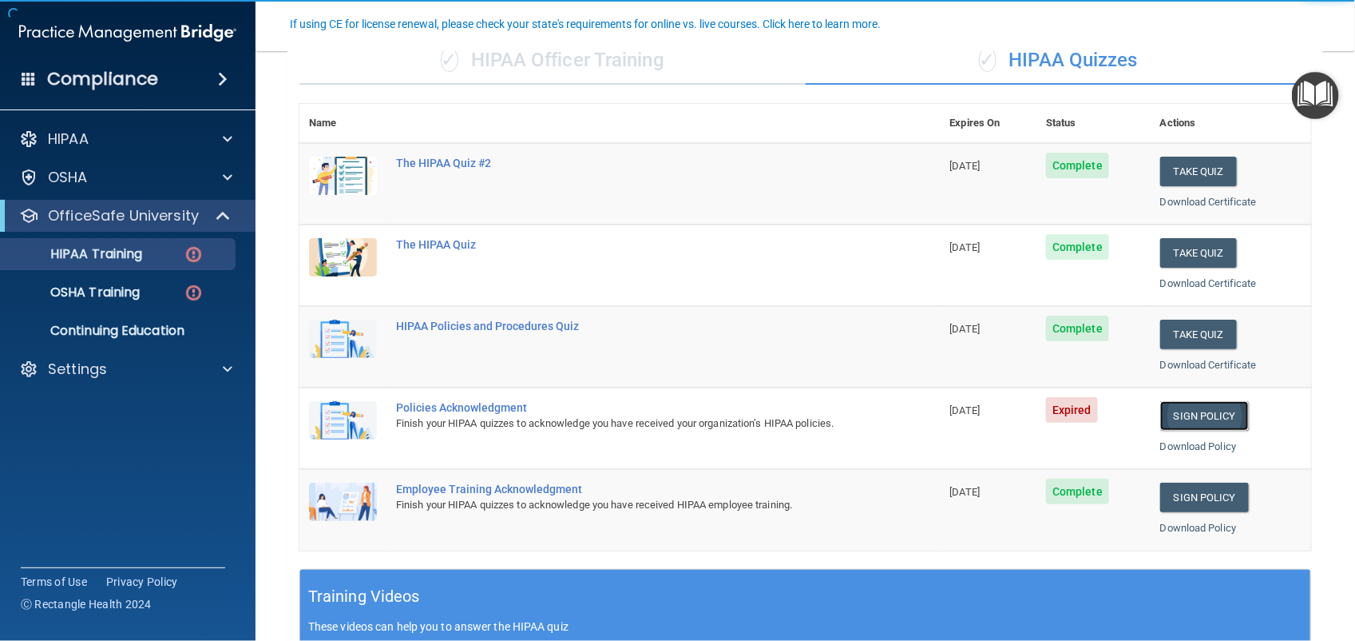
click at [1192, 415] on link "Sign Policy" at bounding box center [1204, 416] width 89 height 30
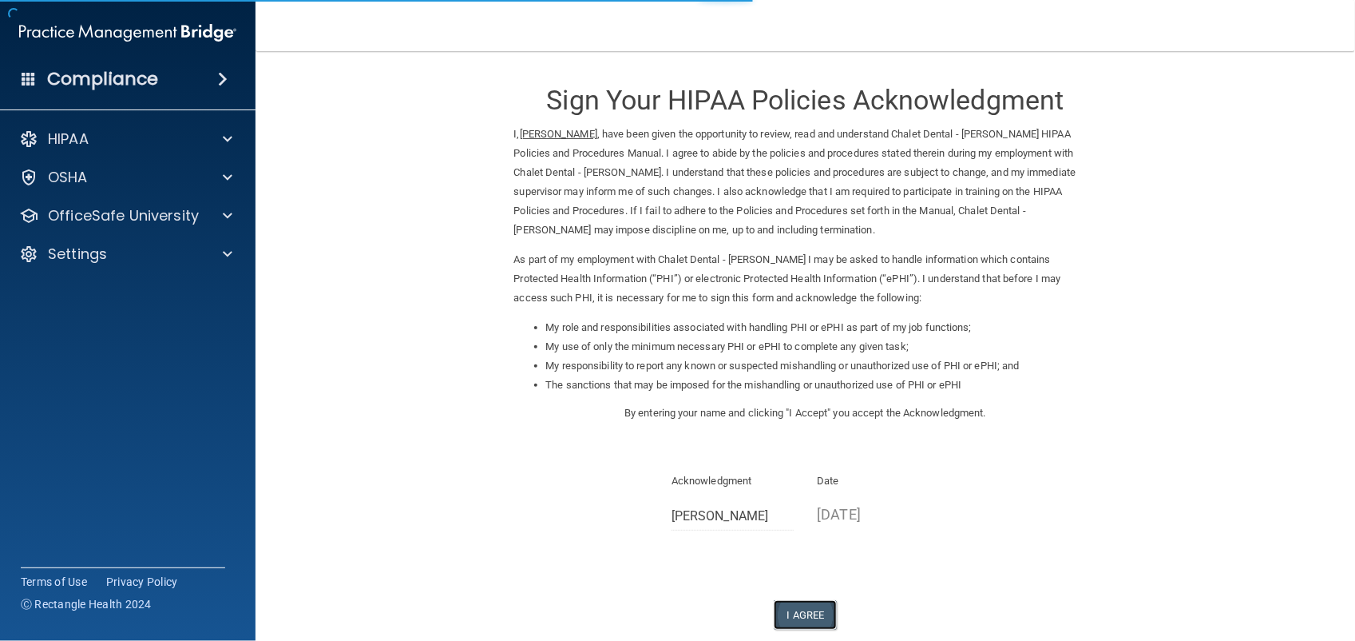
click at [795, 615] on button "I Agree" at bounding box center [806, 615] width 64 height 30
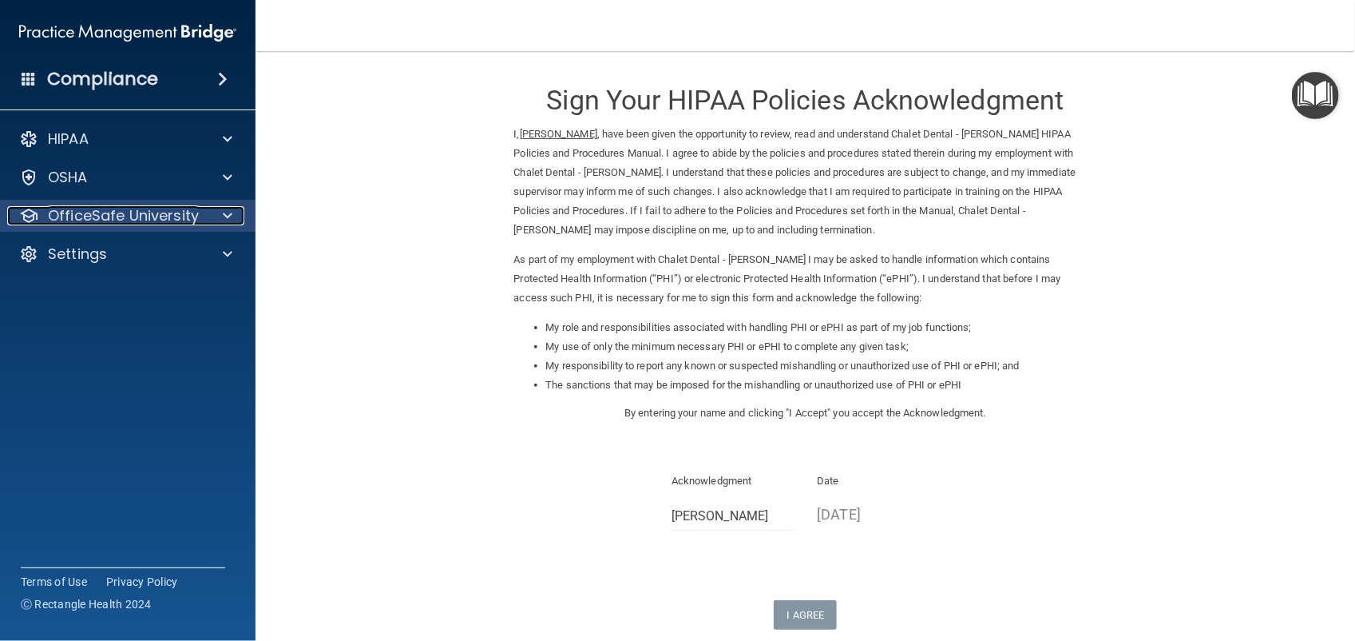
click at [214, 220] on div at bounding box center [225, 215] width 40 height 19
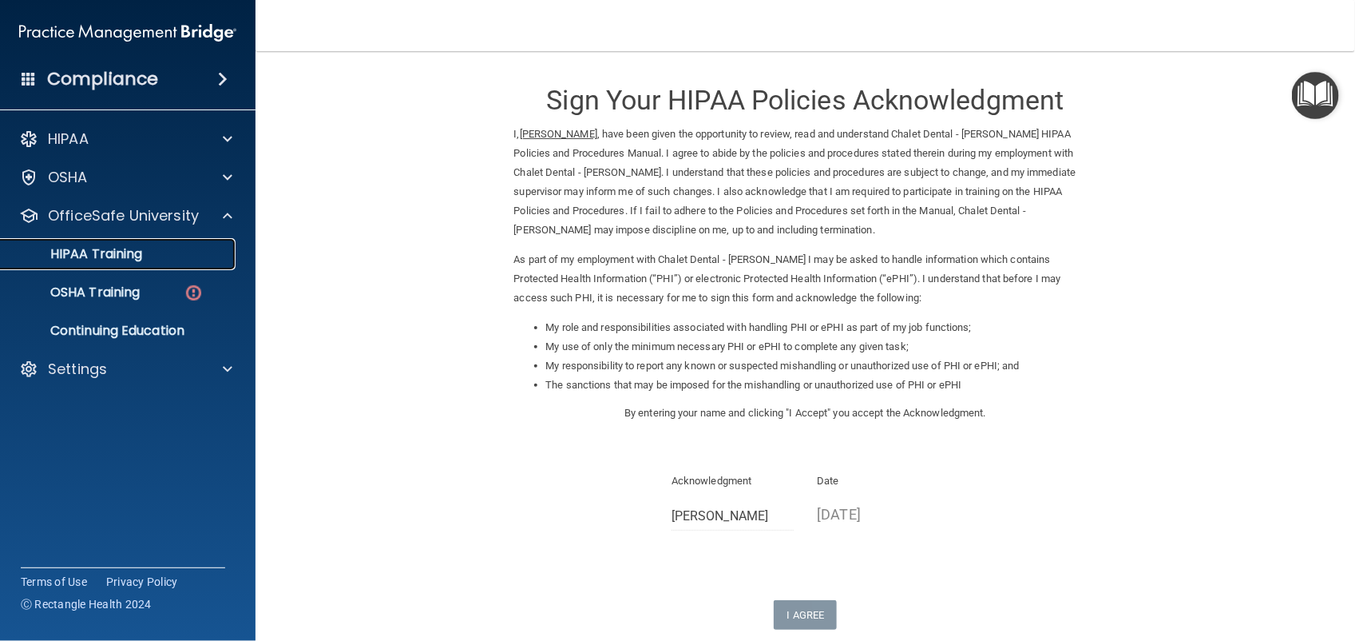
click at [208, 254] on div "HIPAA Training" at bounding box center [119, 254] width 218 height 16
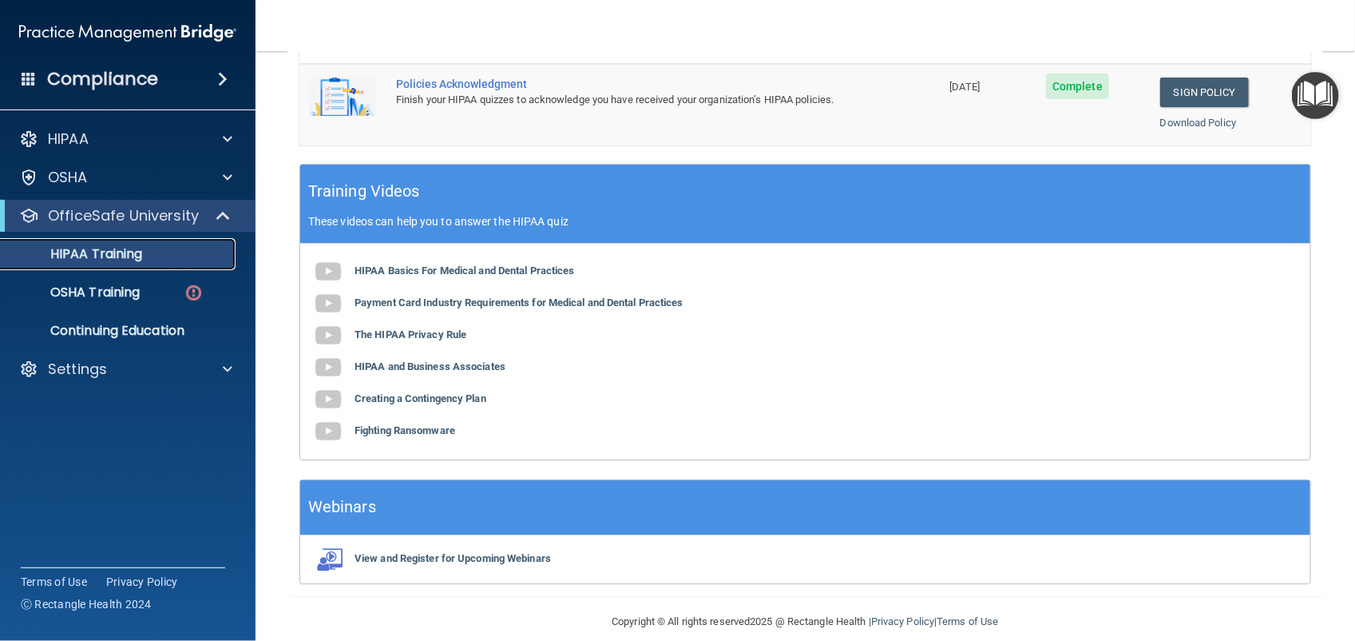
scroll to position [563, 0]
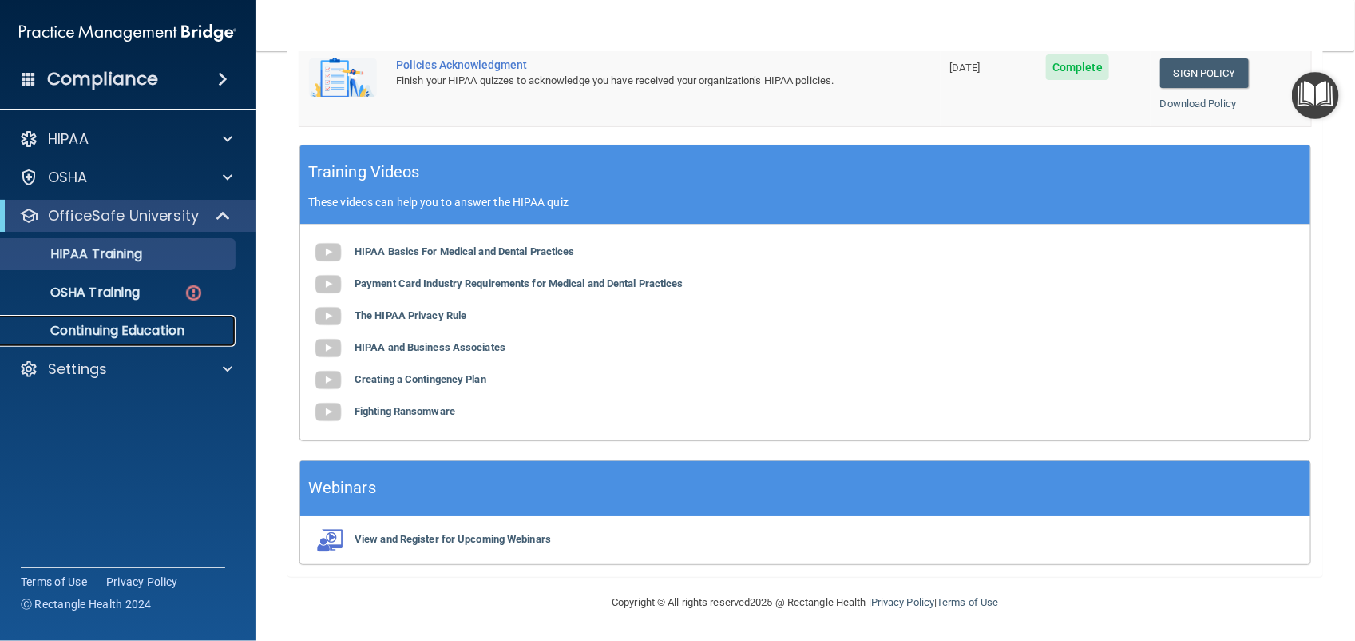
click at [182, 323] on p "Continuing Education" at bounding box center [119, 331] width 218 height 16
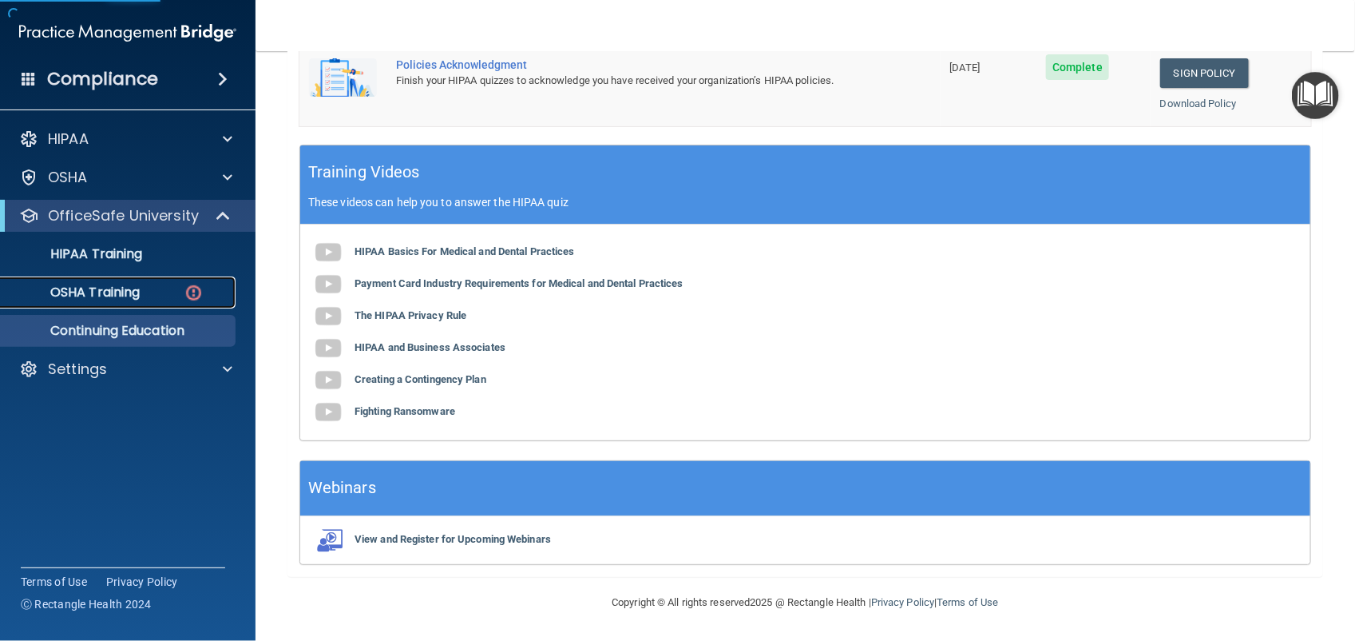
click at [181, 296] on div "OSHA Training" at bounding box center [119, 292] width 218 height 16
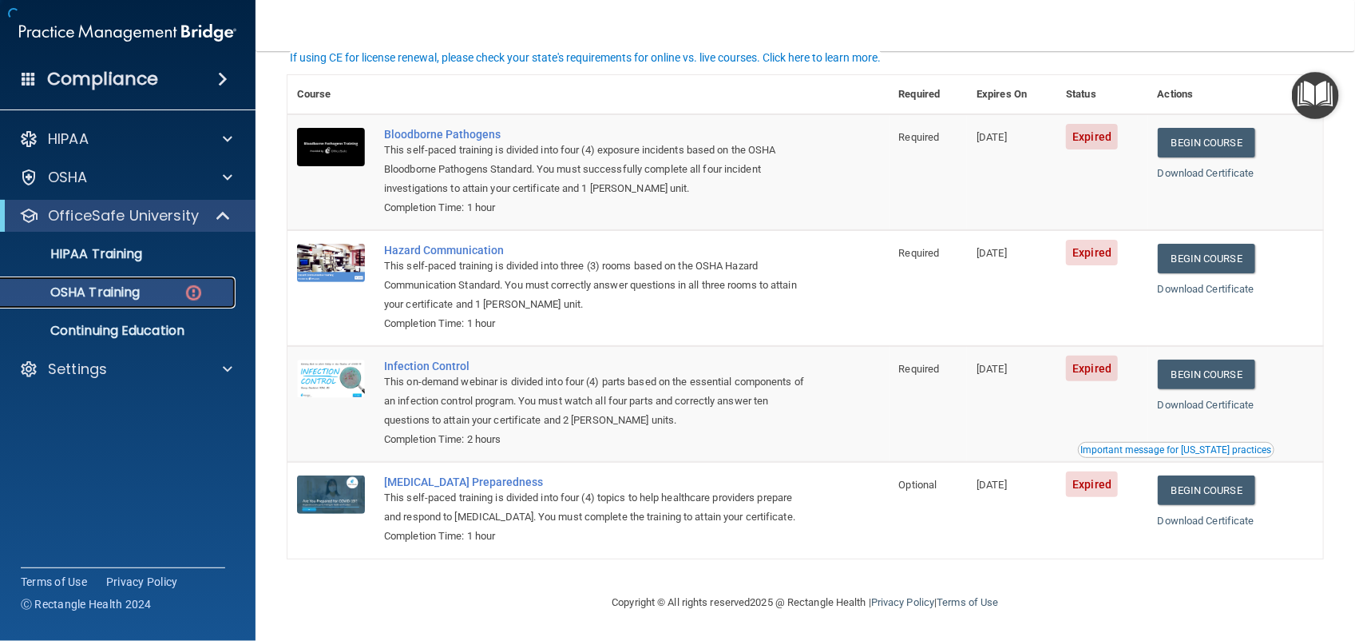
scroll to position [113, 0]
click at [1206, 286] on link "Download Certificate" at bounding box center [1206, 289] width 97 height 12
click at [1222, 169] on link "Download Certificate" at bounding box center [1206, 173] width 97 height 12
click at [1226, 140] on link "Begin Course" at bounding box center [1206, 143] width 97 height 30
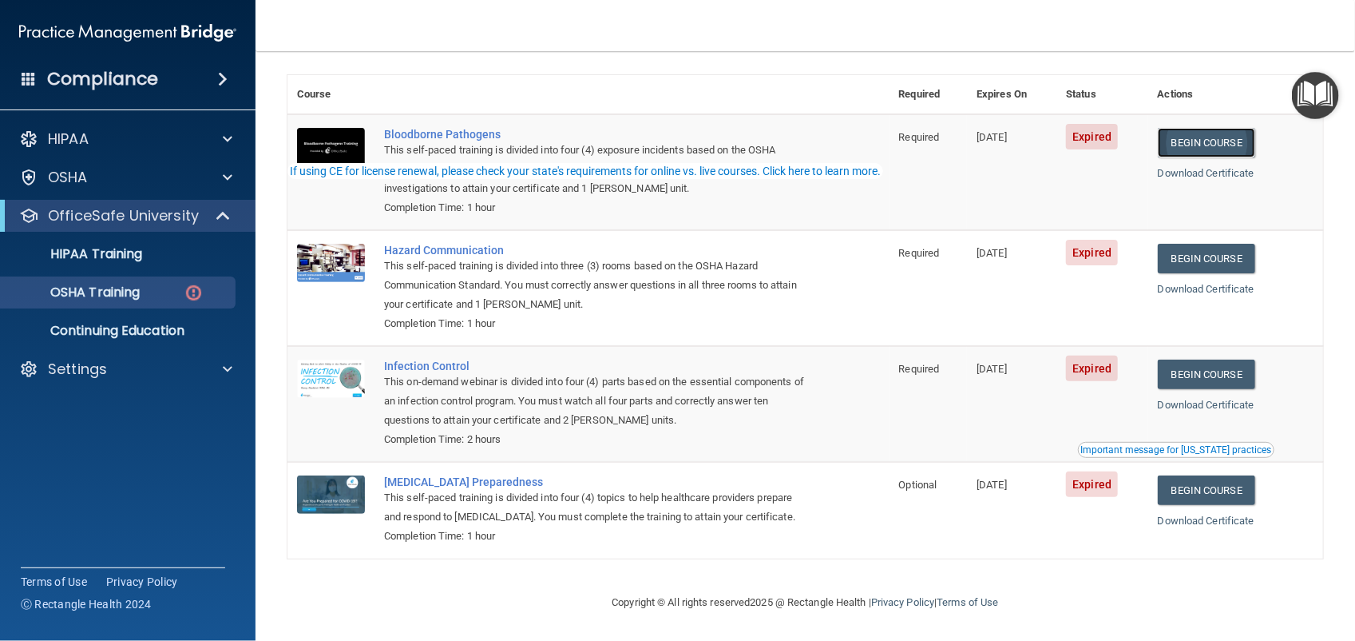
scroll to position [0, 0]
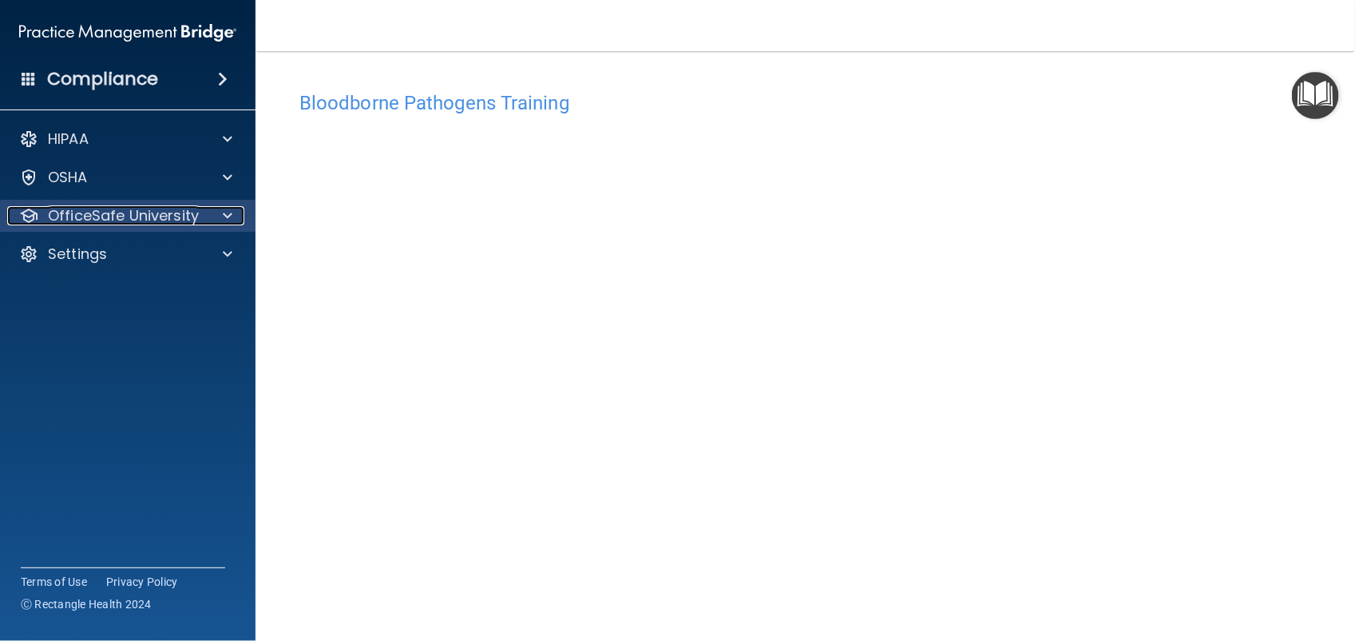
click at [201, 208] on div "OfficeSafe University" at bounding box center [106, 215] width 198 height 19
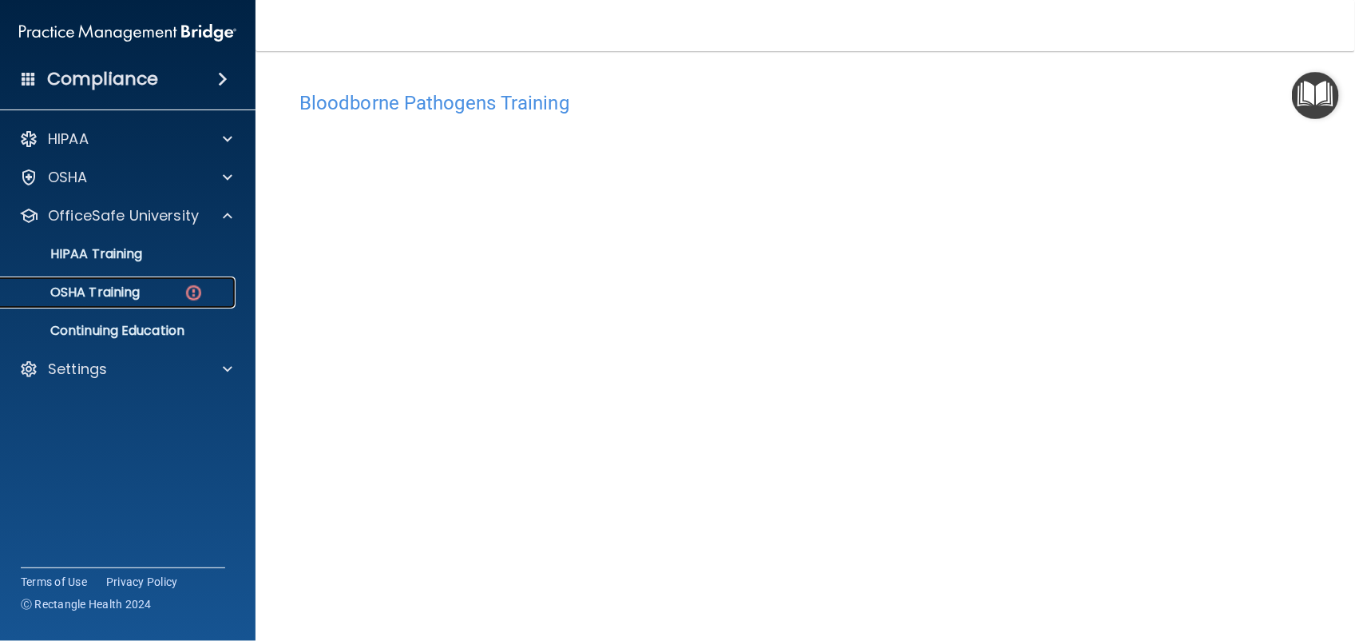
click at [189, 306] on link "OSHA Training" at bounding box center [110, 292] width 252 height 32
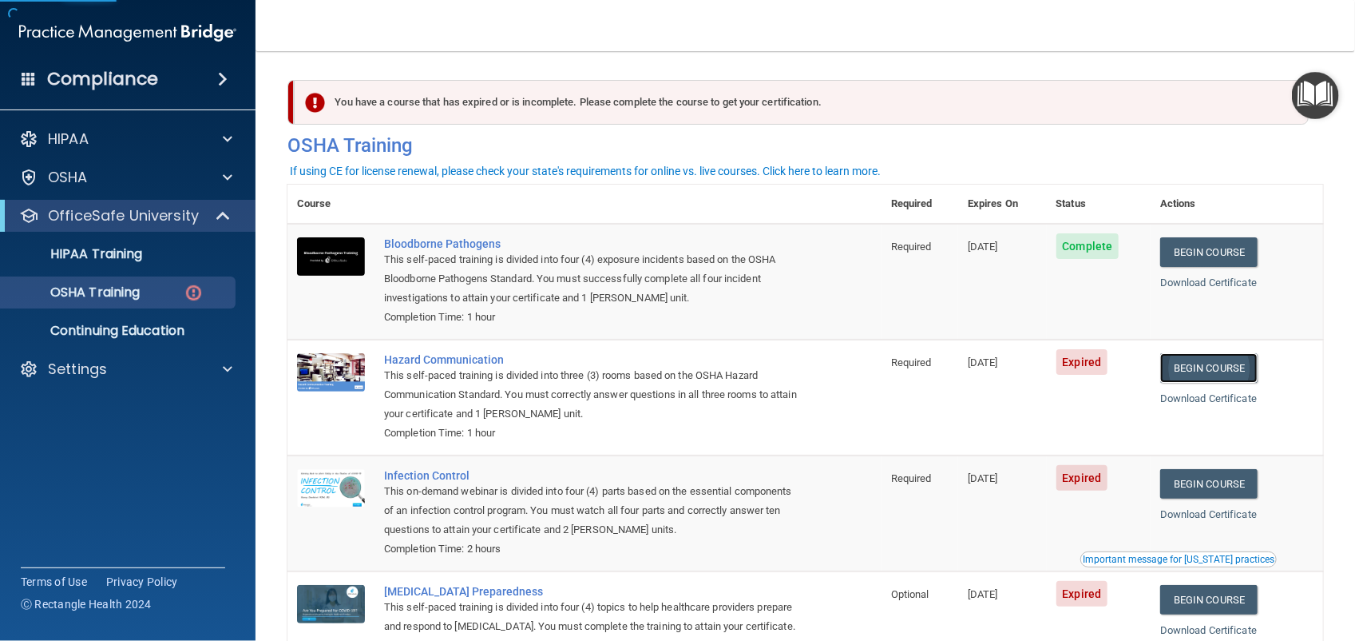
click at [1226, 369] on link "Begin Course" at bounding box center [1208, 368] width 97 height 30
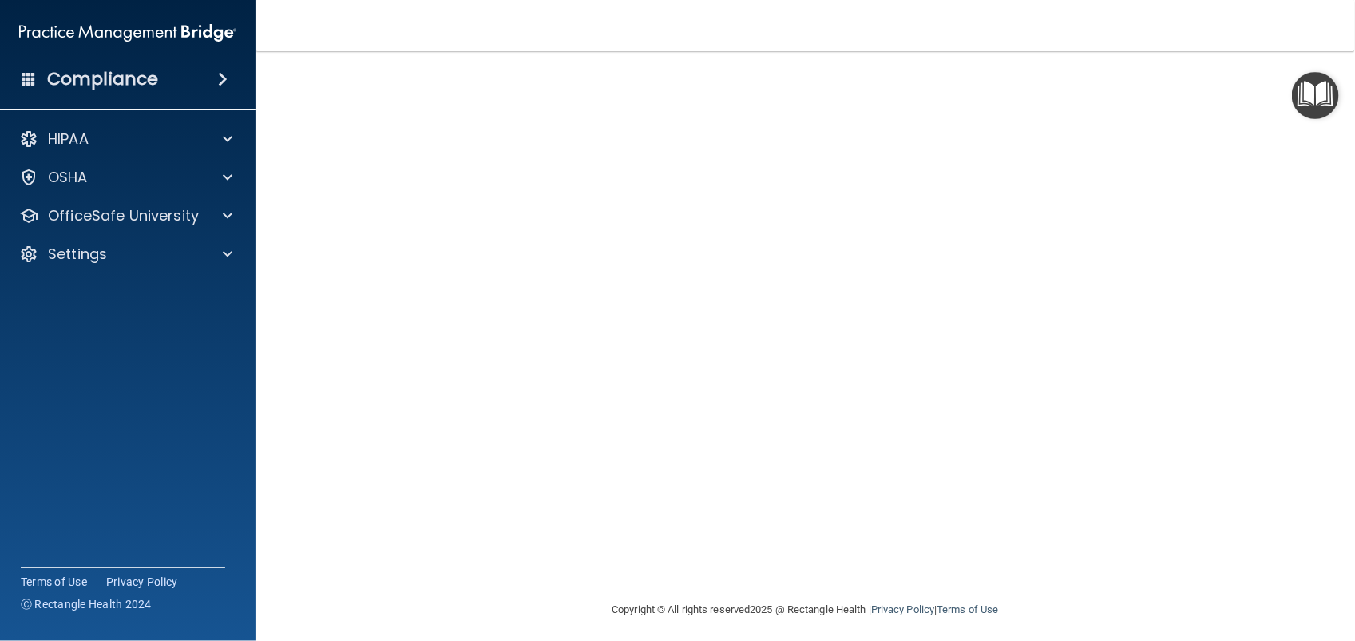
scroll to position [70, 0]
click at [177, 217] on p "OfficeSafe University" at bounding box center [123, 215] width 151 height 19
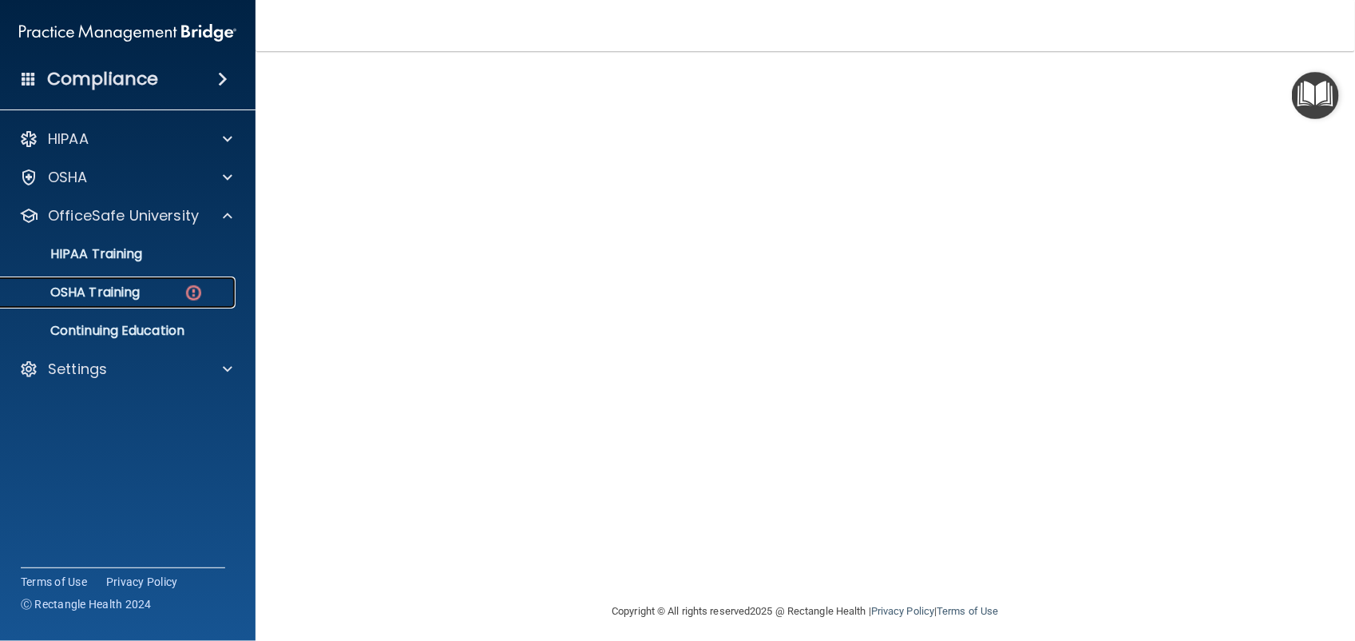
click at [97, 293] on p "OSHA Training" at bounding box center [74, 292] width 129 height 16
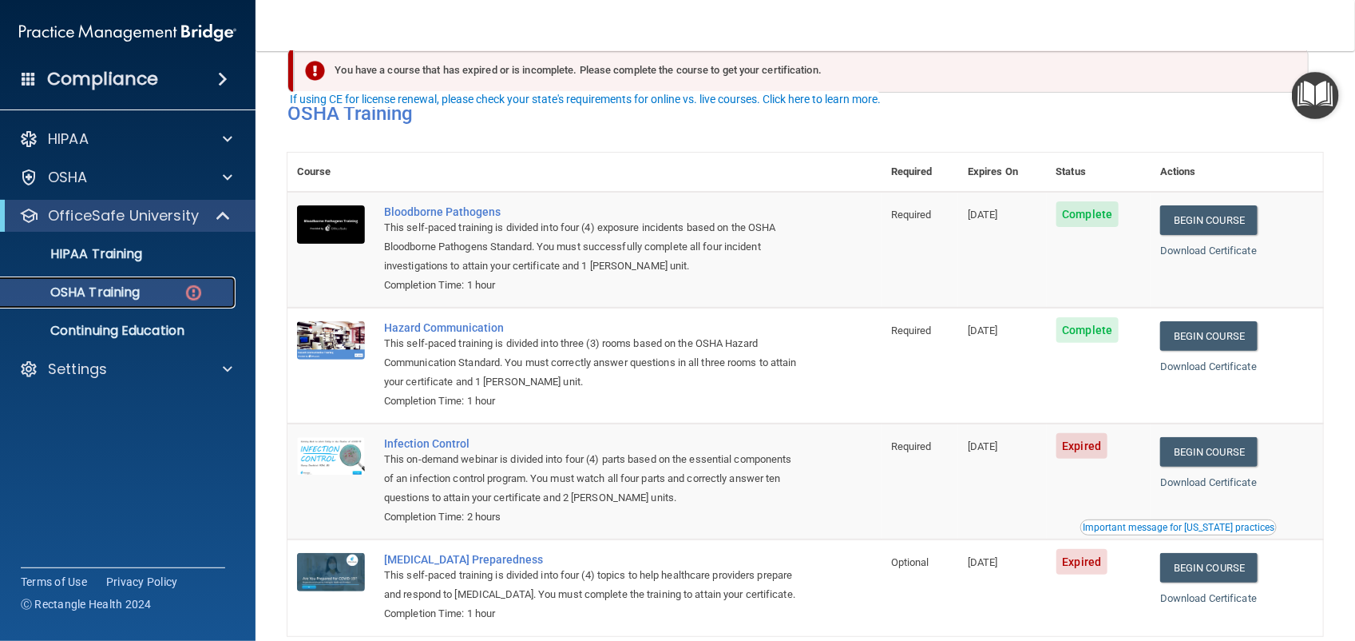
scroll to position [109, 0]
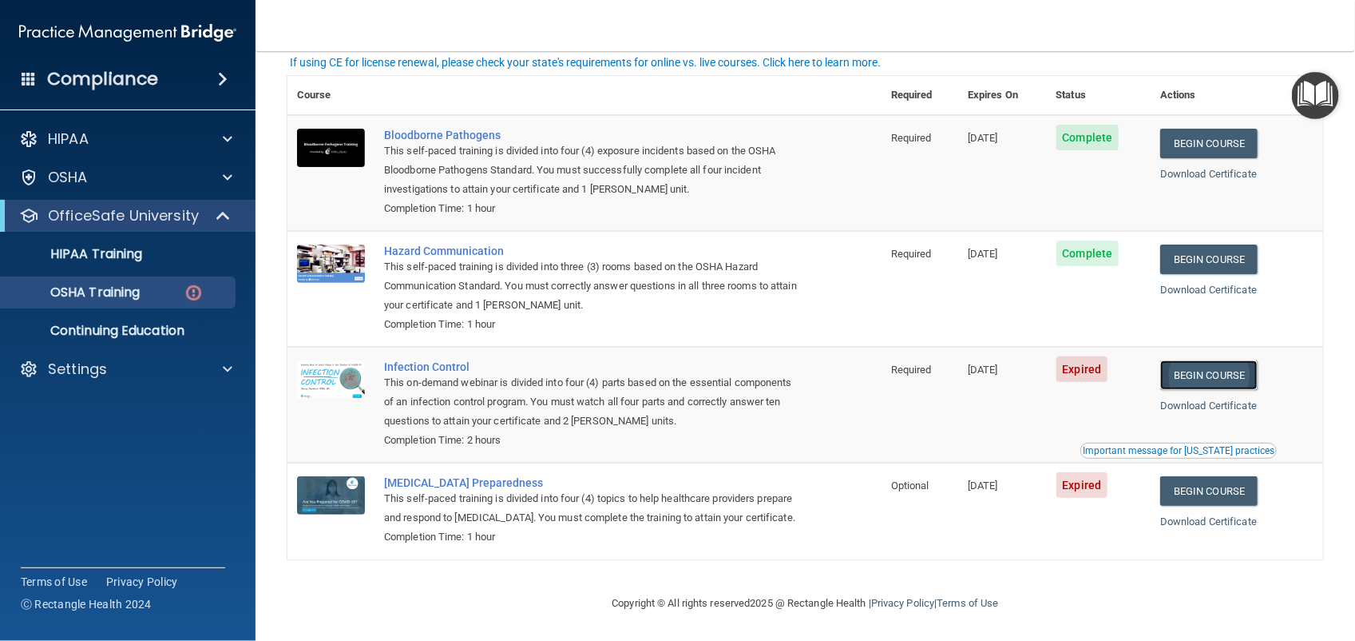
click at [1216, 380] on link "Begin Course" at bounding box center [1208, 375] width 97 height 30
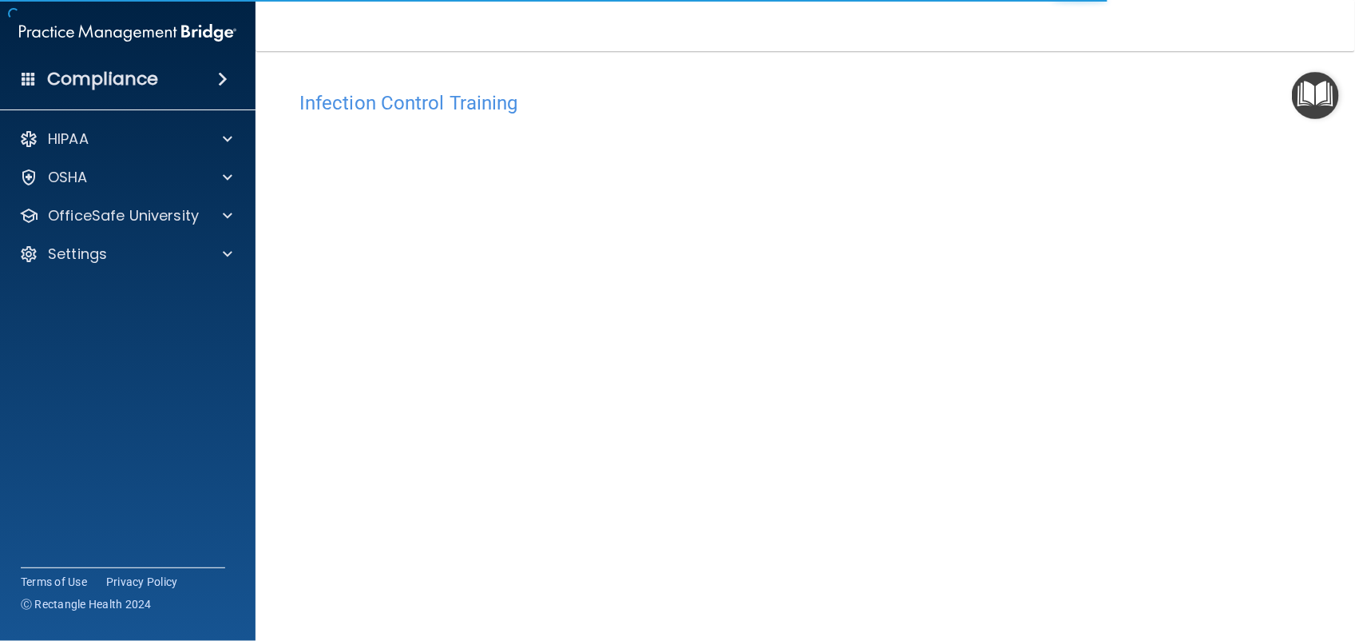
scroll to position [42, 0]
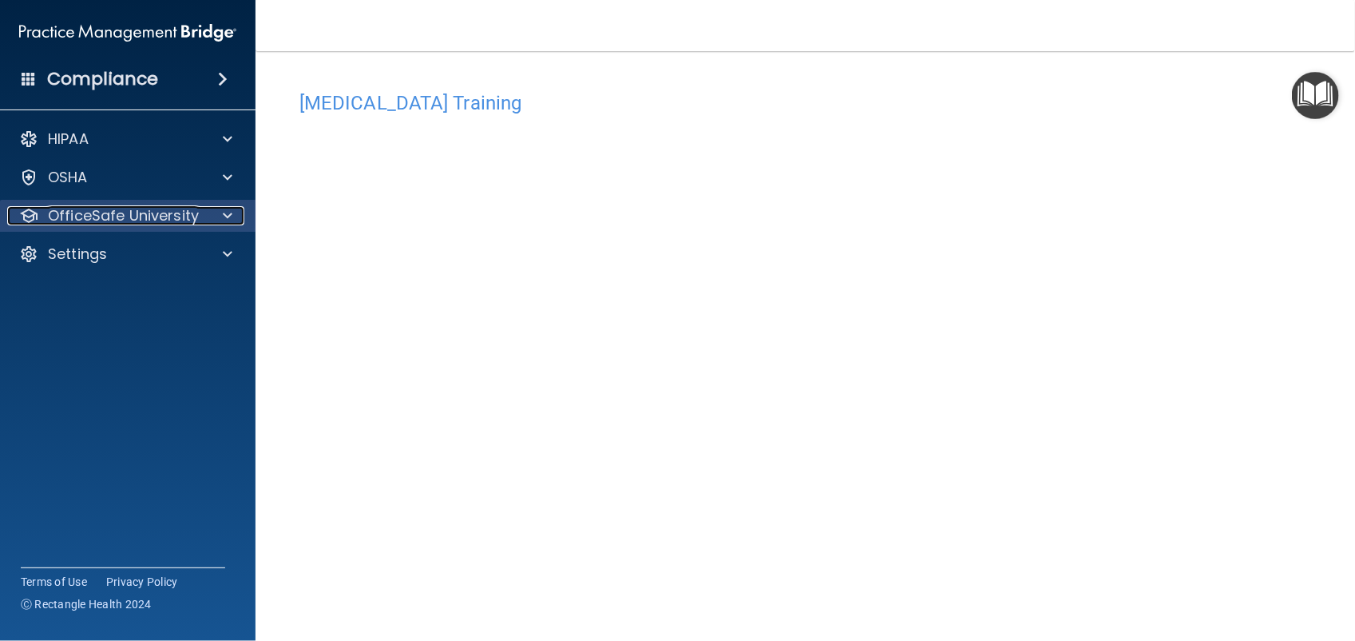
click at [224, 221] on span at bounding box center [228, 215] width 10 height 19
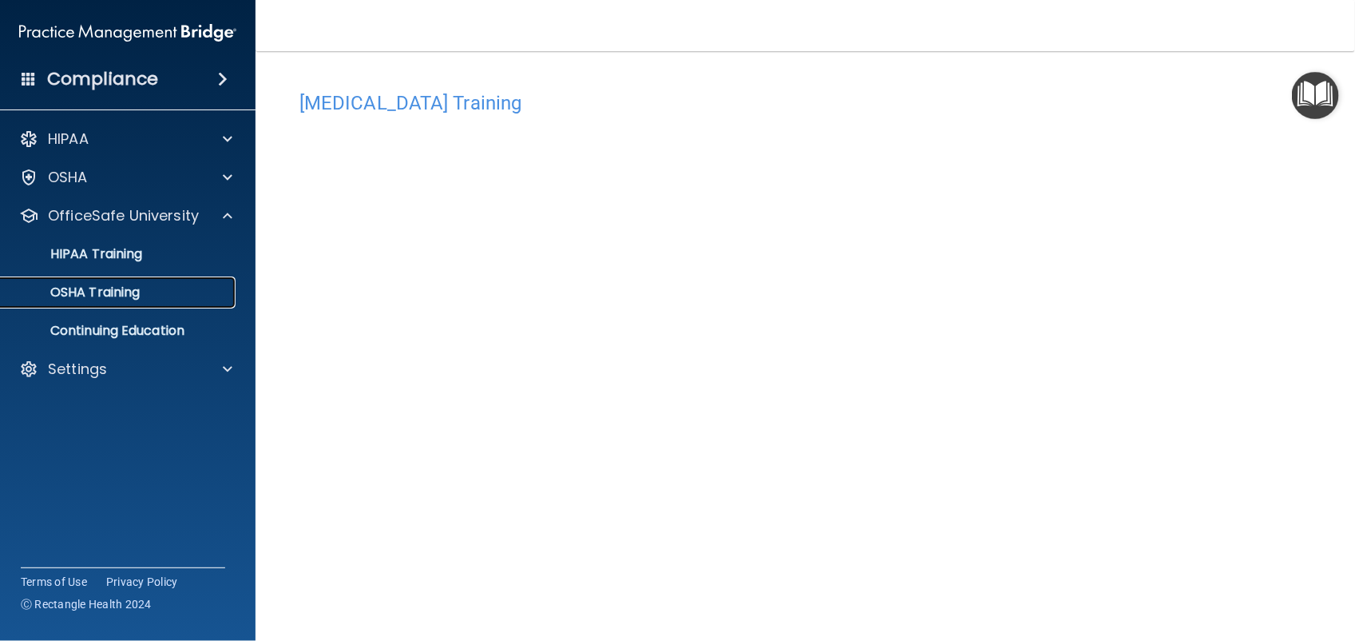
click at [189, 299] on div "OSHA Training" at bounding box center [119, 292] width 218 height 16
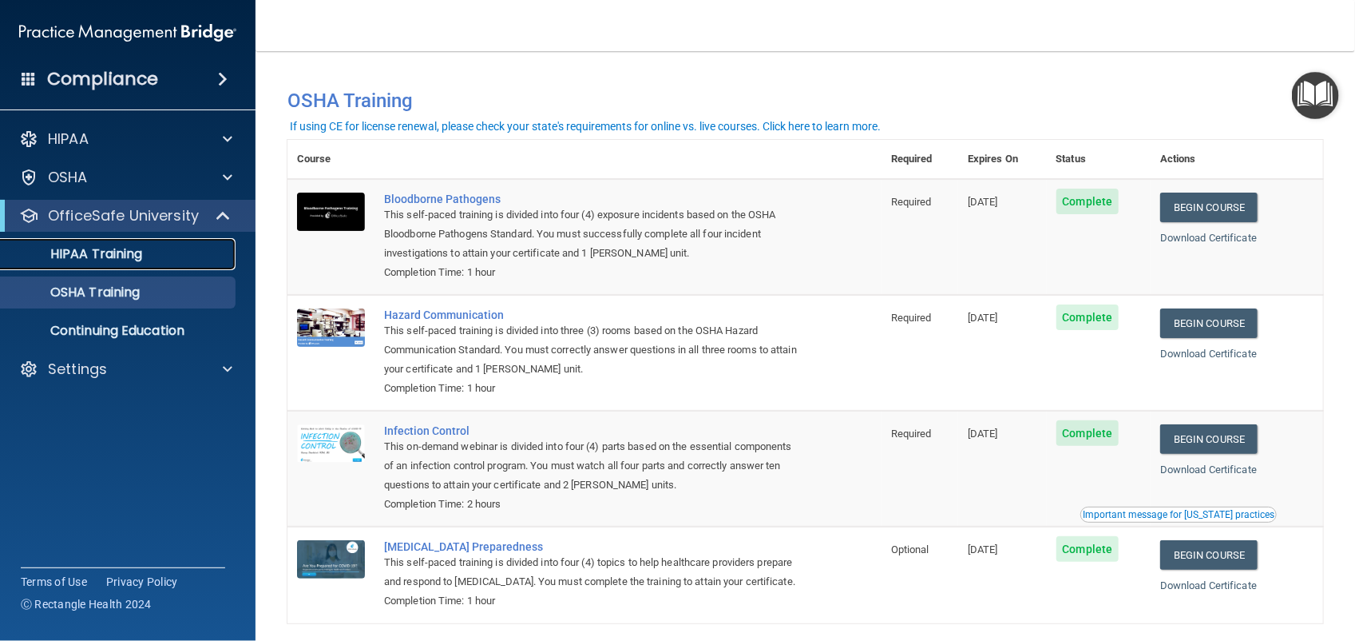
click at [149, 256] on div "HIPAA Training" at bounding box center [119, 254] width 218 height 16
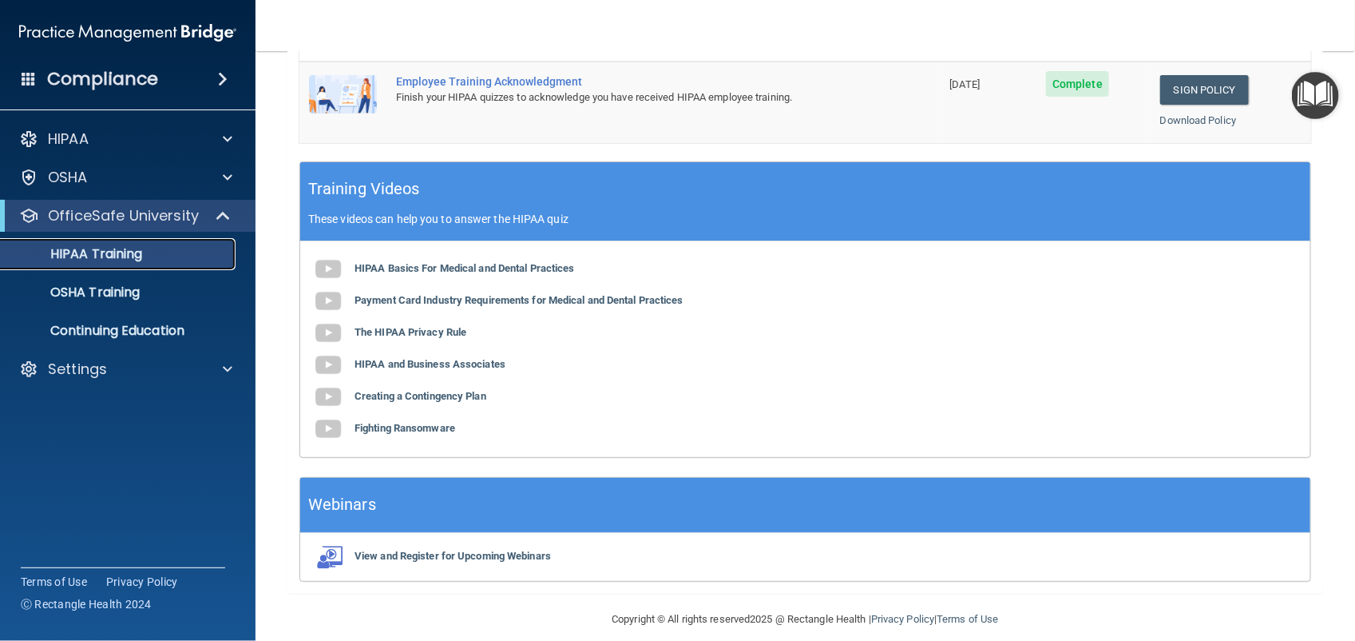
scroll to position [563, 0]
